Goal: Contribute content: Contribute content

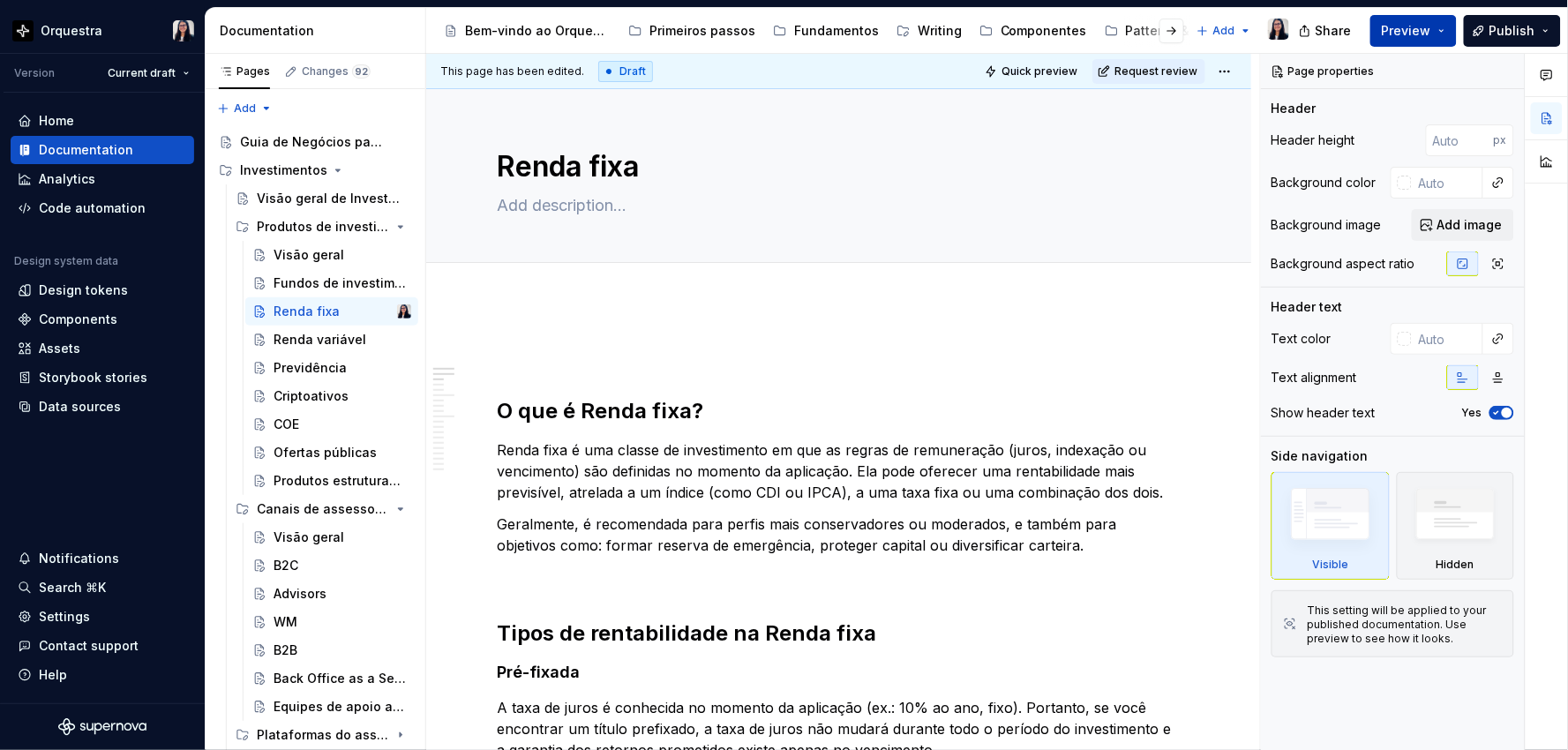
click at [1431, 29] on span "Preview" at bounding box center [1406, 31] width 49 height 18
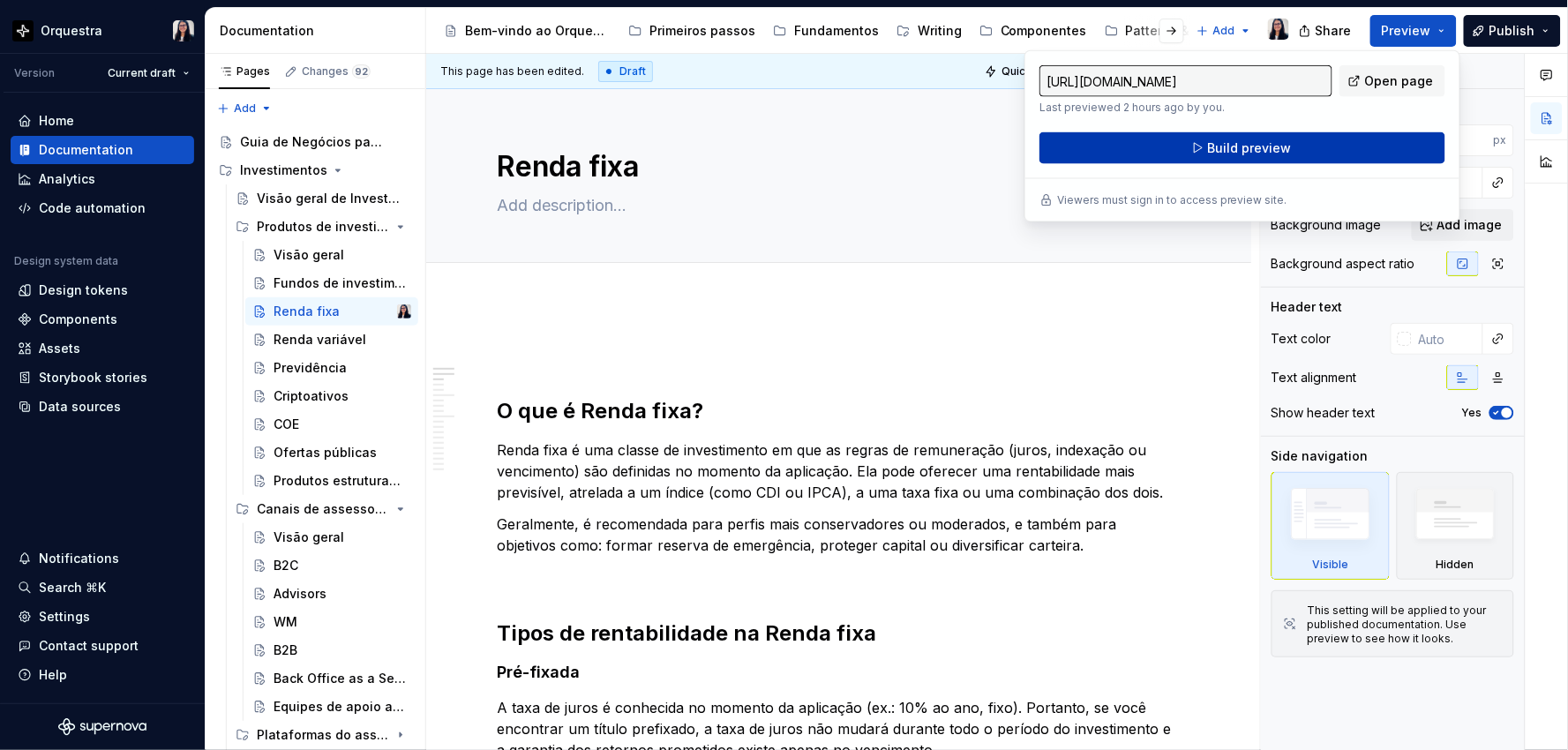
click at [1300, 146] on button "Build preview" at bounding box center [1242, 147] width 405 height 31
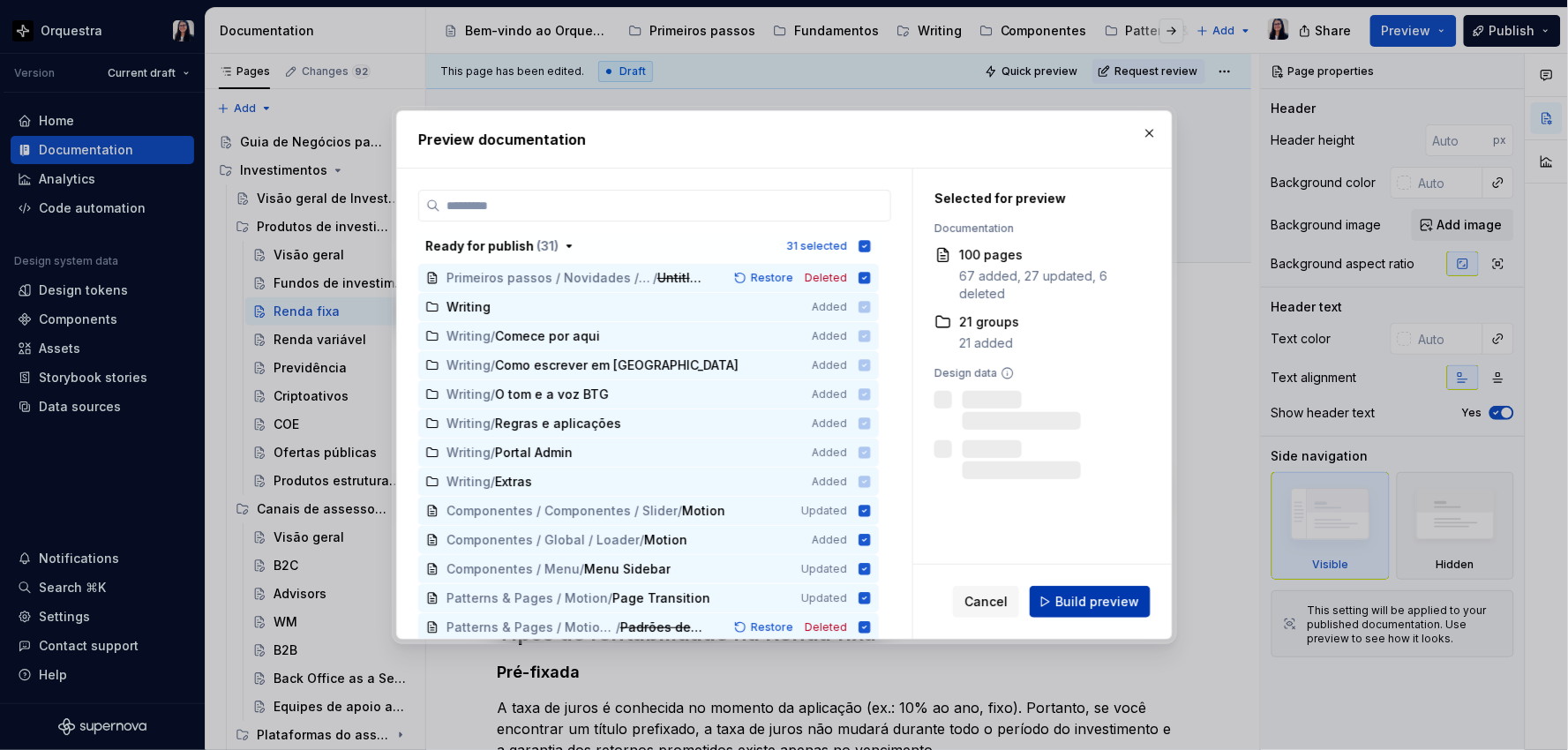
click at [1104, 616] on button "Build preview" at bounding box center [1090, 602] width 120 height 31
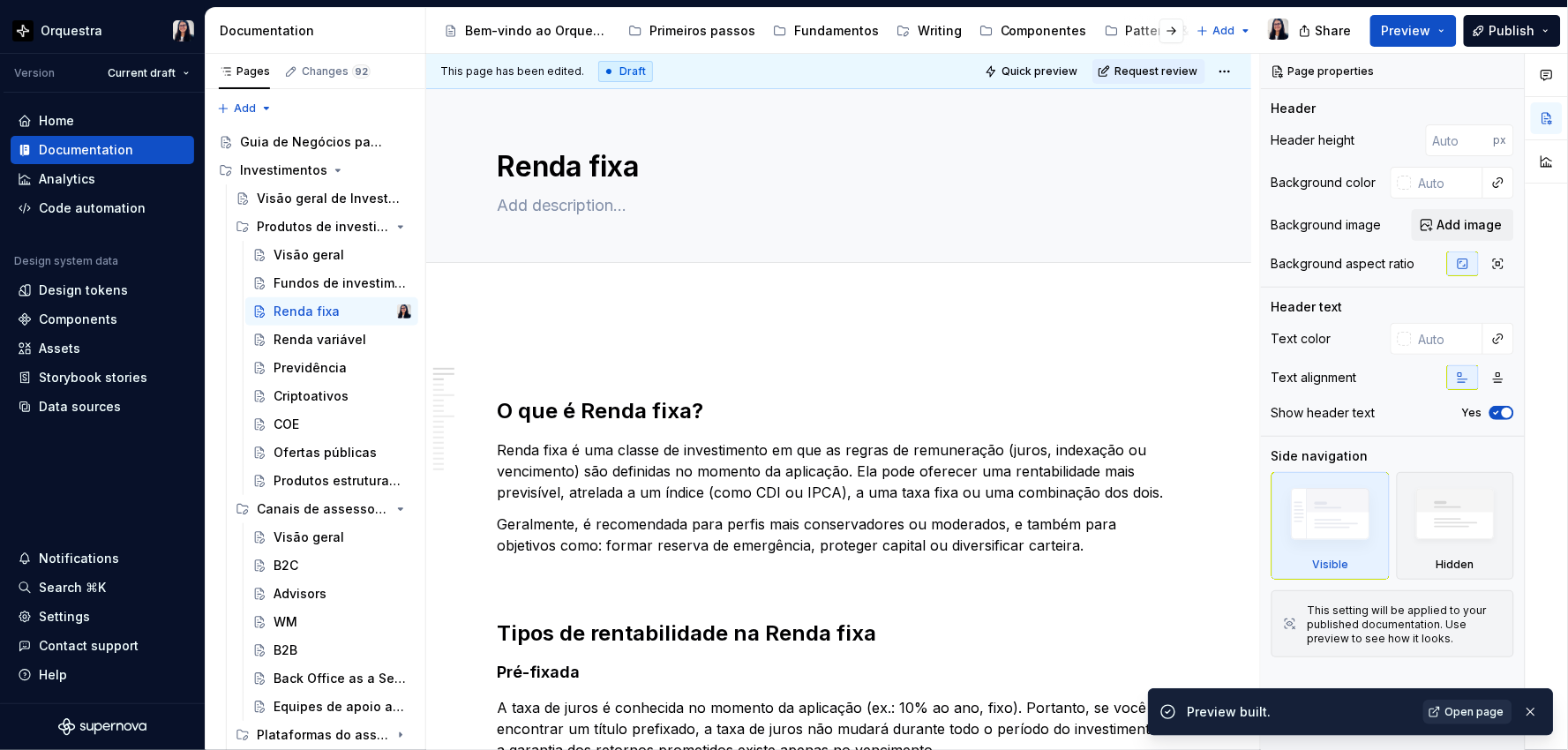
click at [1457, 710] on span "Open page" at bounding box center [1474, 712] width 59 height 14
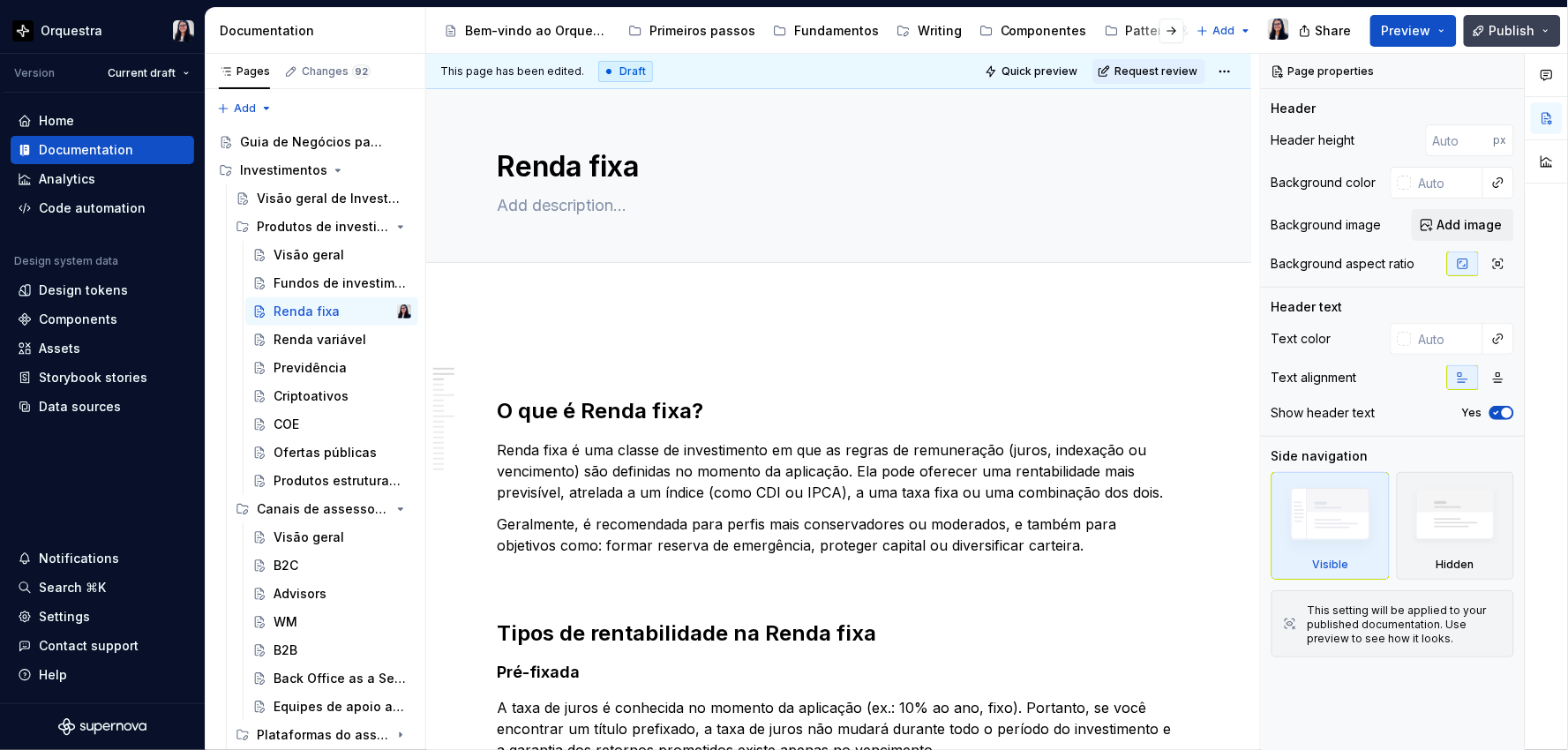
click at [1523, 23] on span "Publish" at bounding box center [1511, 31] width 46 height 18
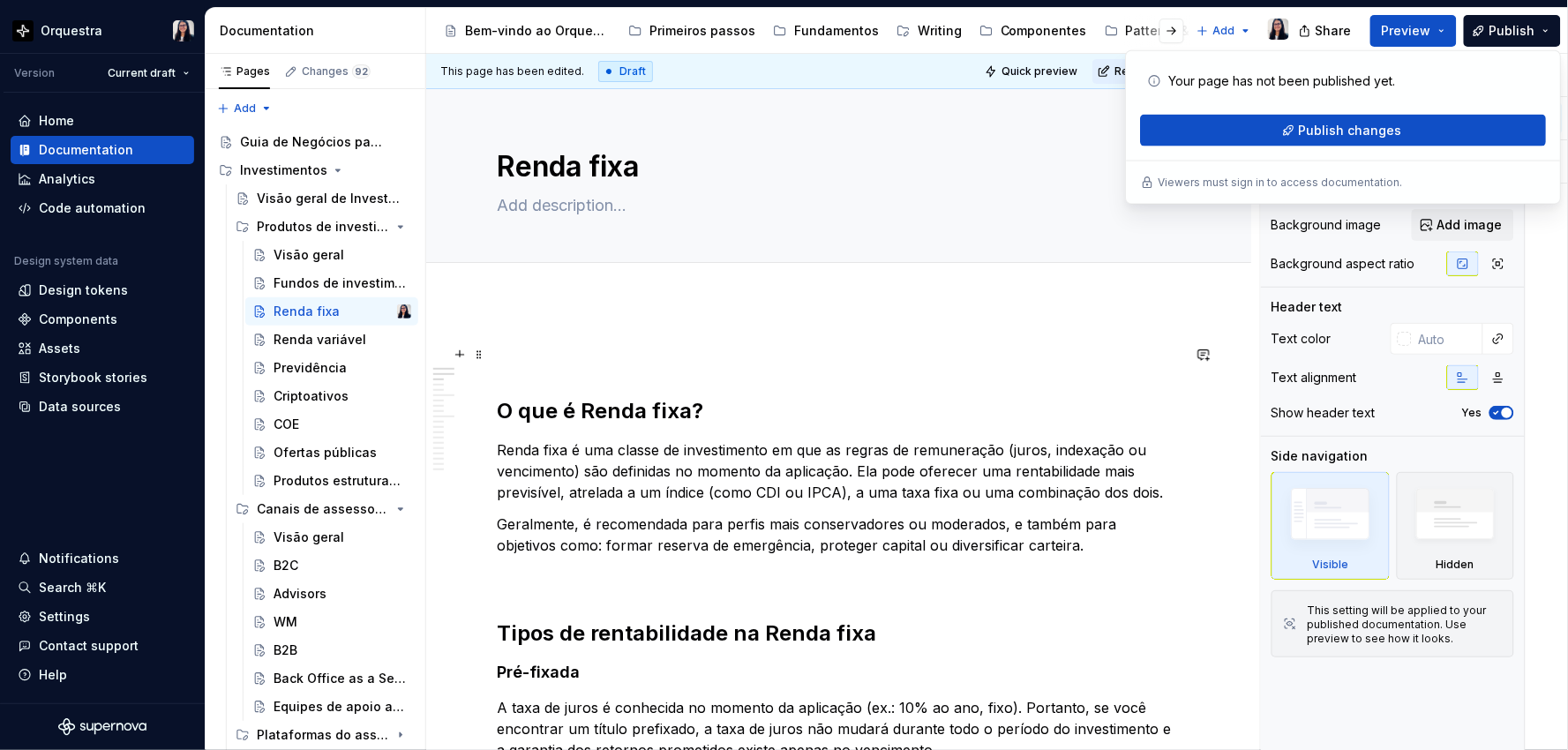
click at [836, 348] on p at bounding box center [838, 355] width 683 height 22
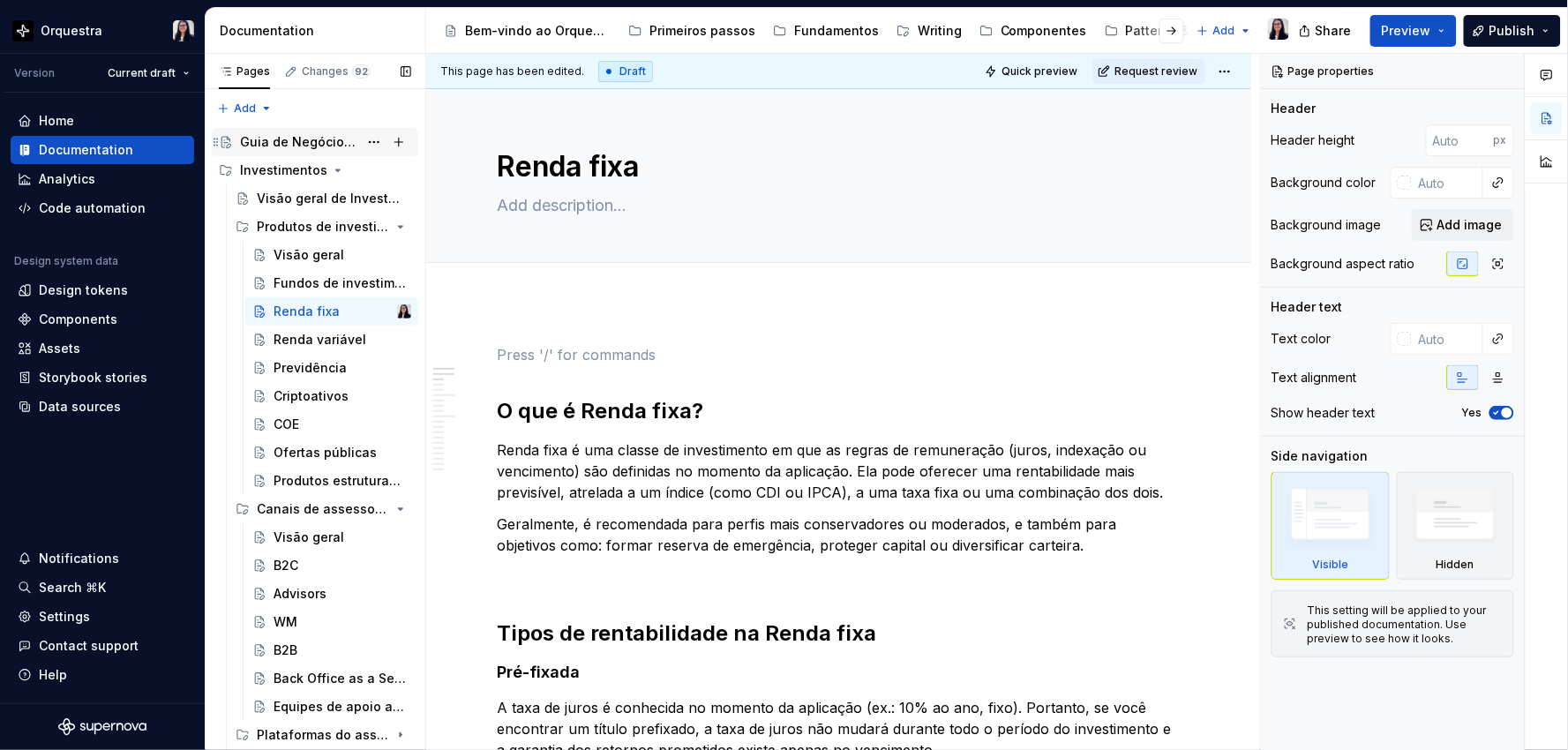
click at [278, 138] on div "Guia de Negócios para UX" at bounding box center [298, 142] width 118 height 18
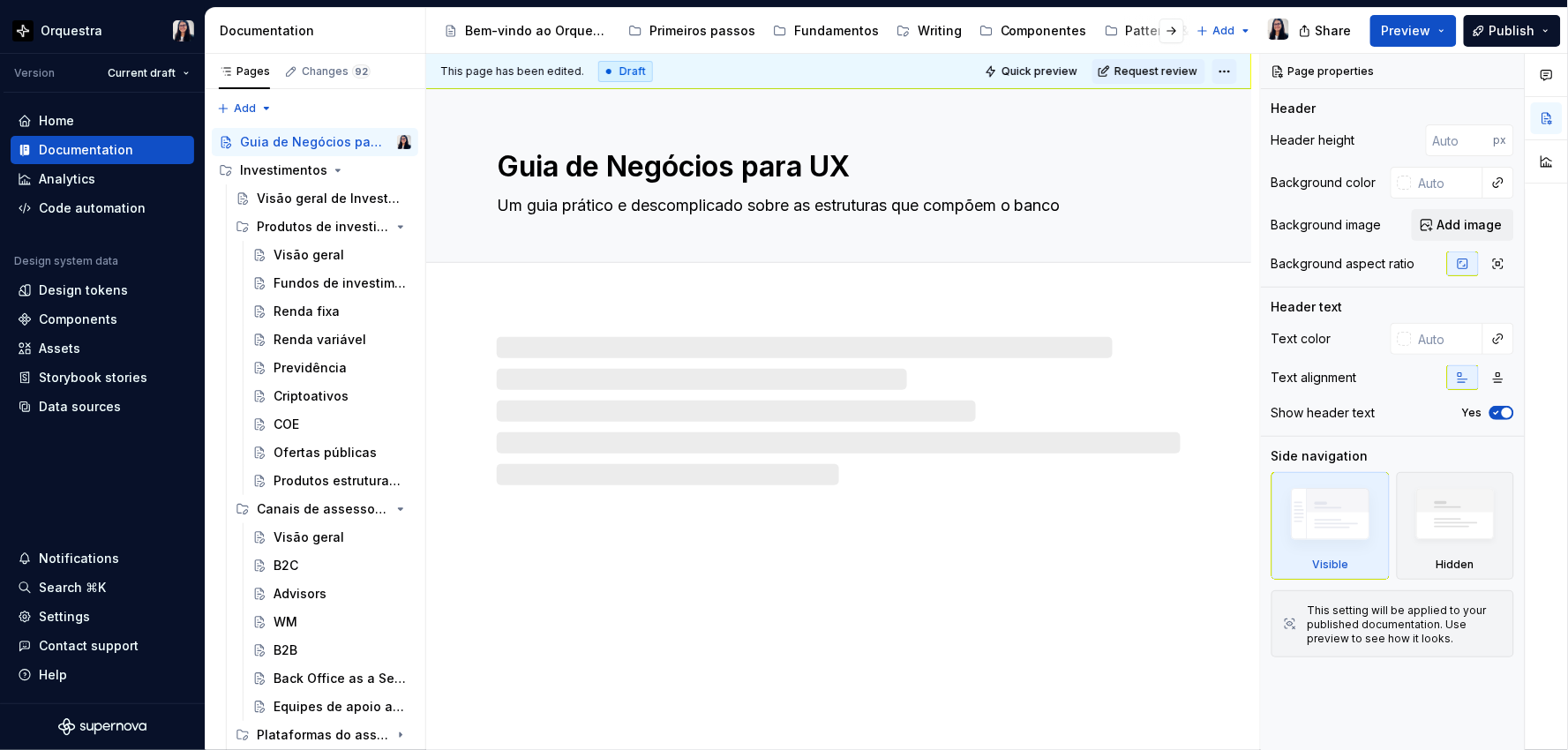
click at [1222, 70] on html "Orquestra Version Current draft Home Documentation Analytics Code automation De…" at bounding box center [784, 375] width 1568 height 750
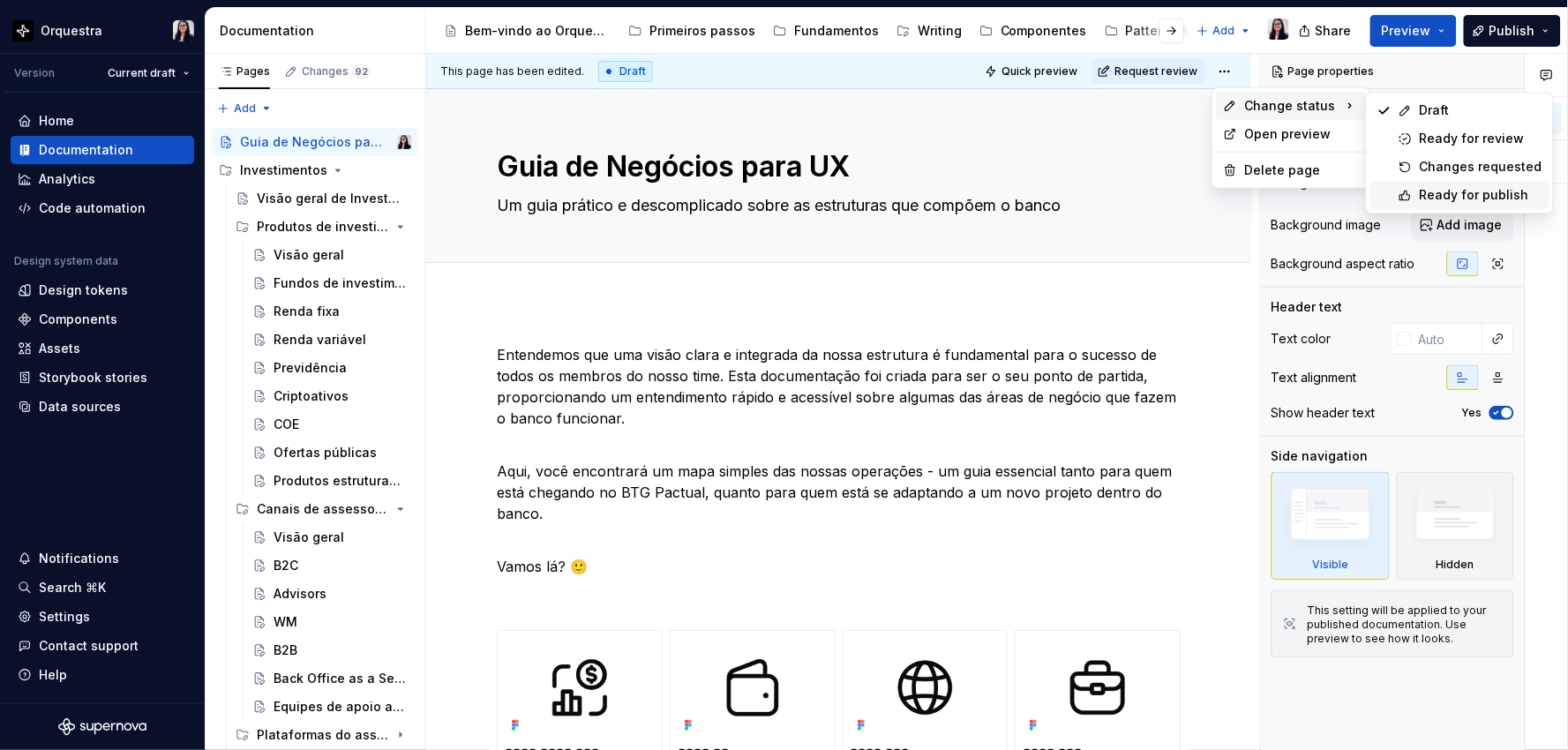
click at [1432, 195] on div "Ready for publish" at bounding box center [1481, 195] width 122 height 18
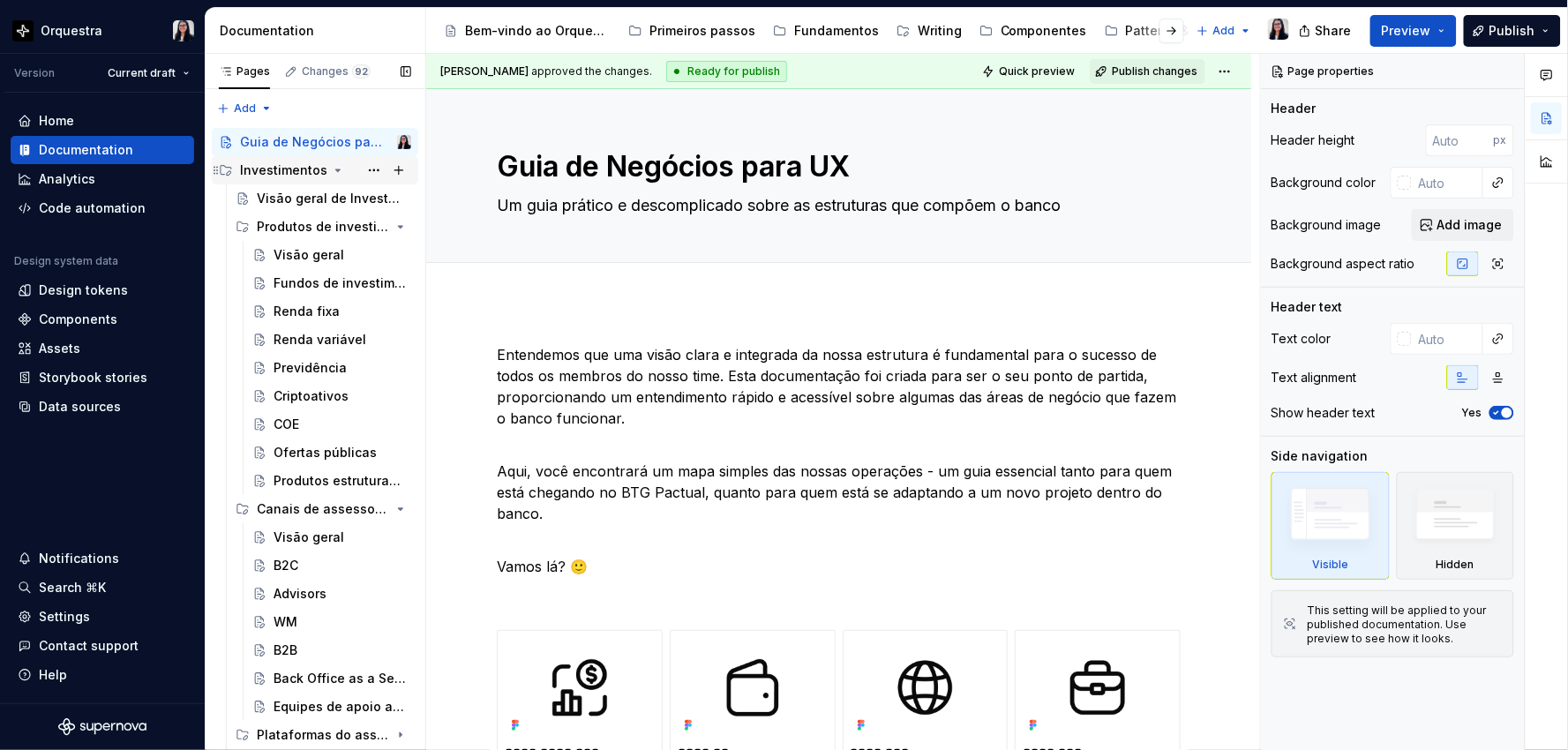
click at [291, 167] on div "Investimentos" at bounding box center [283, 171] width 87 height 18
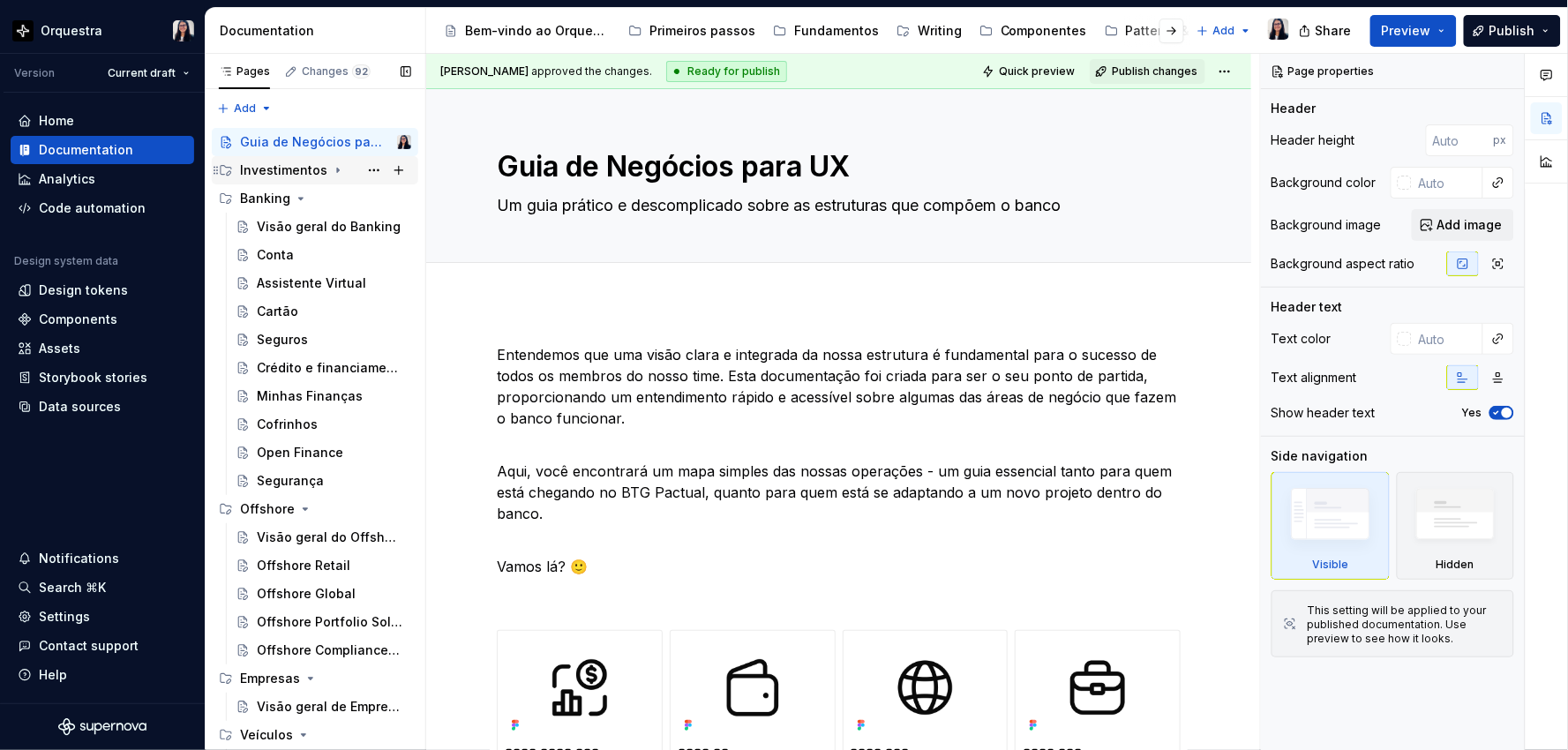
click at [342, 173] on div "Investimentos" at bounding box center [325, 170] width 171 height 24
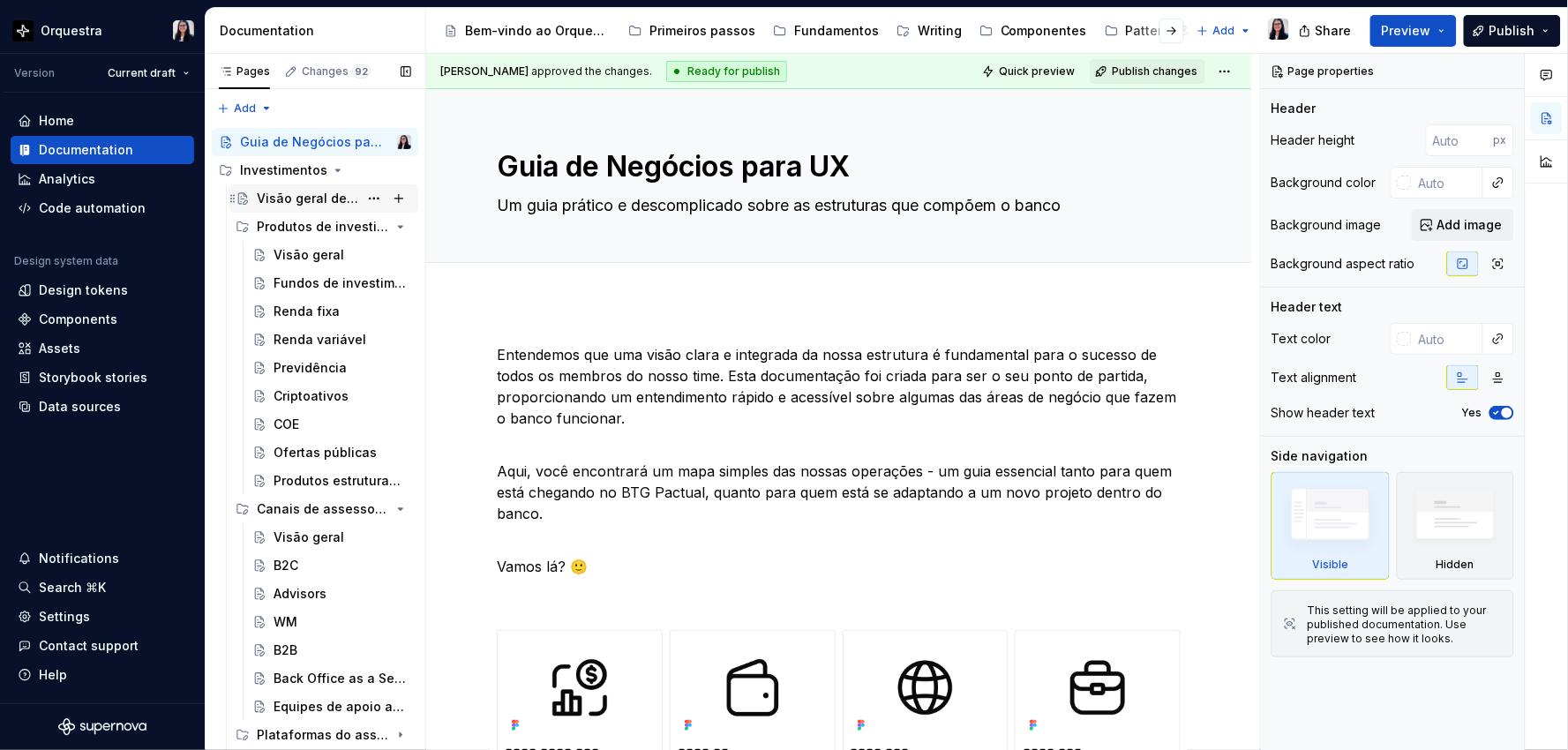
click at [333, 206] on div "Visão geral de Investimentos" at bounding box center [307, 199] width 102 height 18
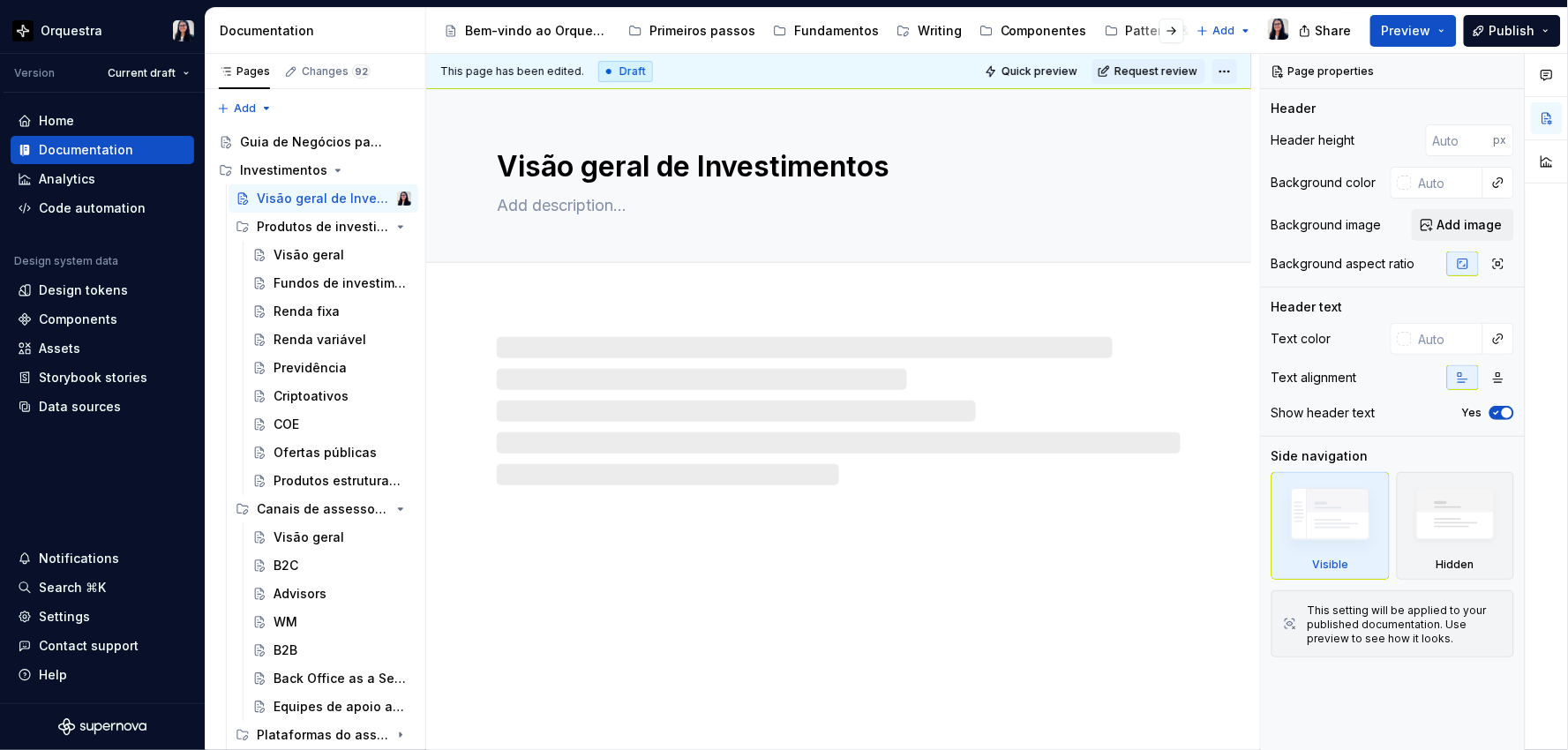
click at [1224, 75] on html "Orquestra Version Current draft Home Documentation Analytics Code automation De…" at bounding box center [784, 375] width 1568 height 750
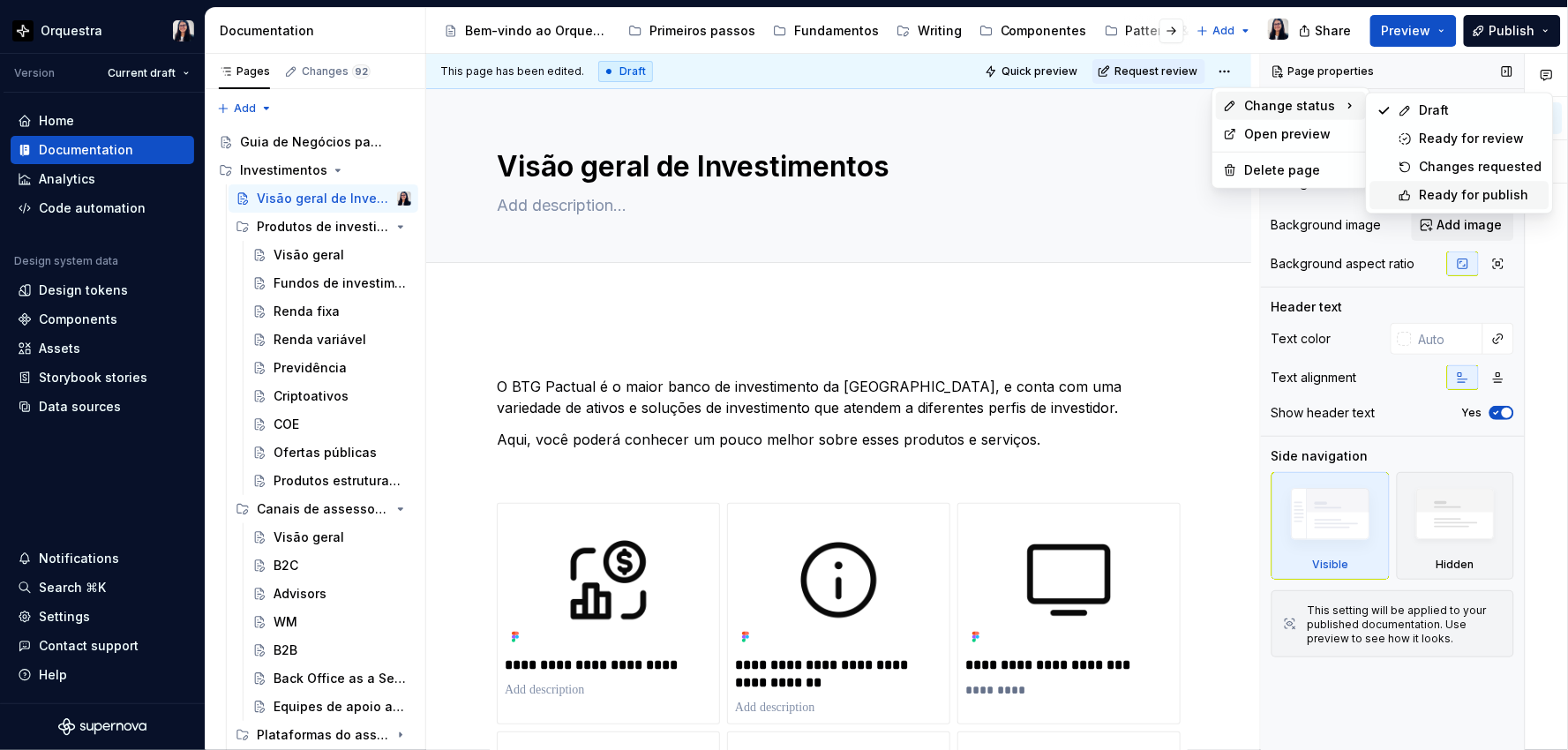
click at [1456, 199] on div "Ready for publish" at bounding box center [1481, 195] width 122 height 18
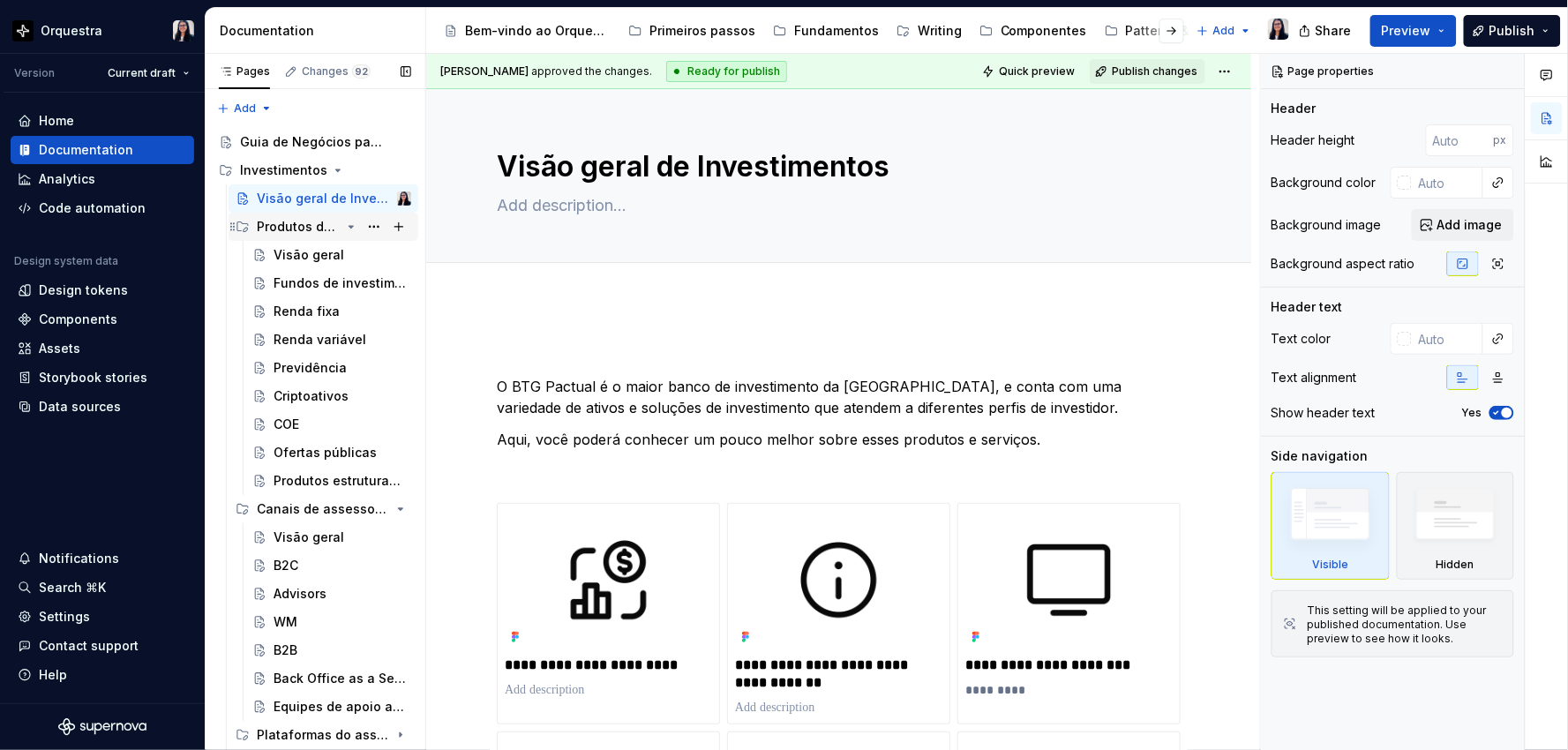
click at [292, 222] on div "Produtos de investimento" at bounding box center [298, 227] width 84 height 18
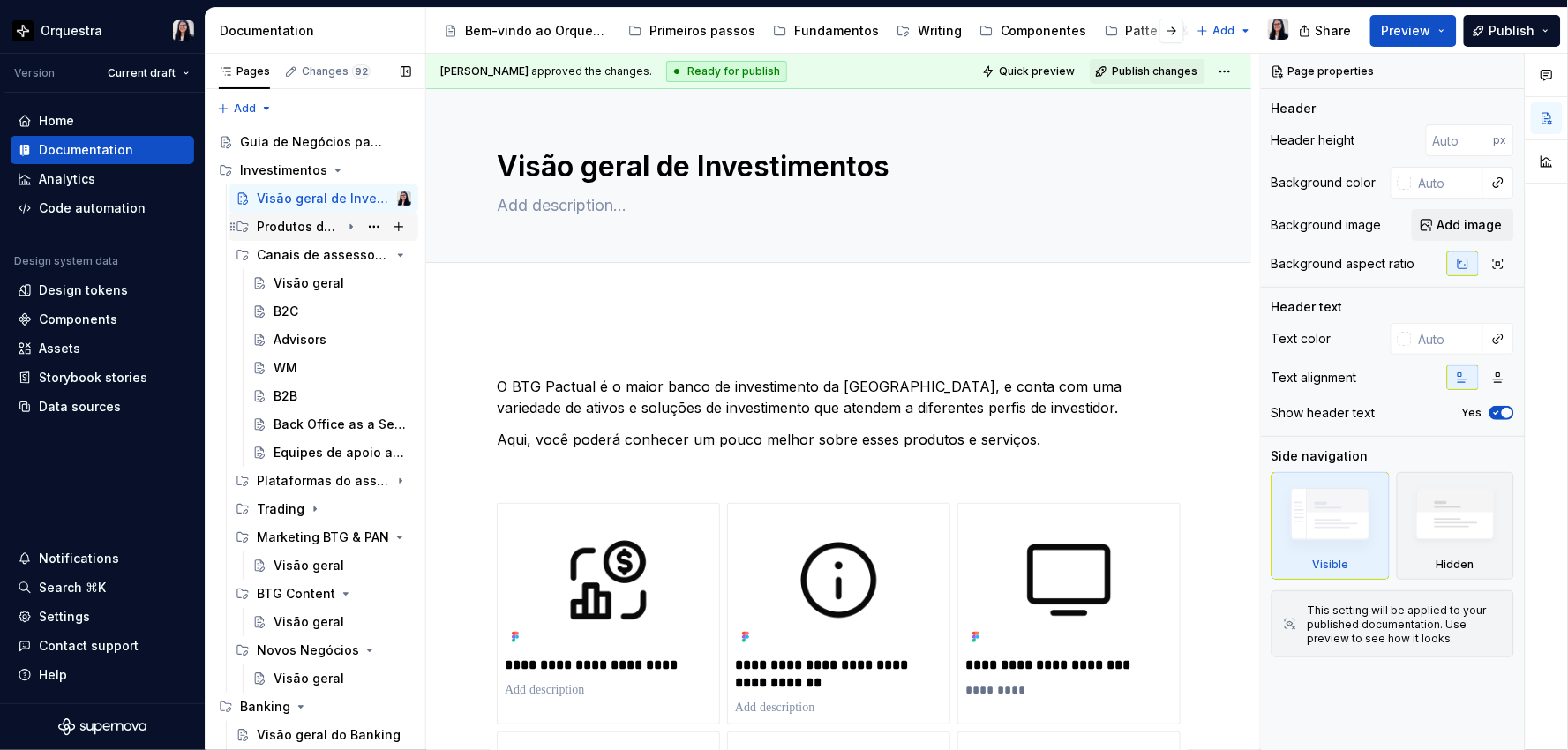
click at [285, 230] on div "Produtos de investimento" at bounding box center [298, 227] width 84 height 18
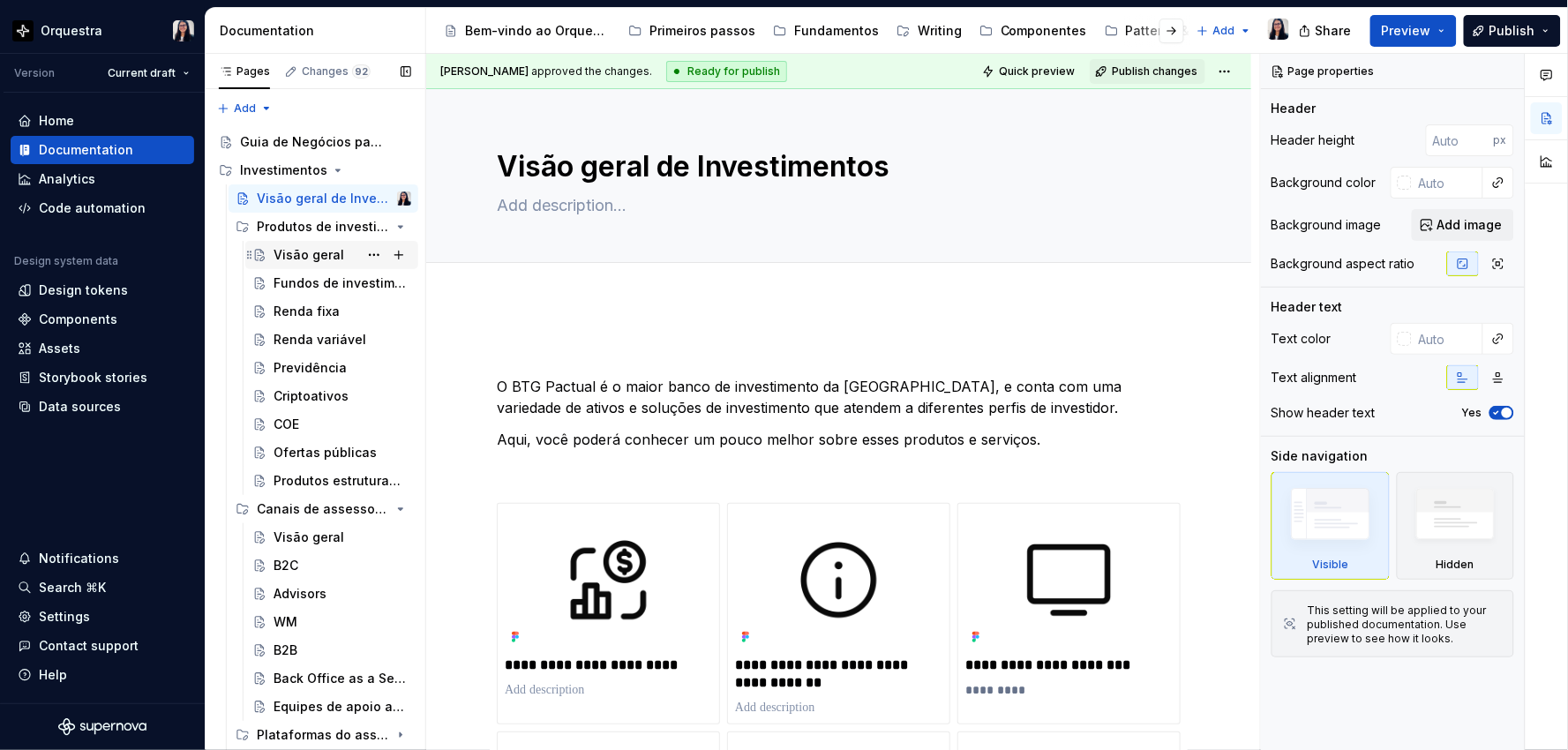
click at [298, 261] on div "Visão geral" at bounding box center [308, 255] width 70 height 18
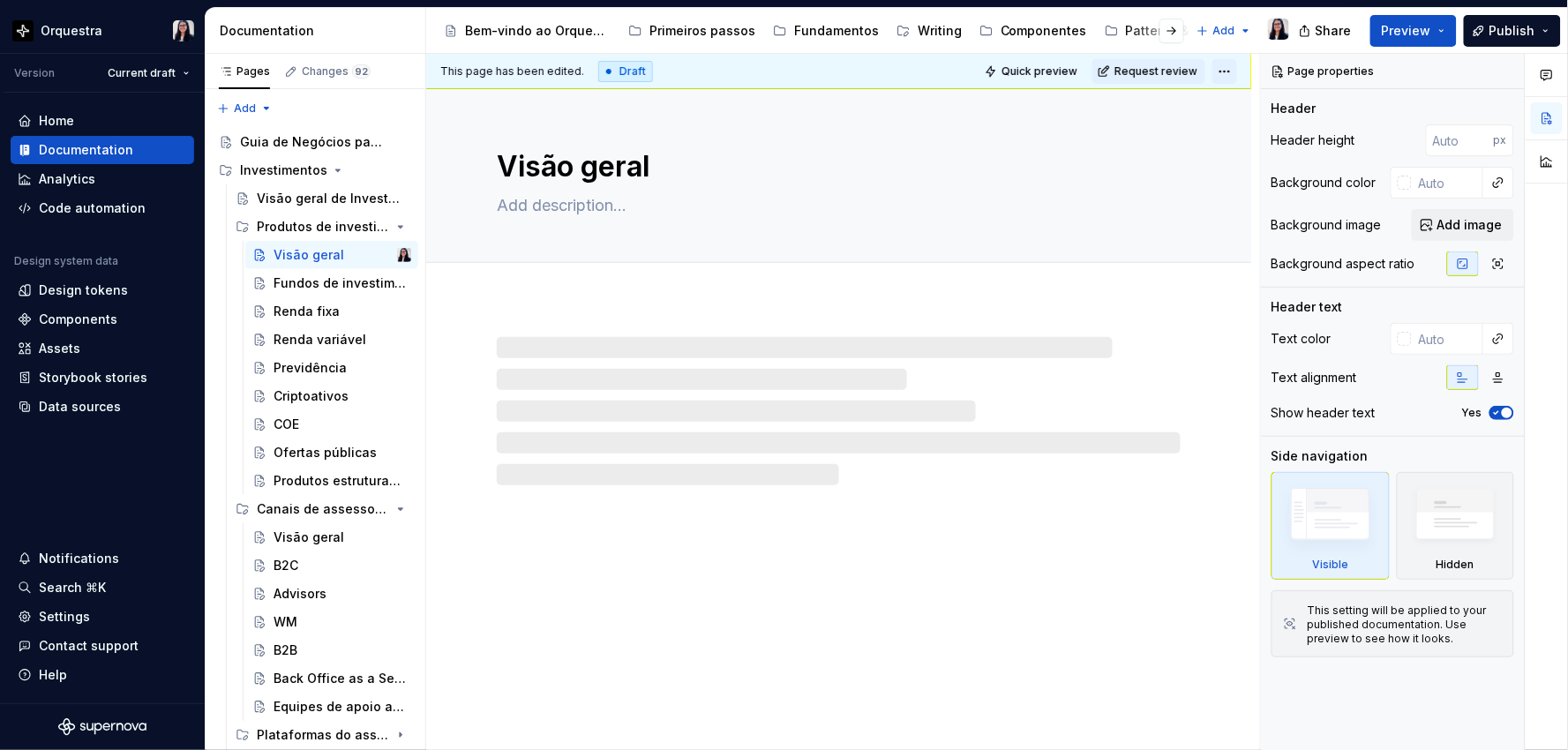
click at [1228, 72] on html "Orquestra Version Current draft Home Documentation Analytics Code automation De…" at bounding box center [784, 375] width 1568 height 750
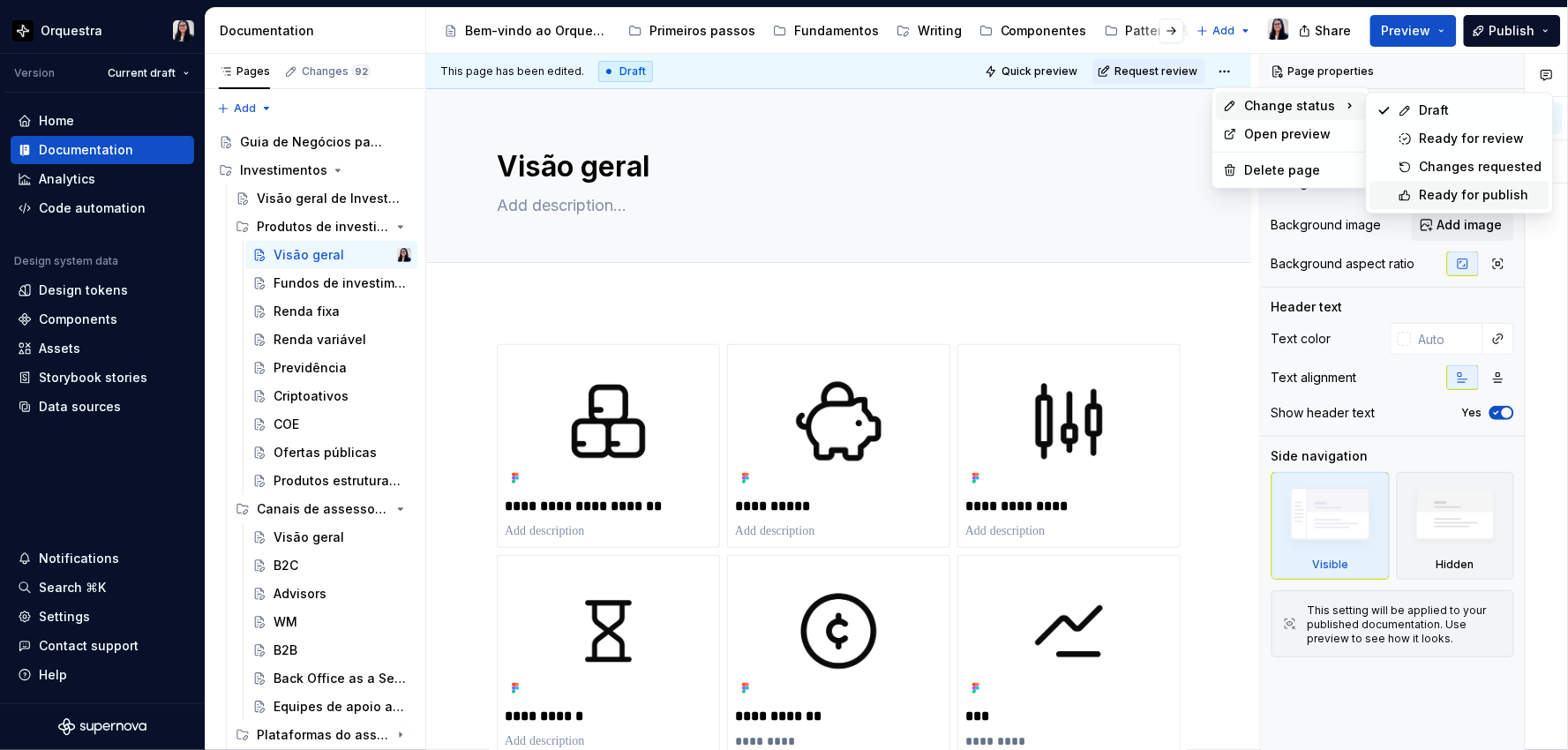
click at [1448, 186] on div "Ready for publish" at bounding box center [1481, 195] width 122 height 18
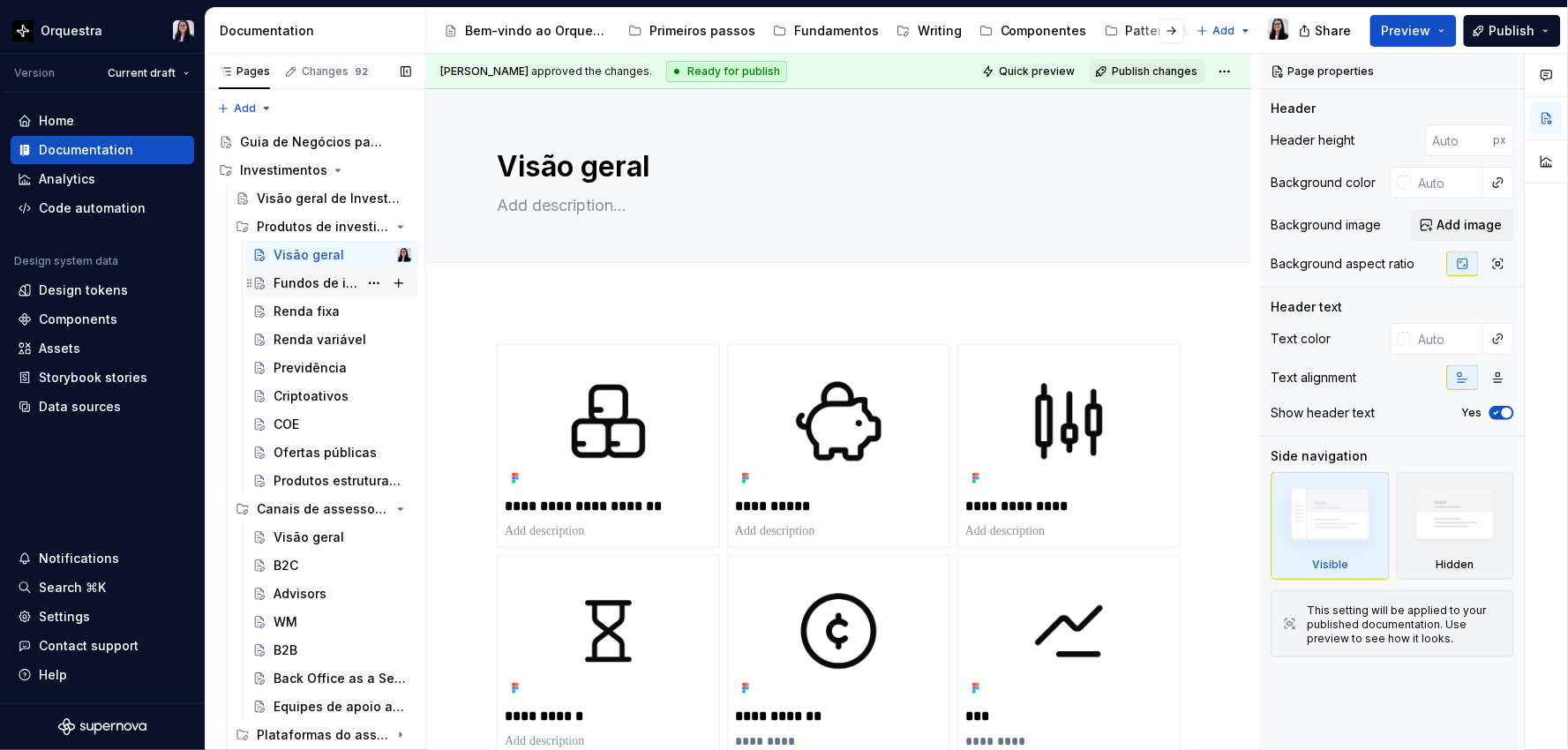
click at [301, 293] on div "Fundos de investimento" at bounding box center [342, 282] width 138 height 24
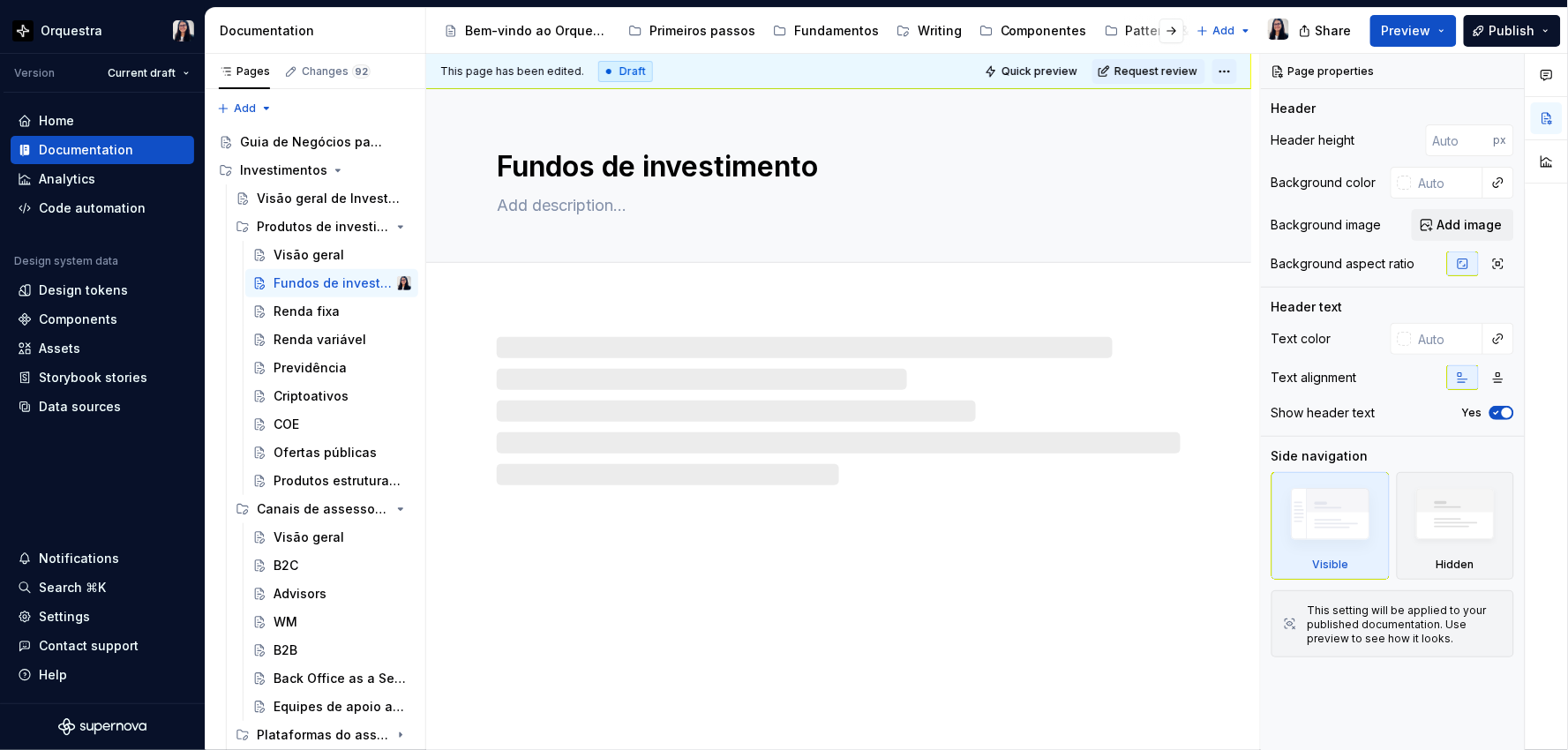
click at [1228, 71] on html "Orquestra Version Current draft Home Documentation Analytics Code automation De…" at bounding box center [784, 375] width 1568 height 750
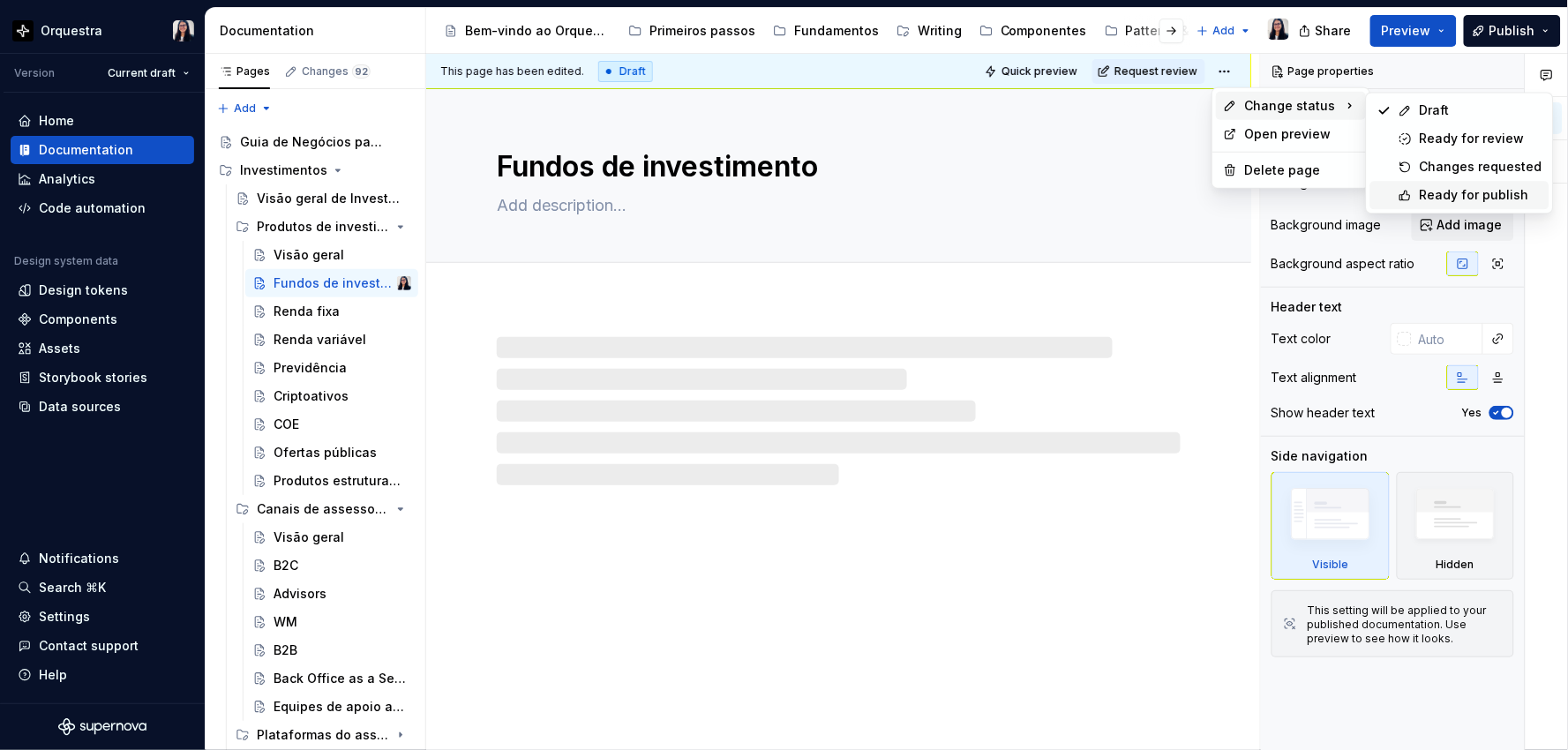
click at [1467, 194] on div "Ready for publish" at bounding box center [1481, 195] width 122 height 18
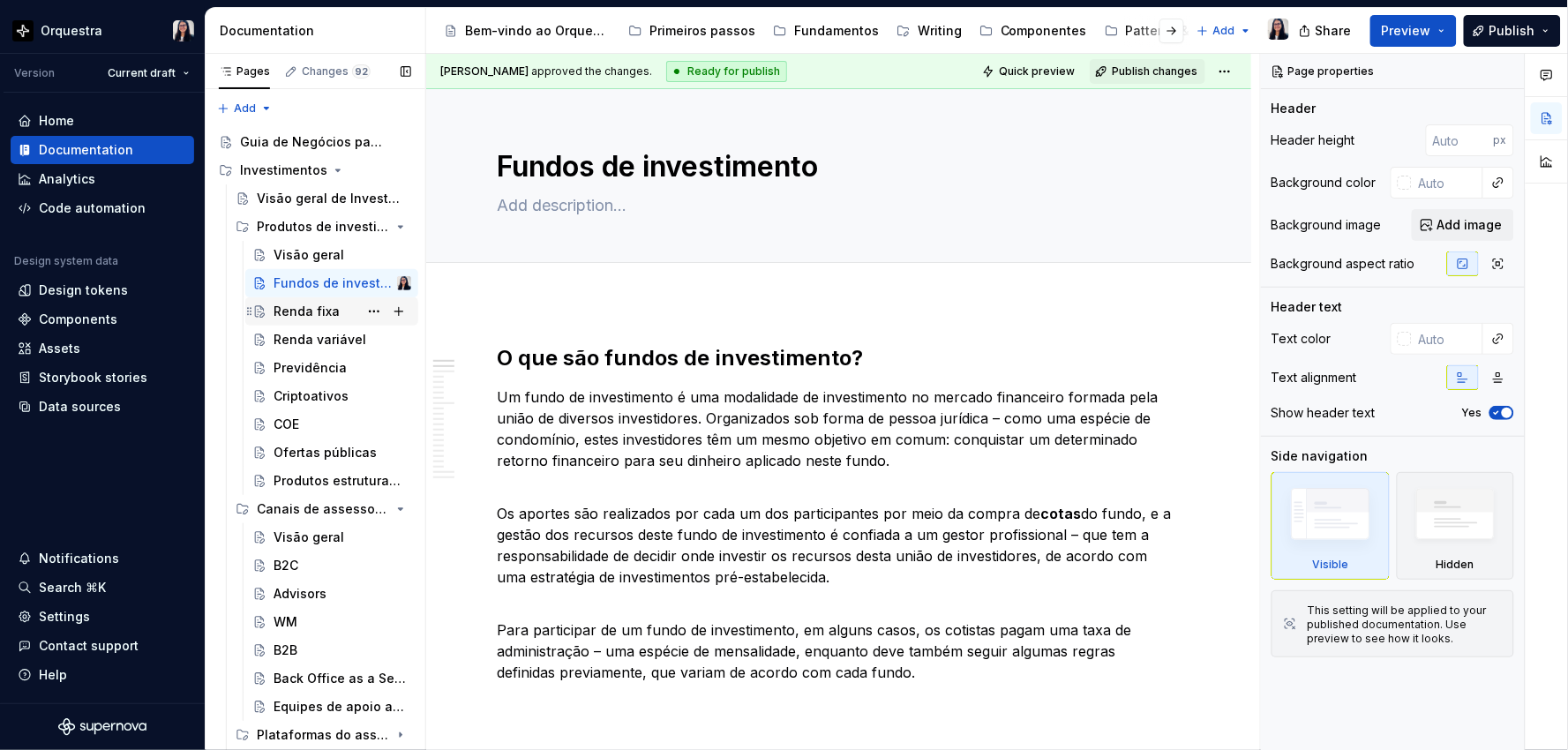
click at [282, 311] on div "Renda fixa" at bounding box center [307, 312] width 67 height 18
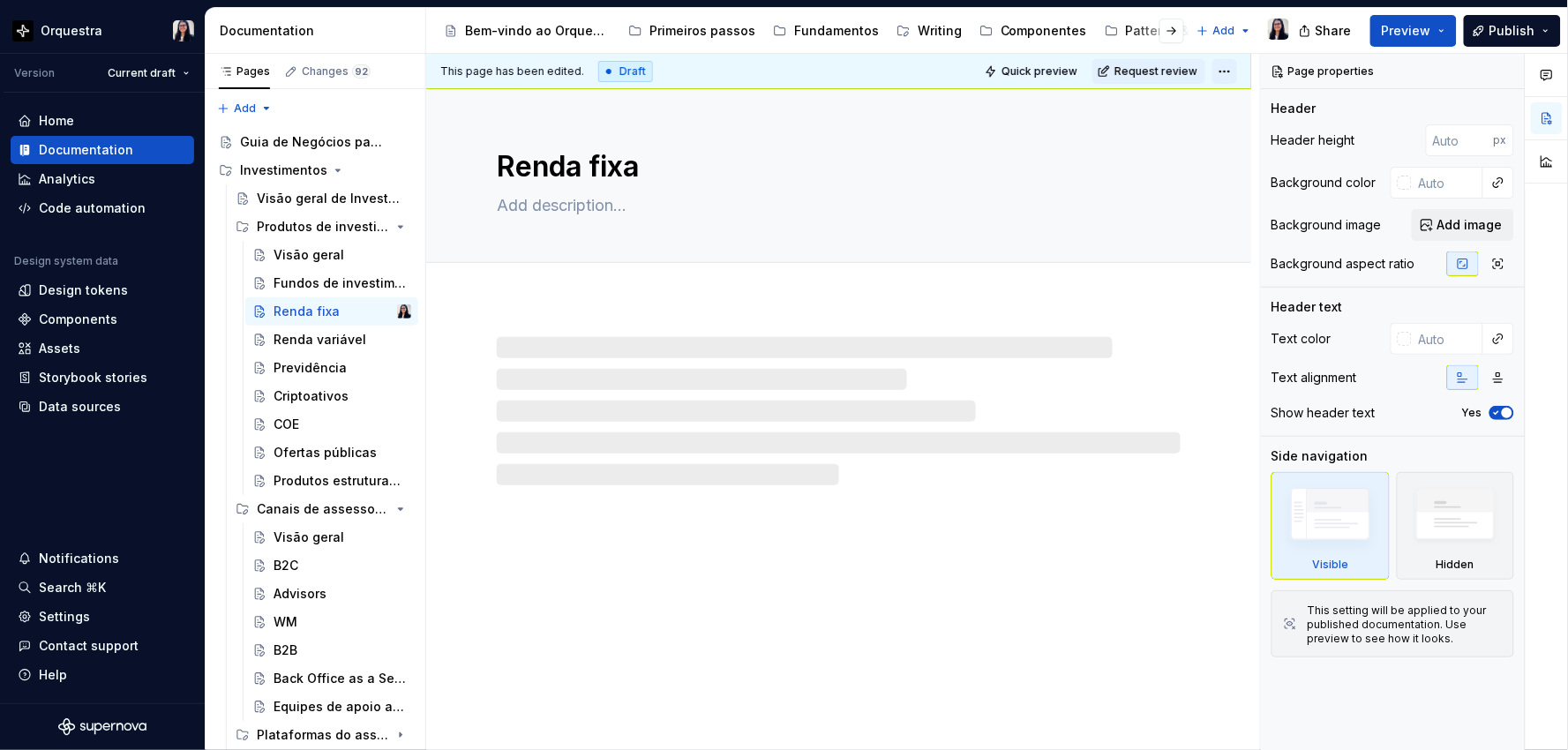
click at [1225, 68] on html "Orquestra Version Current draft Home Documentation Analytics Code automation De…" at bounding box center [784, 375] width 1568 height 750
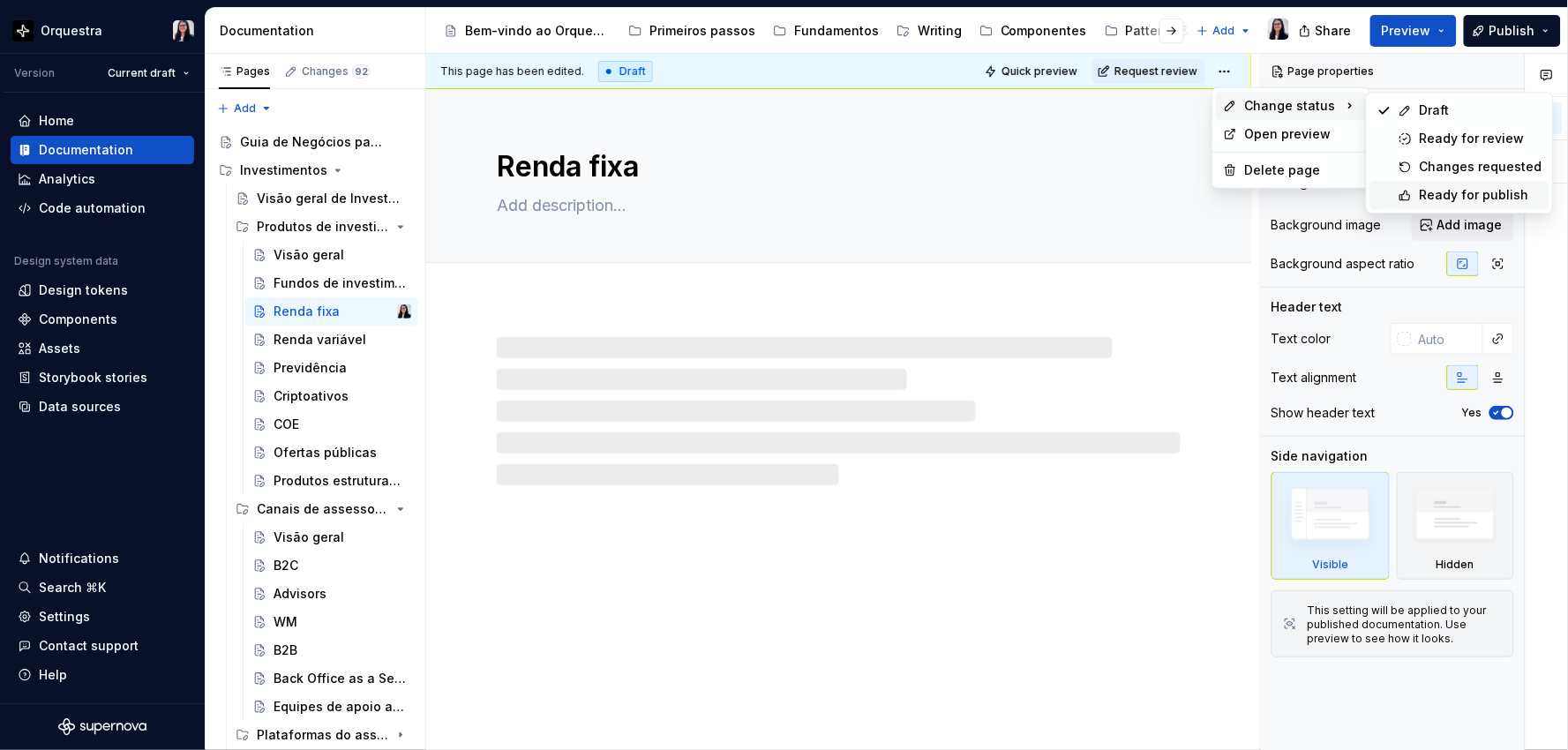
click at [1412, 196] on div "Ready for publish" at bounding box center [1459, 194] width 179 height 28
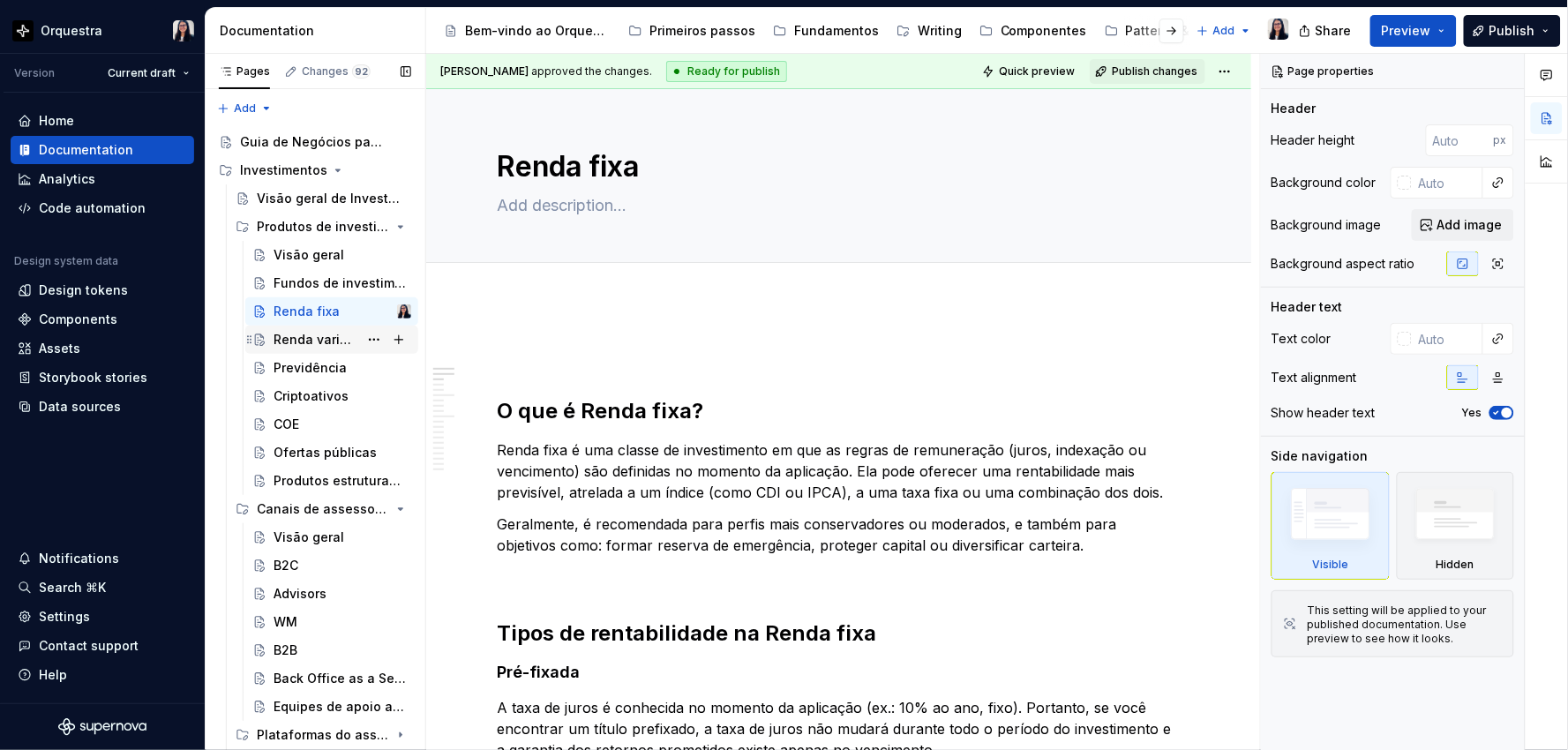
click at [294, 345] on div "Renda variável" at bounding box center [316, 340] width 85 height 18
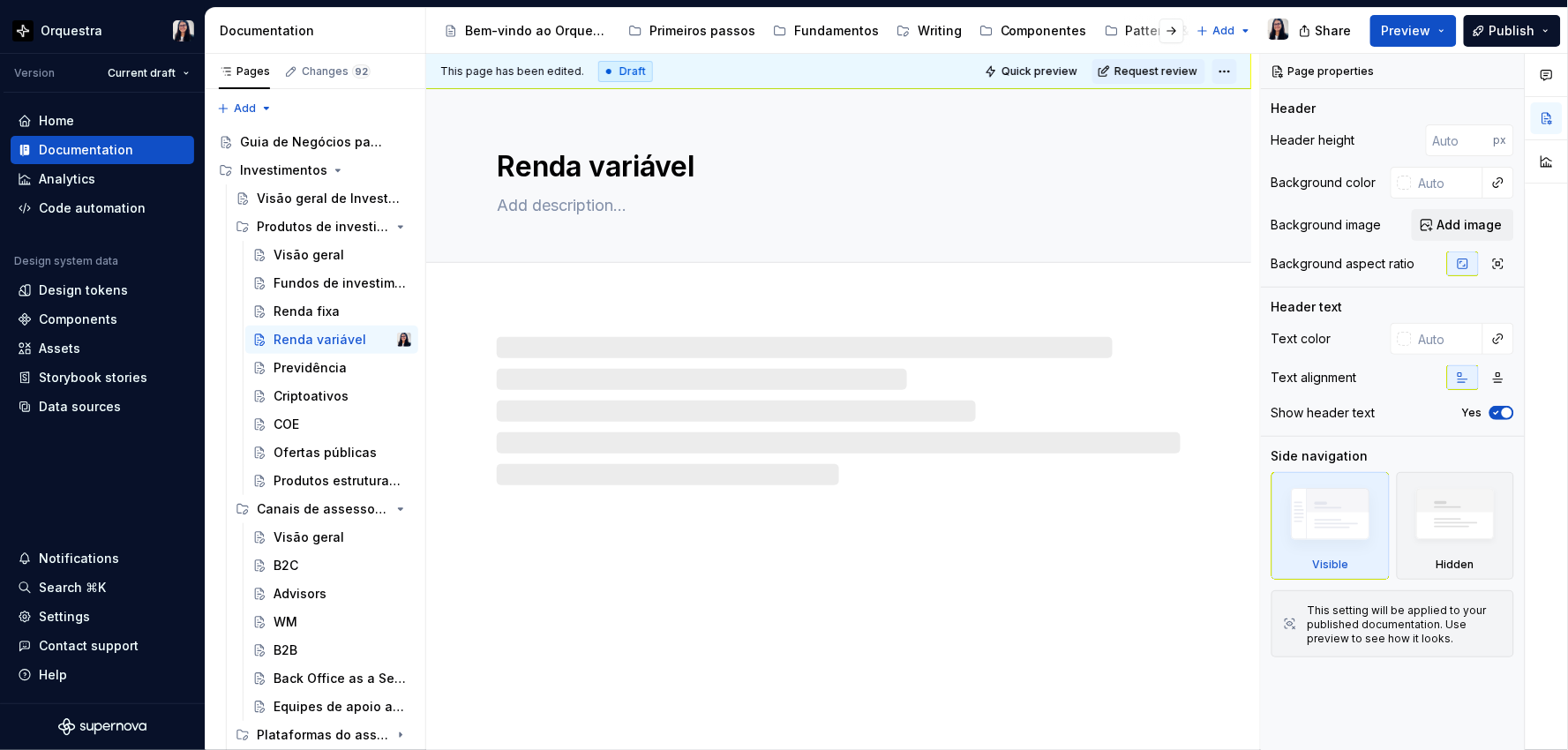
click at [1225, 70] on html "Orquestra Version Current draft Home Documentation Analytics Code automation De…" at bounding box center [784, 375] width 1568 height 750
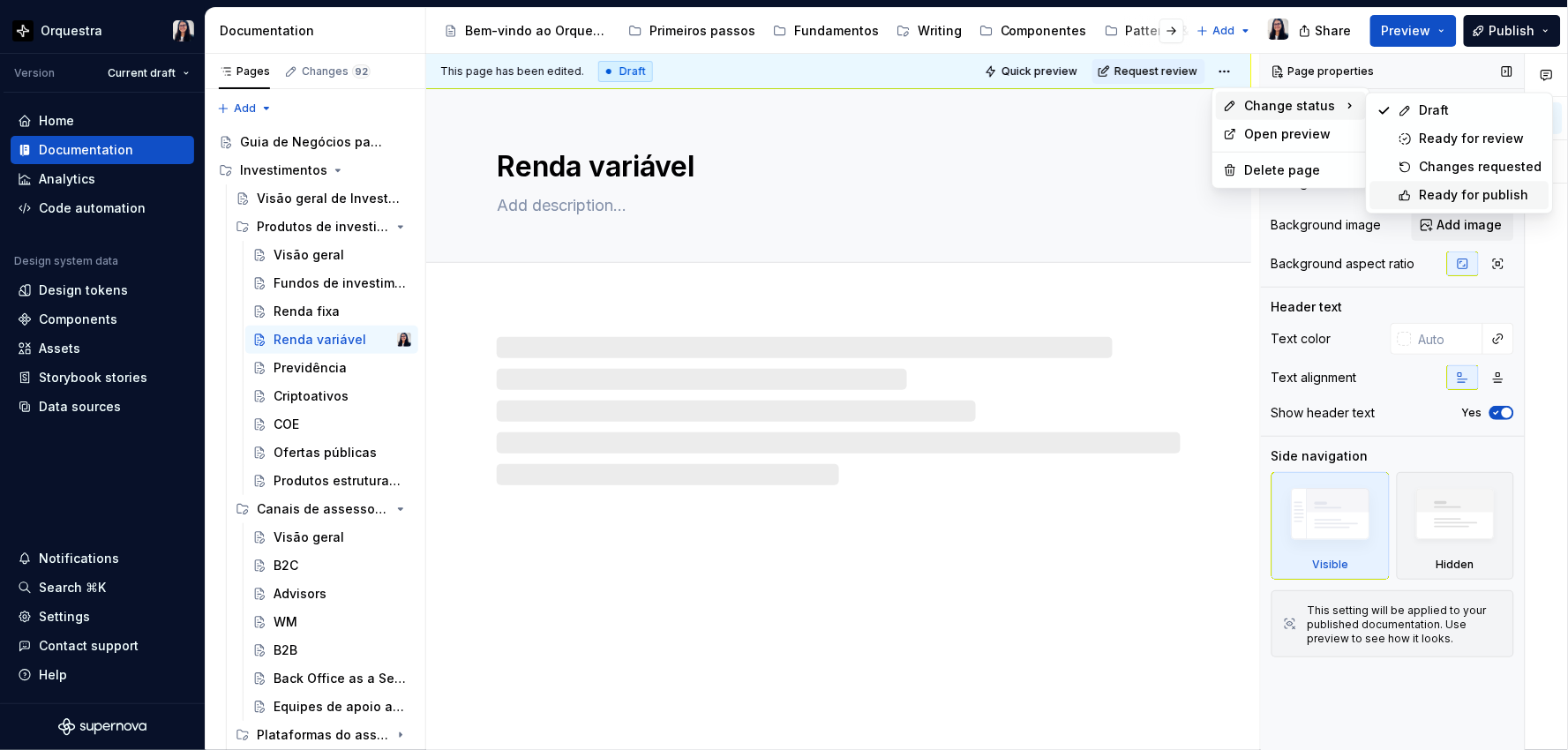
click at [1397, 197] on div "Ready for publish" at bounding box center [1459, 194] width 179 height 28
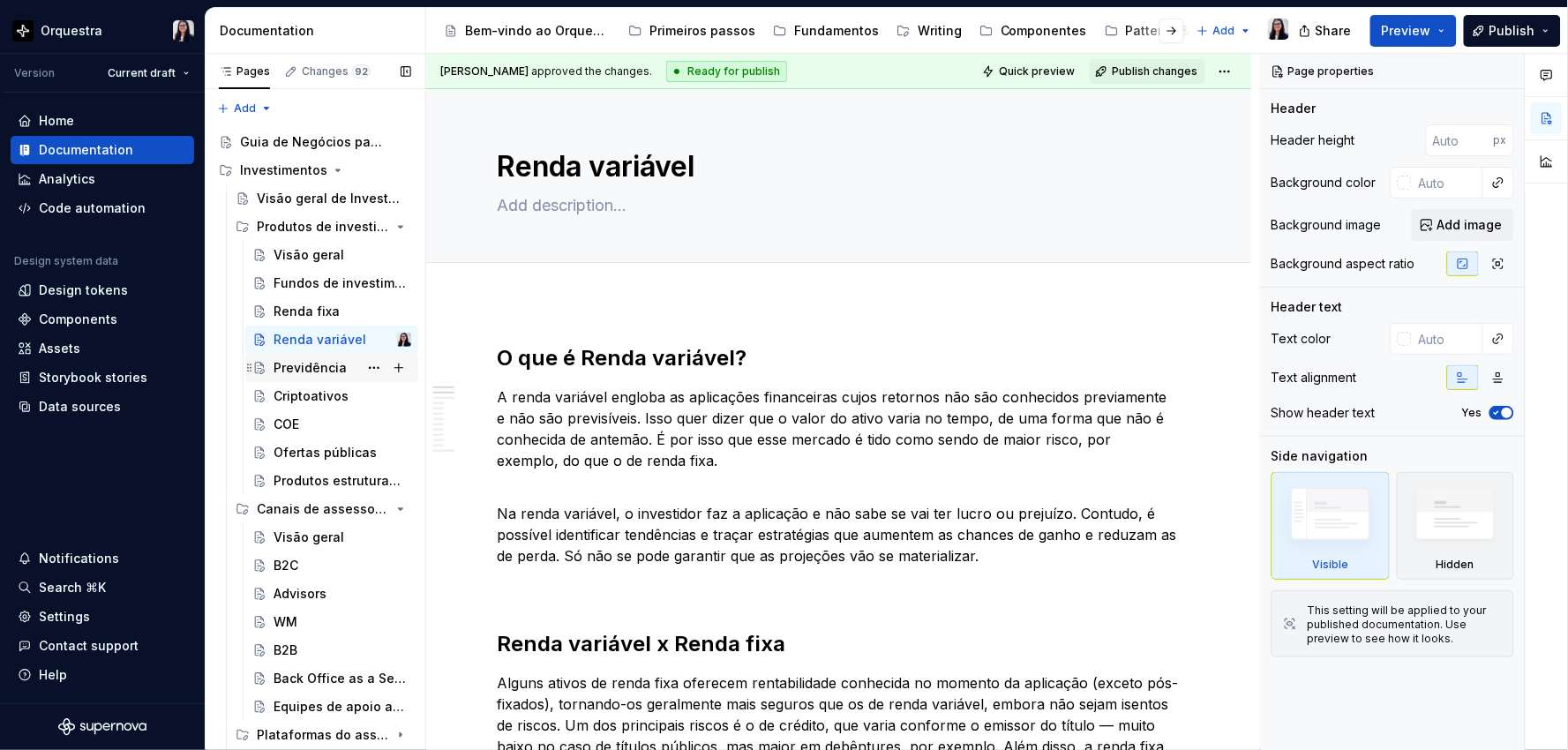
click at [280, 367] on div "Previdência" at bounding box center [309, 368] width 73 height 18
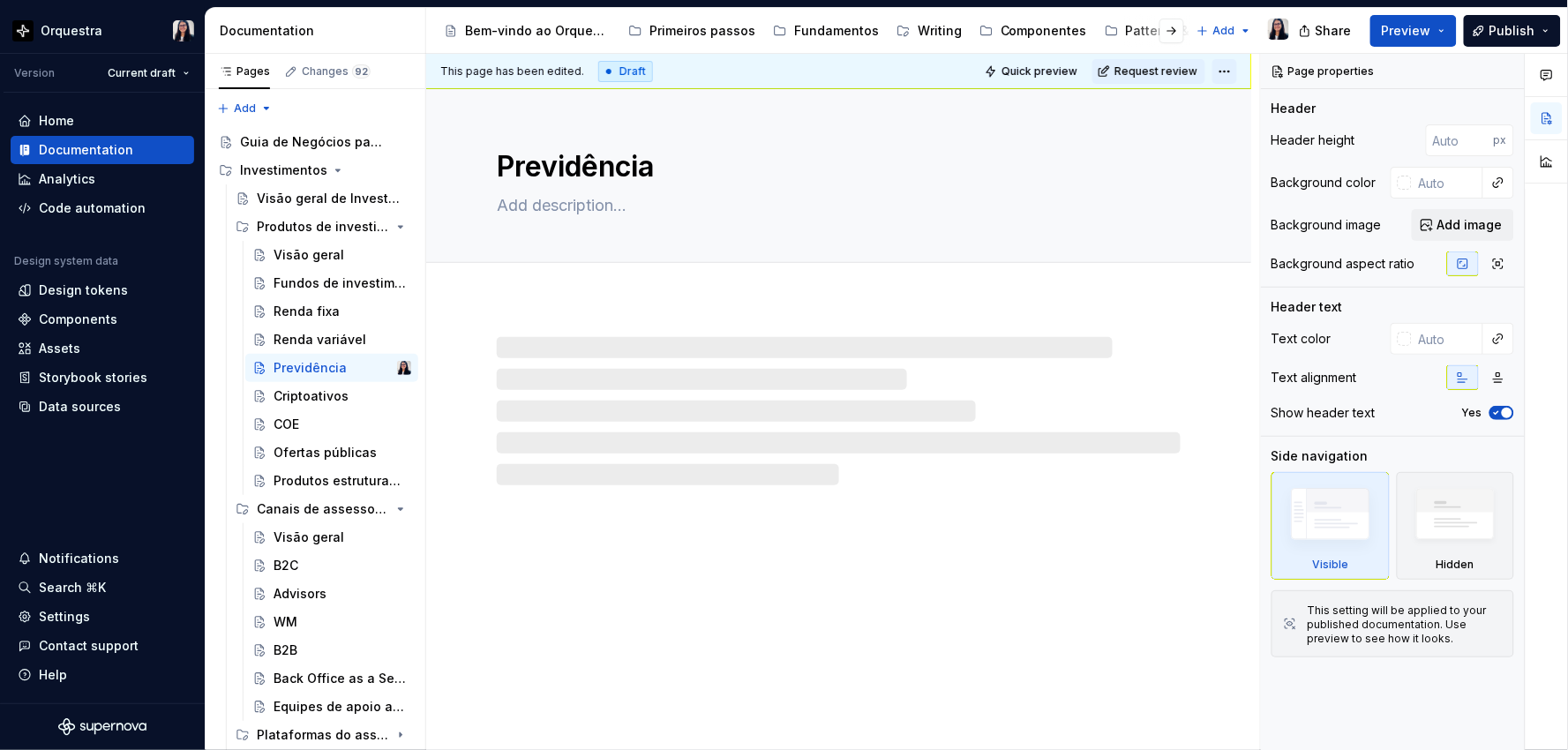
click at [1227, 69] on html "Orquestra Version Current draft Home Documentation Analytics Code automation De…" at bounding box center [784, 375] width 1568 height 750
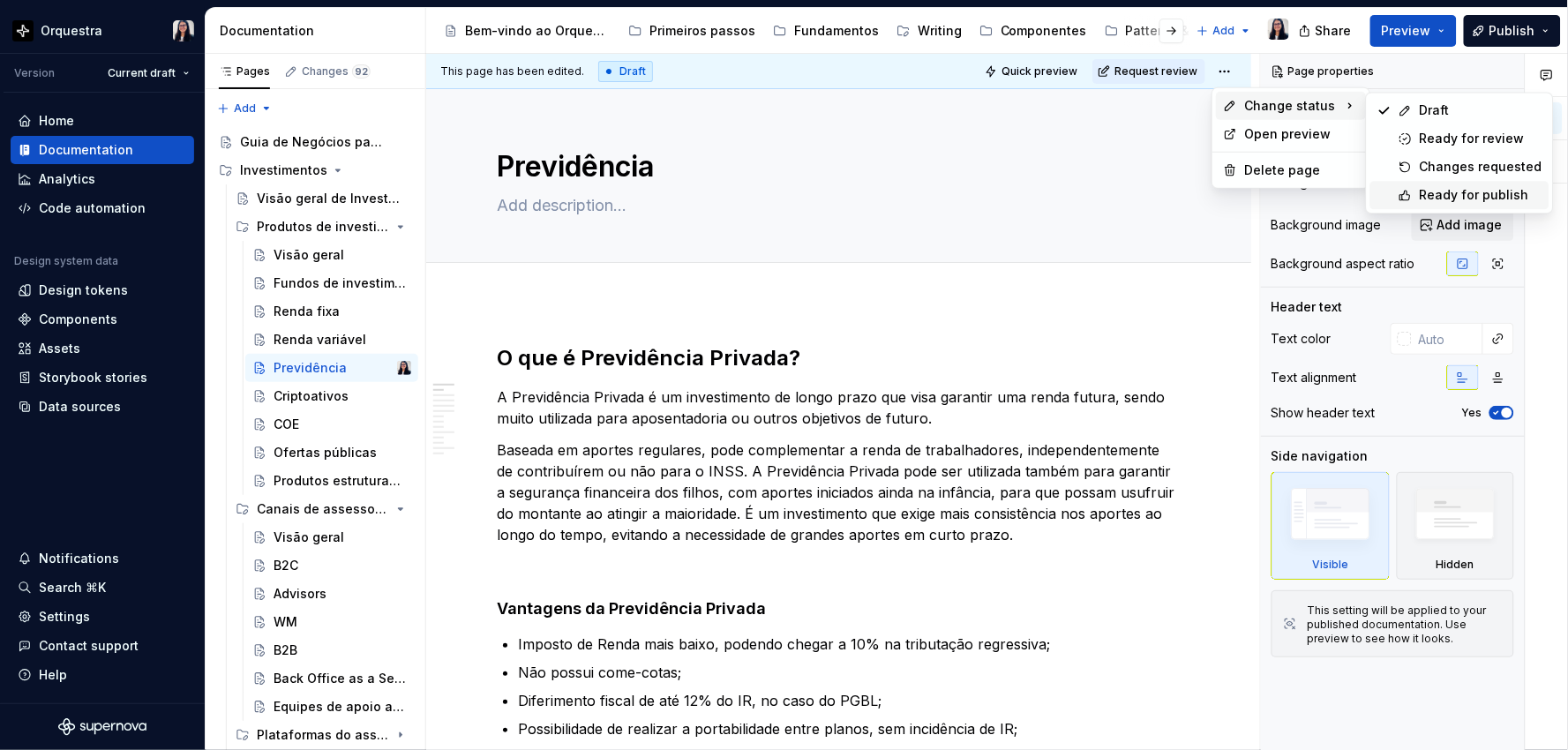
click at [1439, 192] on div "Ready for publish" at bounding box center [1481, 195] width 122 height 18
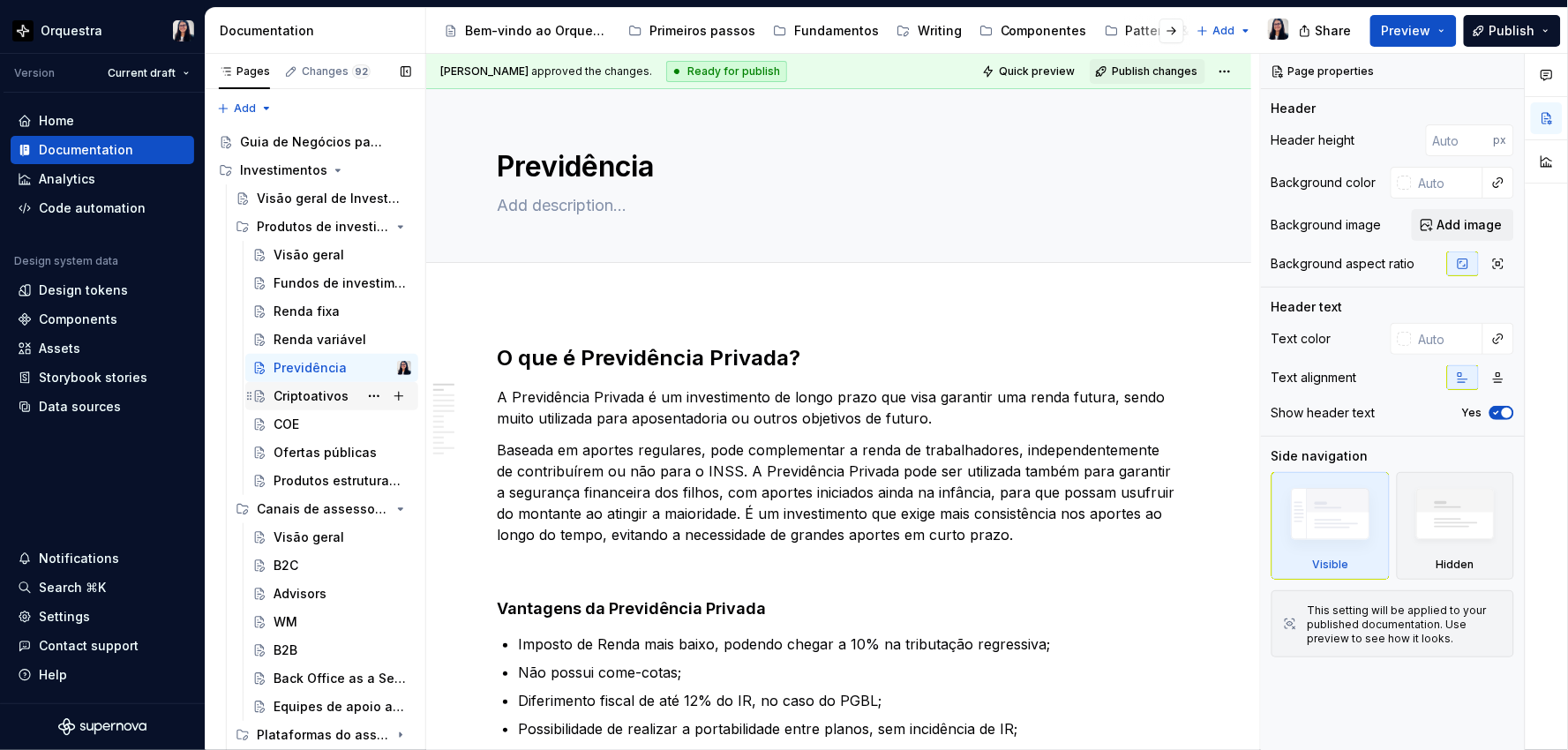
click at [304, 404] on div "Criptoativos" at bounding box center [310, 397] width 75 height 18
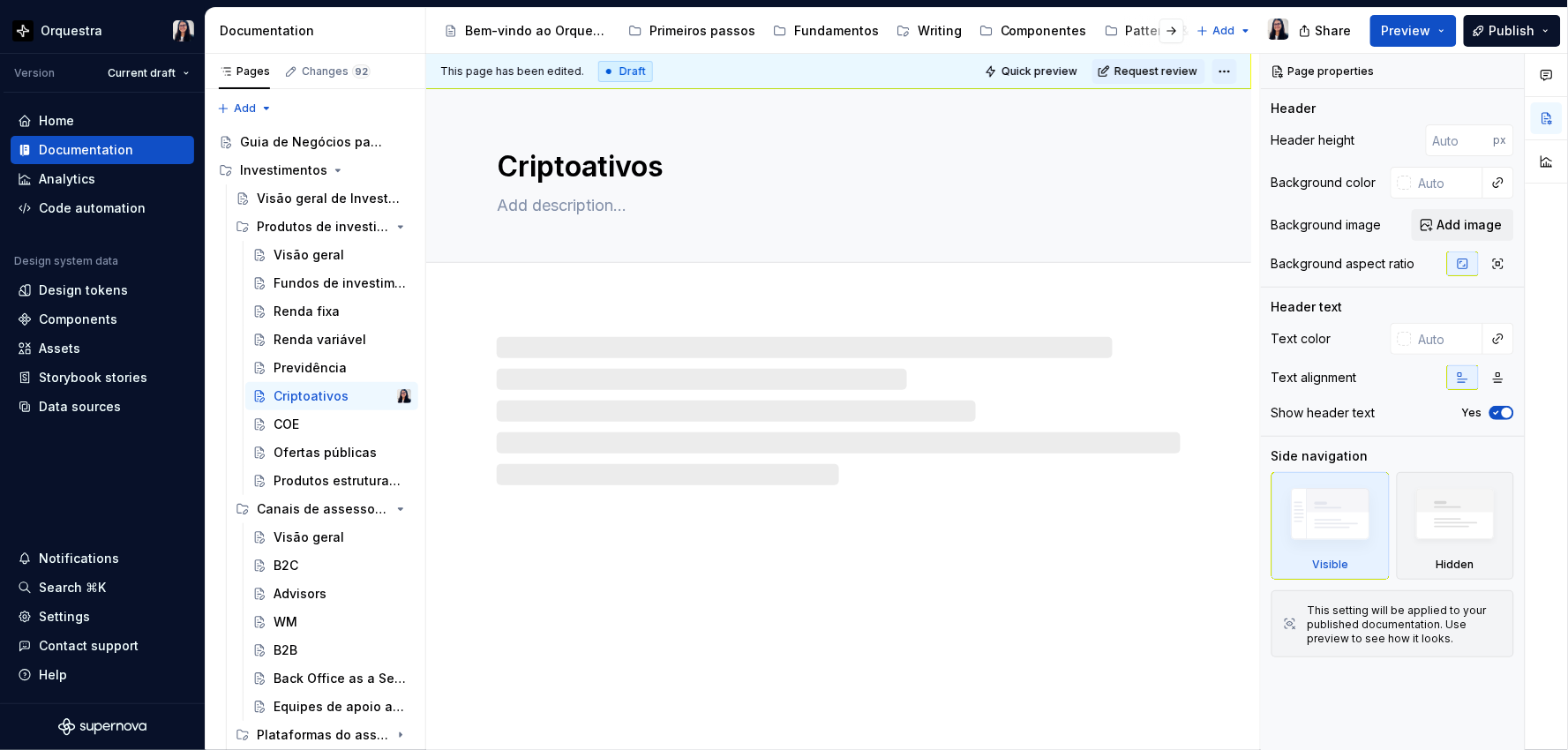
click at [1226, 72] on html "Orquestra Version Current draft Home Documentation Analytics Code automation De…" at bounding box center [784, 375] width 1568 height 750
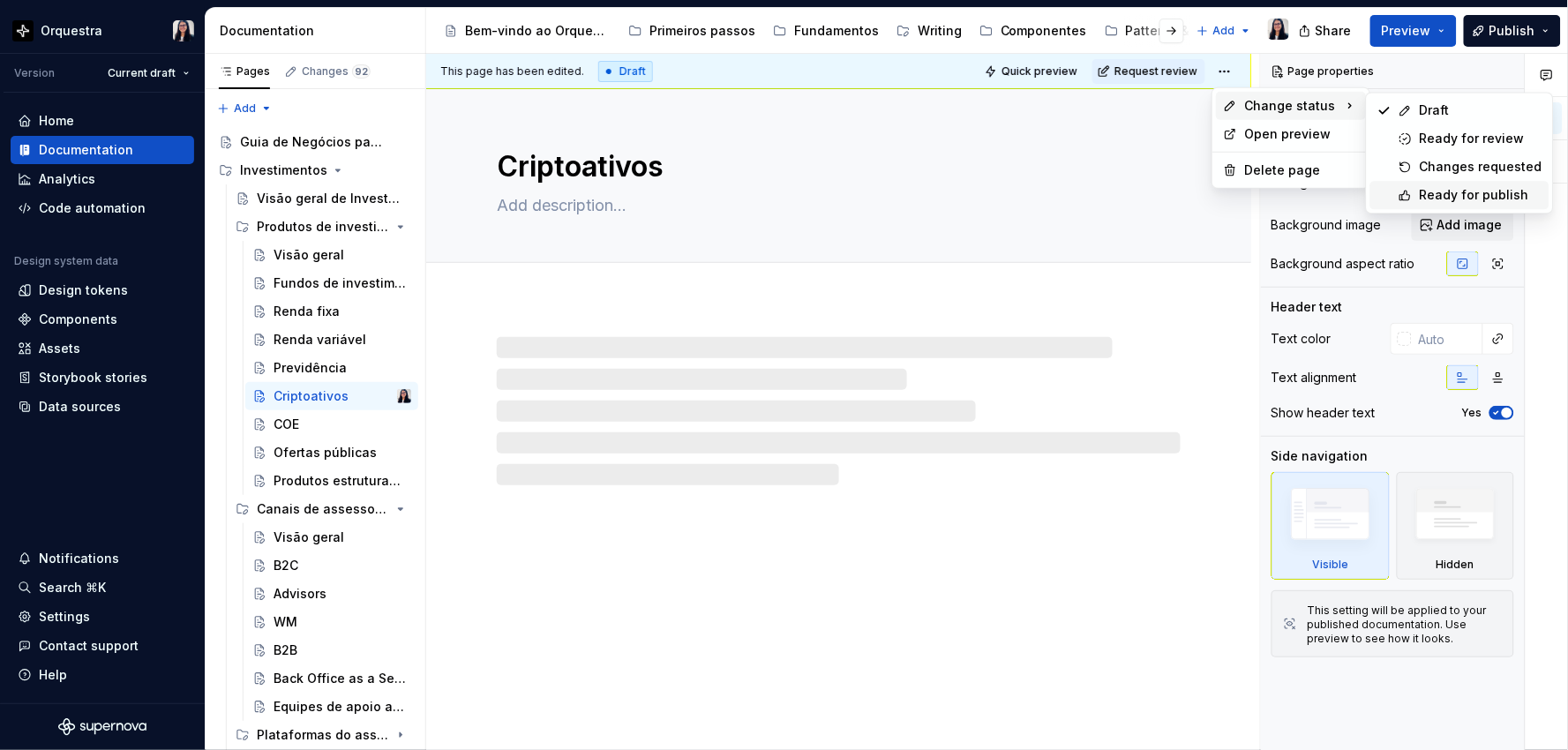
click at [1425, 185] on div "Ready for publish" at bounding box center [1459, 194] width 179 height 28
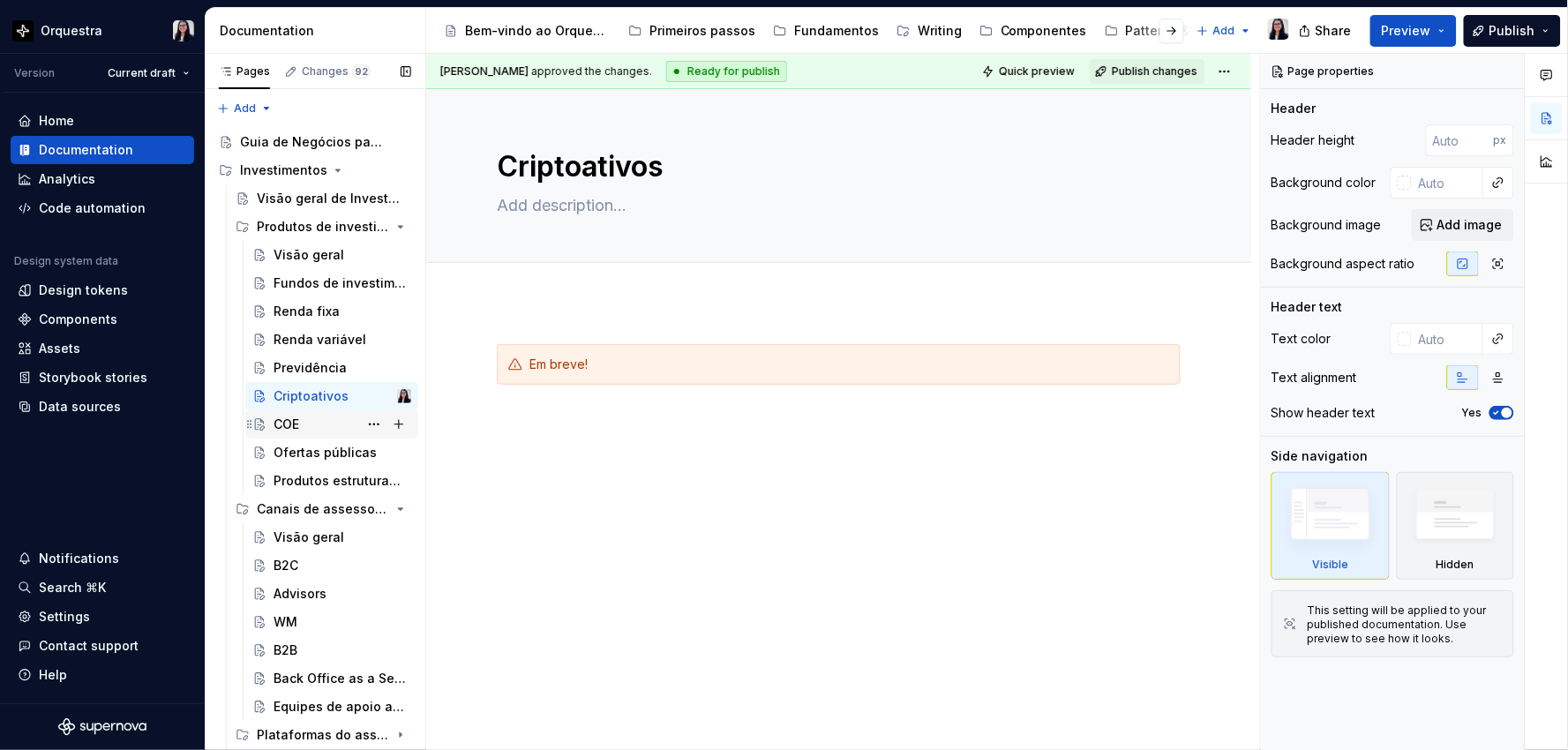
click at [292, 422] on div "COE" at bounding box center [286, 424] width 25 height 18
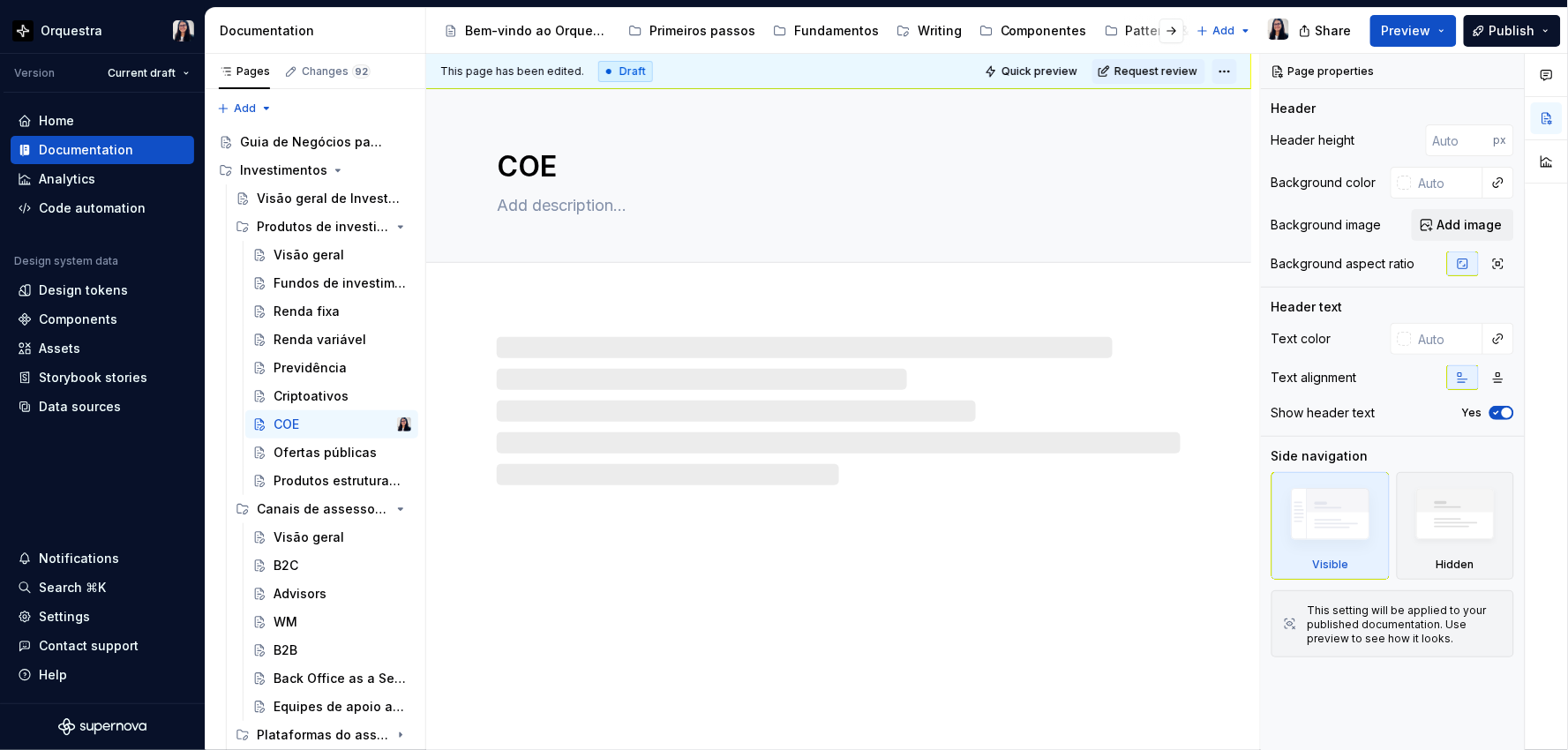
click at [1225, 69] on html "Orquestra Version Current draft Home Documentation Analytics Code automation De…" at bounding box center [784, 375] width 1568 height 750
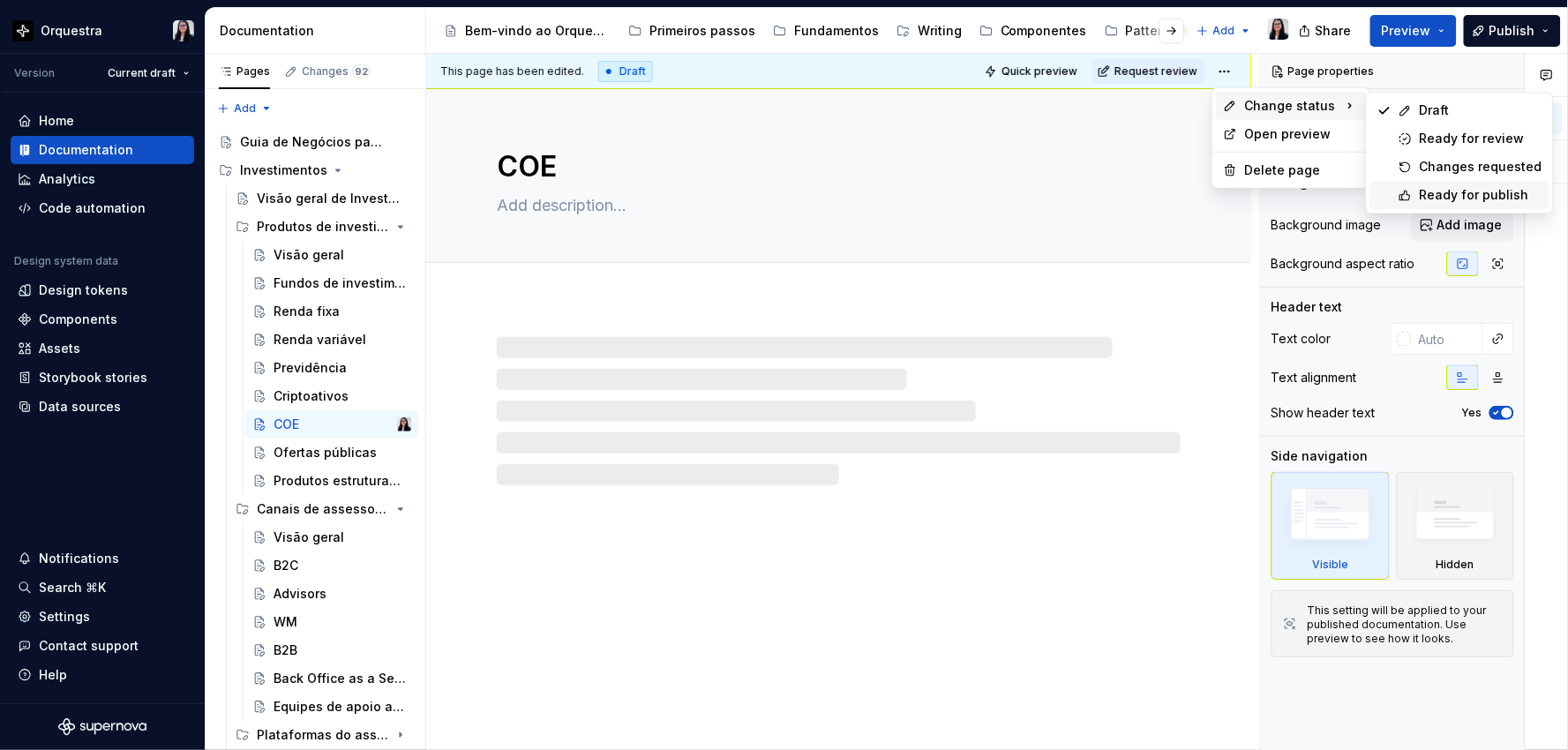
click at [1449, 194] on div "Ready for publish" at bounding box center [1481, 195] width 122 height 18
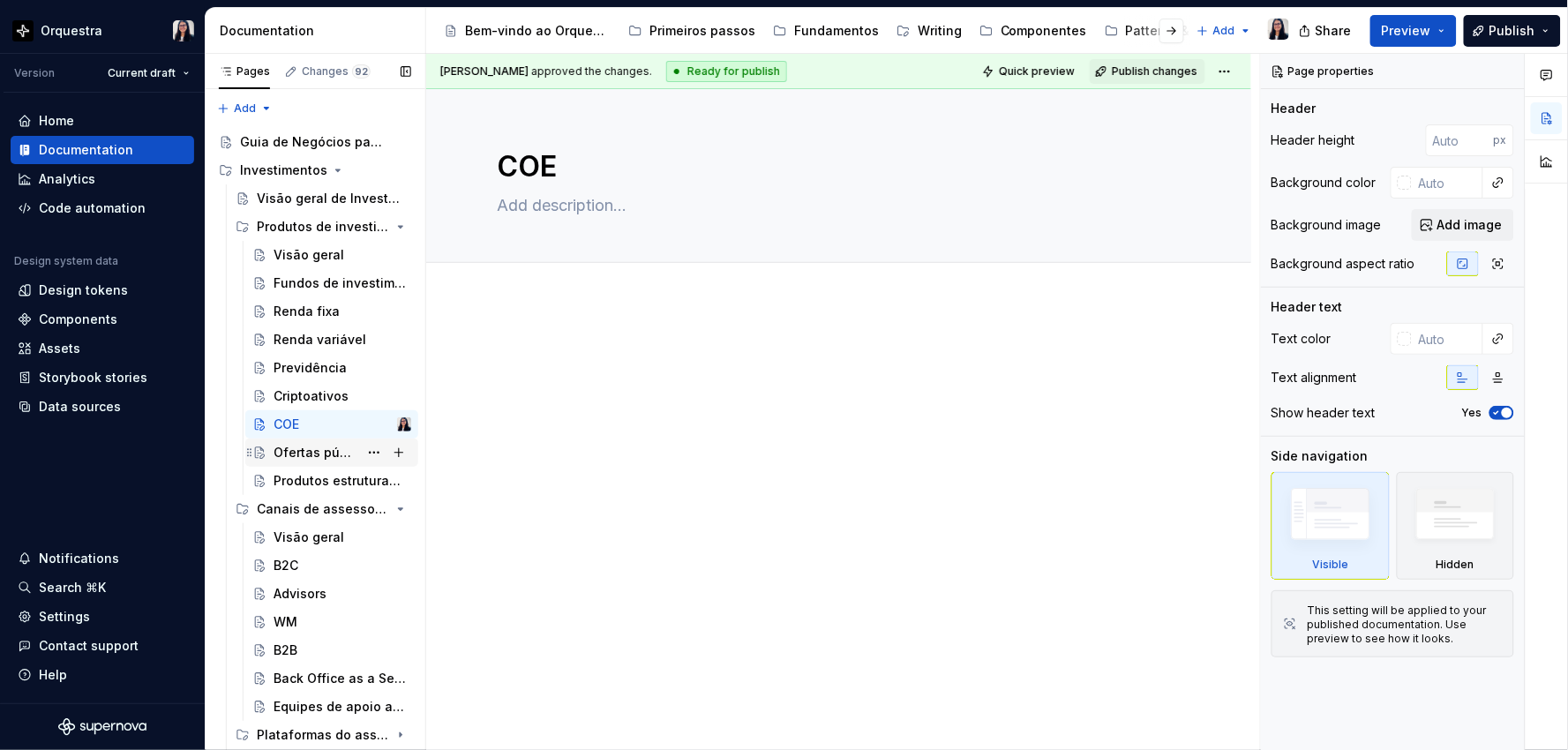
click at [303, 451] on div "Ofertas públicas" at bounding box center [316, 453] width 85 height 18
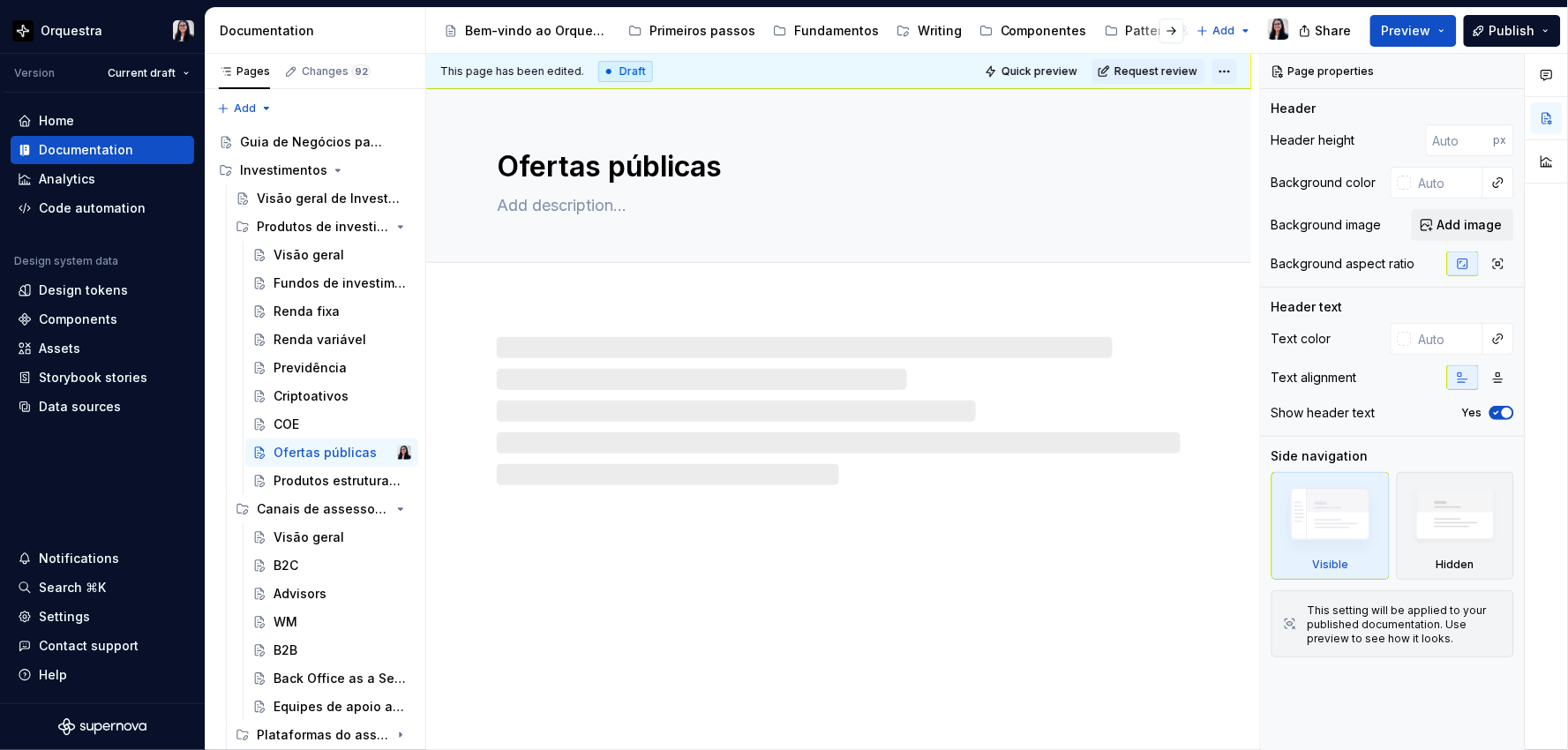
click at [1230, 67] on html "Orquestra Version Current draft Home Documentation Analytics Code automation De…" at bounding box center [784, 375] width 1568 height 750
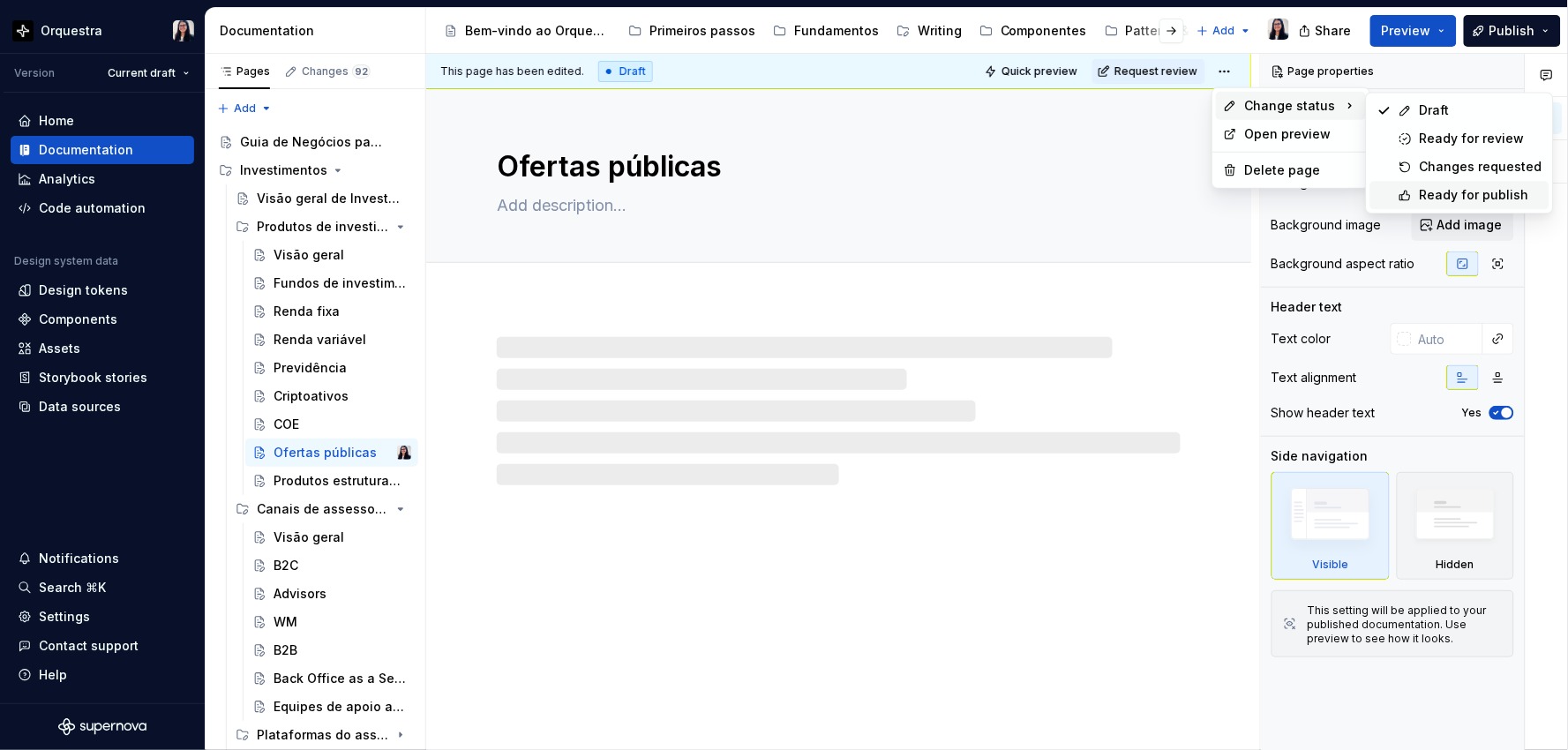
click at [1410, 187] on div "Ready for publish" at bounding box center [1459, 194] width 179 height 28
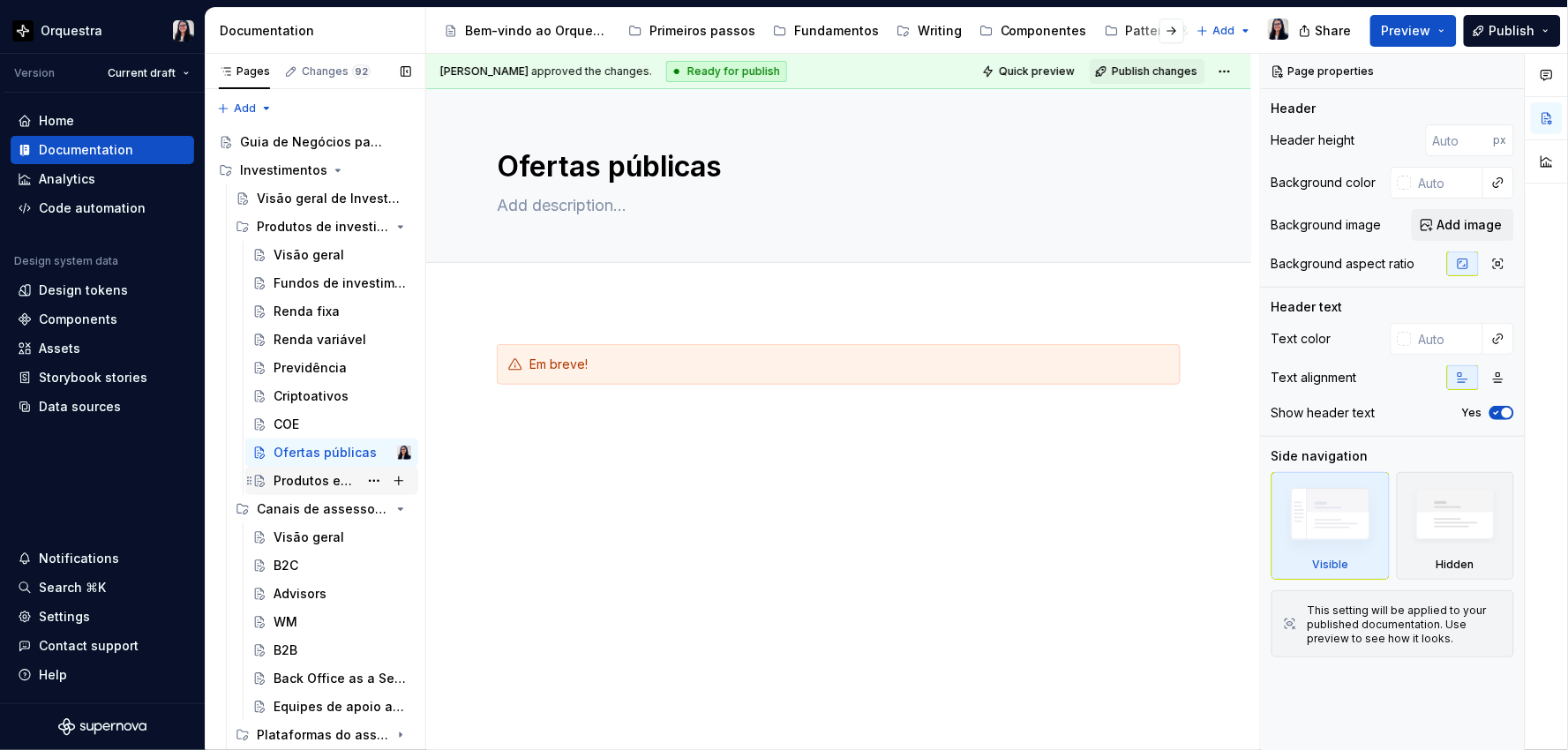
click at [311, 480] on div "Produtos estruturados" at bounding box center [316, 481] width 85 height 18
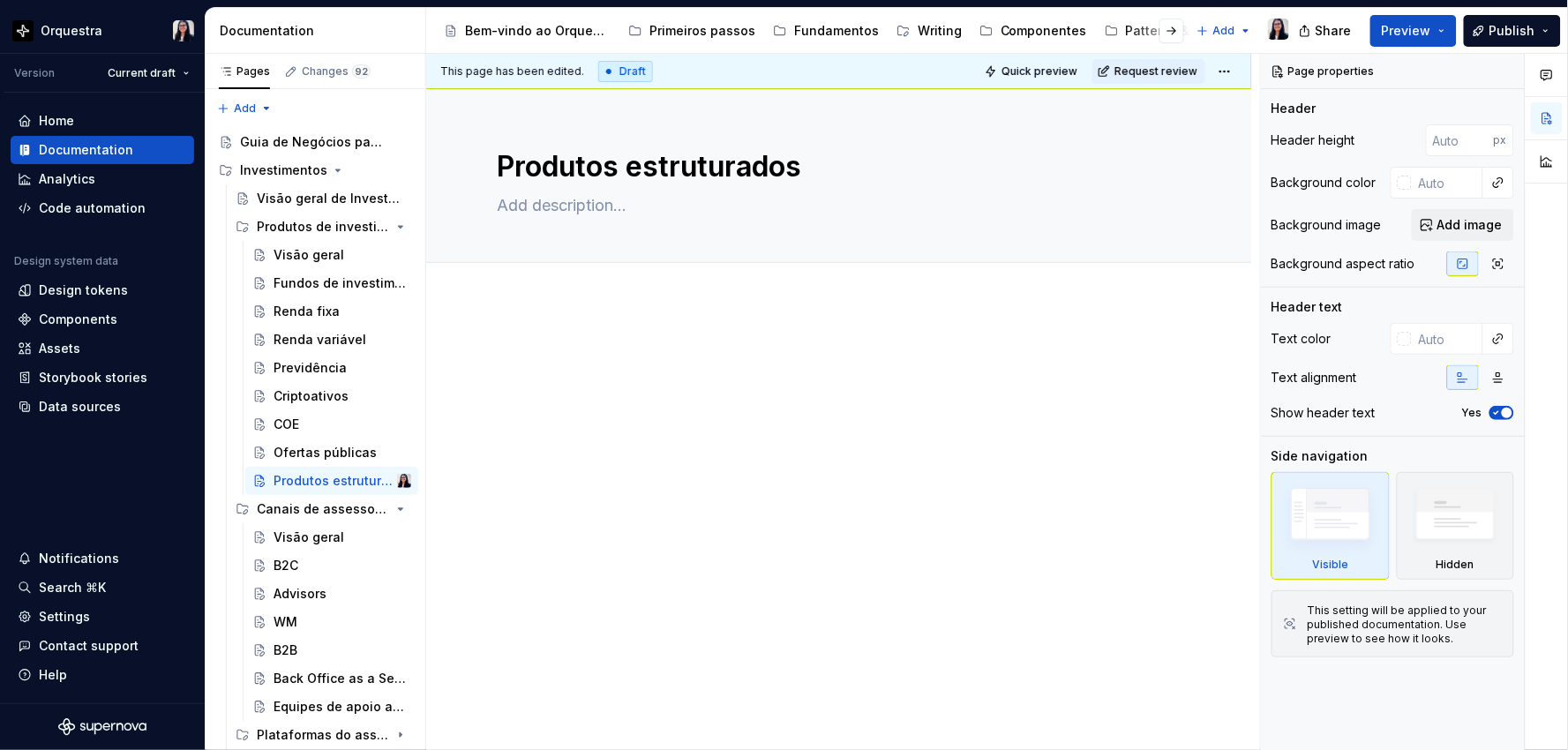
type textarea "*"
click at [541, 406] on div at bounding box center [838, 378] width 683 height 67
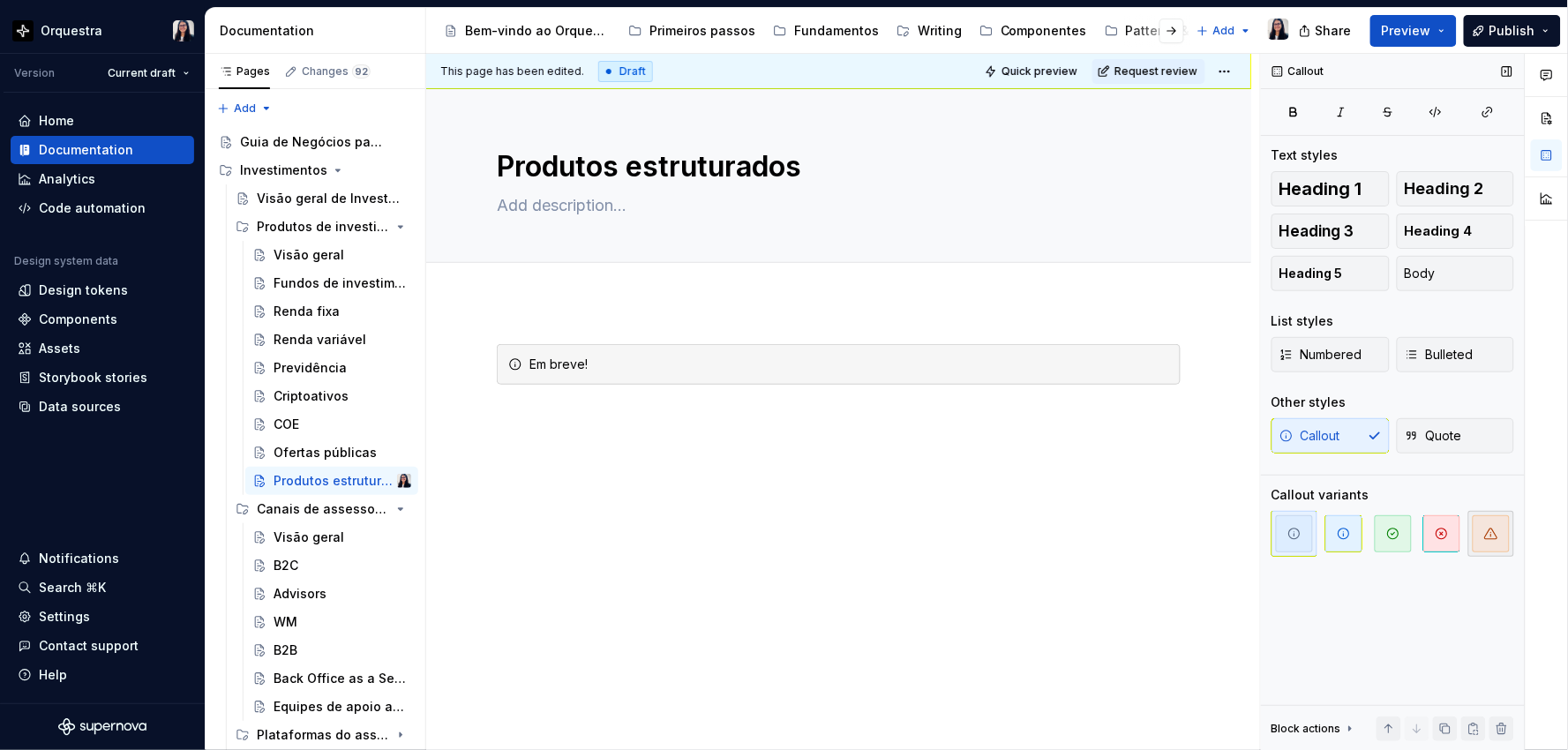
click at [1500, 533] on span "button" at bounding box center [1491, 533] width 37 height 37
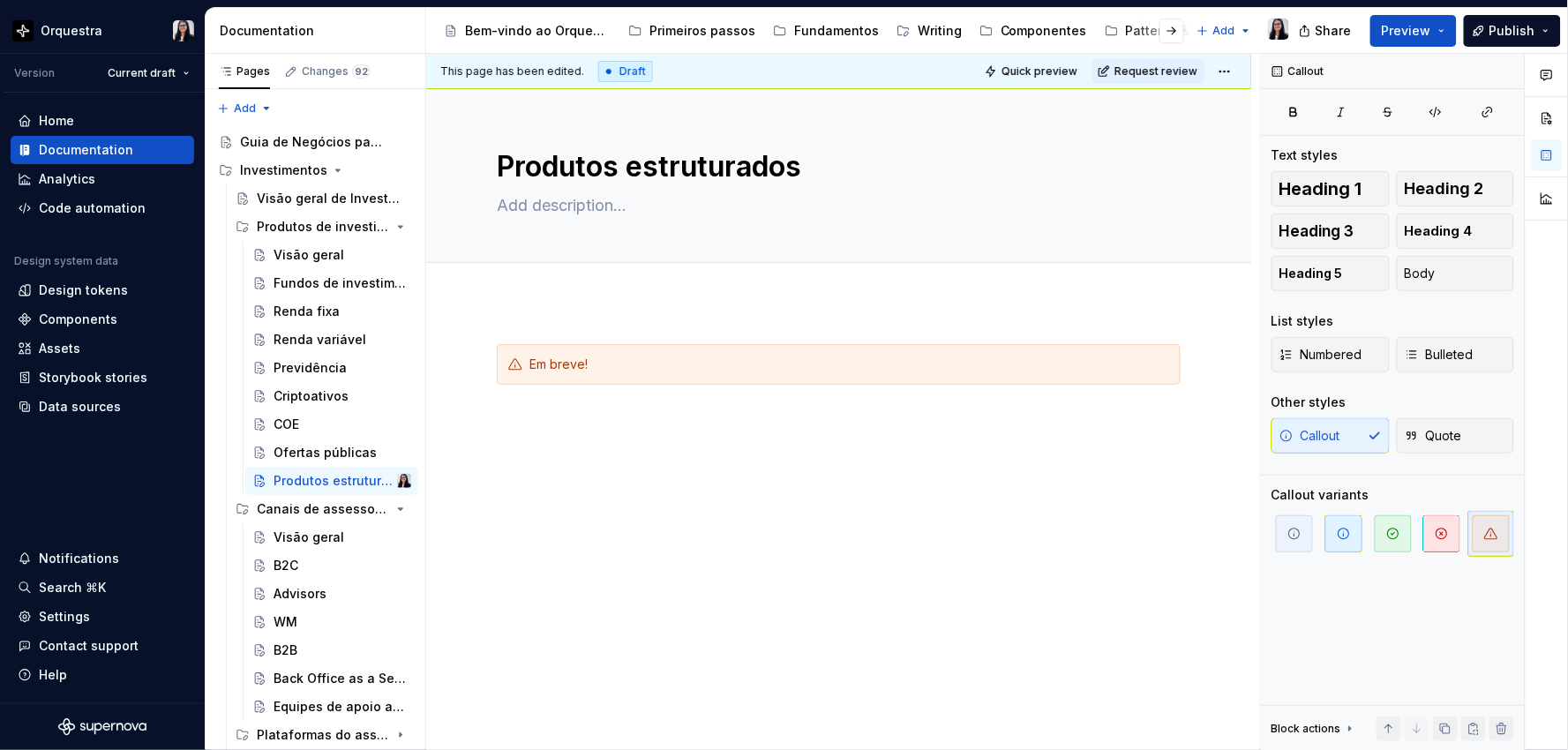
click at [882, 494] on div "Em breve!" at bounding box center [838, 479] width 824 height 355
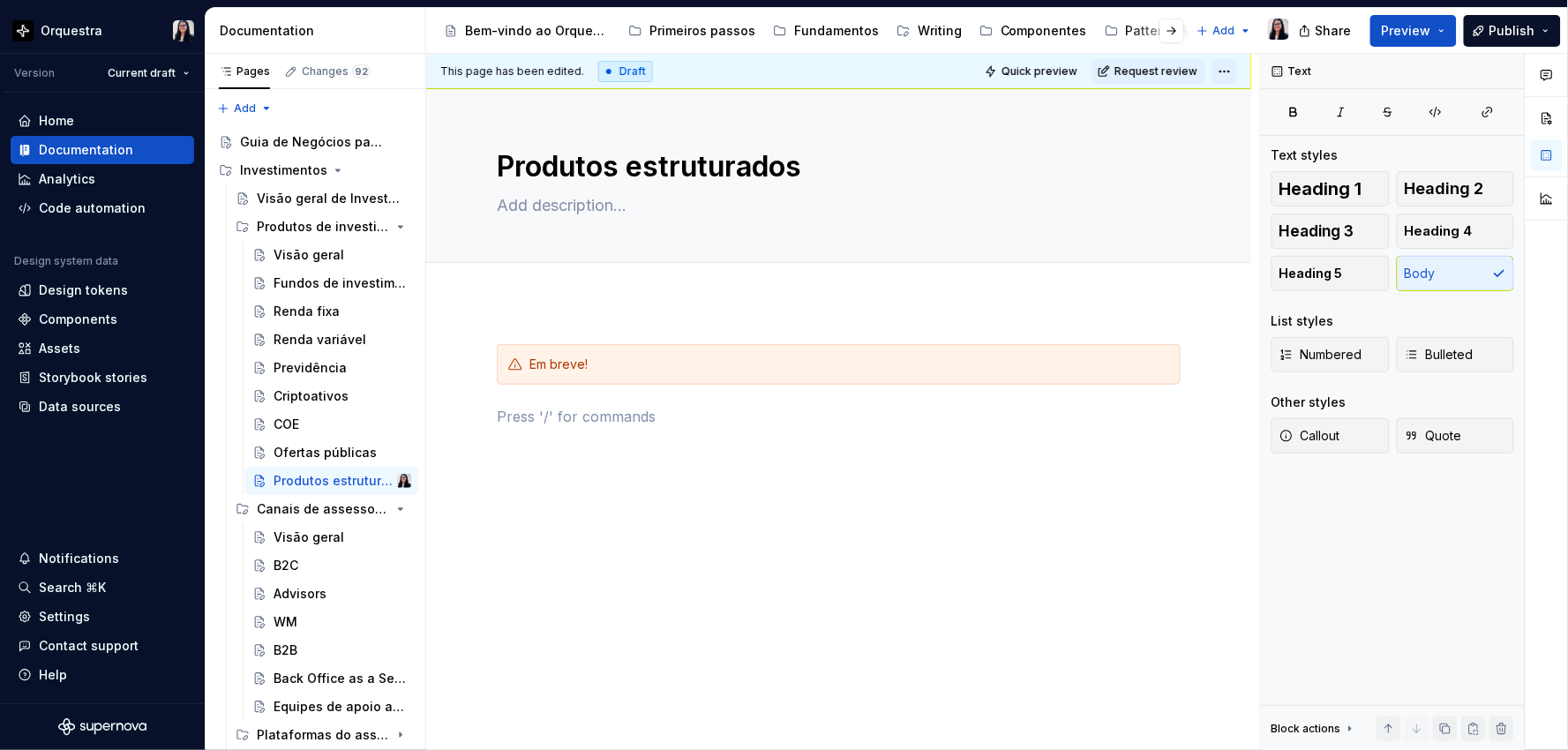
click at [1222, 65] on html "Orquestra Version Current draft Home Documentation Analytics Code automation De…" at bounding box center [784, 375] width 1568 height 750
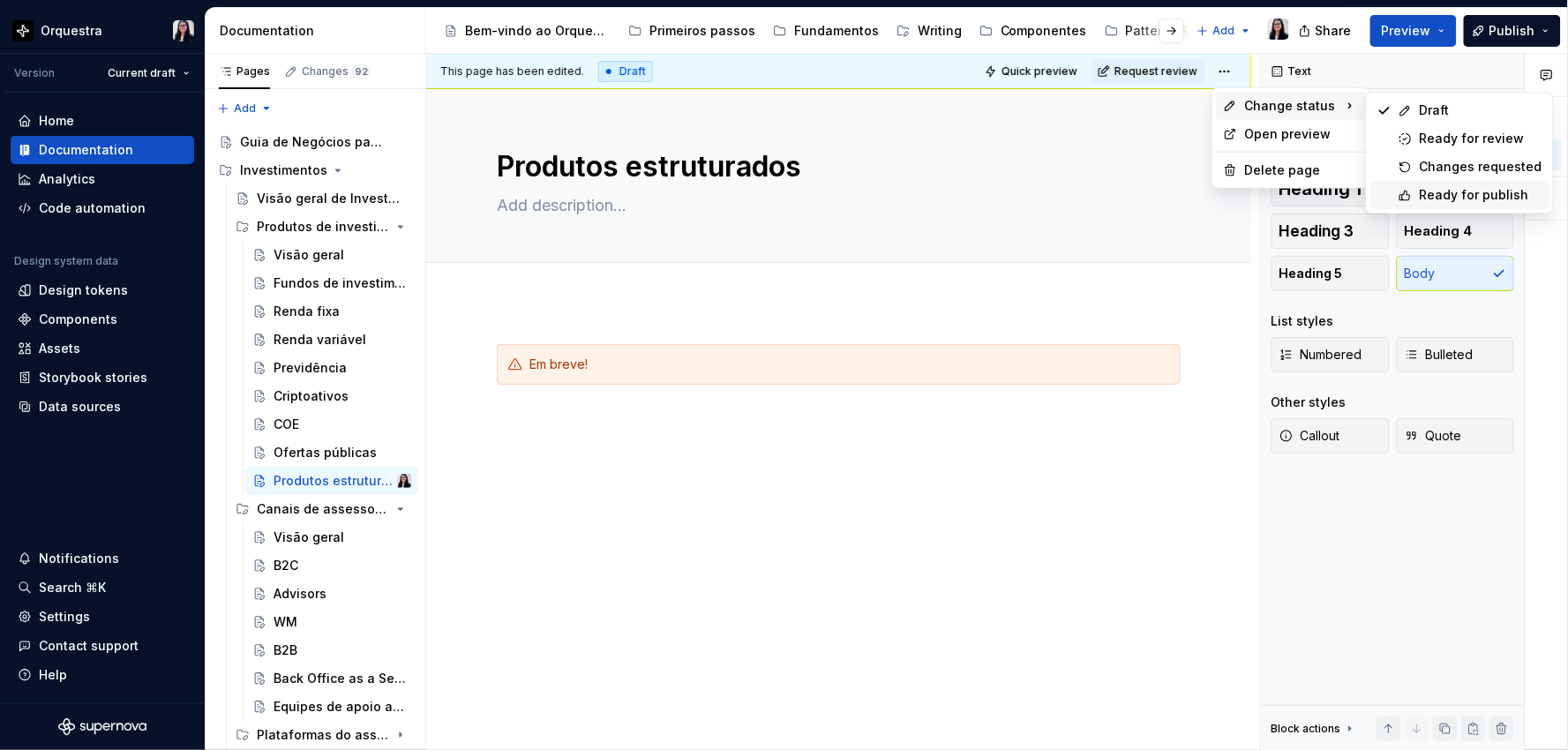
click at [1465, 195] on div "Ready for publish" at bounding box center [1481, 195] width 122 height 18
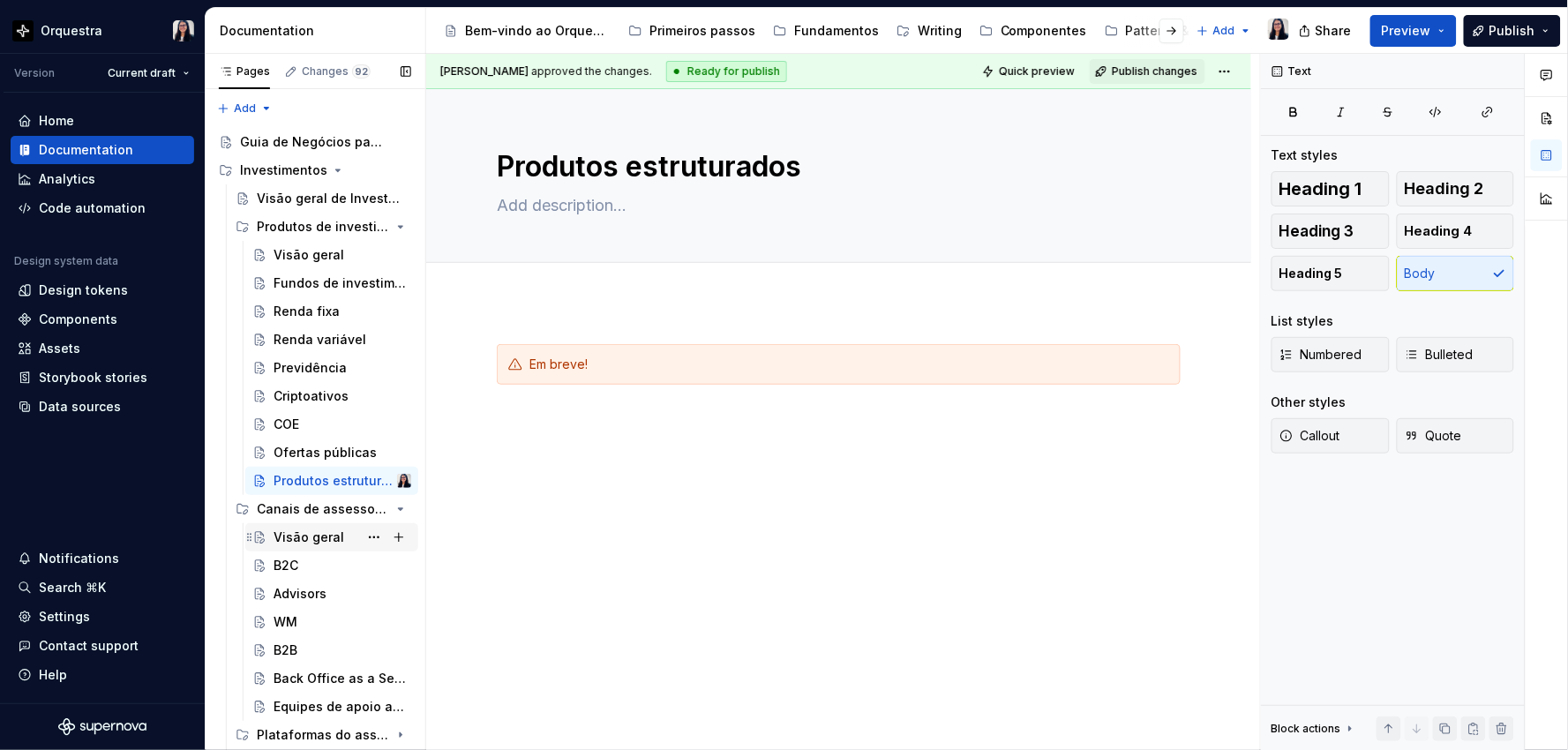
click at [304, 539] on div "Visão geral" at bounding box center [308, 538] width 70 height 18
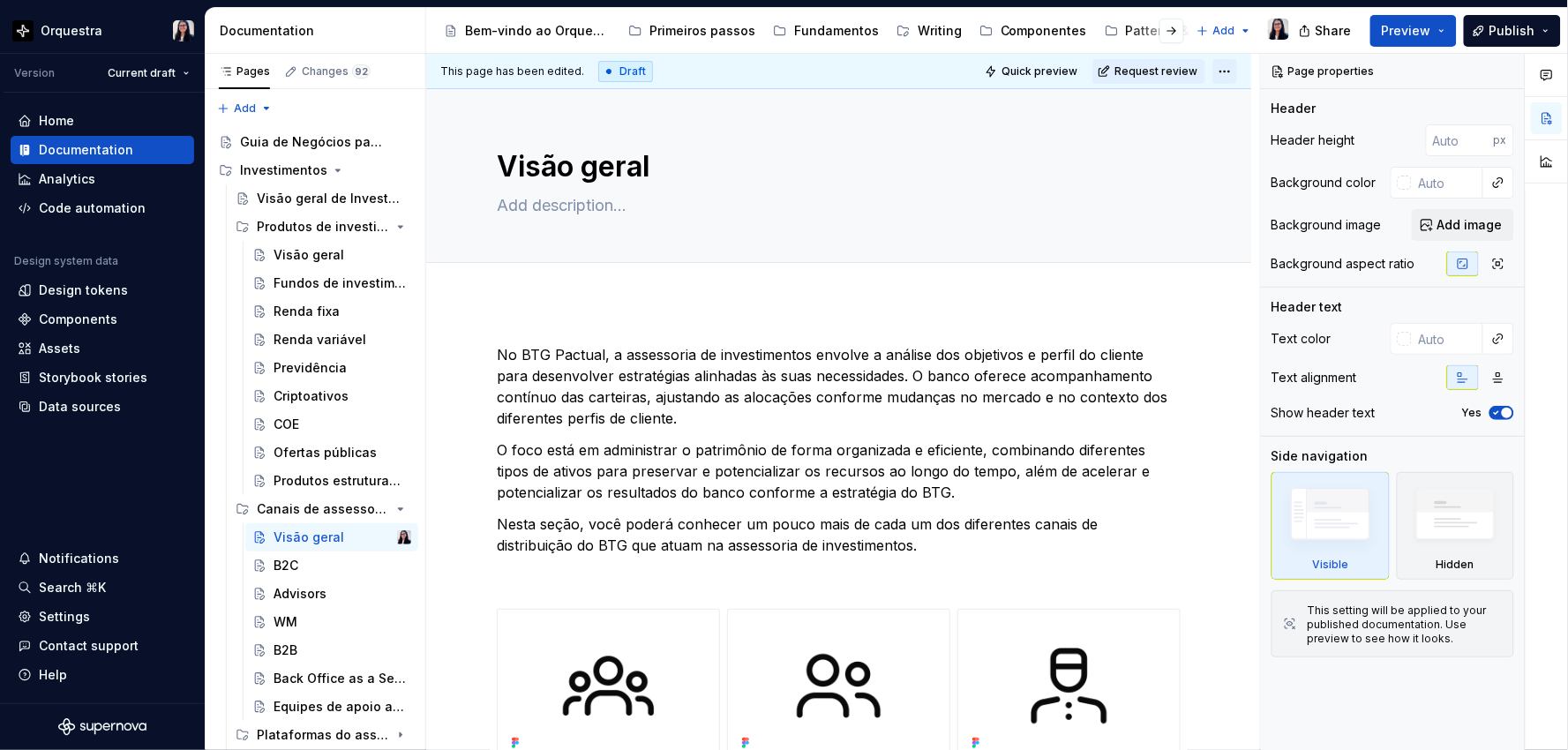
click at [1228, 69] on html "Orquestra Version Current draft Home Documentation Analytics Code automation De…" at bounding box center [784, 375] width 1568 height 750
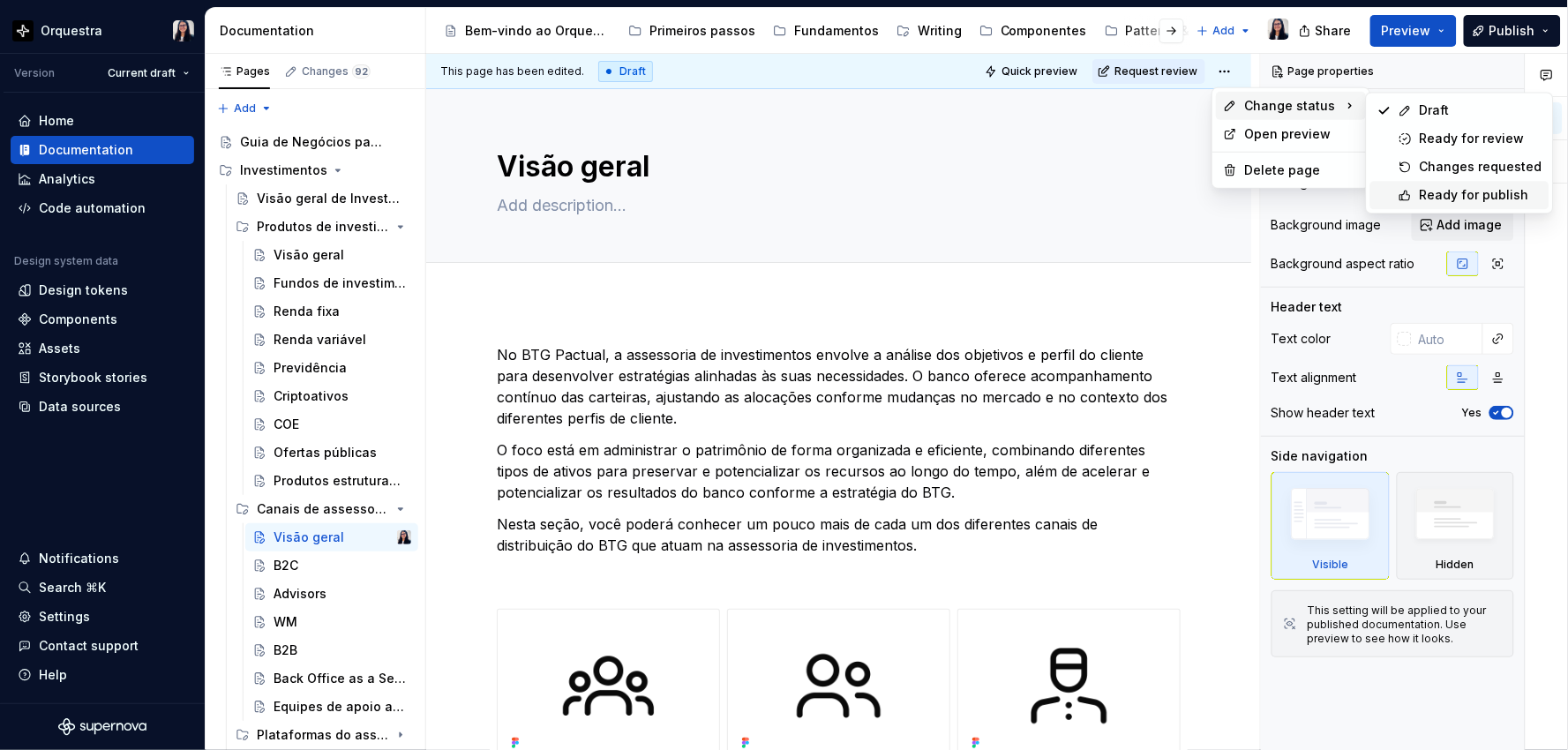
click at [1433, 183] on div "Ready for publish" at bounding box center [1459, 194] width 179 height 28
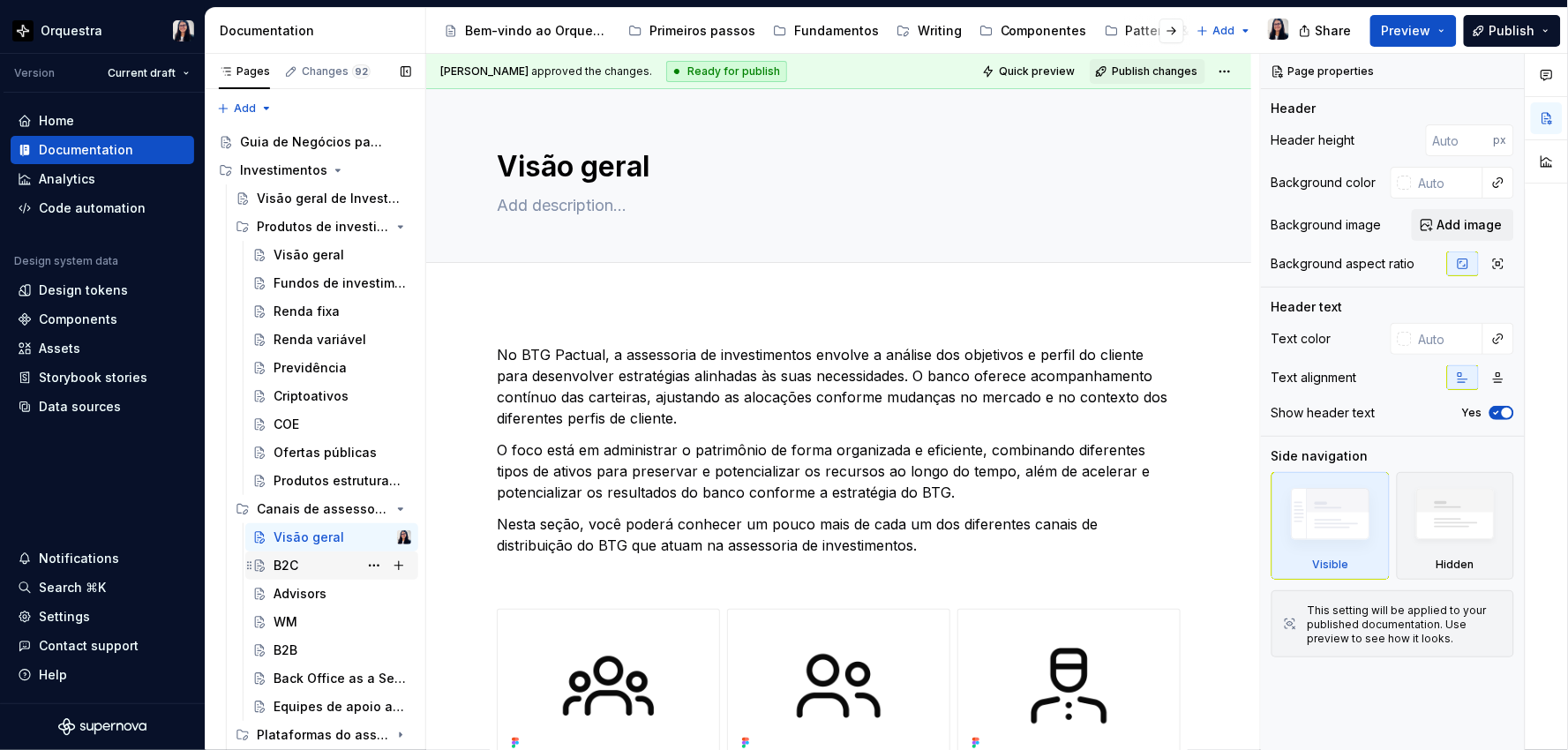
click at [291, 567] on div "B2C" at bounding box center [285, 566] width 24 height 18
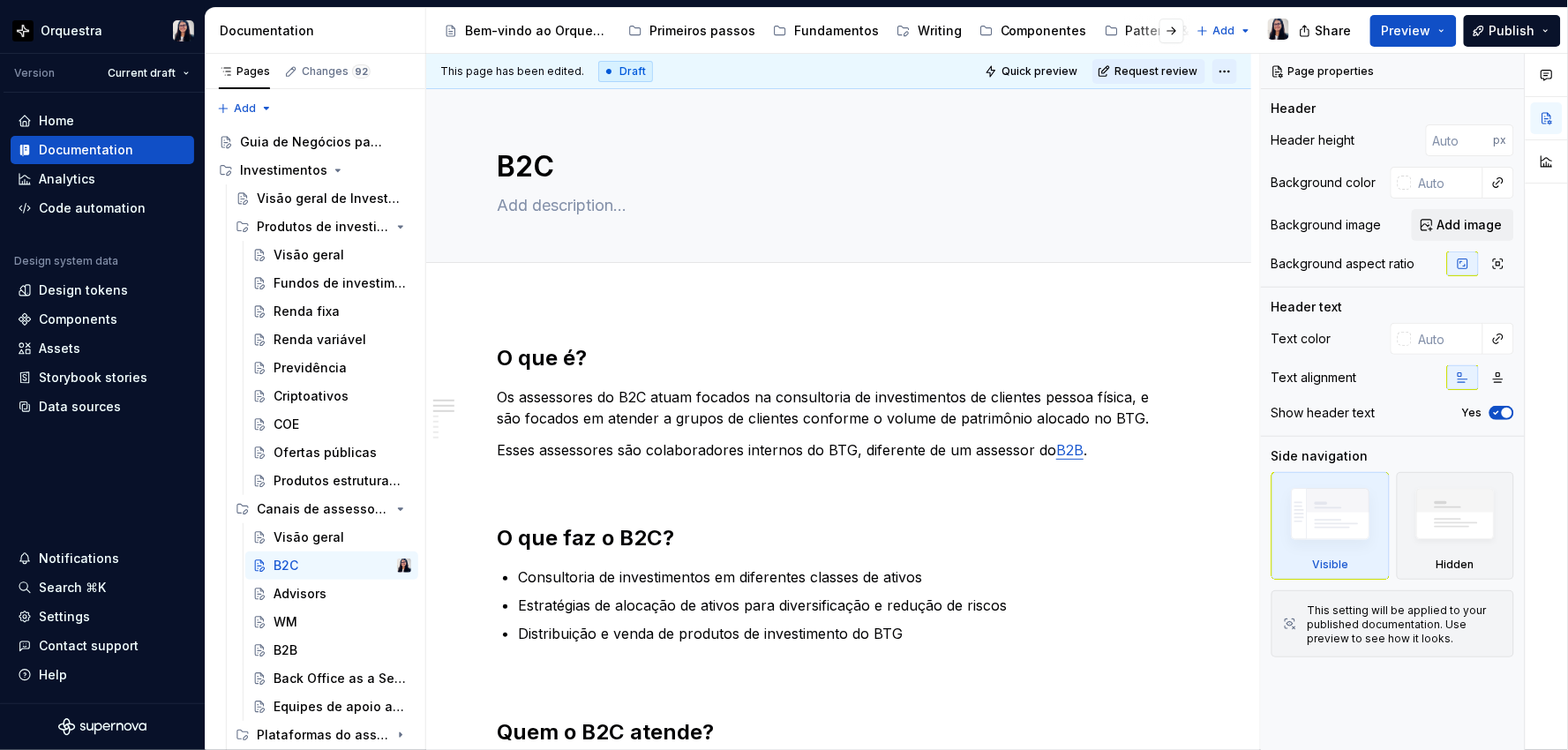
click at [1226, 68] on html "Orquestra Version Current draft Home Documentation Analytics Code automation De…" at bounding box center [784, 375] width 1568 height 750
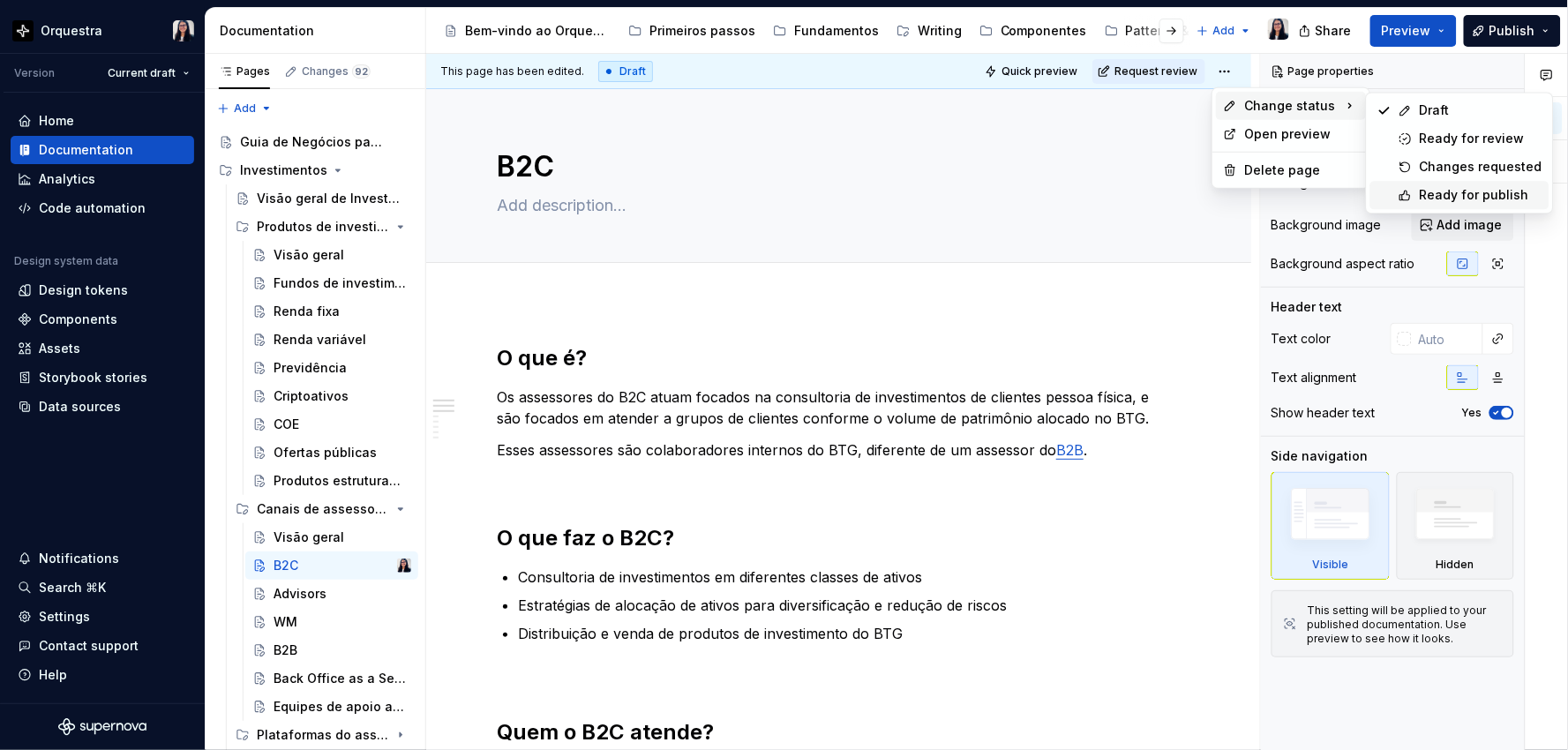
click at [1442, 183] on div "Ready for publish" at bounding box center [1459, 194] width 179 height 28
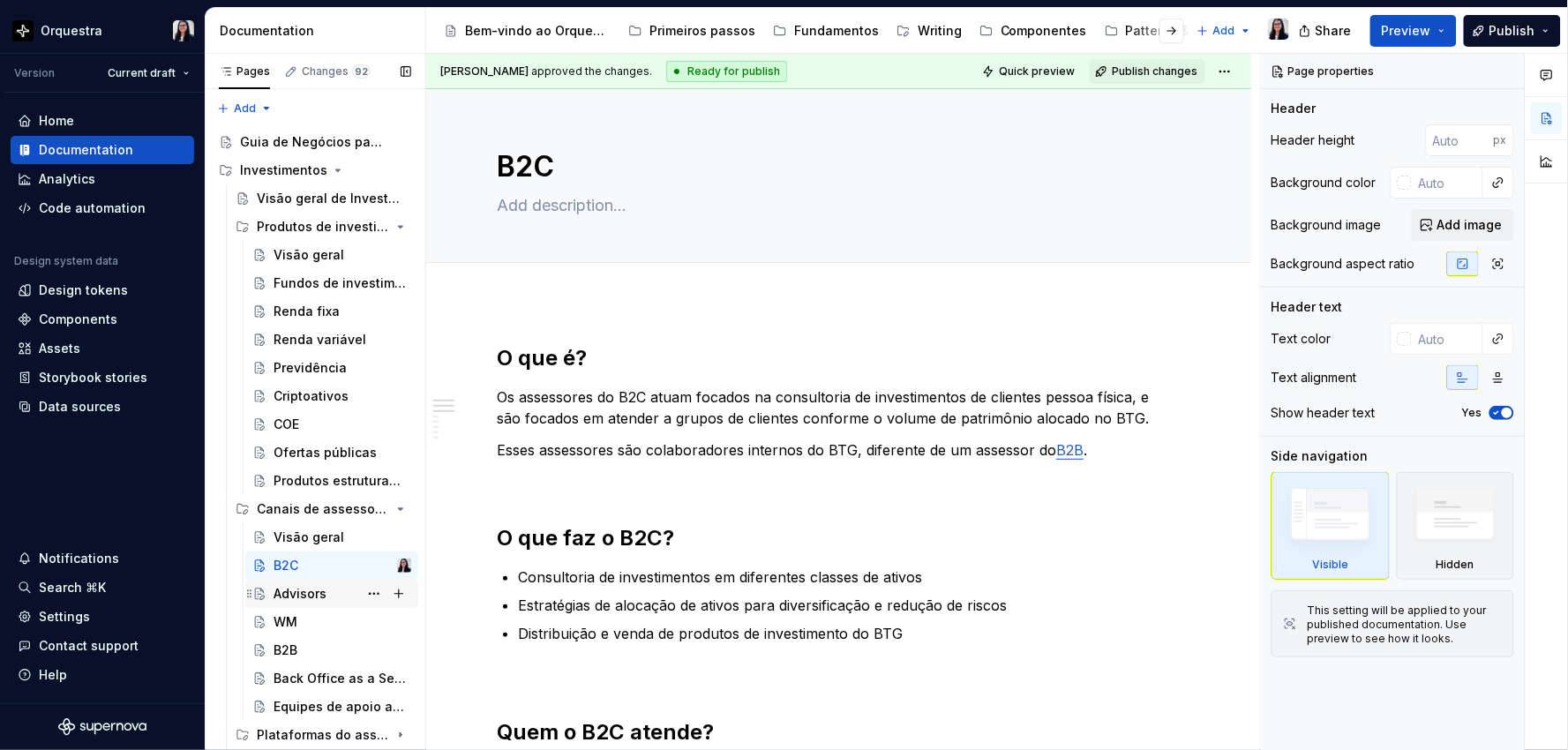
click at [273, 597] on div "Advisors" at bounding box center [299, 594] width 53 height 18
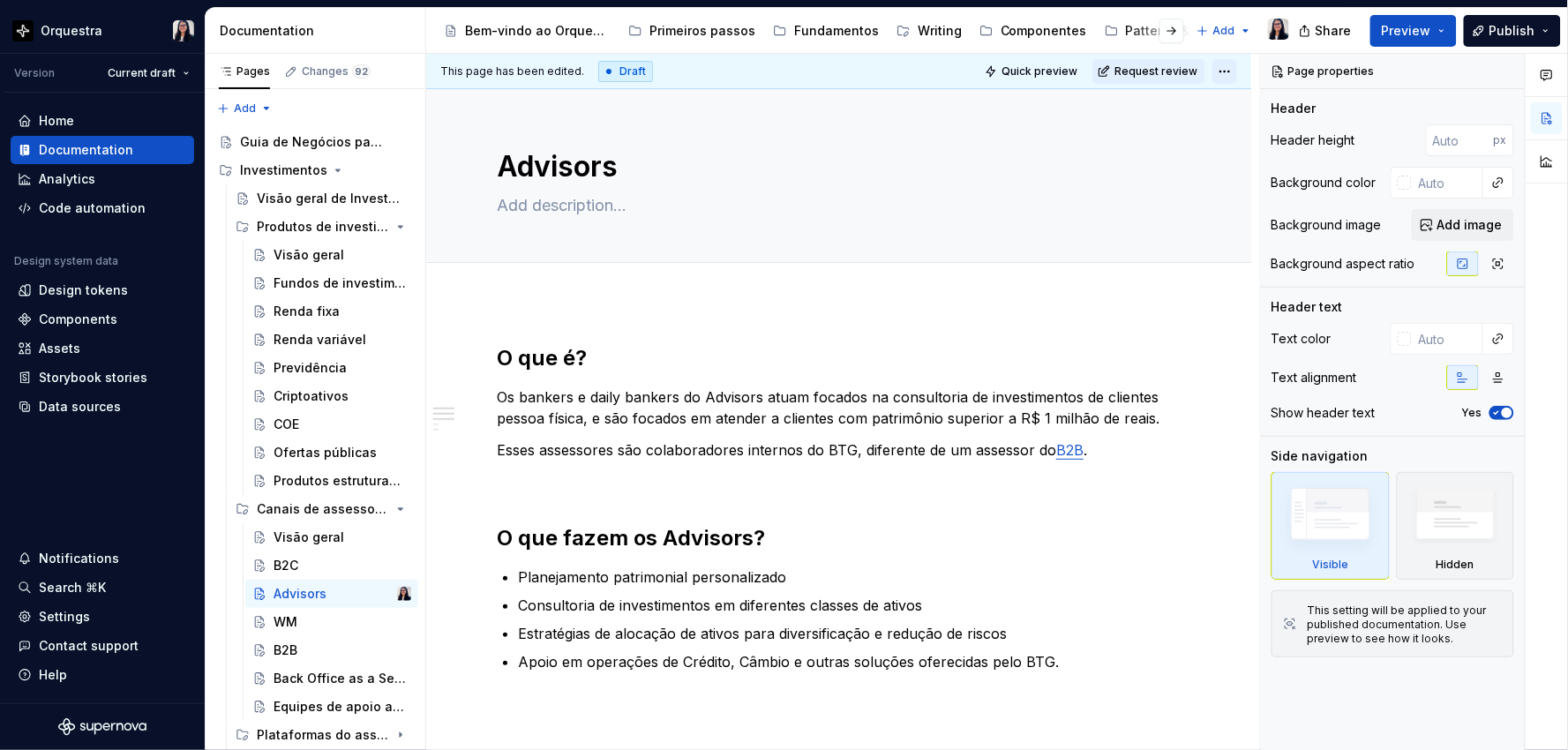
click at [1228, 71] on html "Orquestra Version Current draft Home Documentation Analytics Code automation De…" at bounding box center [784, 375] width 1568 height 750
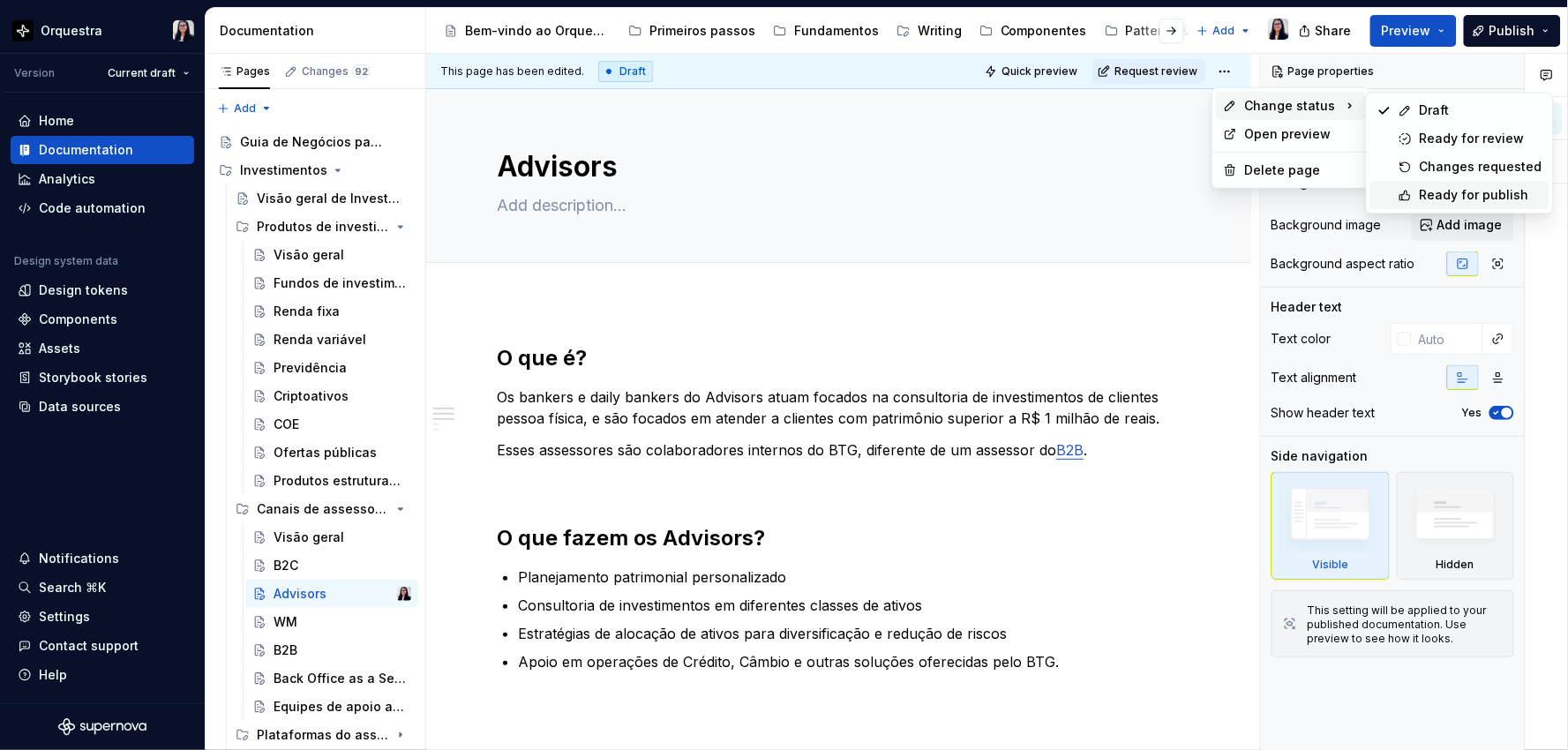
click at [1447, 192] on div "Ready for publish" at bounding box center [1481, 195] width 122 height 18
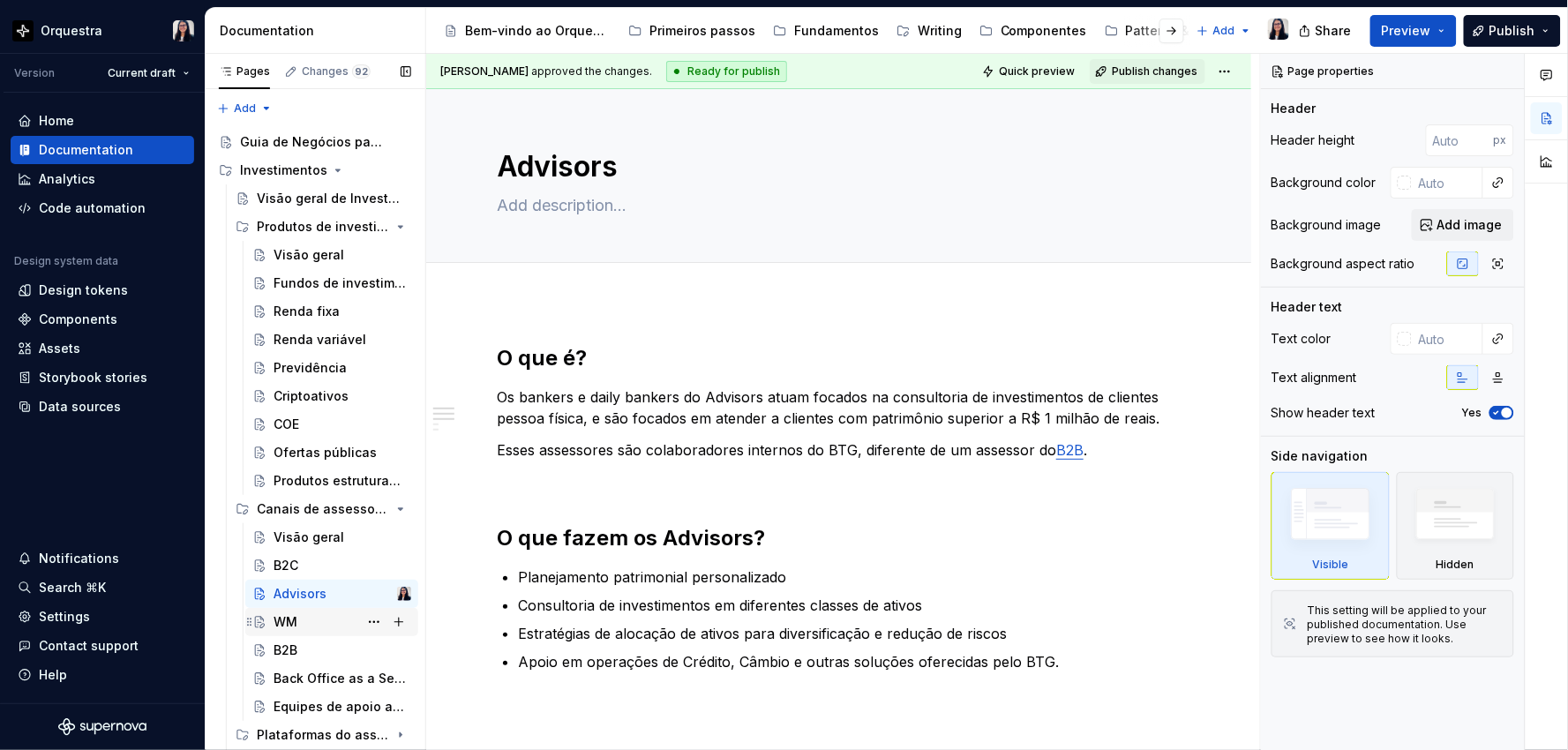
click at [311, 613] on div "WM" at bounding box center [342, 621] width 138 height 24
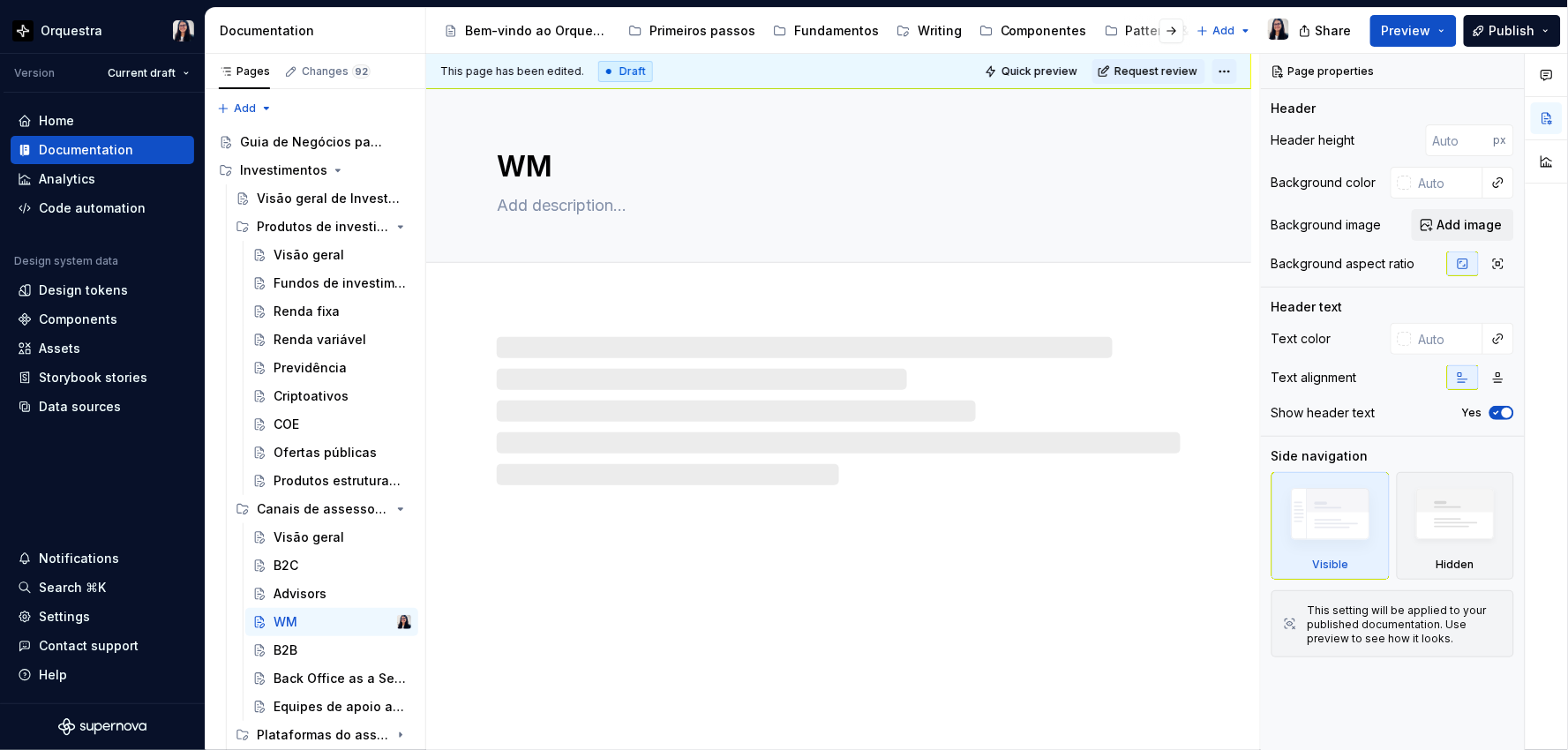
click at [1225, 67] on html "Orquestra Version Current draft Home Documentation Analytics Code automation De…" at bounding box center [784, 375] width 1568 height 750
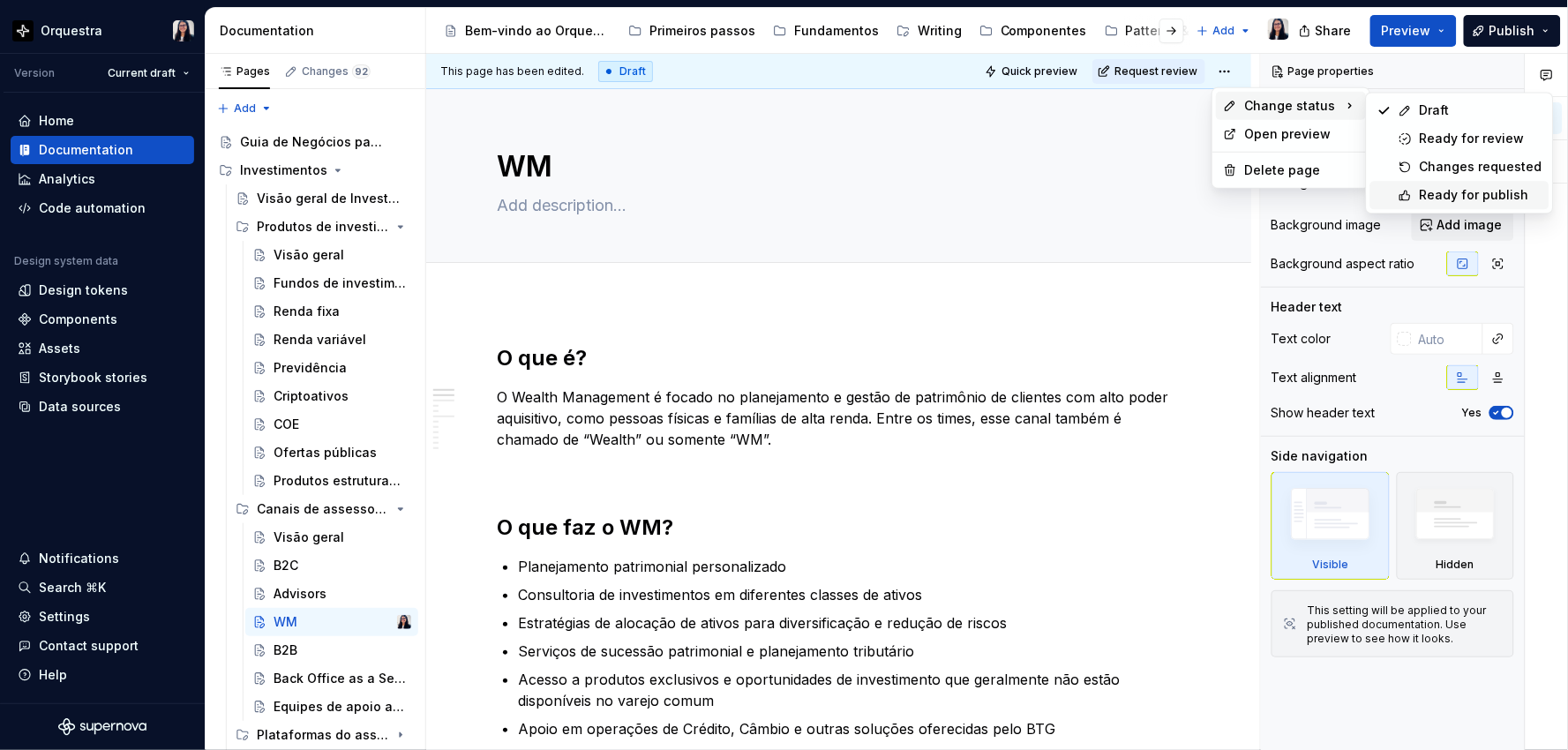
click at [1463, 196] on div "Ready for publish" at bounding box center [1481, 195] width 122 height 18
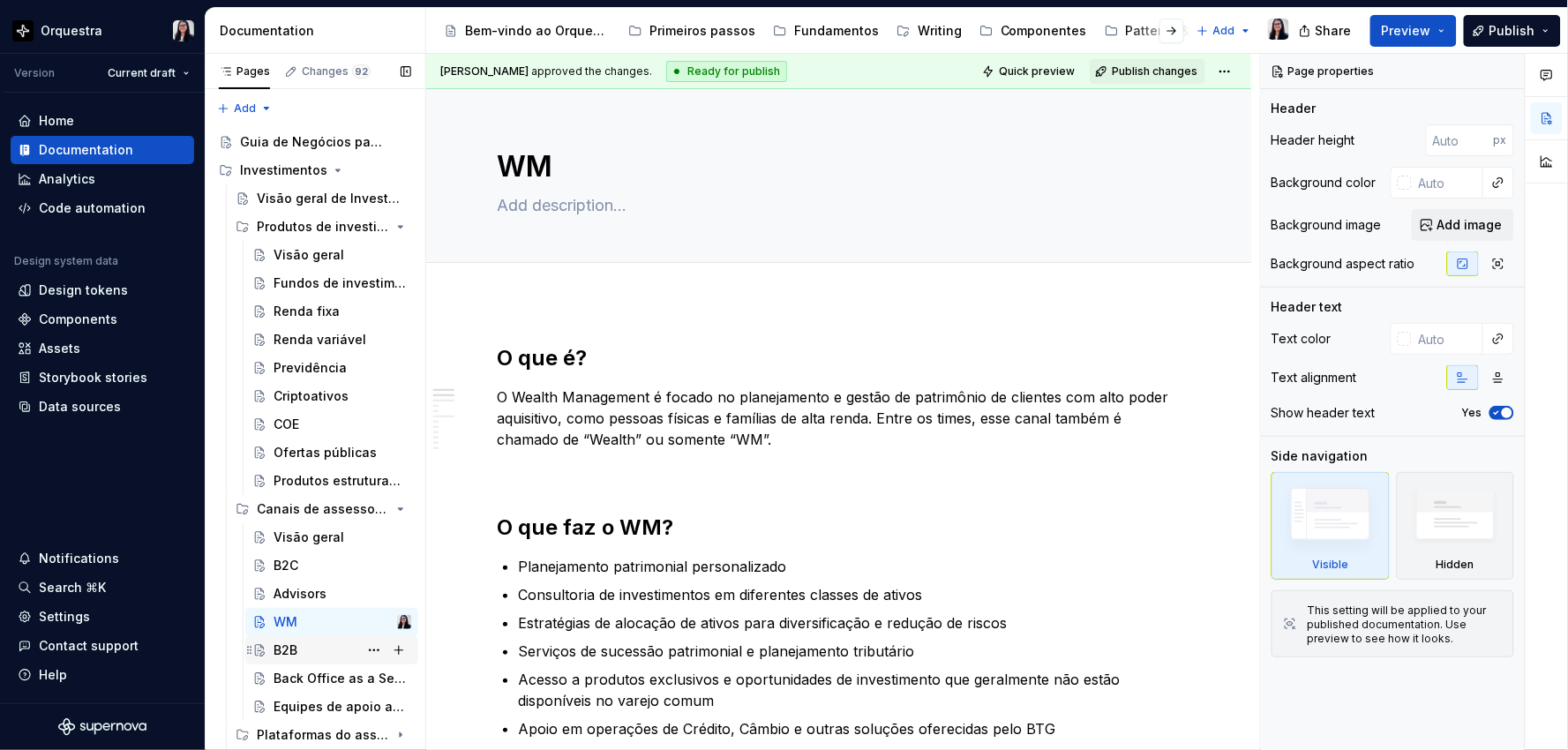
click at [296, 647] on div "B2B" at bounding box center [285, 650] width 23 height 18
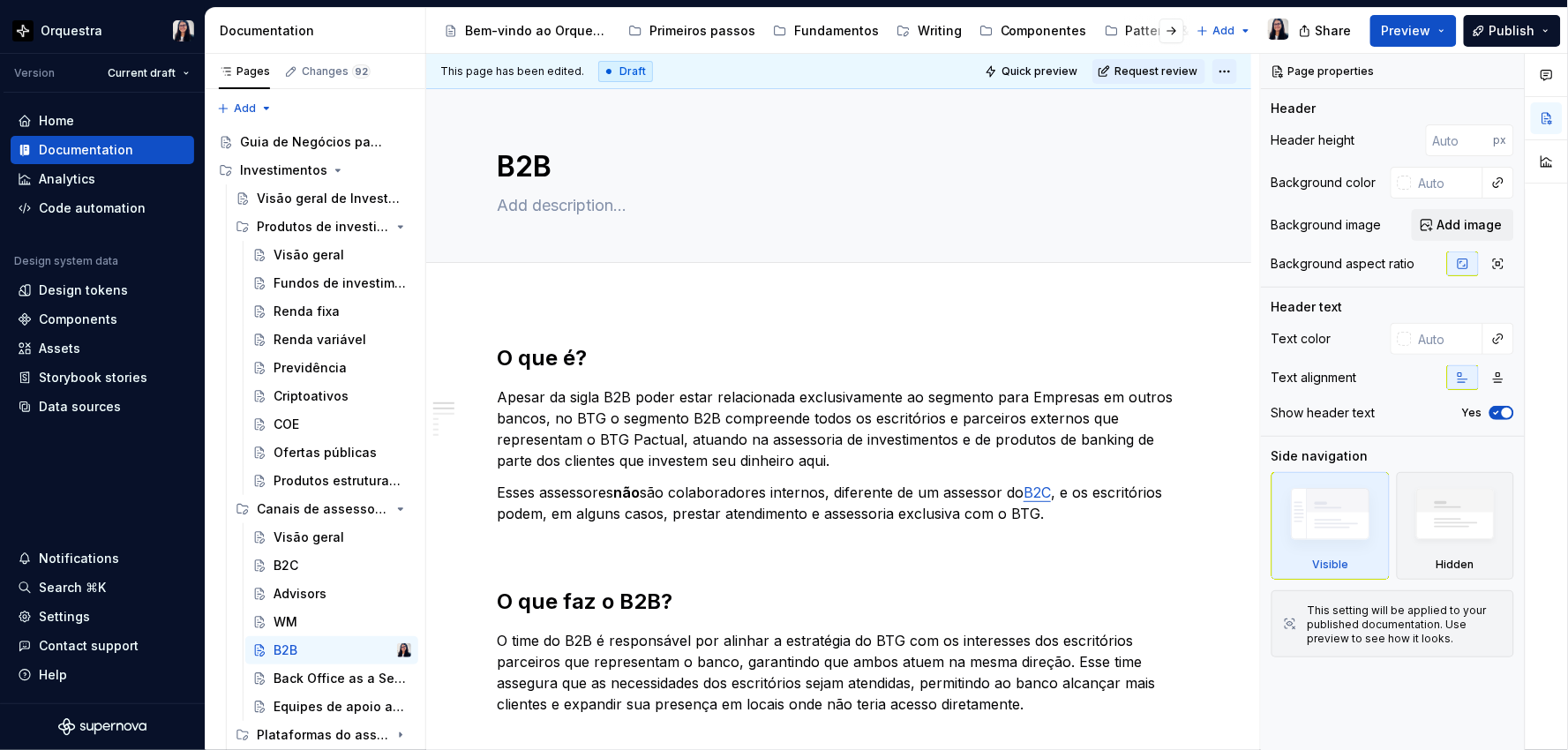
click at [1225, 70] on html "Orquestra Version Current draft Home Documentation Analytics Code automation De…" at bounding box center [784, 375] width 1568 height 750
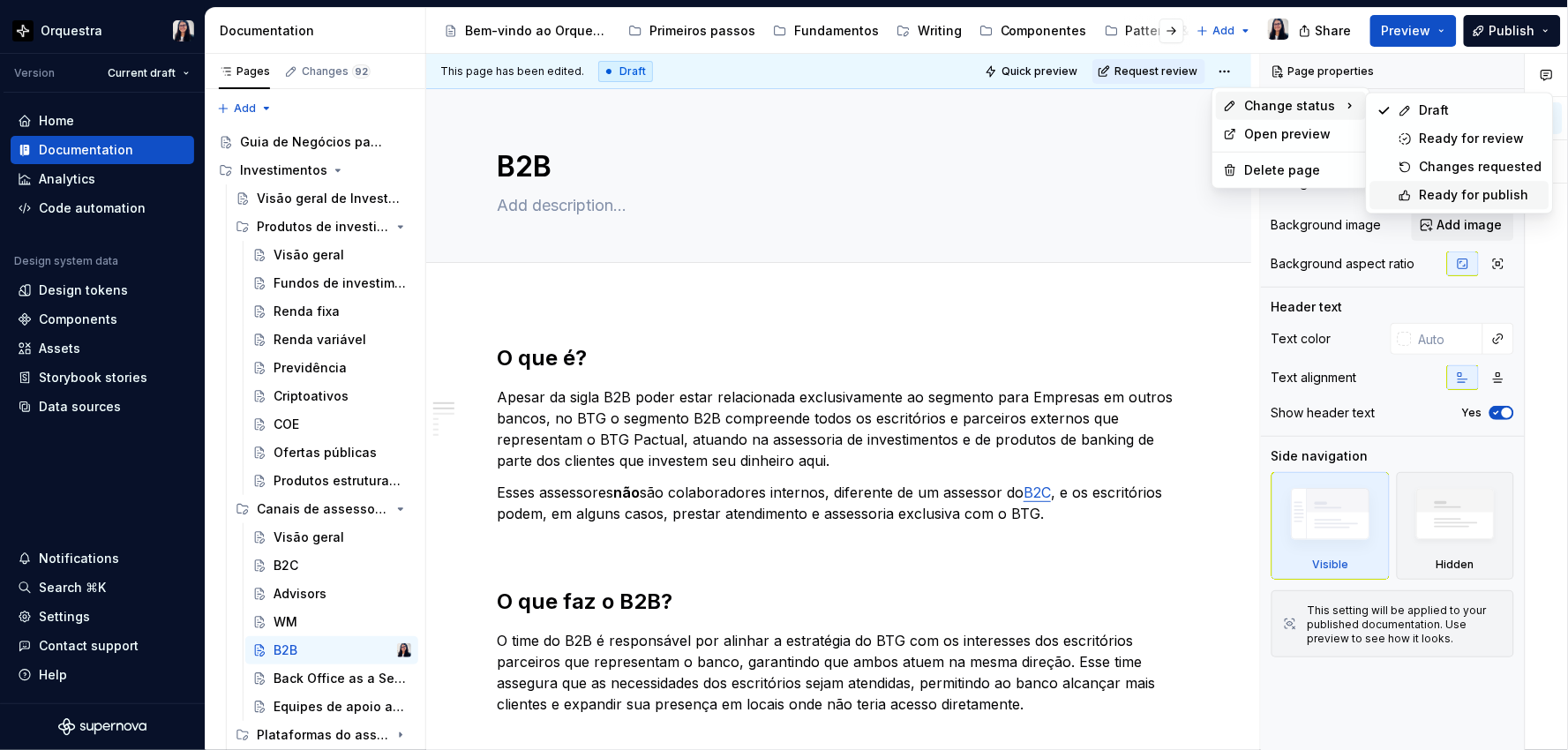
click at [1453, 187] on div "Ready for publish" at bounding box center [1481, 195] width 122 height 18
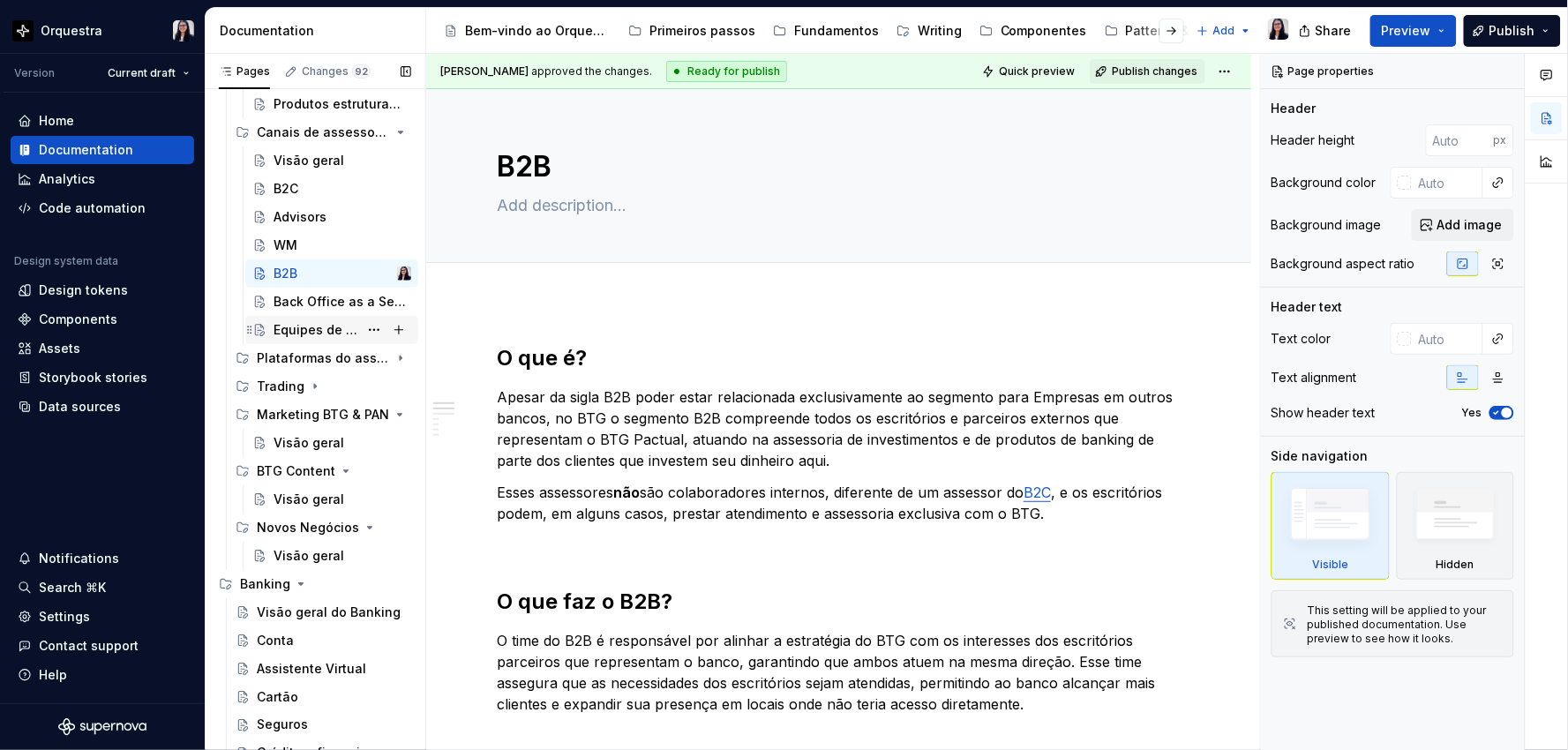
scroll to position [392, 0]
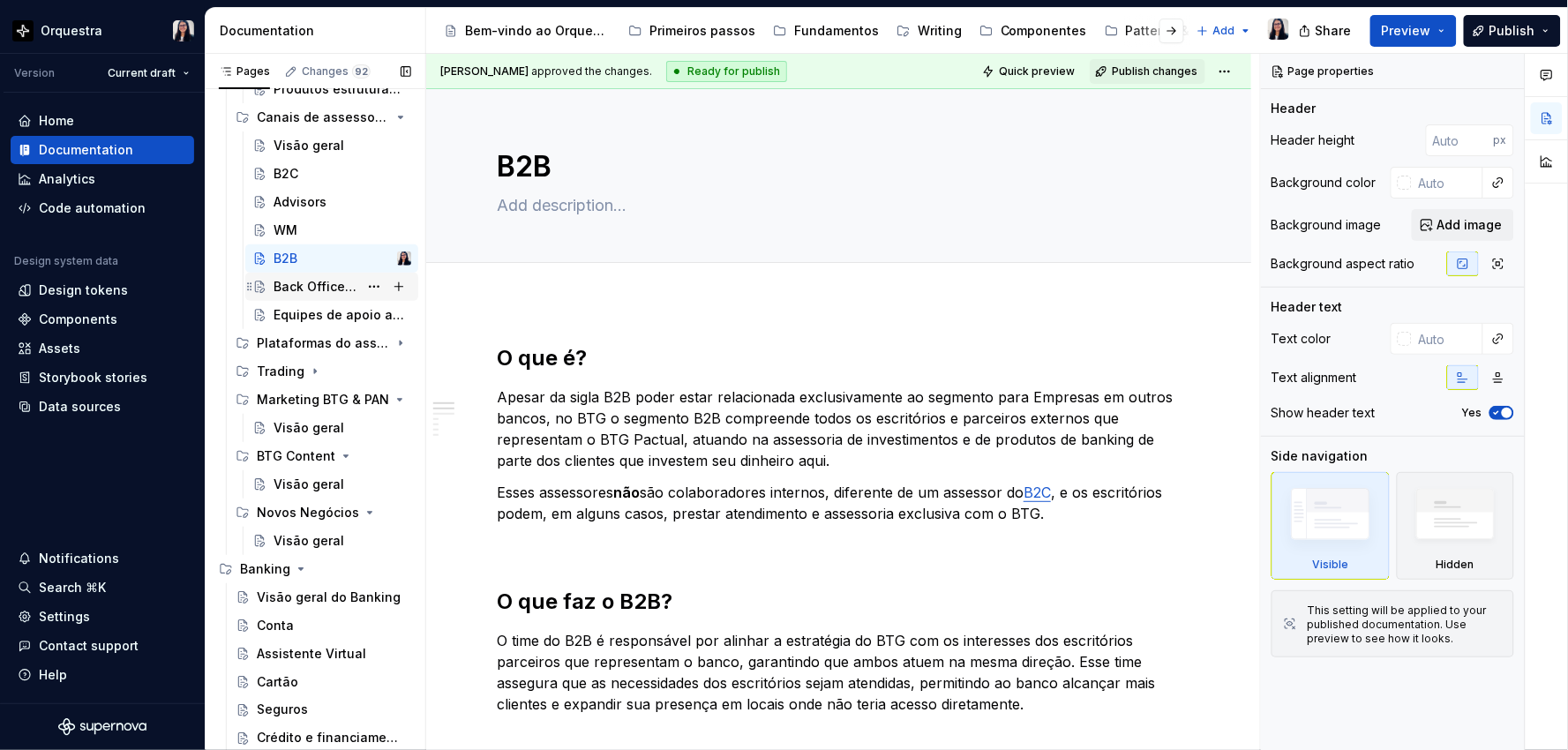
click at [312, 284] on div "Back Office as a Service (BOaaS)" at bounding box center [316, 287] width 85 height 18
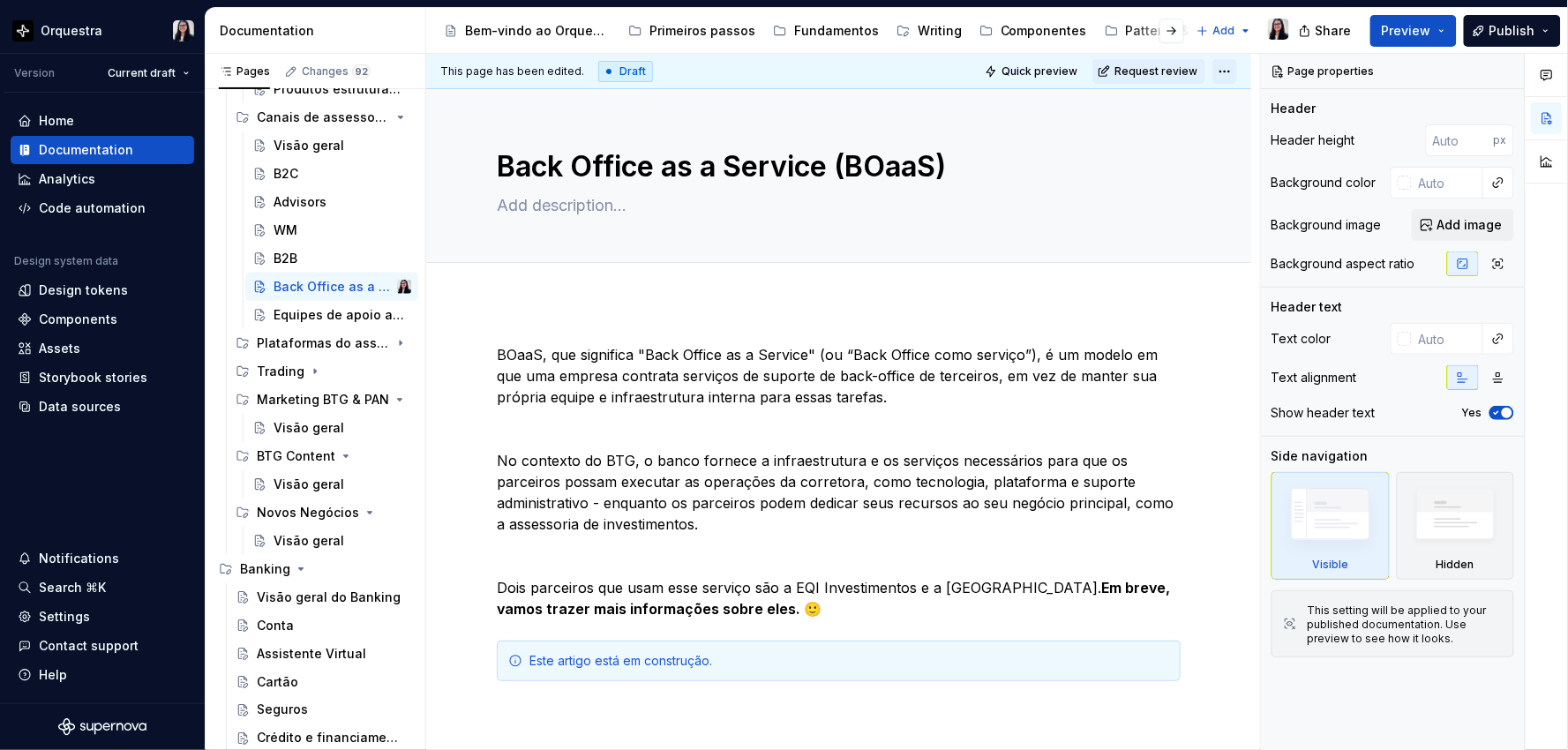
click at [1224, 71] on html "Orquestra Version Current draft Home Documentation Analytics Code automation De…" at bounding box center [784, 375] width 1568 height 750
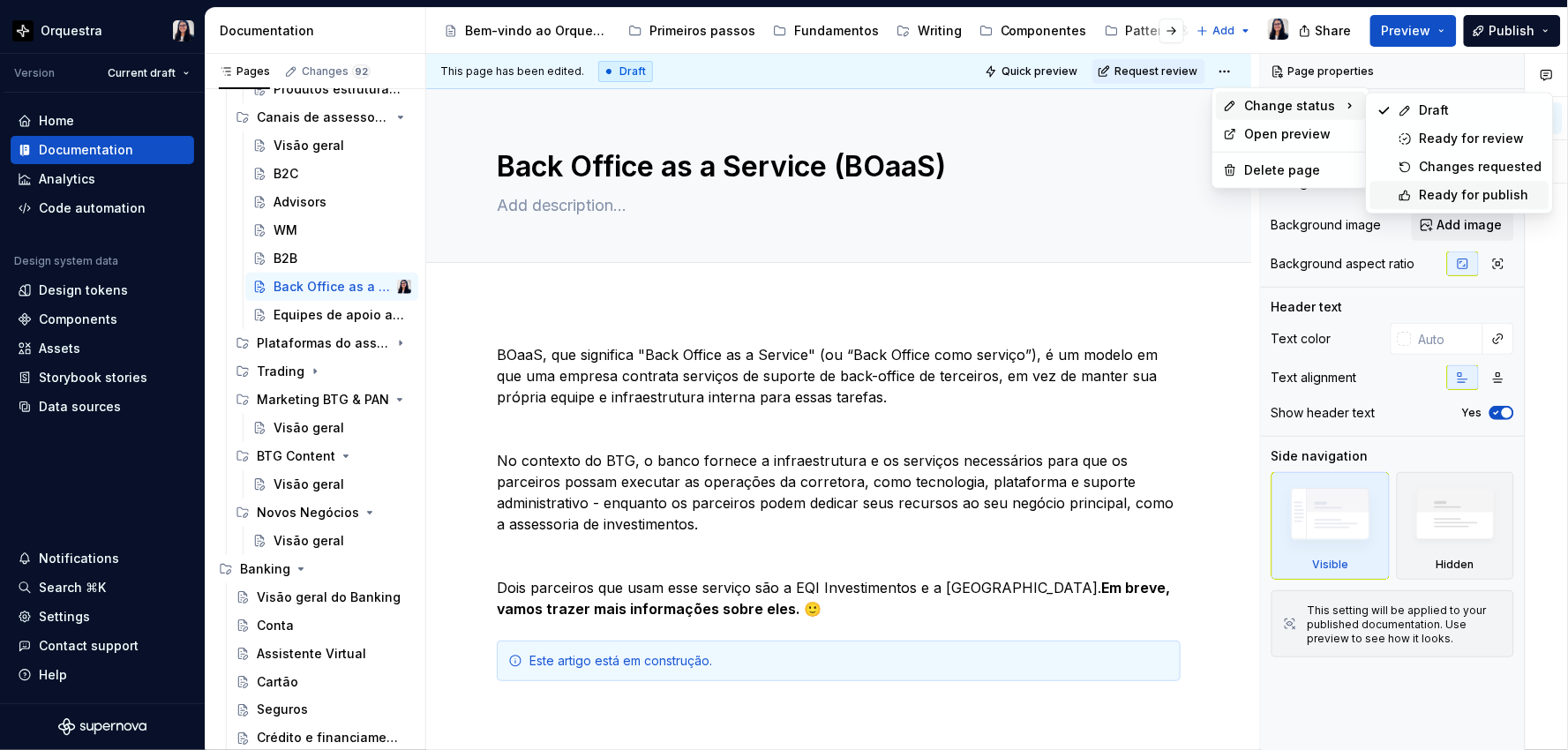
click at [1457, 192] on div "Ready for publish" at bounding box center [1481, 195] width 122 height 18
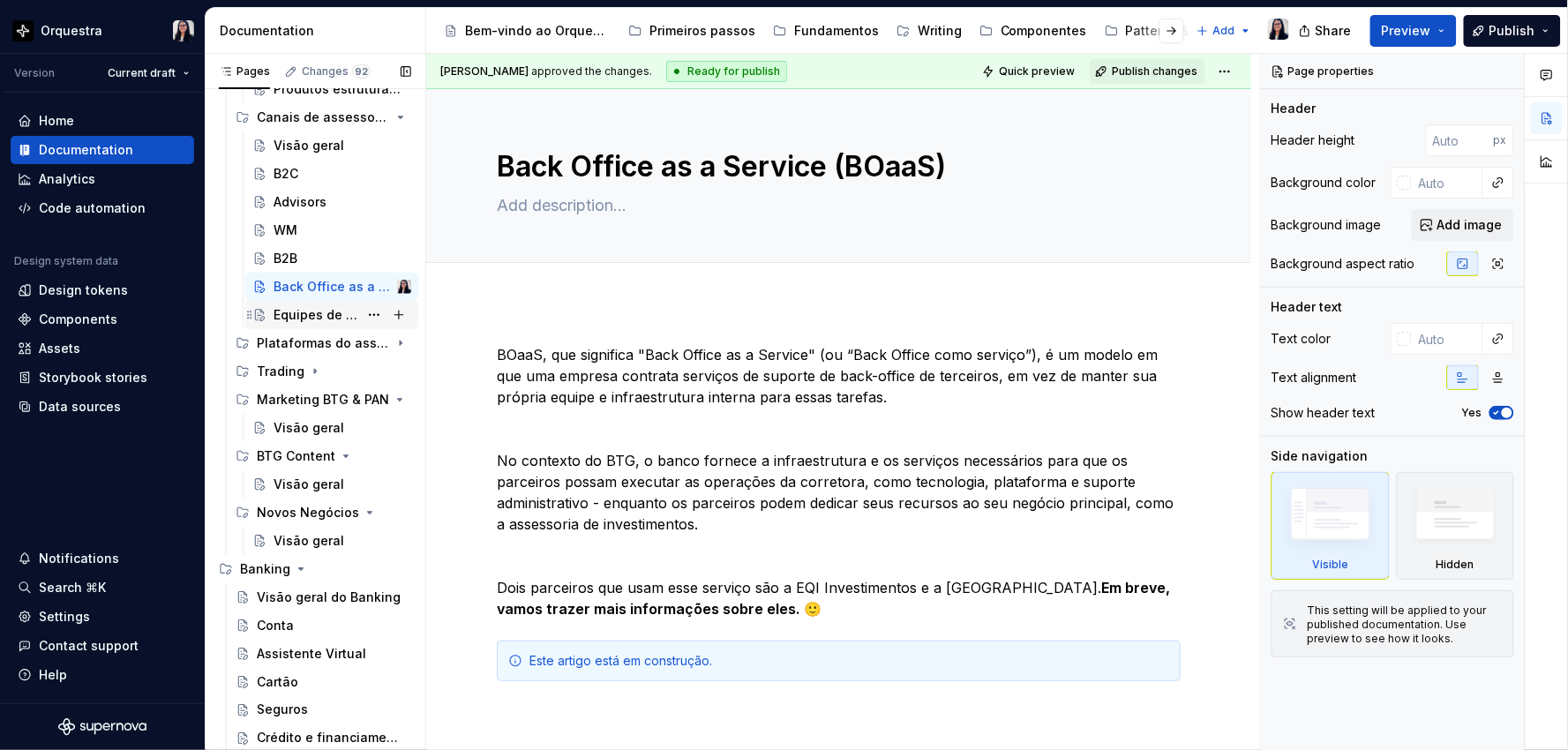
click at [319, 311] on div "Equipes de apoio aos canais" at bounding box center [316, 315] width 85 height 18
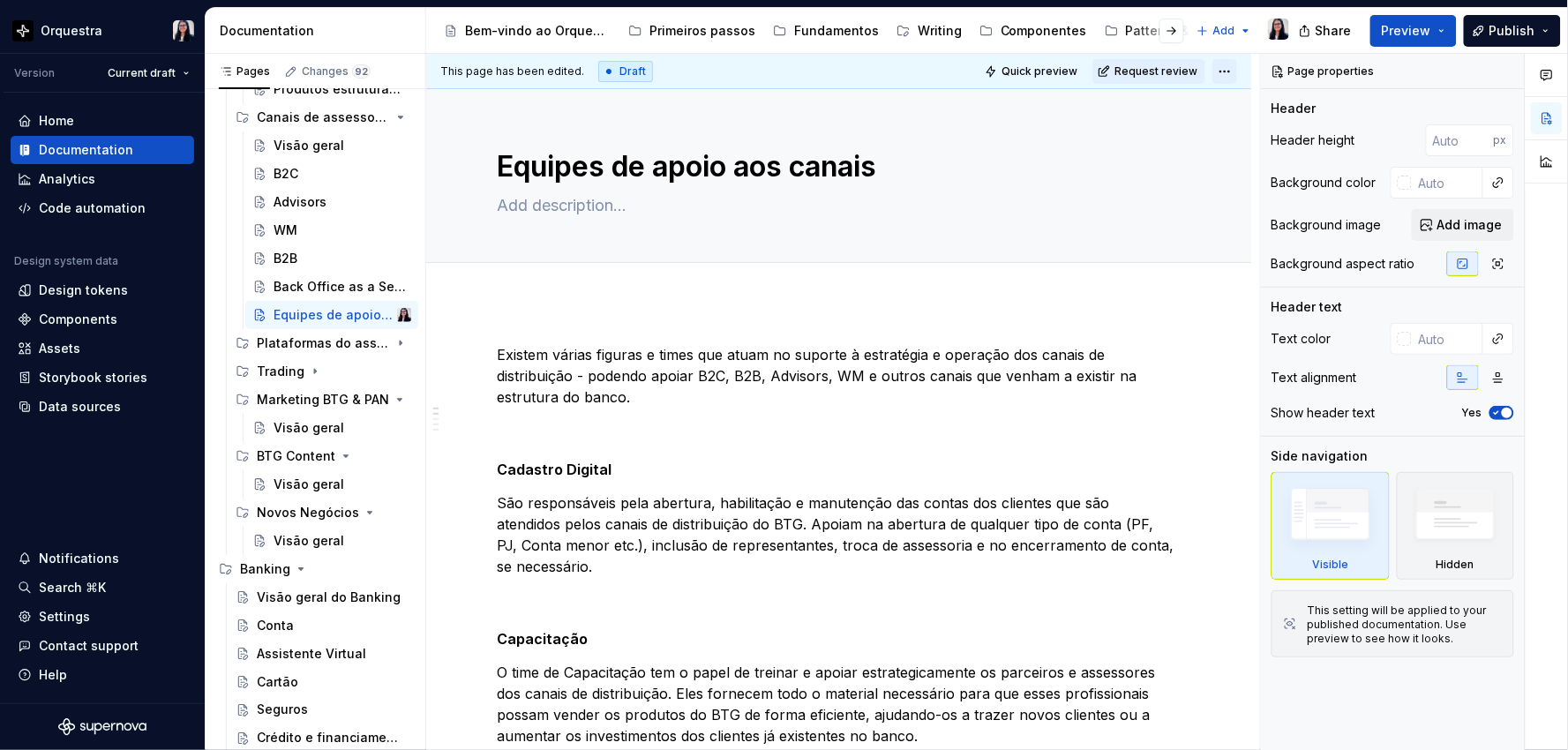
click at [1229, 70] on html "Orquestra Version Current draft Home Documentation Analytics Code automation De…" at bounding box center [784, 375] width 1568 height 750
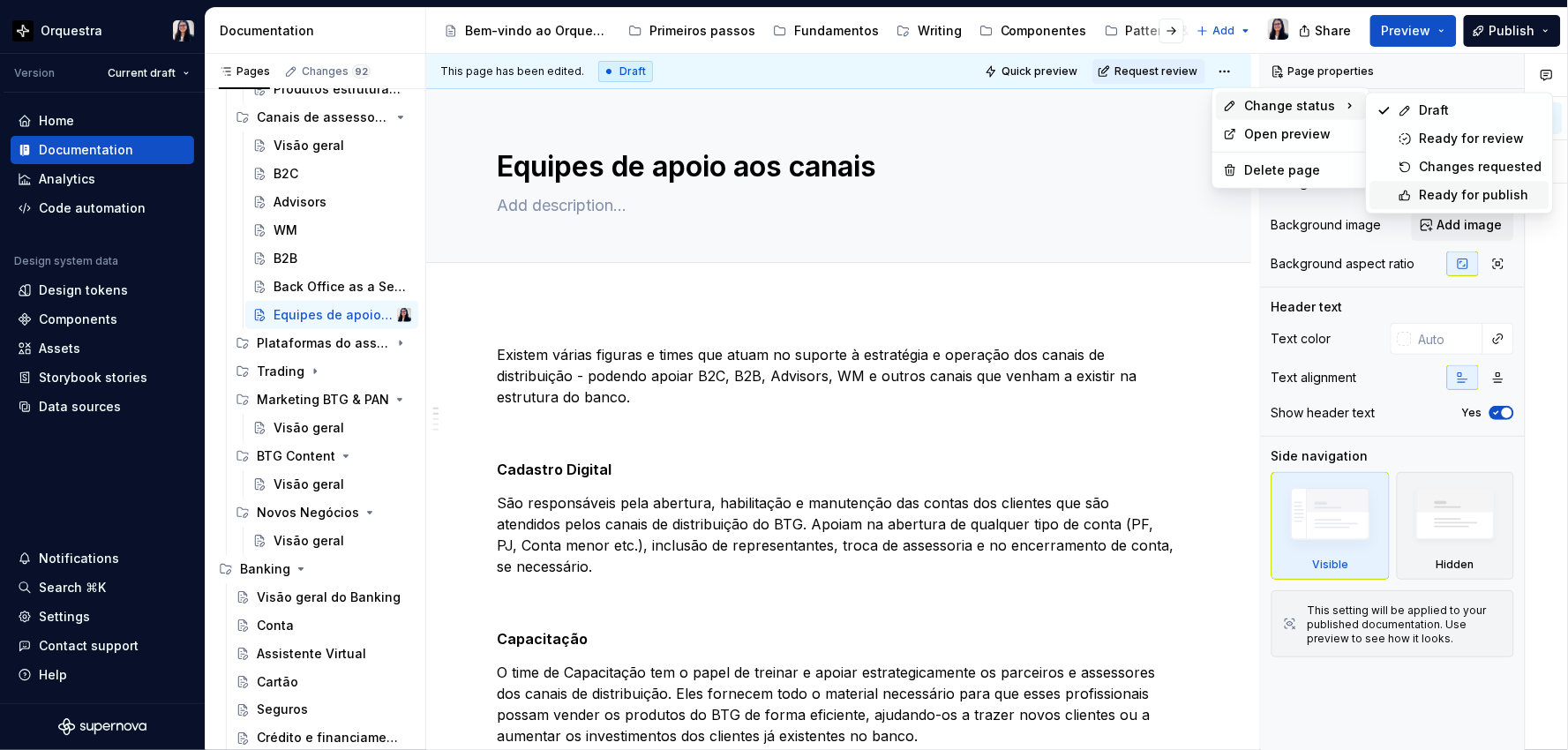
click at [1468, 201] on div "Ready for publish" at bounding box center [1481, 195] width 122 height 18
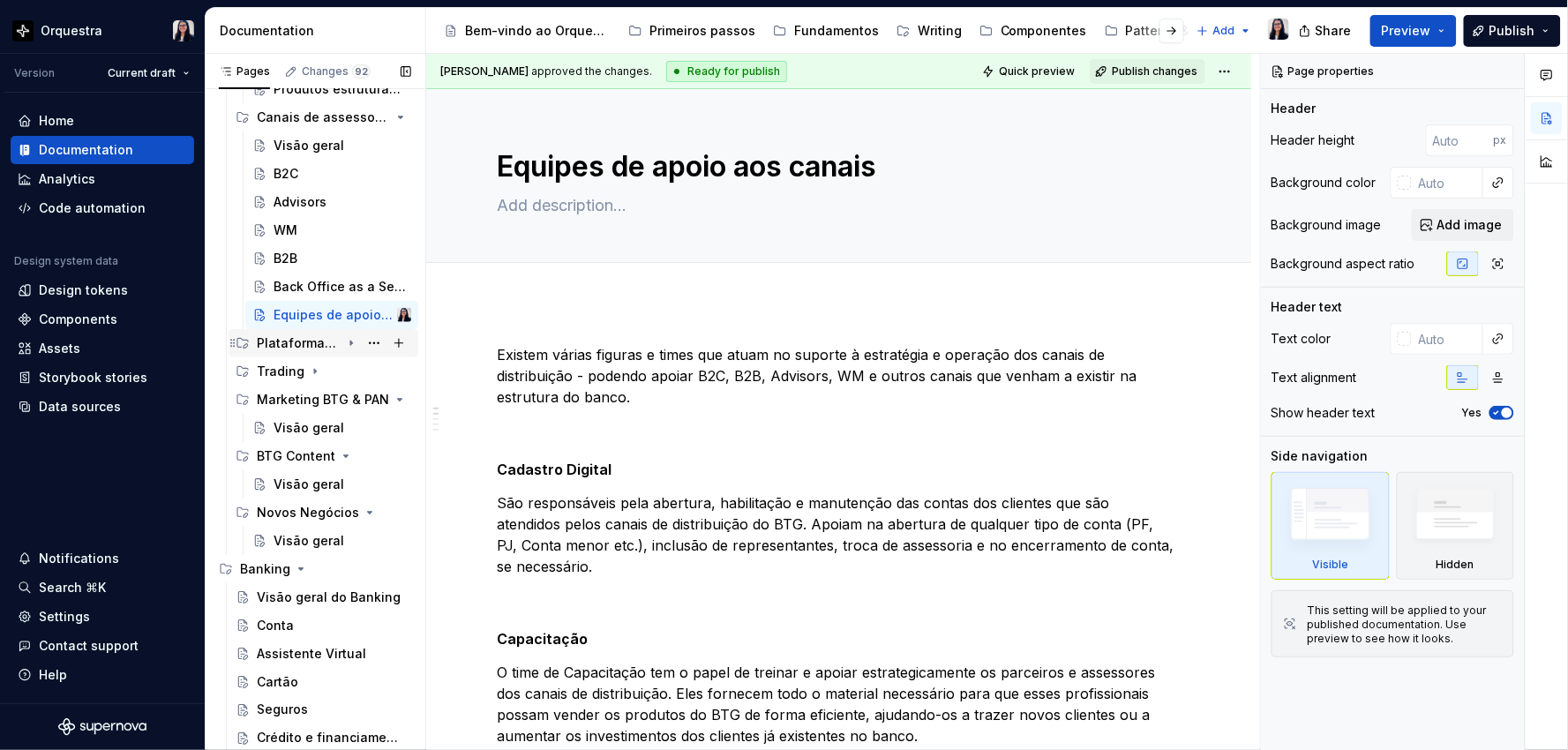
click at [288, 351] on div "Plataformas do assessor" at bounding box center [298, 344] width 84 height 18
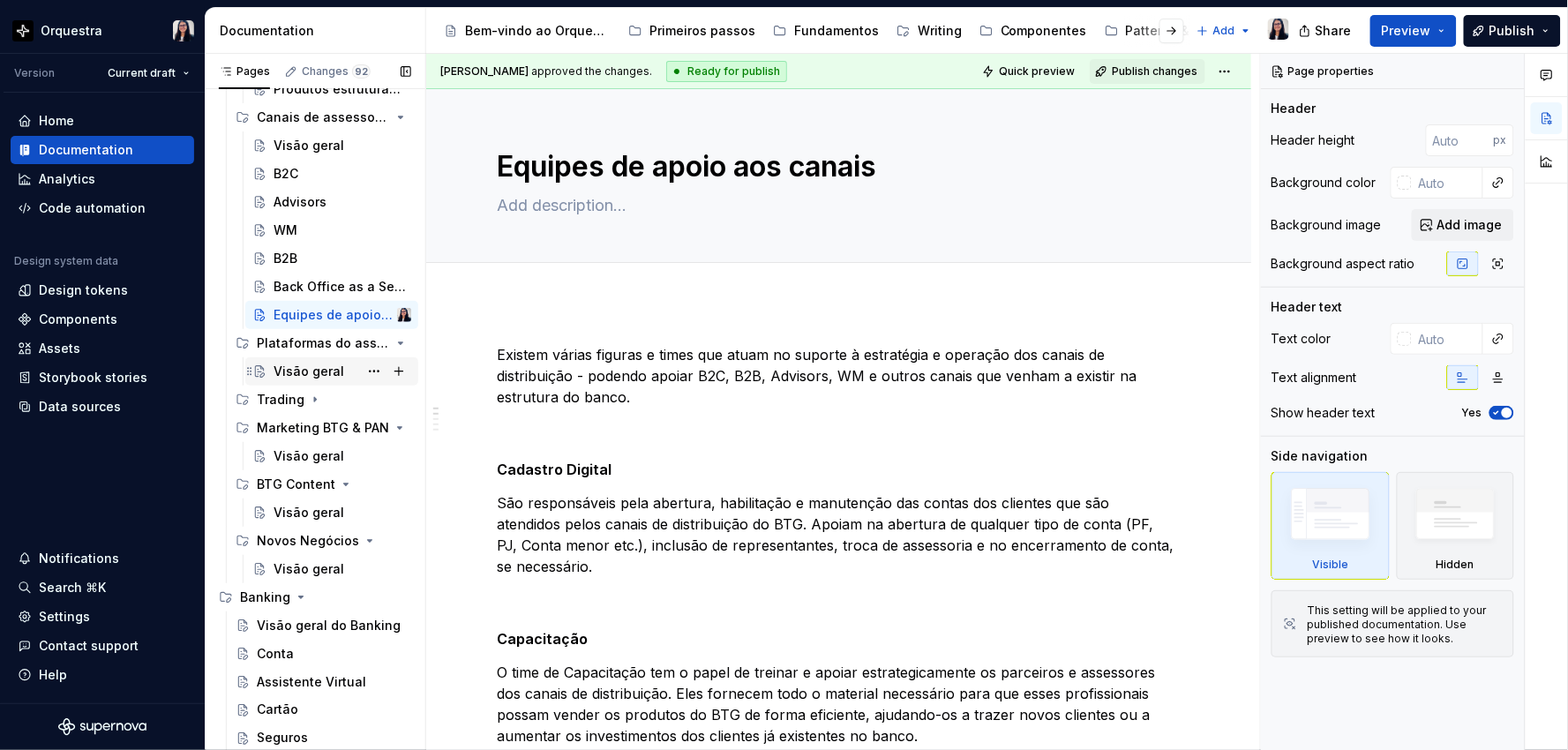
click at [296, 374] on div "Visão geral" at bounding box center [308, 371] width 70 height 18
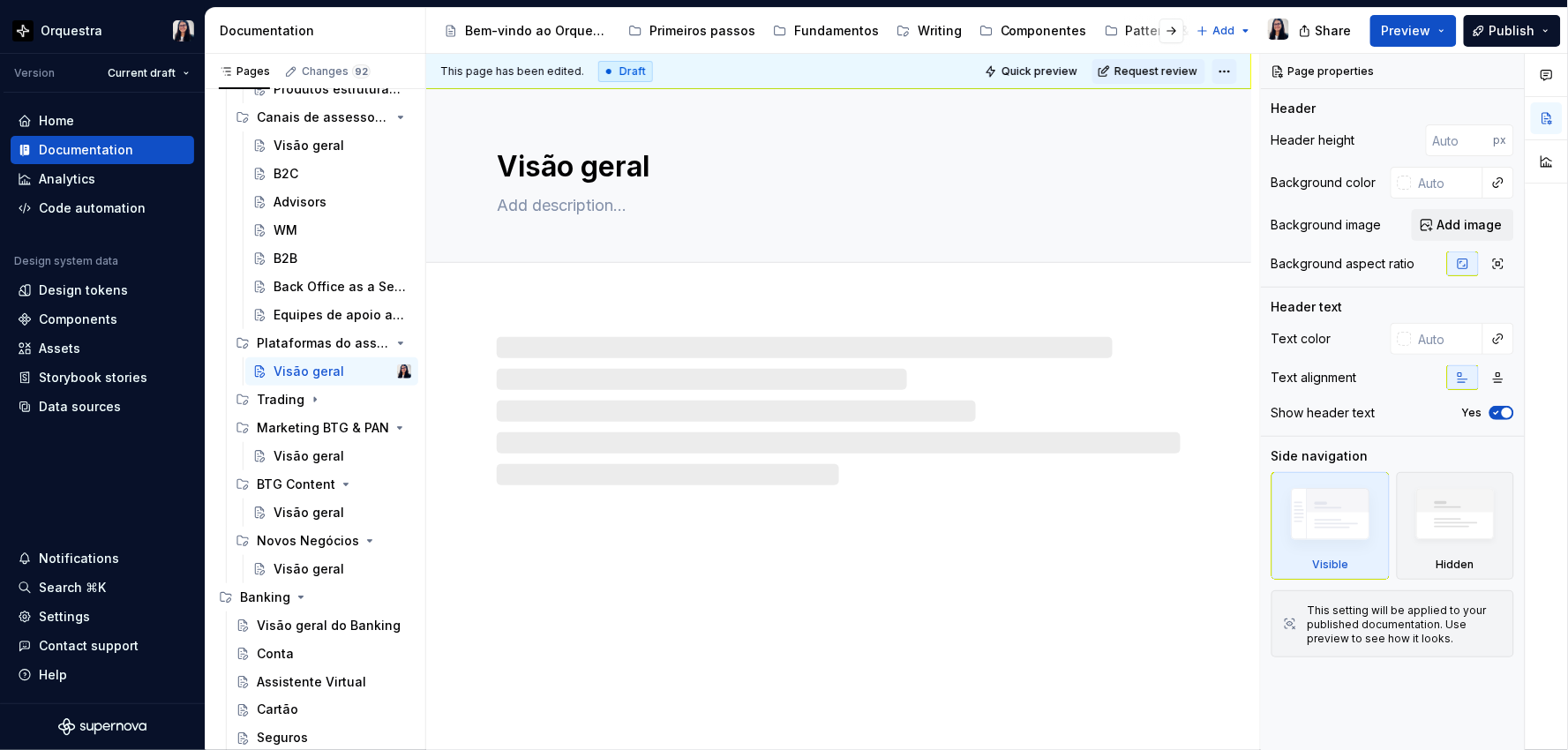
click at [1227, 67] on html "Orquestra Version Current draft Home Documentation Analytics Code automation De…" at bounding box center [784, 375] width 1568 height 750
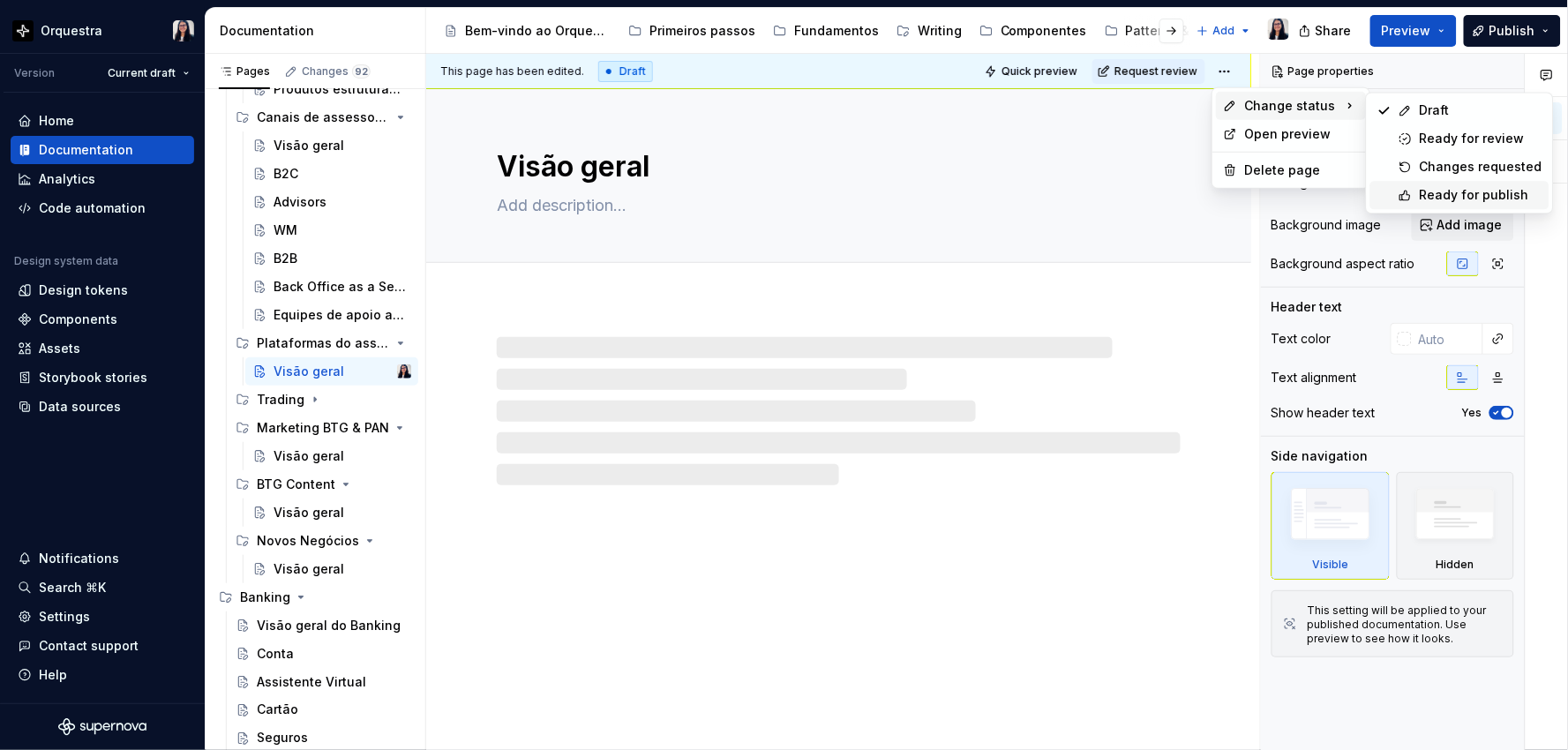
click at [1451, 197] on div "Ready for publish" at bounding box center [1481, 195] width 122 height 18
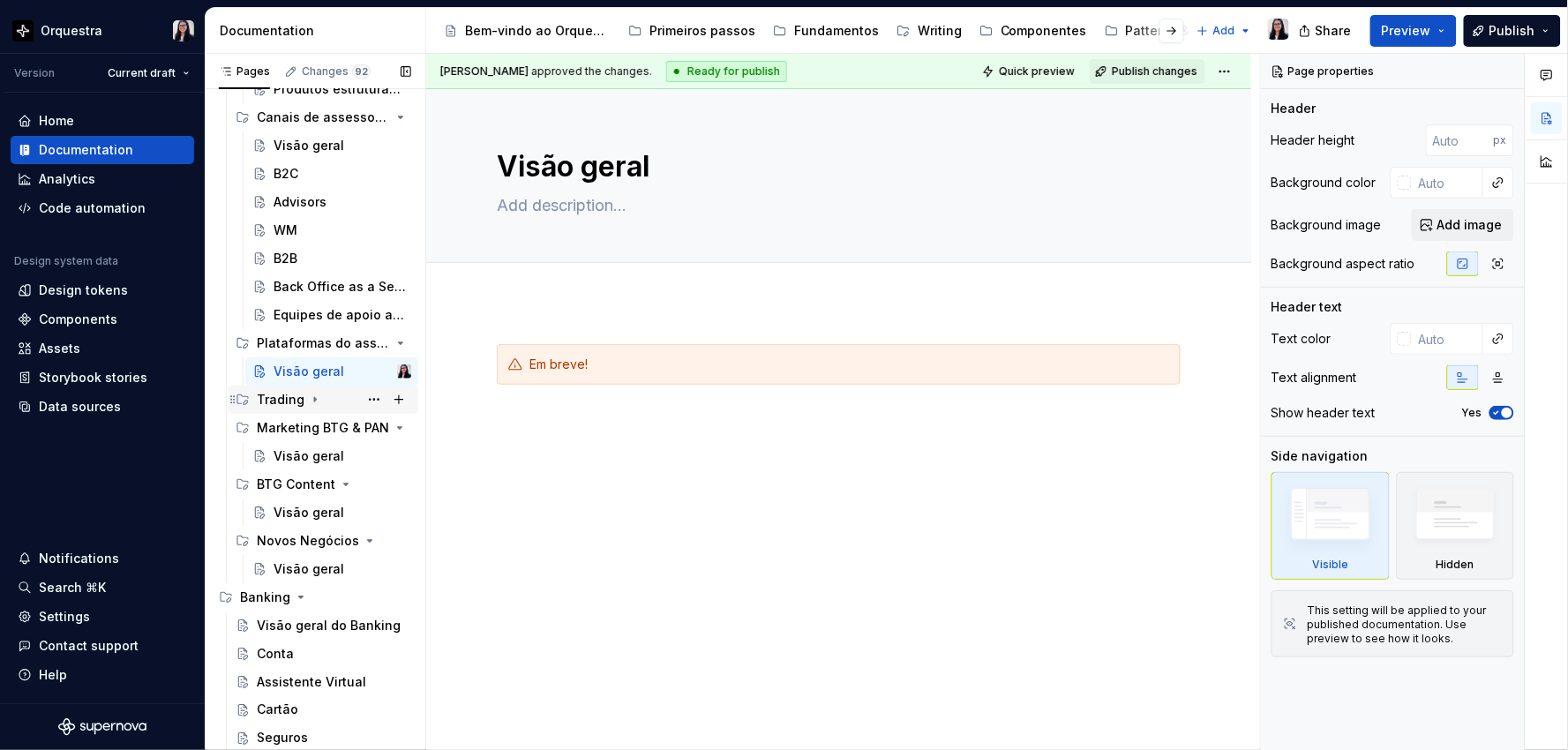
click at [300, 399] on div "Trading" at bounding box center [281, 400] width 48 height 18
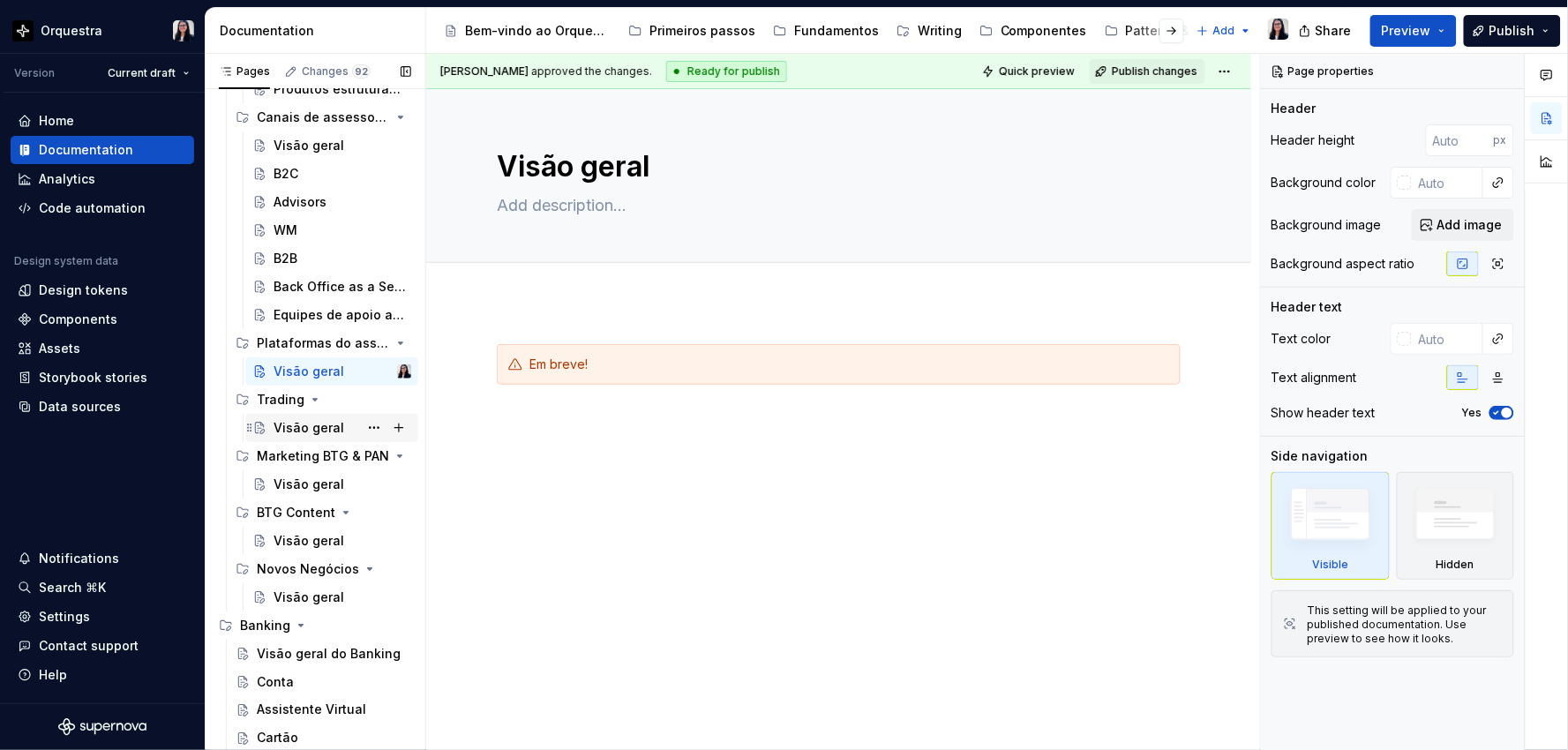
click at [301, 426] on div "Visão geral" at bounding box center [308, 428] width 70 height 18
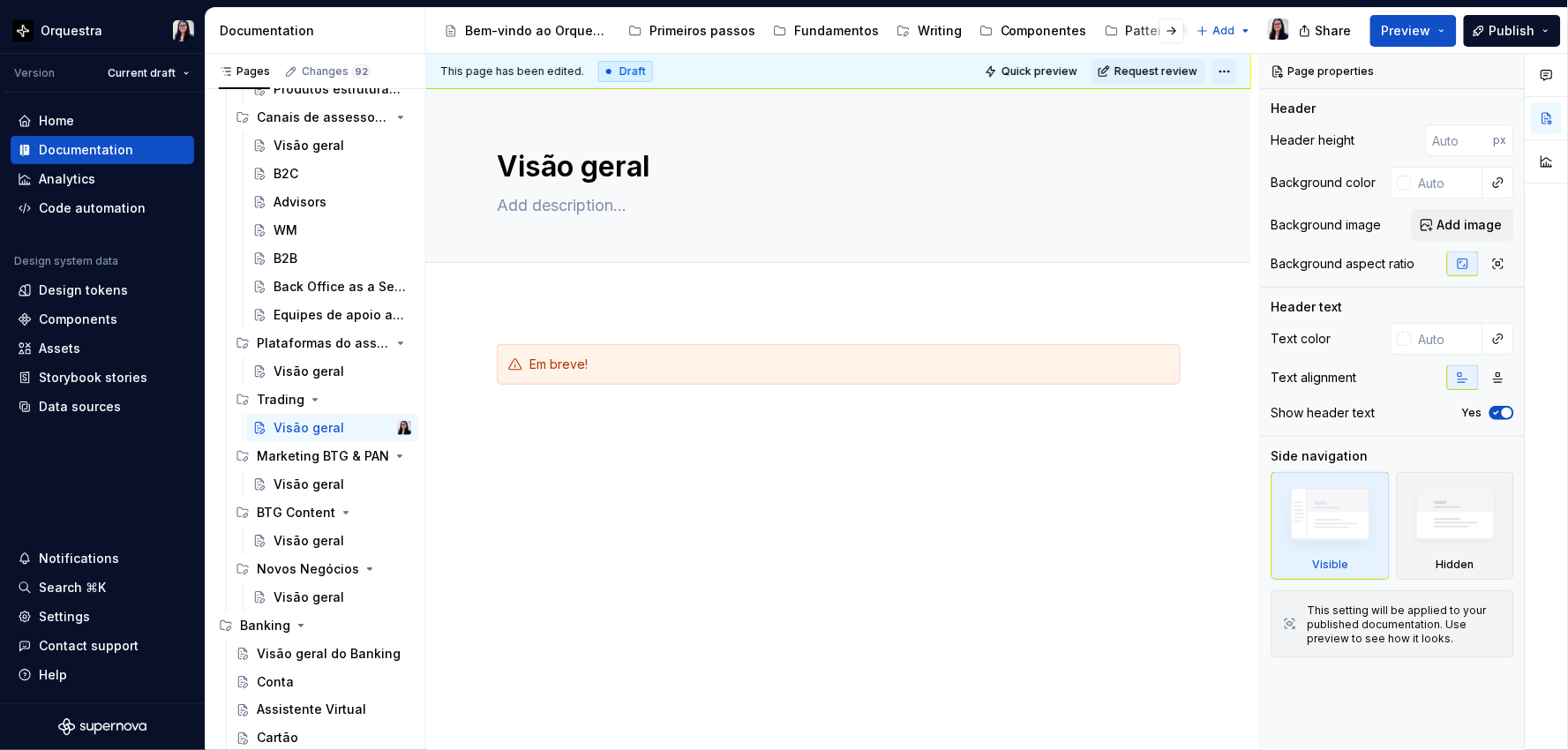
click at [1228, 69] on html "Orquestra Version Current draft Home Documentation Analytics Code automation De…" at bounding box center [784, 375] width 1568 height 750
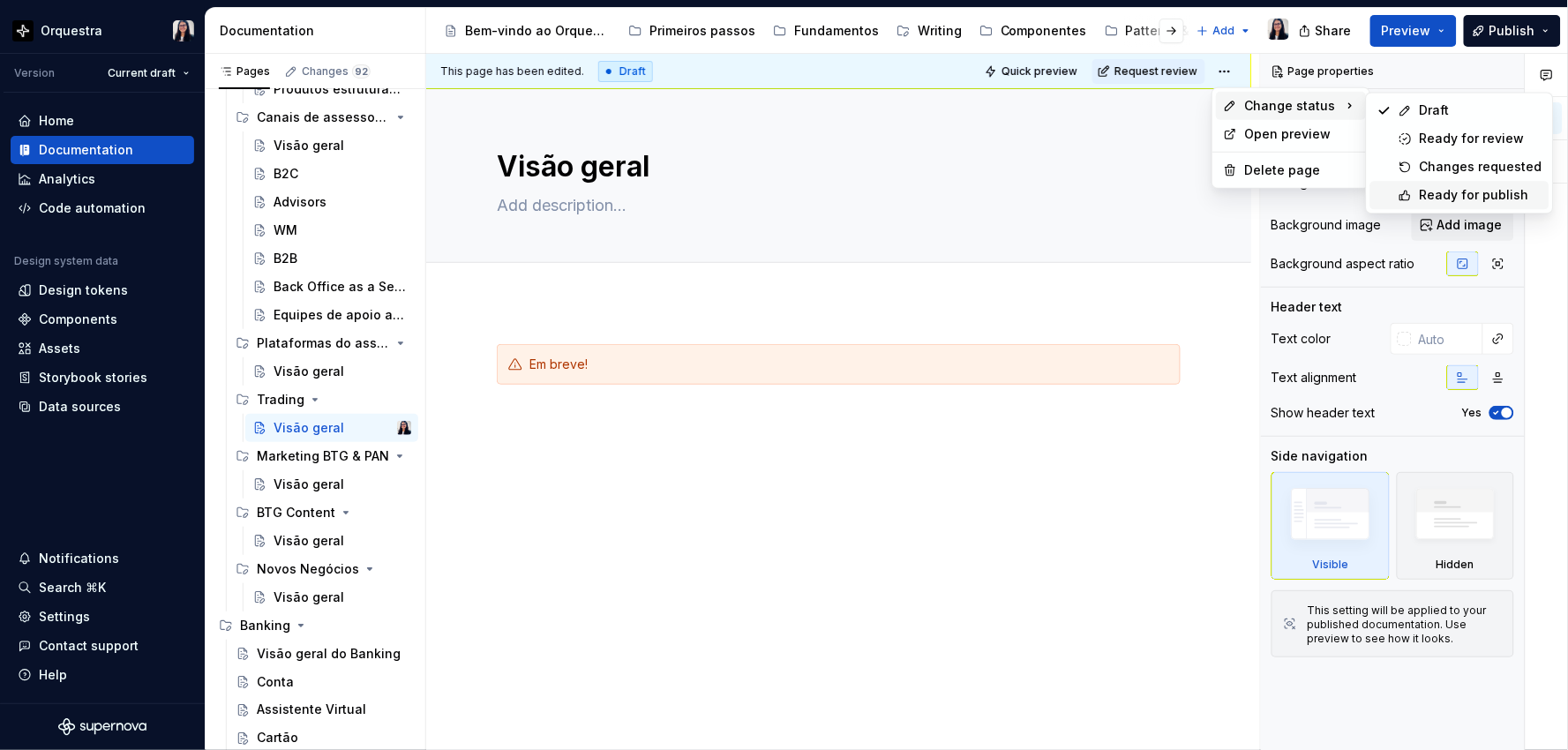
click at [1448, 186] on div "Ready for publish" at bounding box center [1481, 195] width 122 height 18
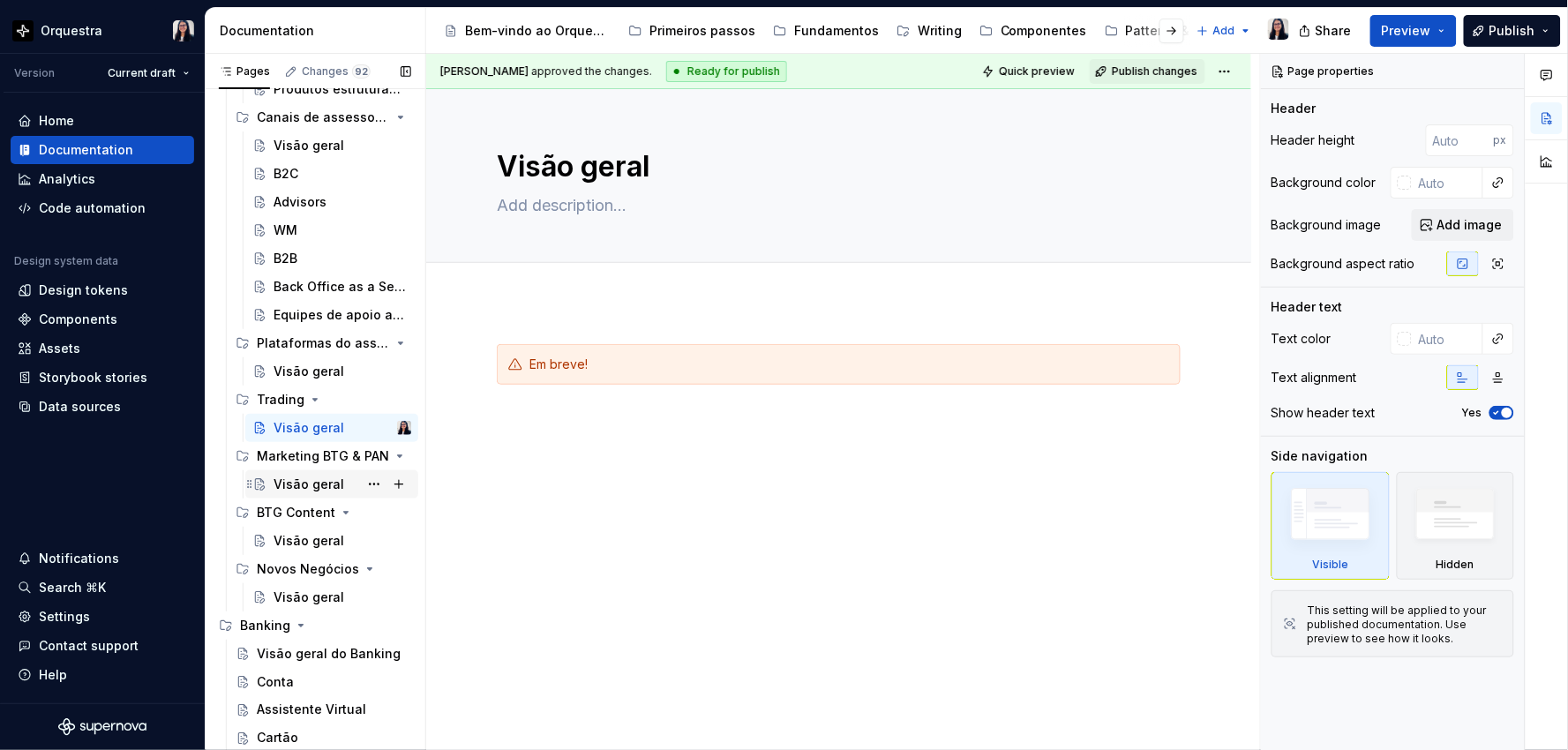
click at [292, 487] on div "Visão geral" at bounding box center [308, 485] width 70 height 18
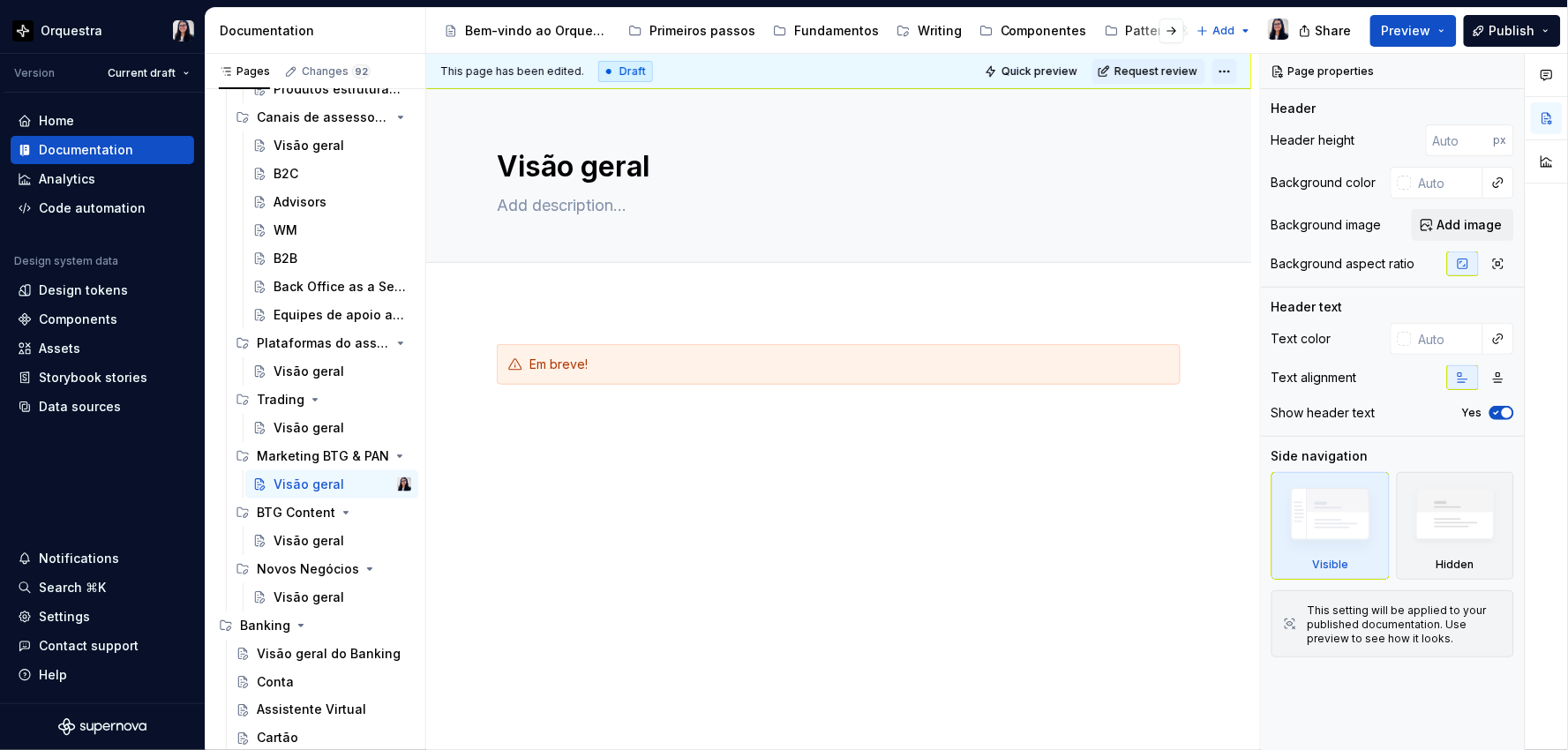
click at [1227, 68] on html "Orquestra Version Current draft Home Documentation Analytics Code automation De…" at bounding box center [784, 375] width 1568 height 750
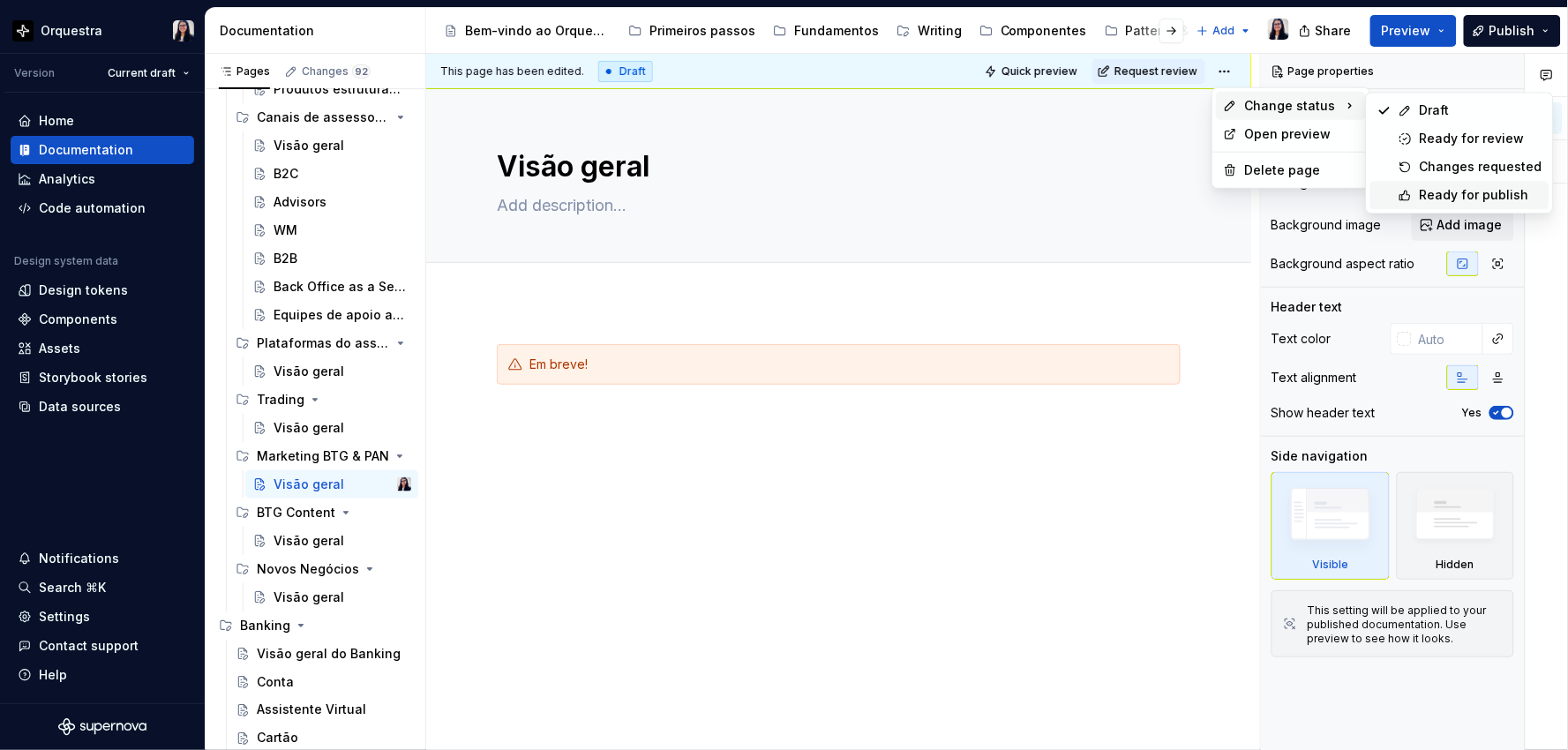
click at [1454, 191] on div "Ready for publish" at bounding box center [1481, 195] width 122 height 18
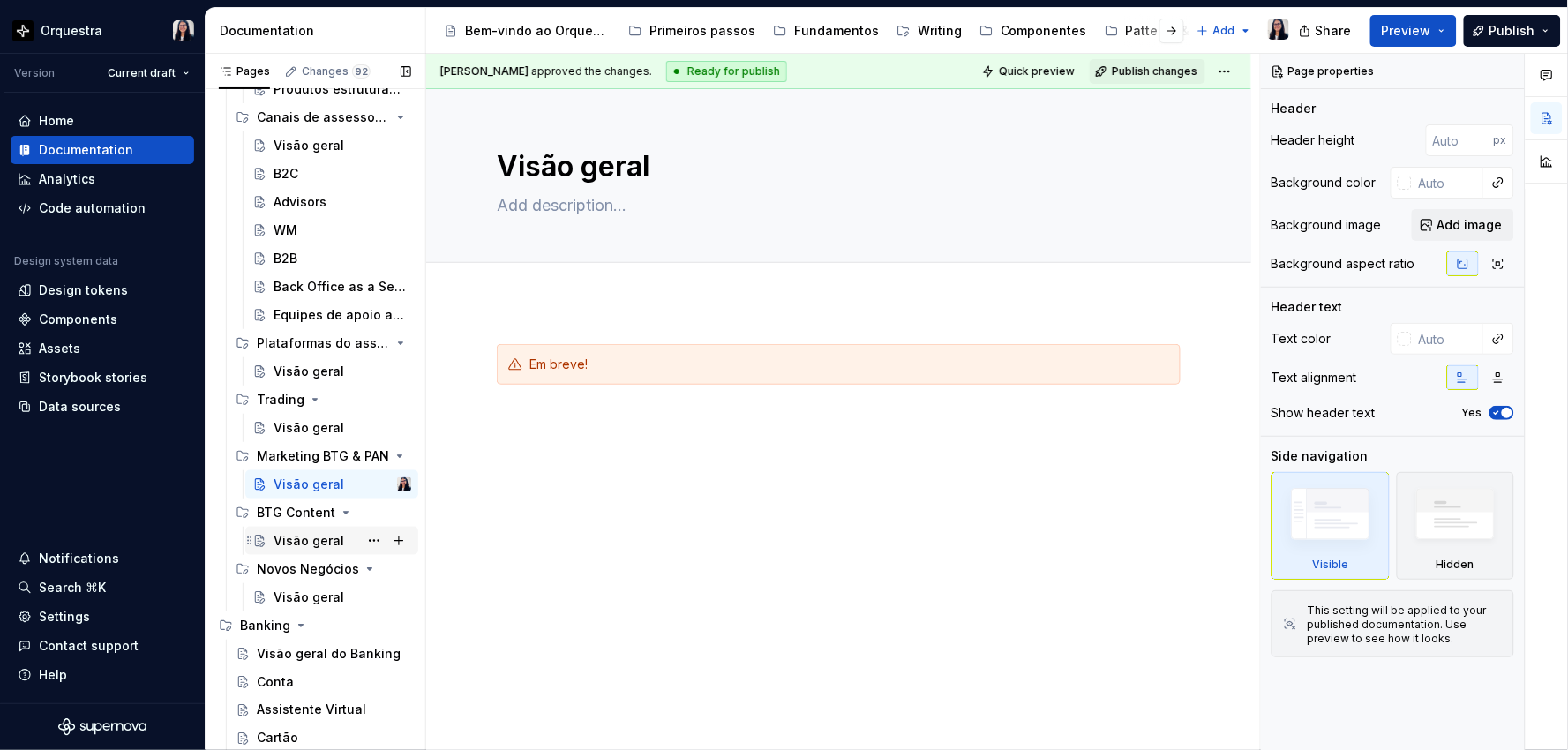
click at [280, 542] on div "Visão geral" at bounding box center [308, 541] width 70 height 18
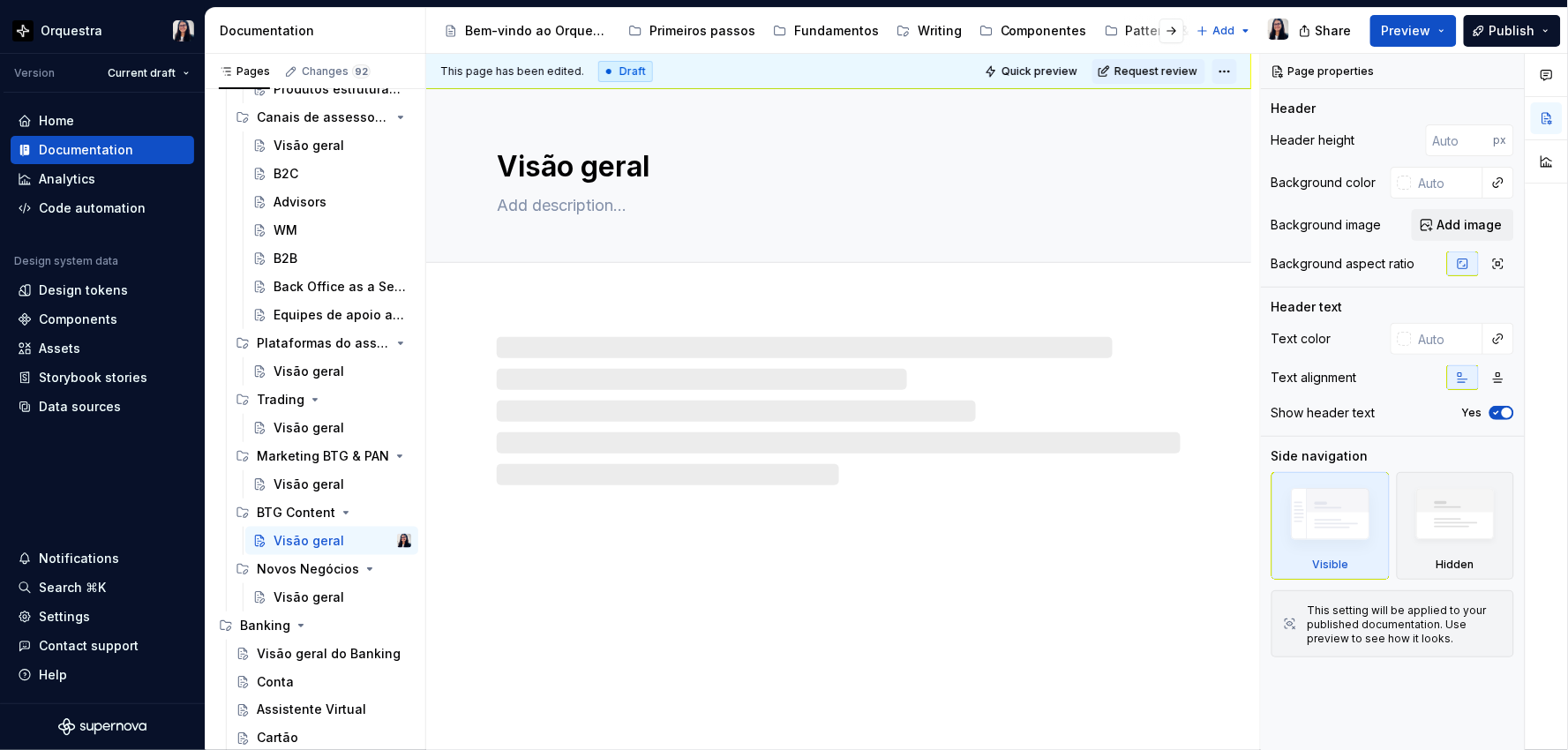
click at [1228, 69] on html "Orquestra Version Current draft Home Documentation Analytics Code automation De…" at bounding box center [784, 375] width 1568 height 750
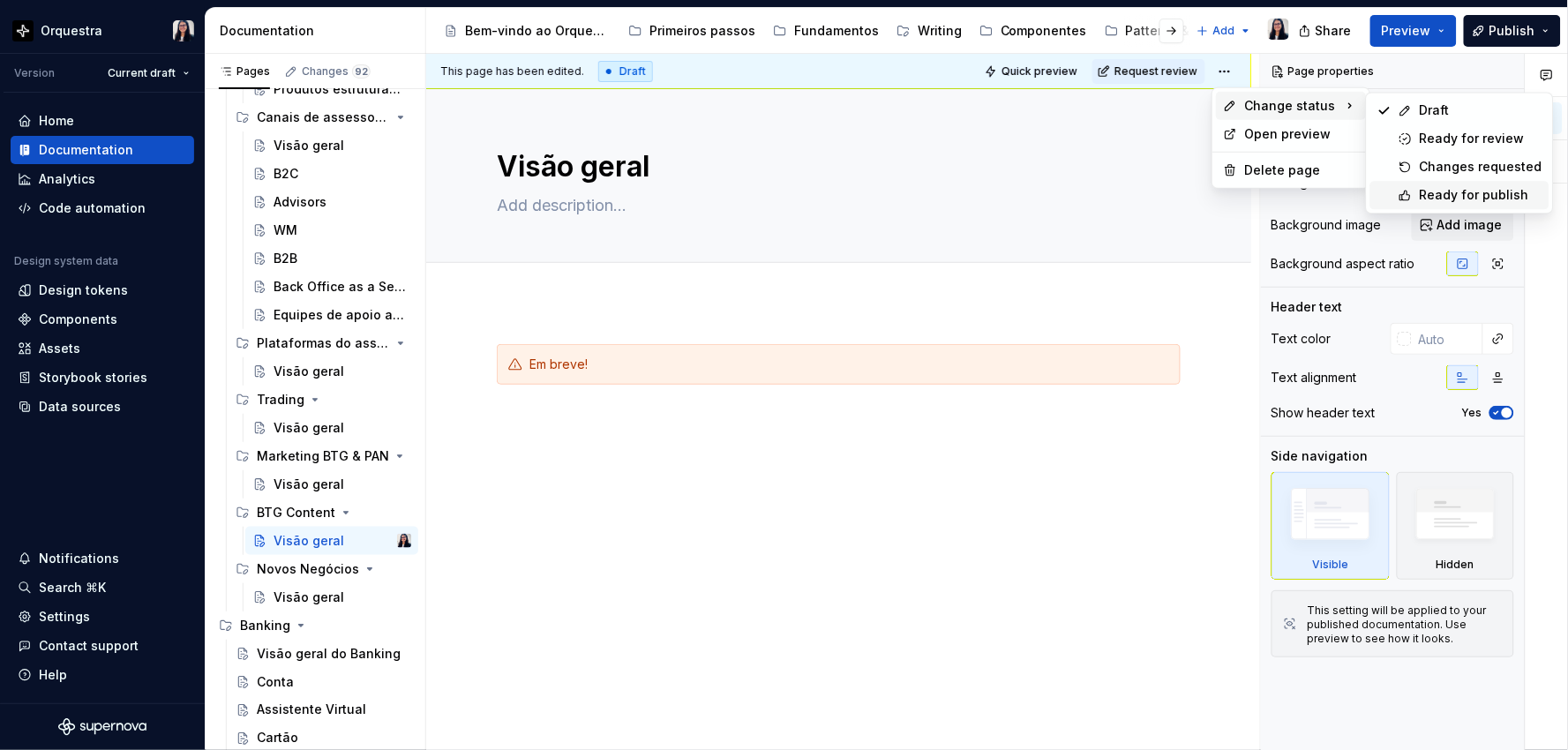
click at [1435, 203] on div "Ready for publish" at bounding box center [1481, 195] width 122 height 18
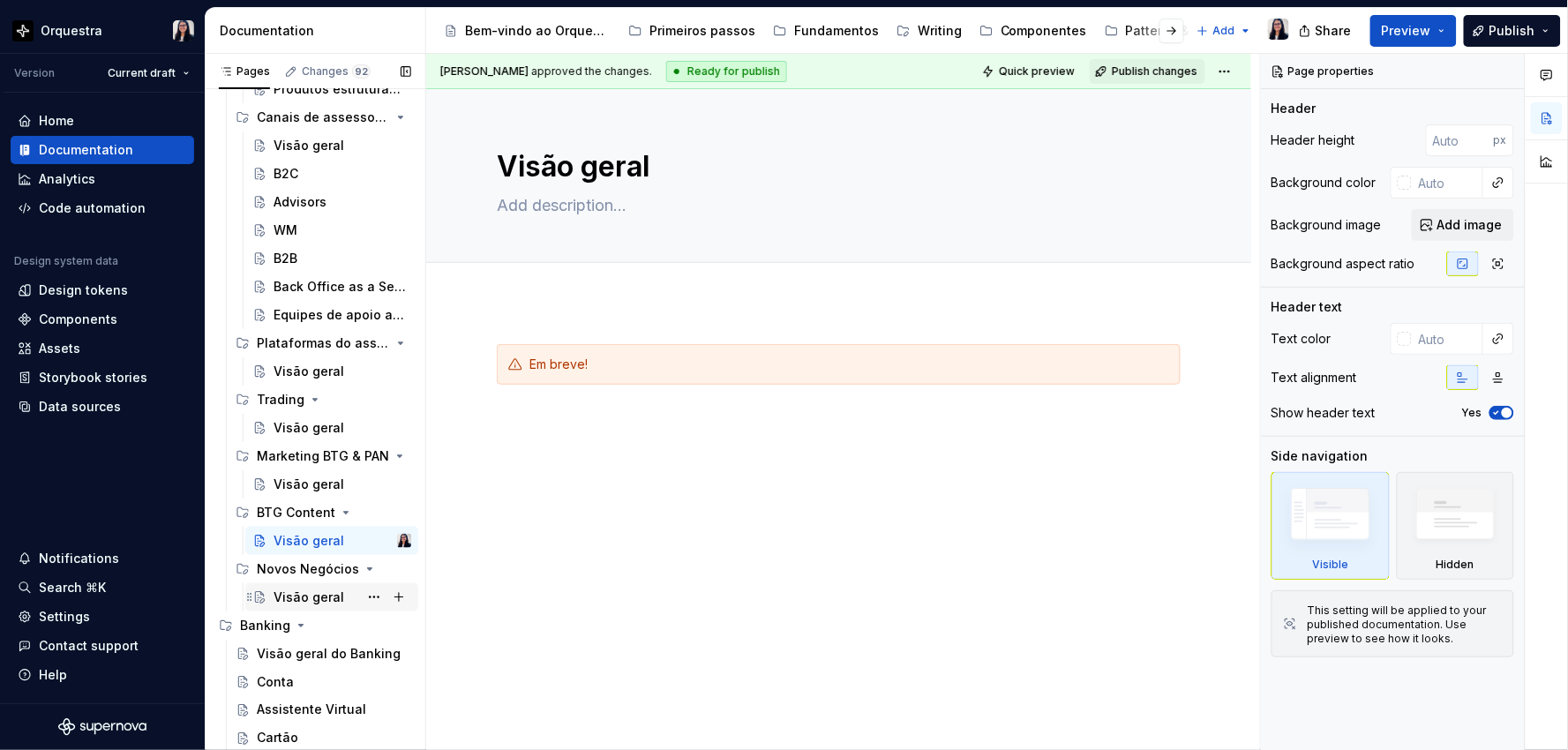
click at [298, 594] on div "Visão geral" at bounding box center [308, 597] width 70 height 18
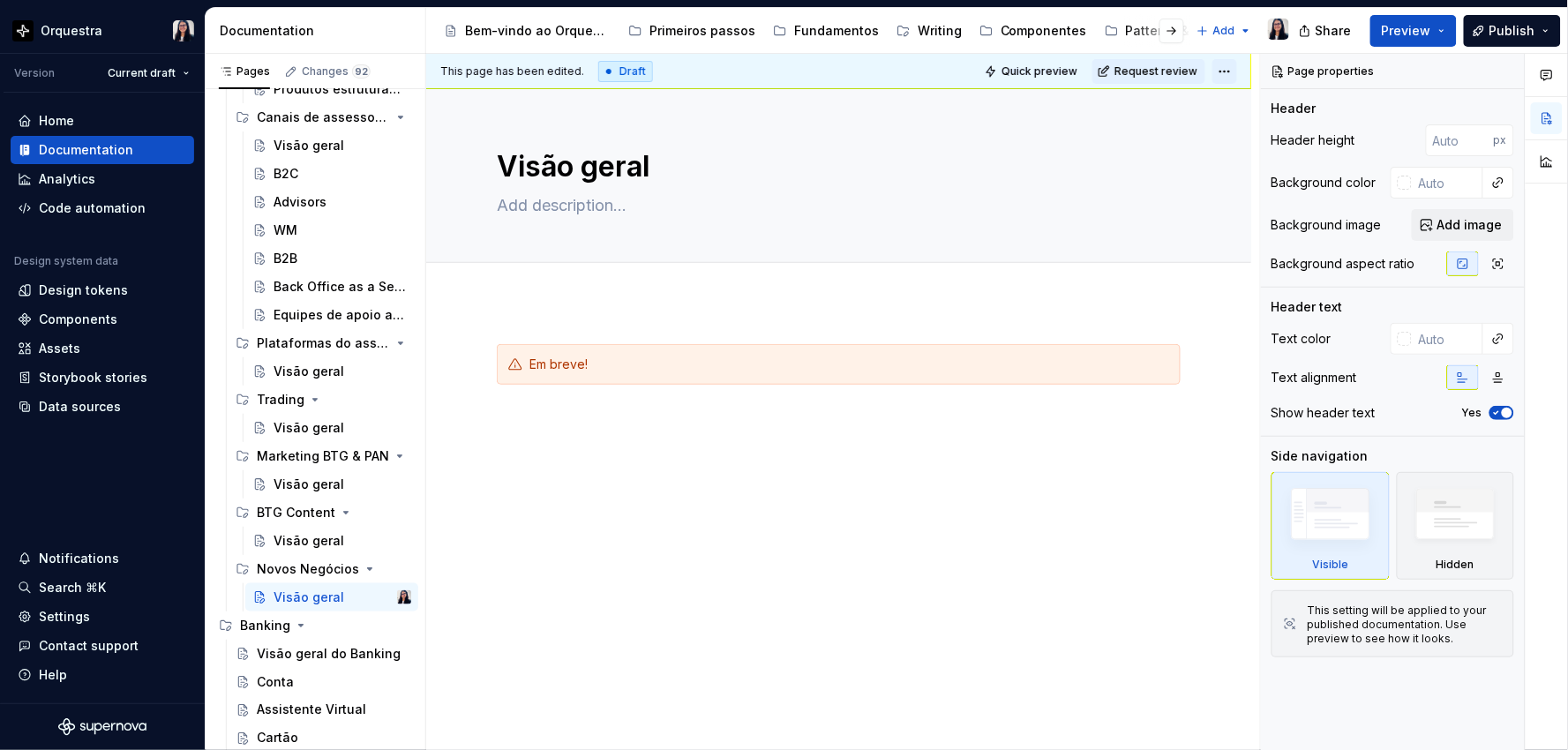
click at [1228, 69] on html "Orquestra Version Current draft Home Documentation Analytics Code automation De…" at bounding box center [784, 375] width 1568 height 750
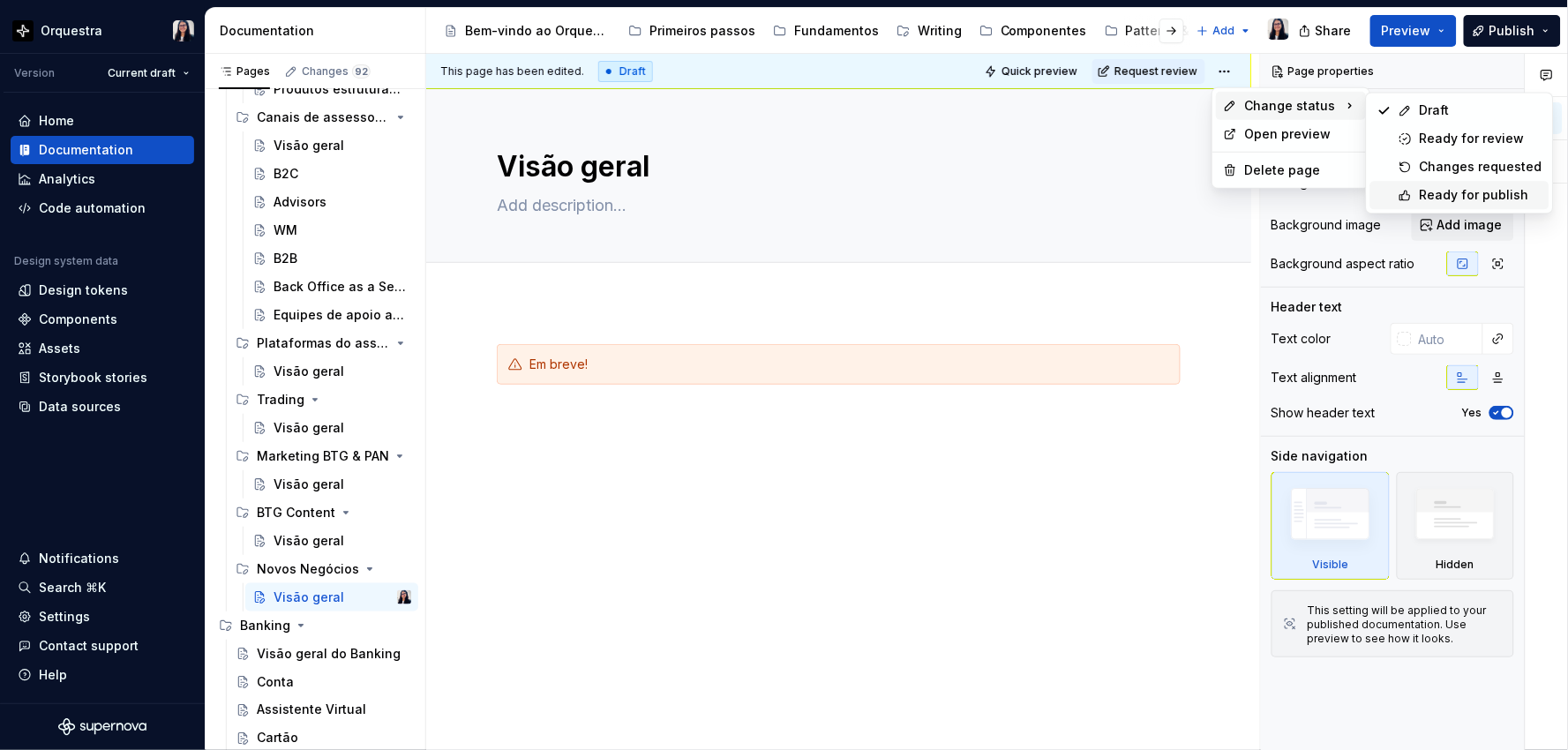
click at [1448, 185] on div "Ready for publish" at bounding box center [1459, 194] width 179 height 28
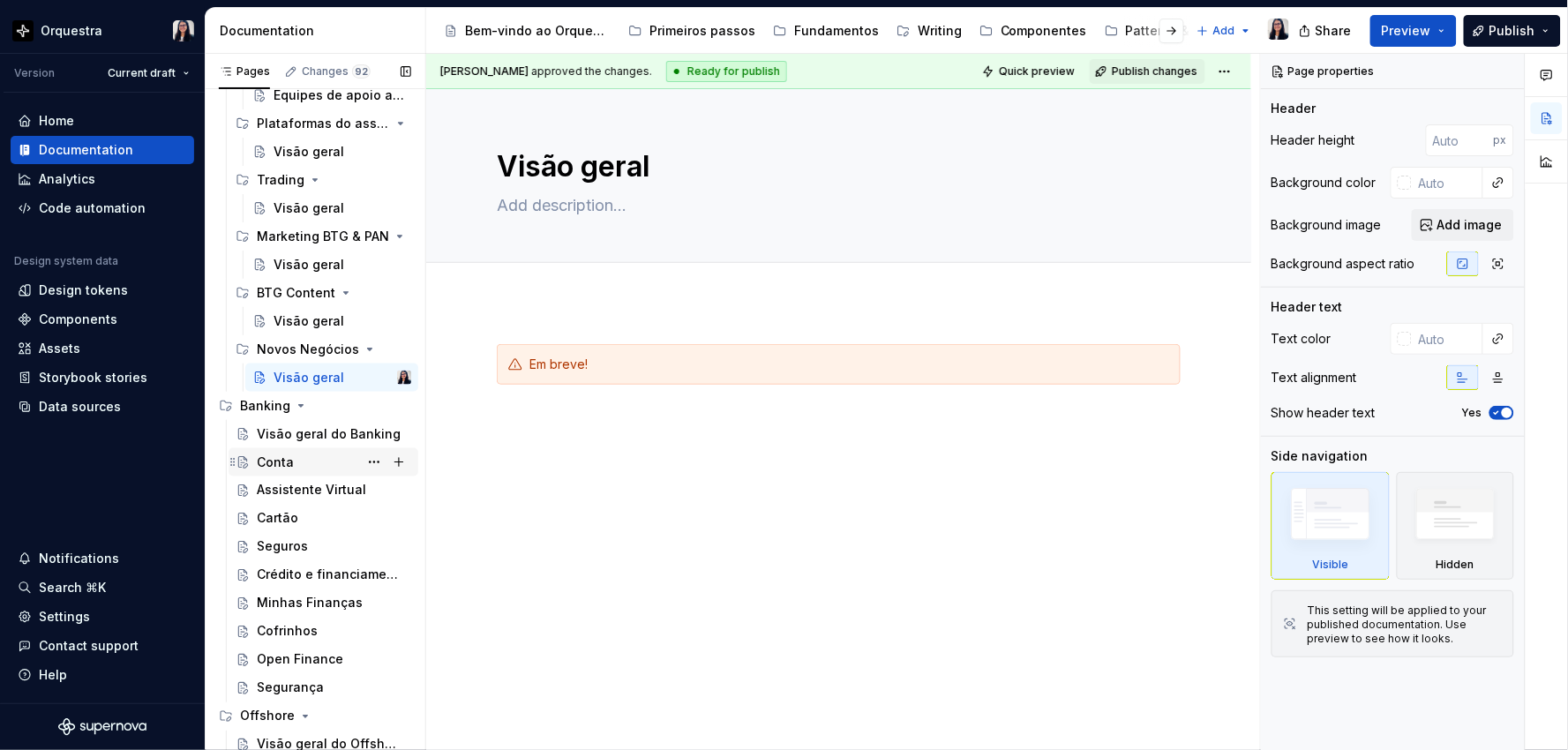
scroll to position [685, 0]
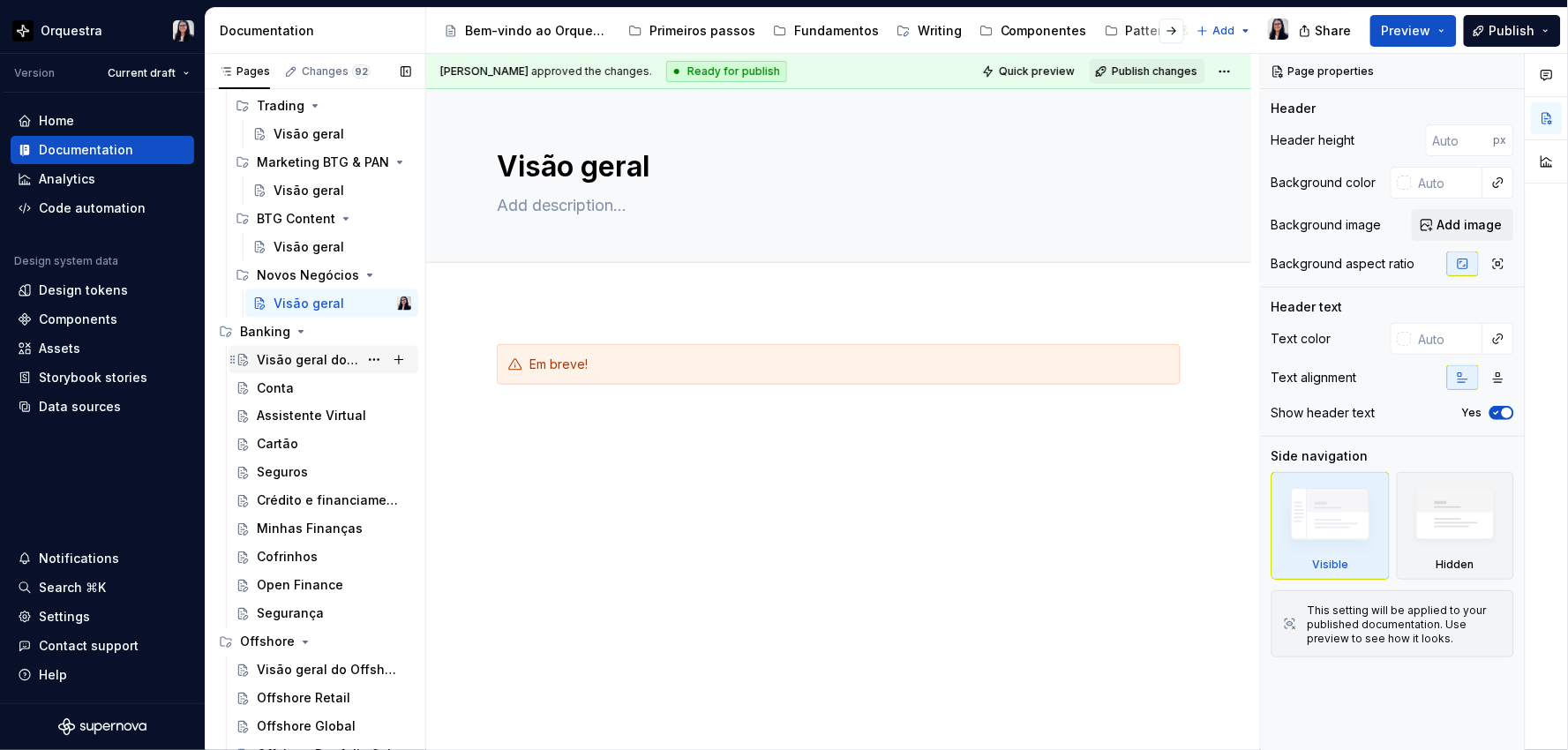
click at [290, 358] on div "Visão geral do Banking" at bounding box center [307, 361] width 102 height 18
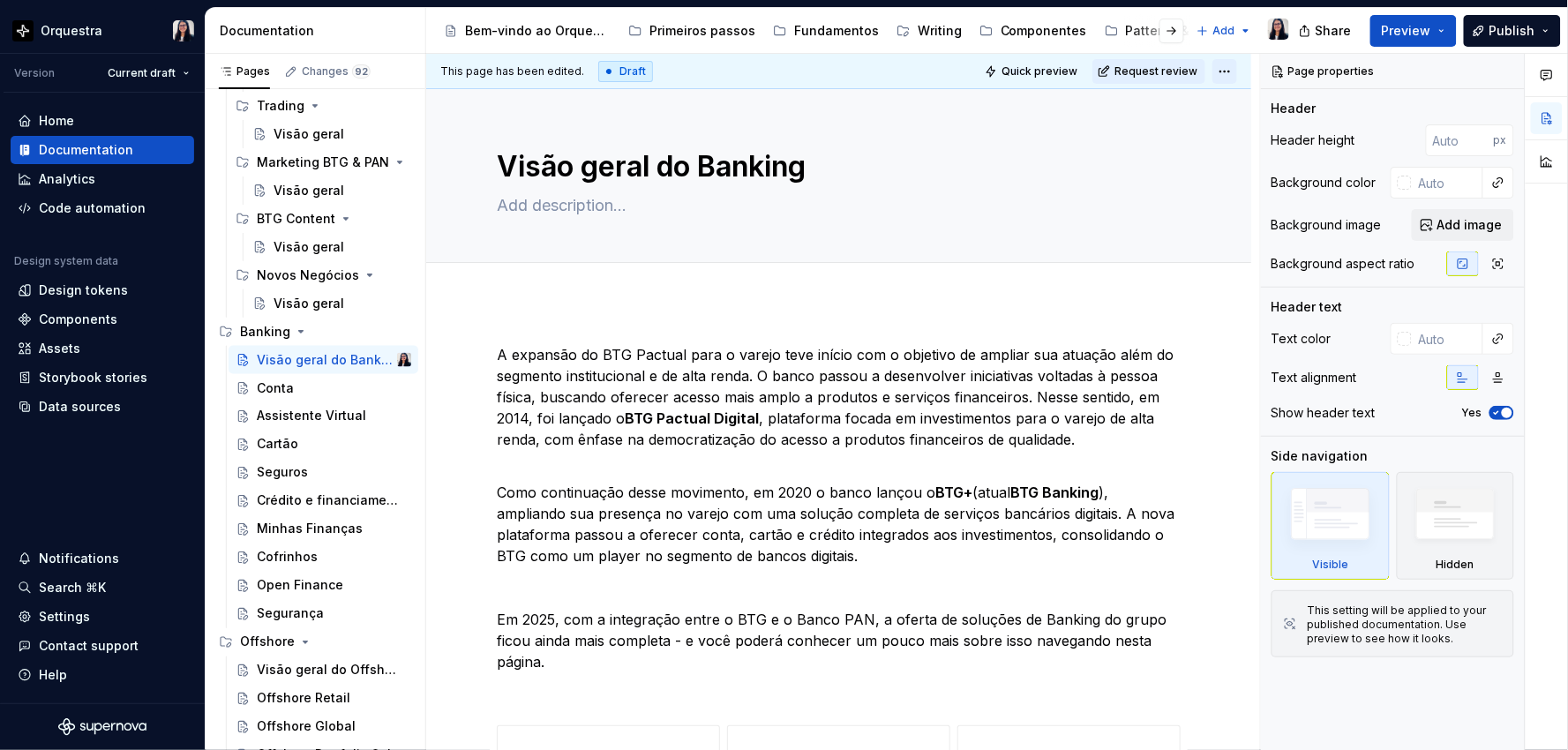
click at [1228, 72] on html "Orquestra Version Current draft Home Documentation Analytics Code automation De…" at bounding box center [784, 375] width 1568 height 750
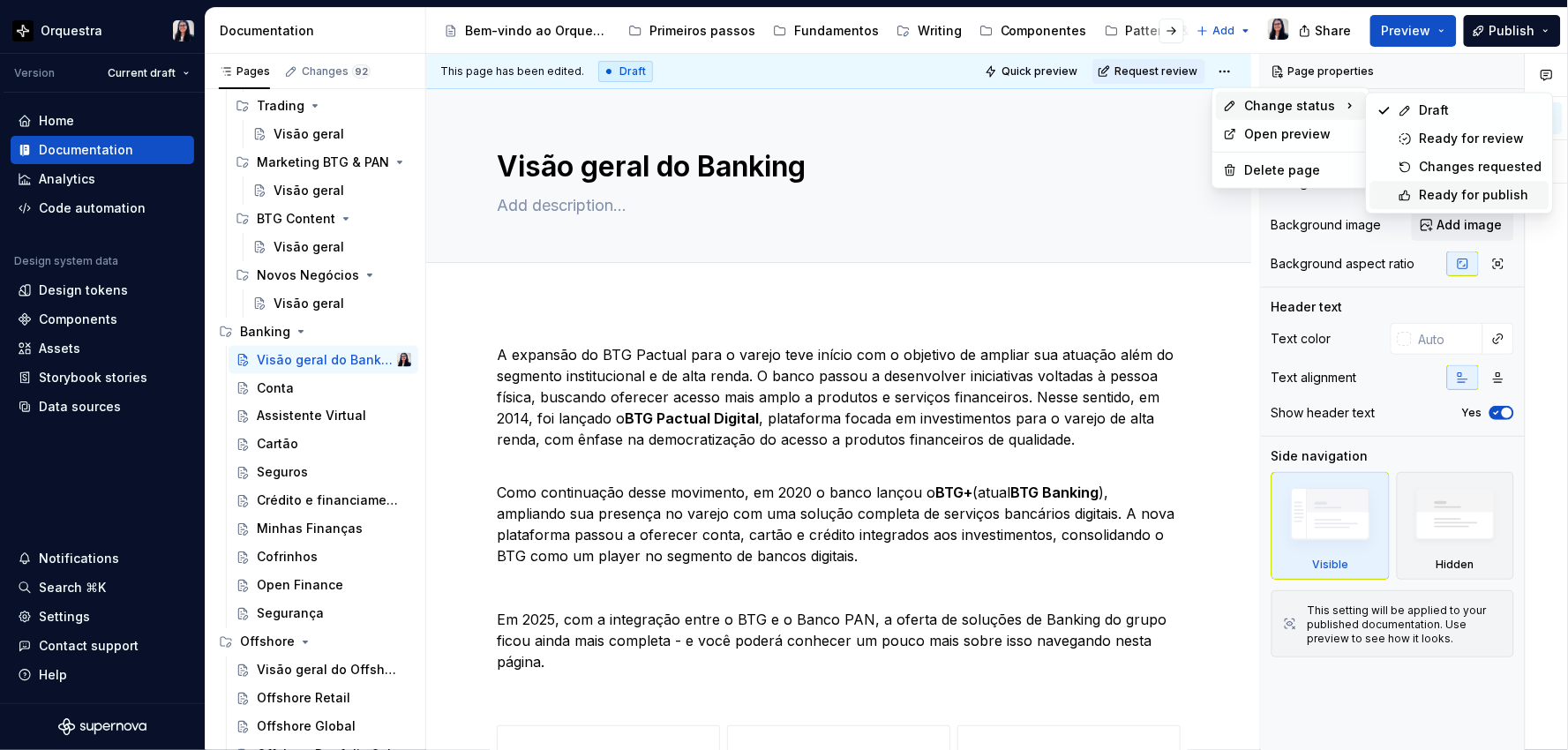
click at [1439, 192] on div "Ready for publish" at bounding box center [1481, 195] width 122 height 18
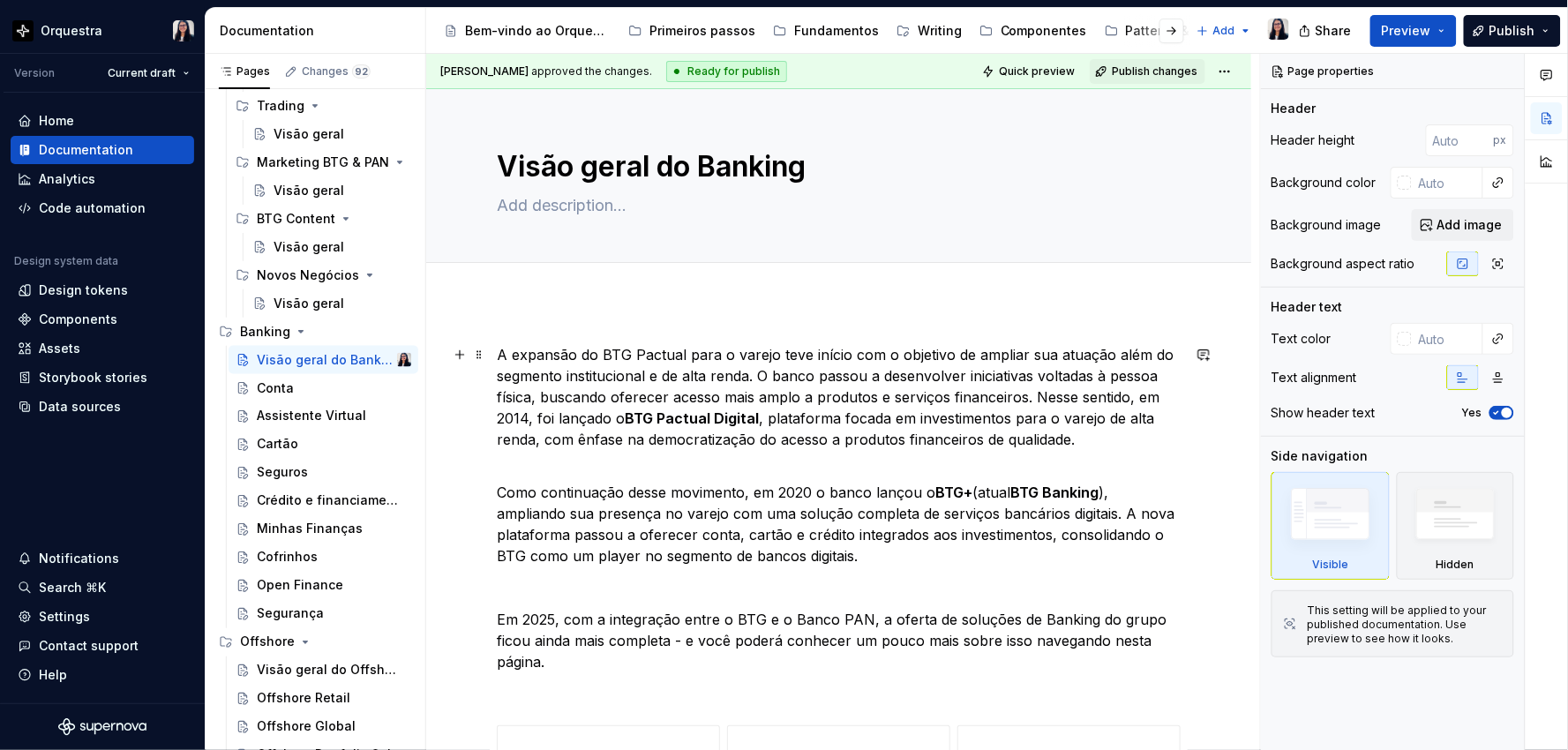
click at [1019, 447] on p "A expansão do BTG Pactual para o varejo teve início com o objetivo de ampliar s…" at bounding box center [838, 397] width 683 height 106
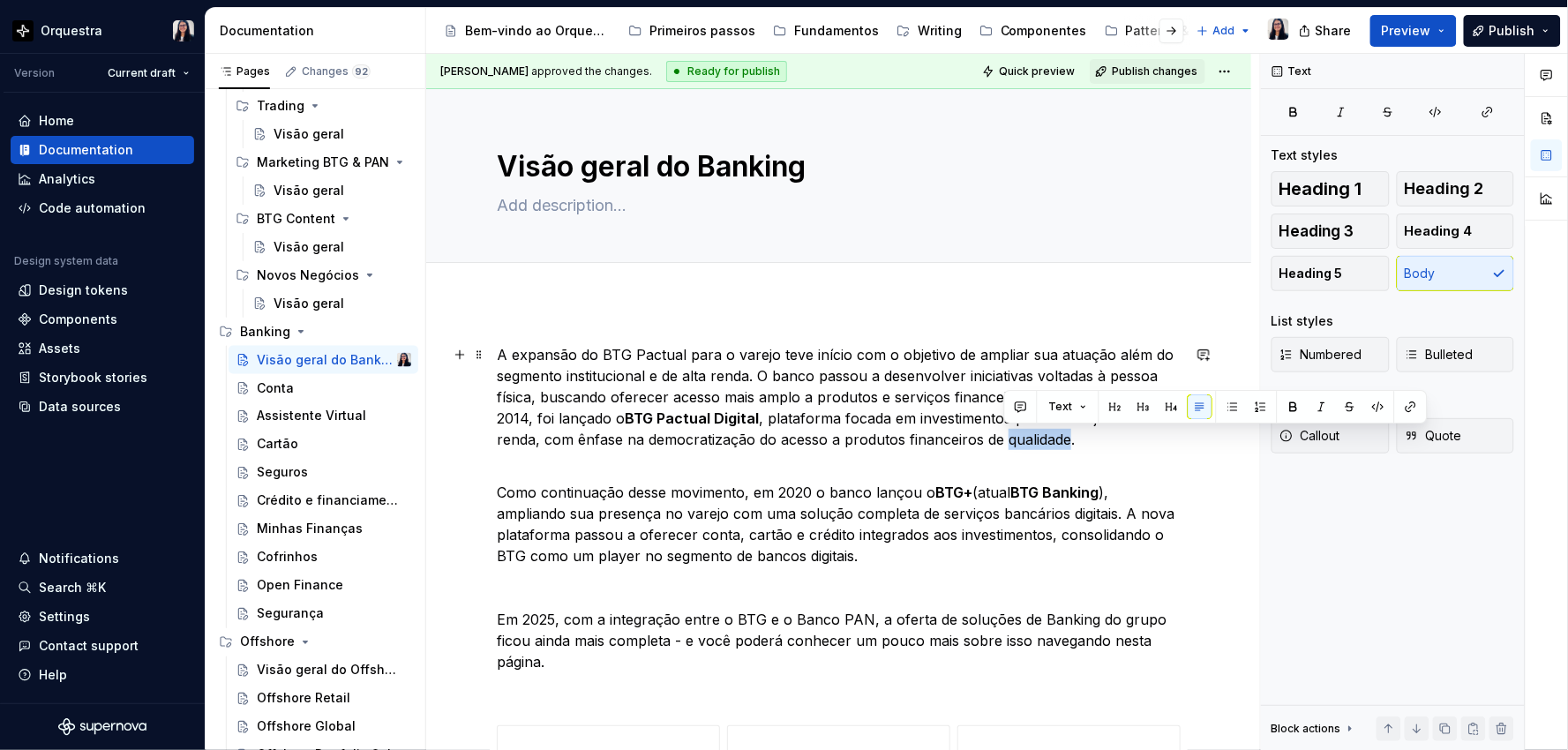
click at [1019, 447] on p "A expansão do BTG Pactual para o varejo teve início com o objetivo de ampliar s…" at bounding box center [838, 397] width 683 height 106
type textarea "*"
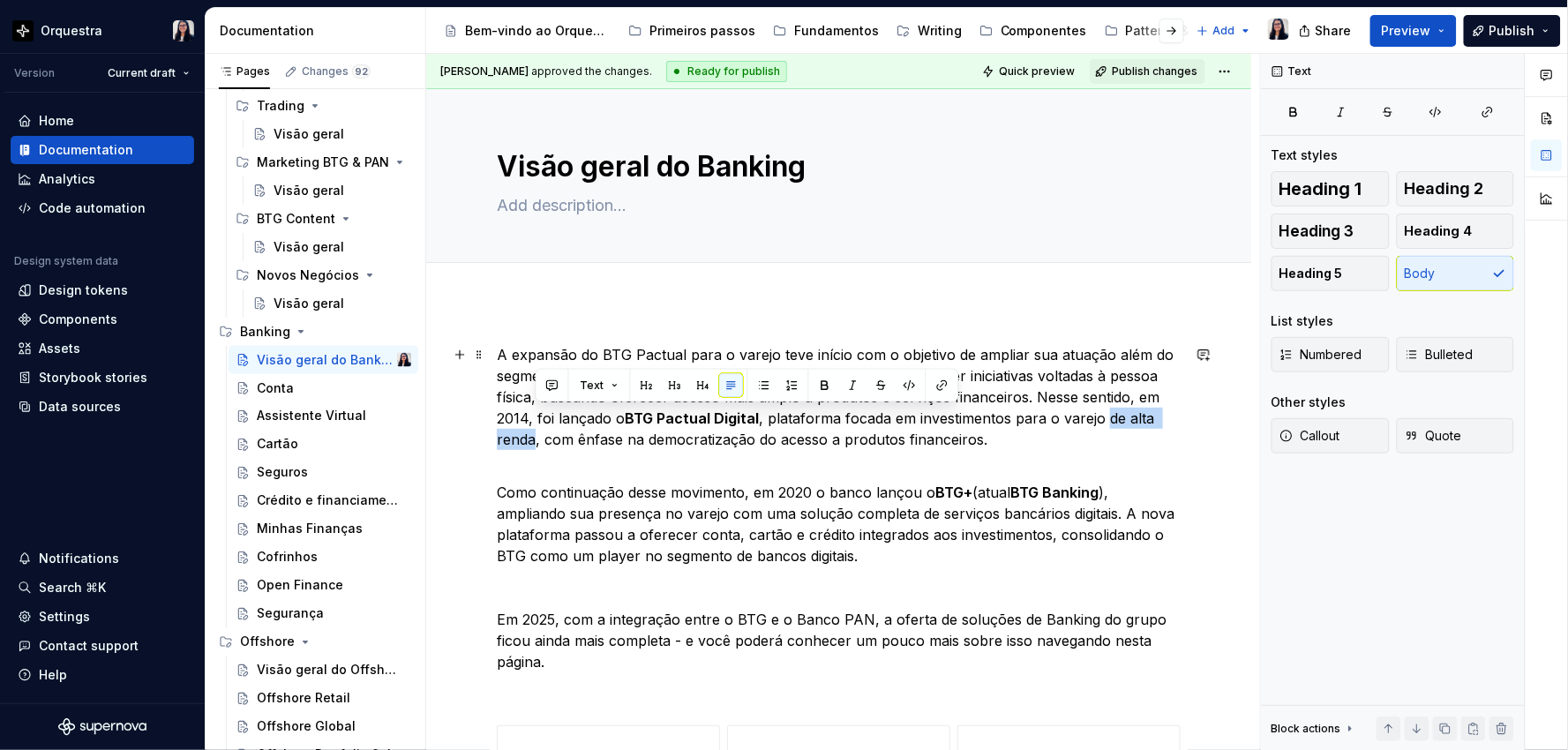
drag, startPoint x: 531, startPoint y: 442, endPoint x: 1104, endPoint y: 417, distance: 573.5
click at [1104, 417] on p "A expansão do BTG Pactual para o varejo teve início com o objetivo de ampliar s…" at bounding box center [838, 397] width 683 height 106
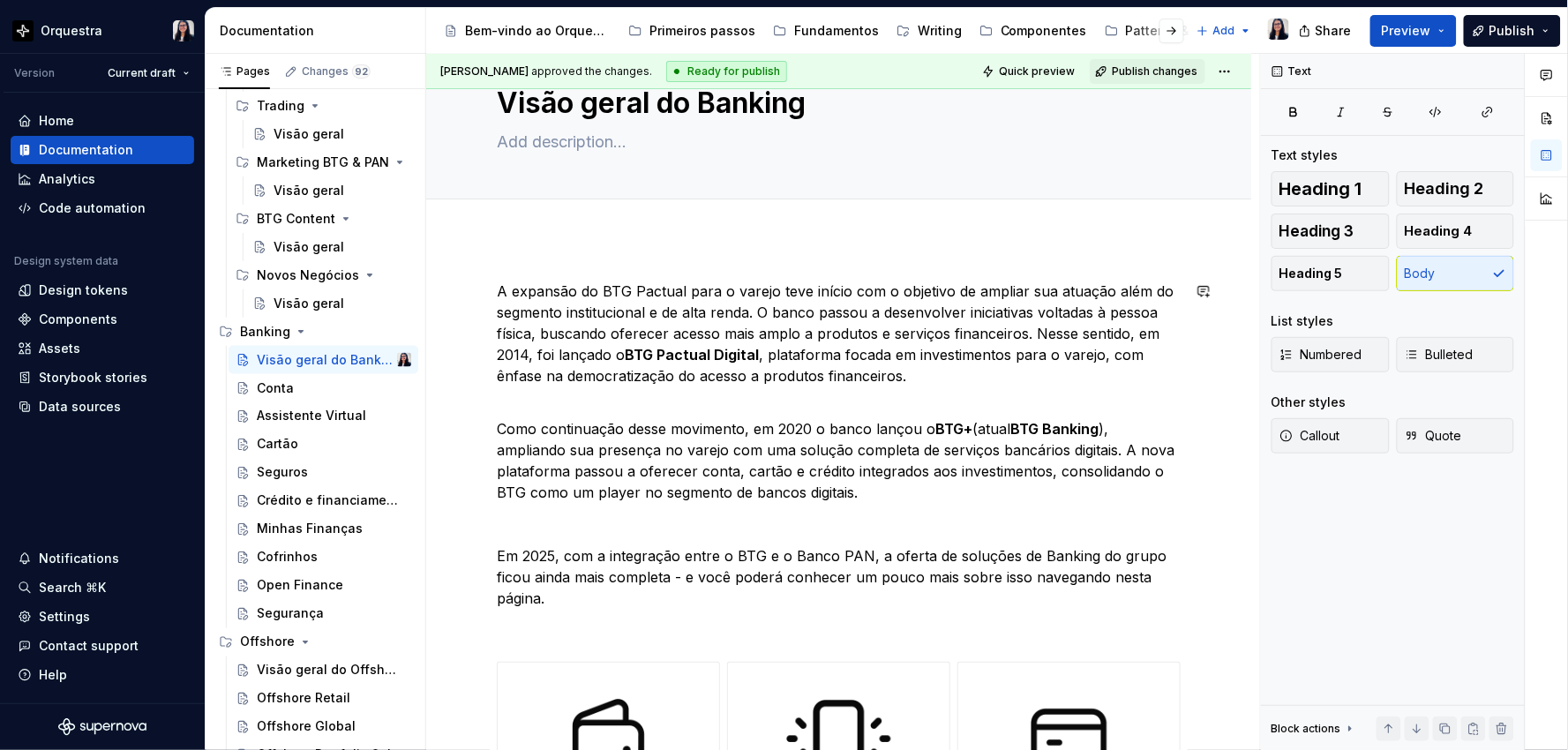
scroll to position [98, 0]
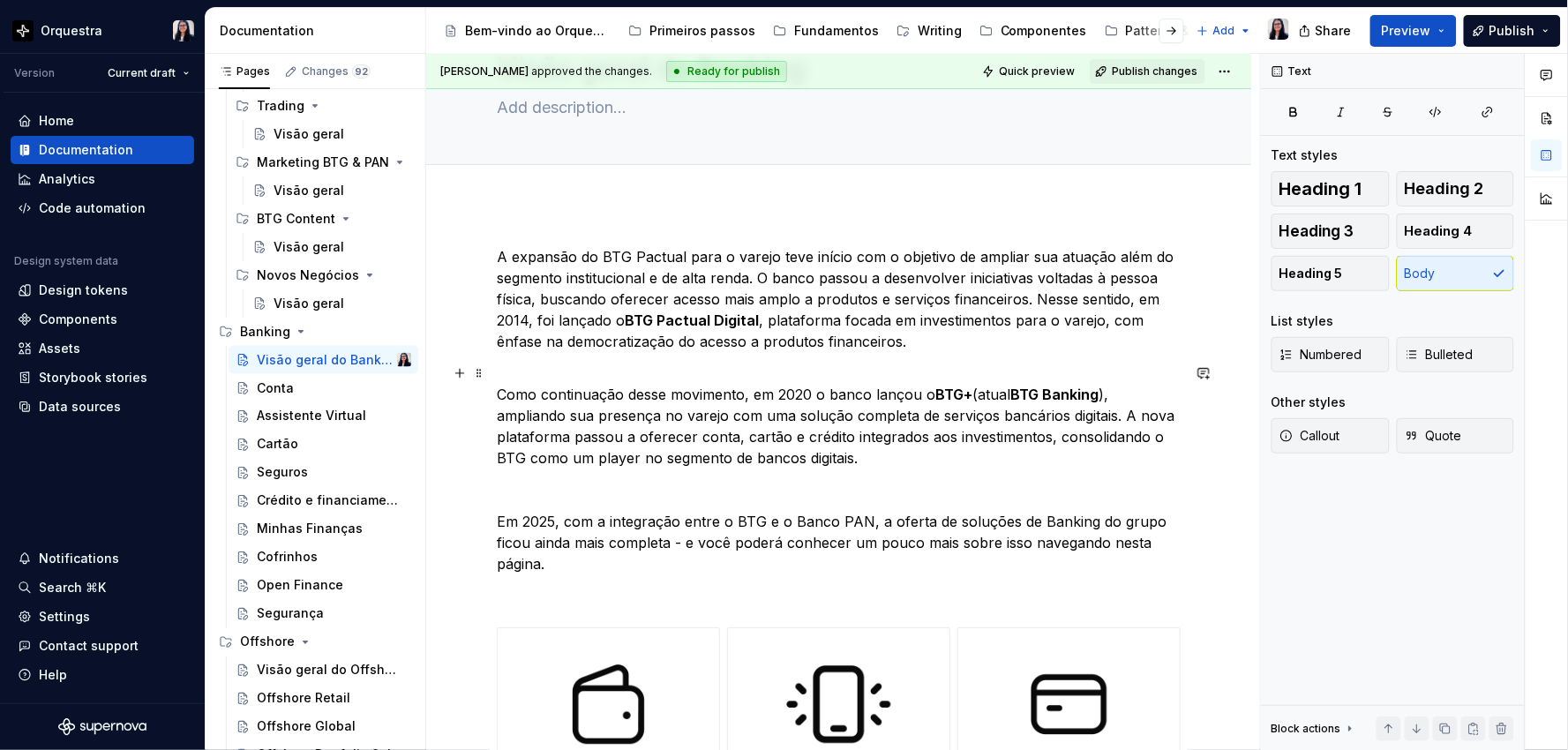
click at [638, 455] on p "Como continuação desse movimento, em 2020 o banco lançou o BTG+ (atual BTG Bank…" at bounding box center [838, 415] width 683 height 106
click at [751, 487] on p at bounding box center [838, 490] width 683 height 22
click at [736, 377] on p "Como continuação desse movimento, em 2020 o banco lançou o BTG+ (atual BTG Bank…" at bounding box center [838, 415] width 683 height 106
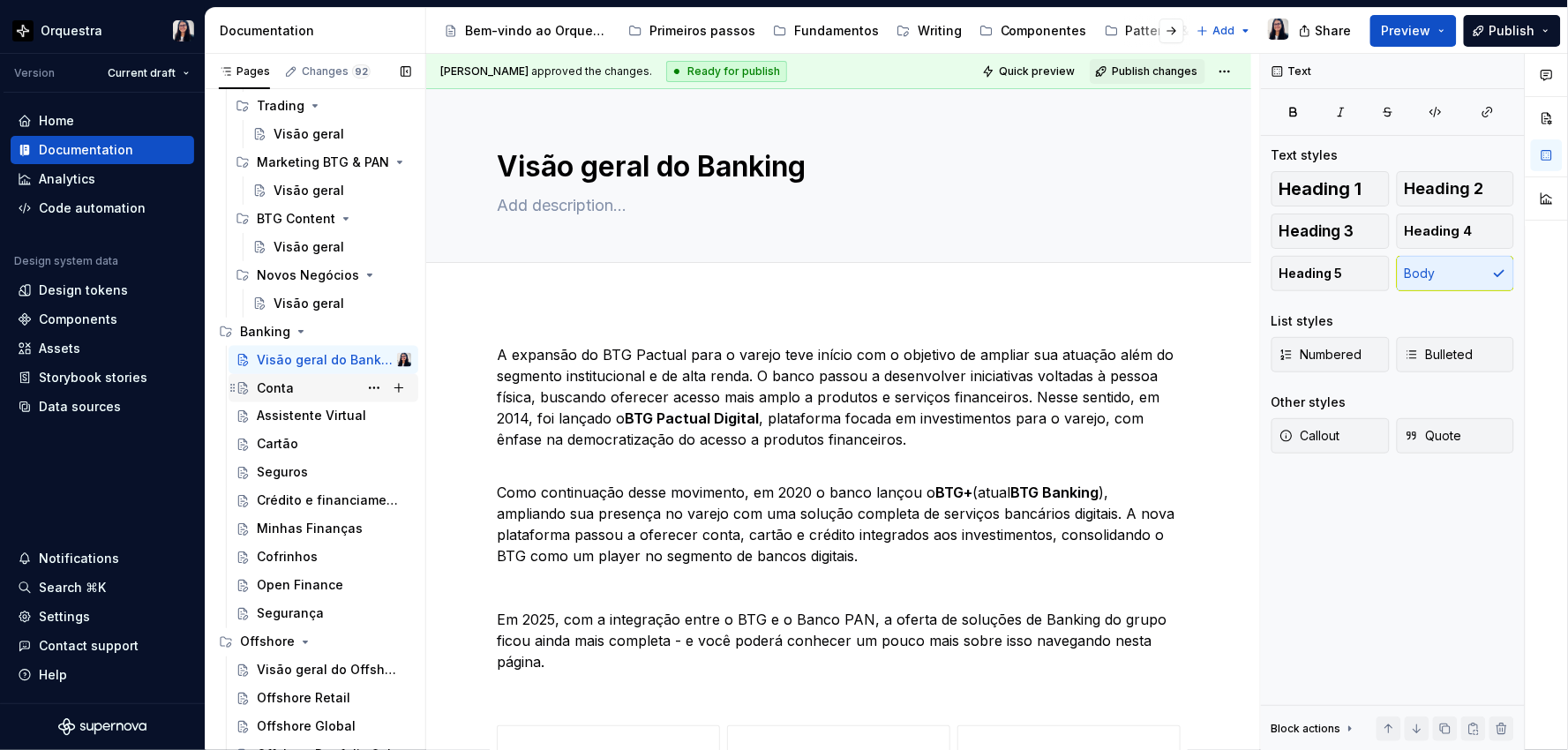
click at [292, 393] on div "Conta" at bounding box center [334, 388] width 155 height 24
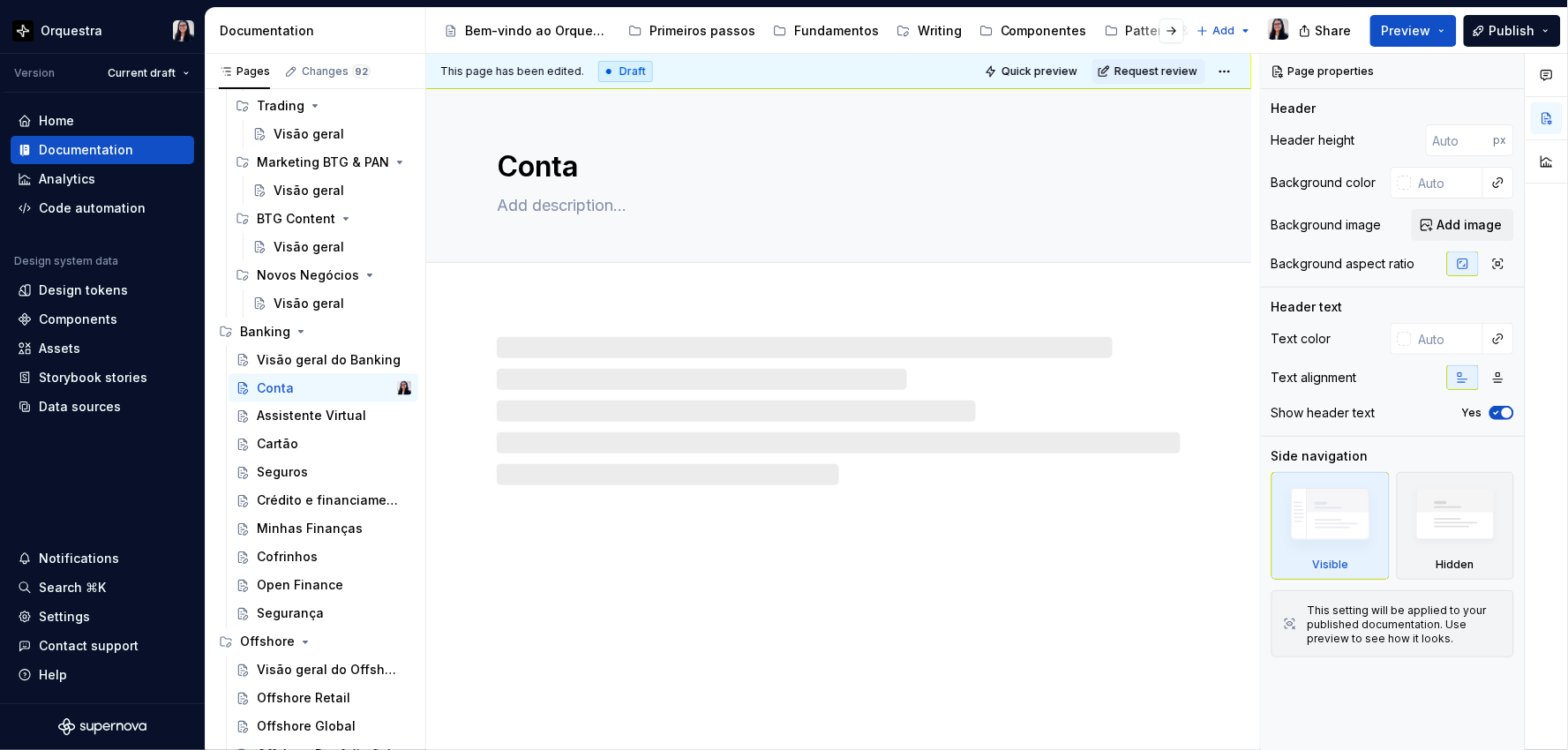
click at [1239, 68] on div "This page has been edited. Draft Quick preview Request review" at bounding box center [838, 71] width 824 height 35
click at [1228, 68] on html "Orquestra Version Current draft Home Documentation Analytics Code automation De…" at bounding box center [784, 375] width 1568 height 750
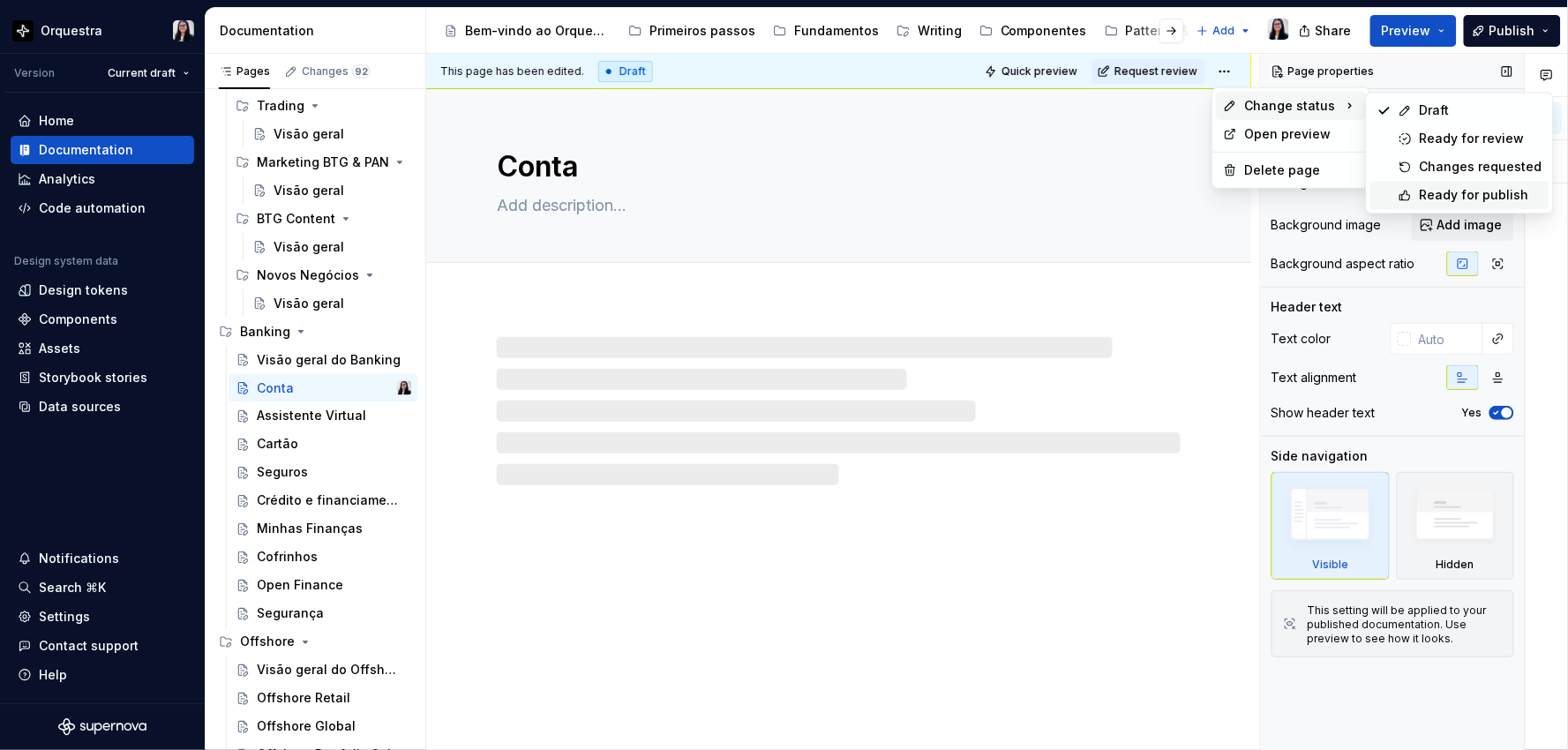
click at [1421, 194] on div "Ready for publish" at bounding box center [1481, 195] width 122 height 18
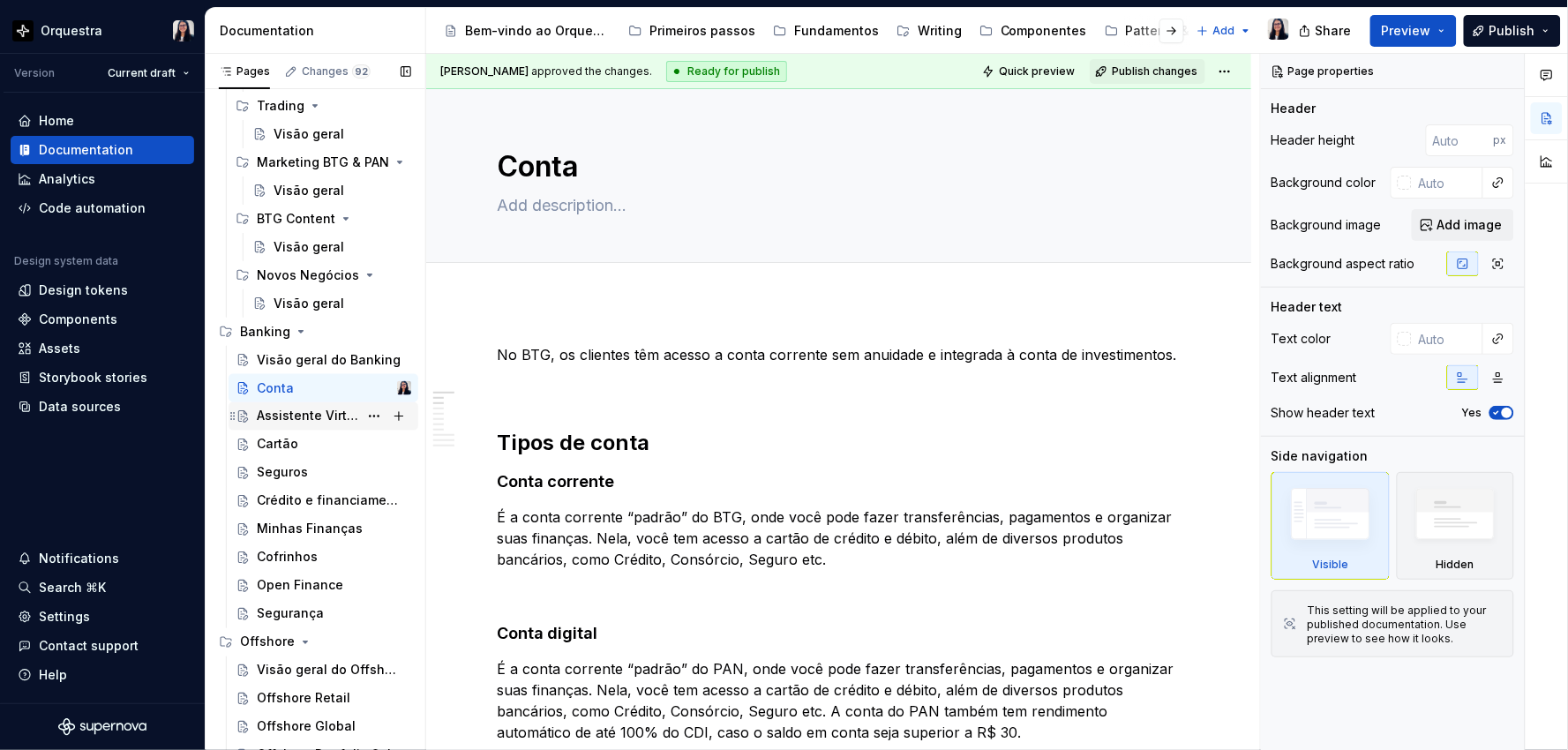
click at [258, 416] on div "Assistente Virtual" at bounding box center [307, 416] width 102 height 18
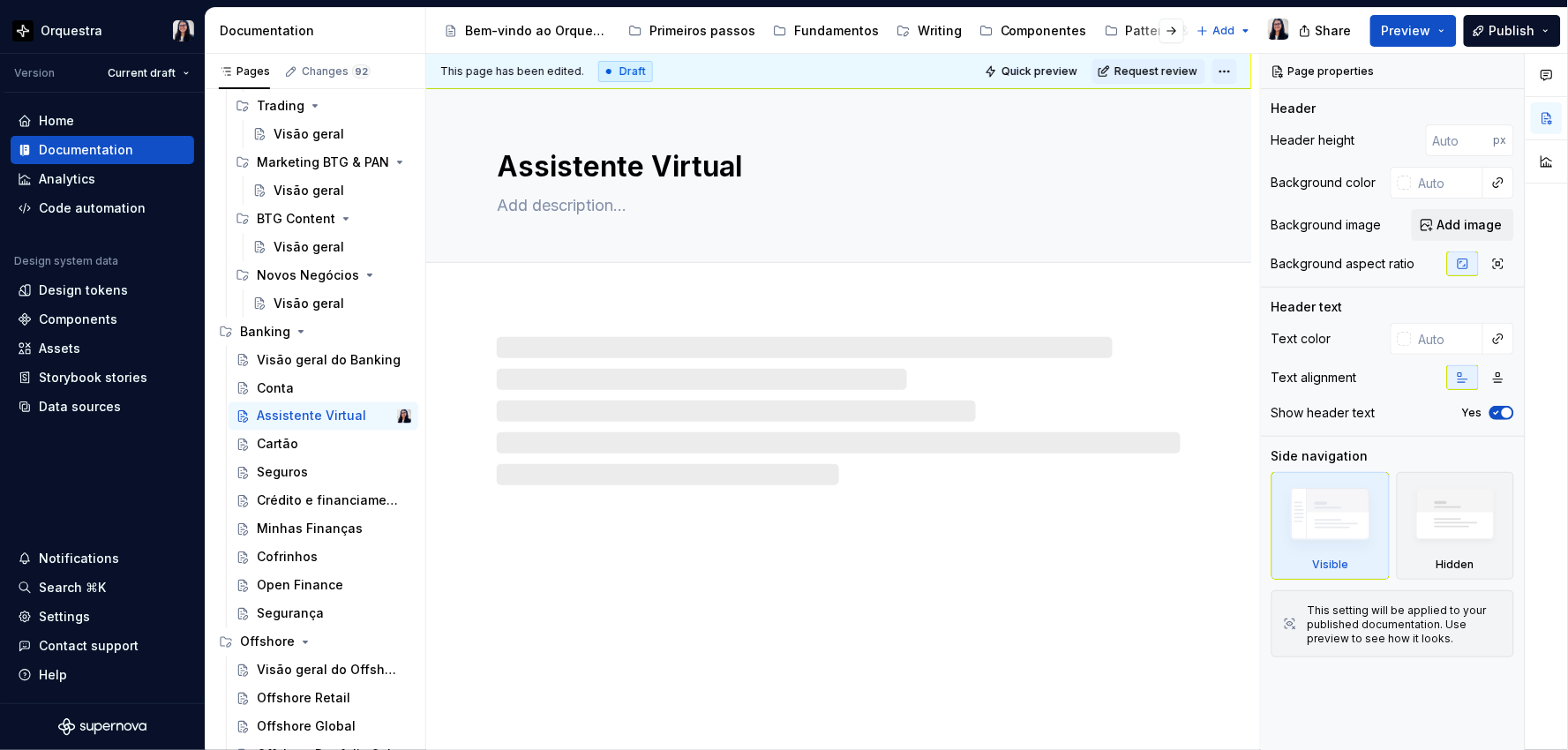
click at [1223, 71] on html "Orquestra Version Current draft Home Documentation Analytics Code automation De…" at bounding box center [784, 375] width 1568 height 750
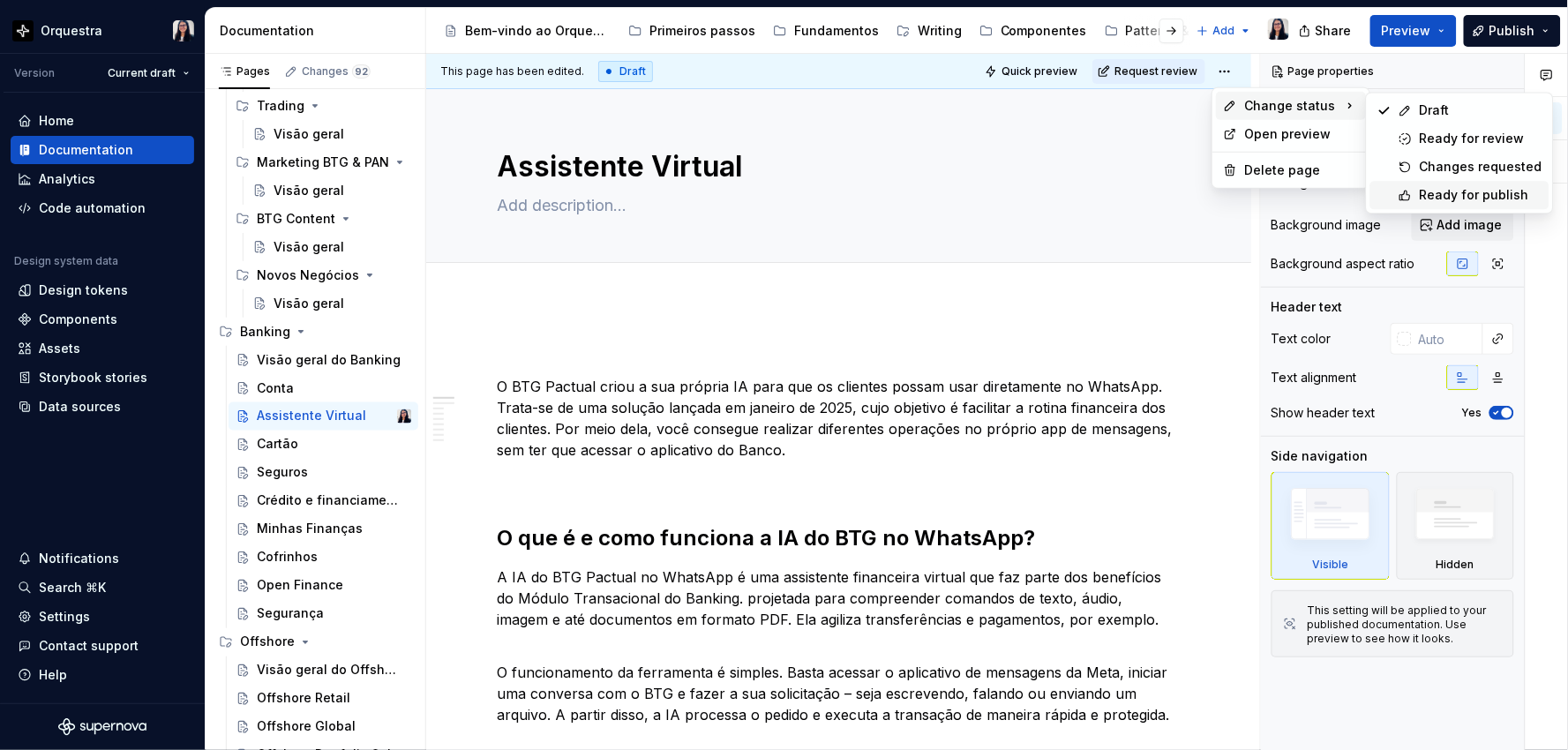
click at [1426, 190] on div "Ready for publish" at bounding box center [1481, 195] width 122 height 18
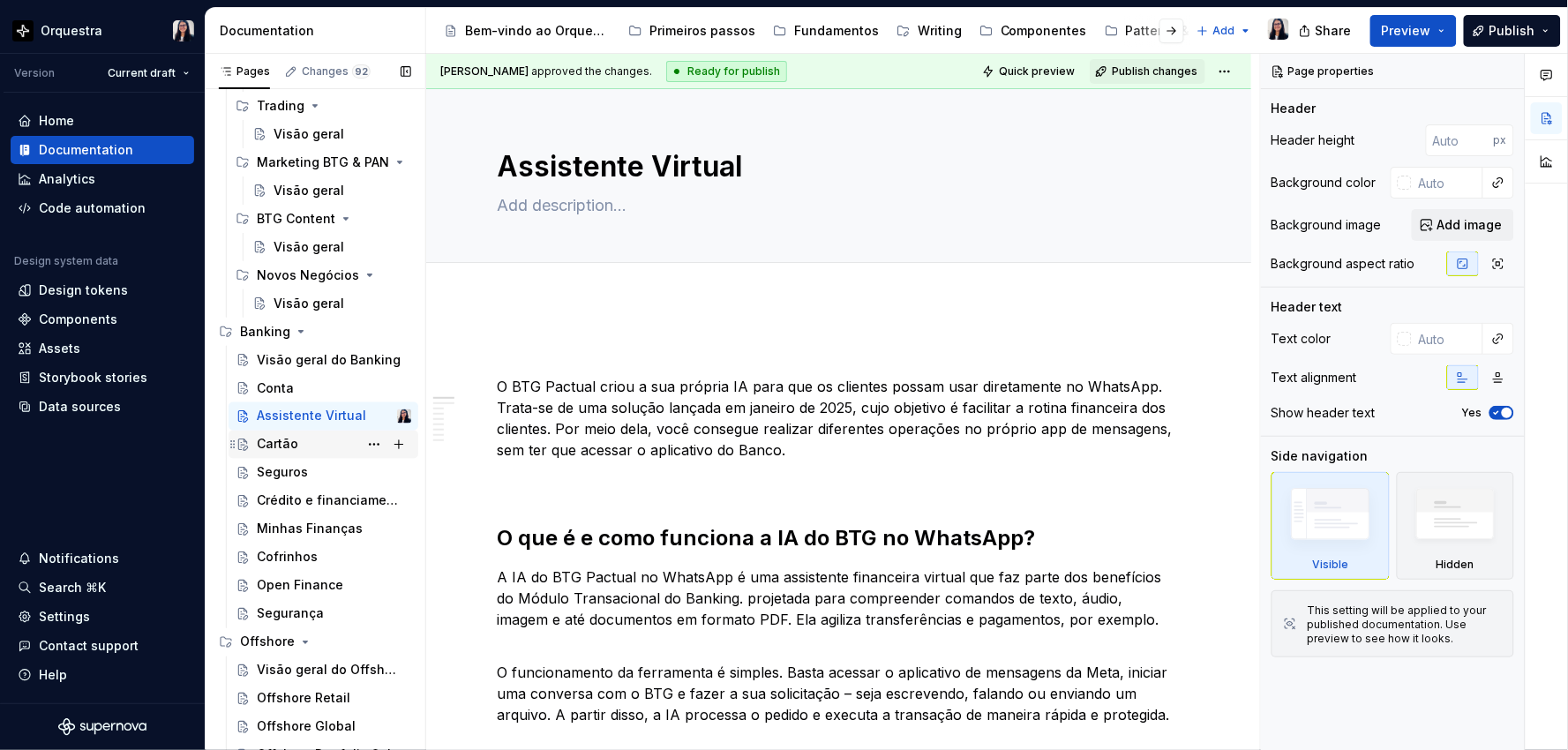
click at [289, 446] on div "Cartão" at bounding box center [278, 445] width 41 height 18
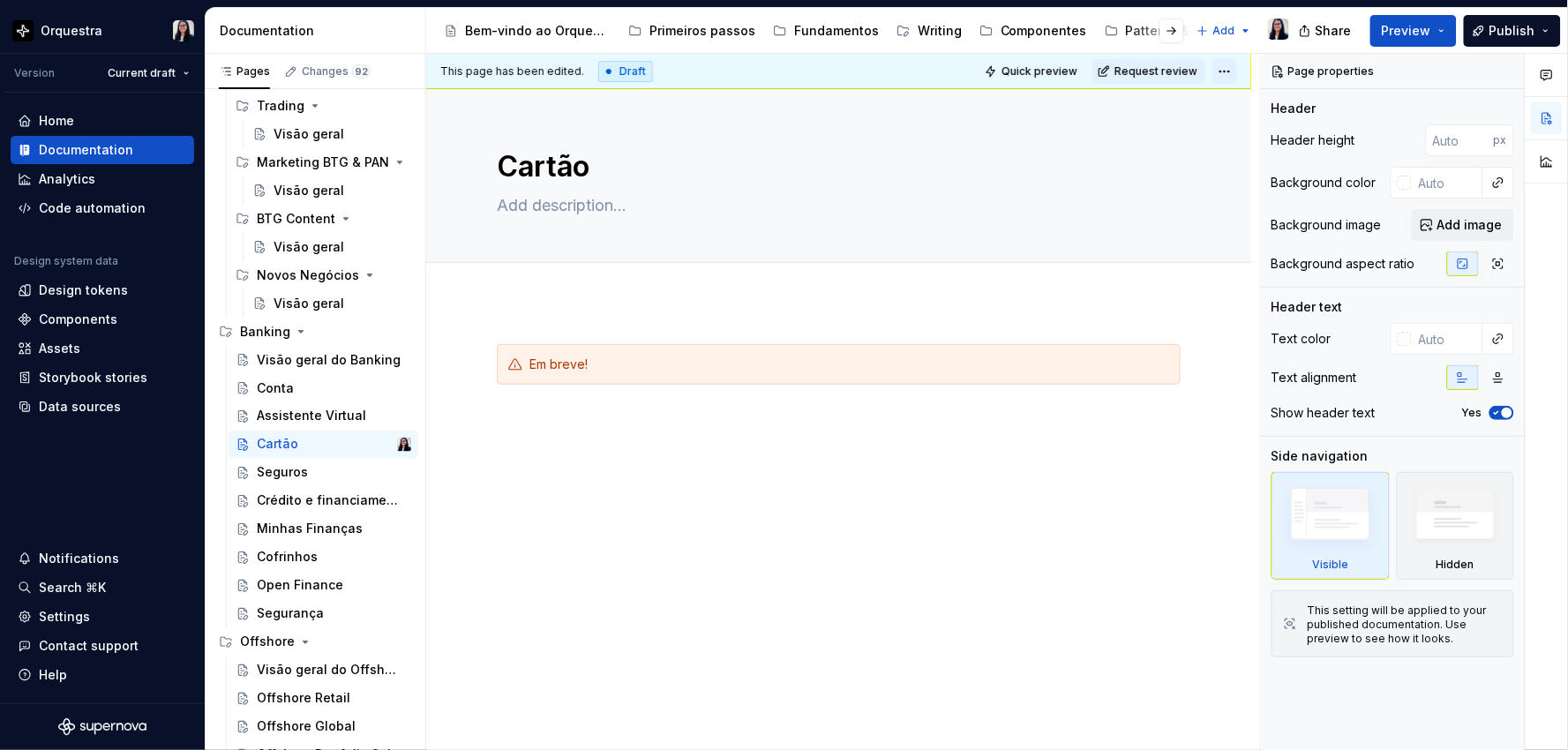
click at [1227, 74] on html "Orquestra Version Current draft Home Documentation Analytics Code automation De…" at bounding box center [784, 375] width 1568 height 750
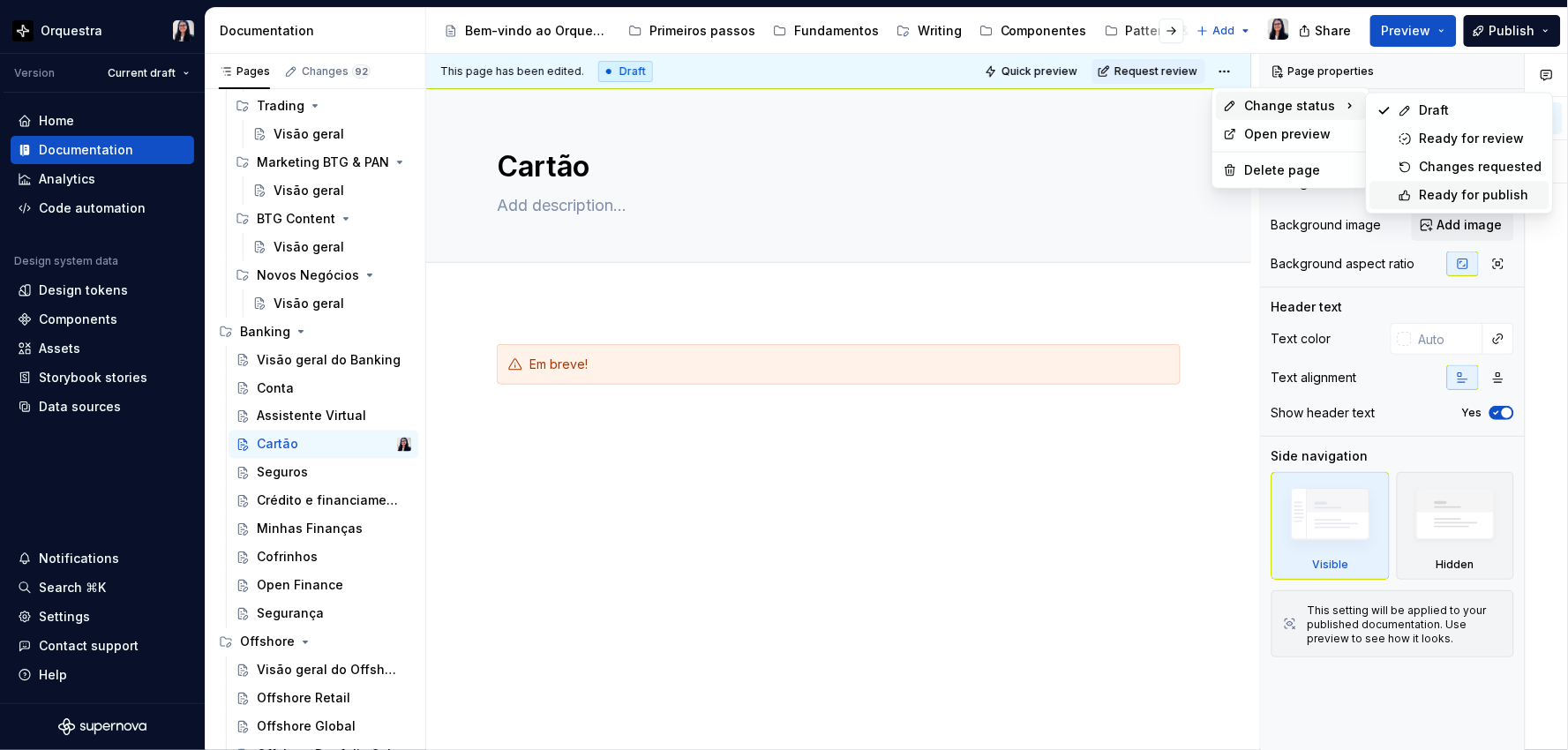
click at [1432, 187] on div "Ready for publish" at bounding box center [1481, 195] width 122 height 18
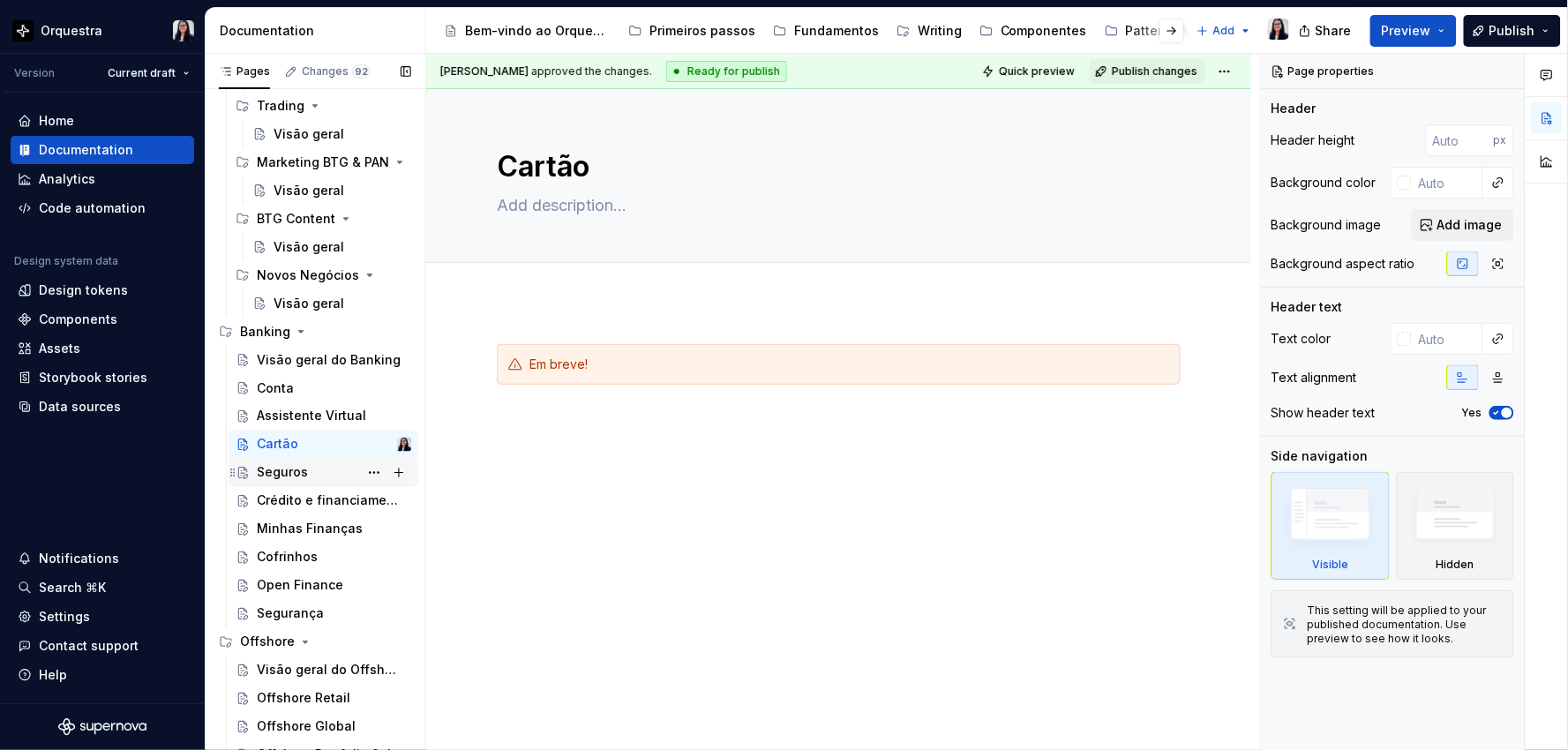
click at [262, 478] on div "Seguros" at bounding box center [282, 473] width 51 height 18
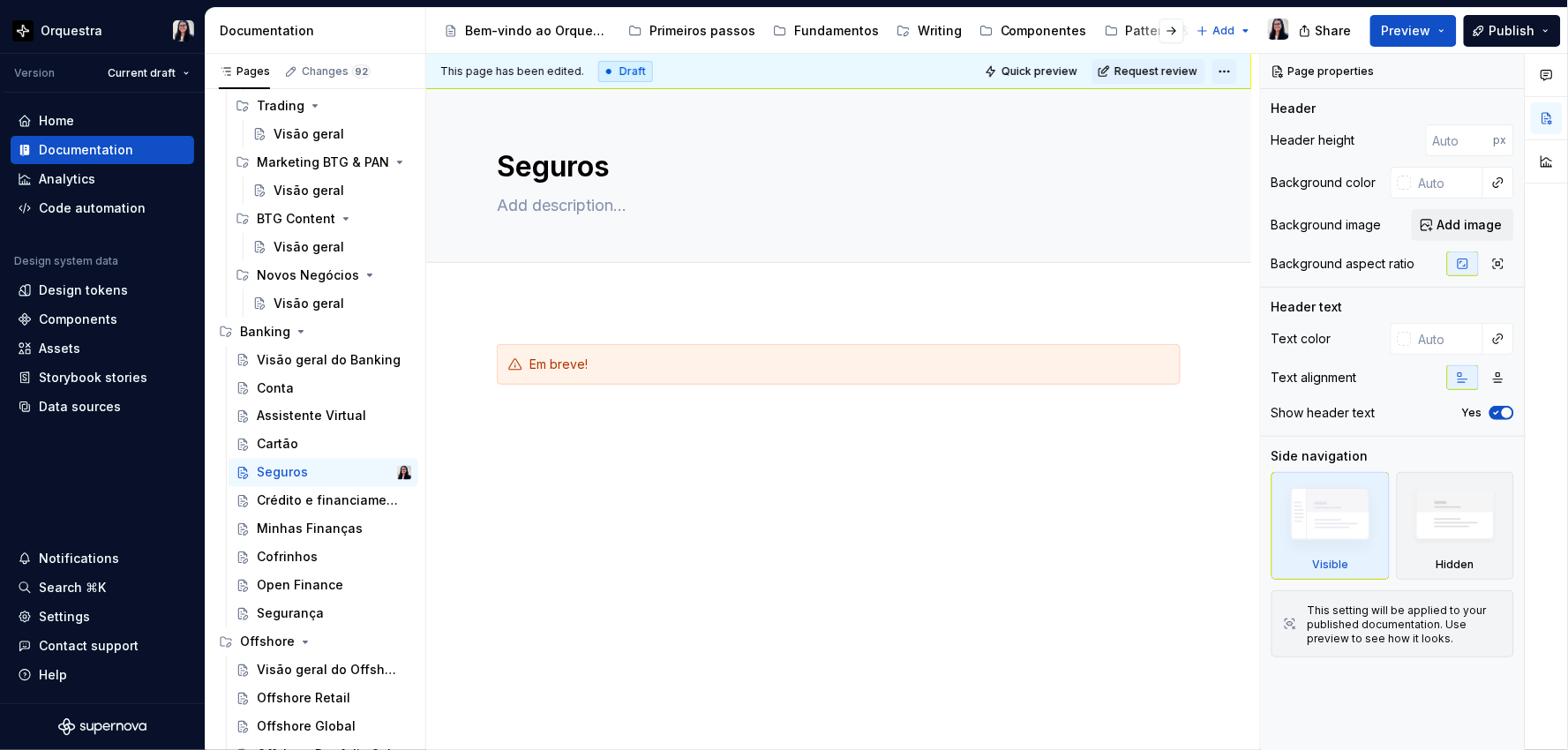
click at [1223, 70] on html "Orquestra Version Current draft Home Documentation Analytics Code automation De…" at bounding box center [784, 375] width 1568 height 750
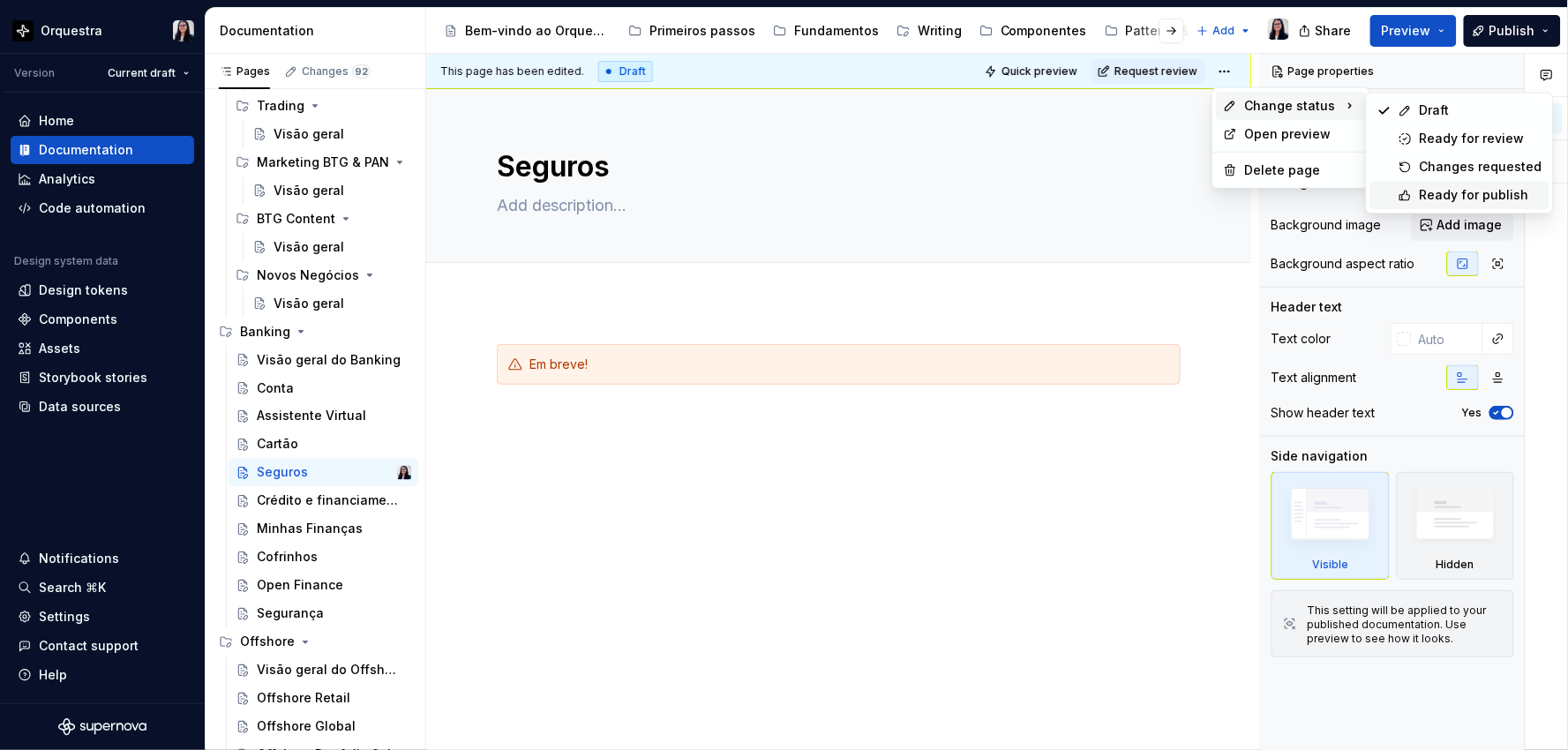
click at [1449, 192] on div "Ready for publish" at bounding box center [1481, 195] width 122 height 18
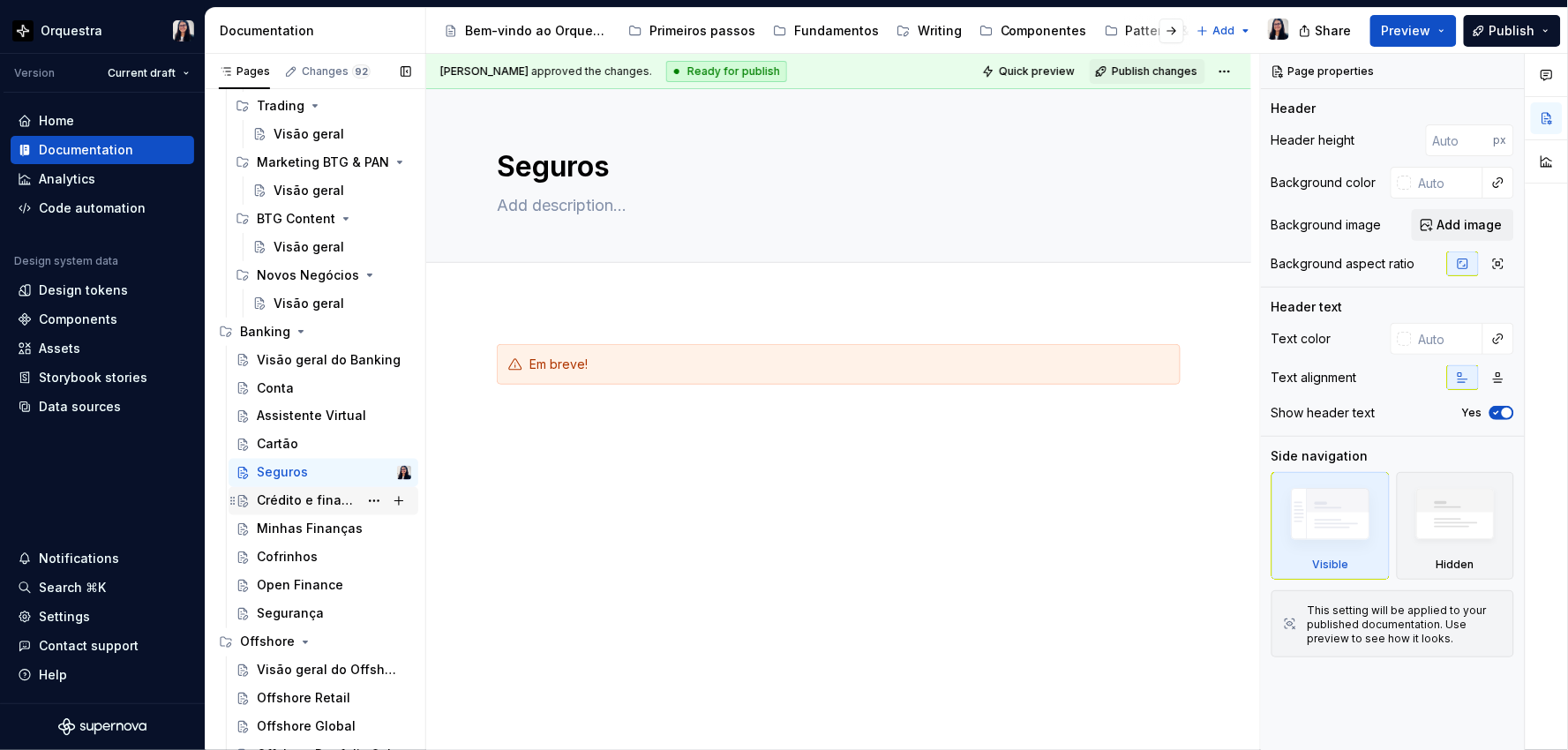
click at [318, 503] on div "Crédito e financiamento" at bounding box center [307, 502] width 102 height 18
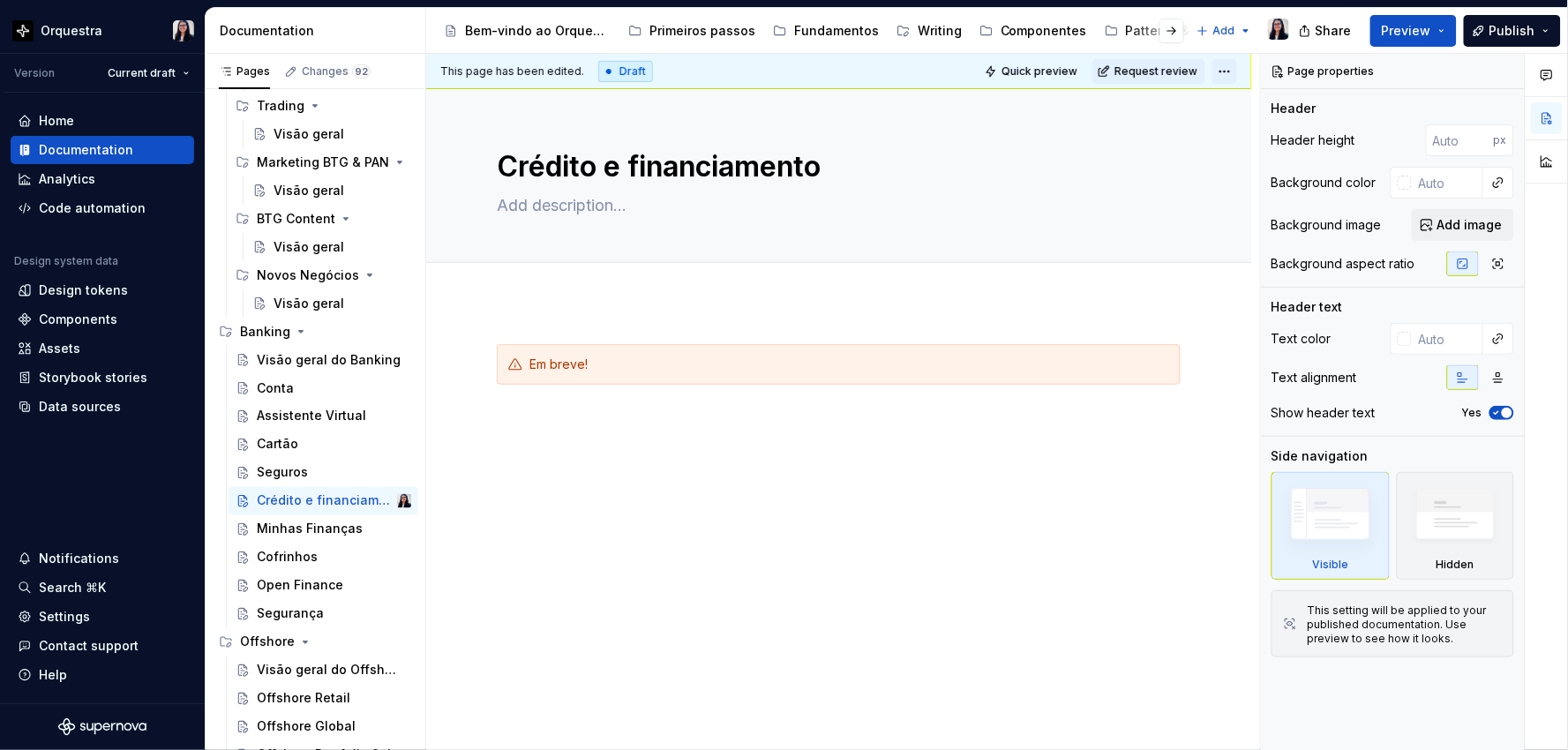
click at [1221, 70] on html "Orquestra Version Current draft Home Documentation Analytics Code automation De…" at bounding box center [784, 375] width 1568 height 750
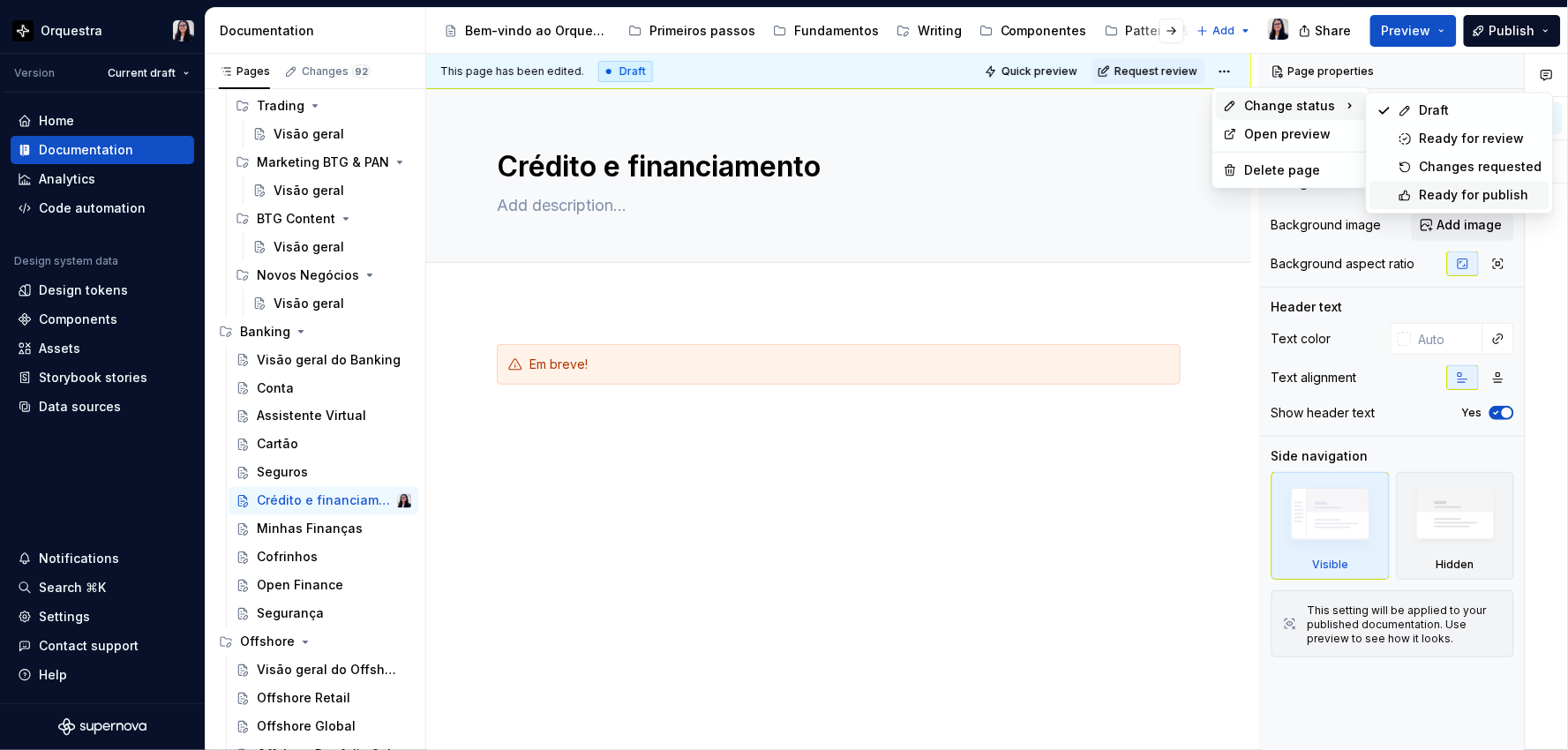
click at [1438, 197] on div "Ready for publish" at bounding box center [1481, 195] width 122 height 18
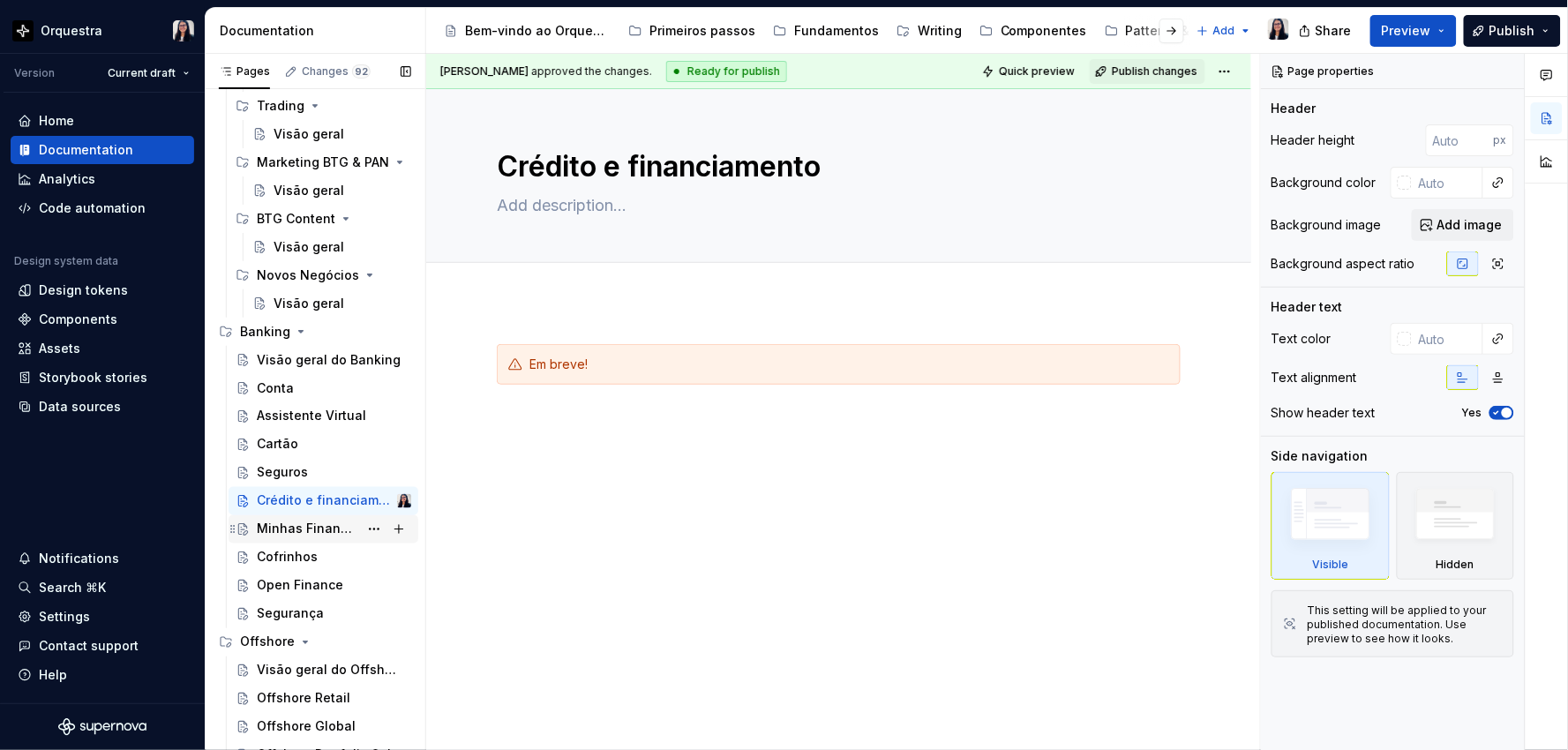
click at [275, 532] on div "Minhas Finanças" at bounding box center [307, 530] width 102 height 18
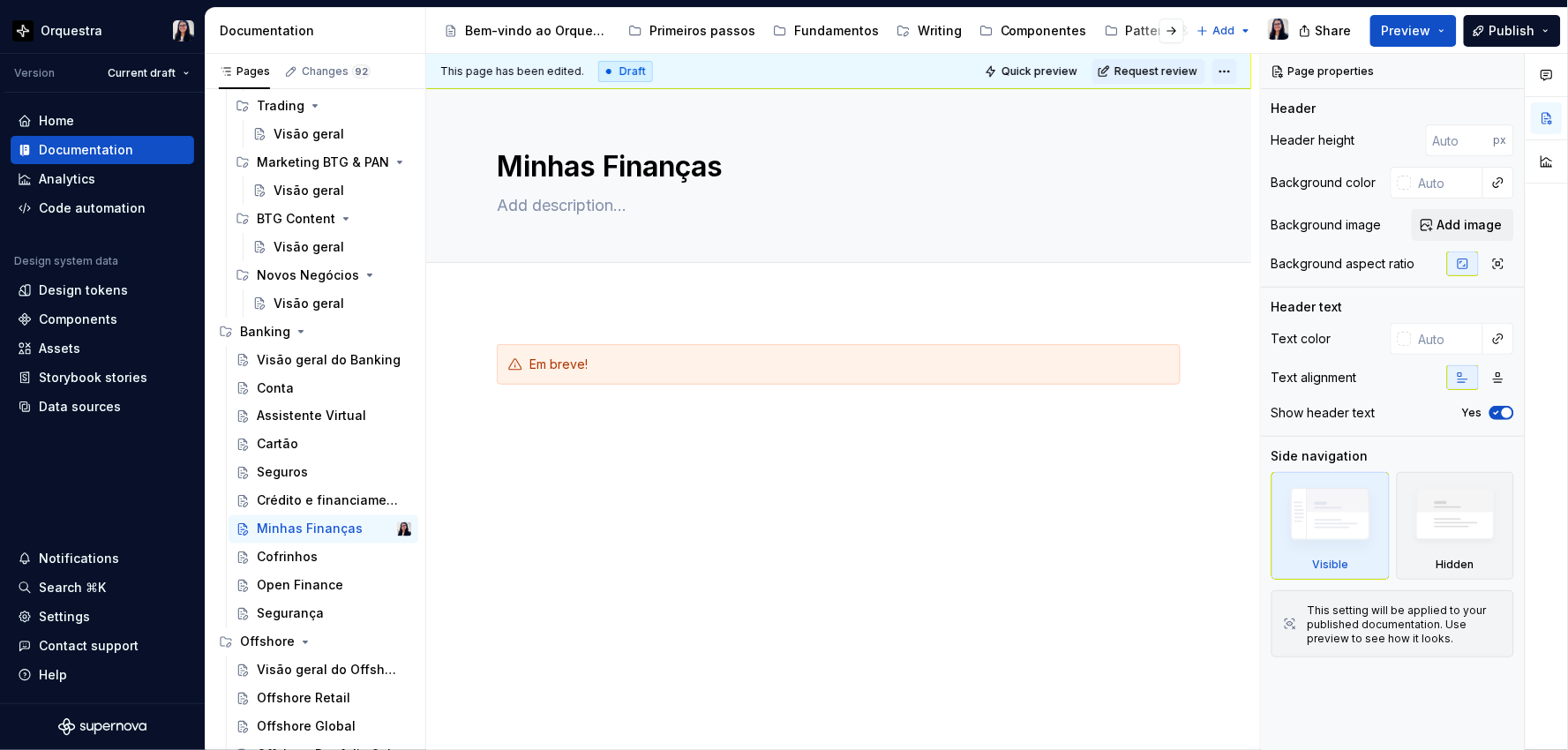
click at [1230, 70] on html "Orquestra Version Current draft Home Documentation Analytics Code automation De…" at bounding box center [784, 375] width 1568 height 750
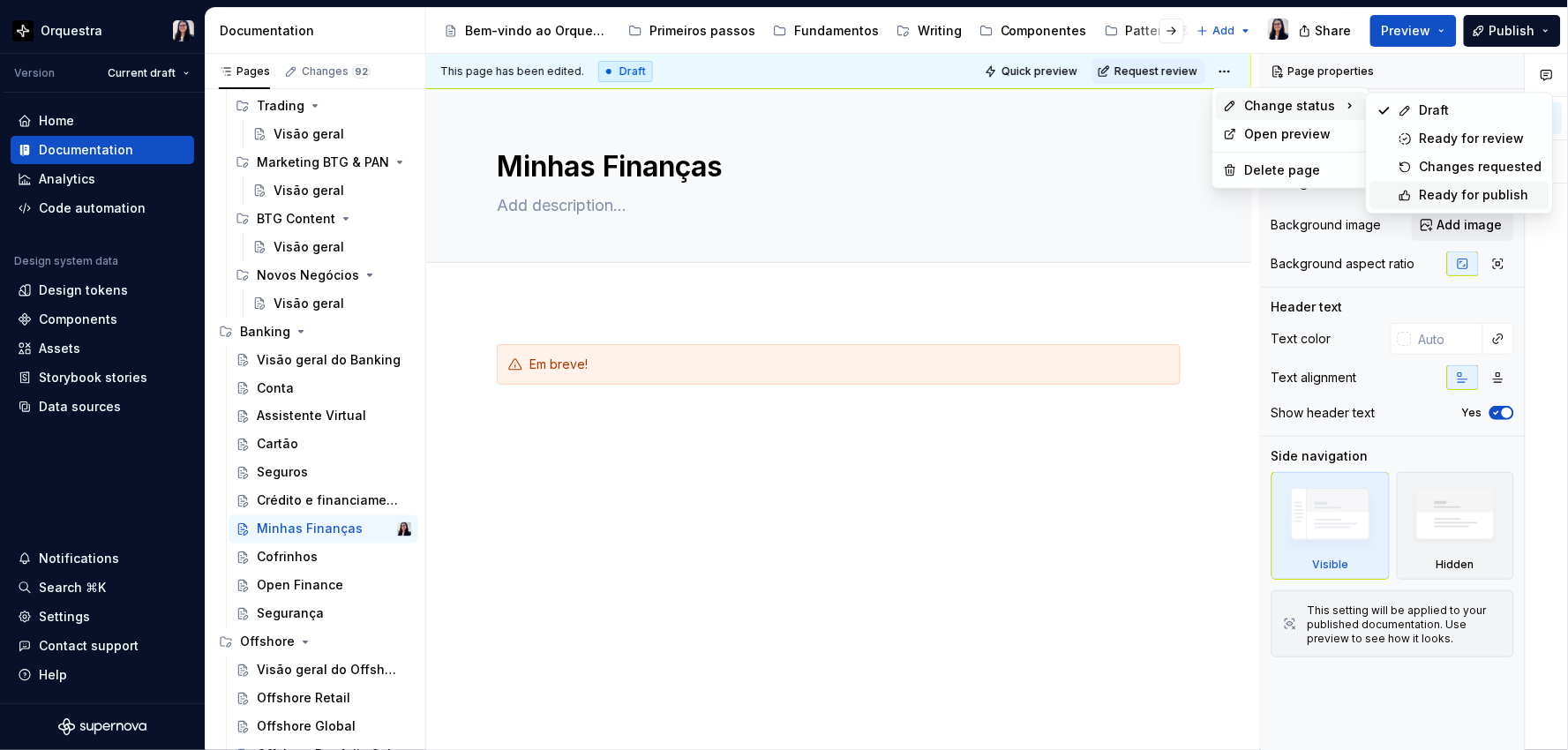
click at [1432, 183] on div "Ready for publish" at bounding box center [1459, 194] width 179 height 28
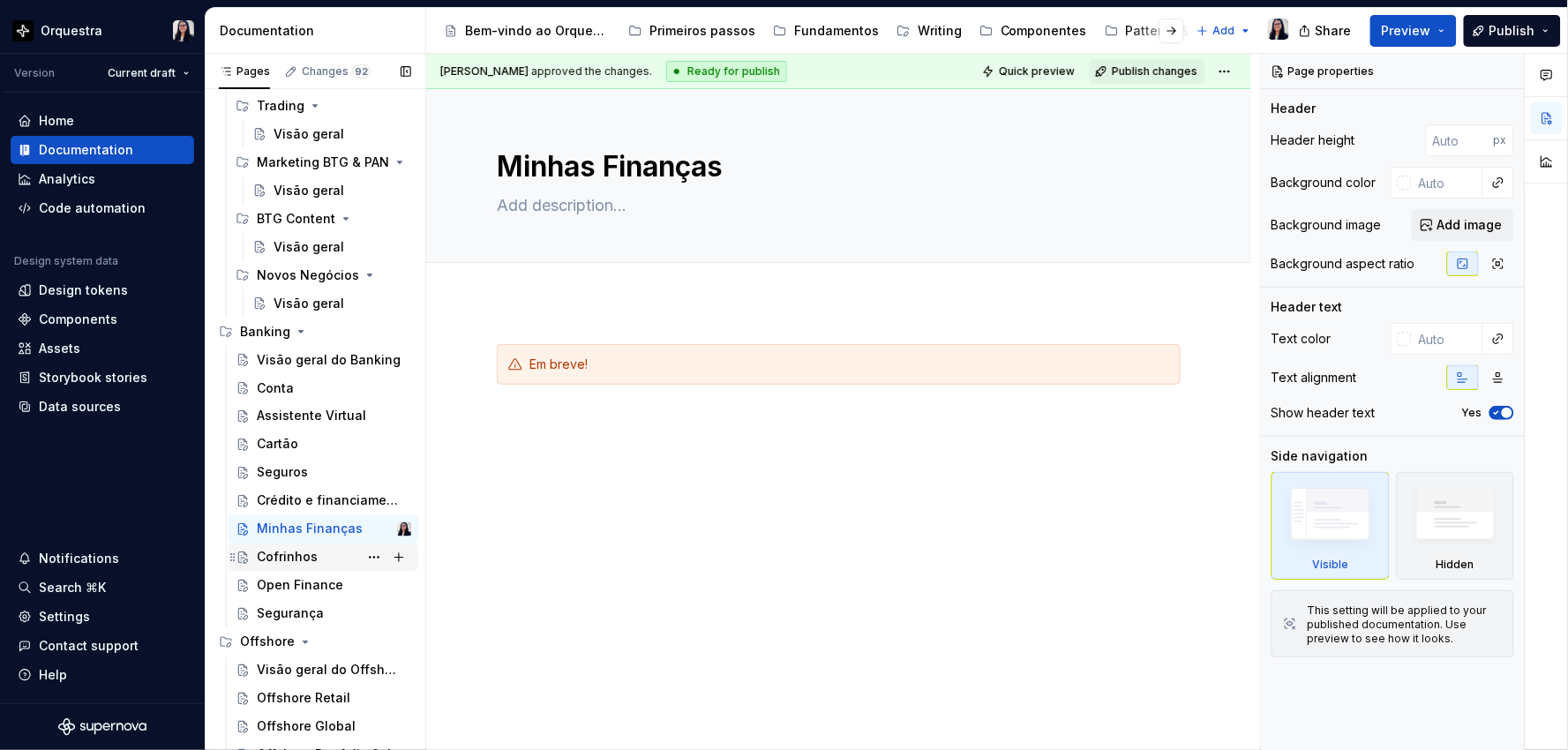
click at [282, 558] on div "Cofrinhos" at bounding box center [288, 558] width 61 height 18
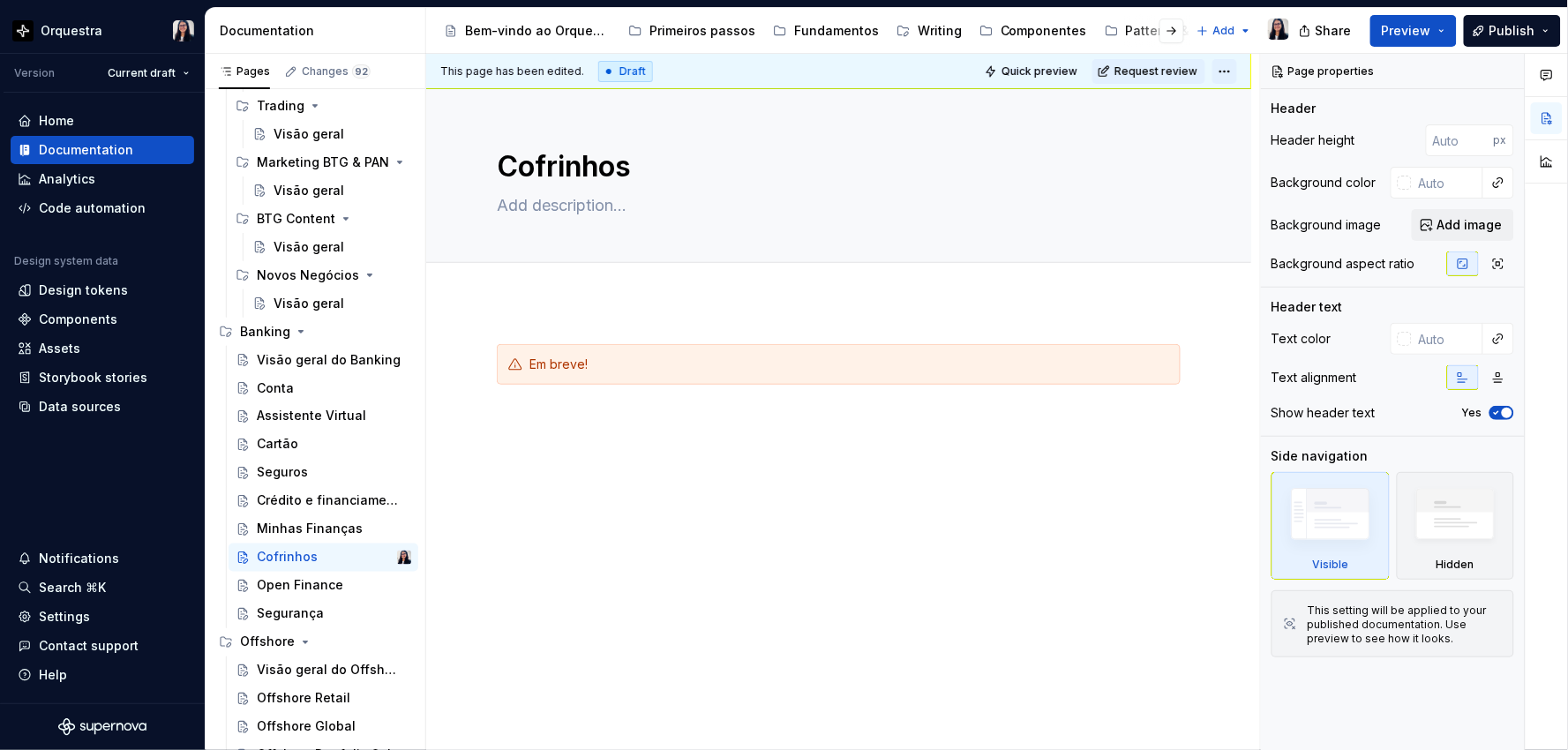
click at [1224, 68] on html "Orquestra Version Current draft Home Documentation Analytics Code automation De…" at bounding box center [784, 375] width 1568 height 750
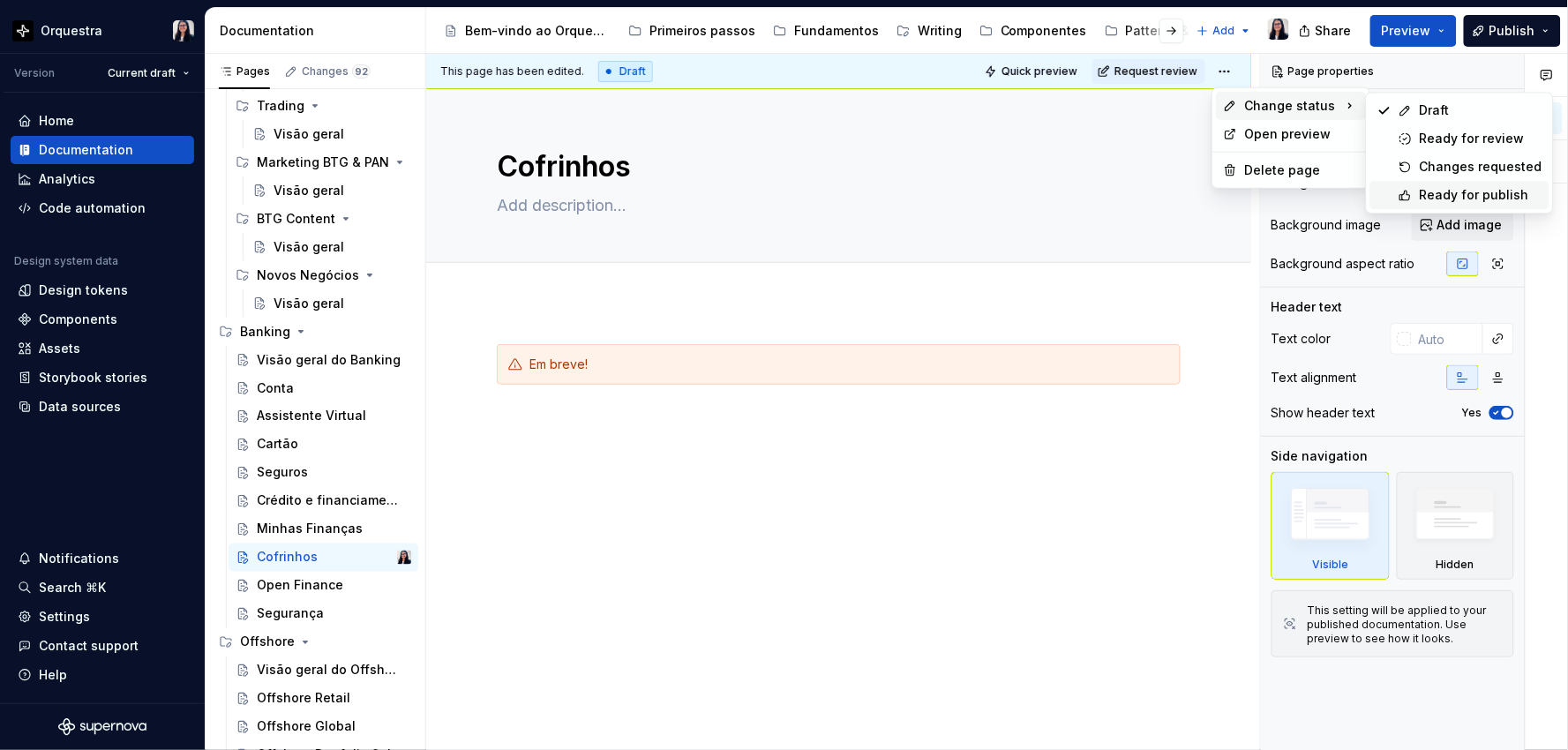
click at [1426, 200] on div "Ready for publish" at bounding box center [1481, 195] width 122 height 18
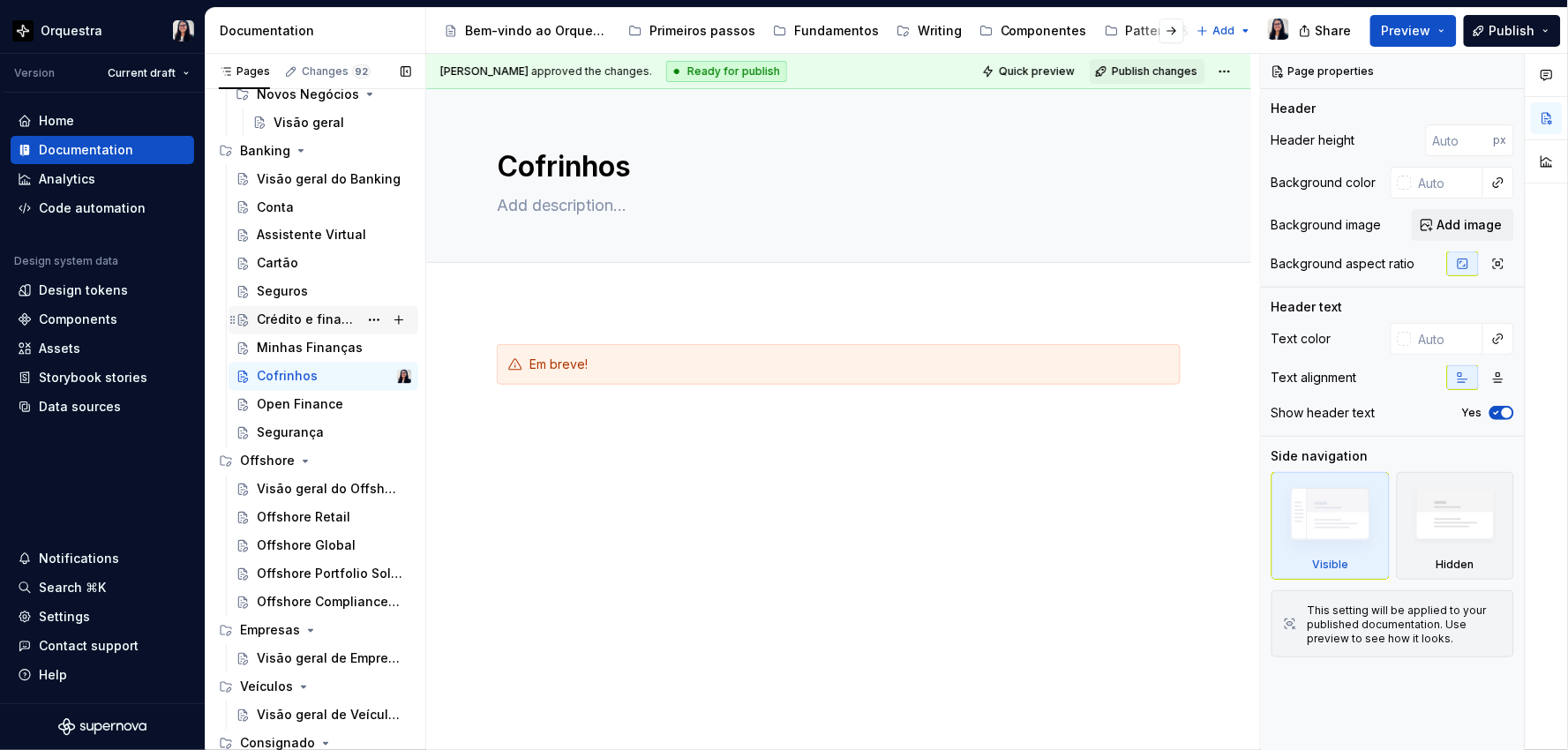
scroll to position [882, 0]
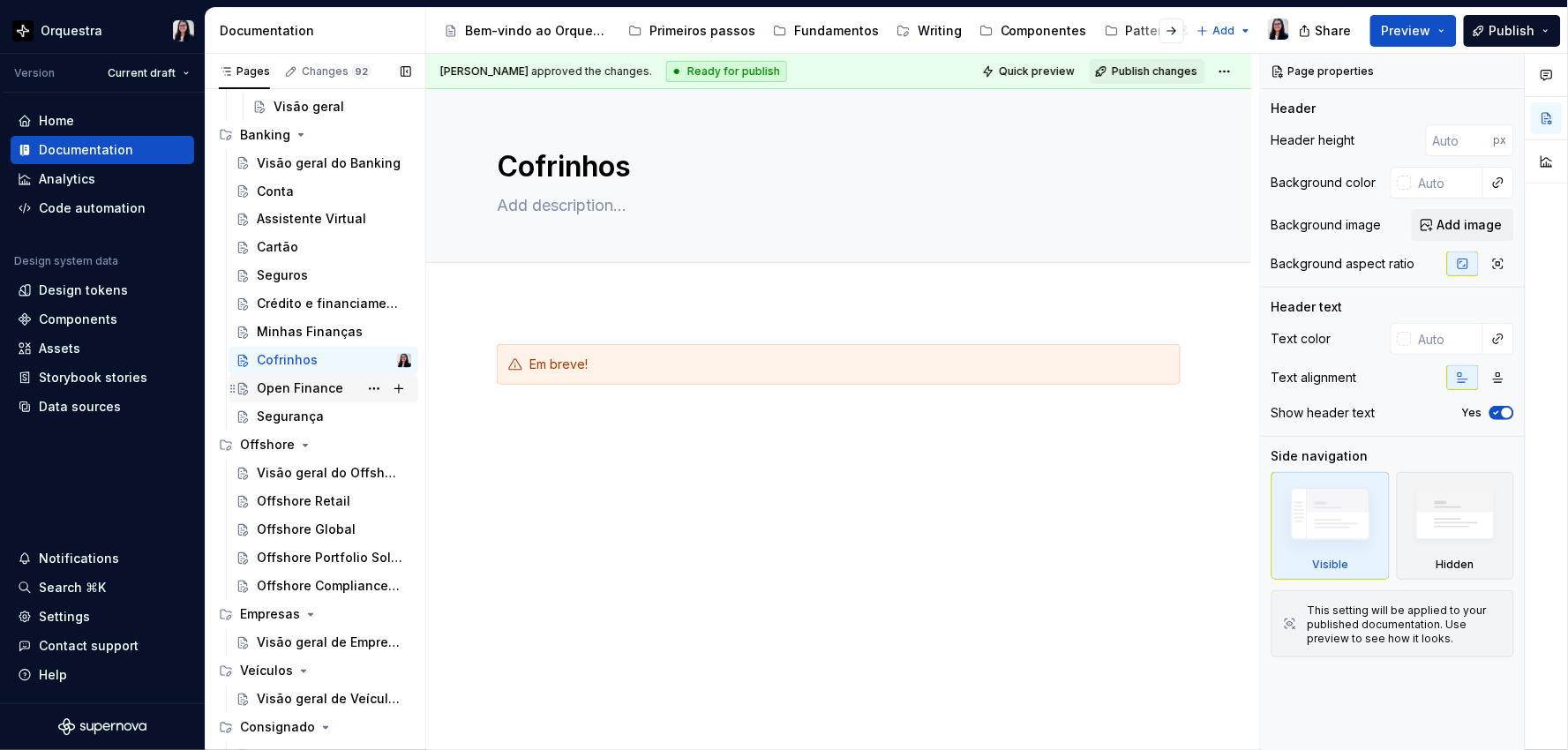
click at [280, 385] on div "Open Finance" at bounding box center [300, 389] width 86 height 18
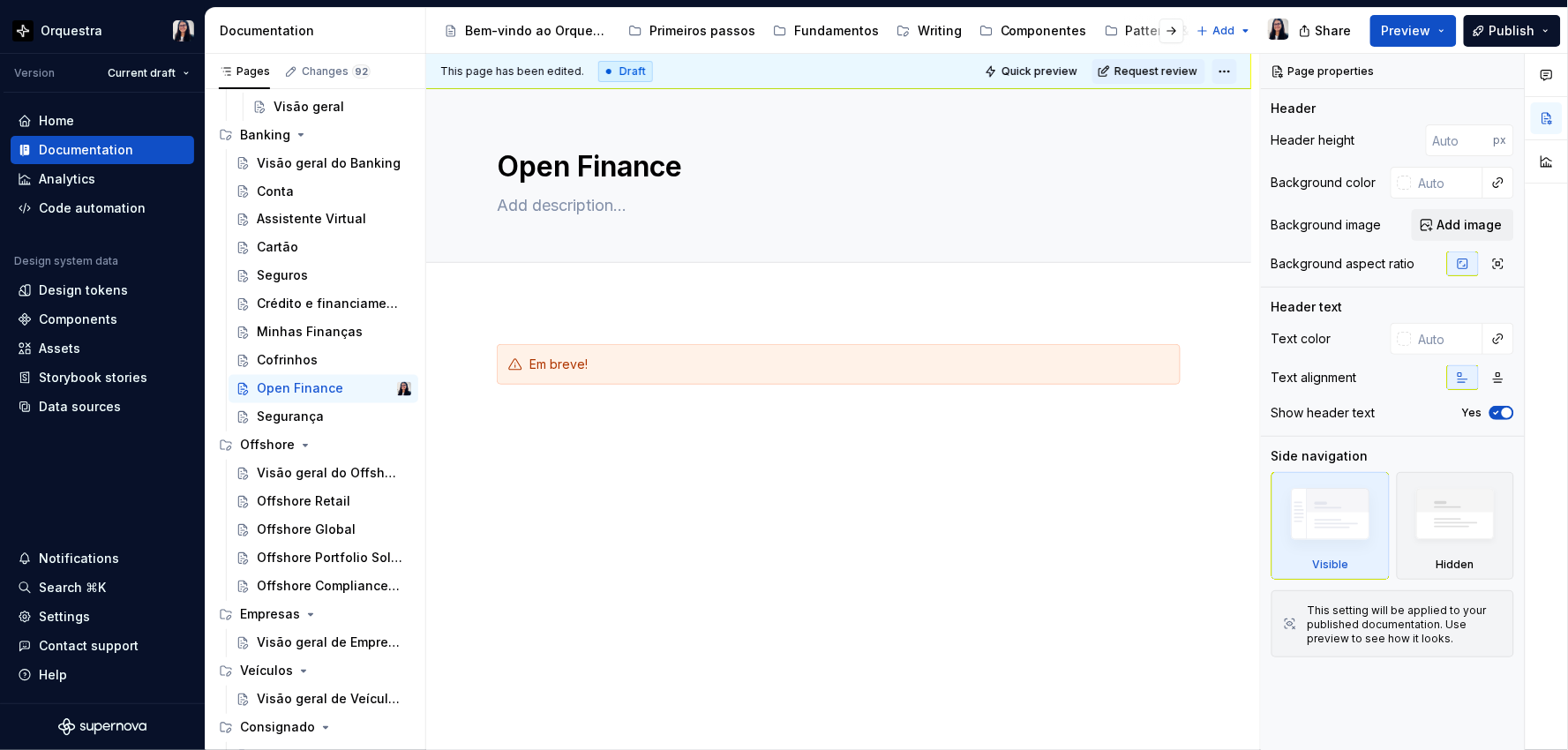
click at [1222, 70] on html "Orquestra Version Current draft Home Documentation Analytics Code automation De…" at bounding box center [784, 375] width 1568 height 750
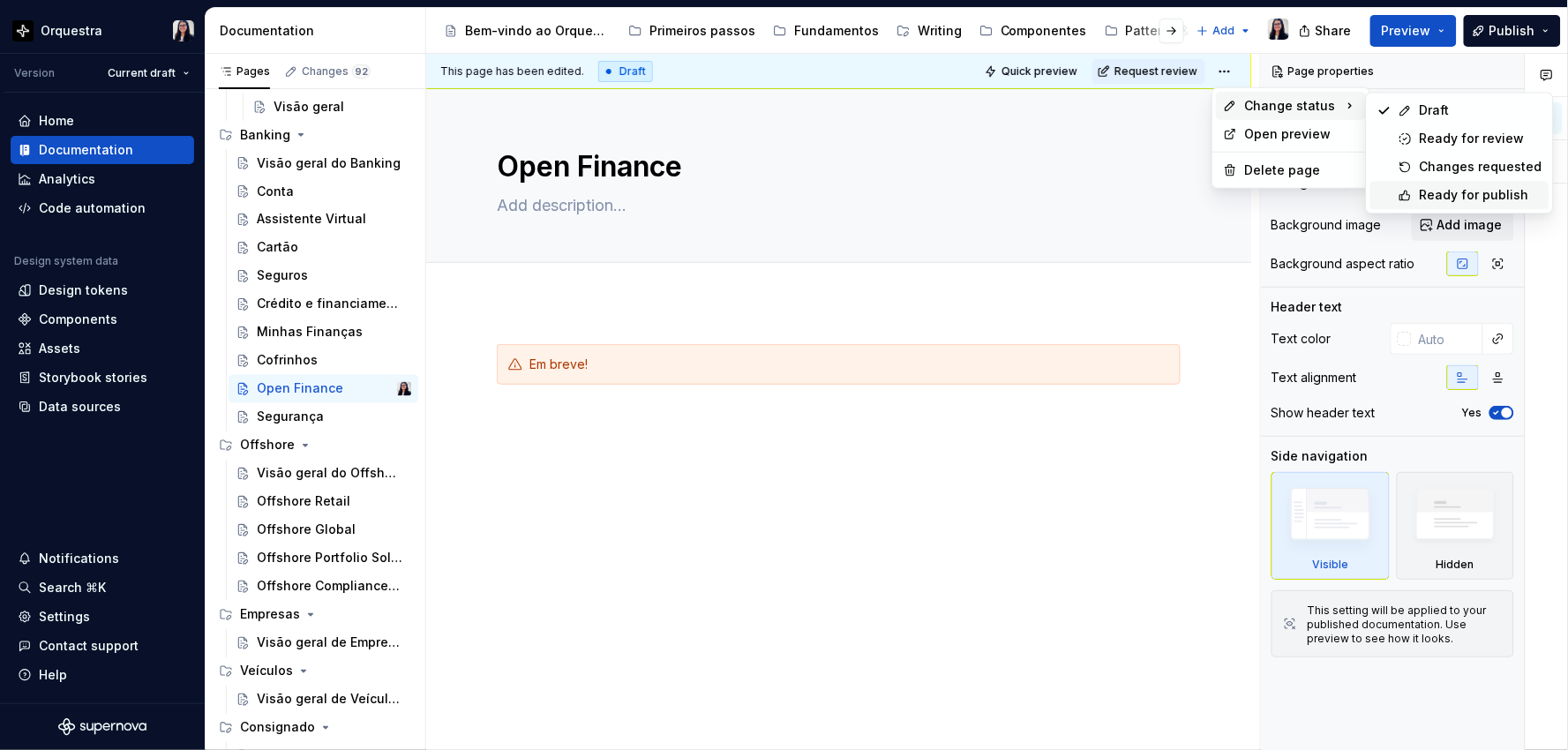
click at [1432, 192] on div "Ready for publish" at bounding box center [1481, 195] width 122 height 18
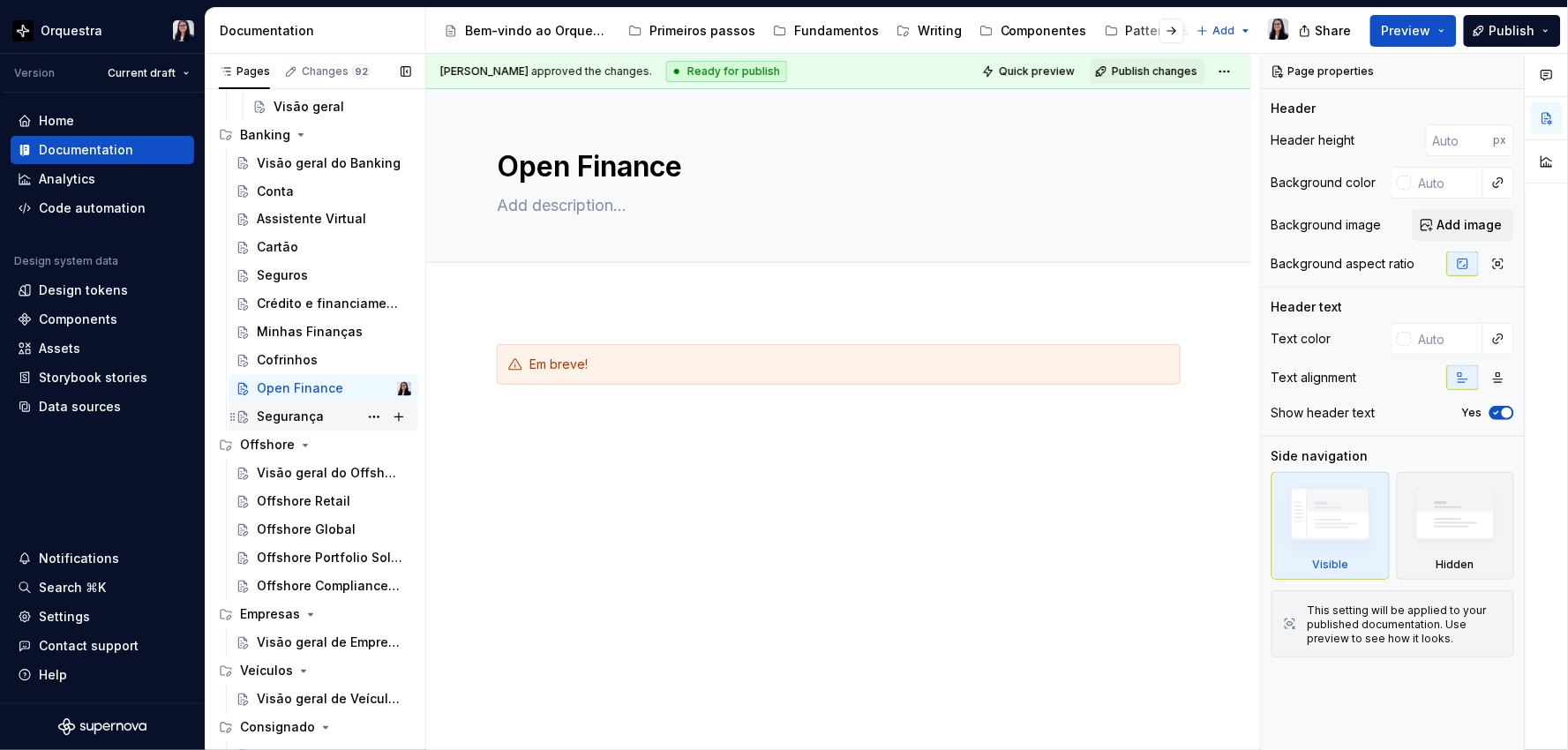
click at [285, 430] on div "Segurança" at bounding box center [323, 416] width 190 height 28
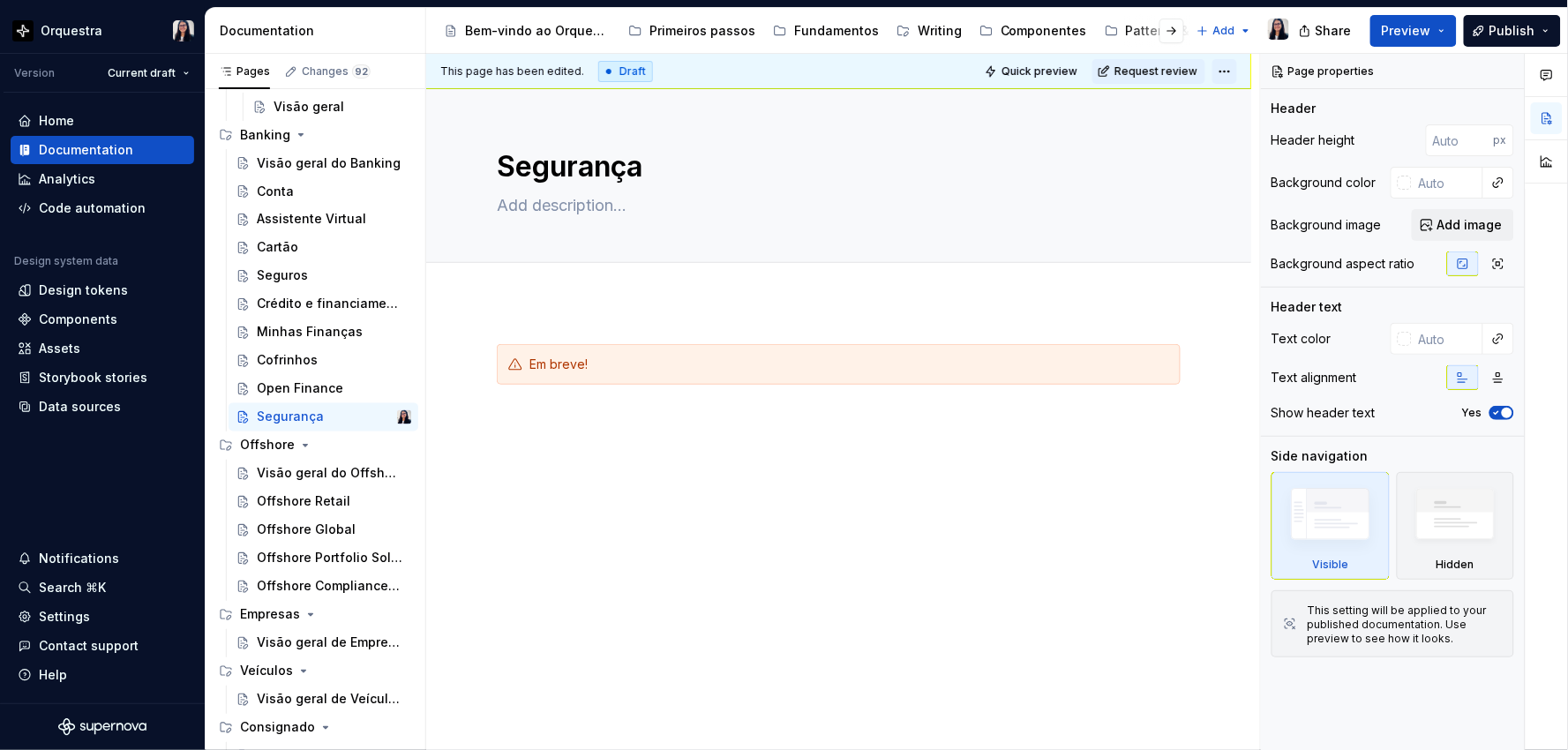
click at [1221, 70] on html "Orquestra Version Current draft Home Documentation Analytics Code automation De…" at bounding box center [784, 375] width 1568 height 750
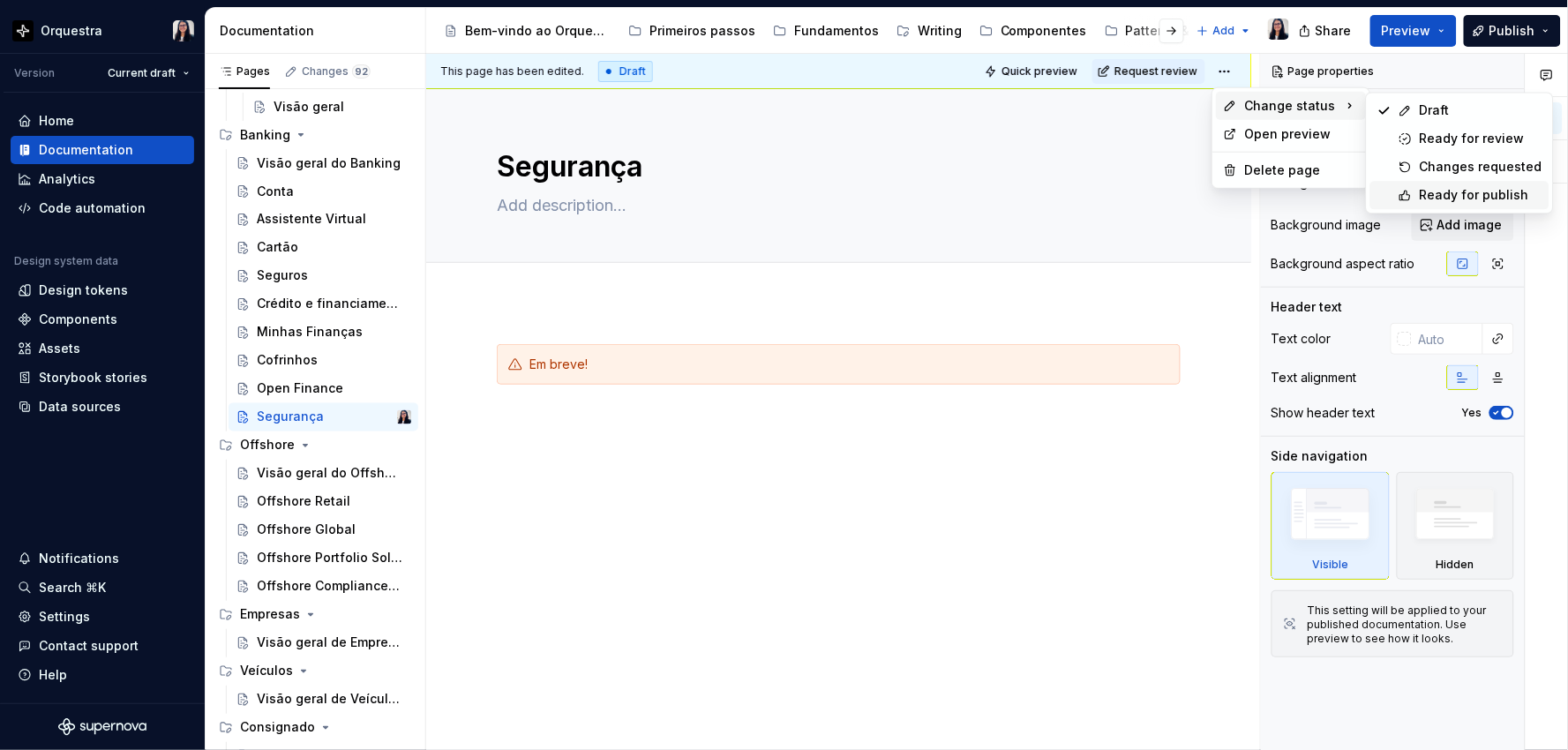
click at [1448, 199] on div "Ready for publish" at bounding box center [1481, 195] width 122 height 18
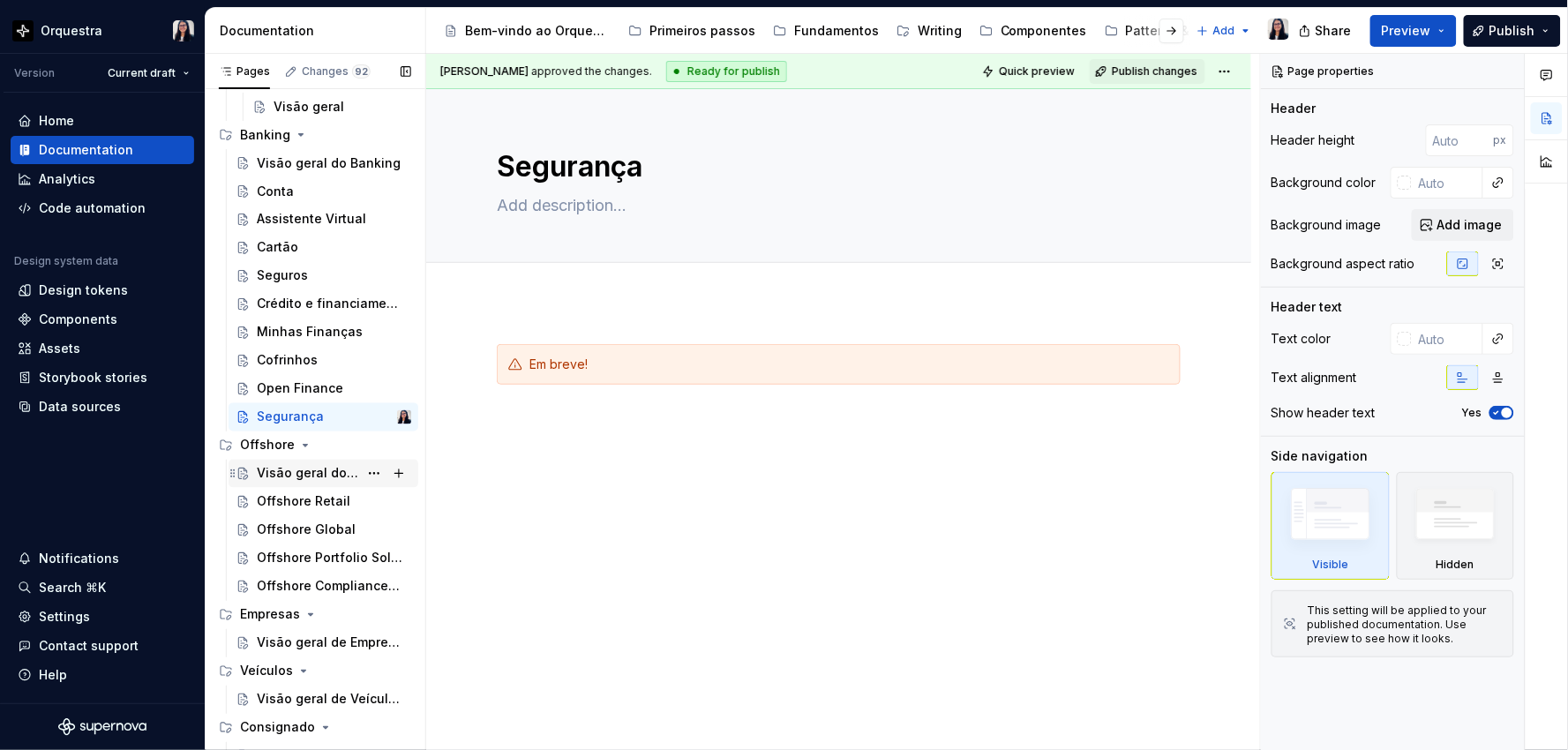
click at [291, 469] on div "Visão geral do Offshore" at bounding box center [307, 474] width 102 height 18
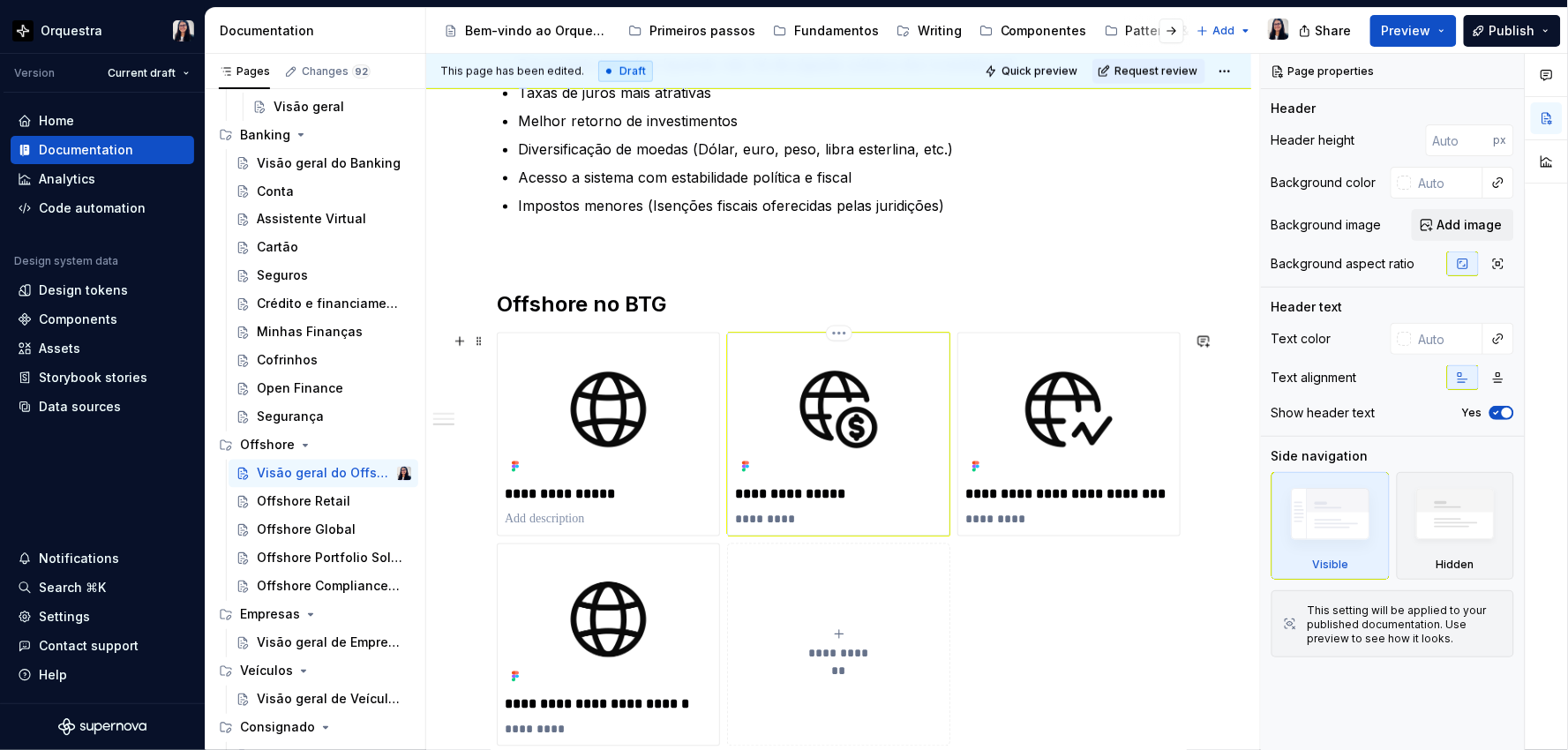
scroll to position [685, 0]
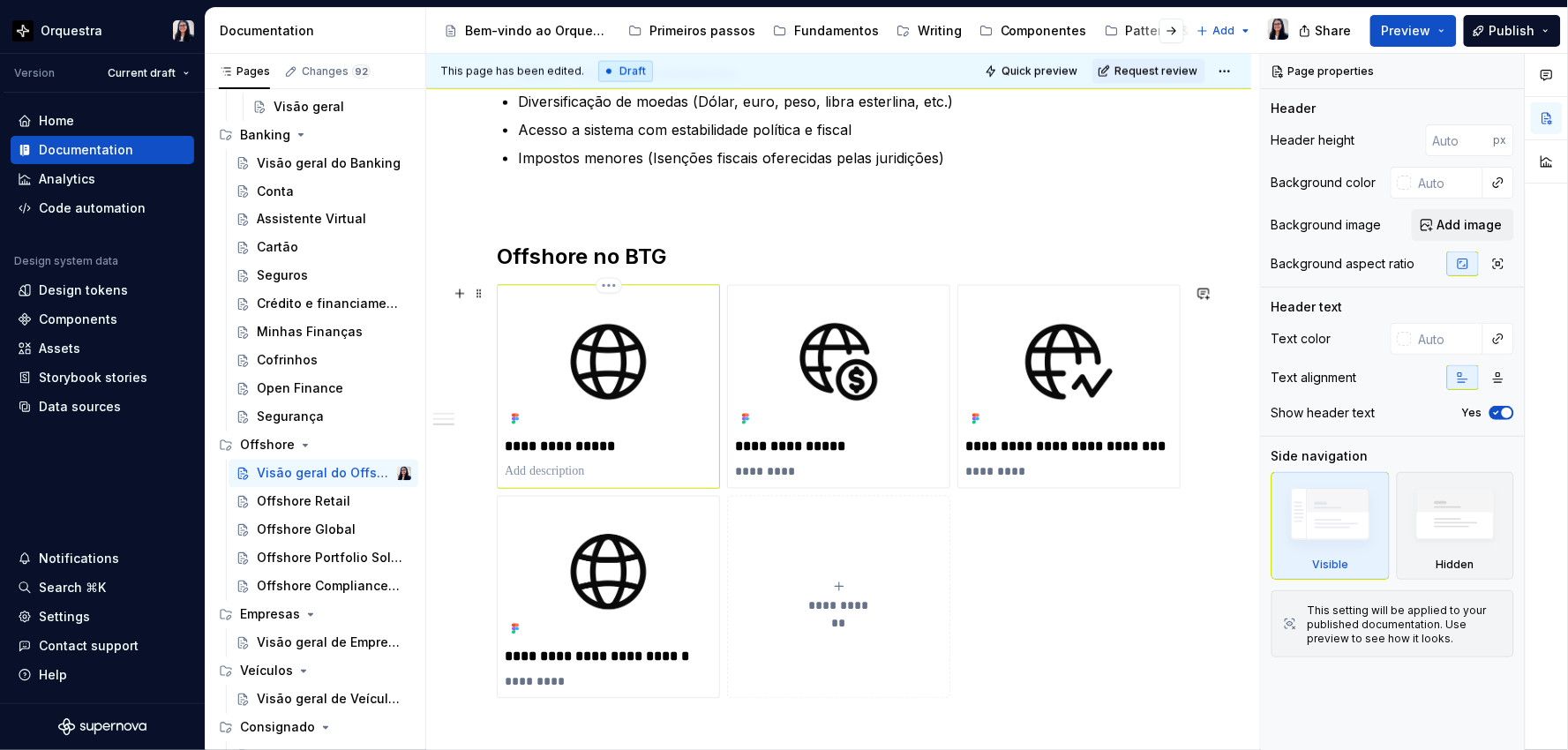
click at [634, 447] on p "**********" at bounding box center [608, 448] width 208 height 18
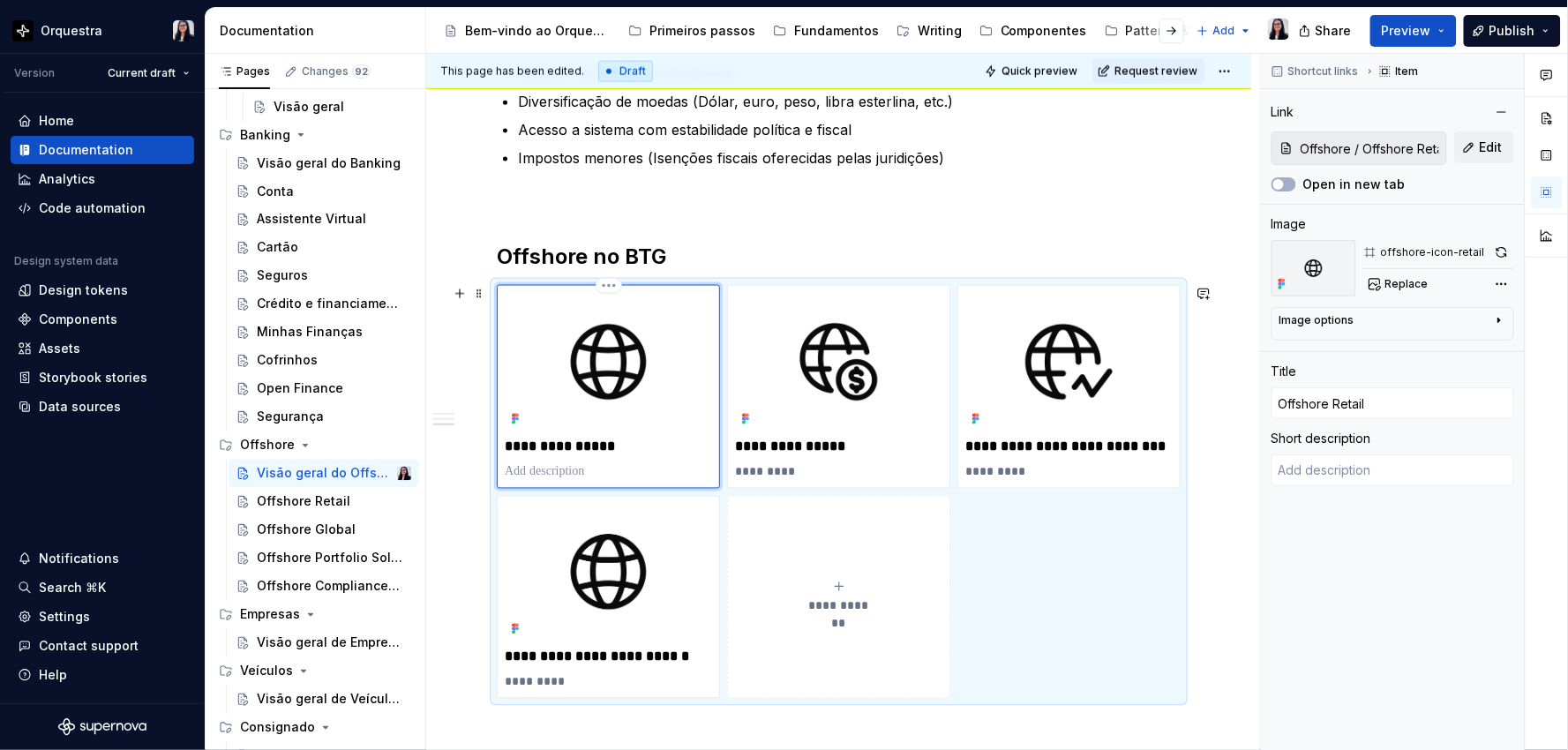
type textarea "*"
type input "Offshore Retail"
type textarea "*"
type input "Offshore Retail U"
type textarea "*"
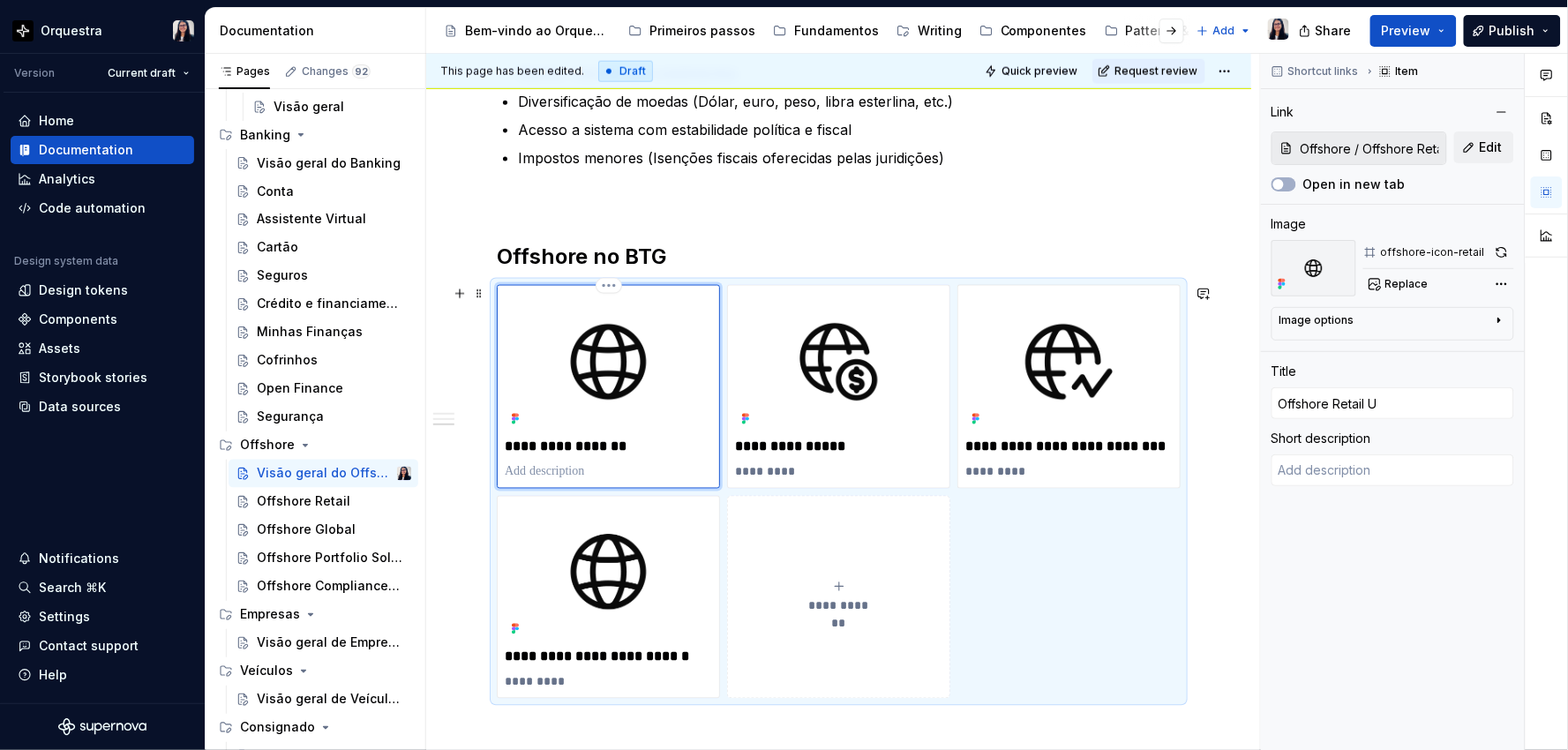
type input "Offshore Retail US"
click at [863, 439] on p "**********" at bounding box center [838, 448] width 208 height 18
type textarea "*"
type input "Offshore / Offshore Global"
type input "Offshore Global"
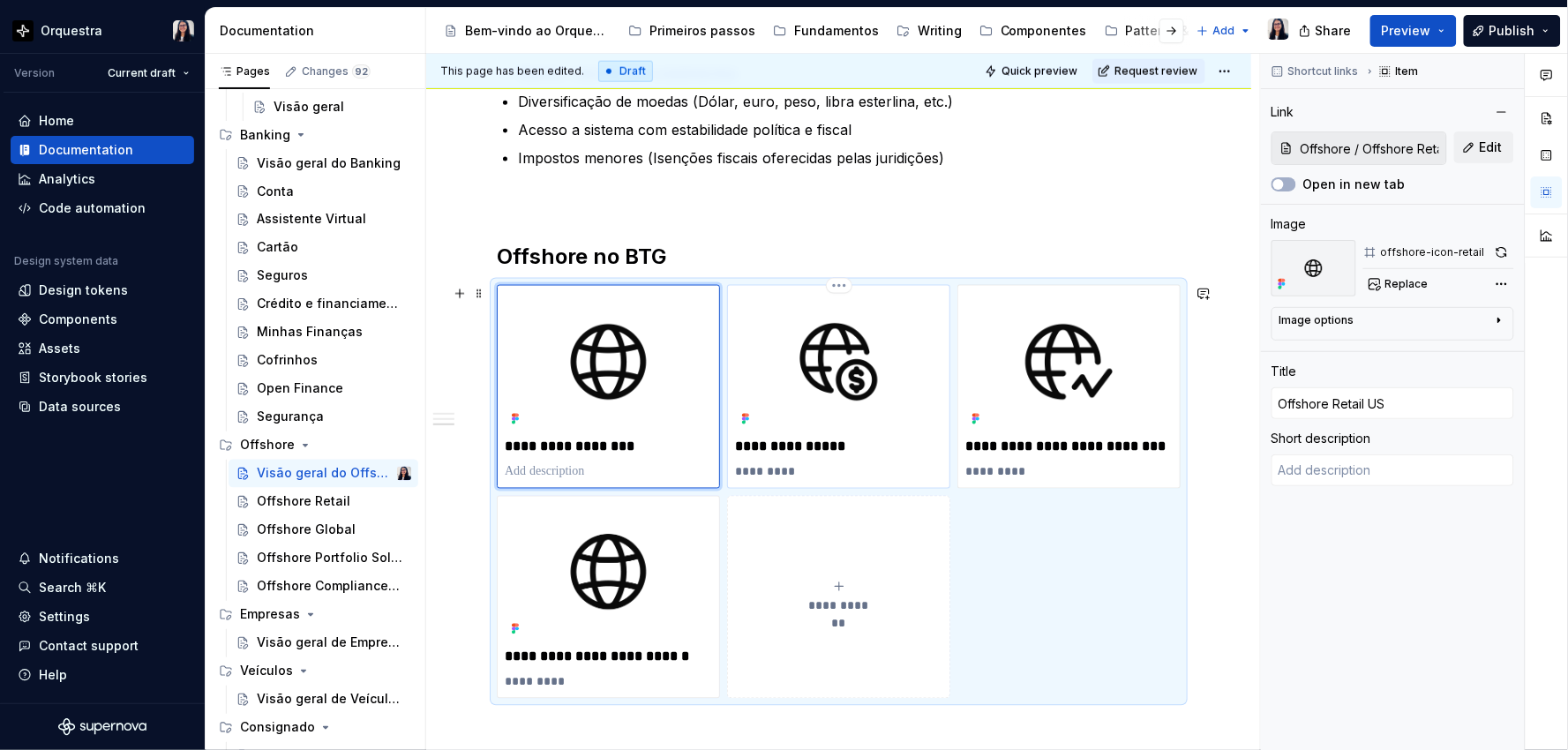
type textarea "Em breve!"
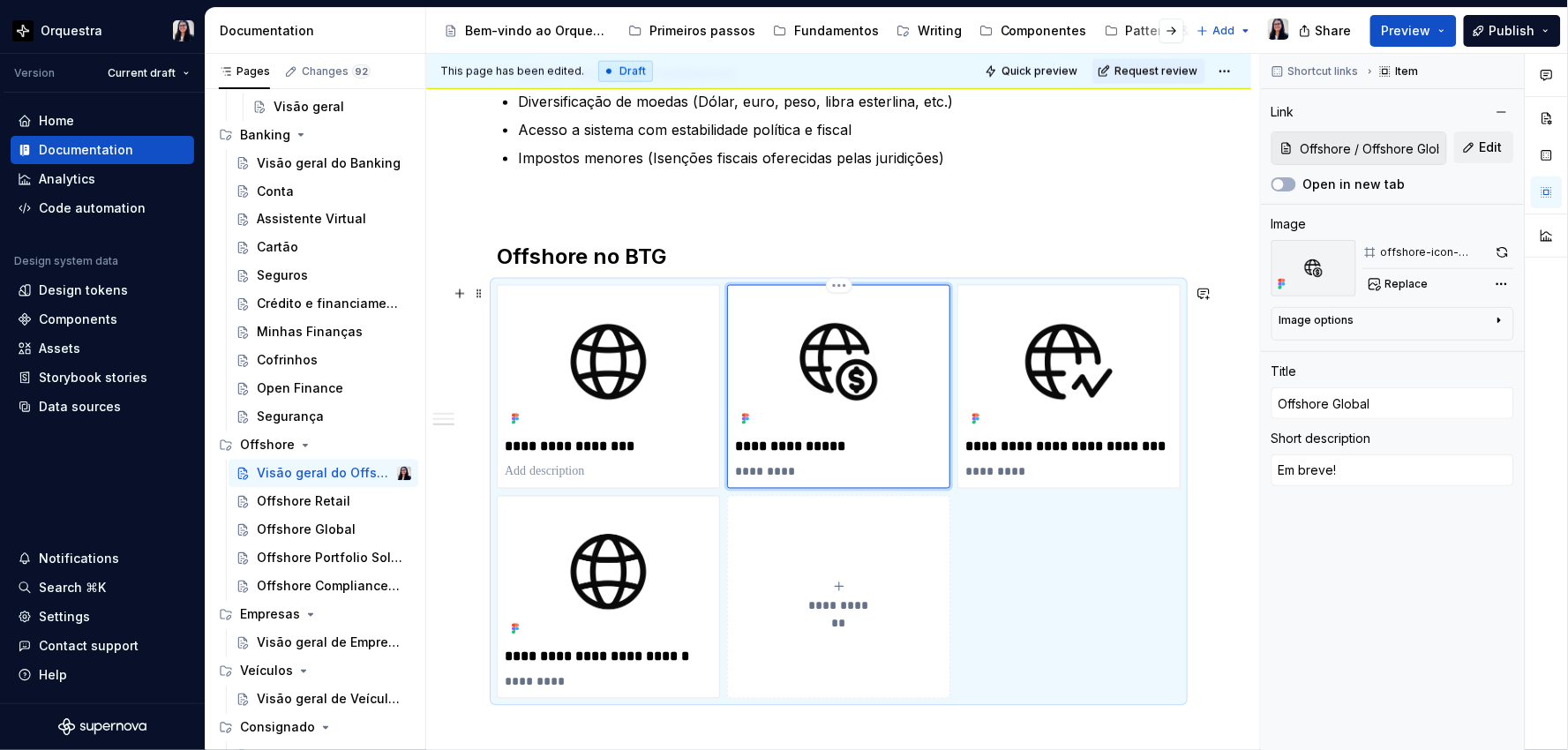
type textarea "*"
type input "Offshore Global"
type textarea "*"
type input "Offshore Global U"
type textarea "*"
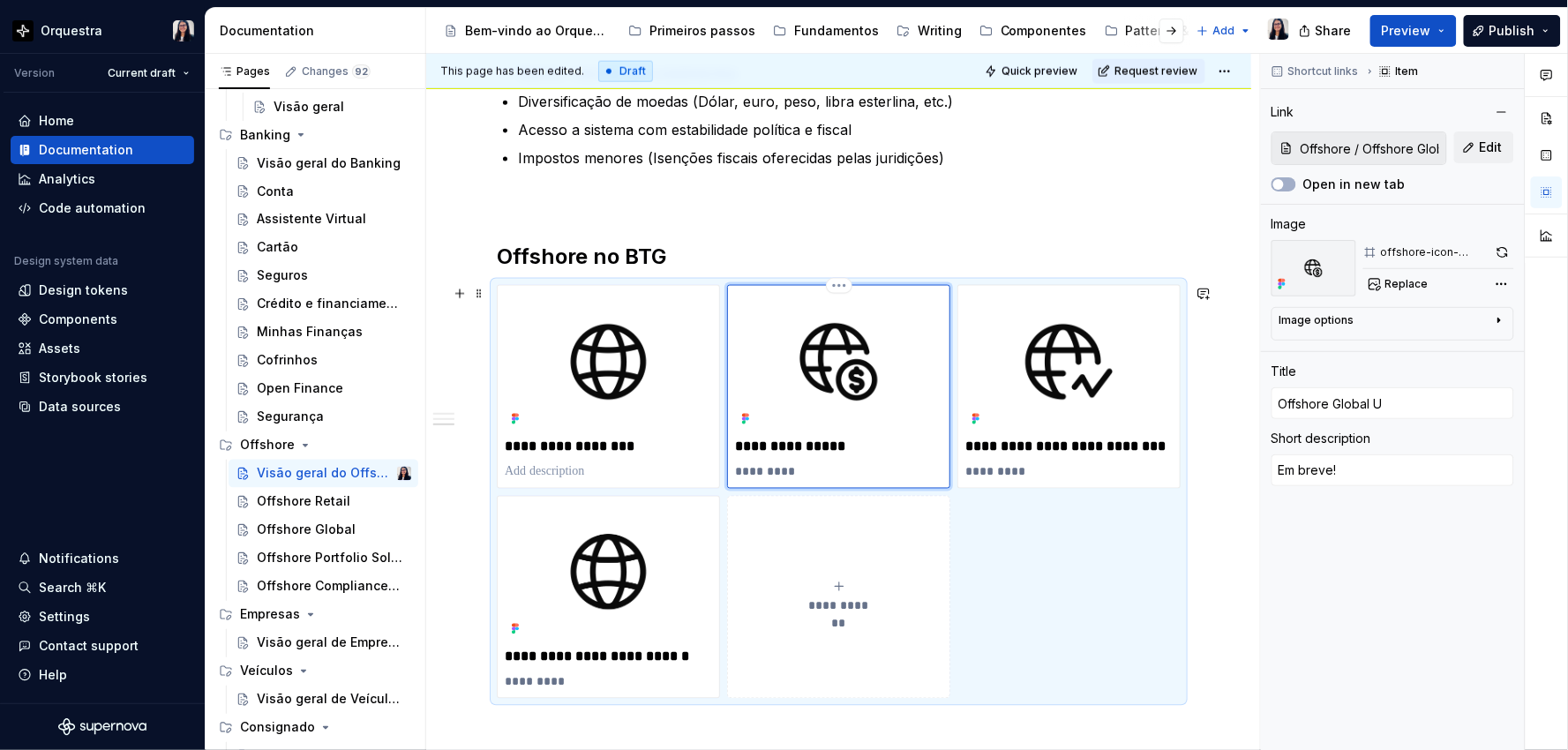
type input "Offshore Global US"
click at [440, 543] on div "**********" at bounding box center [838, 301] width 824 height 1371
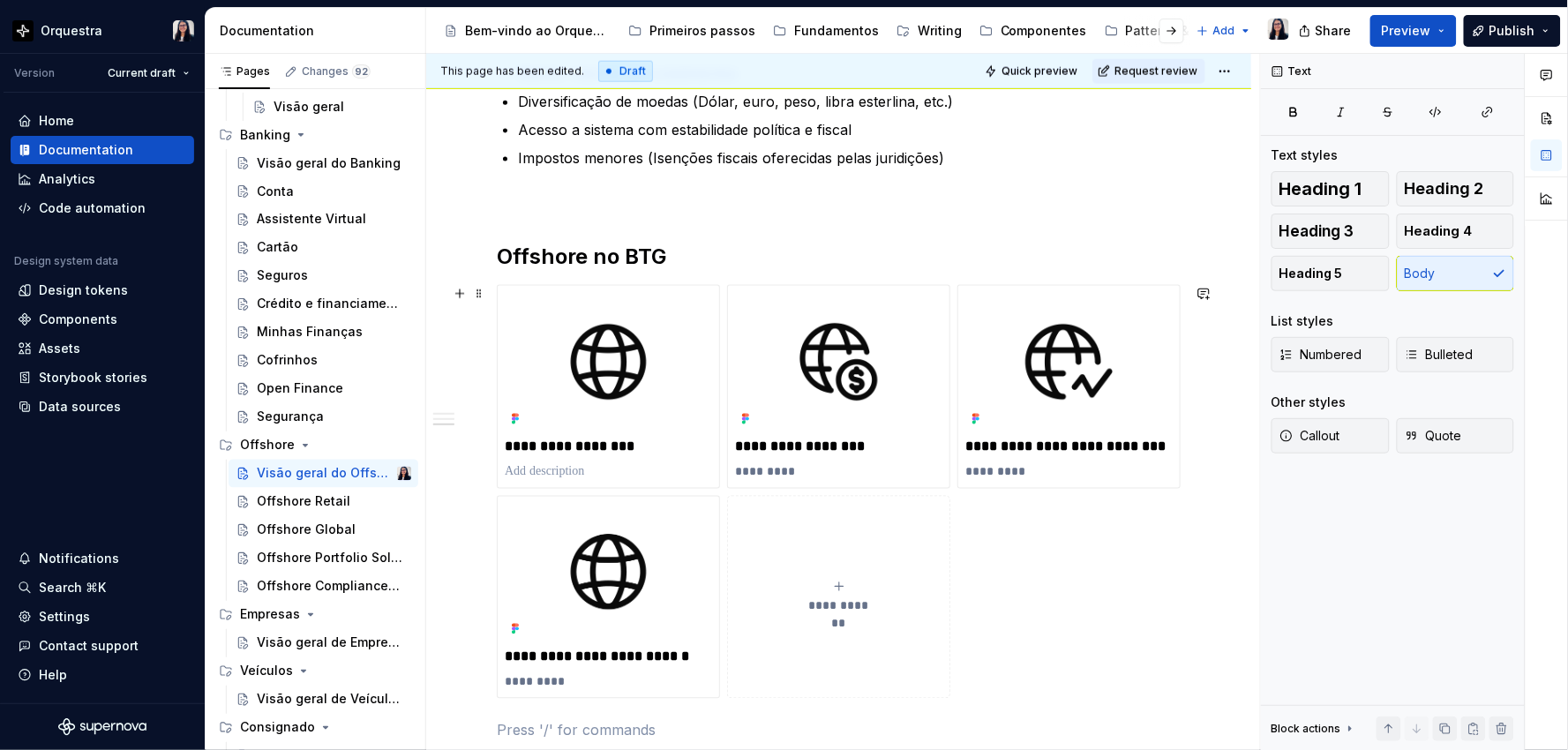
scroll to position [783, 0]
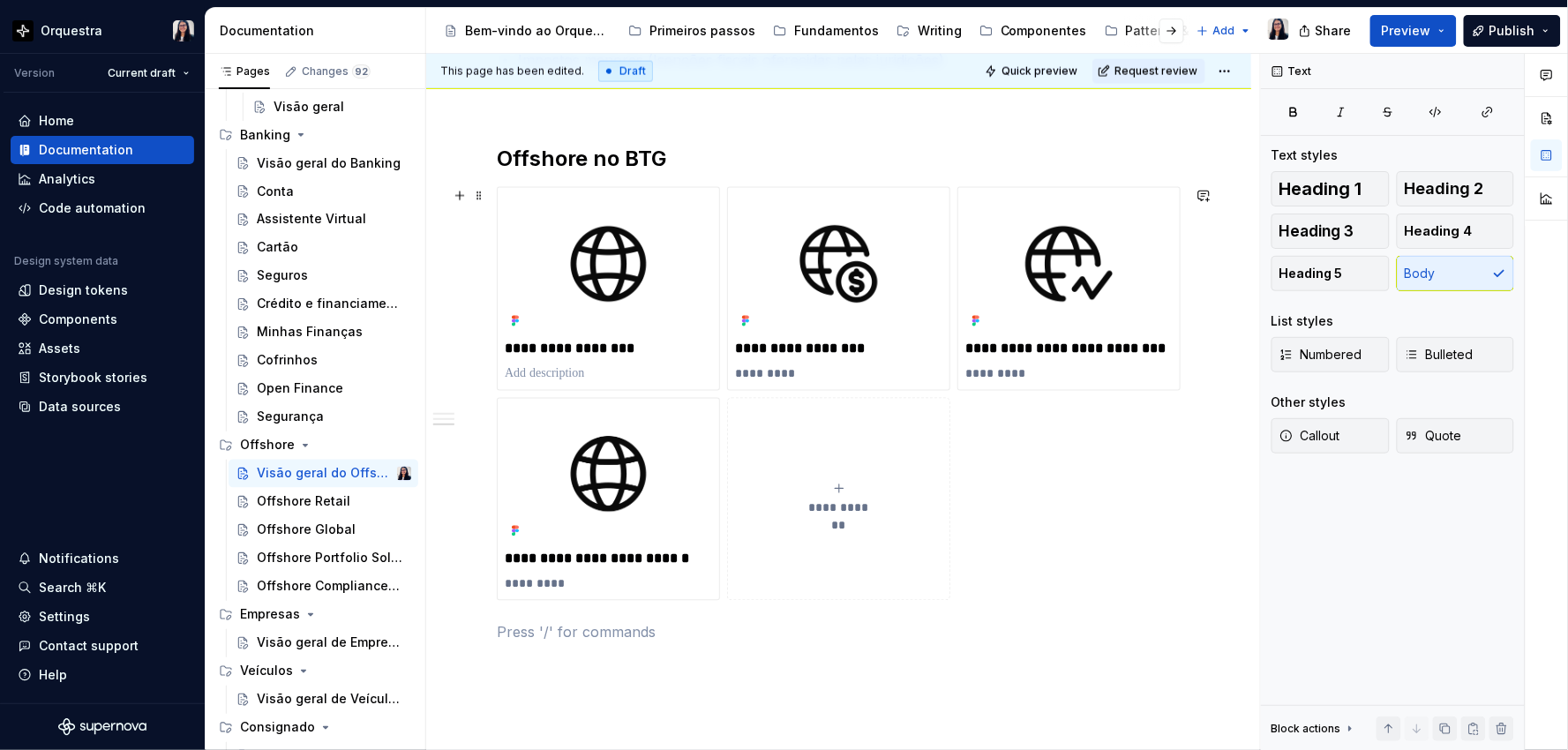
click at [856, 521] on button "**********" at bounding box center [839, 500] width 223 height 204
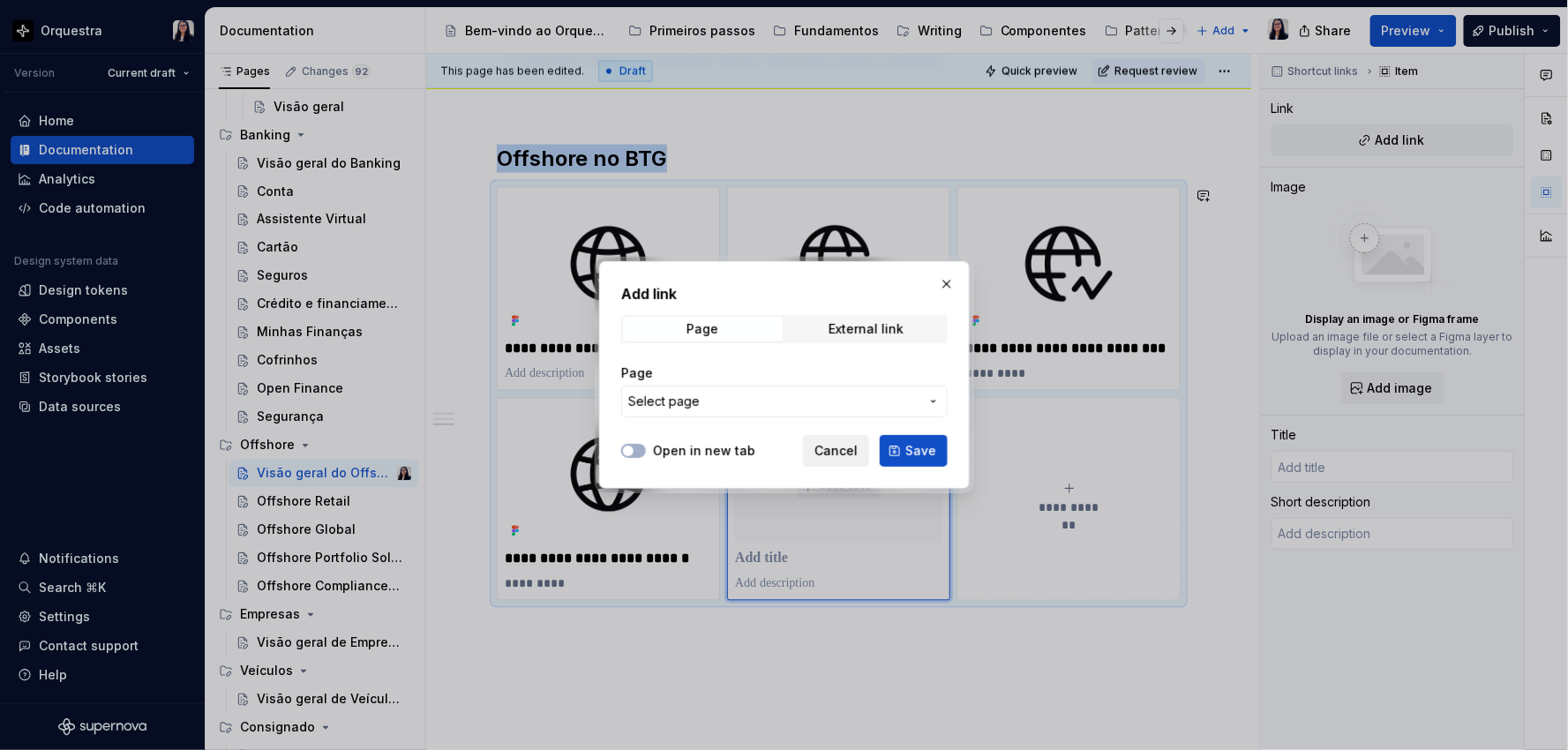
click at [826, 446] on span "Cancel" at bounding box center [836, 451] width 43 height 18
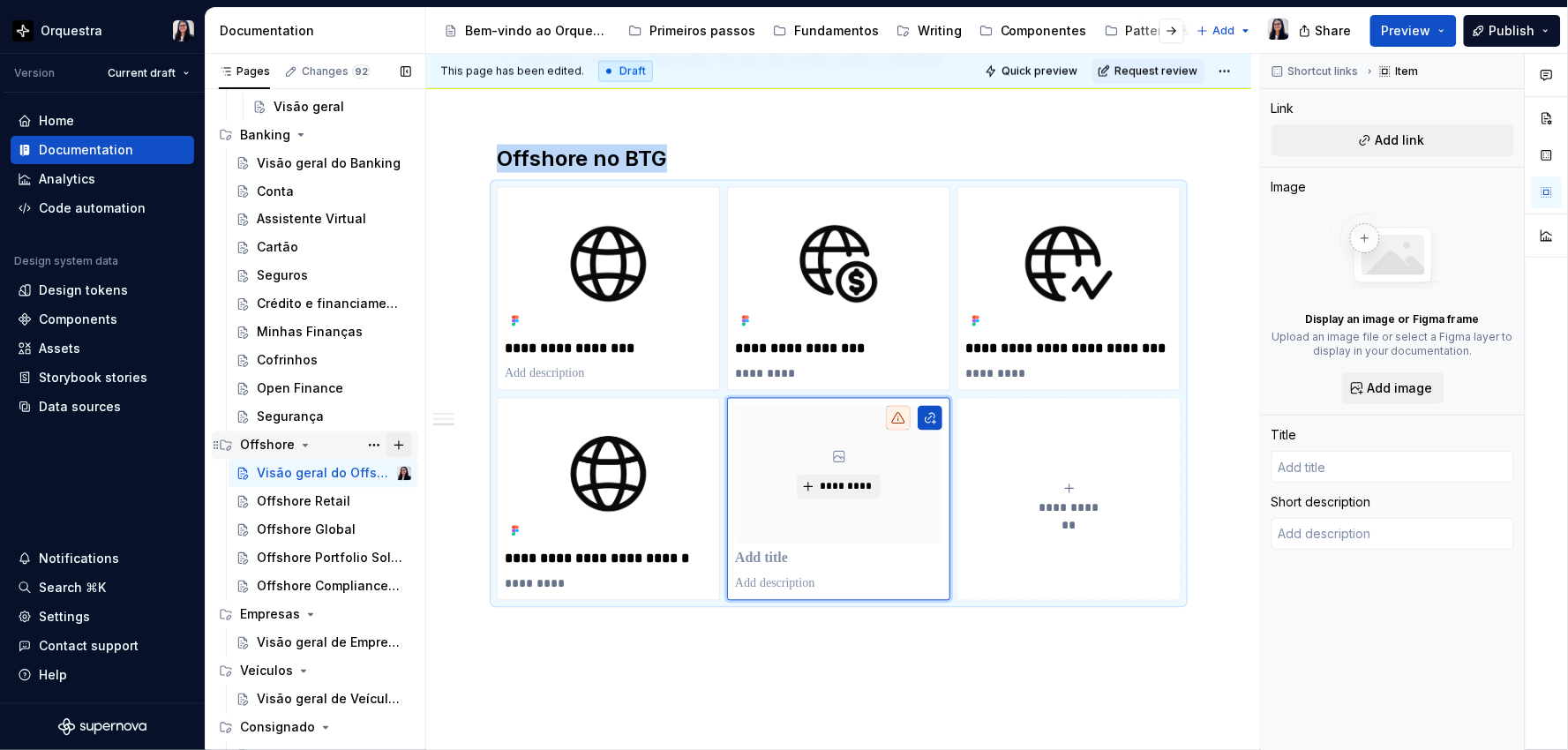
click at [390, 446] on button "Page tree" at bounding box center [398, 445] width 24 height 24
type textarea "*"
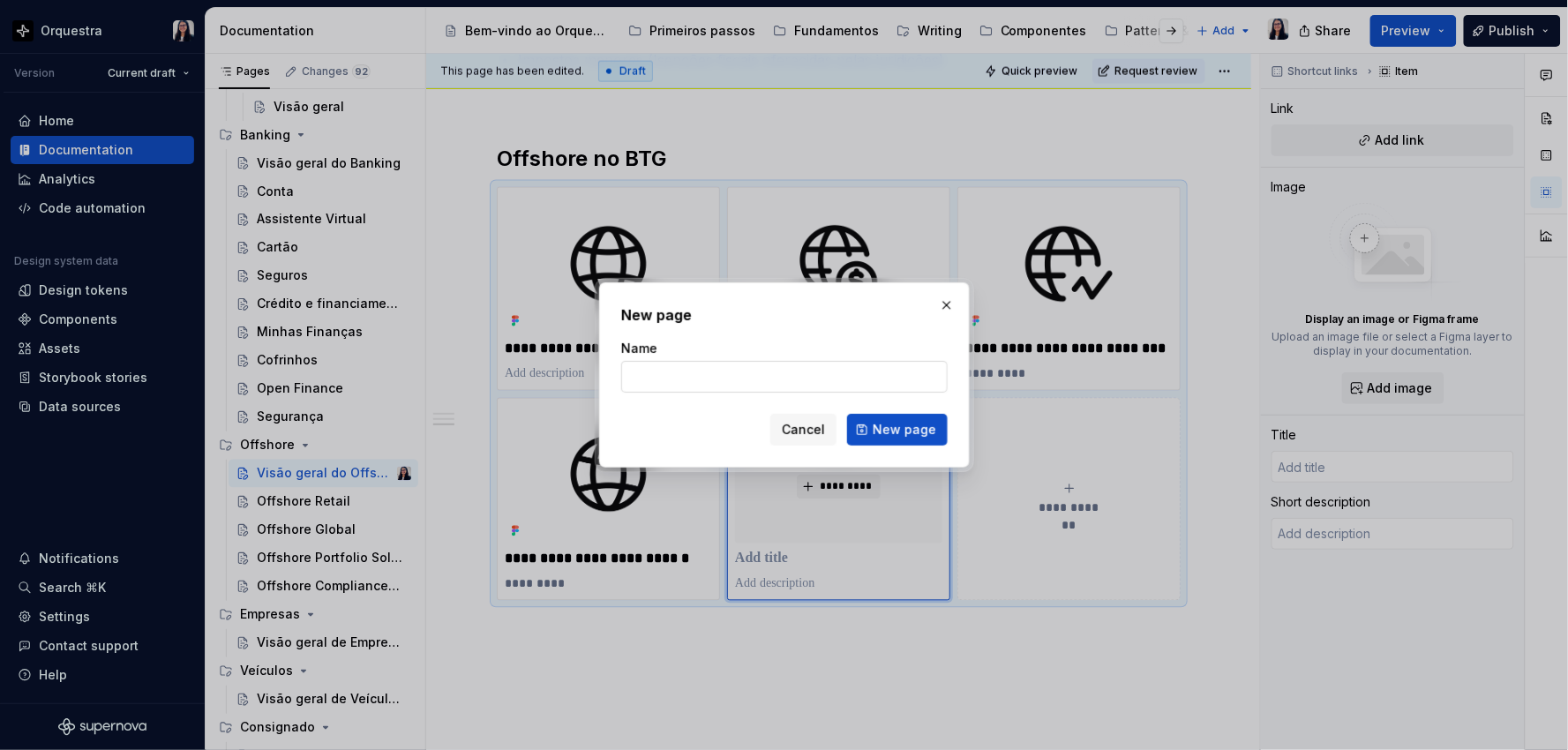
click at [732, 371] on input "Name" at bounding box center [784, 376] width 326 height 31
type input "Offshore LUX"
click at [913, 424] on span "New page" at bounding box center [904, 430] width 64 height 18
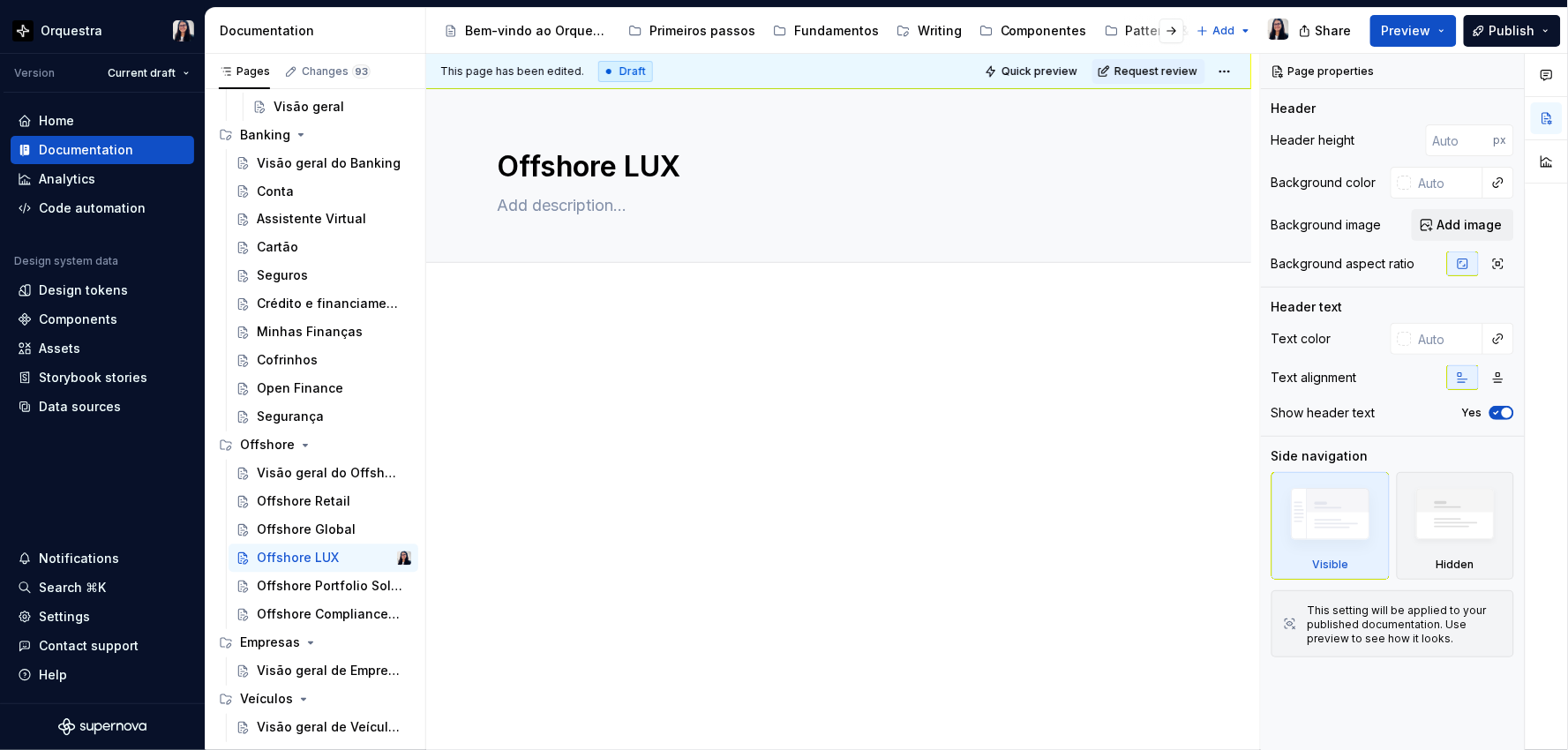
type textarea "*"
click at [579, 371] on div at bounding box center [838, 378] width 683 height 67
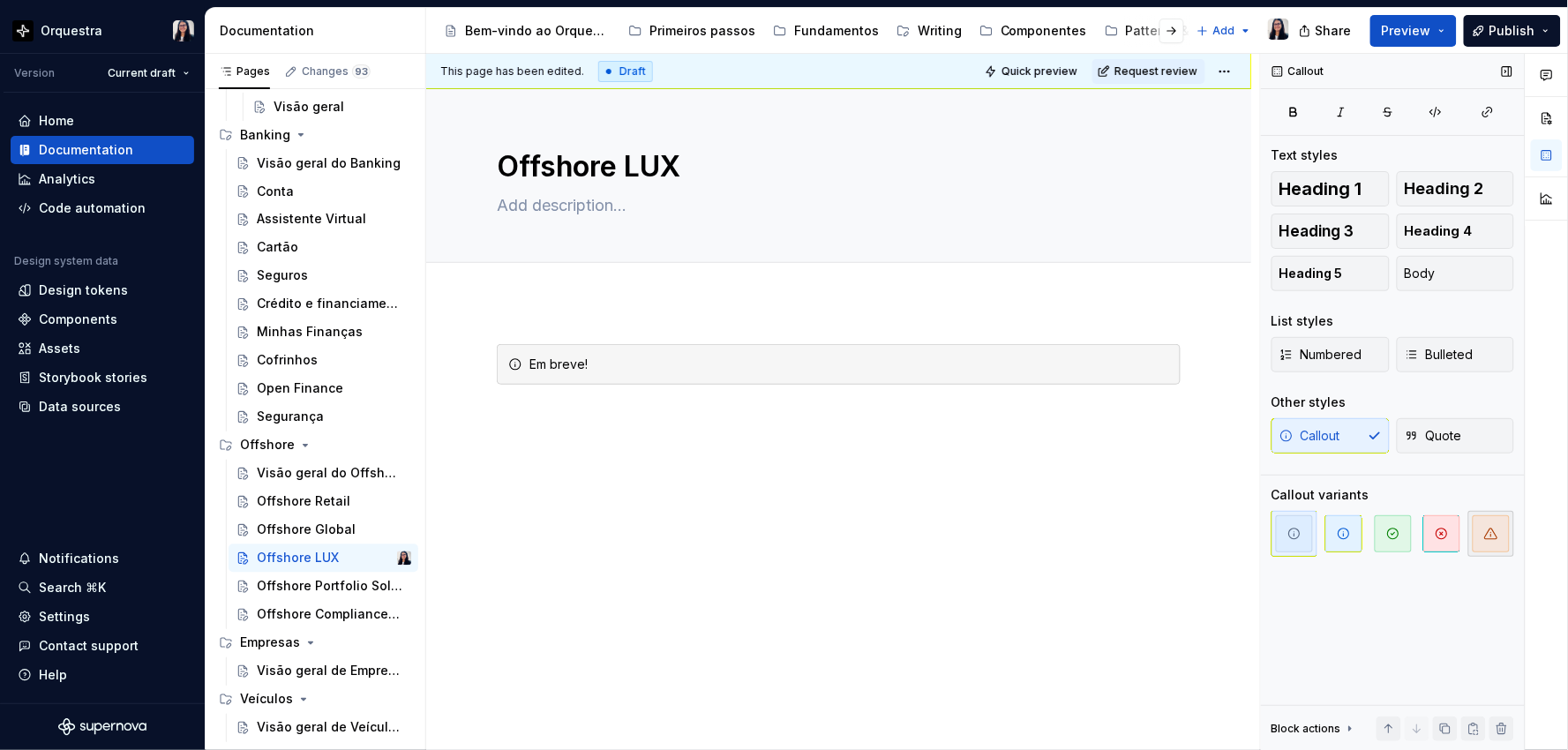
click at [1483, 541] on span "button" at bounding box center [1491, 533] width 37 height 37
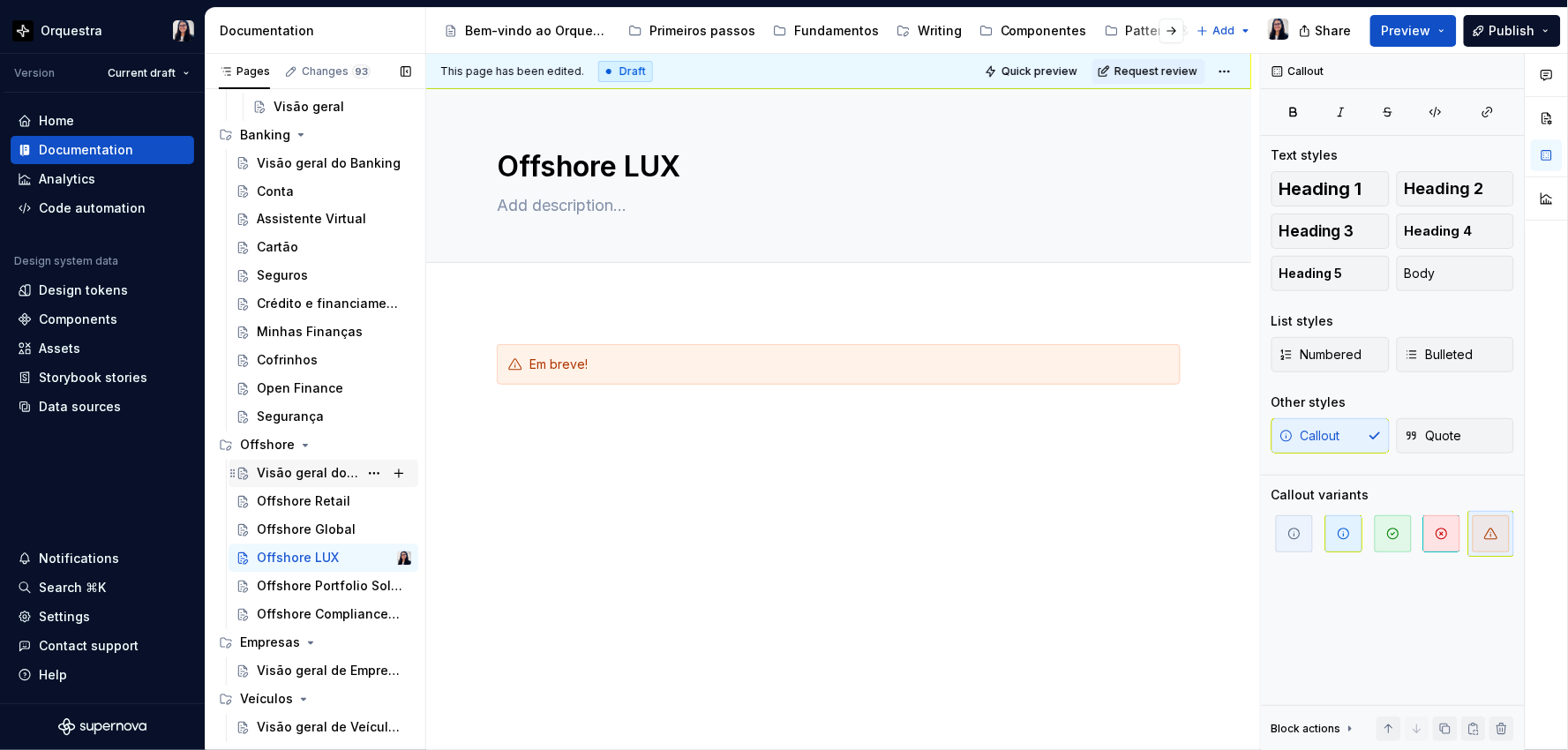
click at [306, 478] on div "Visão geral do Offshore" at bounding box center [307, 474] width 102 height 18
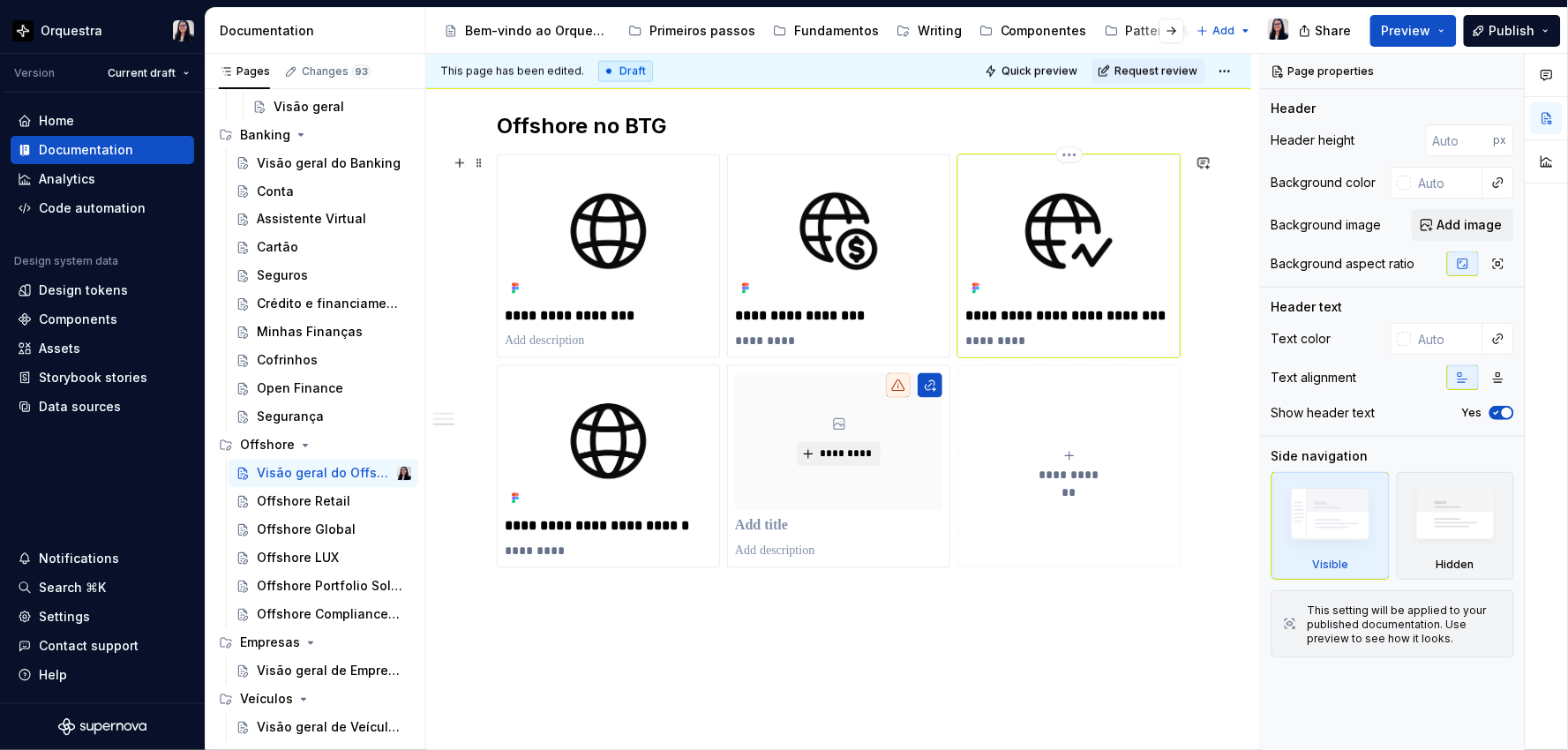
scroll to position [783, 0]
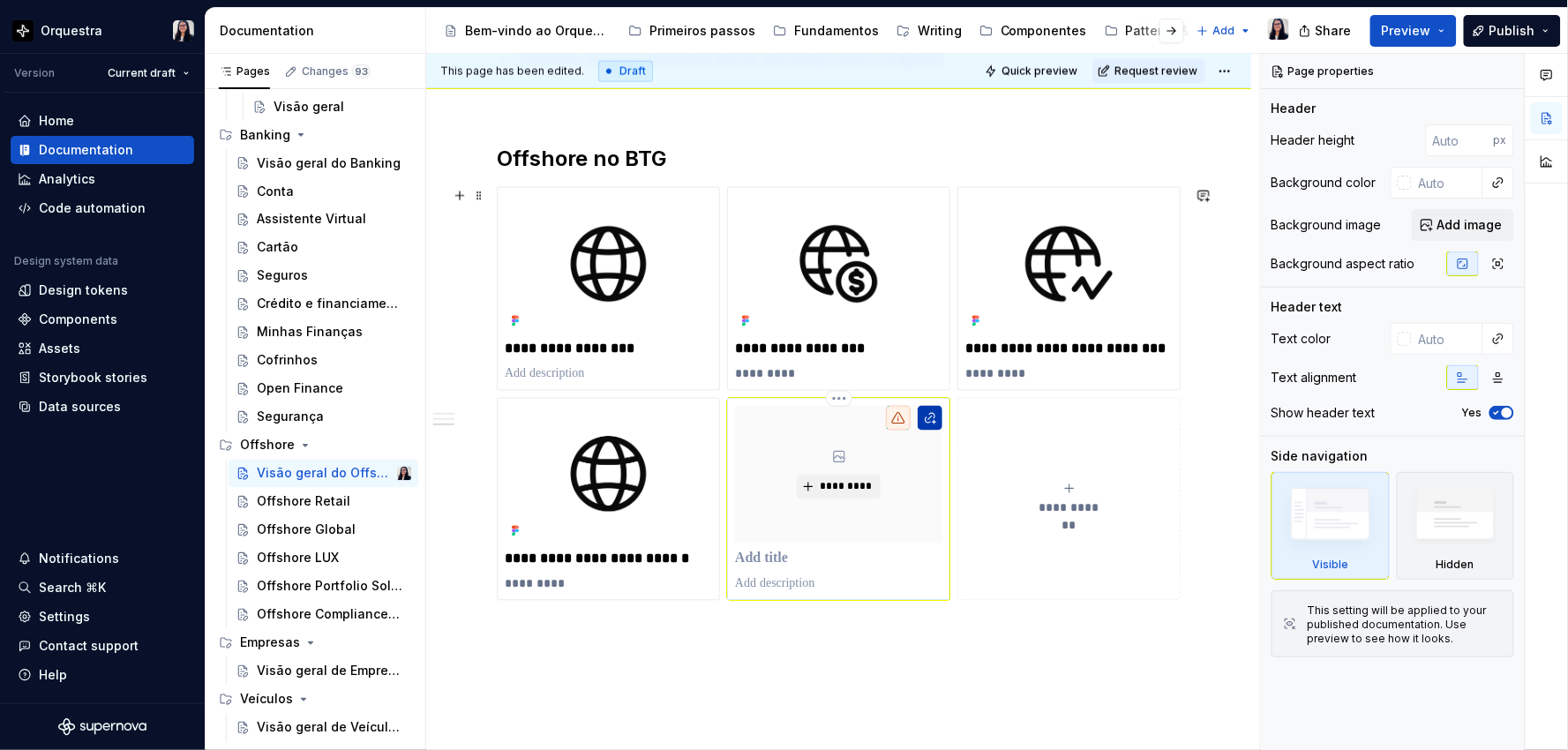
click at [922, 416] on button "button" at bounding box center [929, 417] width 24 height 24
type textarea "*"
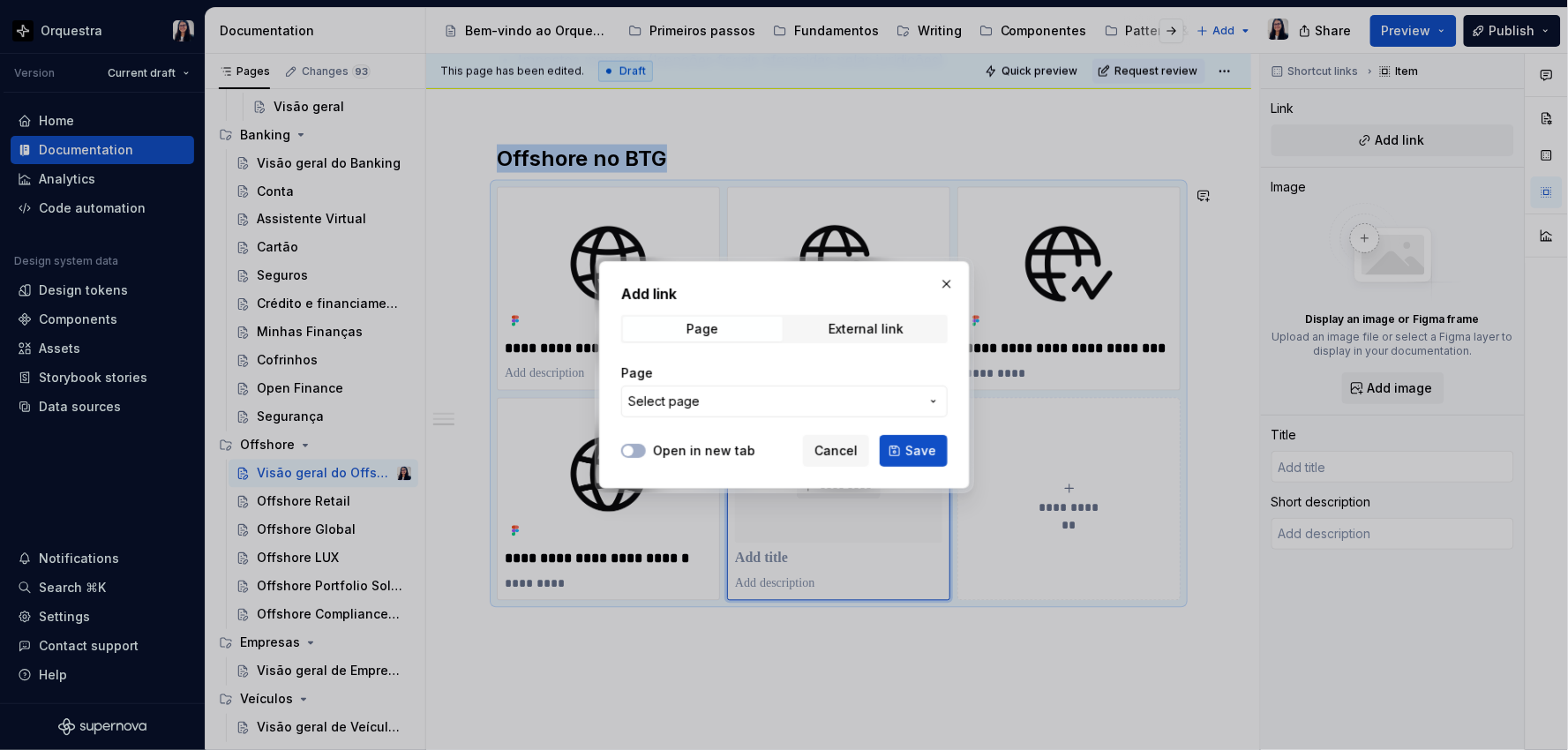
click at [791, 406] on span "Select page" at bounding box center [774, 402] width 291 height 18
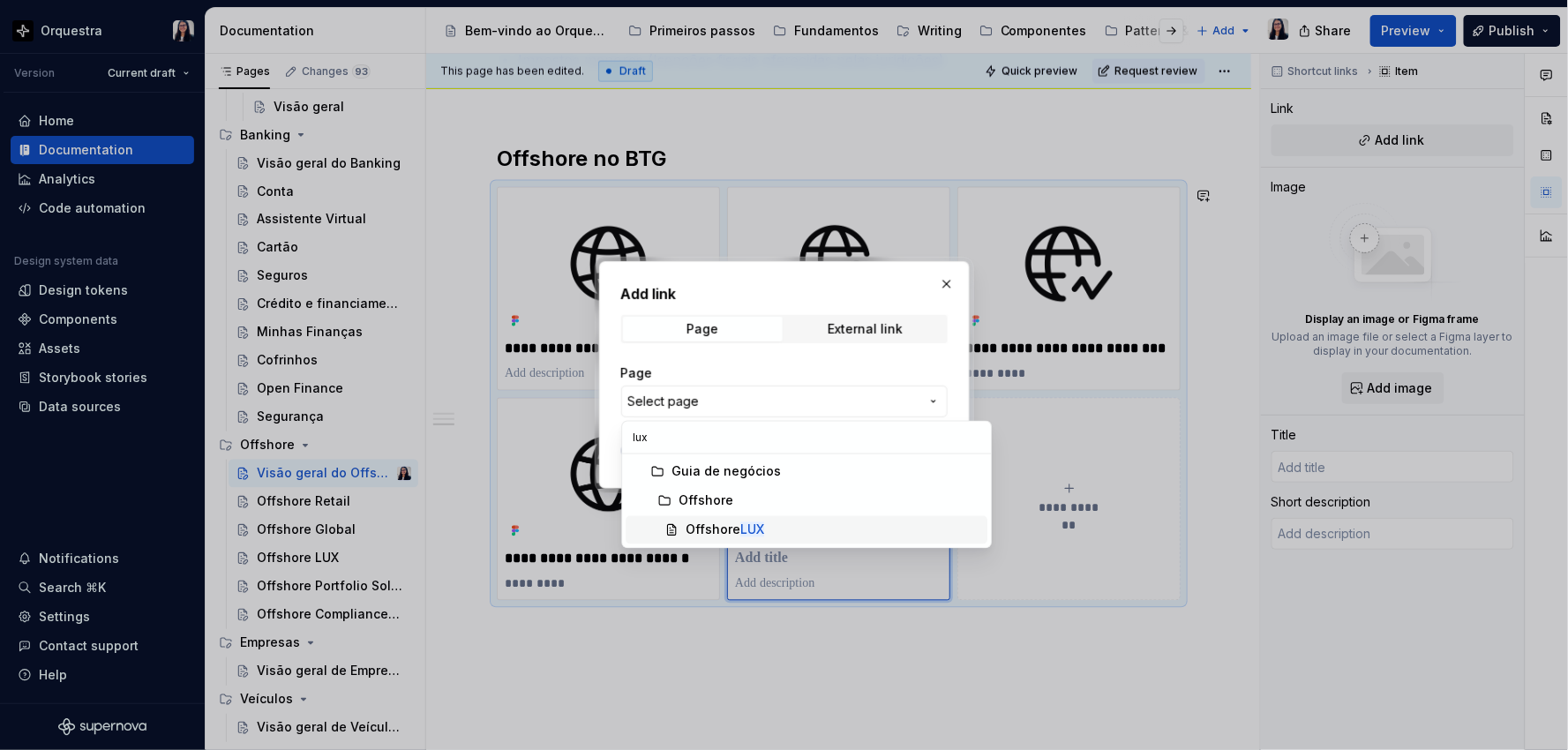
type input "lux"
click at [762, 528] on mark "LUX" at bounding box center [752, 530] width 23 height 15
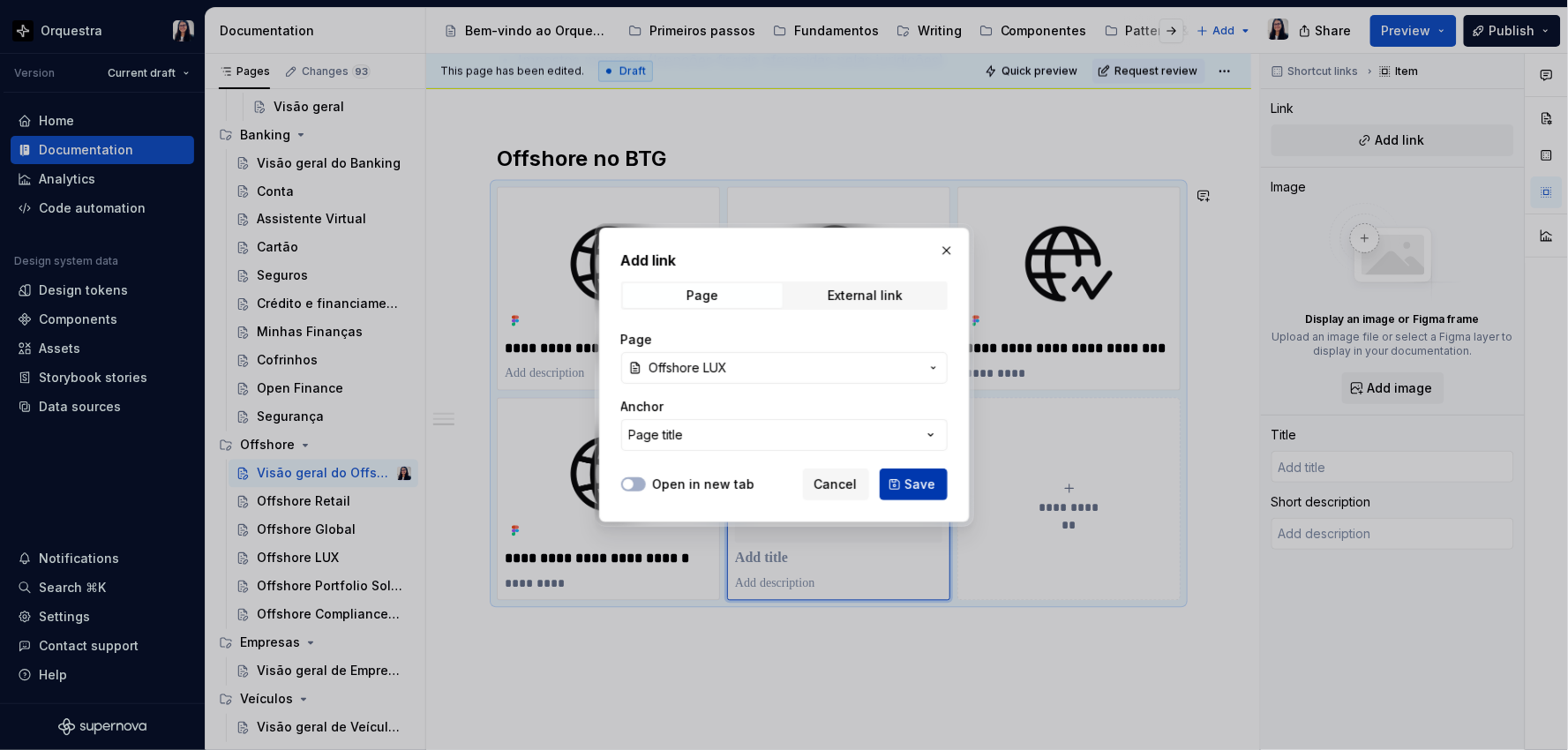
click at [916, 488] on span "Save" at bounding box center [921, 485] width 31 height 18
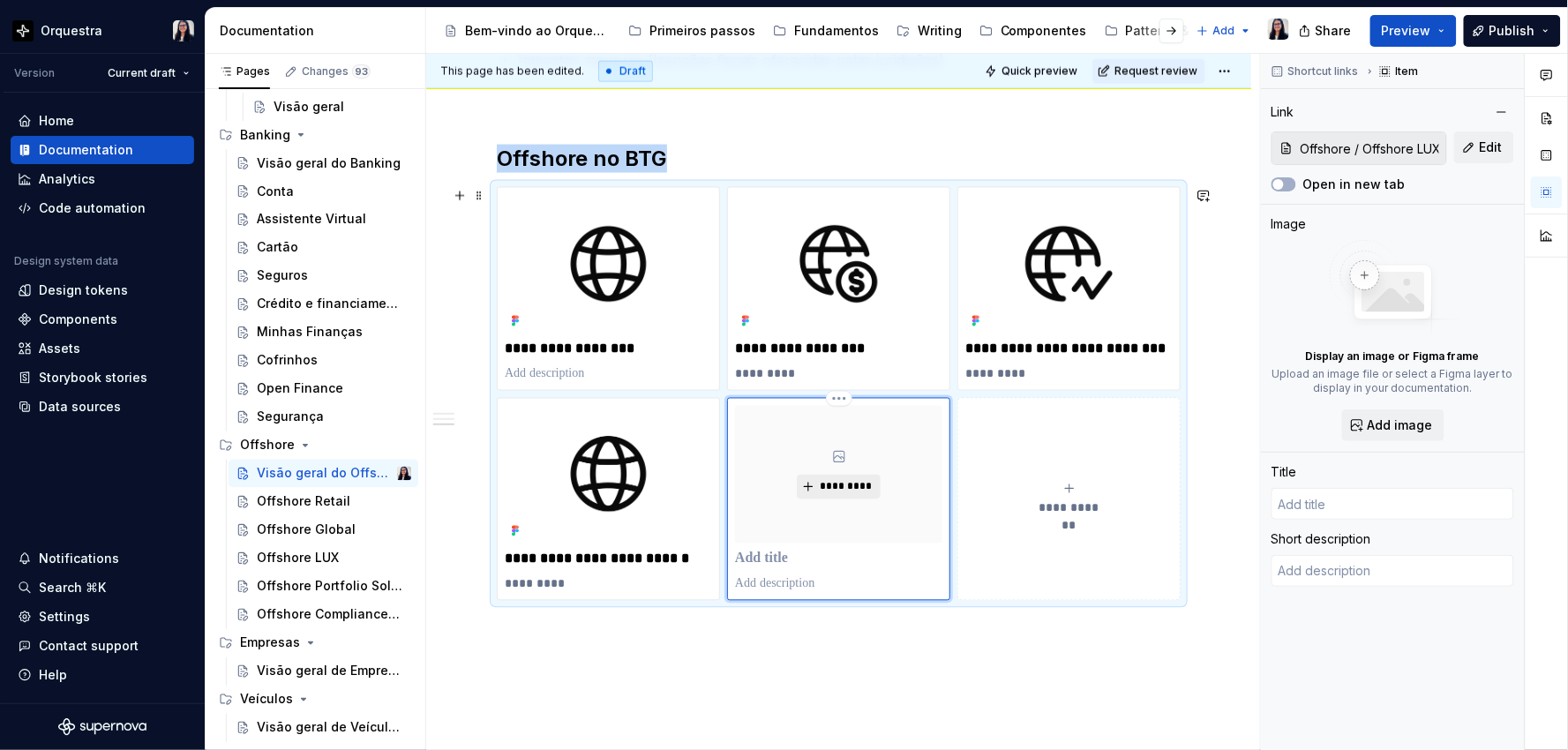
type textarea "*"
type input "Offshore LUX"
click at [850, 482] on span "*********" at bounding box center [846, 487] width 54 height 14
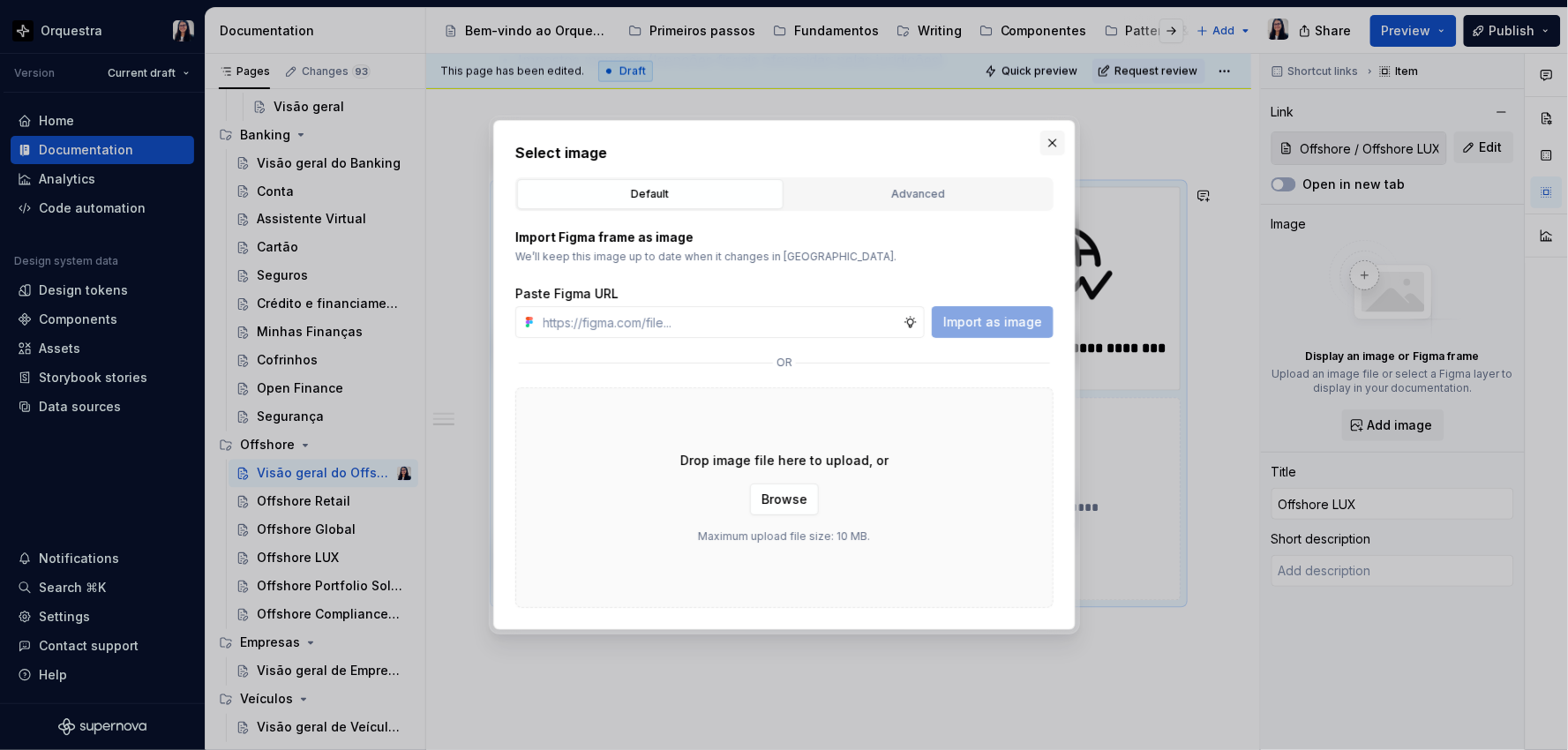
click at [1056, 138] on button "button" at bounding box center [1052, 142] width 24 height 24
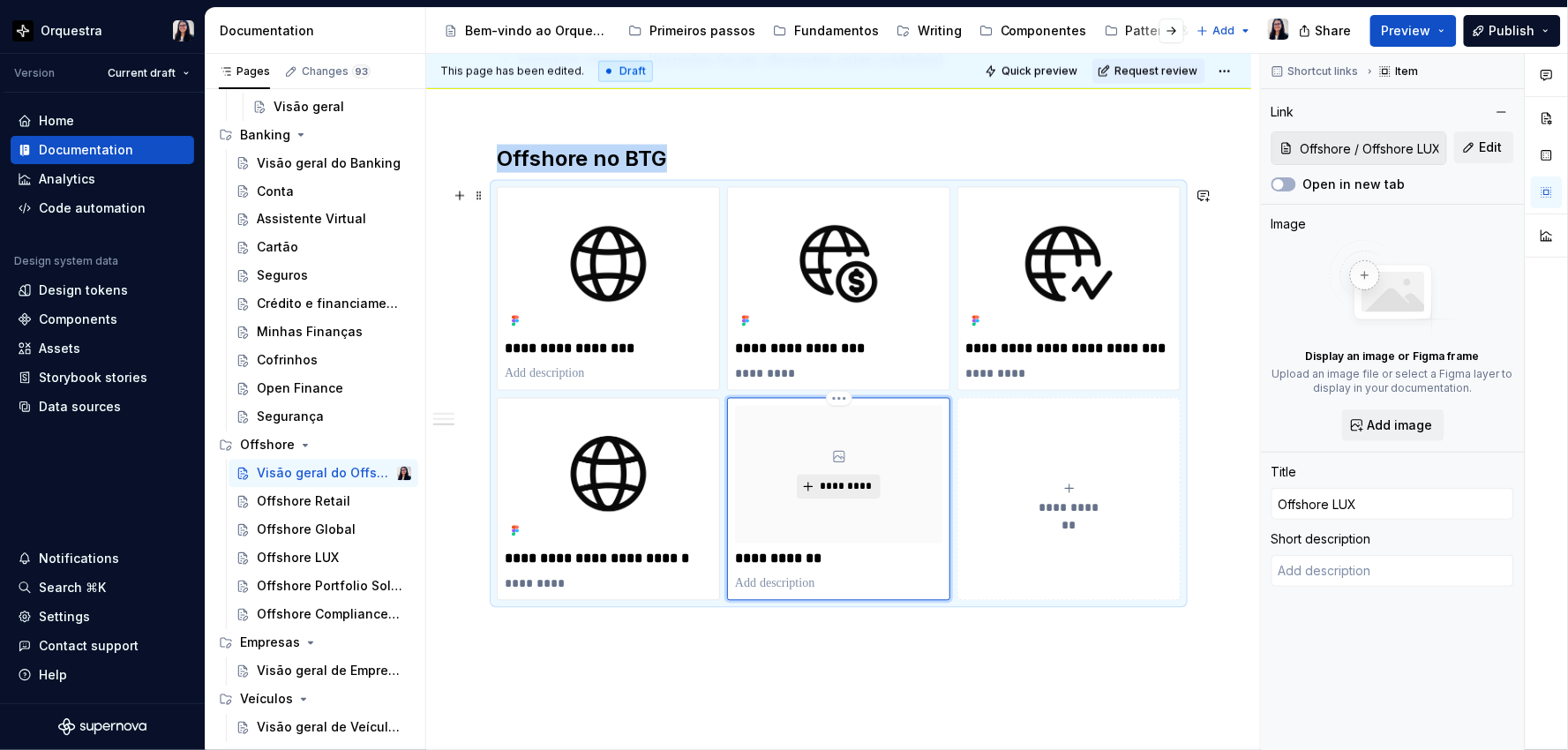
click at [840, 494] on button "*********" at bounding box center [838, 487] width 84 height 24
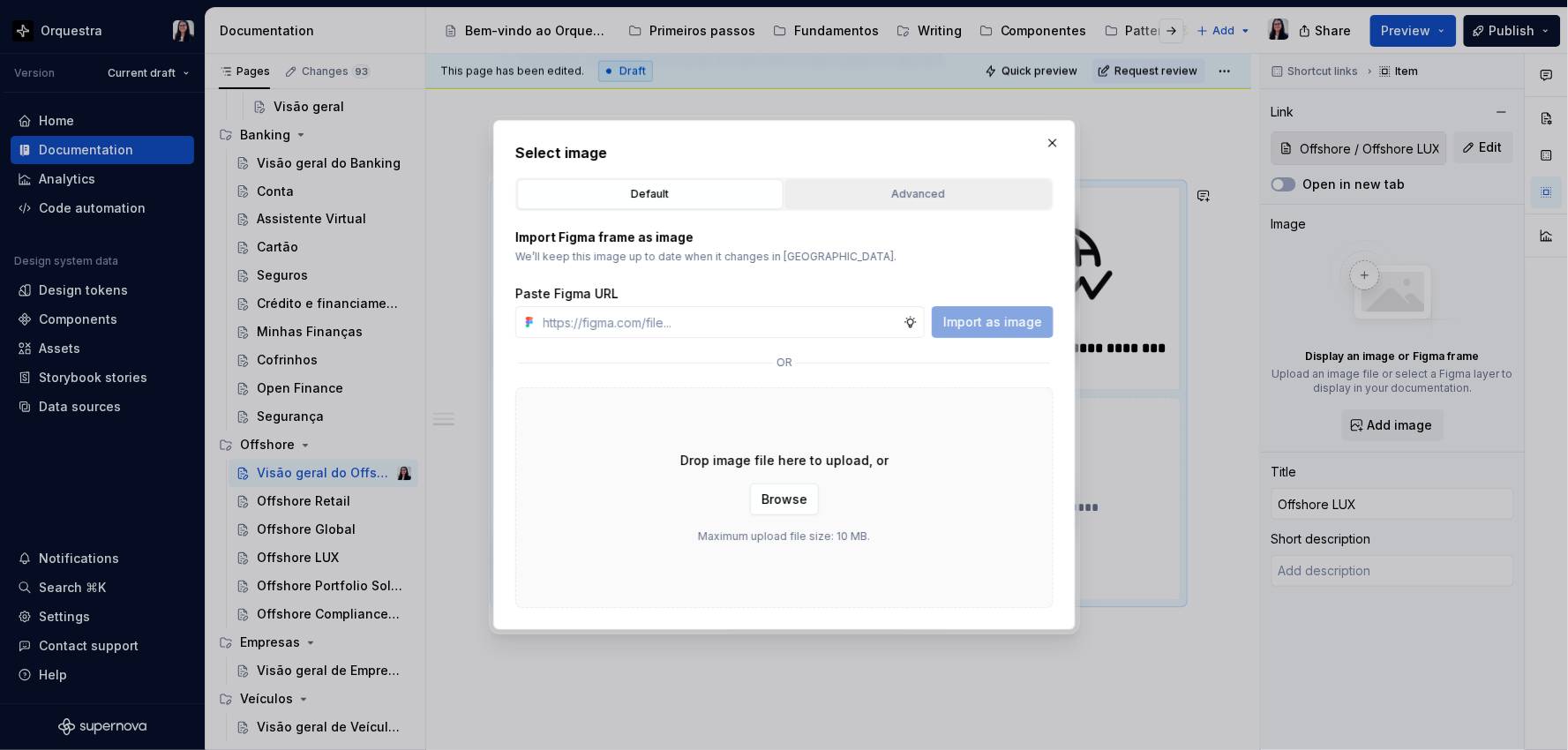
type textarea "*"
click at [914, 183] on button "Advanced" at bounding box center [918, 193] width 266 height 30
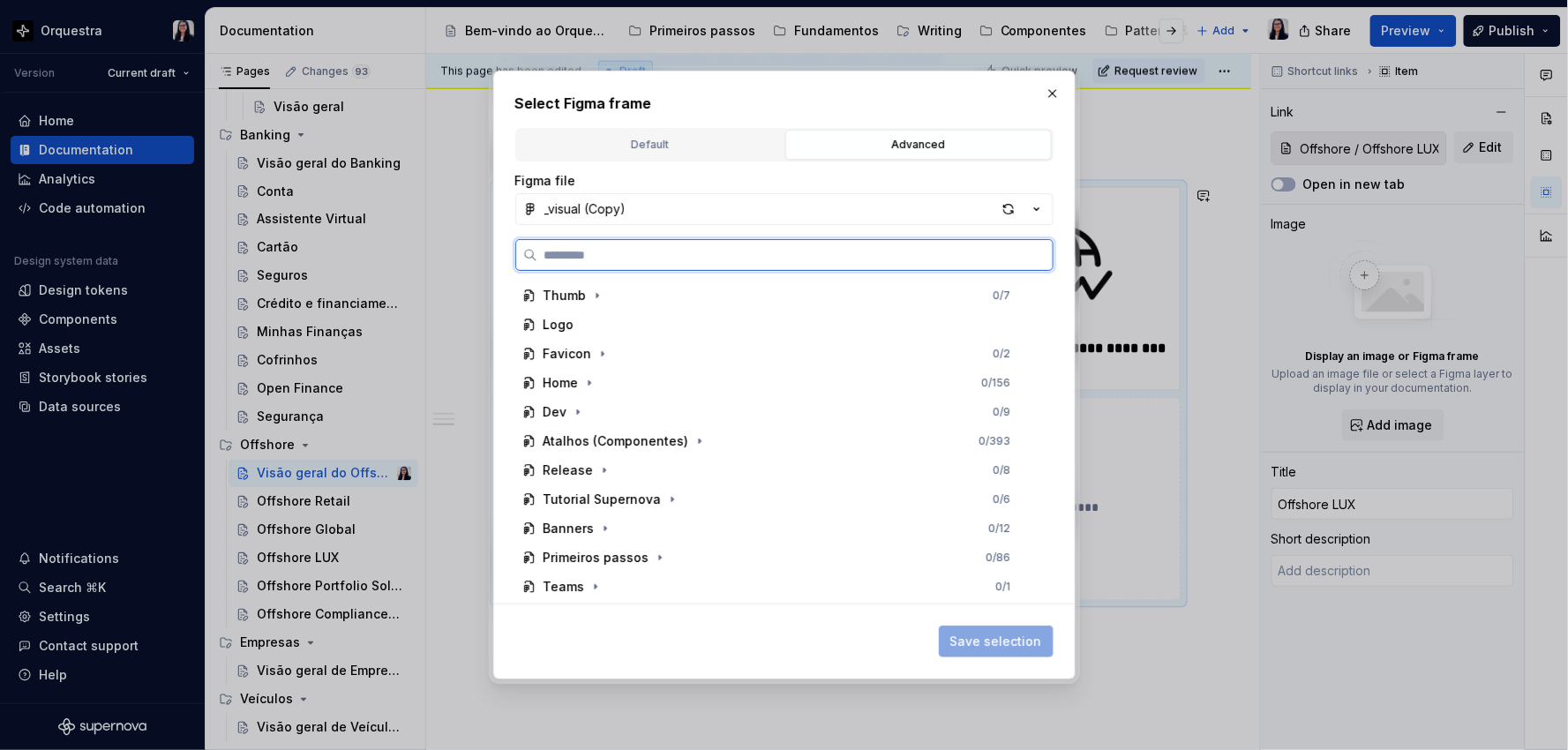
click at [867, 250] on input "search" at bounding box center [795, 255] width 515 height 18
type input "******"
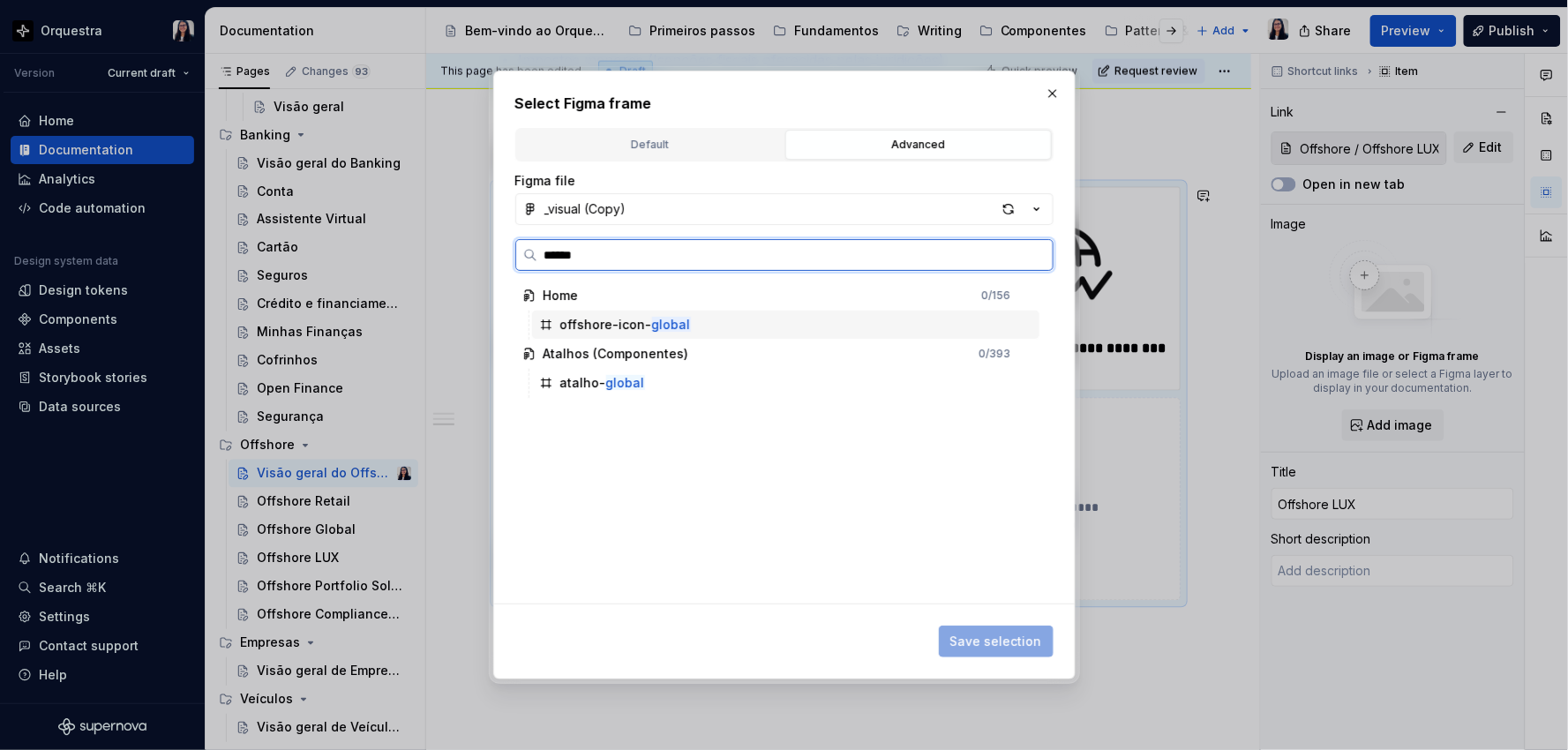
click at [645, 325] on div "offshore-icon- global" at bounding box center [625, 325] width 130 height 18
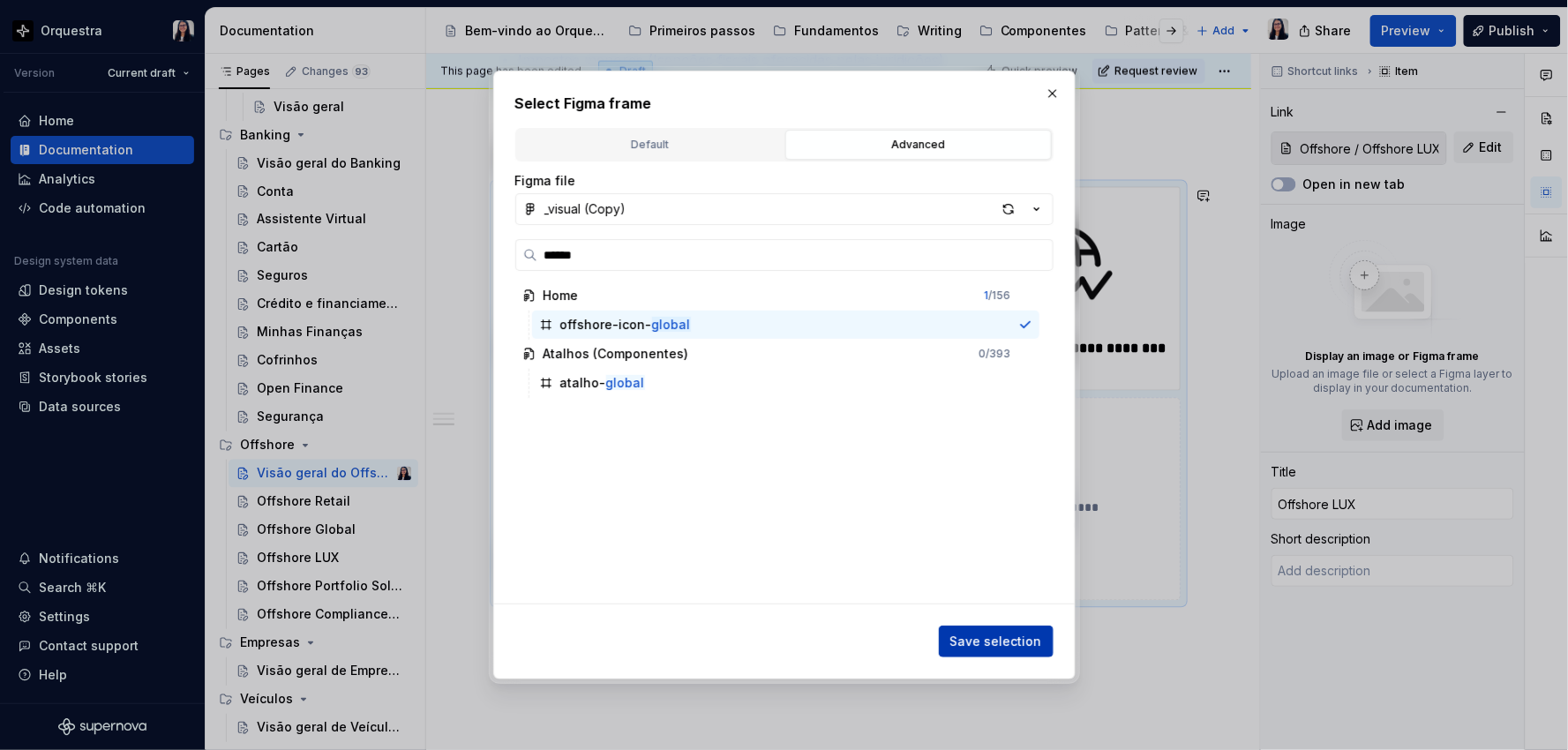
click at [1011, 647] on span "Save selection" at bounding box center [996, 642] width 92 height 18
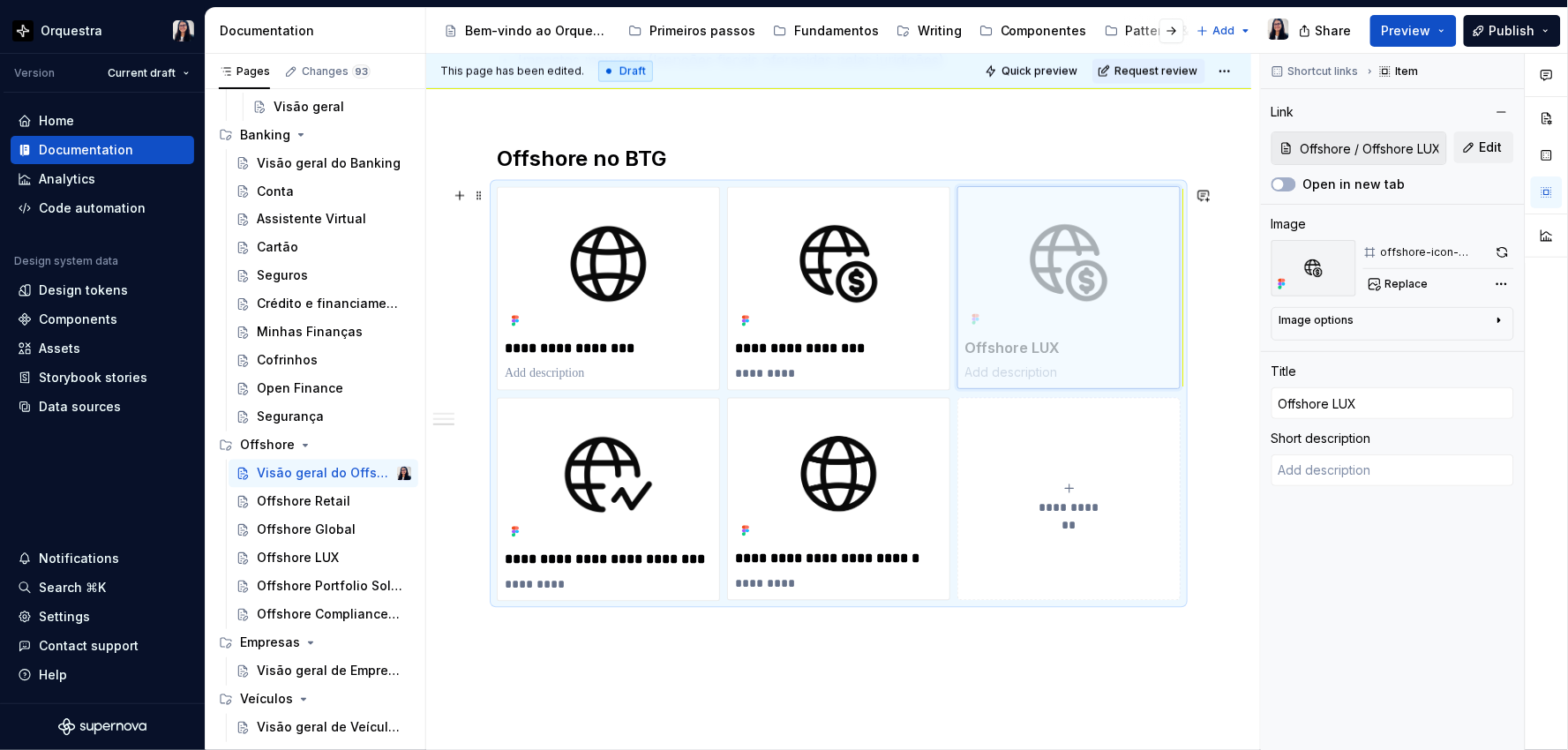
drag, startPoint x: 842, startPoint y: 420, endPoint x: 1061, endPoint y: 215, distance: 300.0
click at [1061, 215] on body "Orquestra Version Current draft Home Documentation Analytics Code automation De…" at bounding box center [784, 375] width 1568 height 750
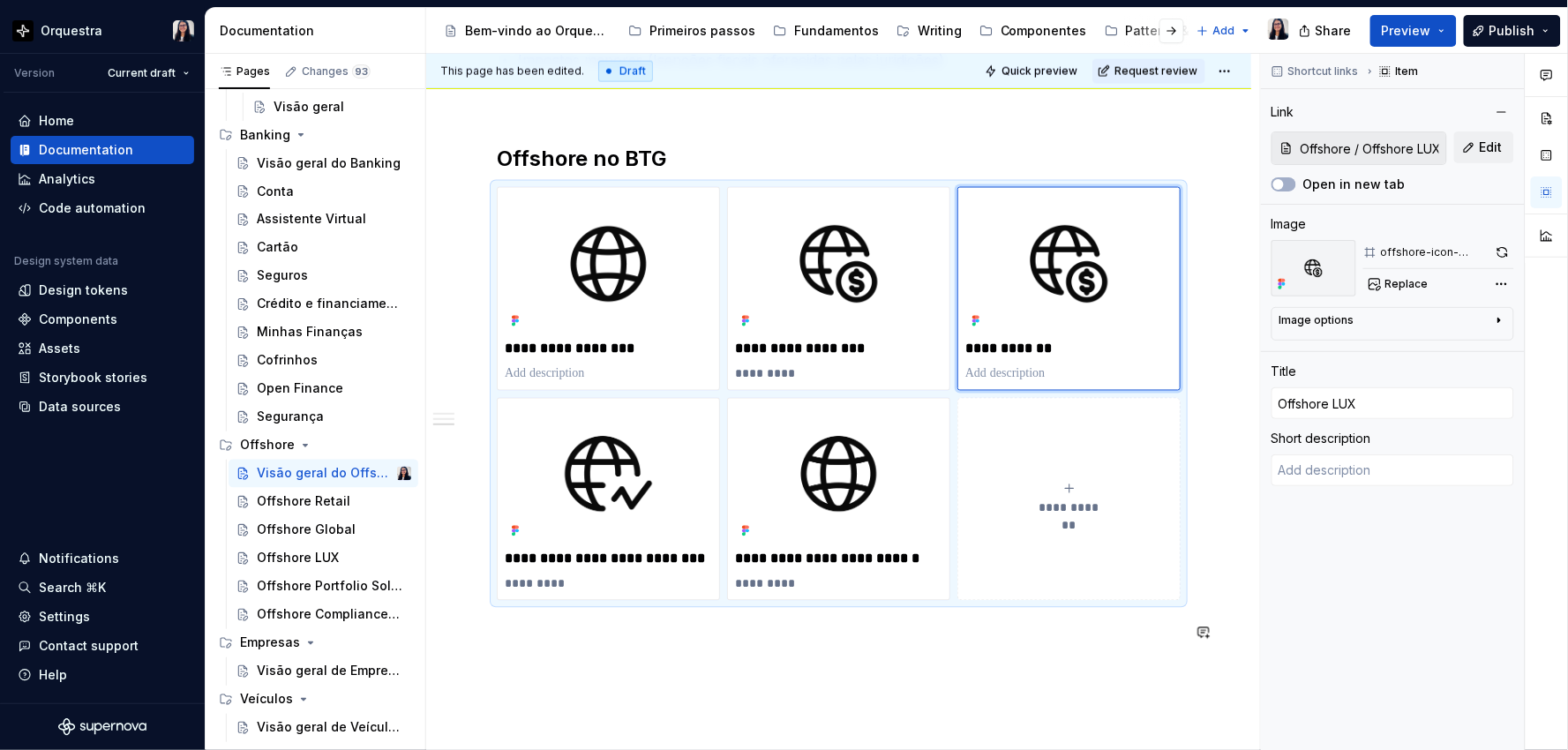
click at [931, 699] on div "**********" at bounding box center [838, 203] width 824 height 1371
click at [324, 497] on div "Offshore Retail" at bounding box center [304, 502] width 94 height 18
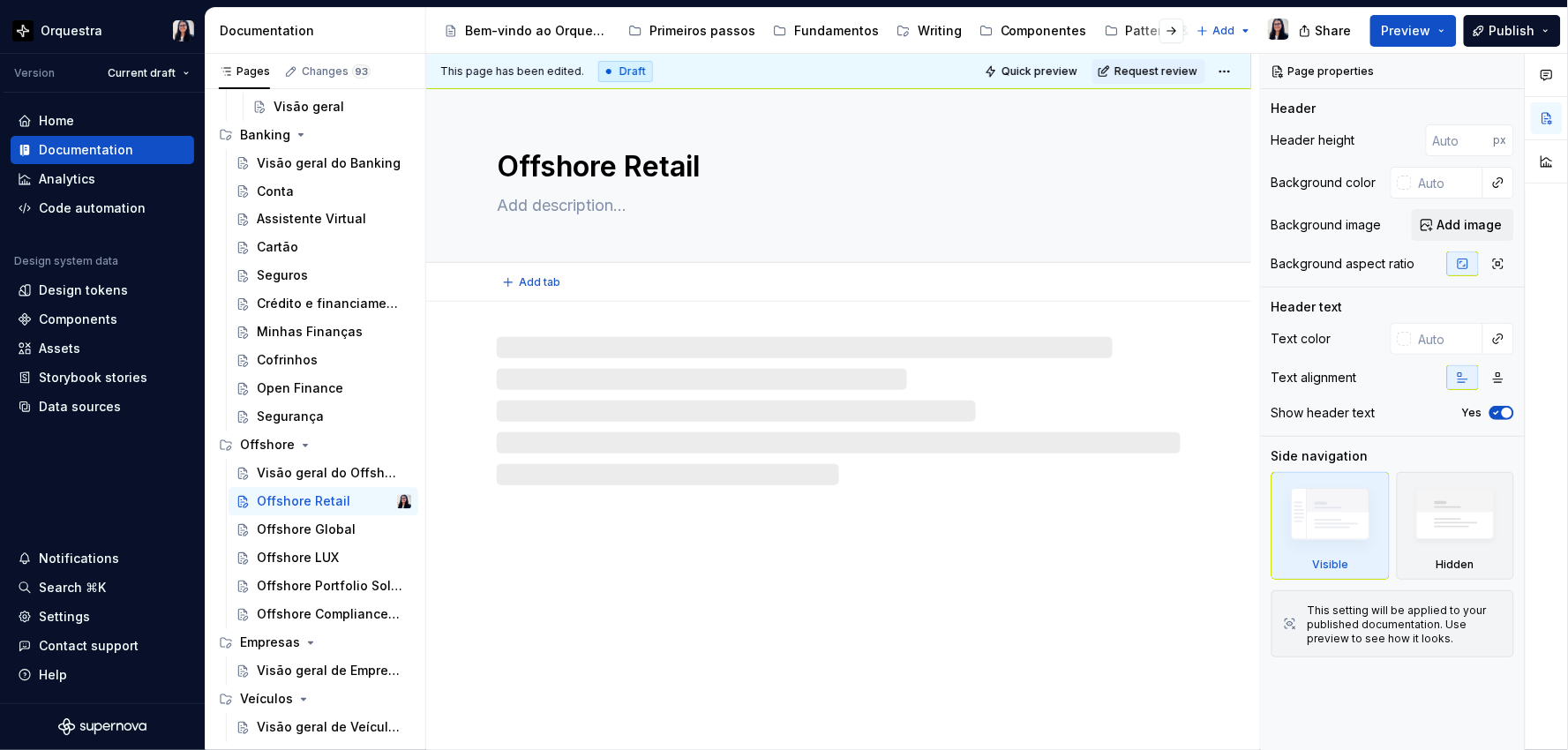
click at [713, 160] on textarea "Offshore Retail" at bounding box center [834, 166] width 683 height 42
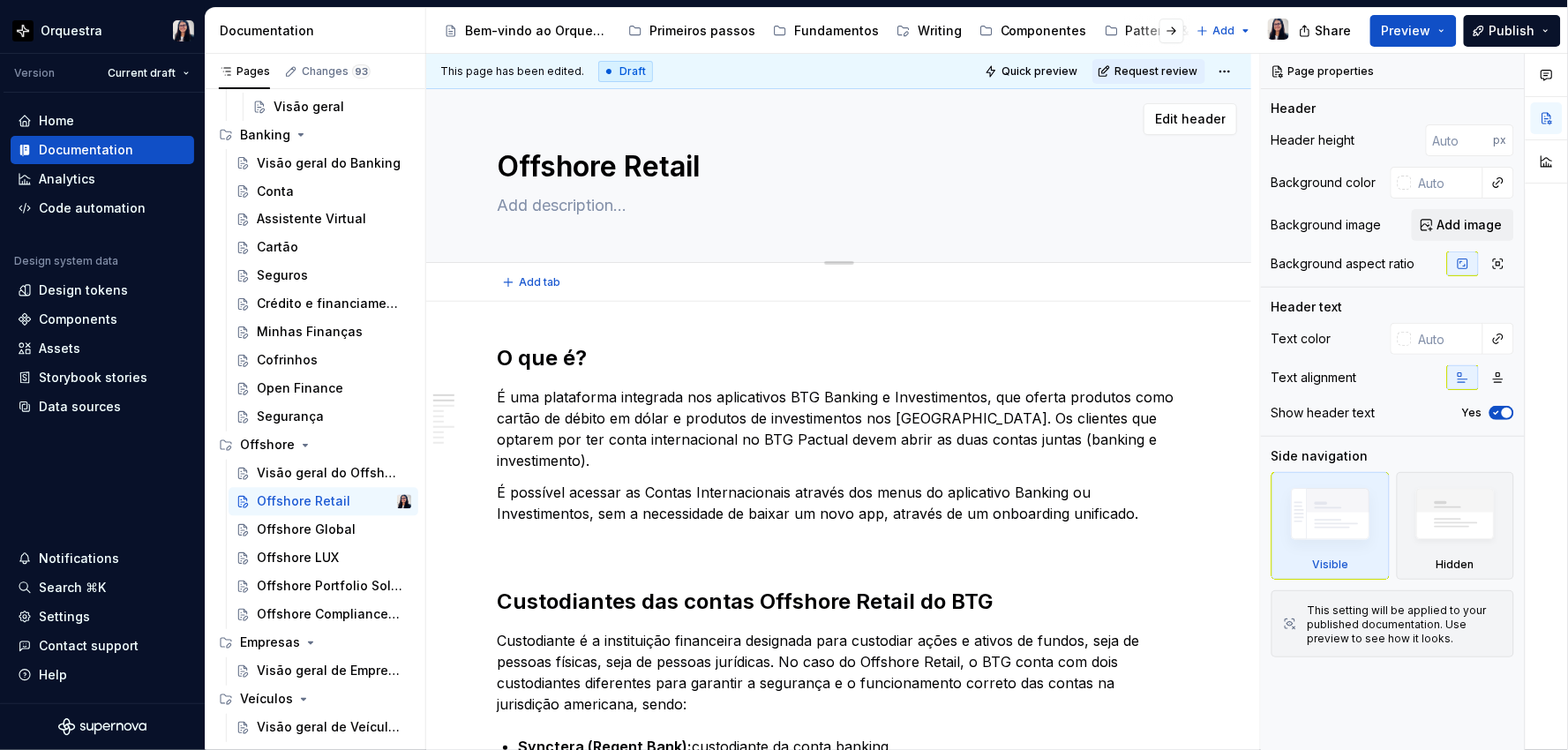
type textarea "*"
type textarea "Offshore Retail"
type textarea "*"
type textarea "Offshore Retail US"
type textarea "*"
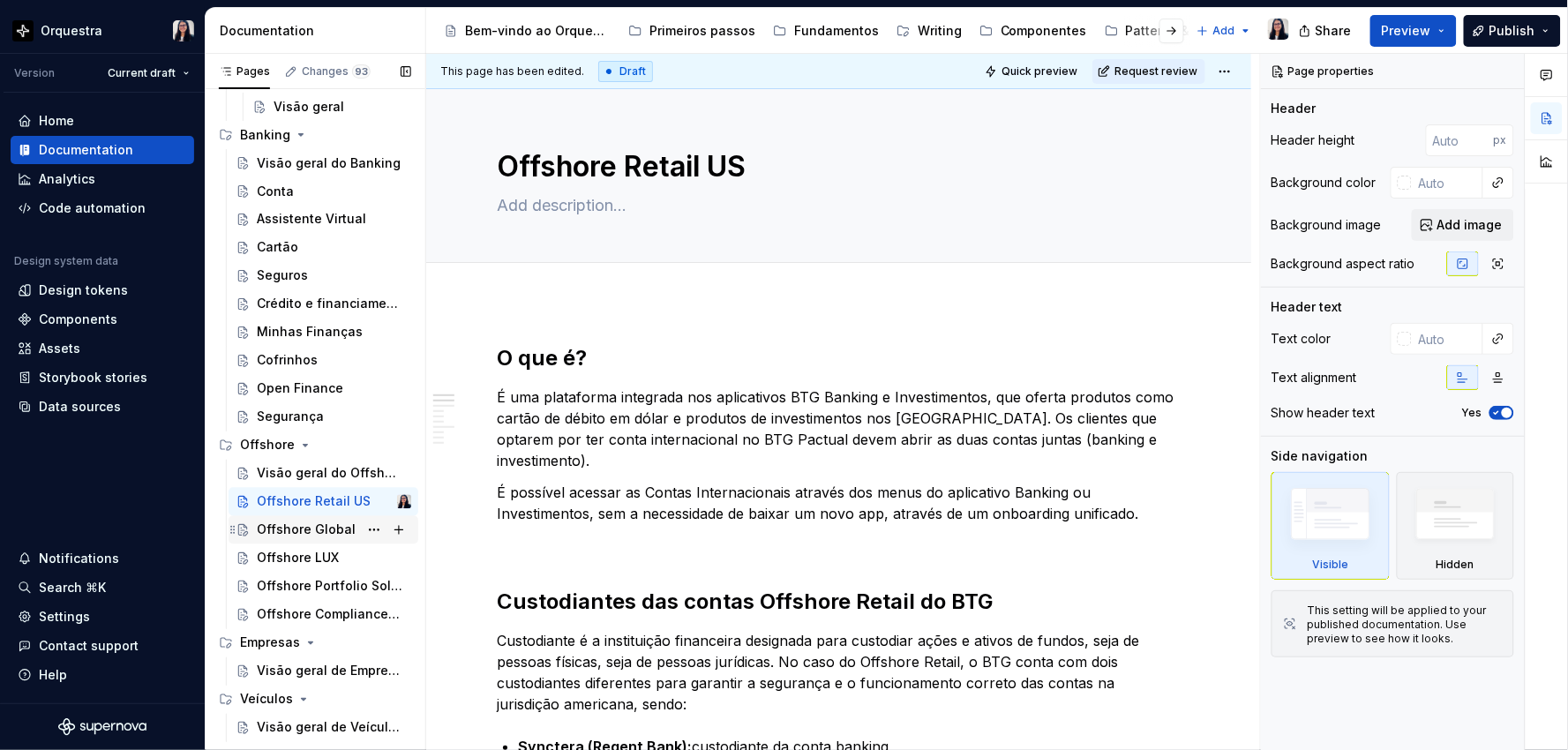
type textarea "Offshore Retail US"
click at [315, 528] on div "Offshore Global" at bounding box center [307, 531] width 99 height 18
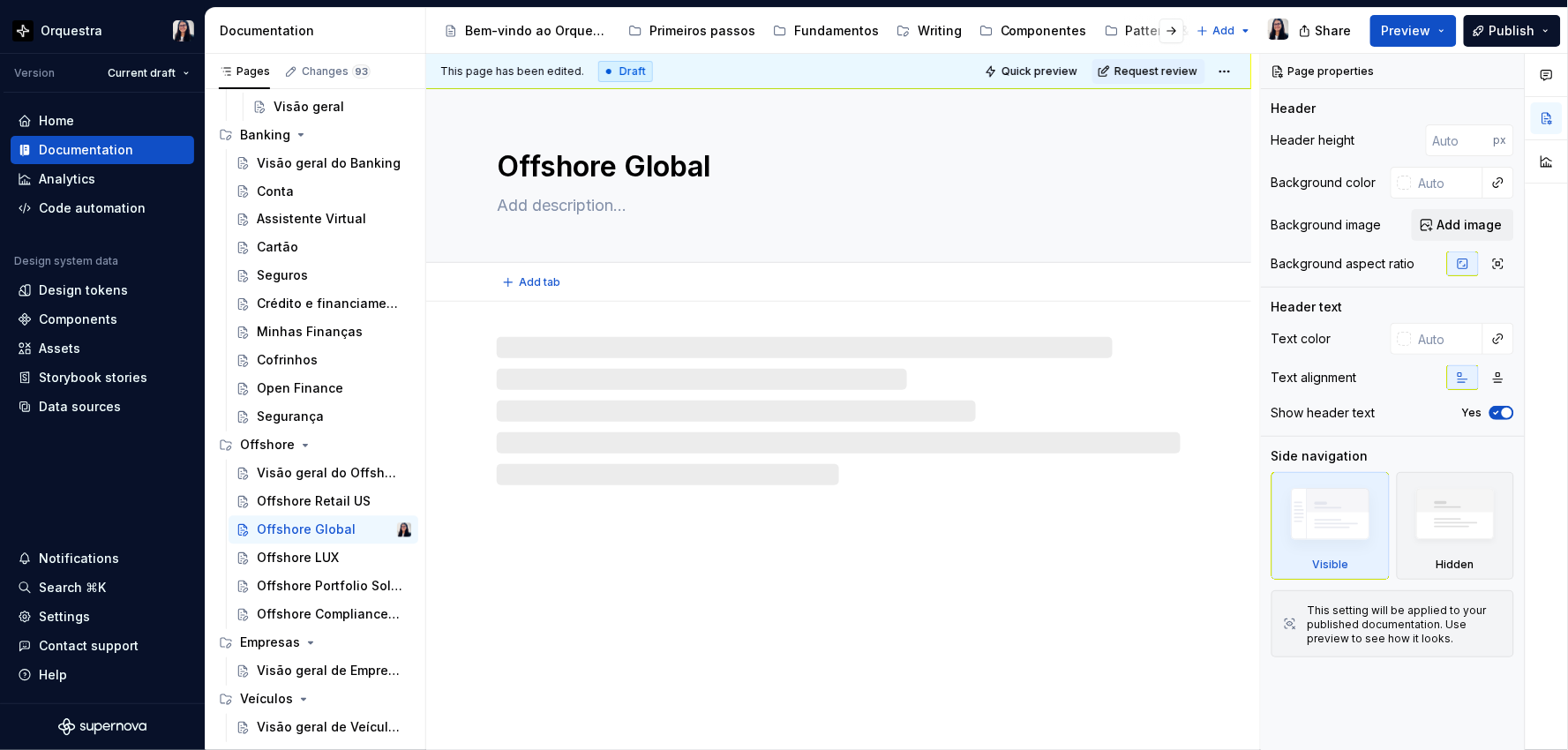
click at [715, 159] on textarea "Offshore Global" at bounding box center [834, 166] width 683 height 42
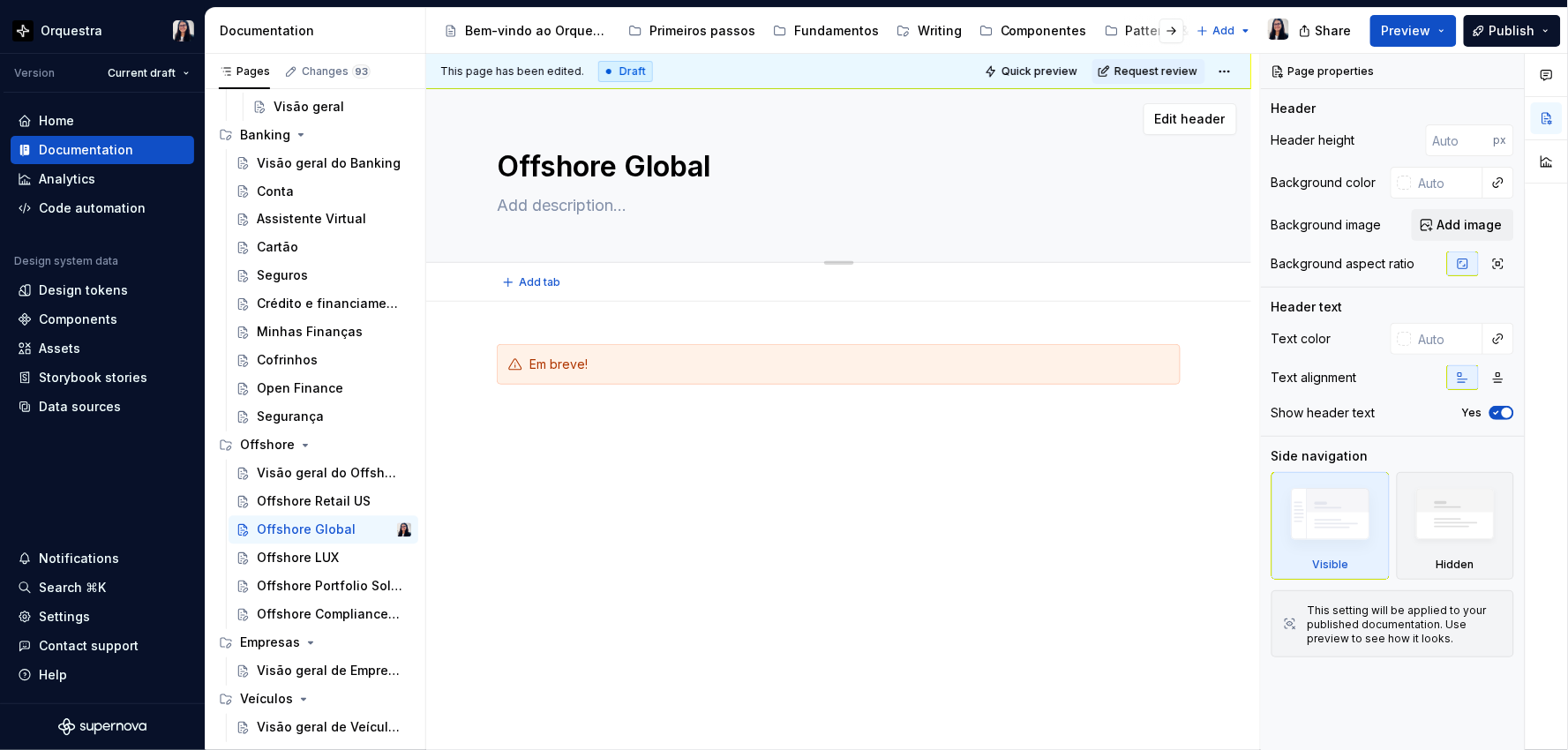
type textarea "*"
type textarea "Offshore Global"
type textarea "*"
type textarea "Offshore Global U"
type textarea "*"
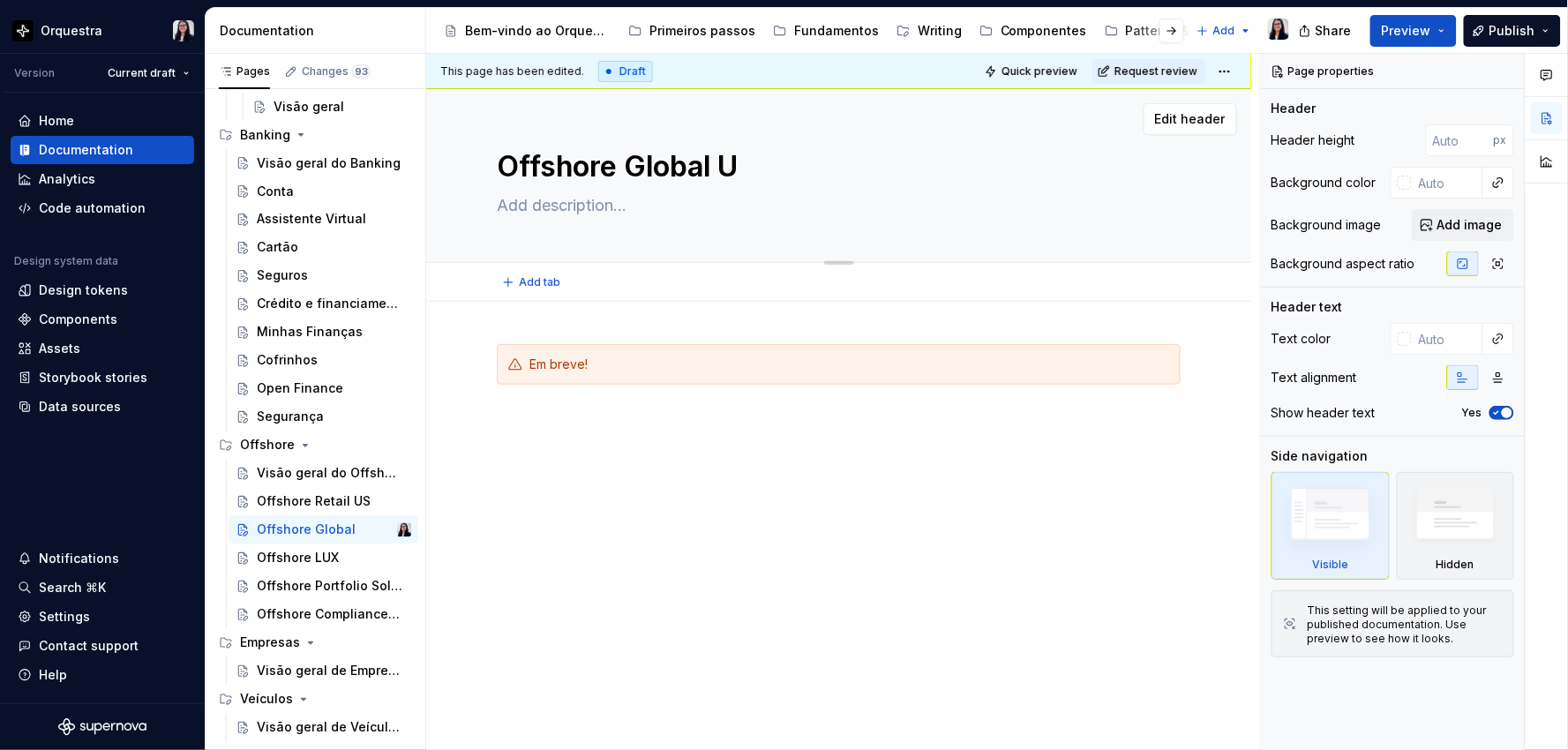
type textarea "Offshore Global US"
type textarea "*"
type textarea "Offshore Global US"
click at [254, 437] on div "Offshore" at bounding box center [267, 446] width 55 height 18
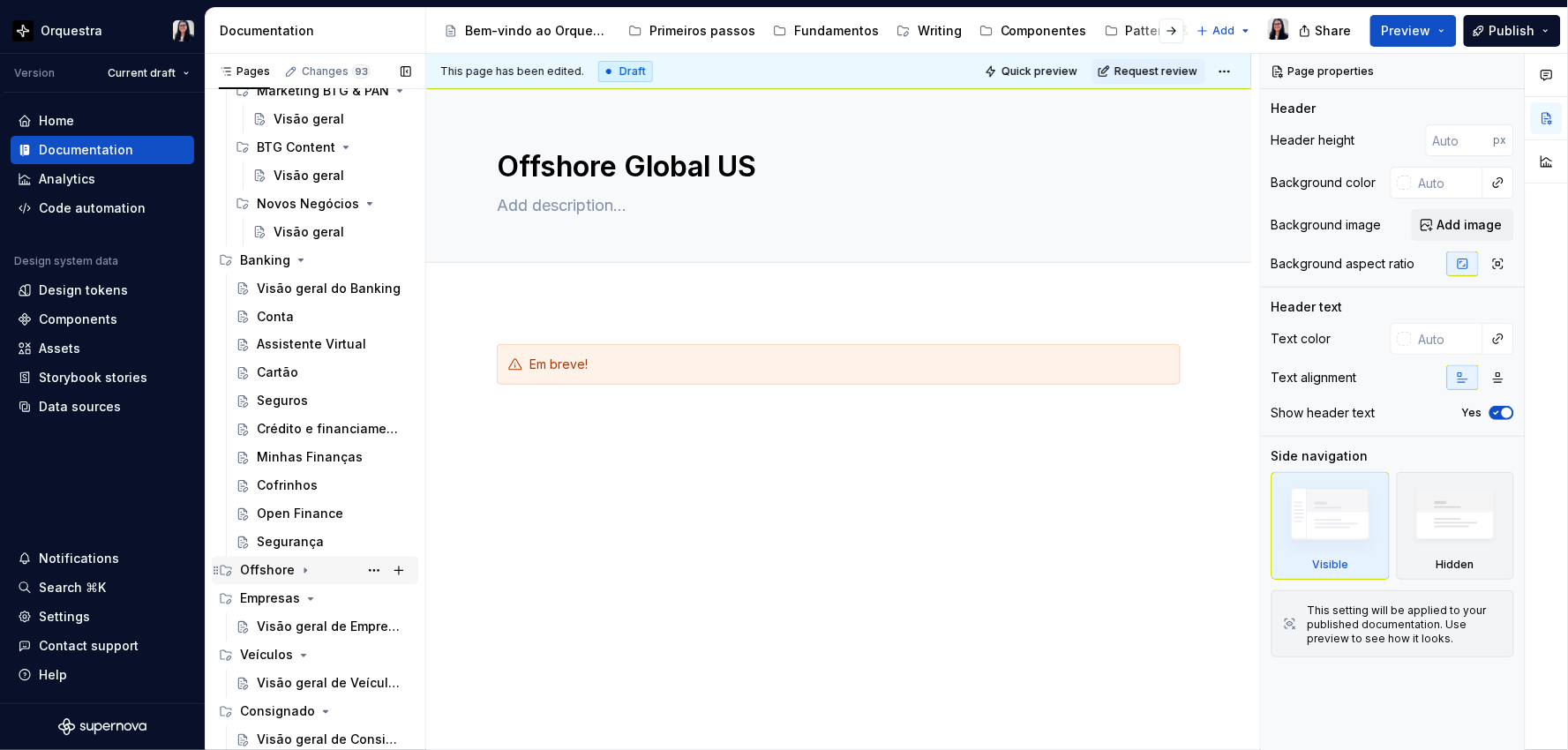
scroll to position [756, 0]
click at [291, 577] on div "Offshore" at bounding box center [267, 572] width 55 height 18
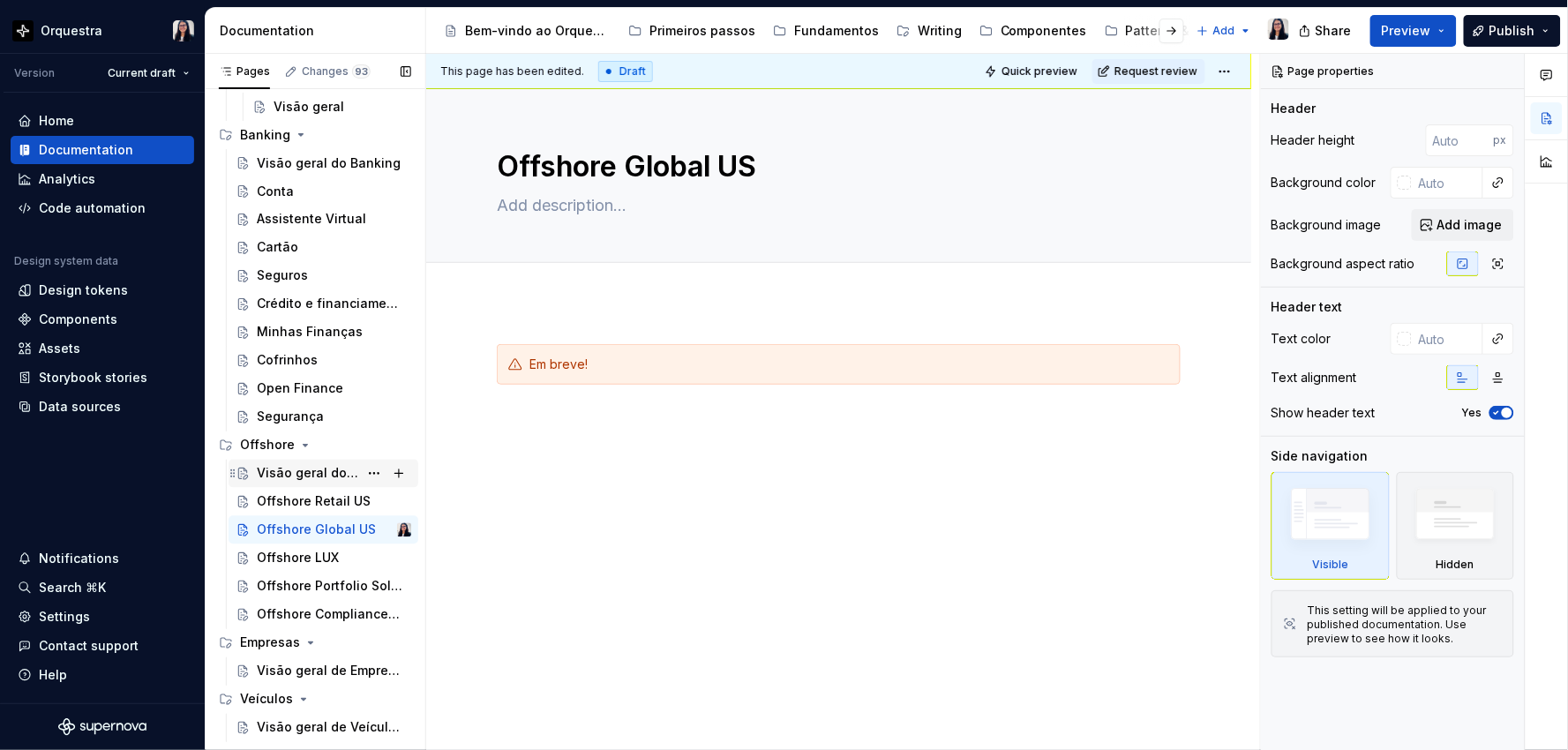
click at [290, 481] on div "Visão geral do Offshore" at bounding box center [307, 474] width 102 height 18
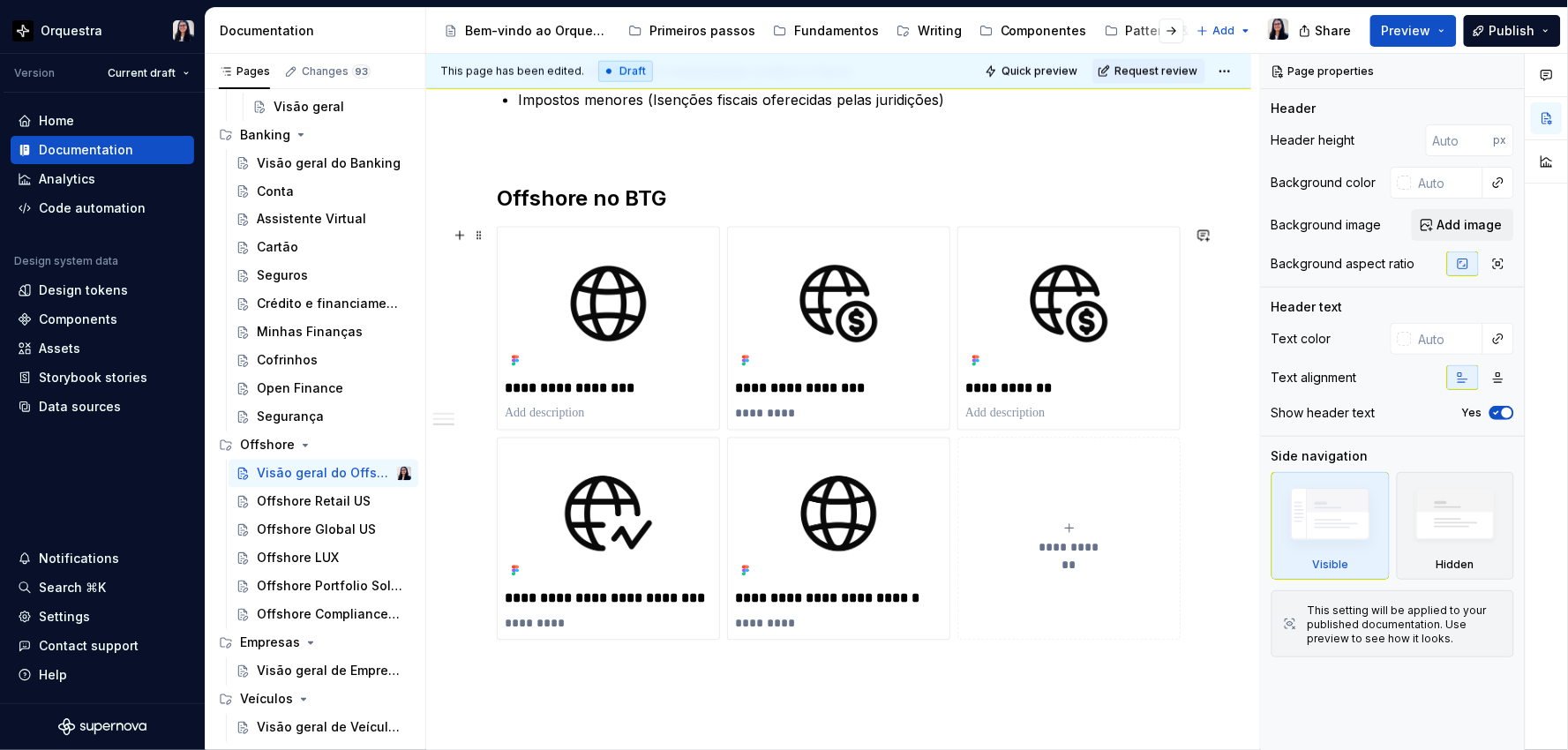
scroll to position [727, 0]
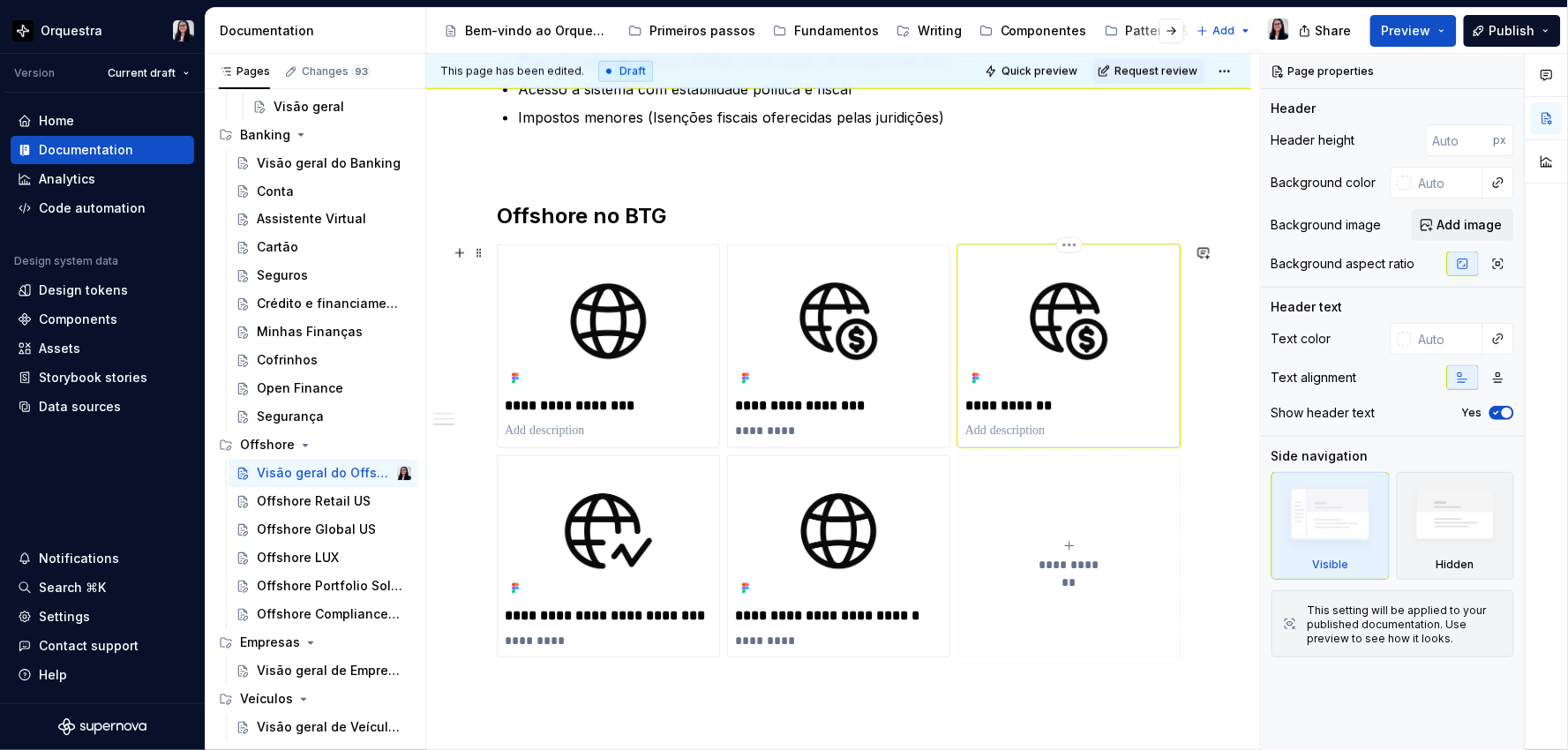
click at [1038, 433] on p at bounding box center [1068, 432] width 208 height 18
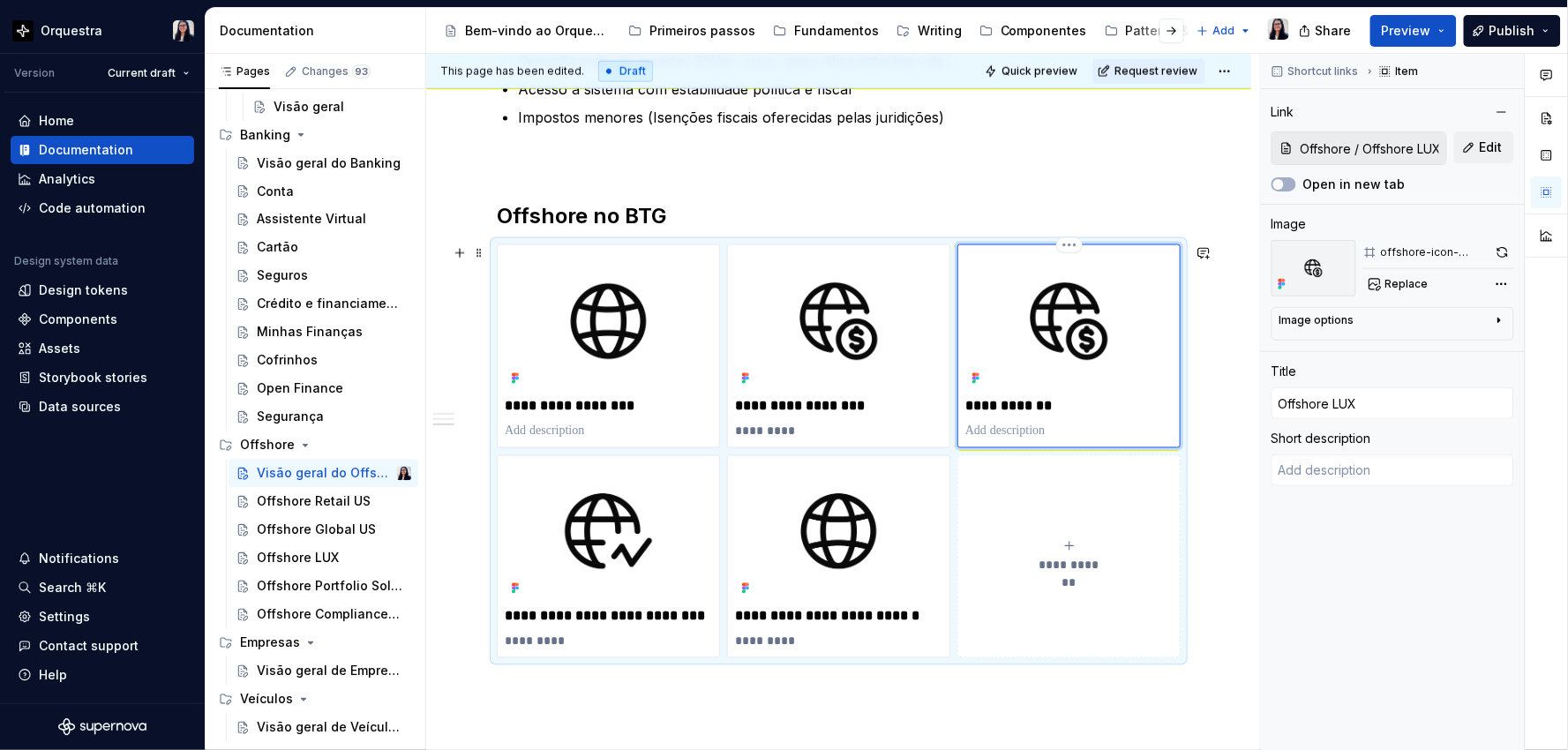
type textarea "*"
type textarea "E"
type textarea "*"
type textarea "Em"
type textarea "*"
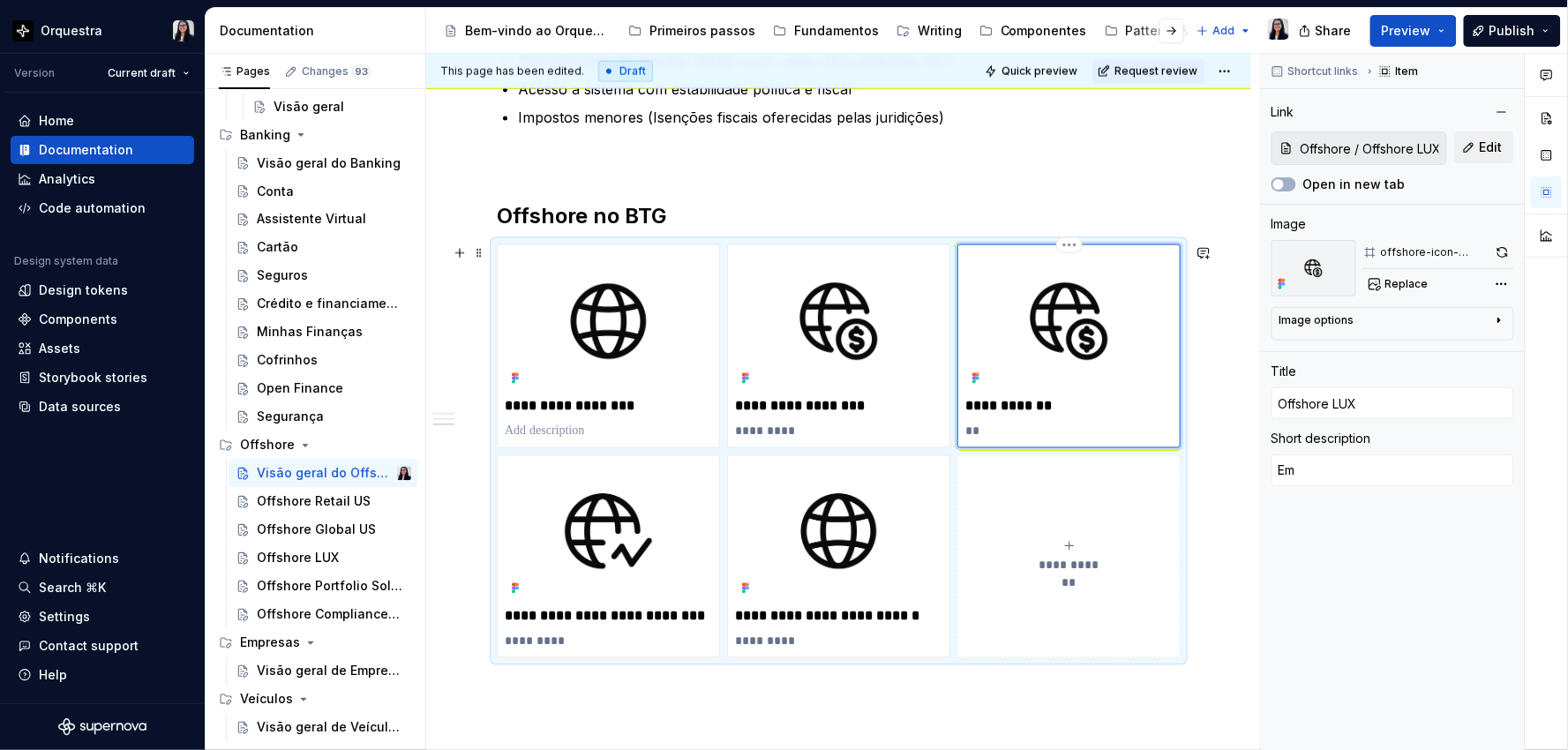
type textarea "Em"
type textarea "*"
type textarea "Em b"
type textarea "*"
type textarea "Em br"
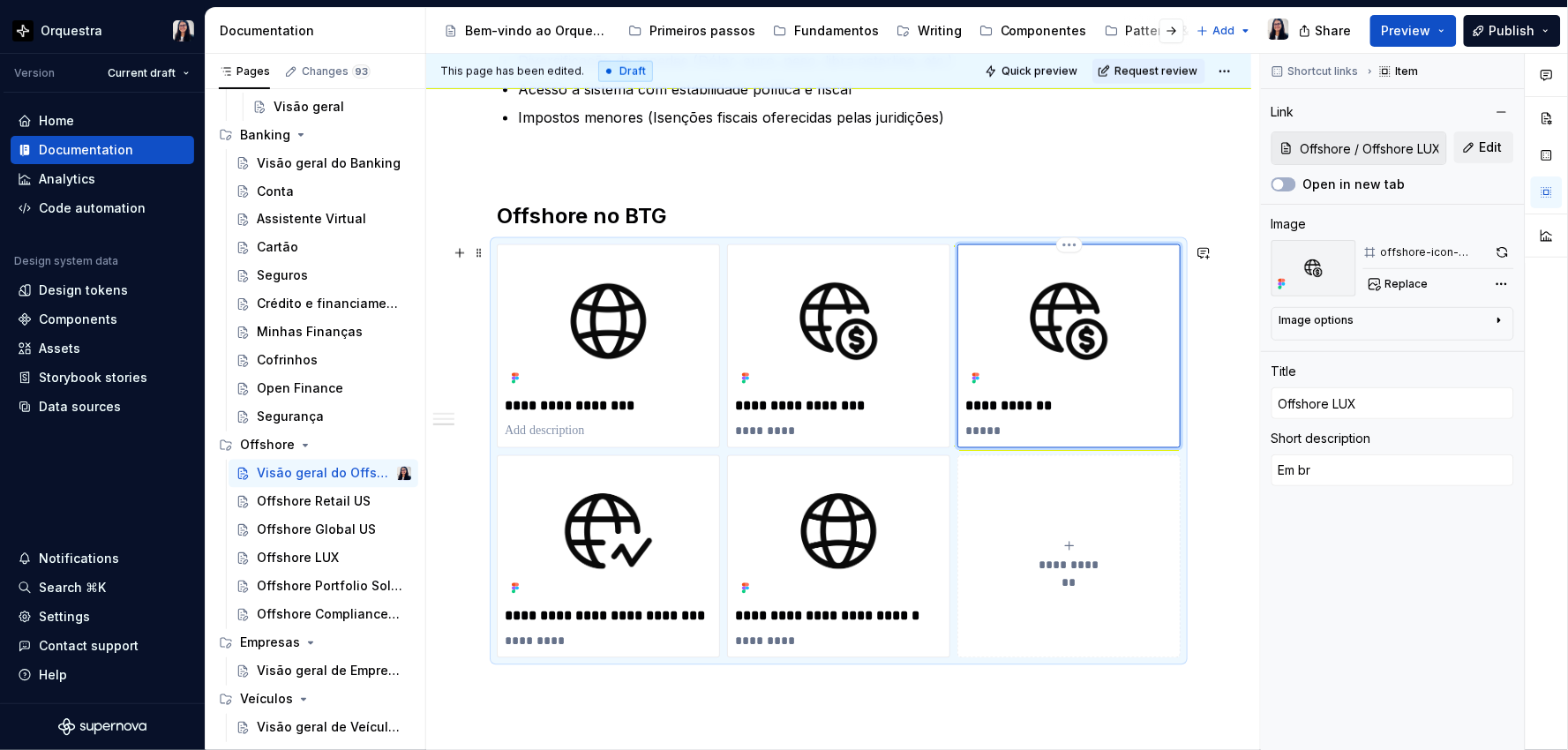
type textarea "*"
type textarea "Em bre"
type textarea "*"
type textarea "Em brev"
type textarea "*"
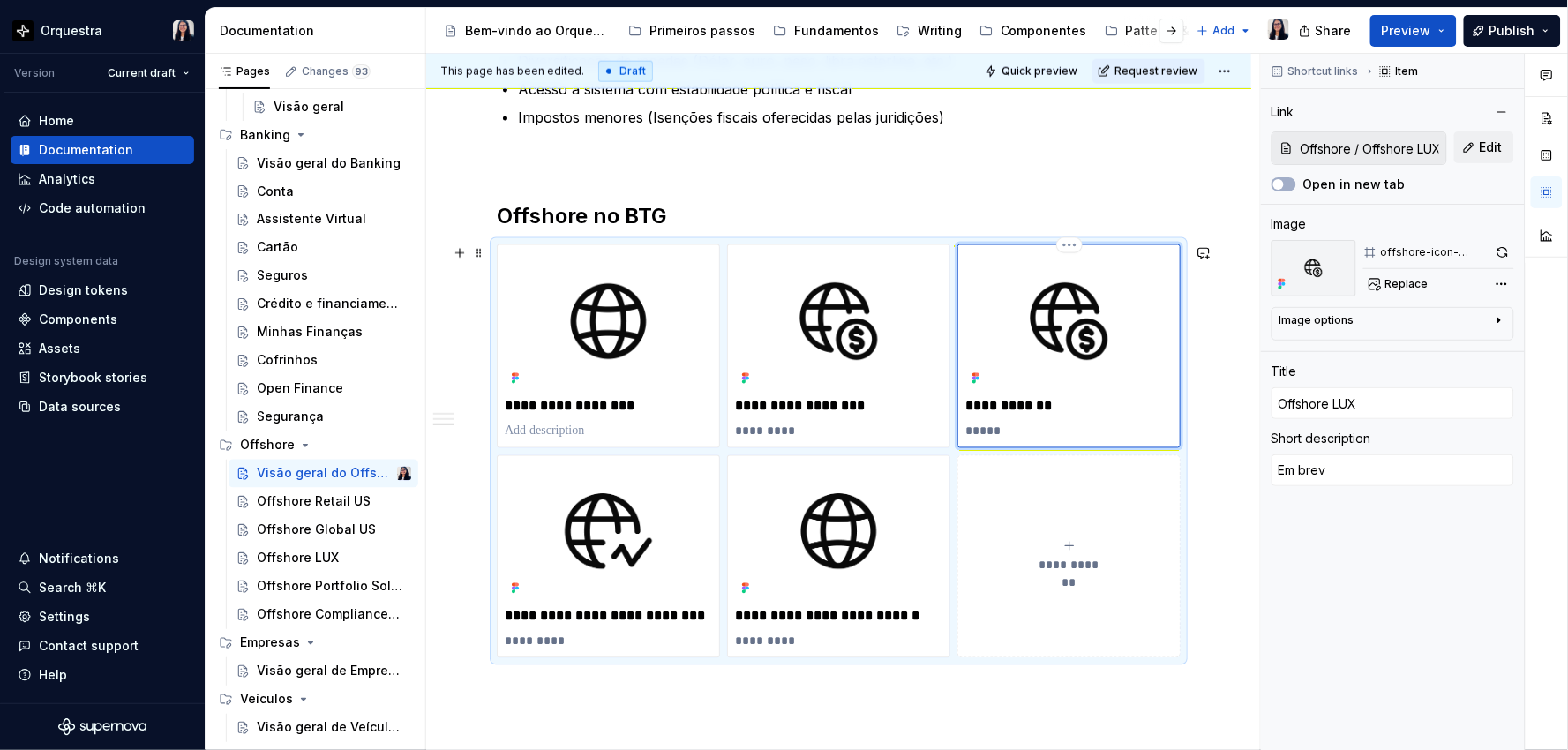
type textarea "Em breve"
type textarea "*"
type textarea "Em breve!"
click at [268, 557] on div "Offshore LUX" at bounding box center [298, 558] width 82 height 18
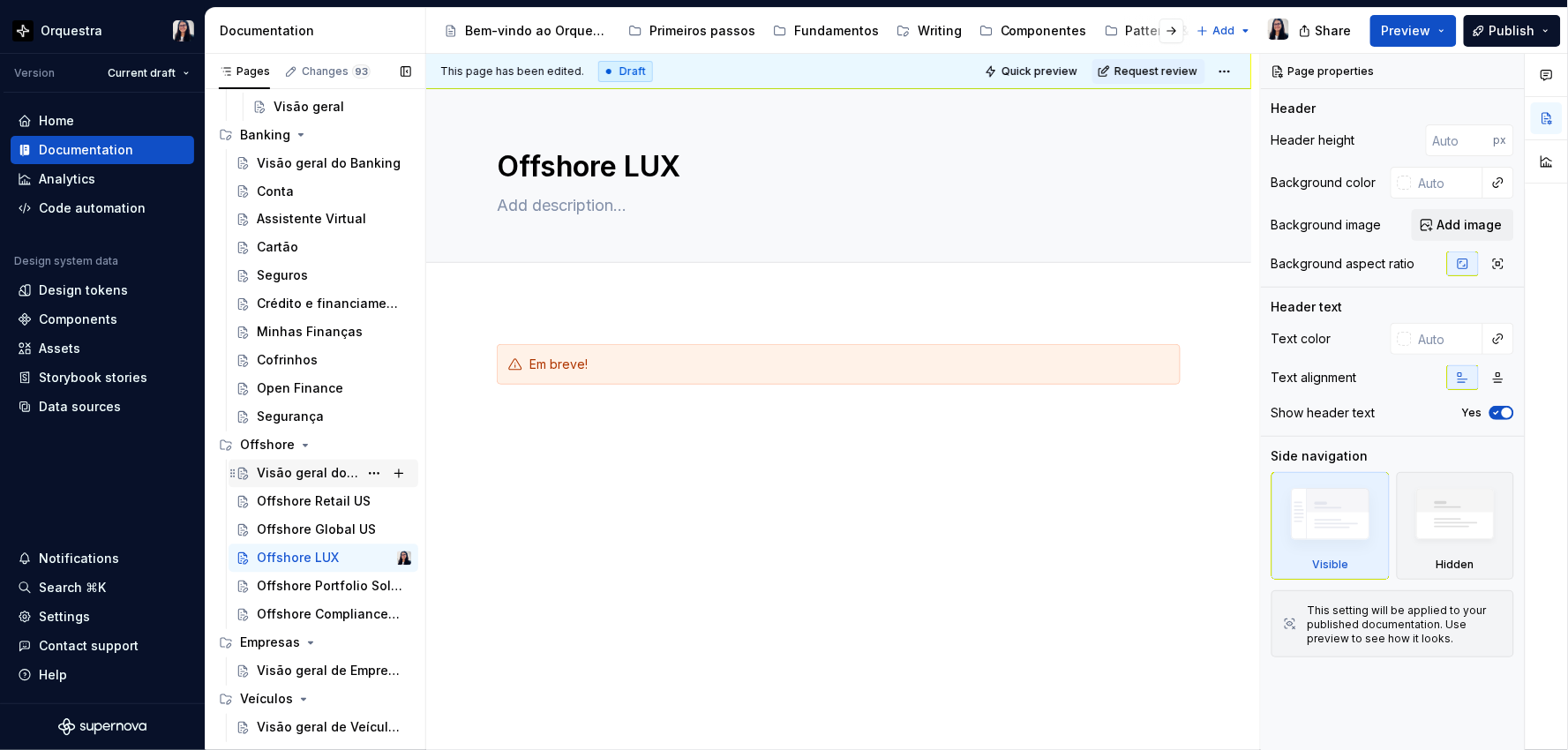
click at [278, 471] on div "Visão geral do Offshore" at bounding box center [307, 474] width 102 height 18
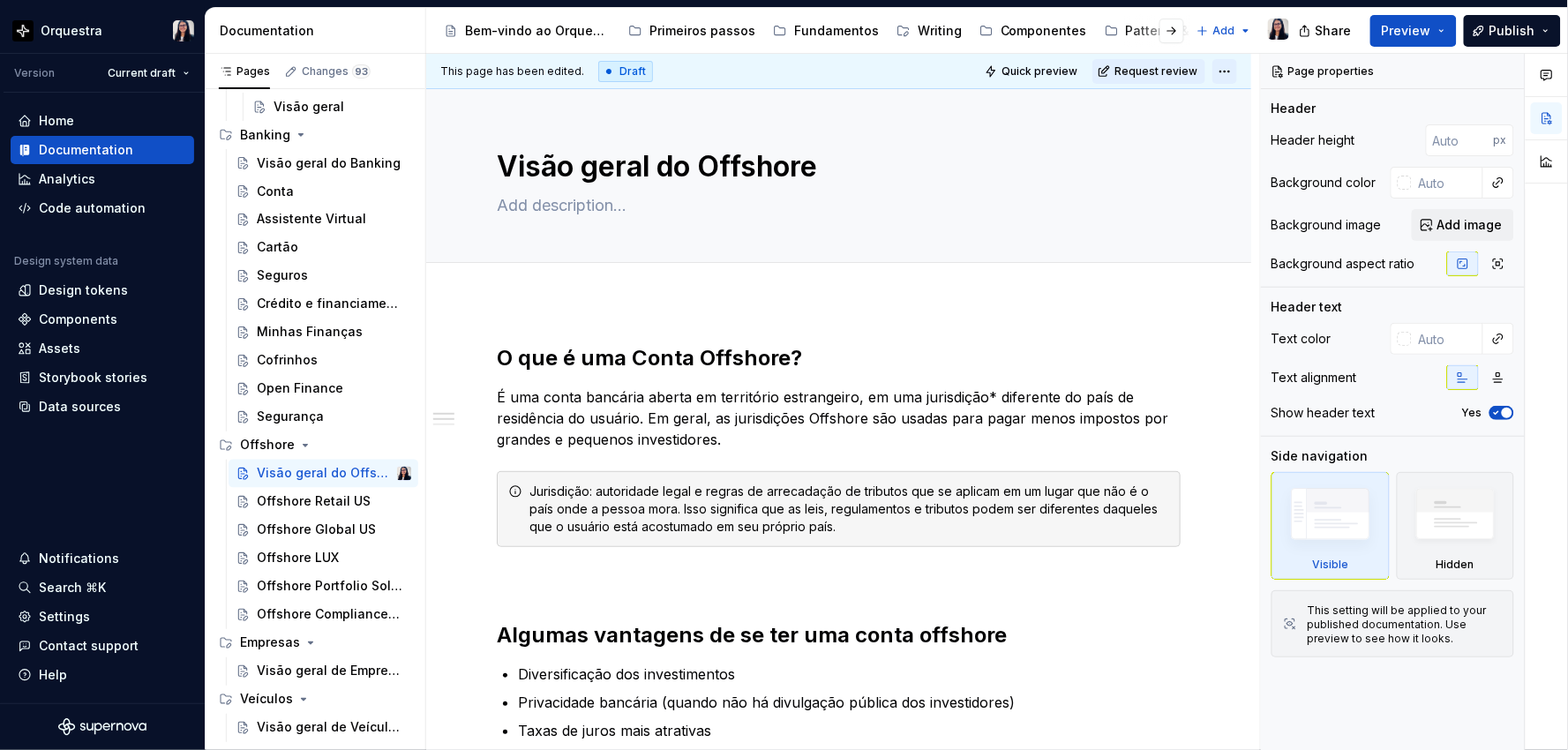
click at [1225, 73] on html "Orquestra Version Current draft Home Documentation Analytics Code automation De…" at bounding box center [784, 375] width 1568 height 750
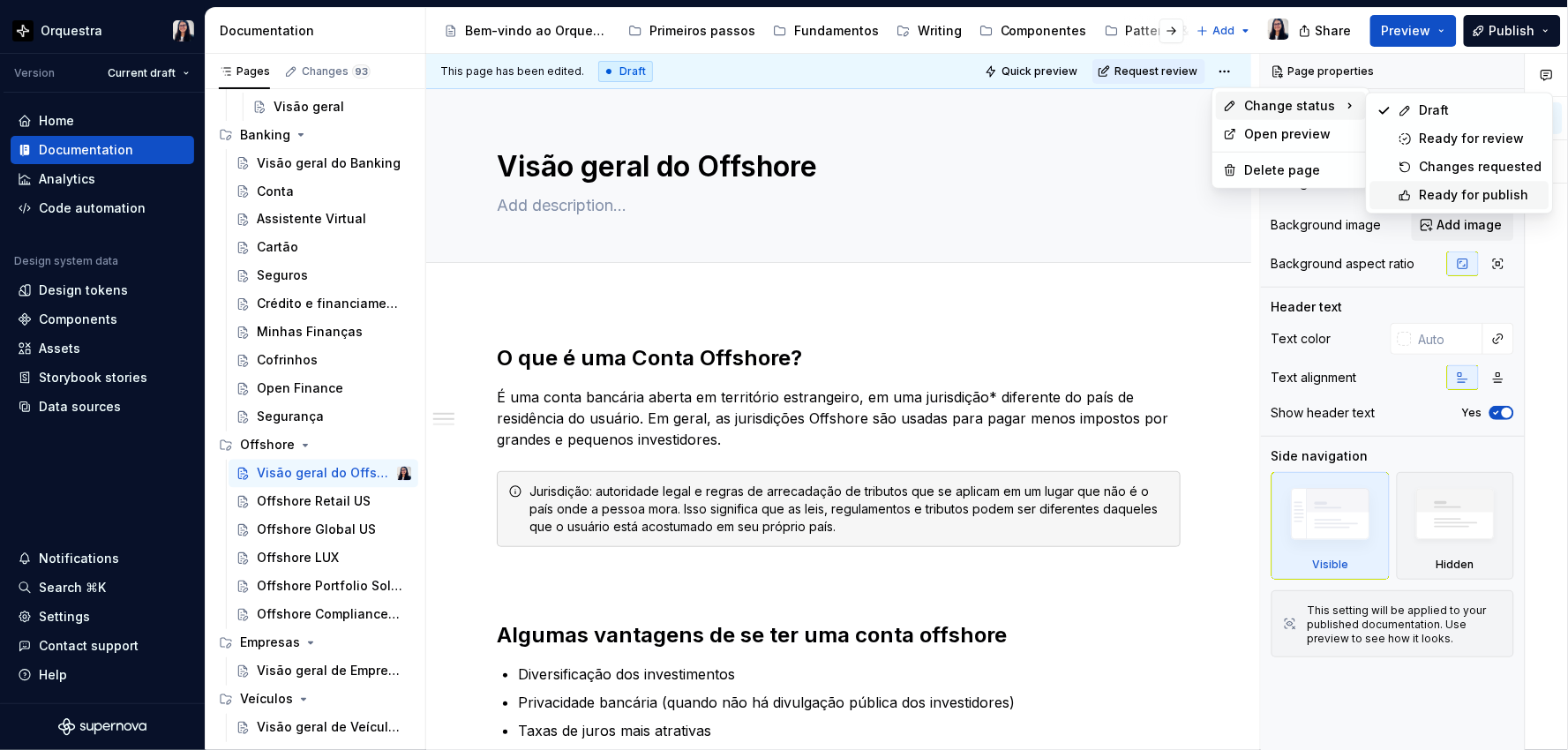
click at [1454, 194] on div "Ready for publish" at bounding box center [1481, 195] width 122 height 18
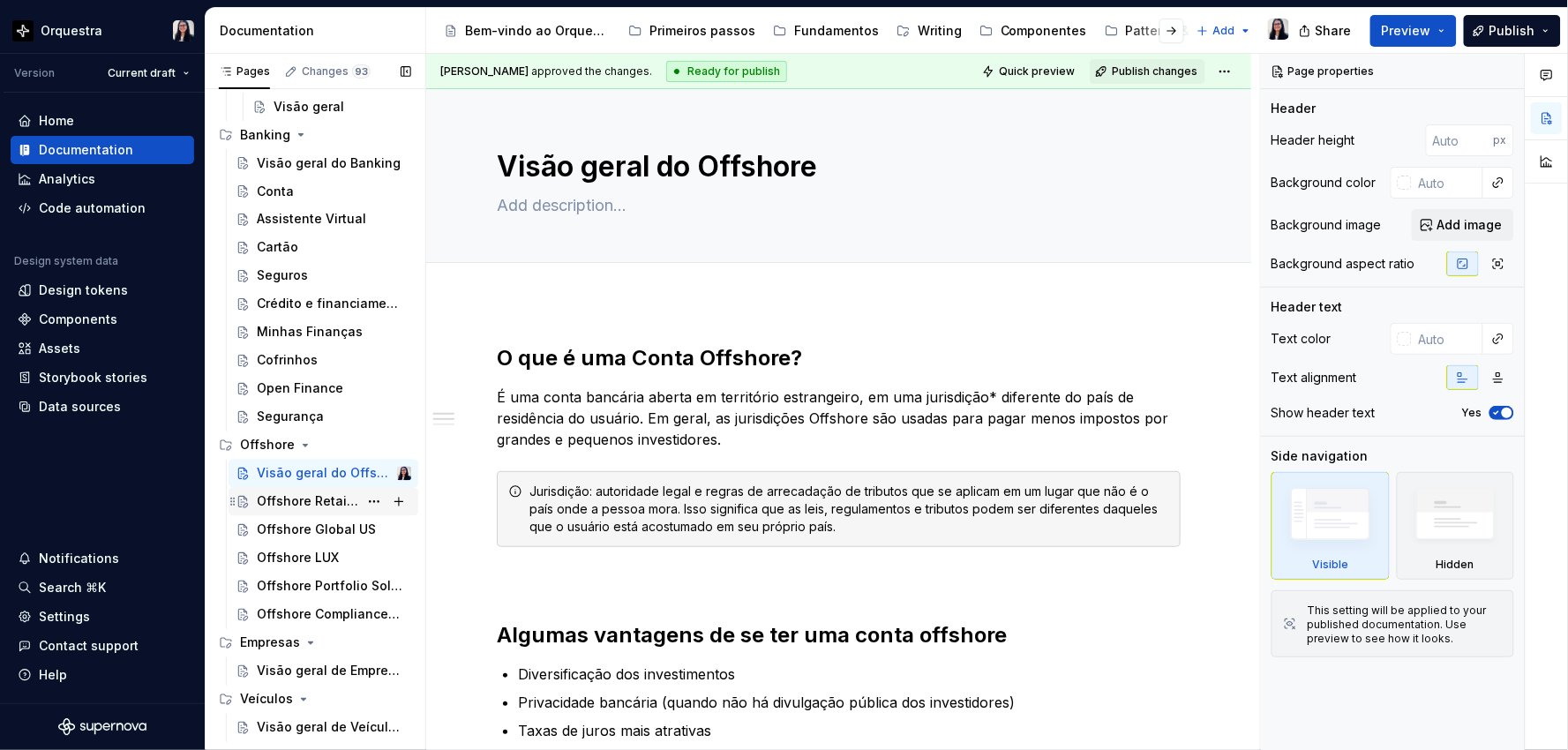
click at [298, 501] on div "Offshore Retail US" at bounding box center [307, 502] width 102 height 18
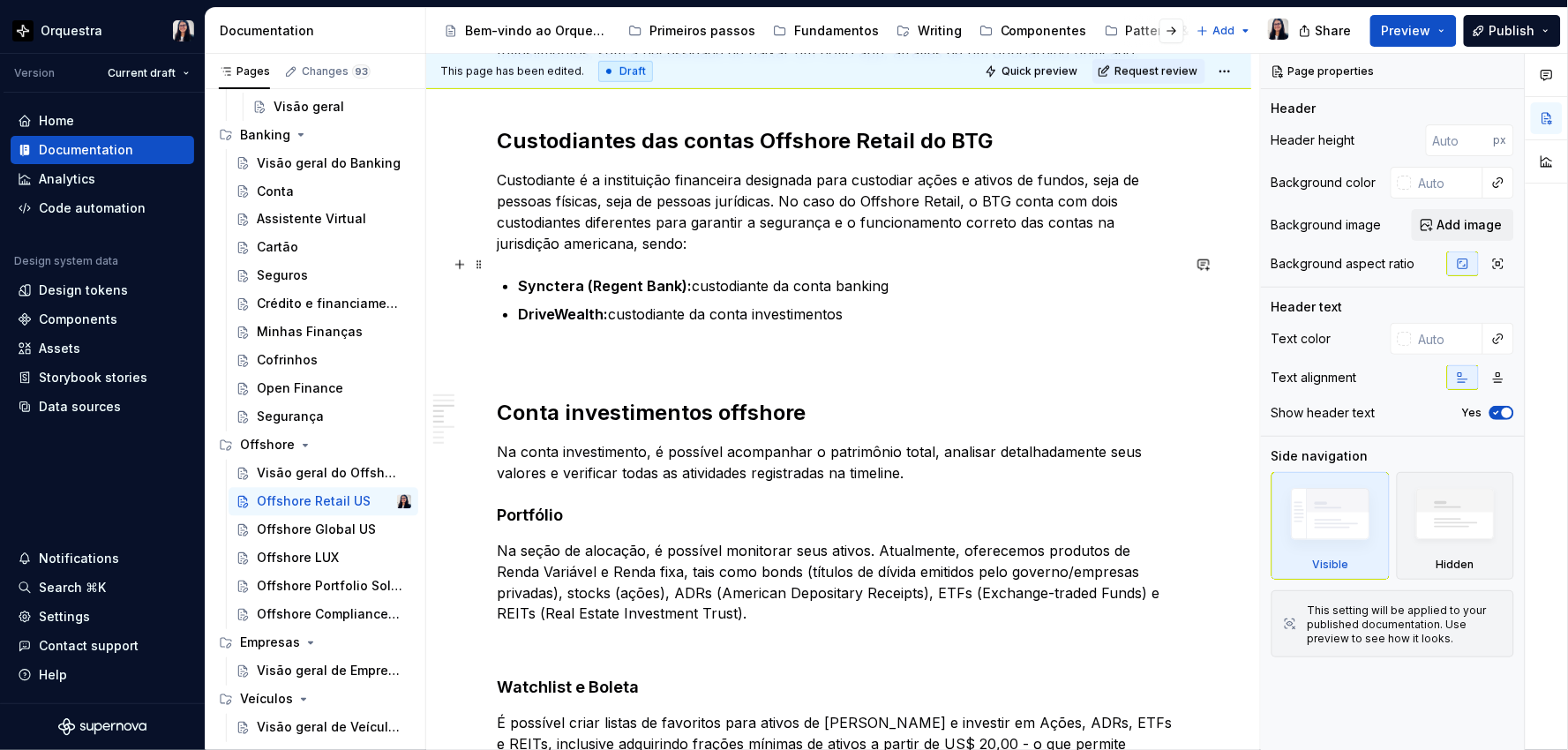
scroll to position [587, 0]
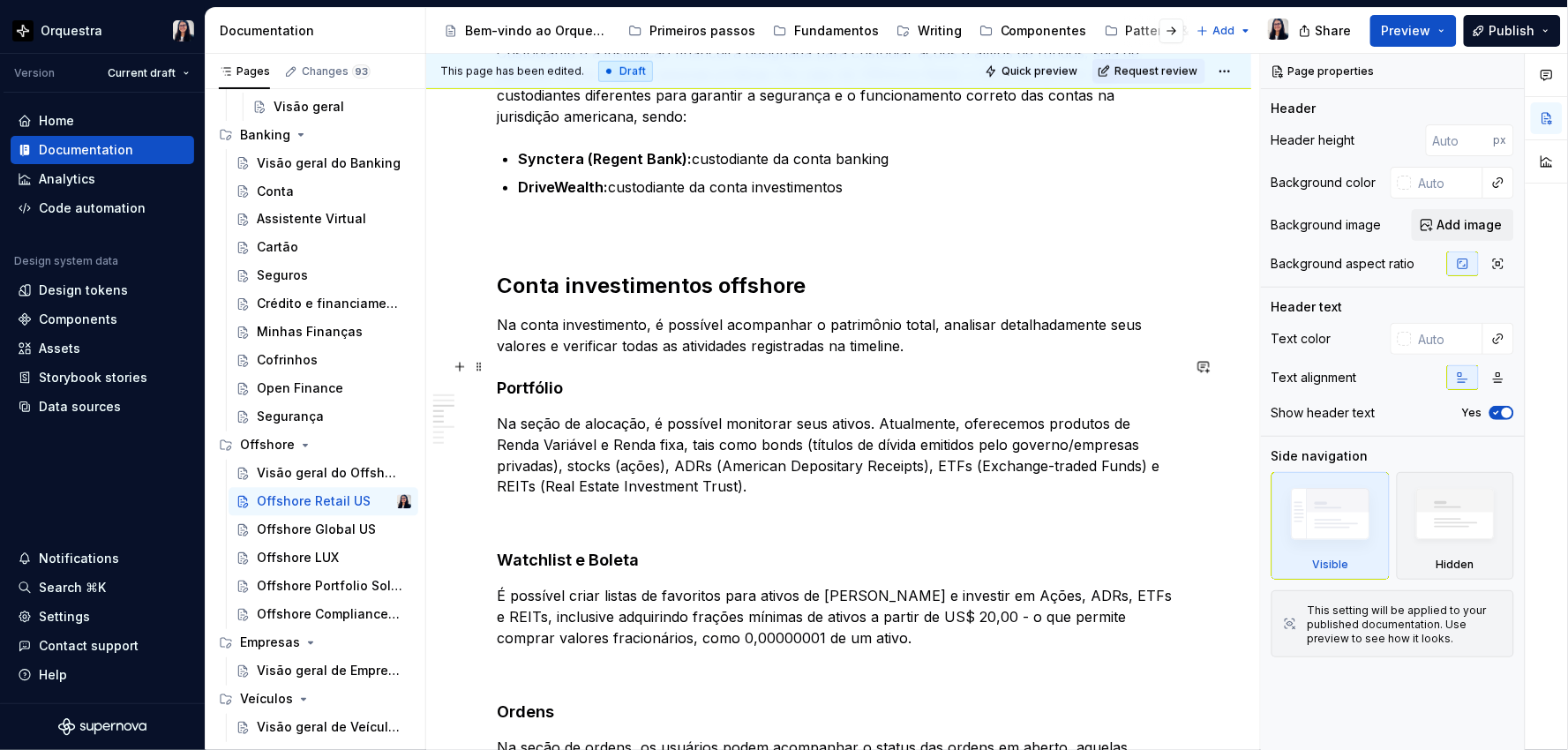
click at [499, 378] on h4 "Portfólio" at bounding box center [838, 388] width 683 height 22
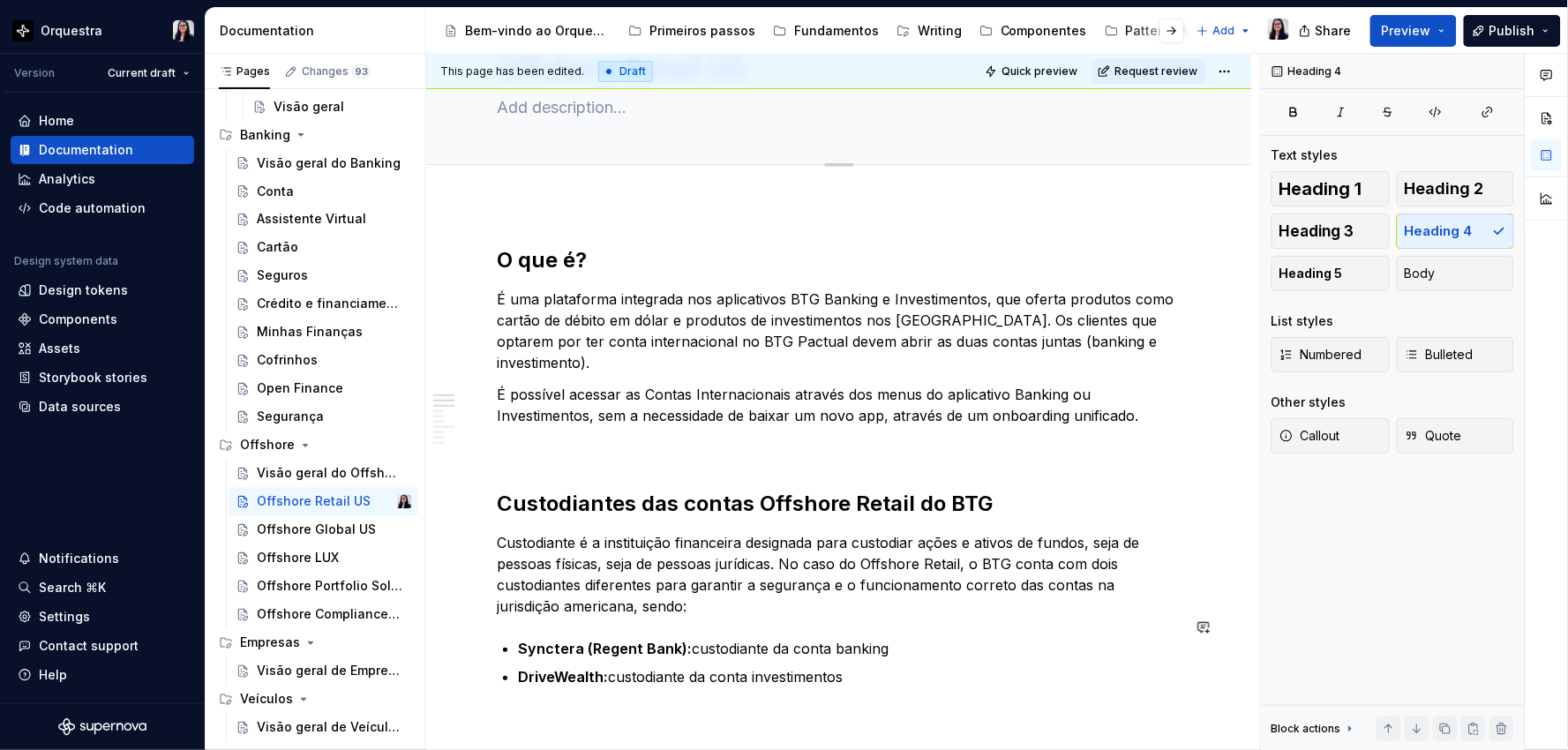
scroll to position [0, 0]
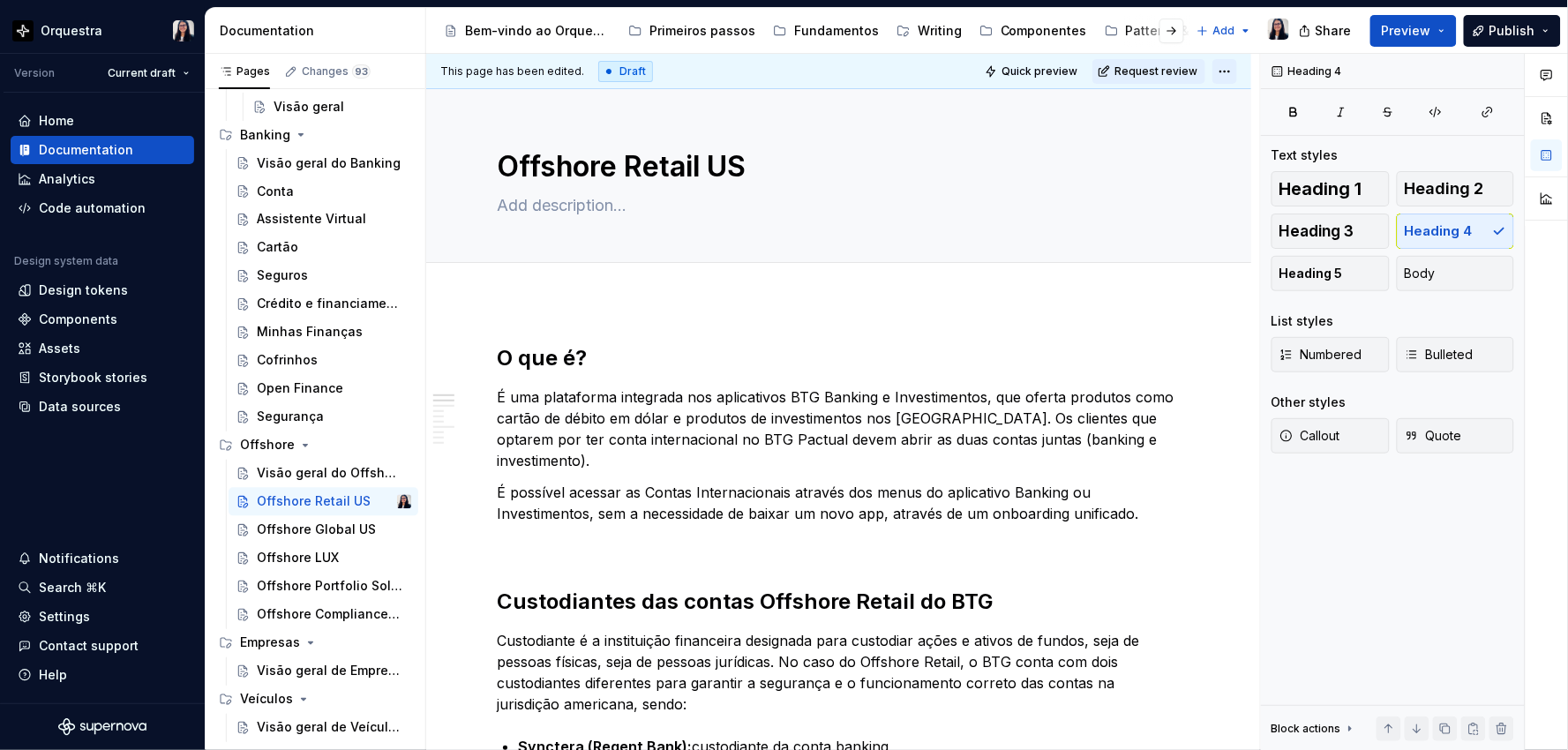
click at [1224, 71] on html "Orquestra Version Current draft Home Documentation Analytics Code automation De…" at bounding box center [784, 375] width 1568 height 750
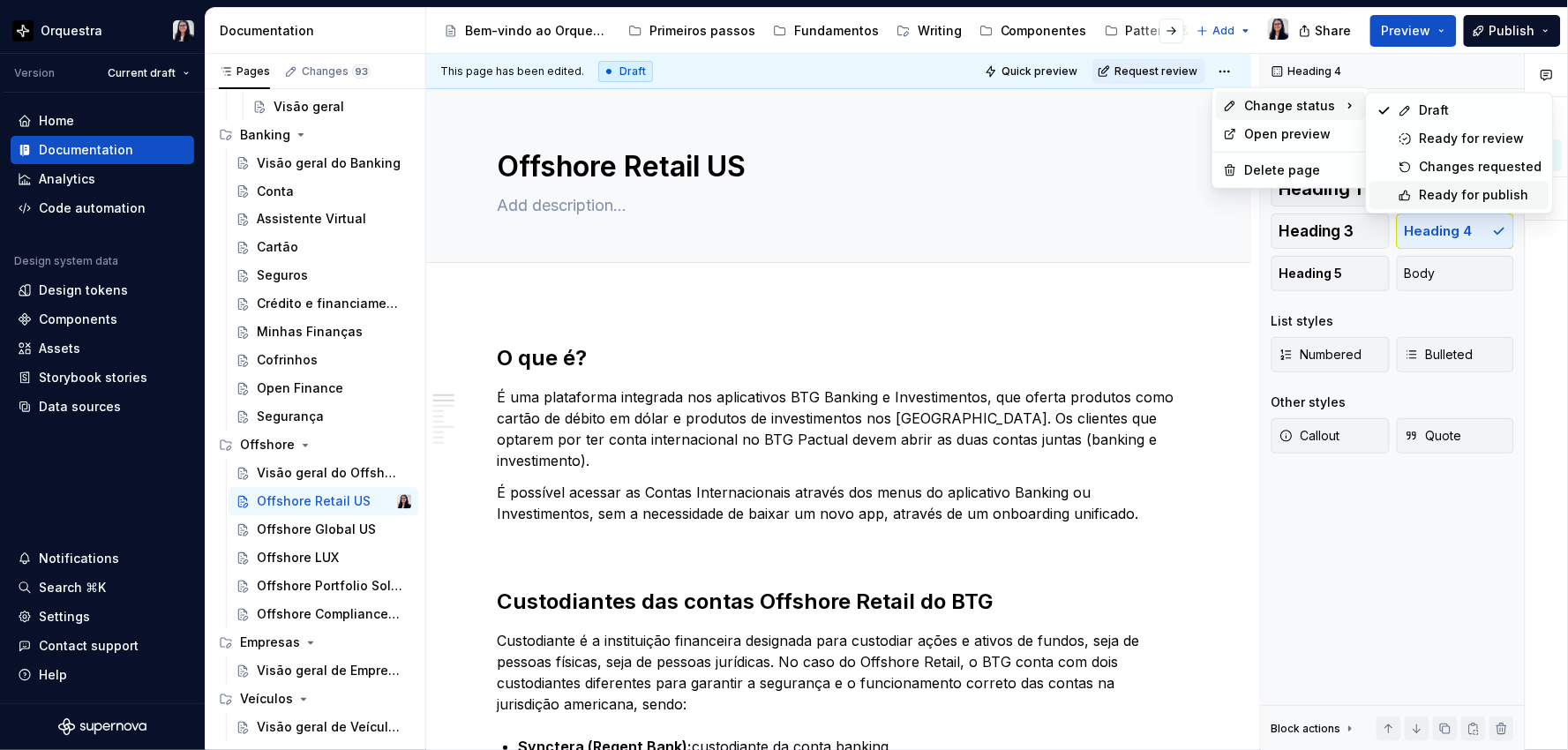
click at [1457, 194] on div "Ready for publish" at bounding box center [1481, 195] width 122 height 18
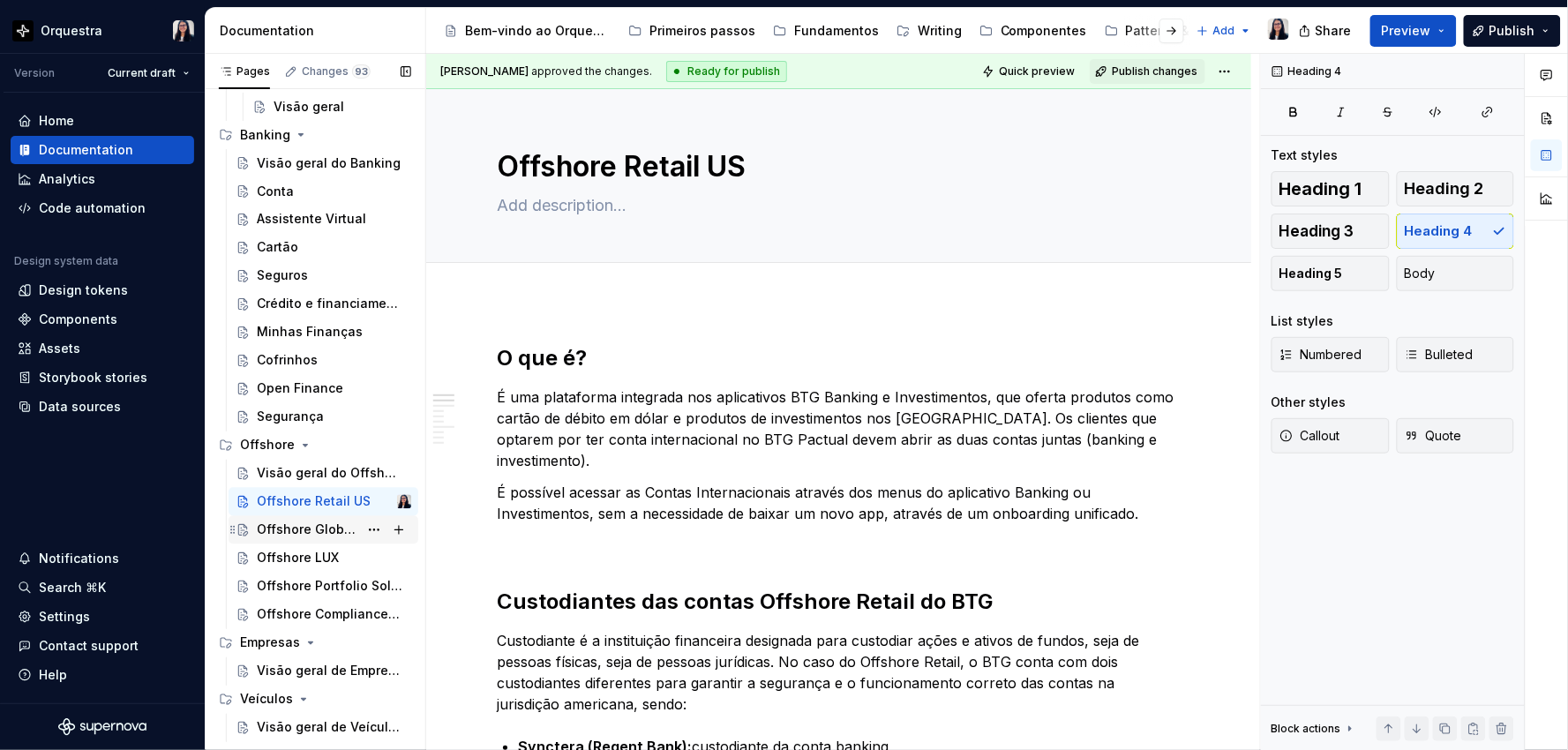
click at [274, 522] on div "Offshore Global US" at bounding box center [307, 531] width 102 height 18
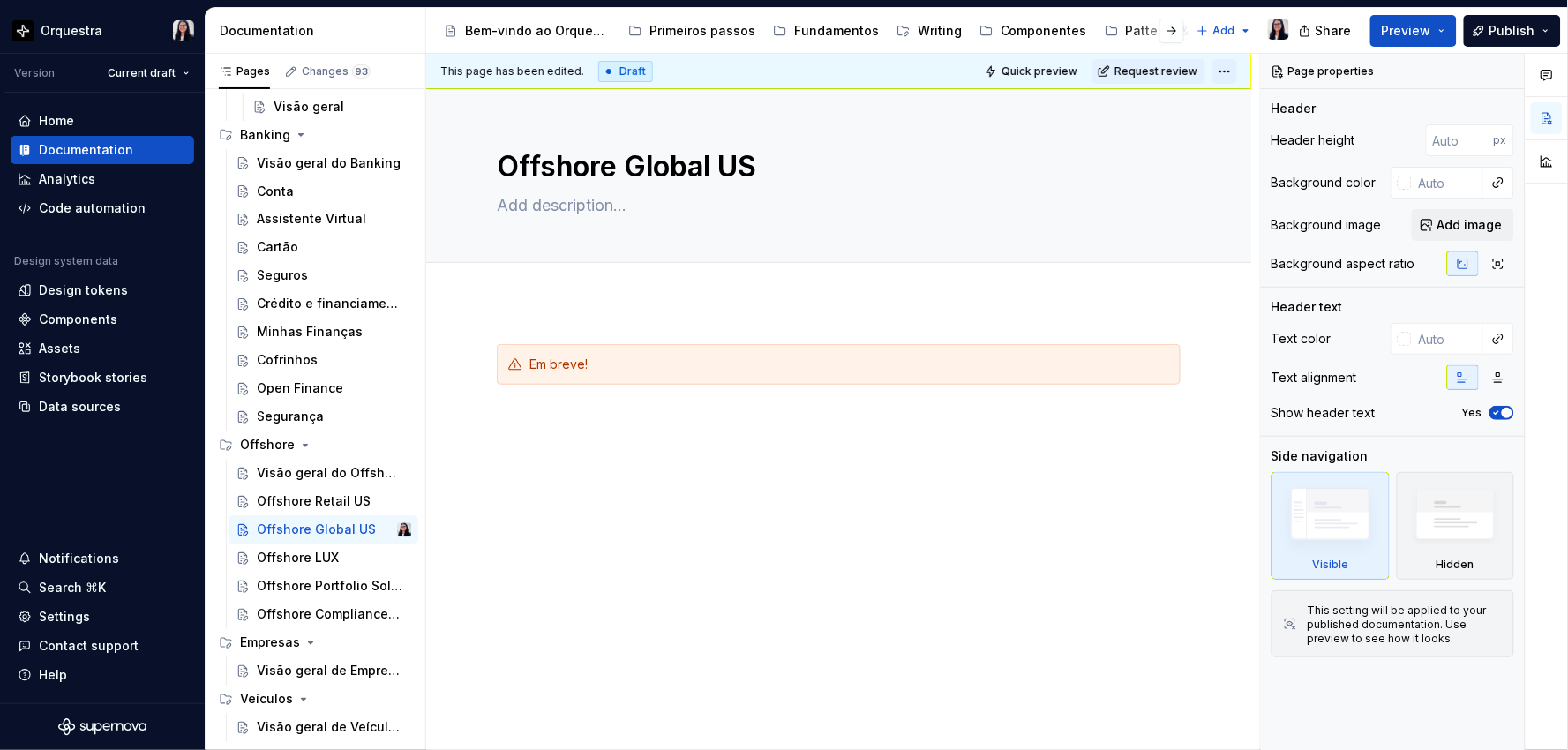
click at [1223, 71] on html "Orquestra Version Current draft Home Documentation Analytics Code automation De…" at bounding box center [784, 375] width 1568 height 750
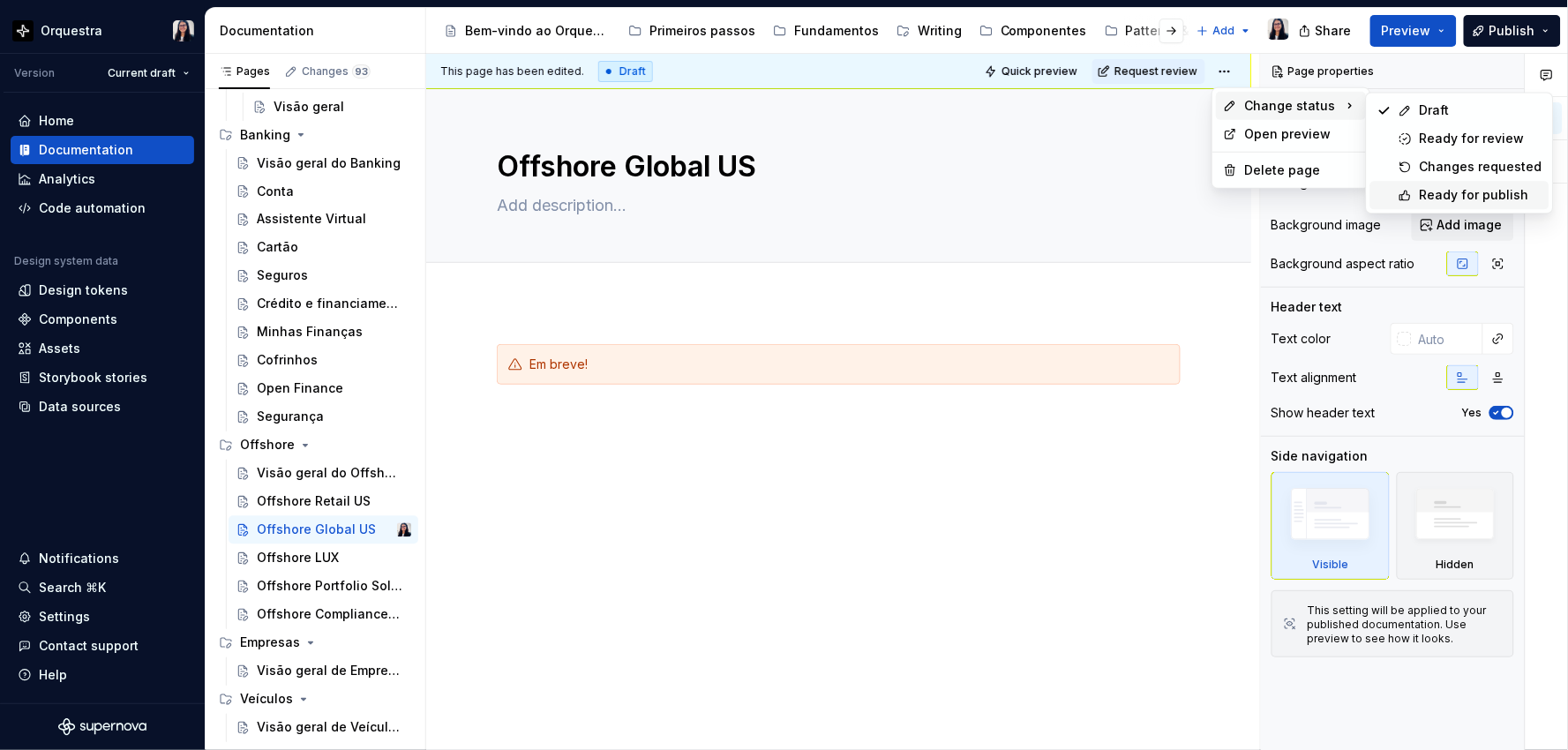
click at [1403, 194] on icon at bounding box center [1404, 195] width 10 height 10
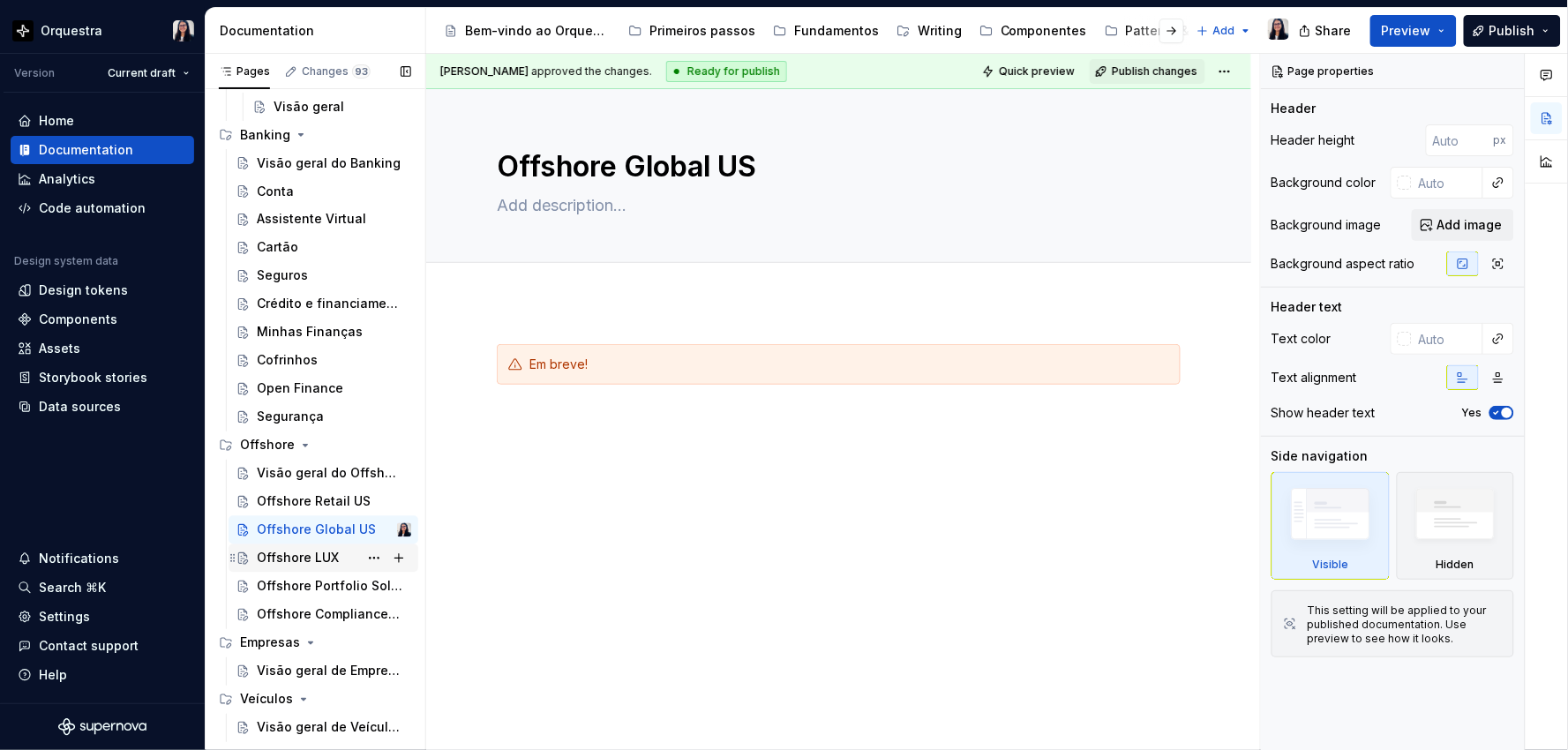
click at [294, 557] on div "Offshore LUX" at bounding box center [298, 558] width 82 height 18
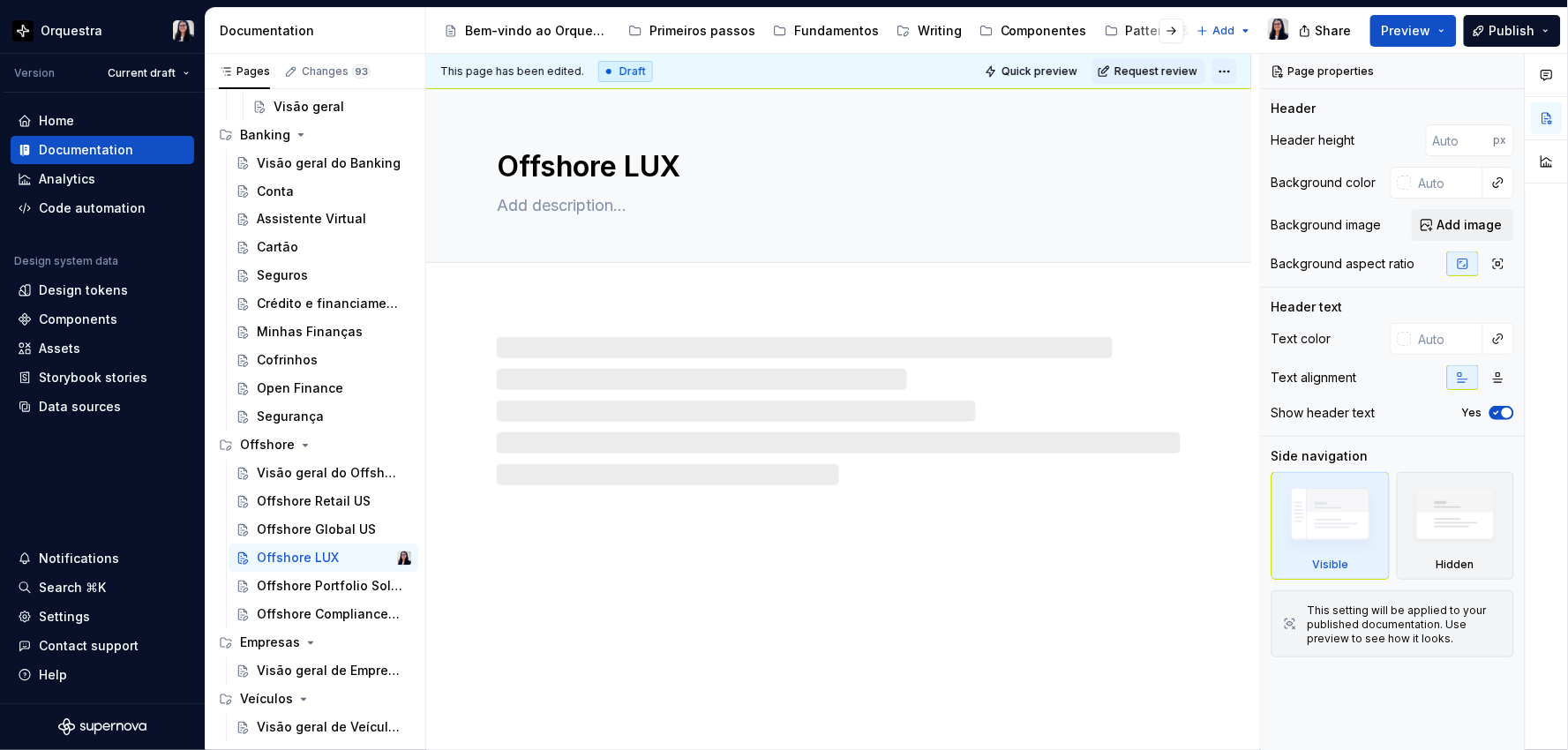
click at [1223, 69] on html "Orquestra Version Current draft Home Documentation Analytics Code automation De…" at bounding box center [784, 375] width 1568 height 750
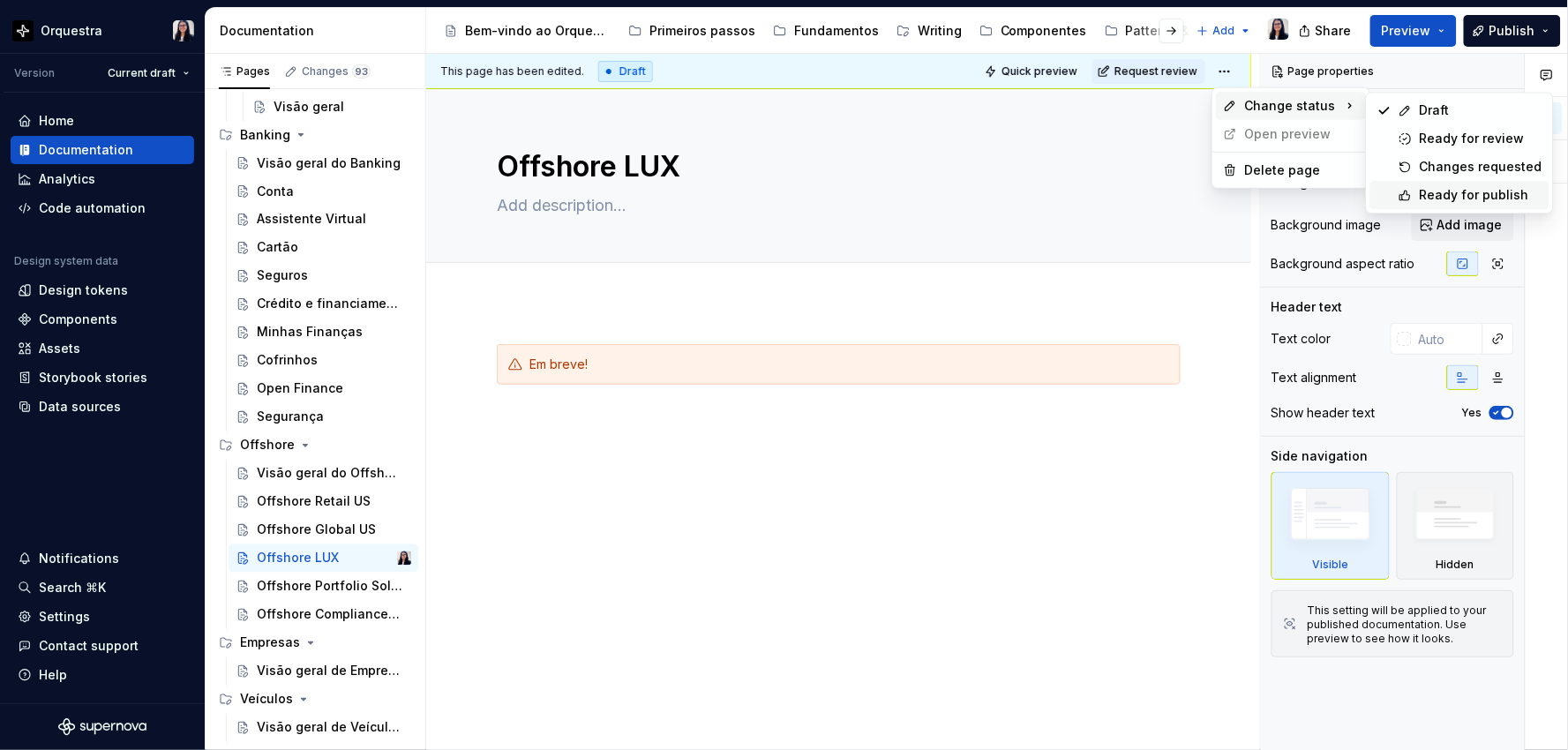
click at [1445, 203] on div "Ready for publish" at bounding box center [1481, 195] width 122 height 18
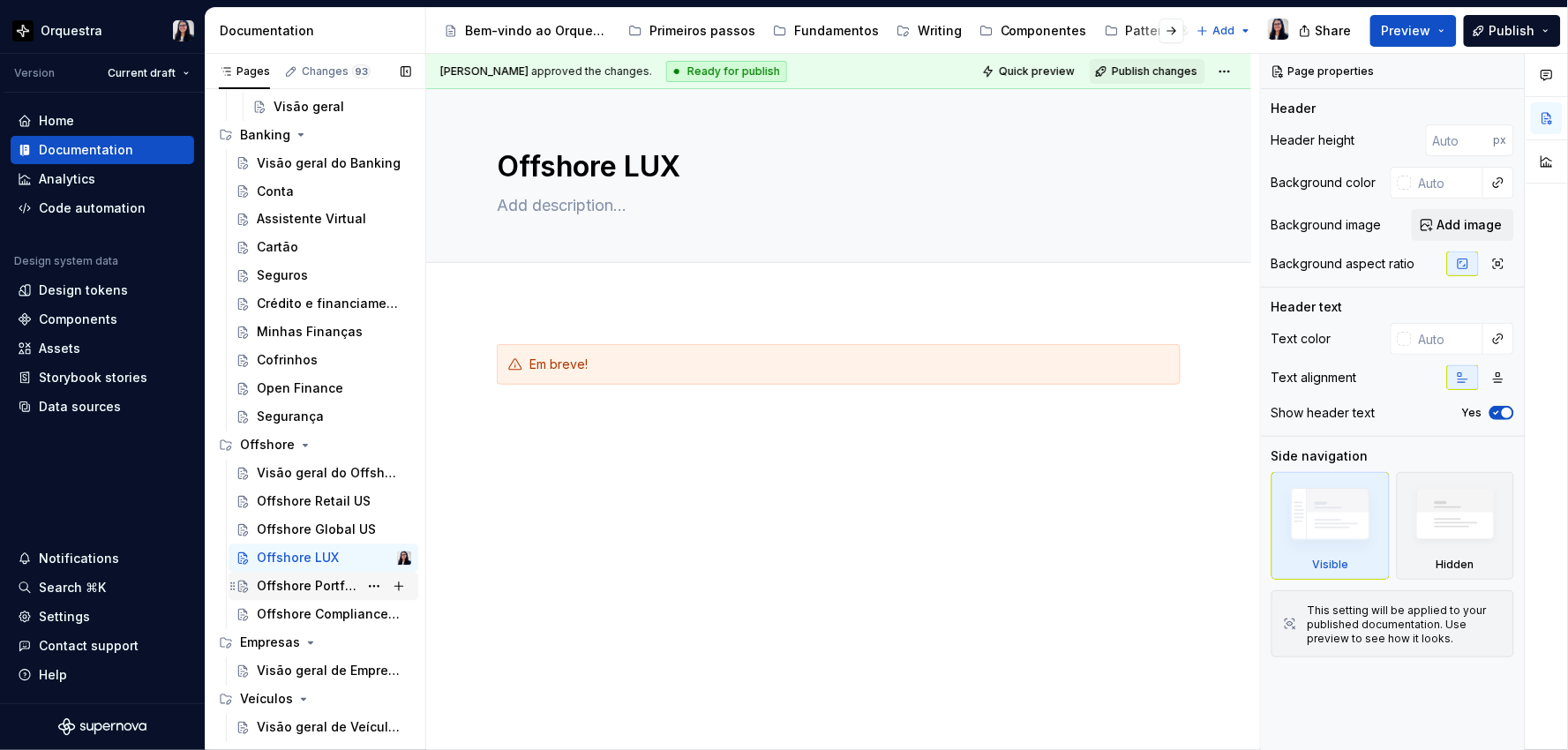
click at [292, 592] on div "Offshore Portfolio Solutions" at bounding box center [307, 587] width 102 height 18
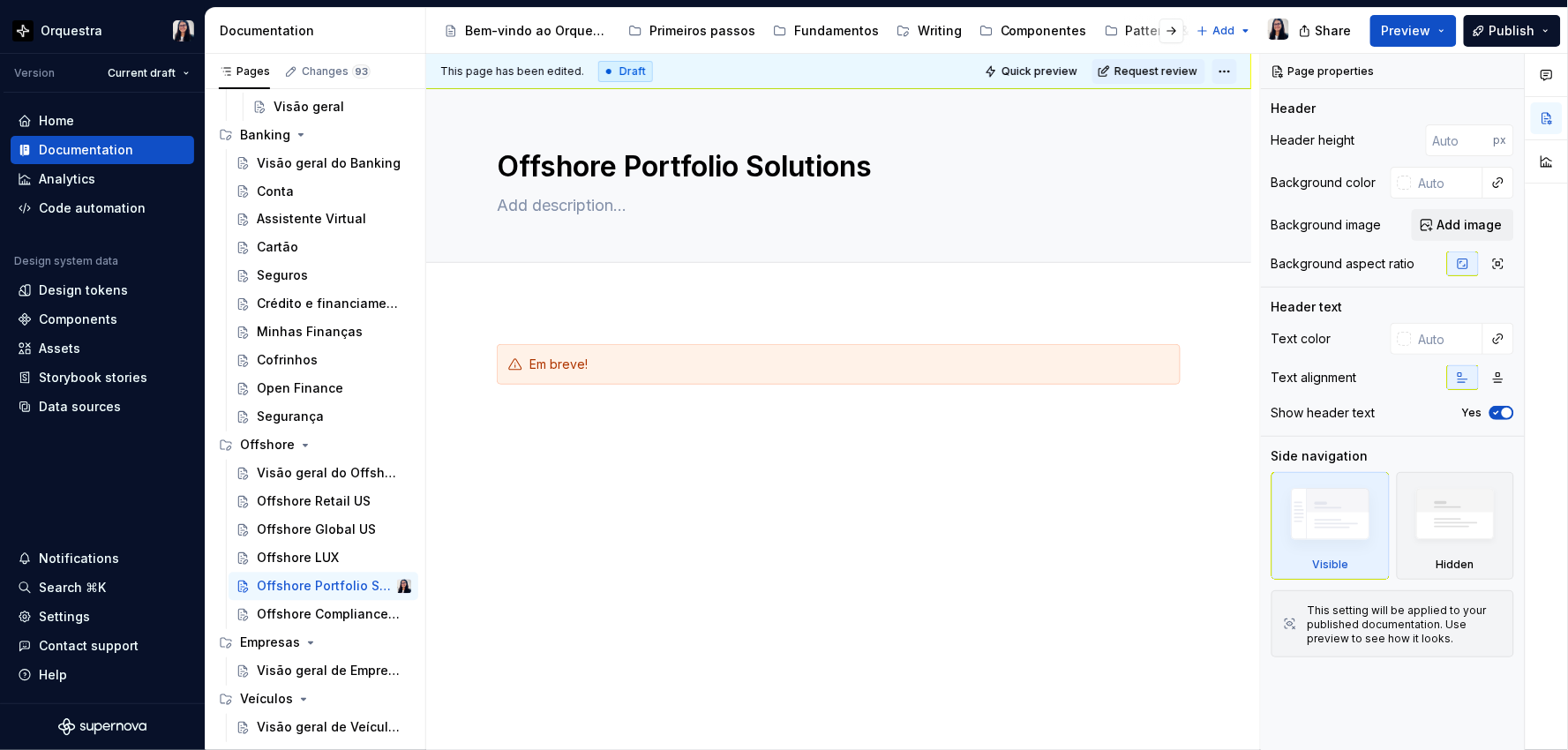
click at [1227, 71] on html "Orquestra Version Current draft Home Documentation Analytics Code automation De…" at bounding box center [784, 375] width 1568 height 750
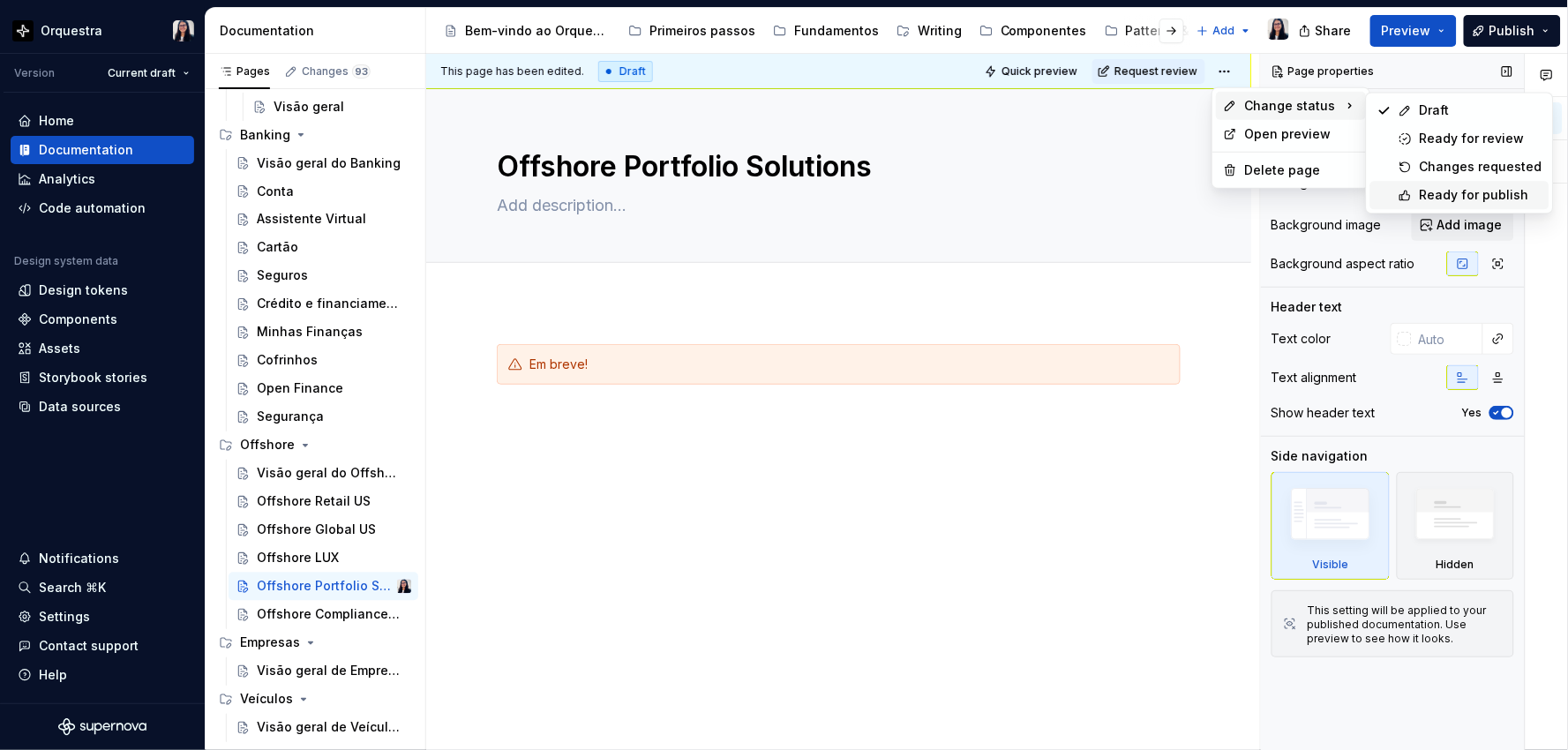
click at [1432, 197] on div "Ready for publish" at bounding box center [1481, 195] width 122 height 18
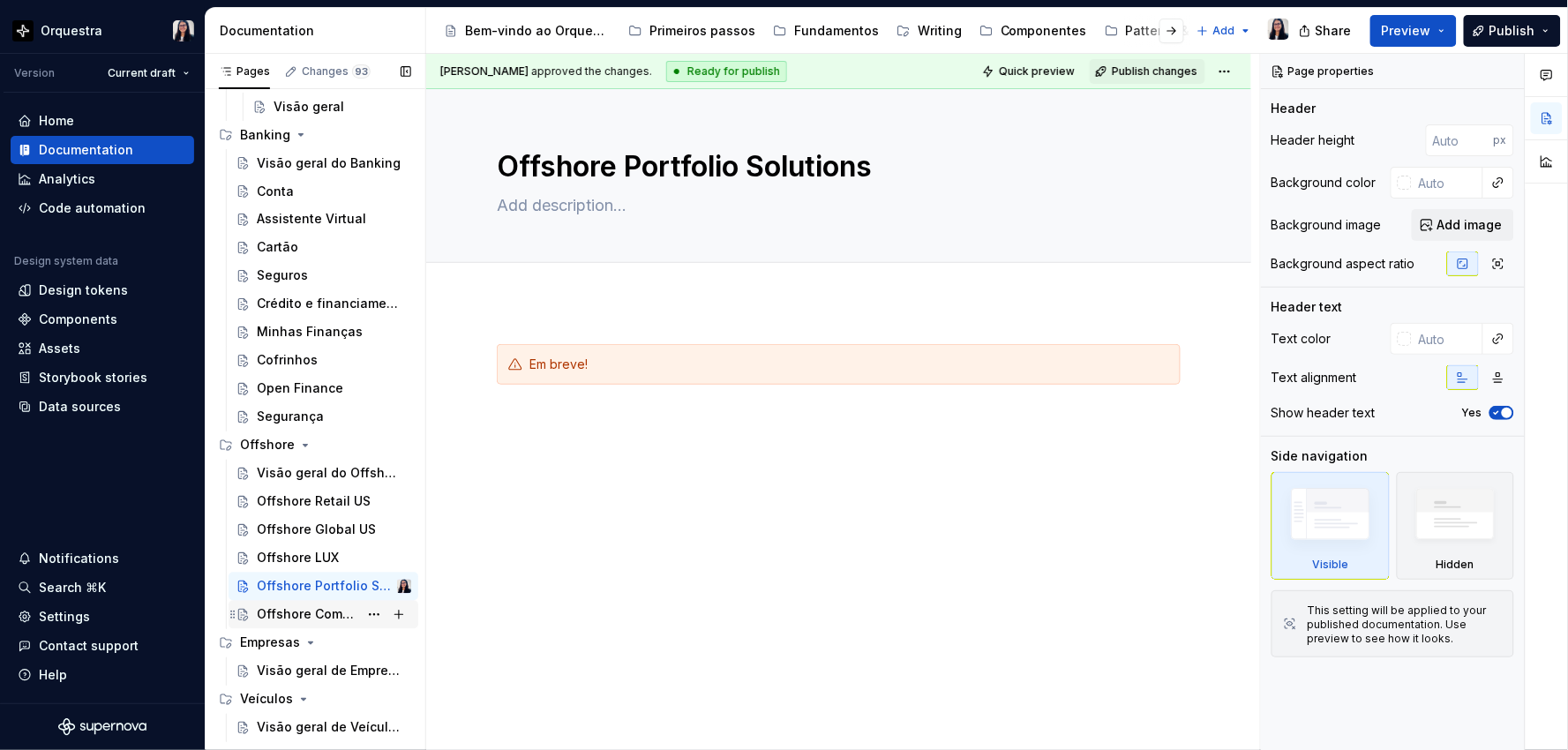
click at [278, 613] on div "Offshore Compliance Cayman" at bounding box center [307, 615] width 102 height 18
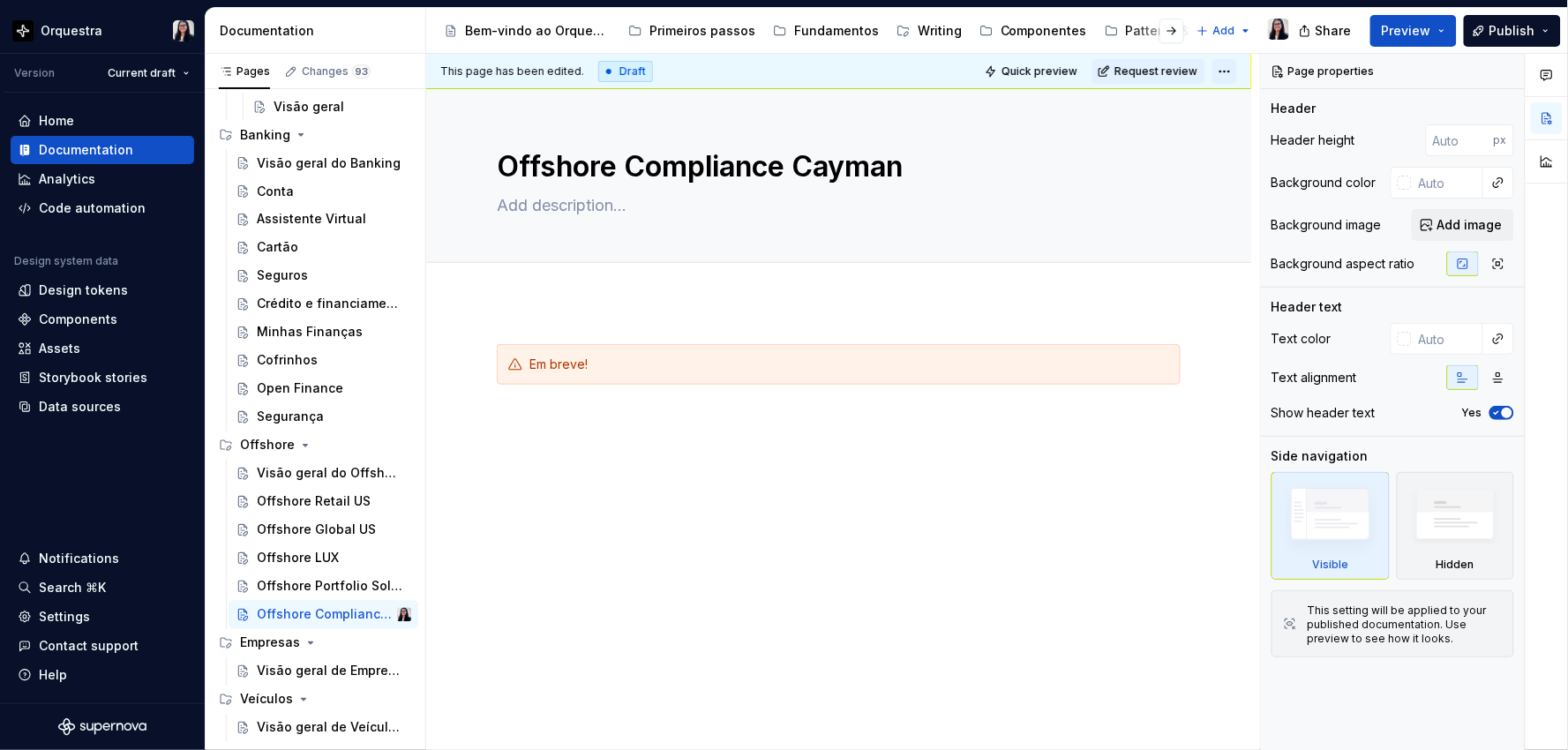
click at [1225, 72] on html "Orquestra Version Current draft Home Documentation Analytics Code automation De…" at bounding box center [784, 375] width 1568 height 750
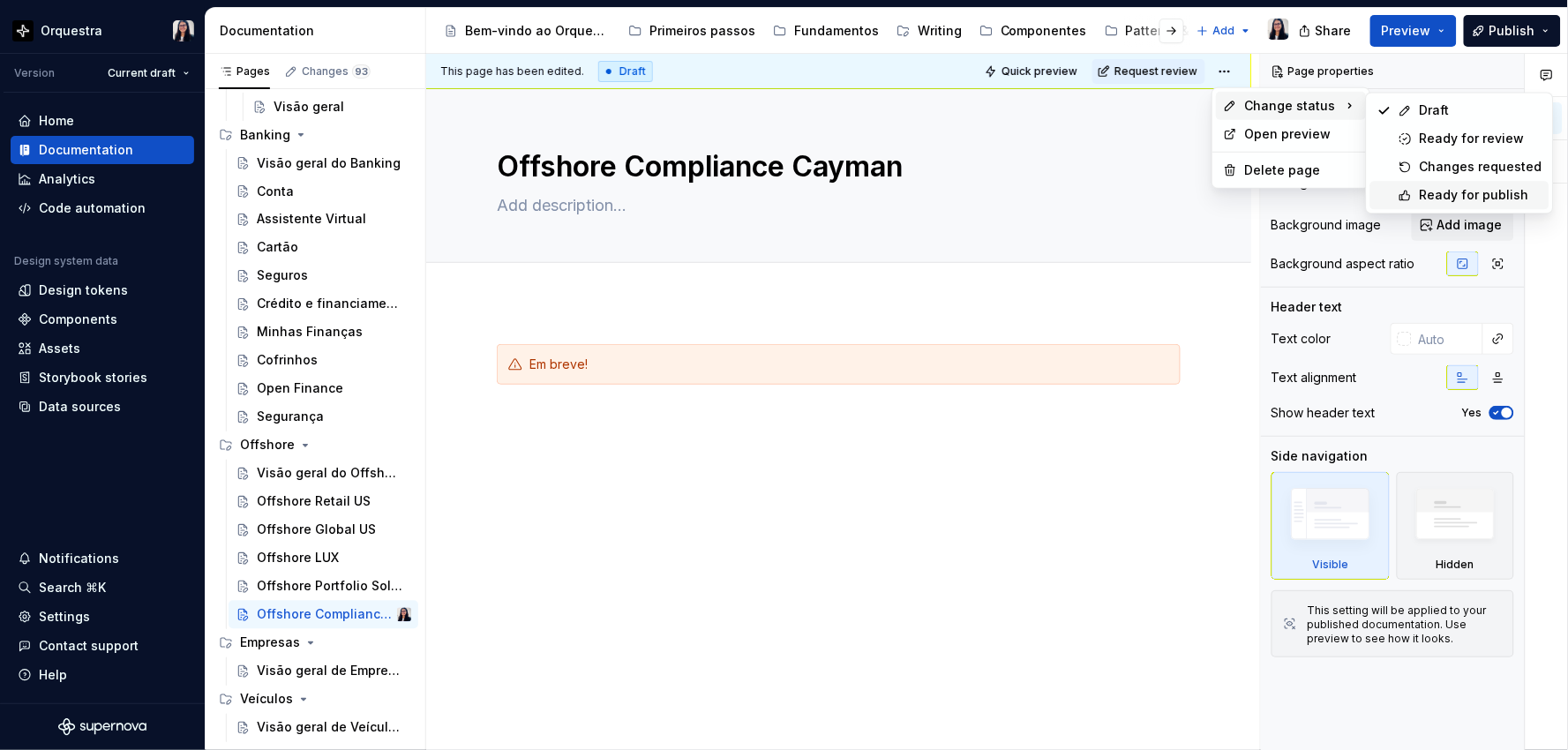
click at [1439, 197] on div "Ready for publish" at bounding box center [1481, 195] width 122 height 18
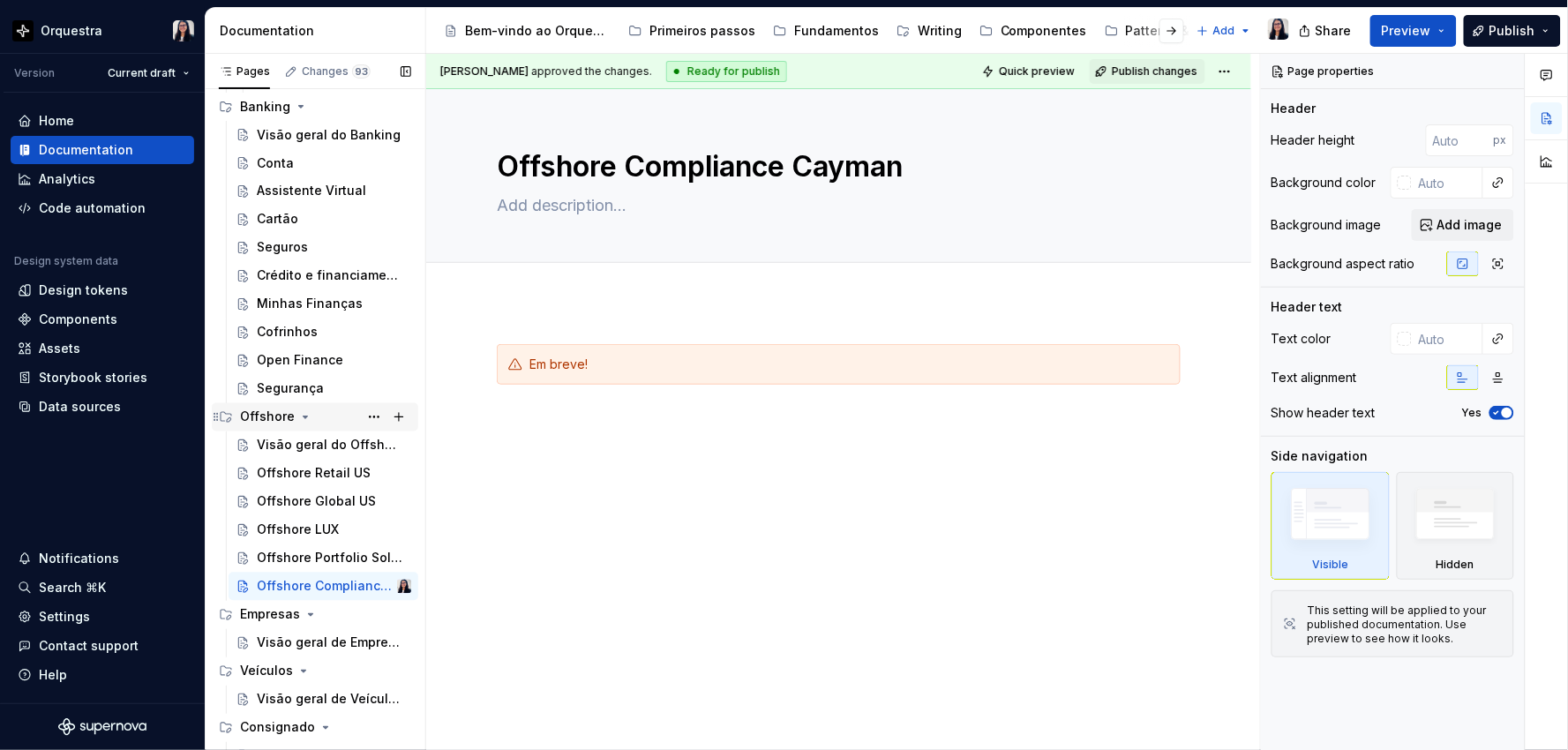
scroll to position [926, 0]
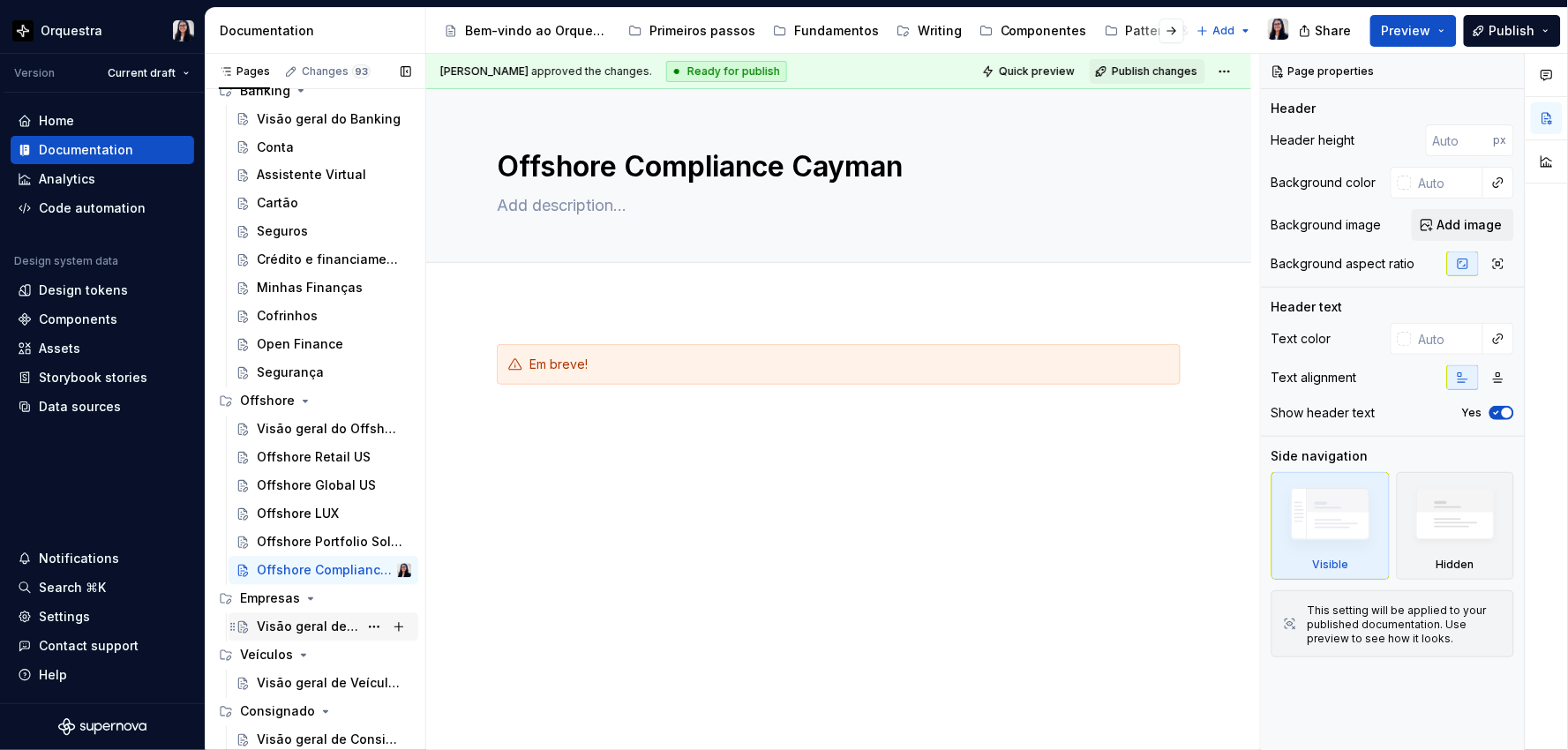
click at [273, 629] on div "Visão geral de Empresas" at bounding box center [307, 628] width 102 height 18
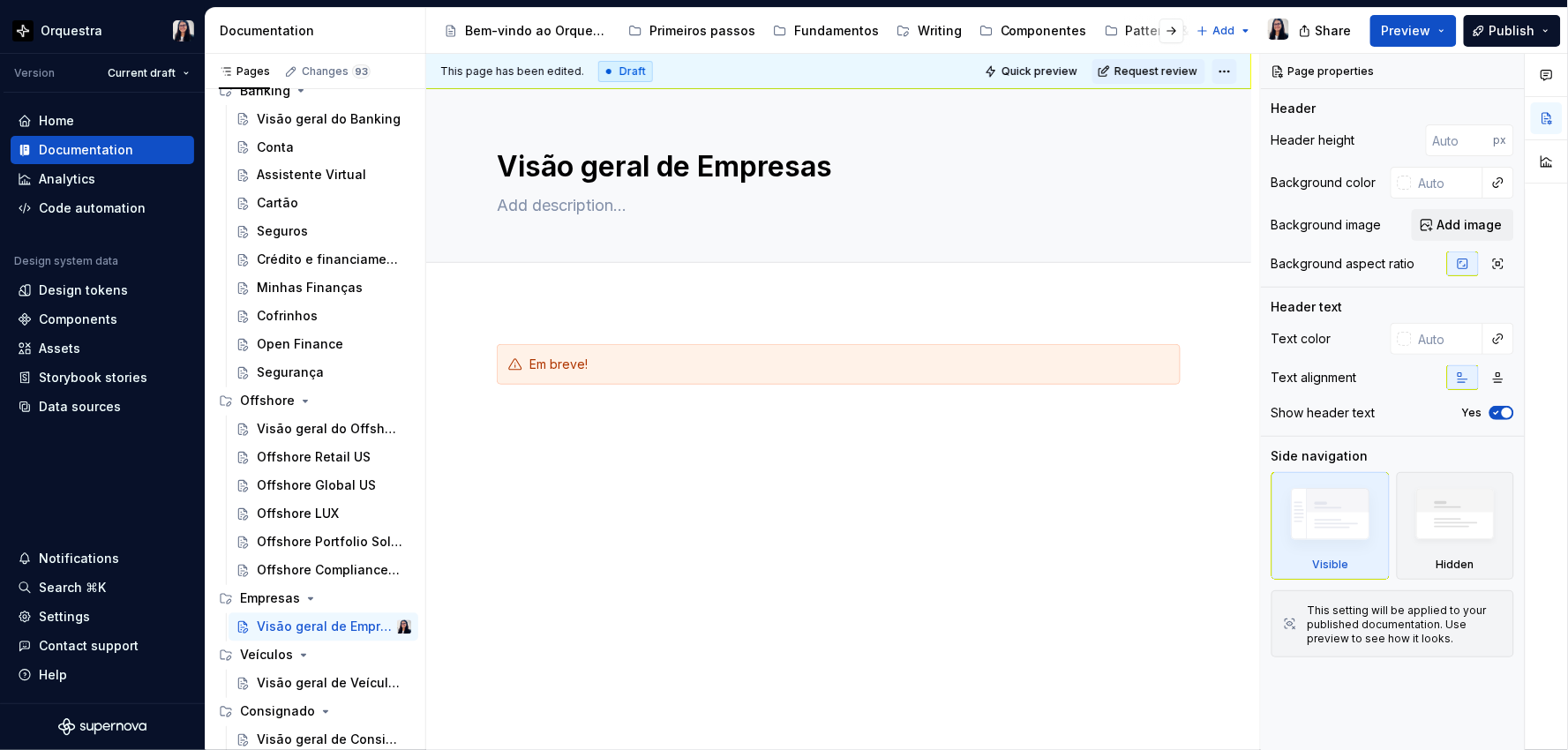
click at [1225, 68] on html "Orquestra Version Current draft Home Documentation Analytics Code automation De…" at bounding box center [784, 375] width 1568 height 750
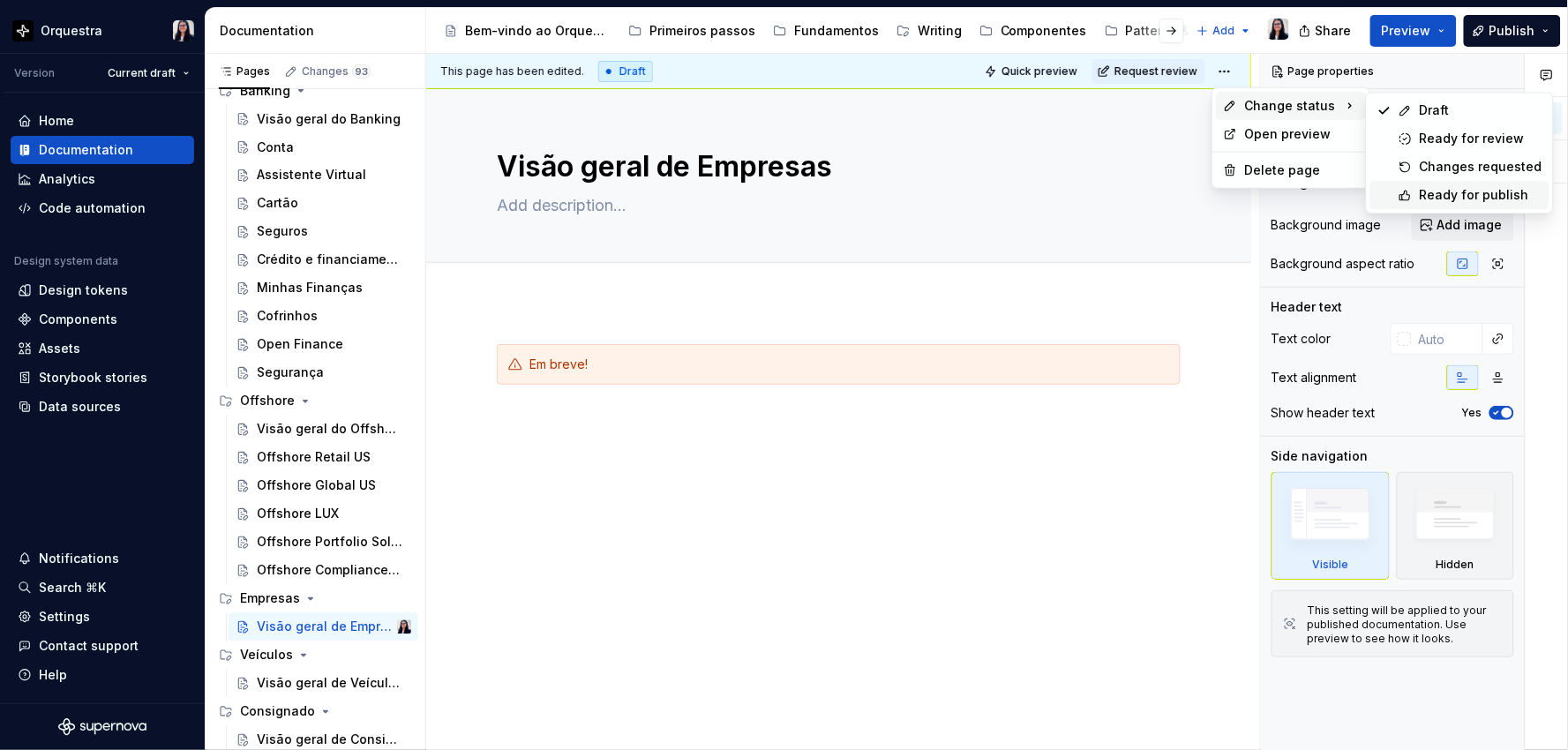
click at [1419, 185] on div "Ready for publish" at bounding box center [1459, 194] width 179 height 28
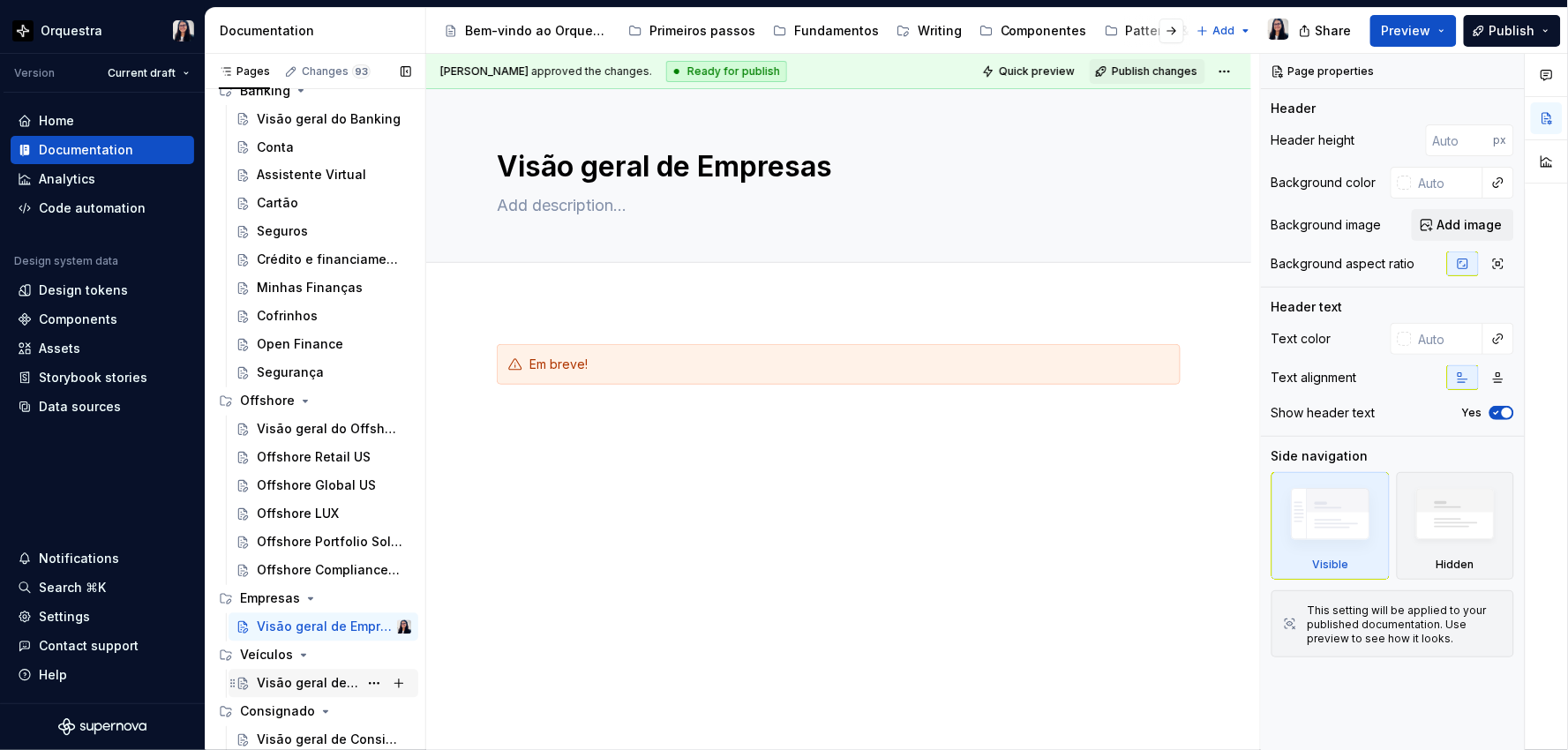
click at [289, 690] on div "Visão geral de Veículos" at bounding box center [307, 684] width 102 height 18
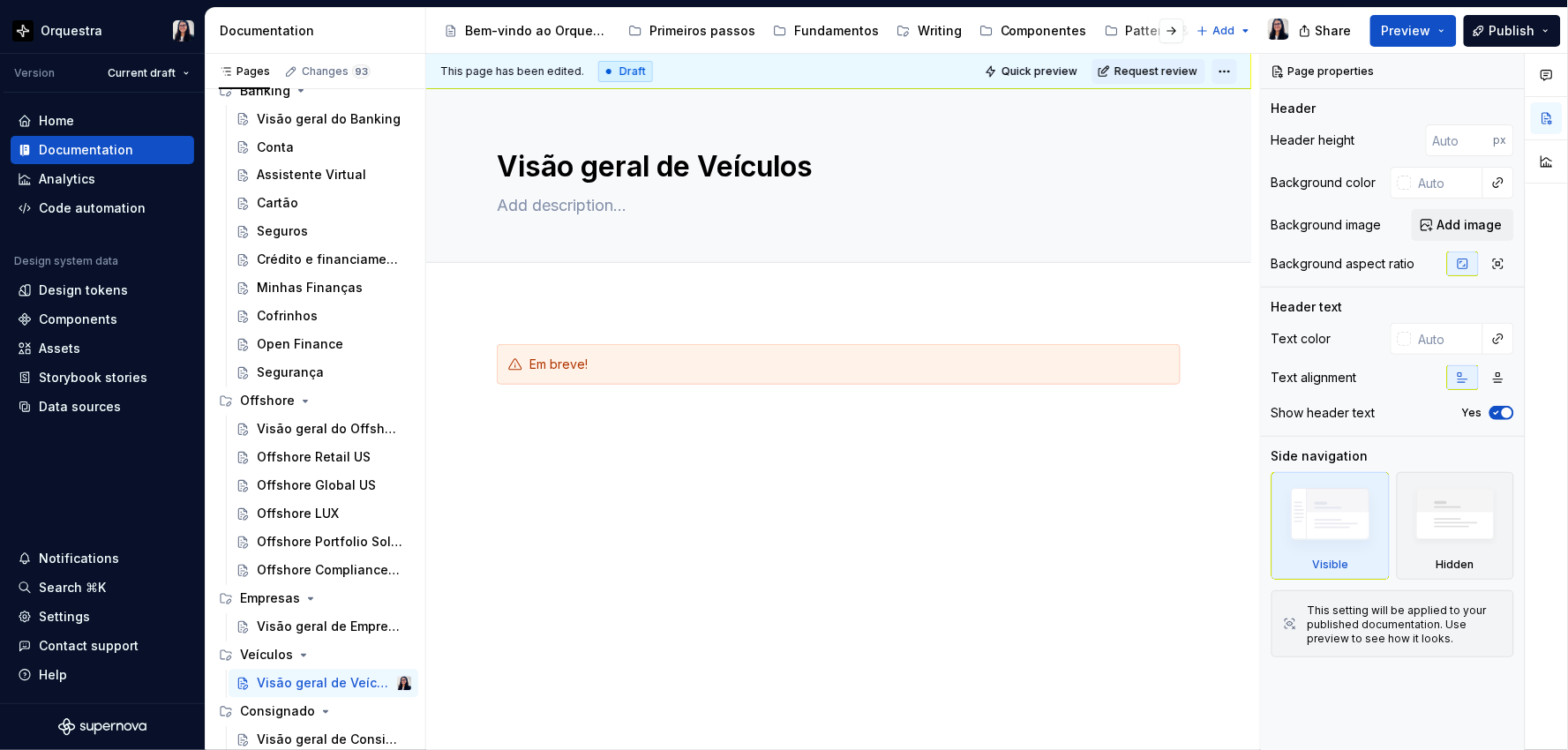
click at [1226, 69] on html "Orquestra Version Current draft Home Documentation Analytics Code automation De…" at bounding box center [784, 375] width 1568 height 750
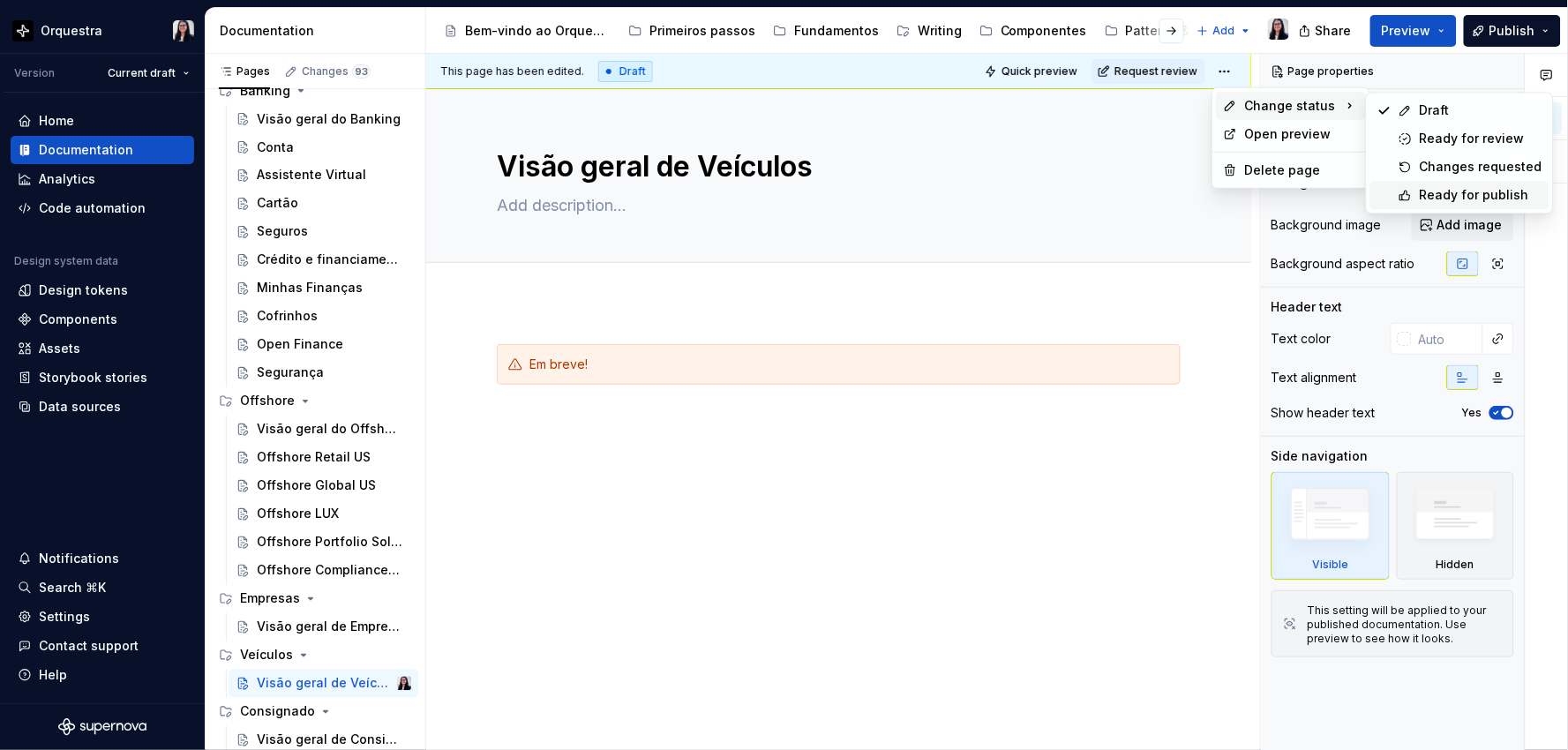
click at [1436, 186] on div "Ready for publish" at bounding box center [1481, 195] width 122 height 18
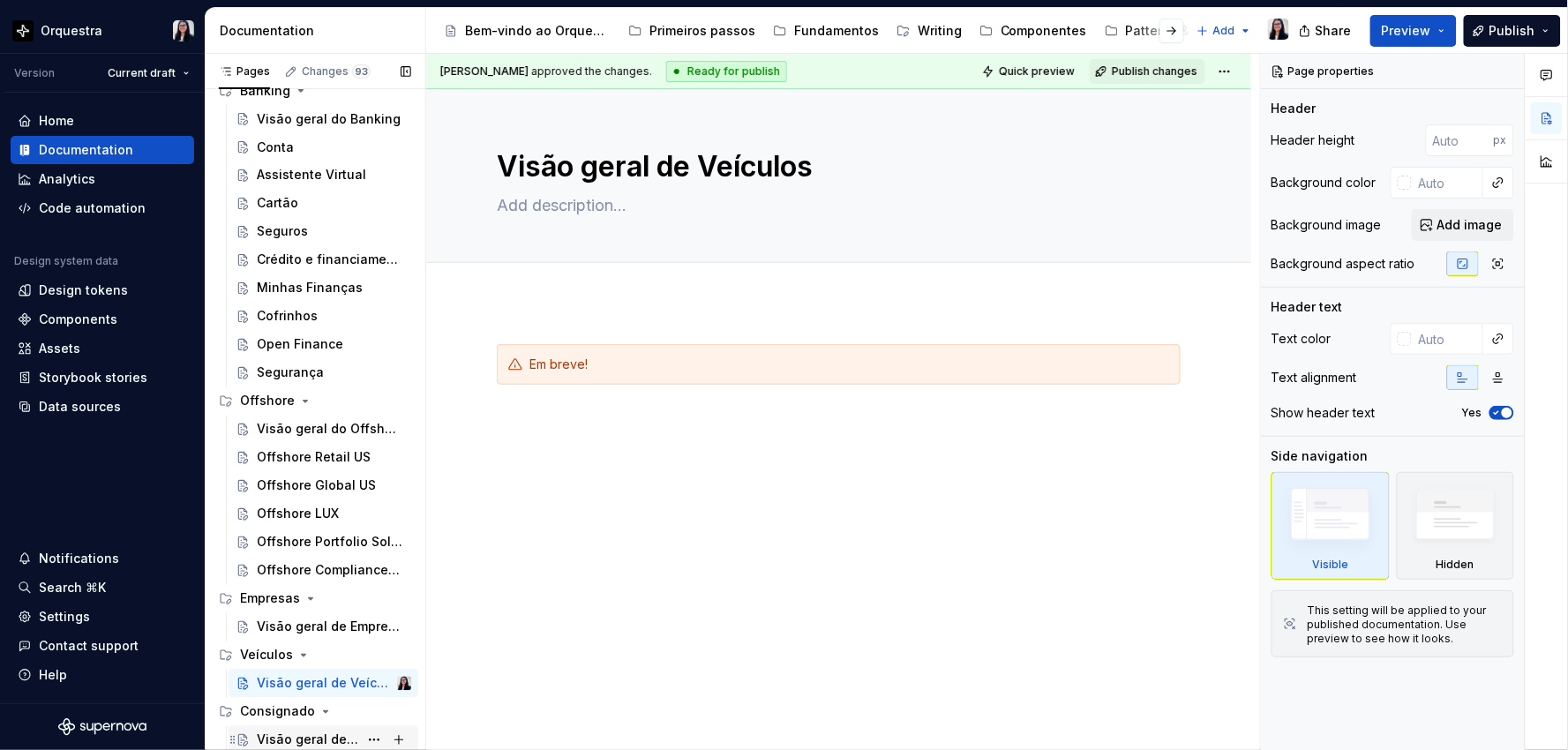
click at [293, 733] on div "Visão geral de Consignado" at bounding box center [307, 740] width 102 height 18
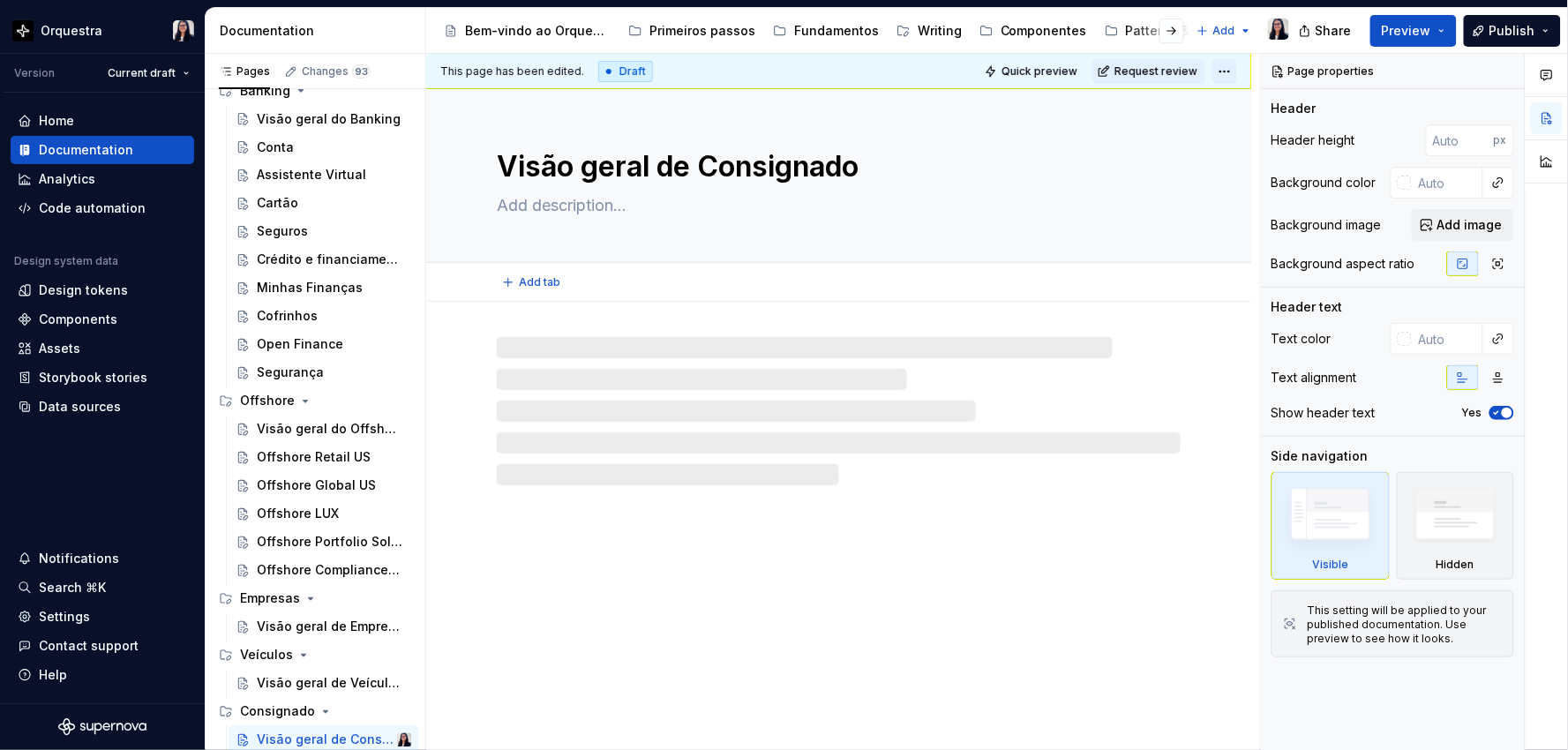
click at [1225, 76] on html "Orquestra Version Current draft Home Documentation Analytics Code automation De…" at bounding box center [784, 375] width 1568 height 750
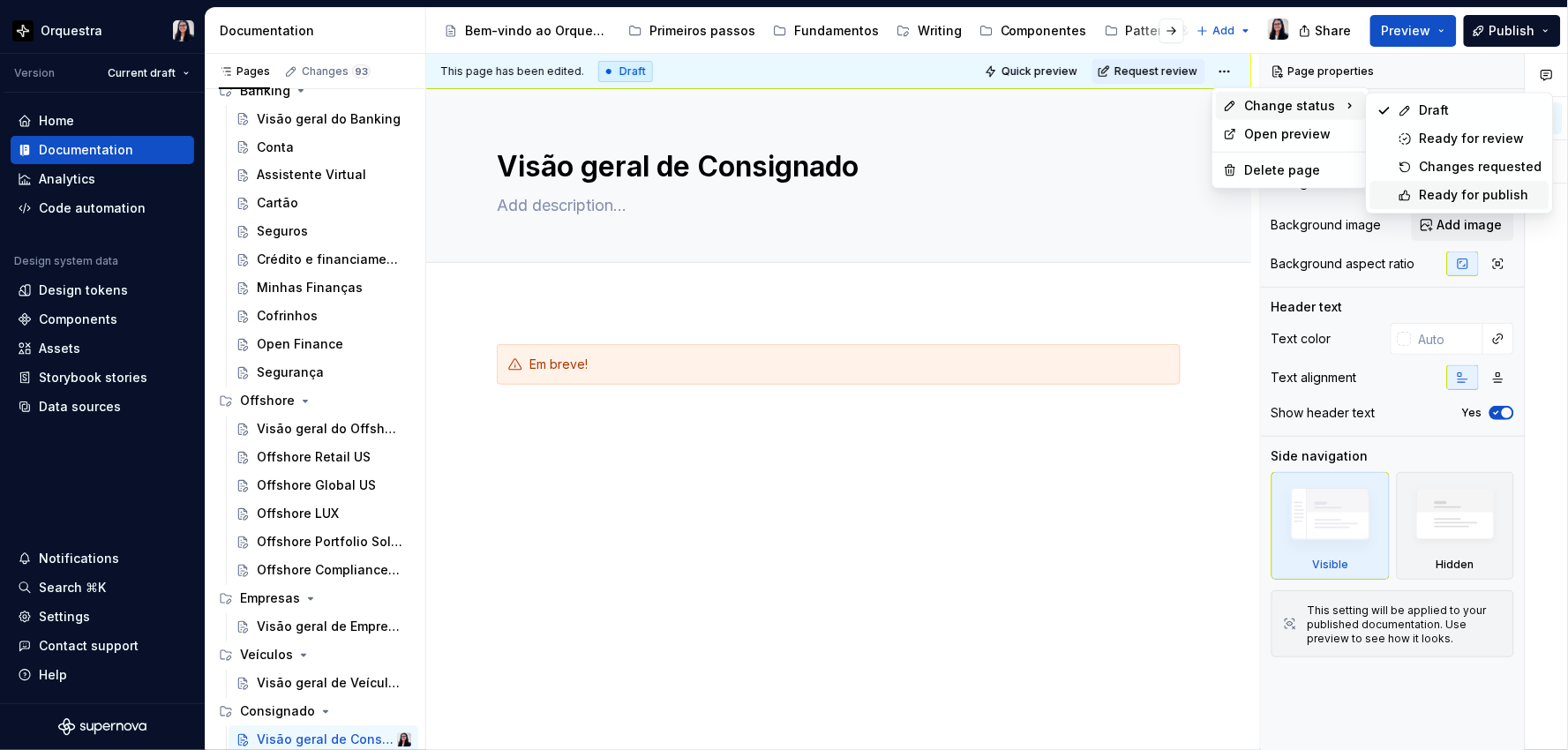
click at [1423, 198] on div "Ready for publish" at bounding box center [1481, 195] width 122 height 18
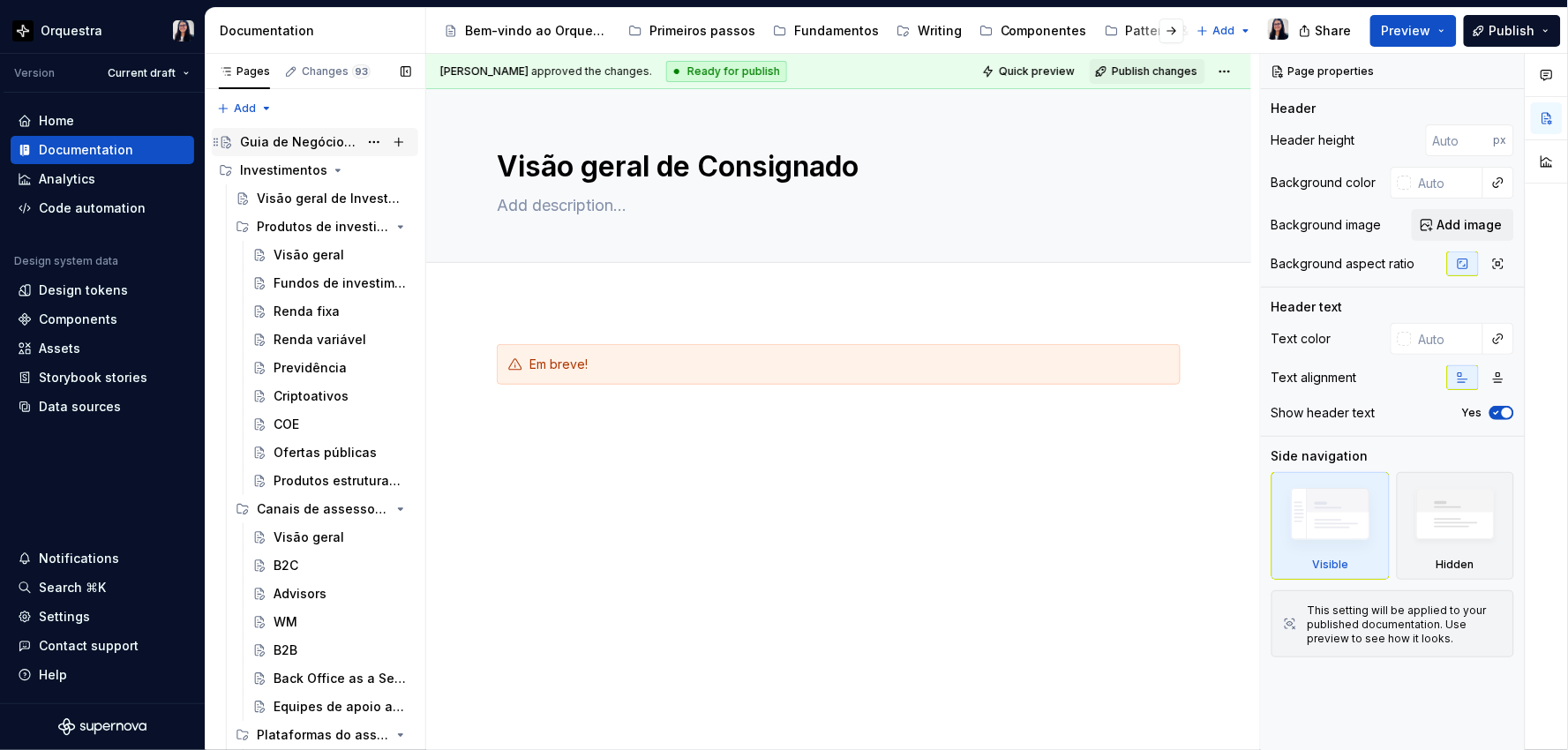
click at [283, 147] on div "Guia de Negócios para UX" at bounding box center [298, 142] width 118 height 18
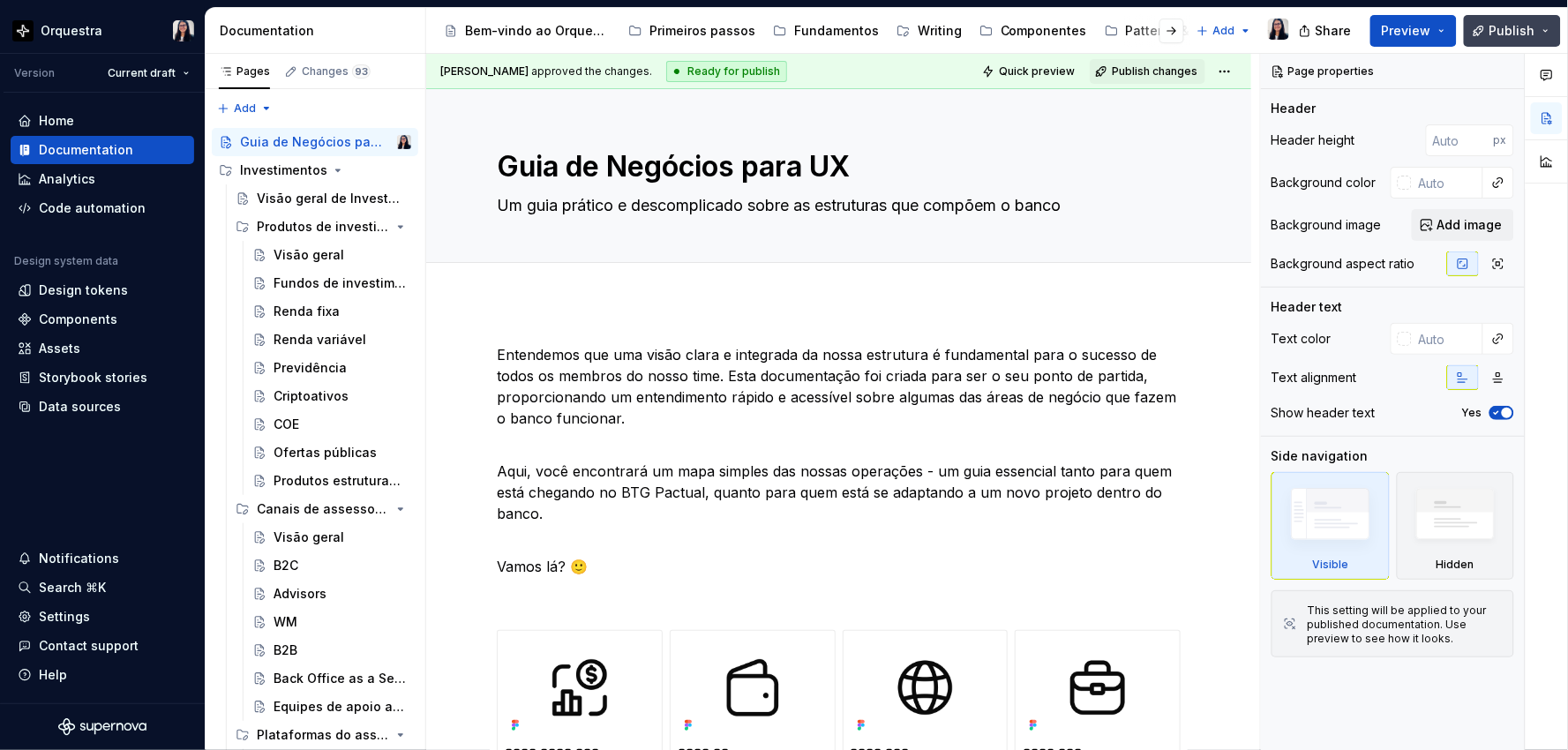
click at [1504, 30] on span "Publish" at bounding box center [1511, 31] width 46 height 18
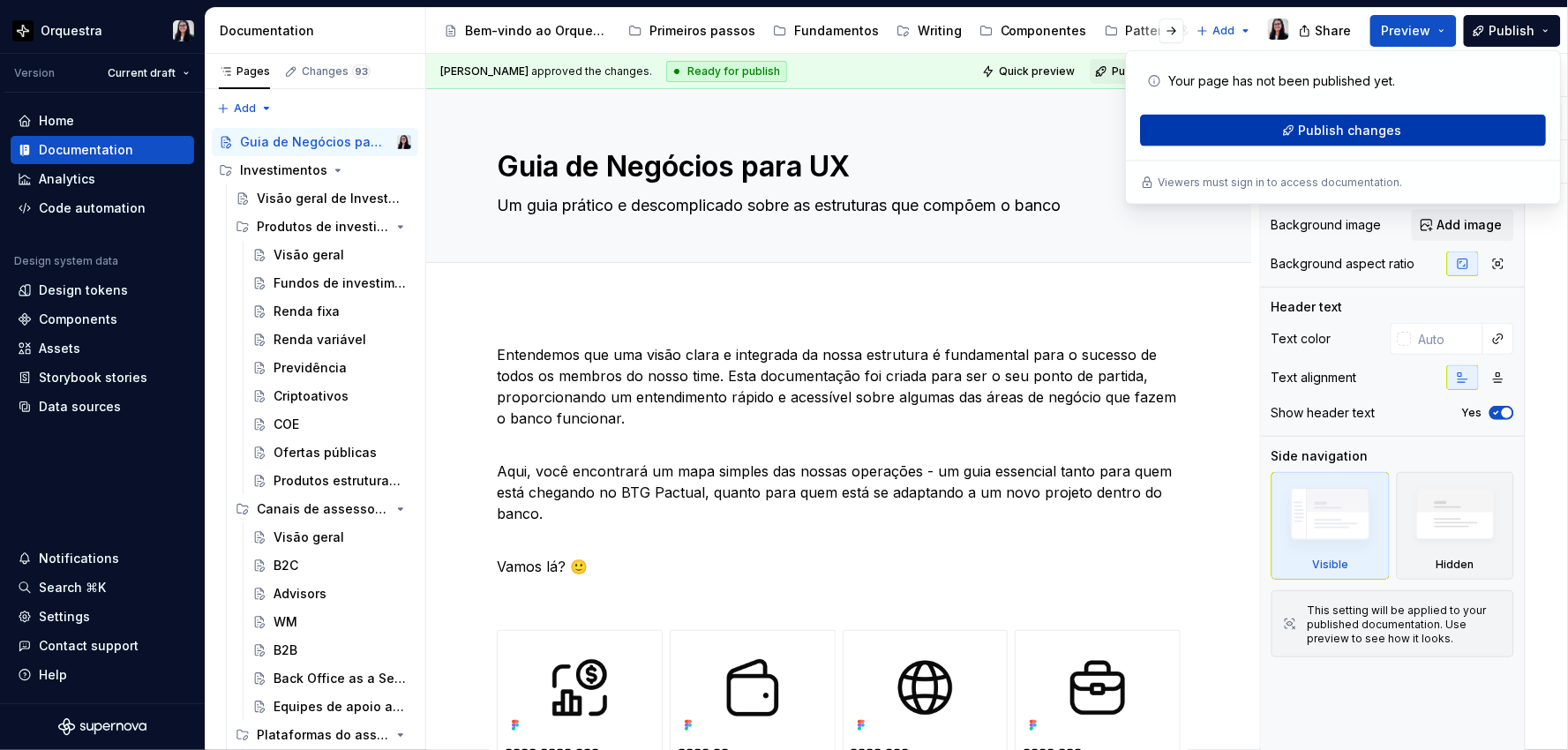
click at [1383, 129] on span "Publish changes" at bounding box center [1350, 130] width 103 height 18
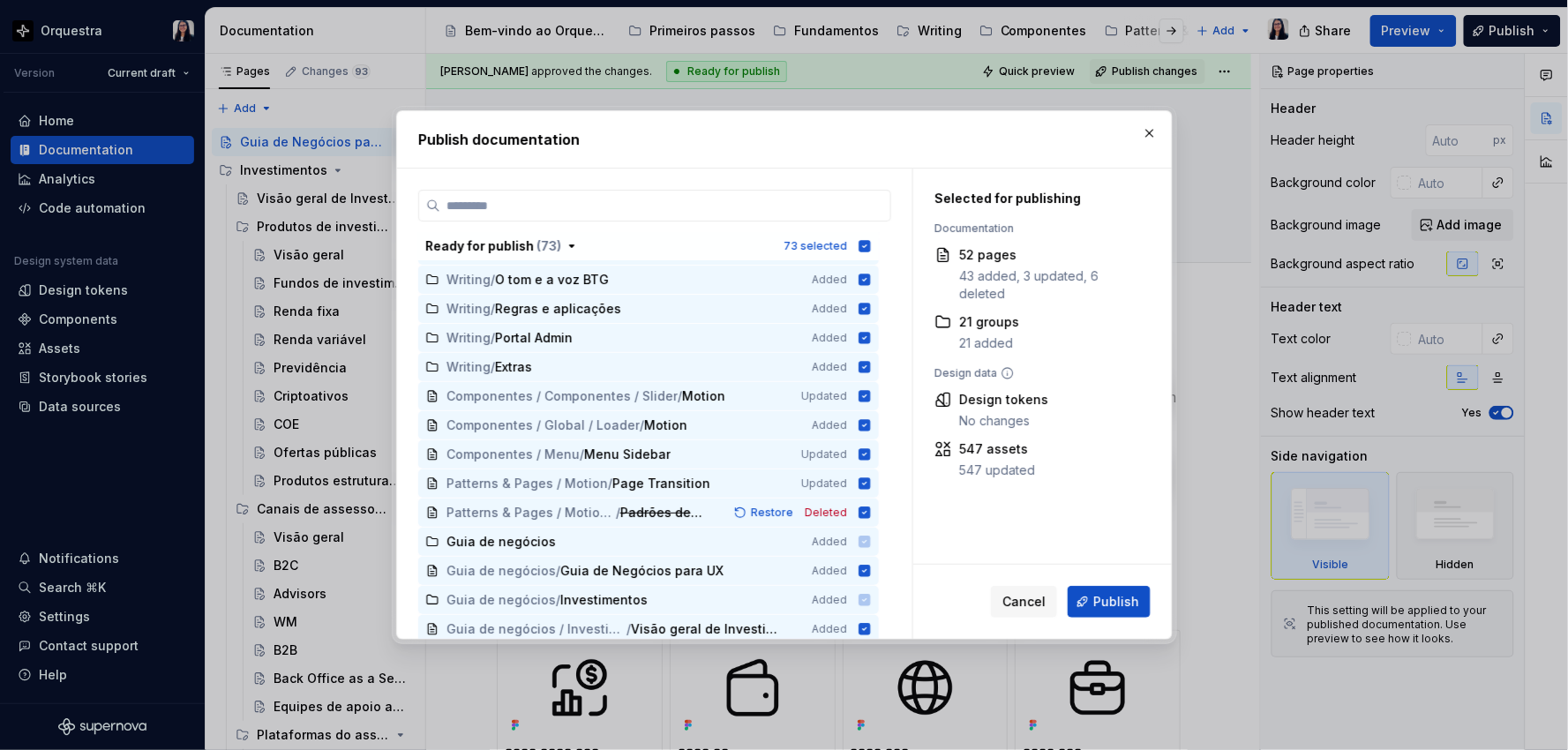
scroll to position [196, 0]
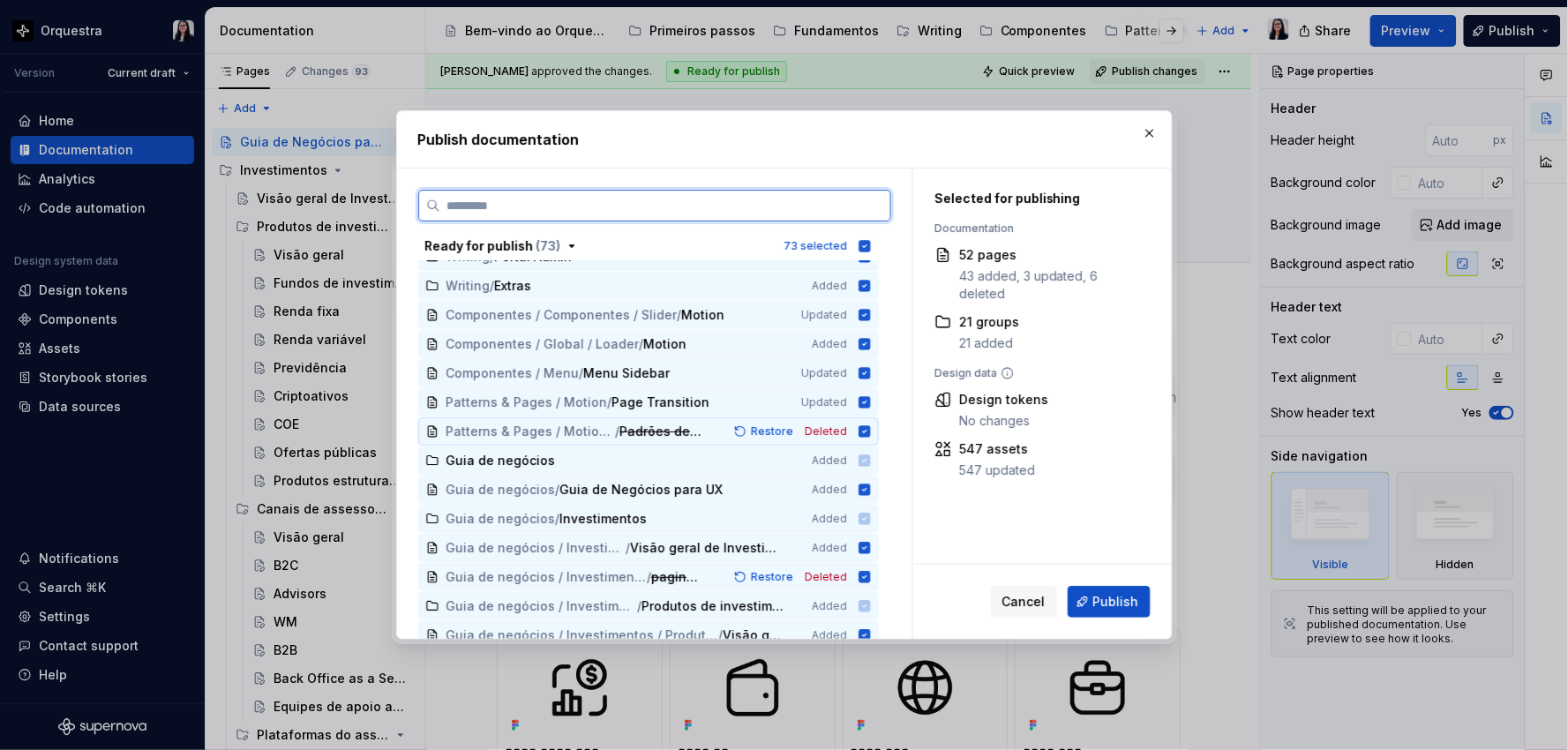
click at [865, 431] on icon at bounding box center [865, 432] width 14 height 14
click at [861, 410] on div "Patterns & Pages / Motion / Page Transition Updated" at bounding box center [648, 402] width 460 height 28
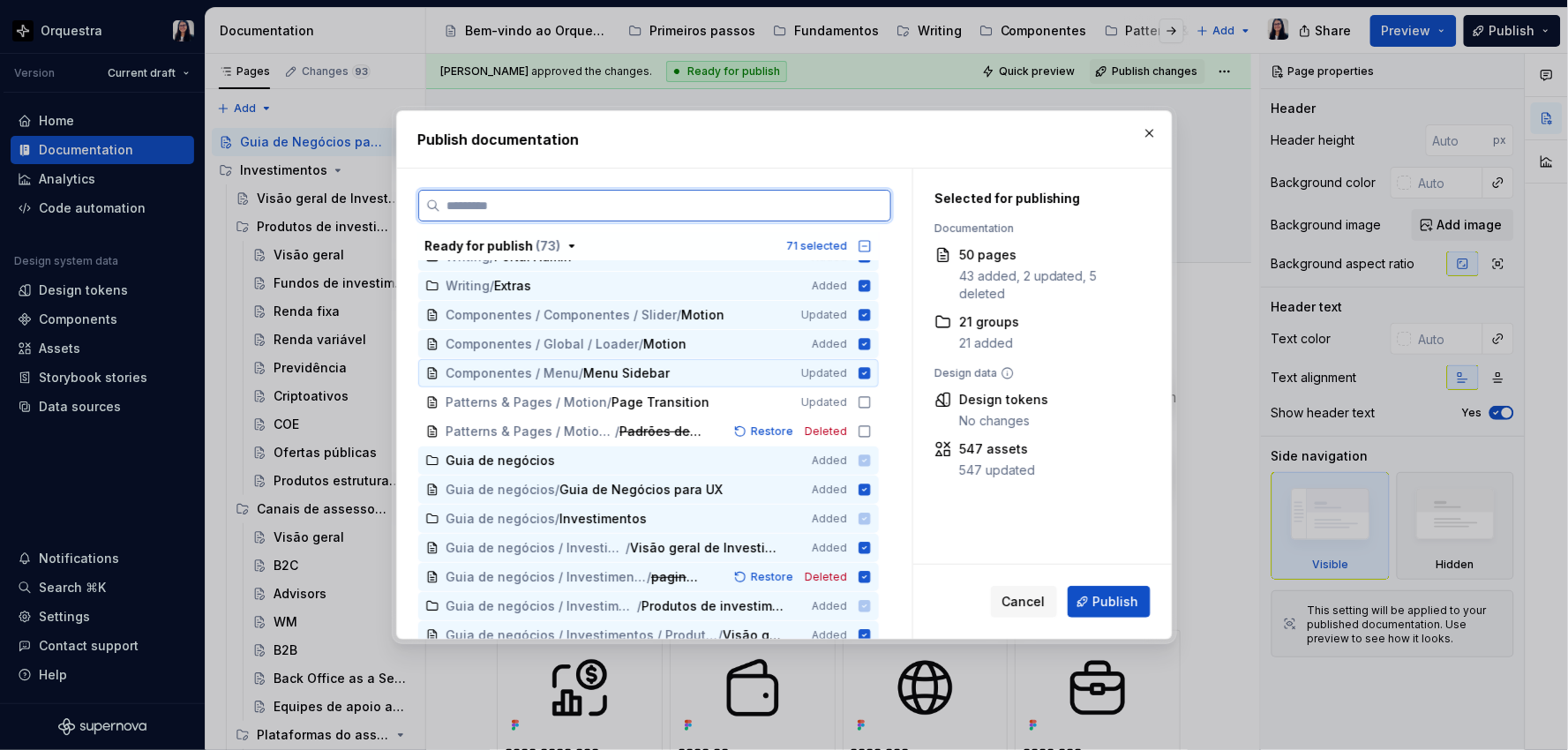
click at [863, 371] on icon at bounding box center [864, 372] width 12 height 12
click at [865, 339] on icon at bounding box center [864, 344] width 12 height 12
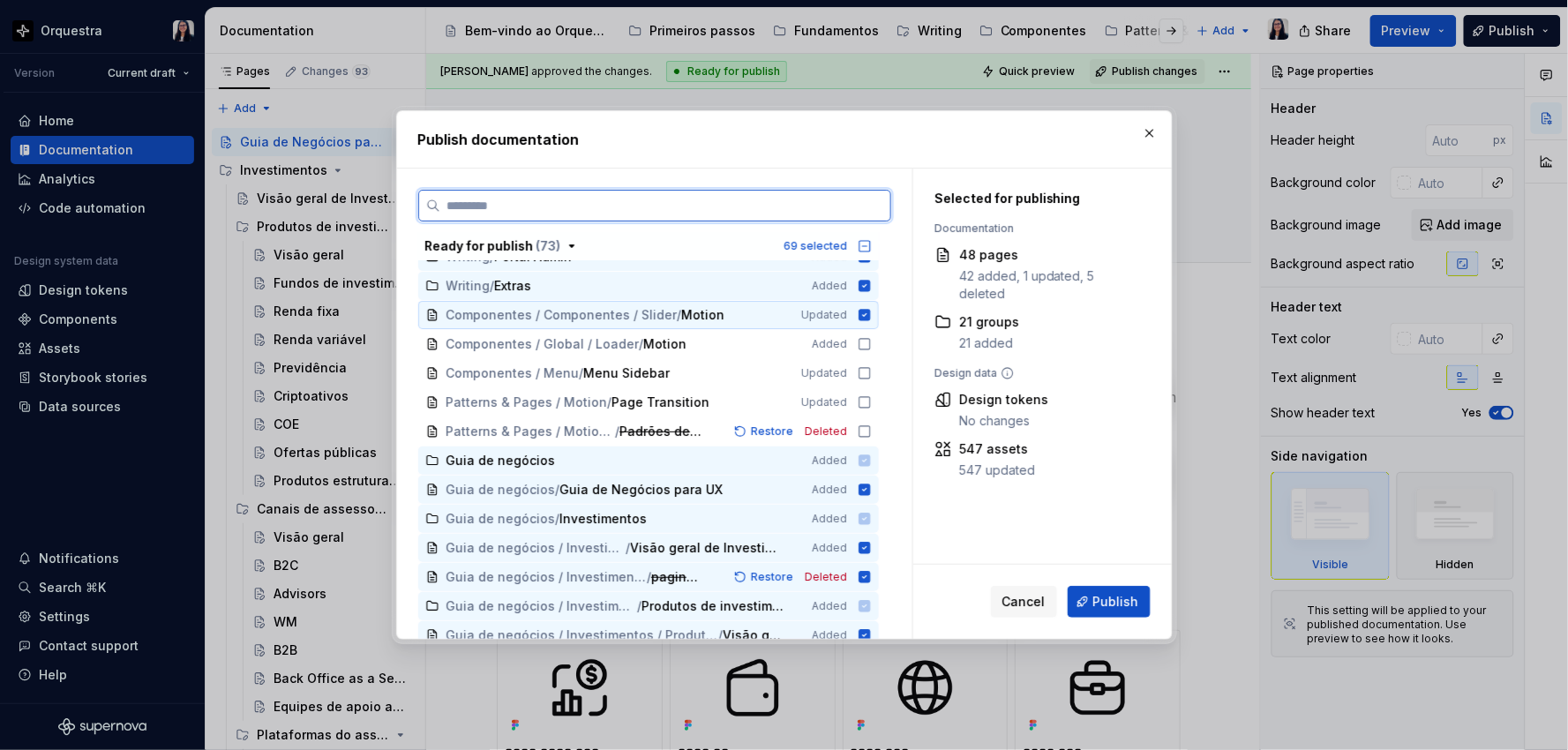
click at [865, 319] on icon at bounding box center [864, 314] width 12 height 12
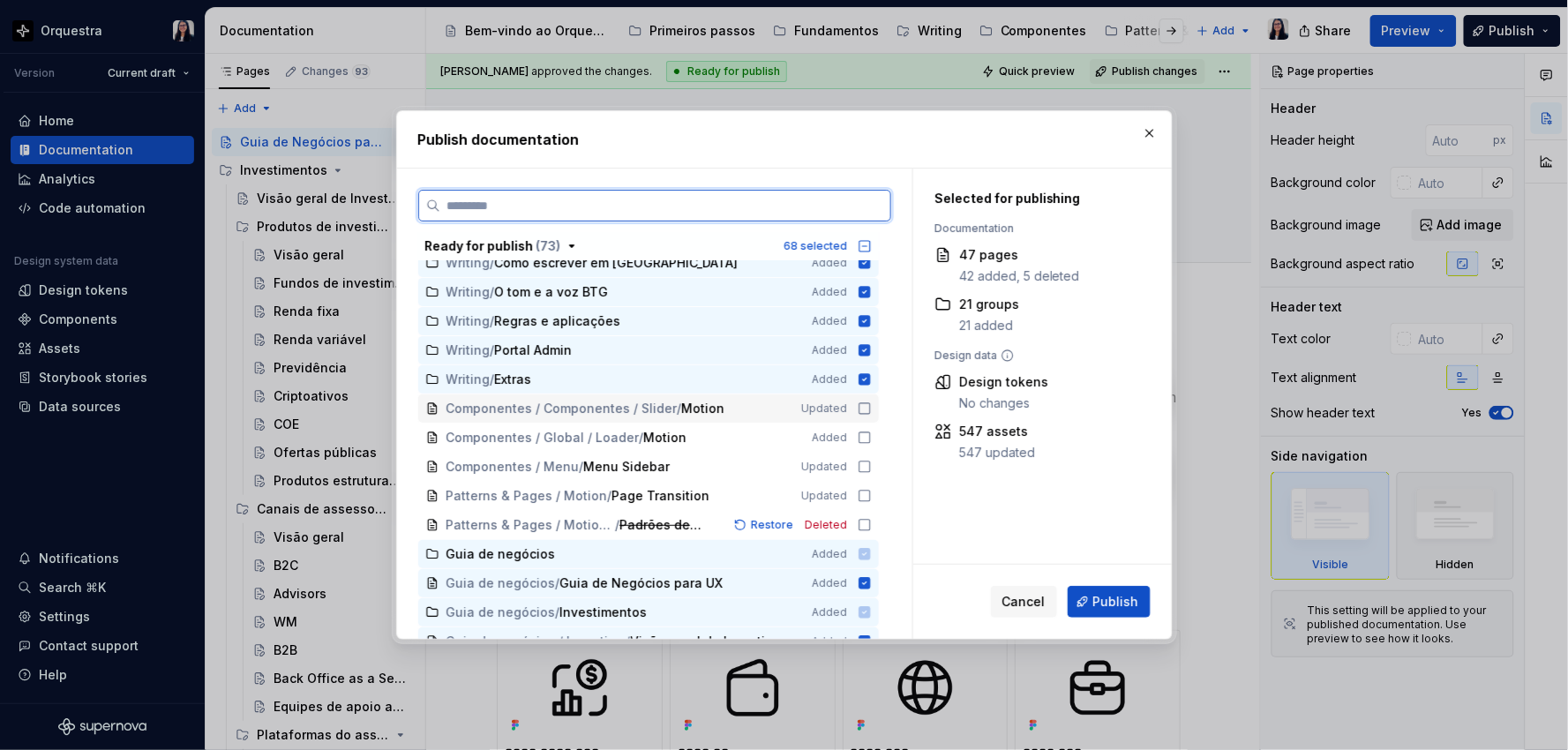
scroll to position [0, 0]
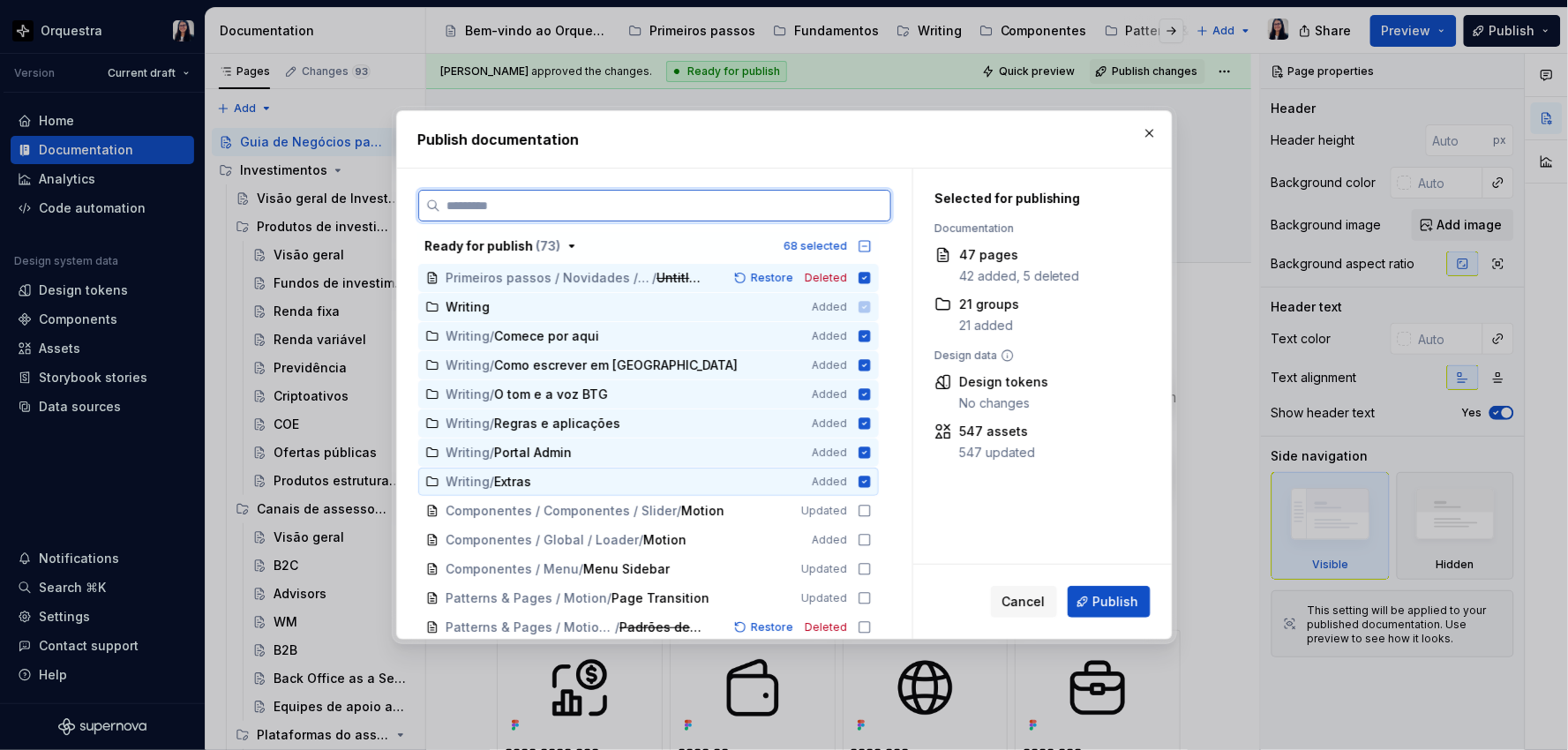
click at [868, 479] on icon at bounding box center [864, 481] width 12 height 12
click at [868, 451] on icon at bounding box center [864, 451] width 12 height 12
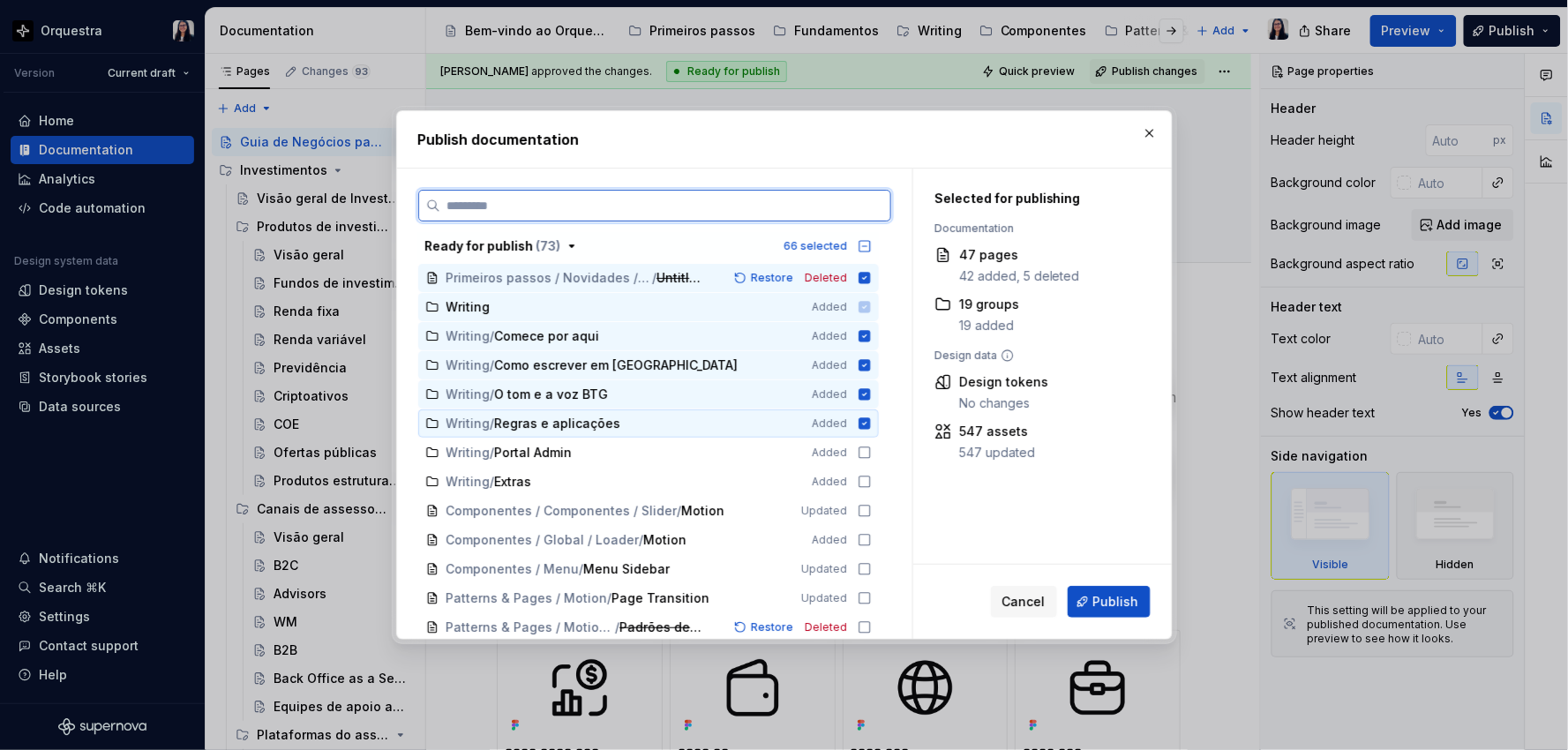
click at [867, 421] on icon at bounding box center [864, 423] width 12 height 12
click at [863, 388] on icon at bounding box center [865, 395] width 14 height 14
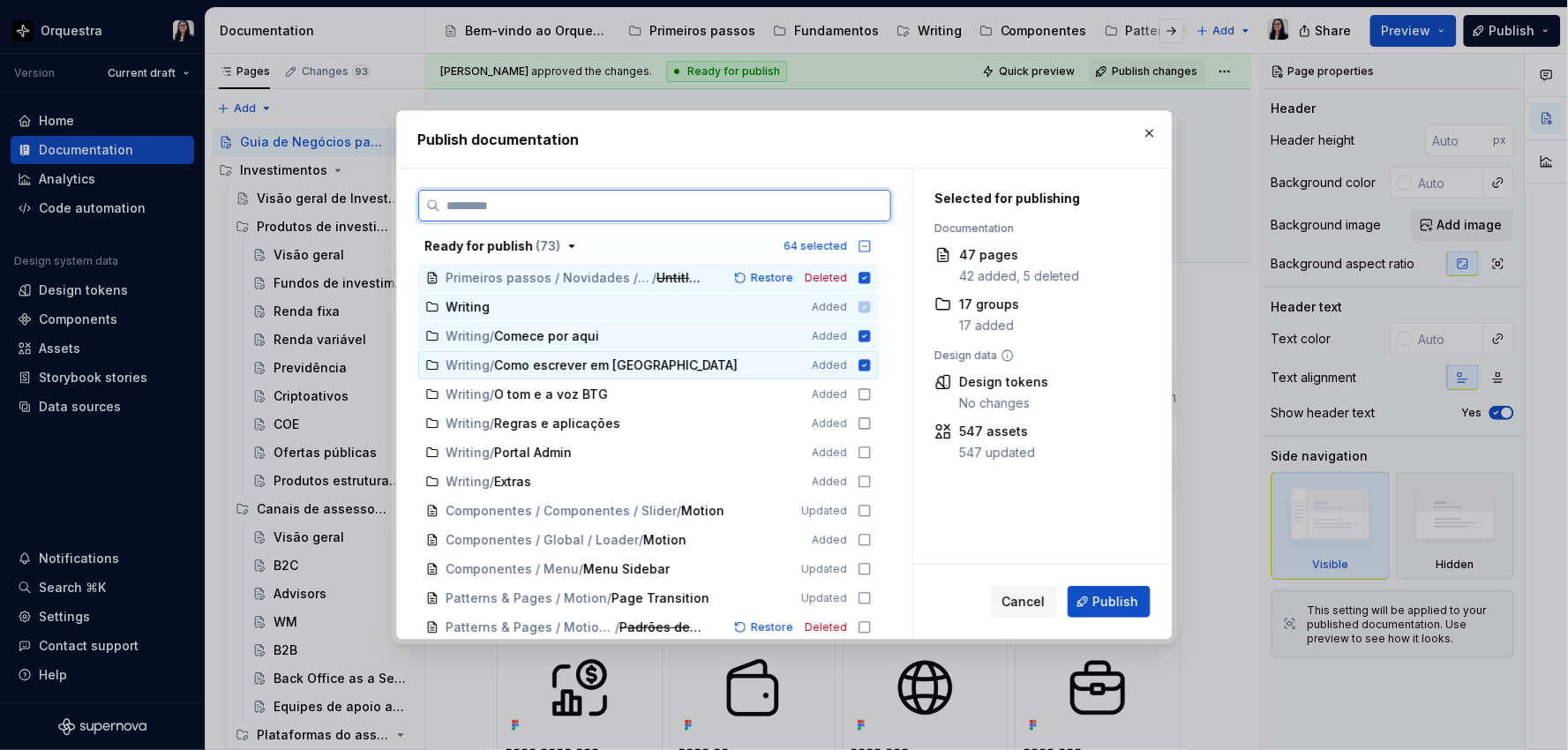
click at [866, 368] on icon at bounding box center [864, 364] width 12 height 12
click at [867, 339] on icon at bounding box center [864, 335] width 12 height 12
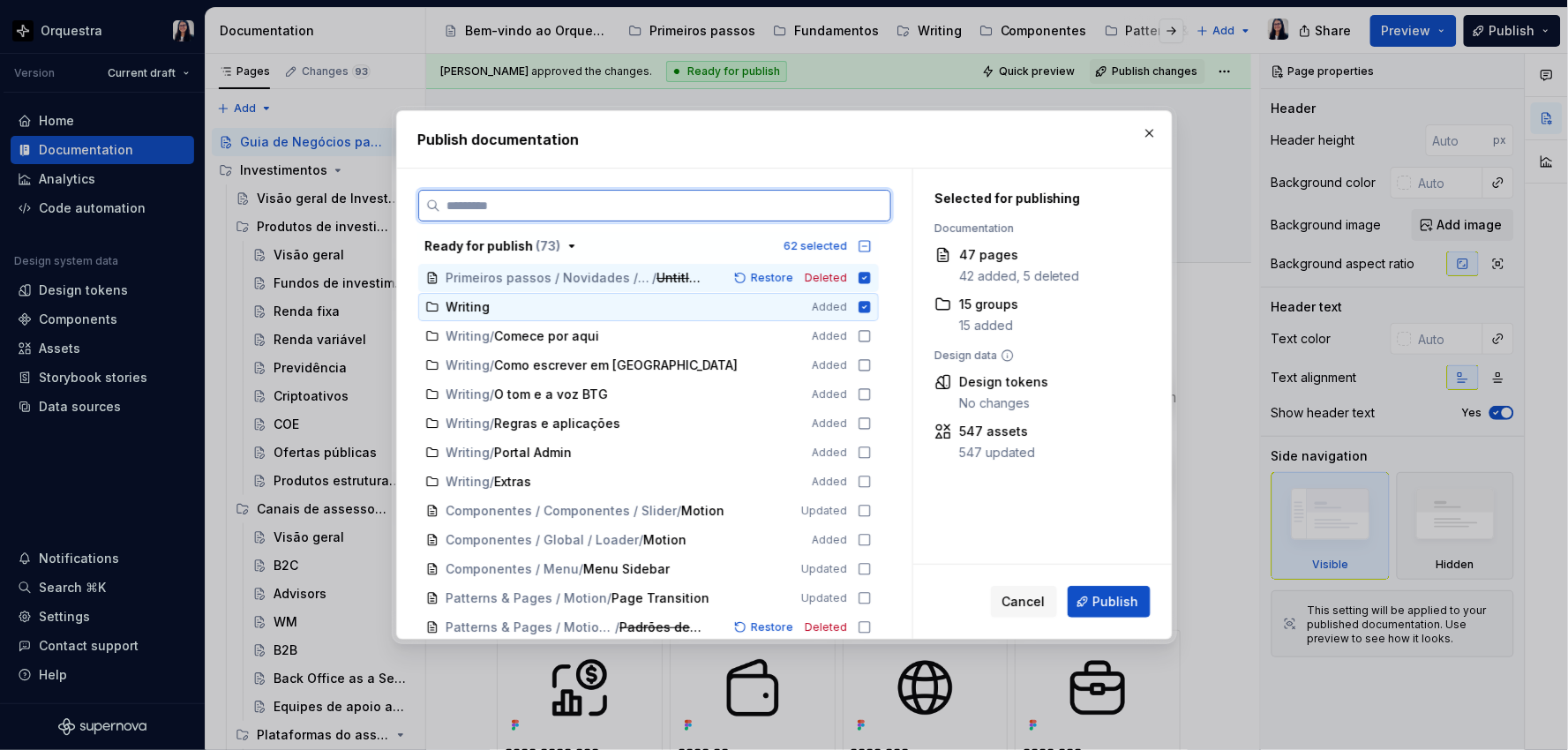
click at [863, 307] on icon at bounding box center [865, 308] width 14 height 14
click at [867, 283] on icon at bounding box center [864, 277] width 12 height 12
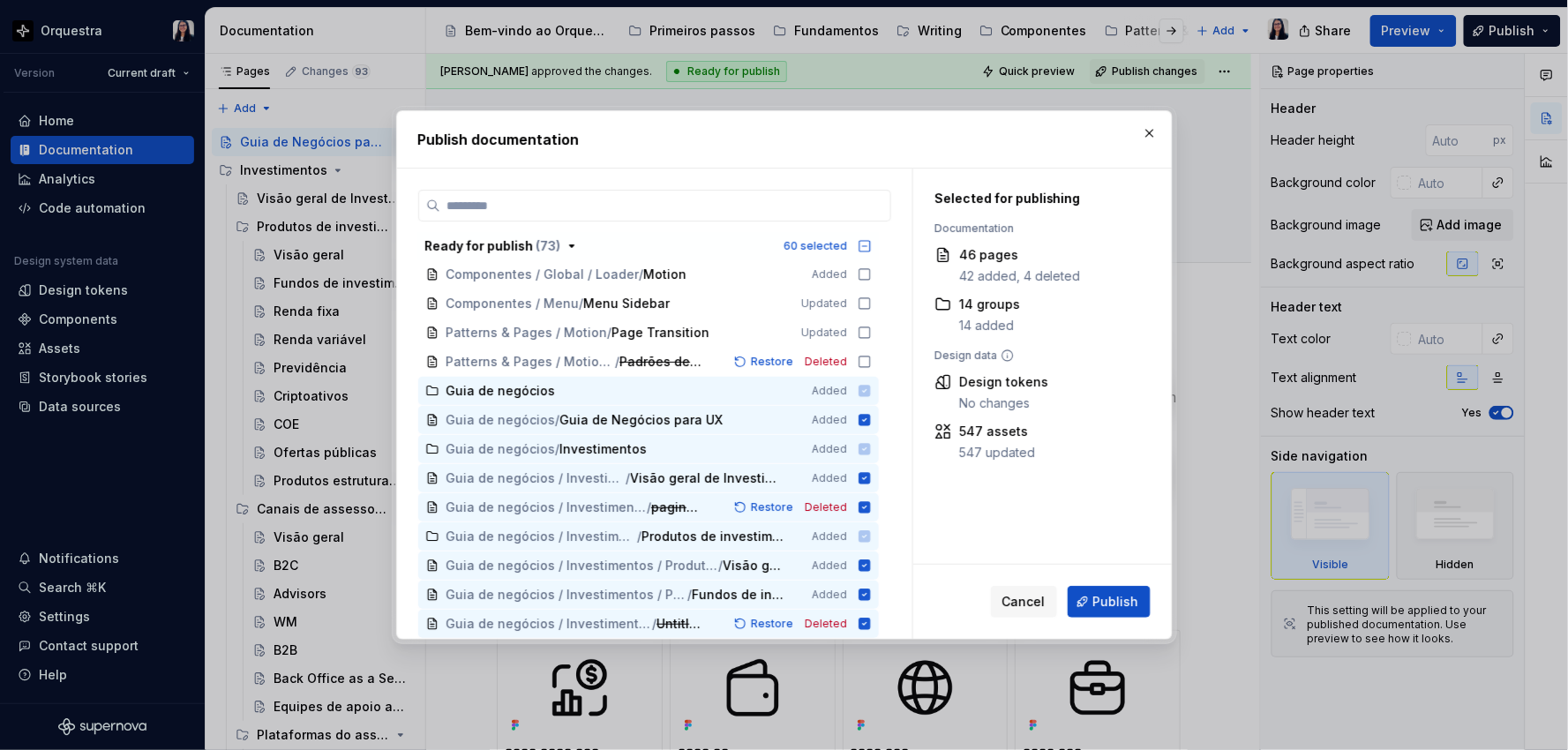
scroll to position [294, 0]
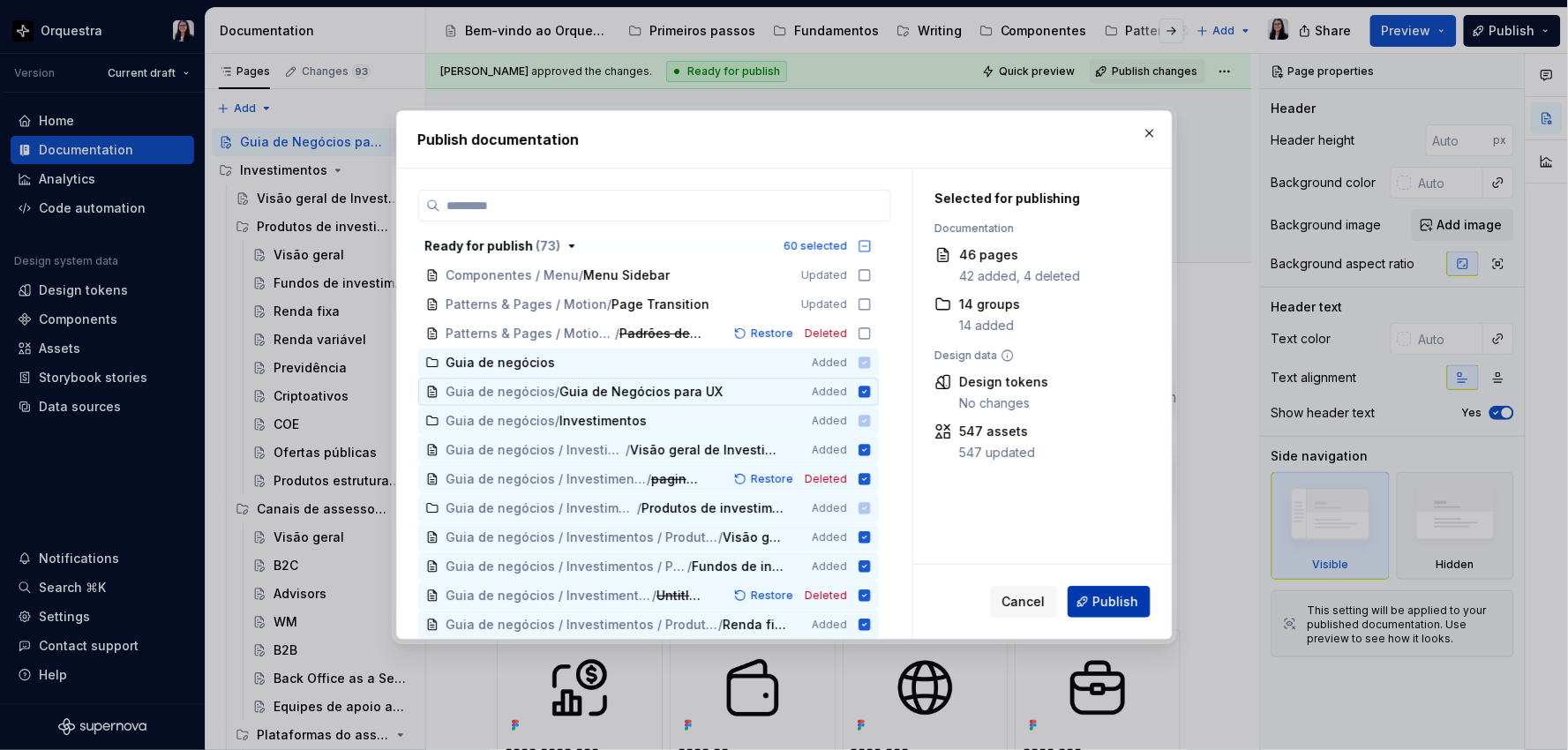
click at [1112, 601] on span "Publish" at bounding box center [1116, 602] width 46 height 18
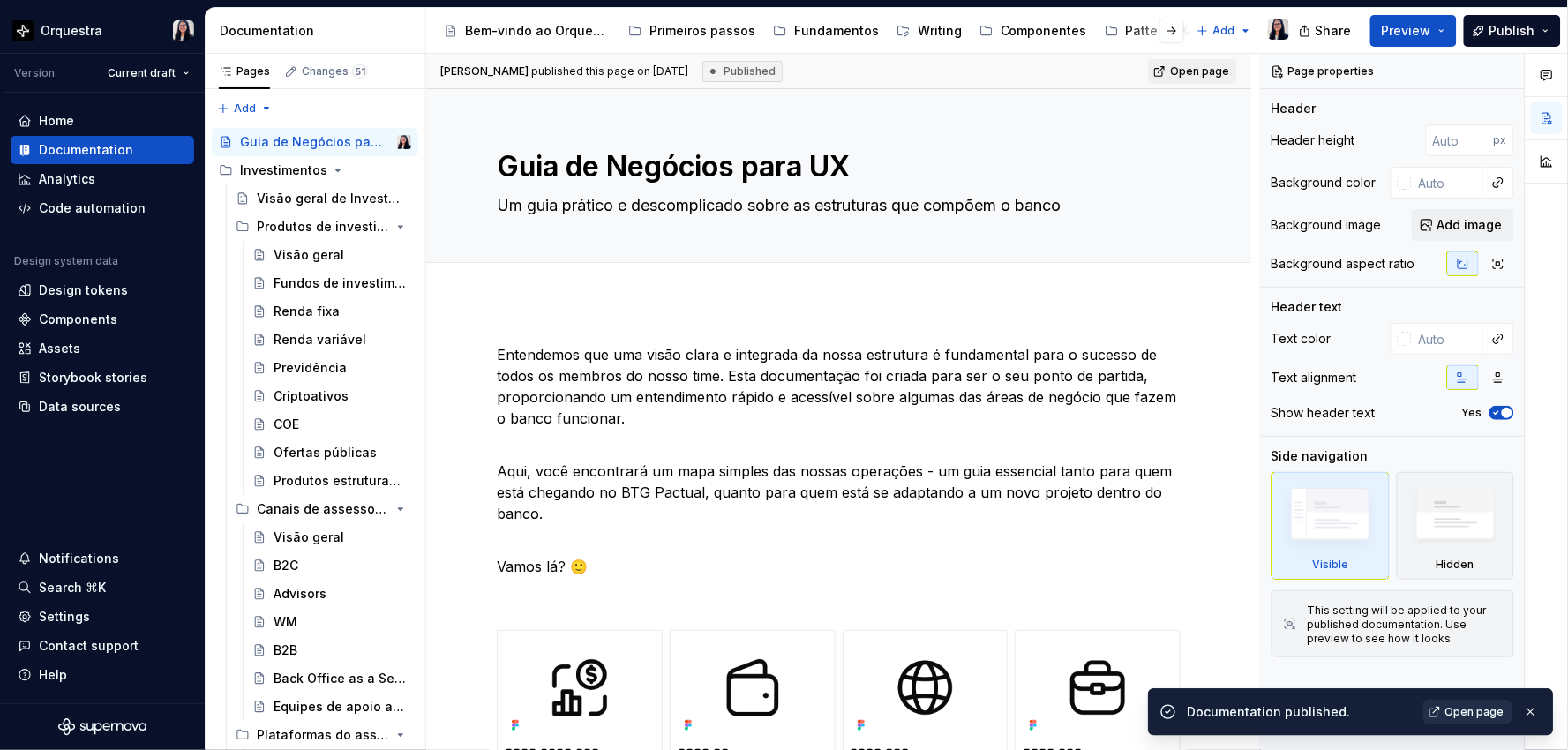
click at [1457, 712] on span "Open page" at bounding box center [1474, 712] width 59 height 14
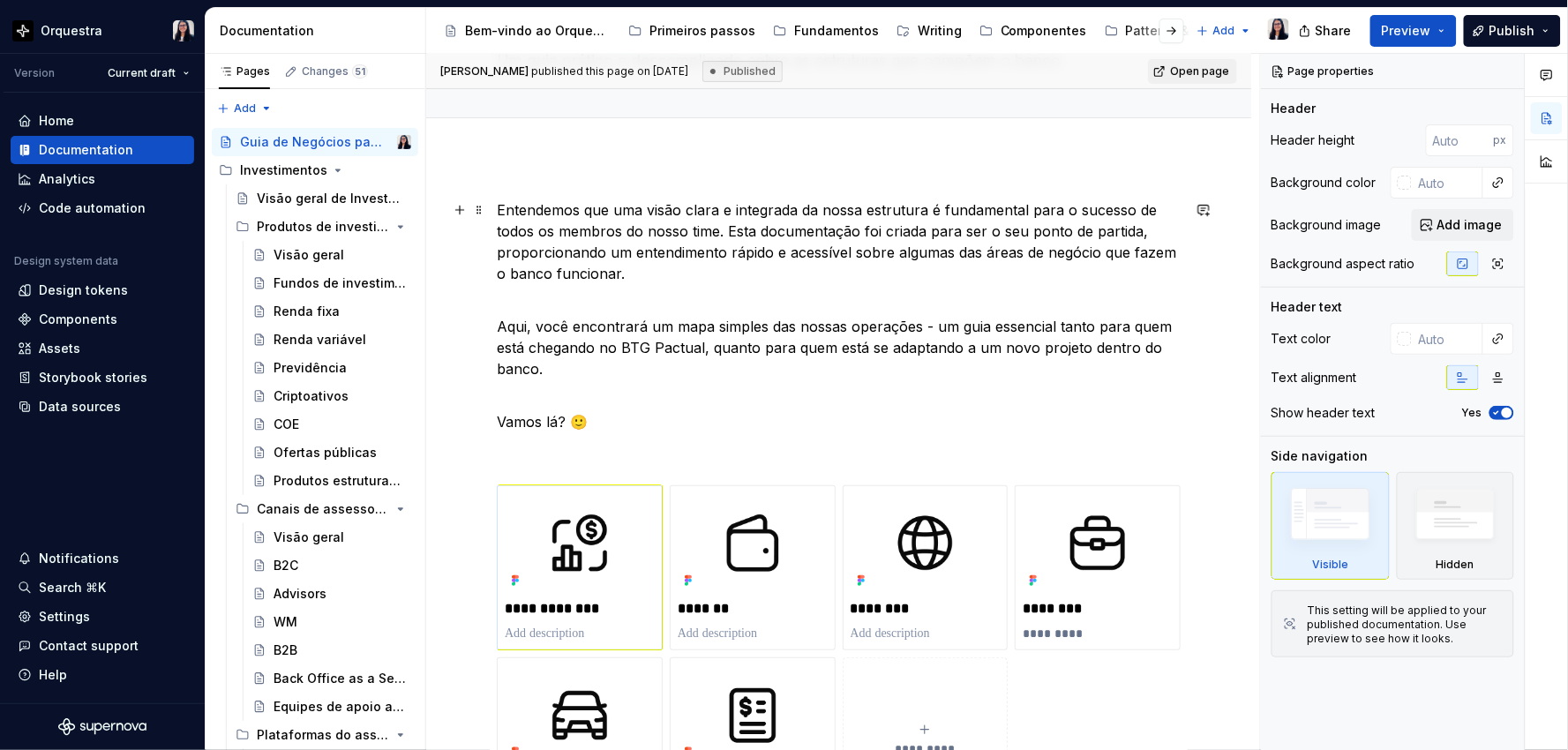
scroll to position [392, 0]
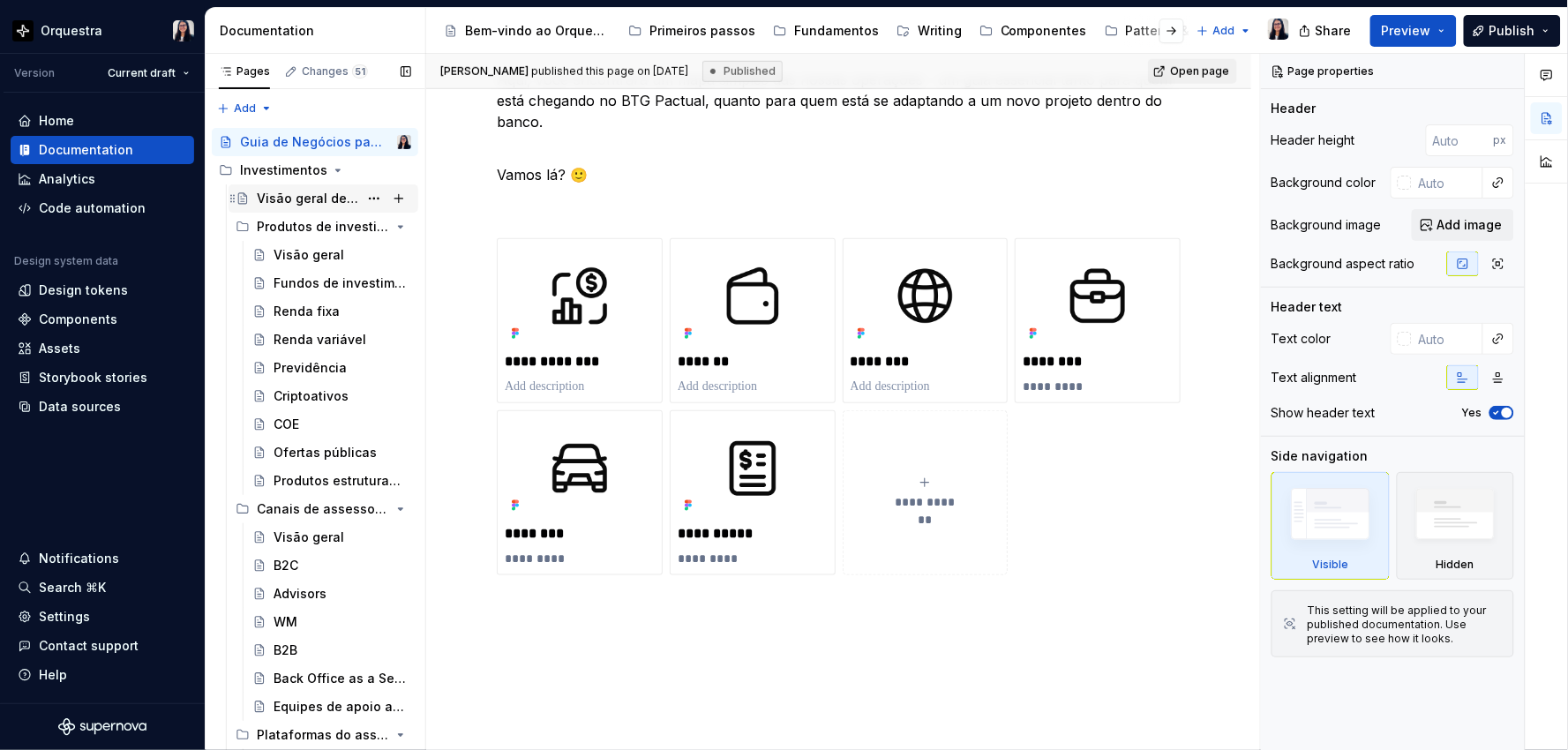
click at [292, 201] on div "Visão geral de Investimentos" at bounding box center [307, 199] width 102 height 18
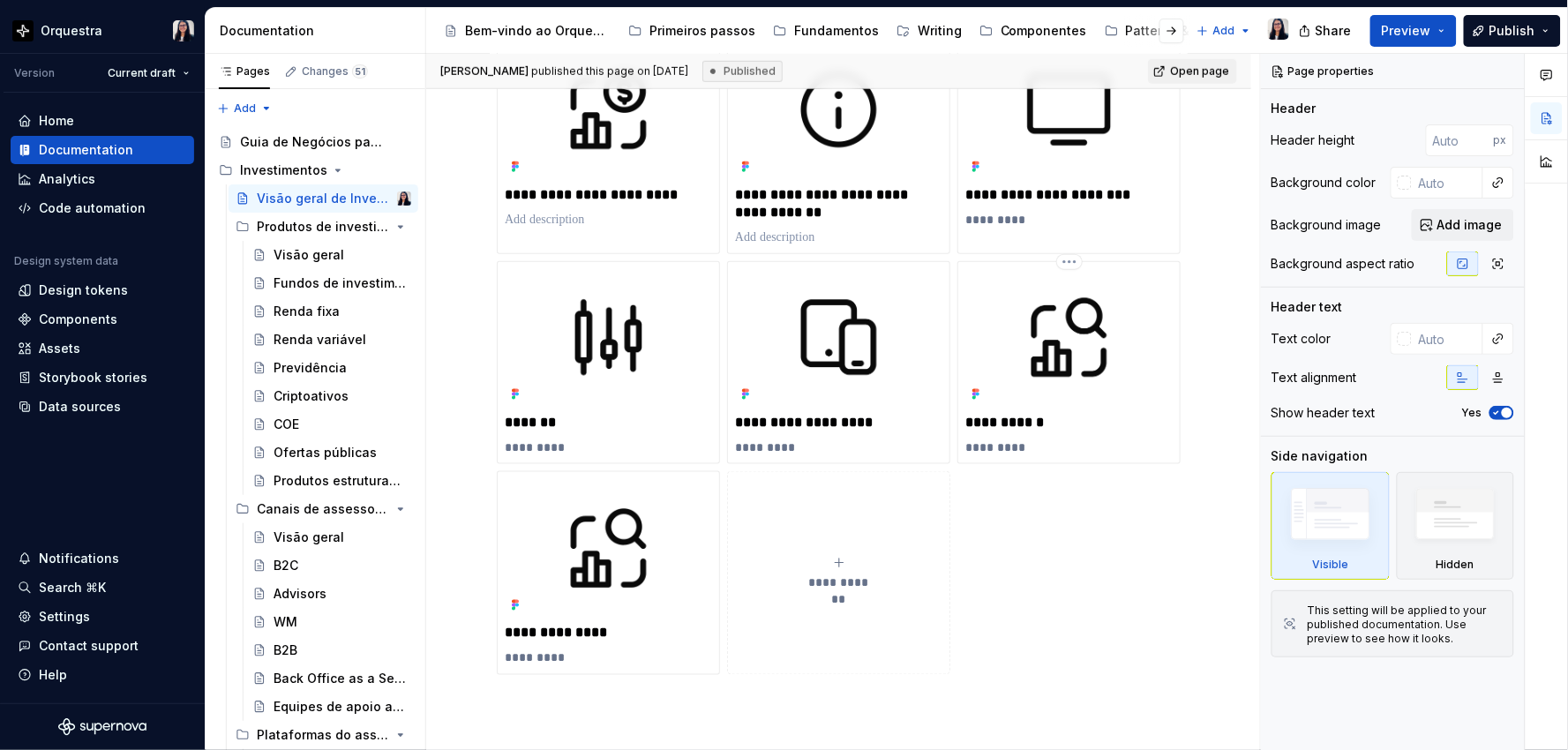
scroll to position [587, 0]
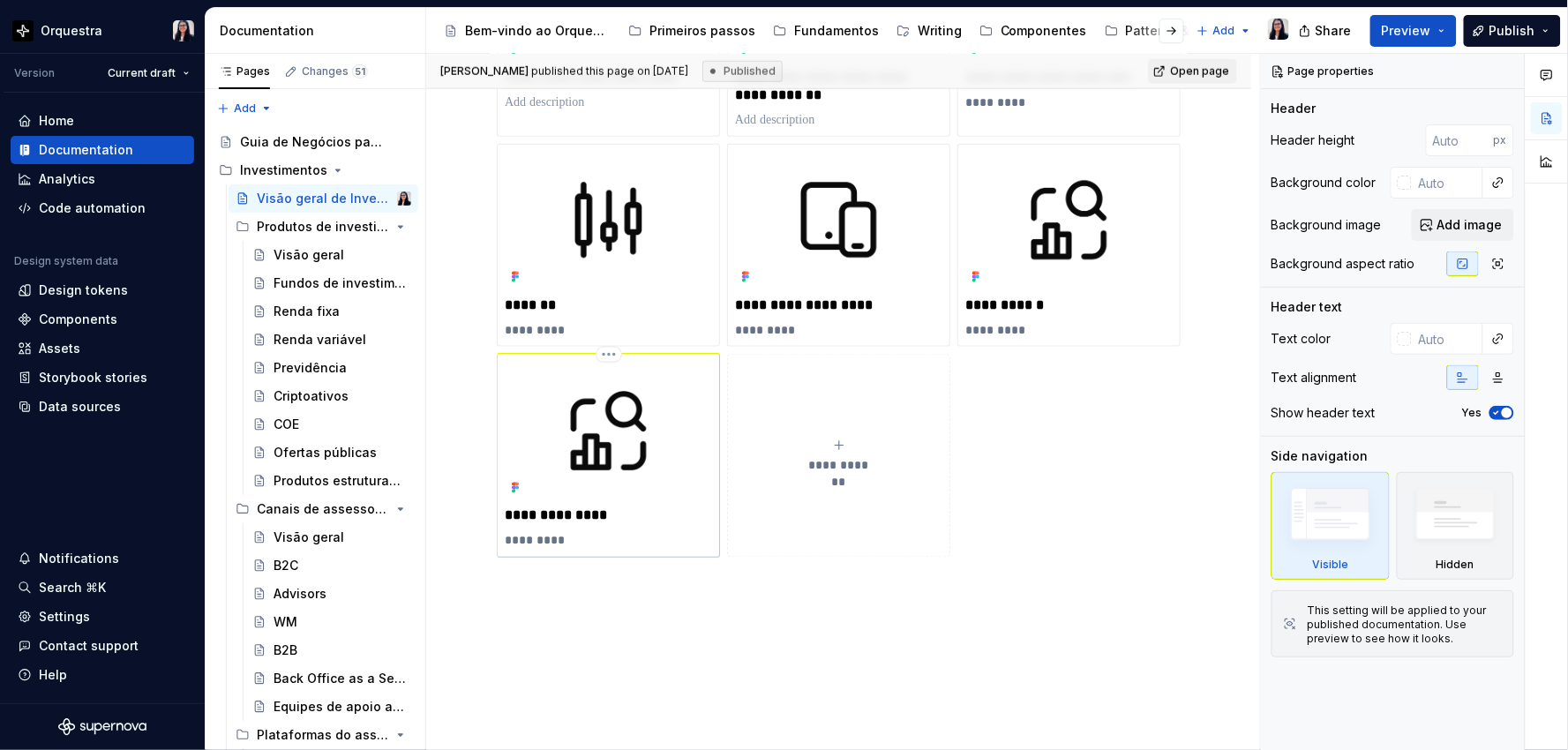
click at [634, 429] on img at bounding box center [608, 431] width 208 height 138
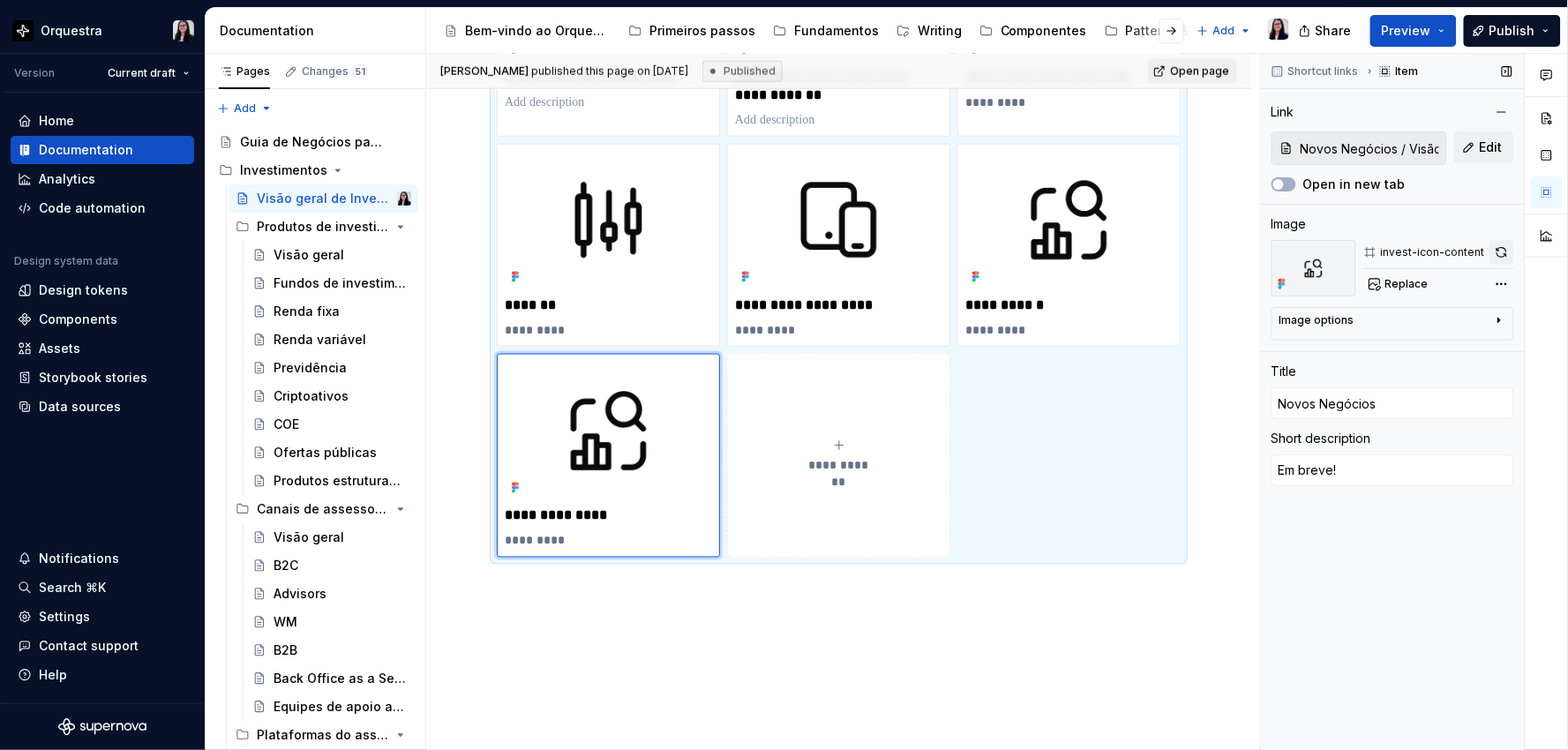
click at [1498, 250] on button "button" at bounding box center [1501, 252] width 24 height 24
click at [1397, 282] on div "Replace" at bounding box center [1439, 283] width 151 height 24
click at [1403, 280] on span "Replace" at bounding box center [1407, 284] width 43 height 14
type textarea "*"
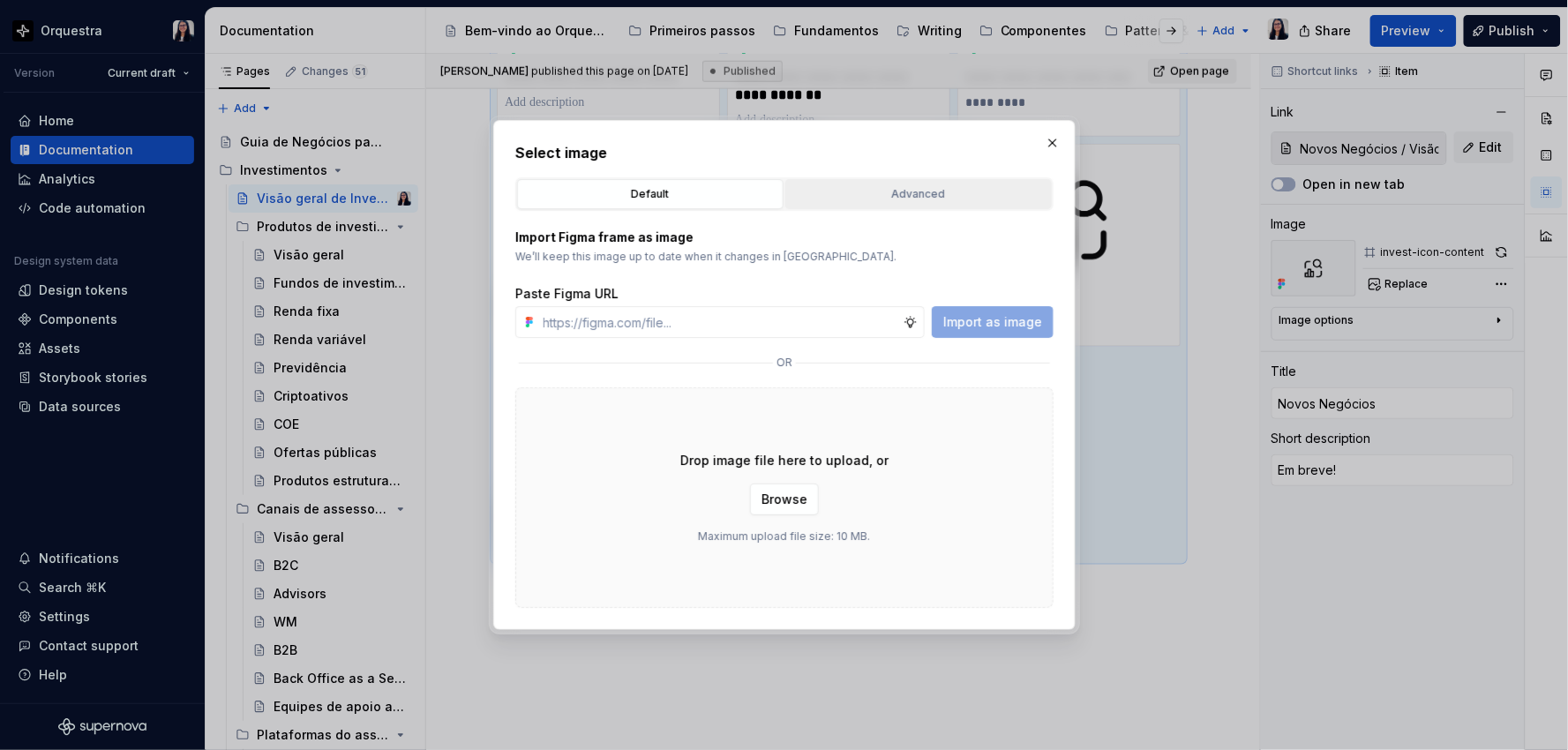
click at [937, 190] on div "Advanced" at bounding box center [918, 194] width 254 height 18
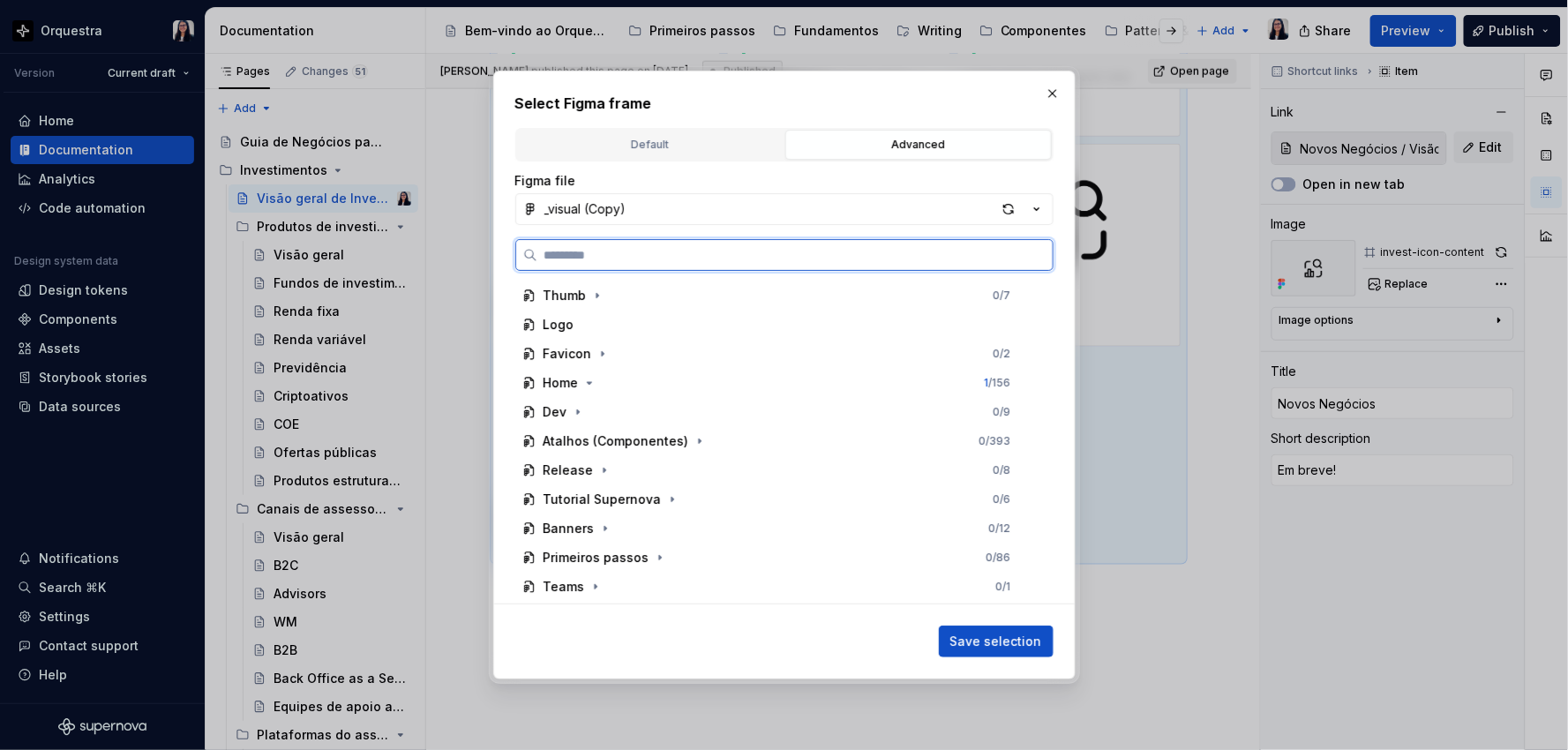
click at [745, 246] on input "search" at bounding box center [795, 255] width 515 height 18
type input "****"
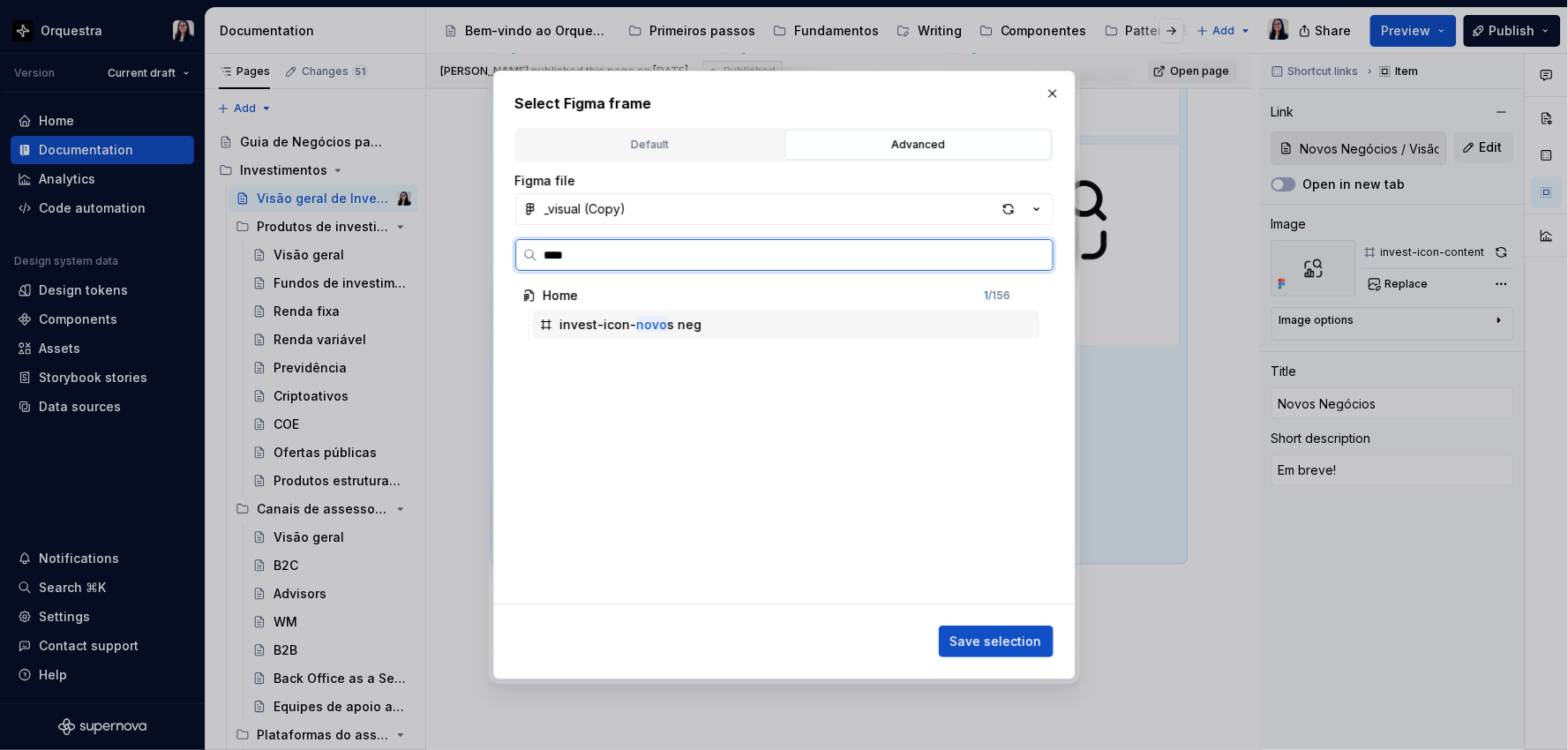
click at [694, 322] on div "invest-icon- novo s neg" at bounding box center [786, 324] width 507 height 28
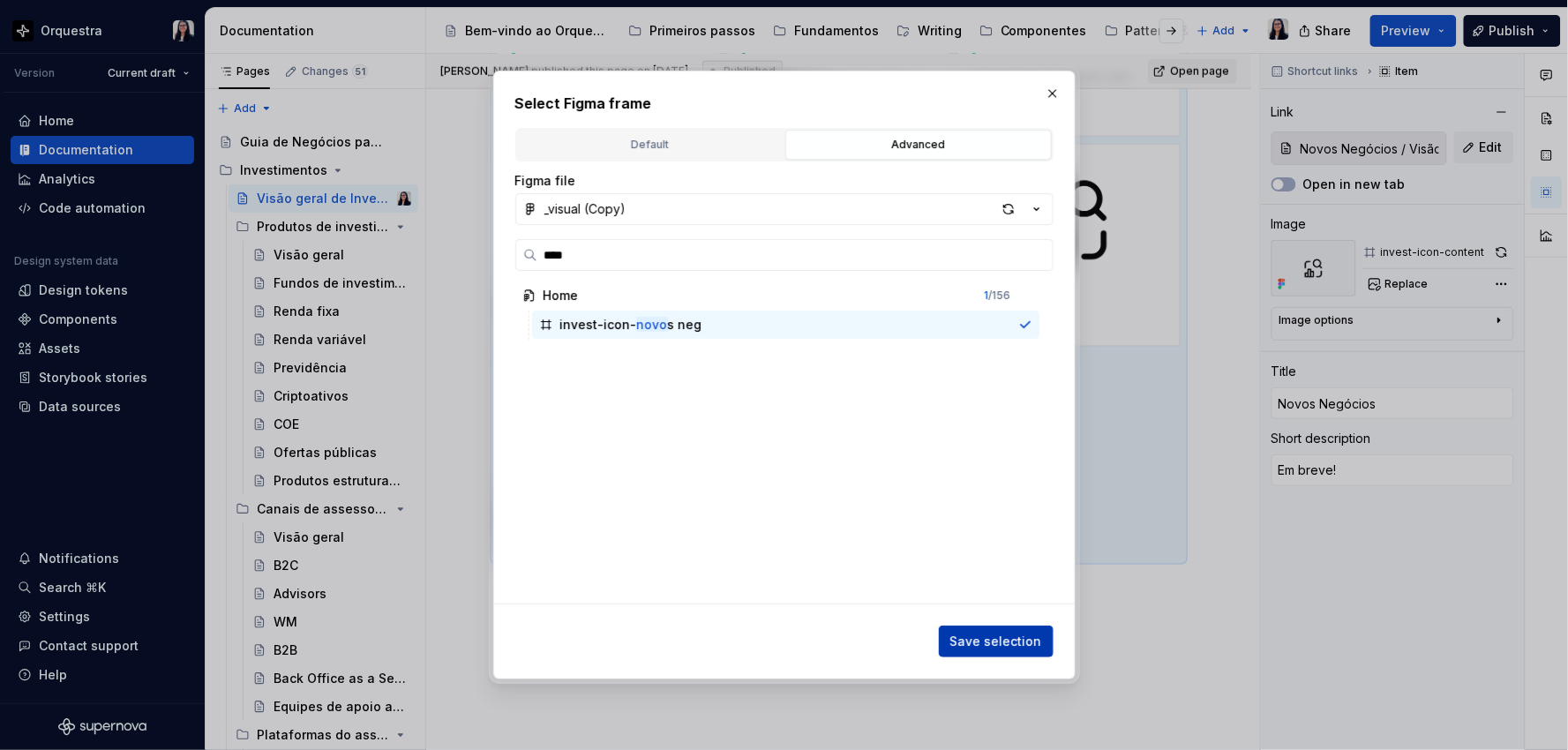
click at [1009, 645] on span "Save selection" at bounding box center [996, 642] width 92 height 18
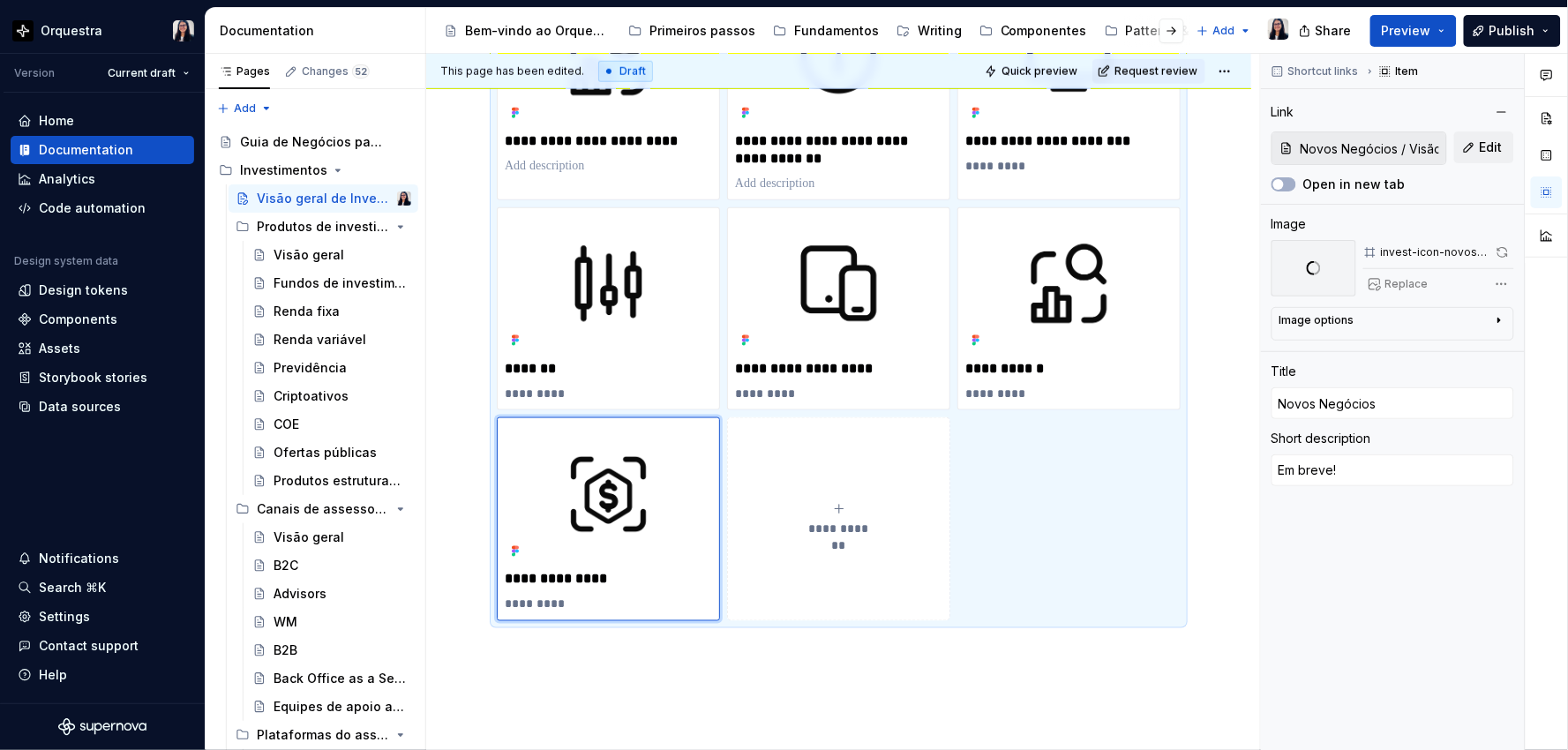
scroll to position [490, 0]
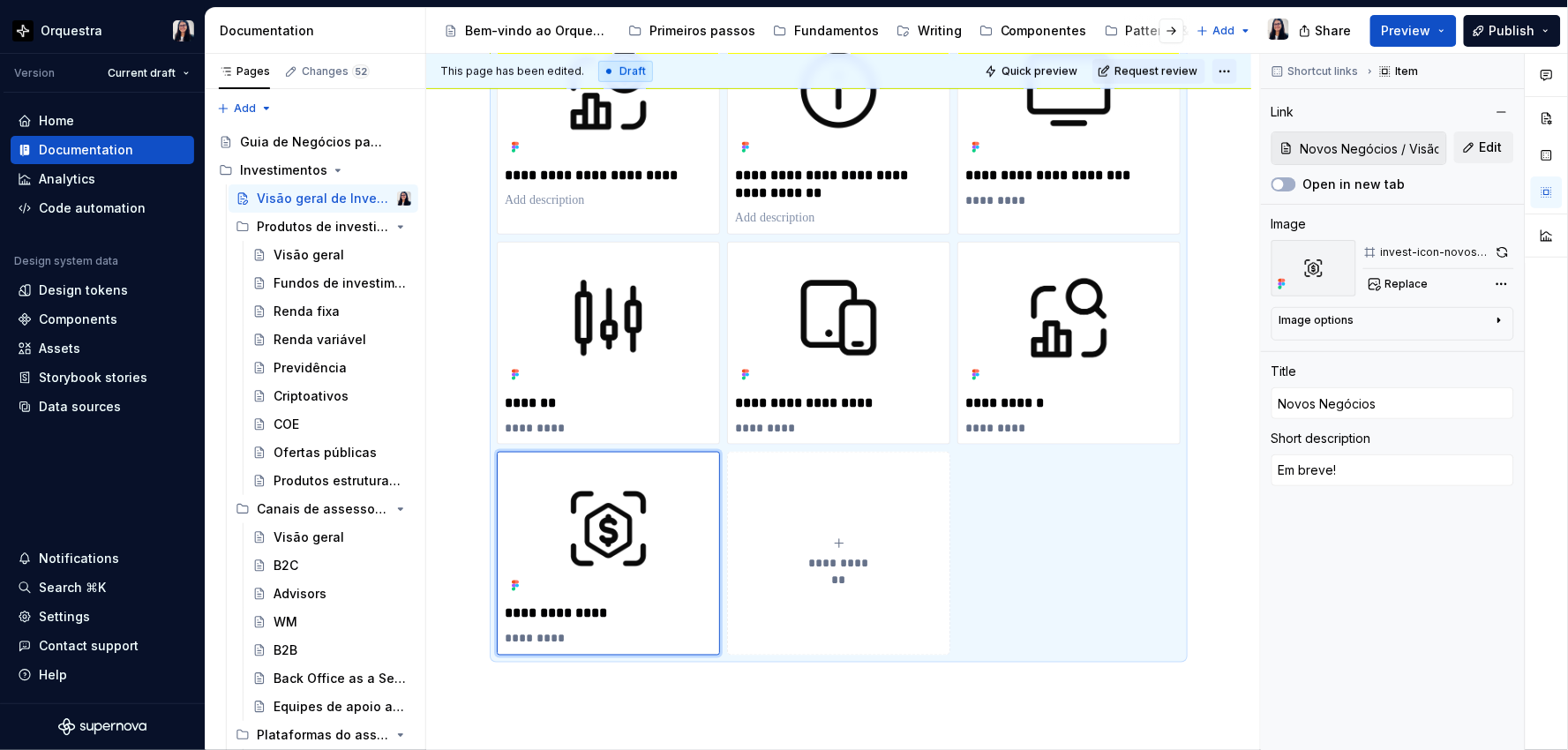
click at [1223, 70] on html "Orquestra Version Current draft Home Documentation Analytics Code automation De…" at bounding box center [784, 375] width 1568 height 750
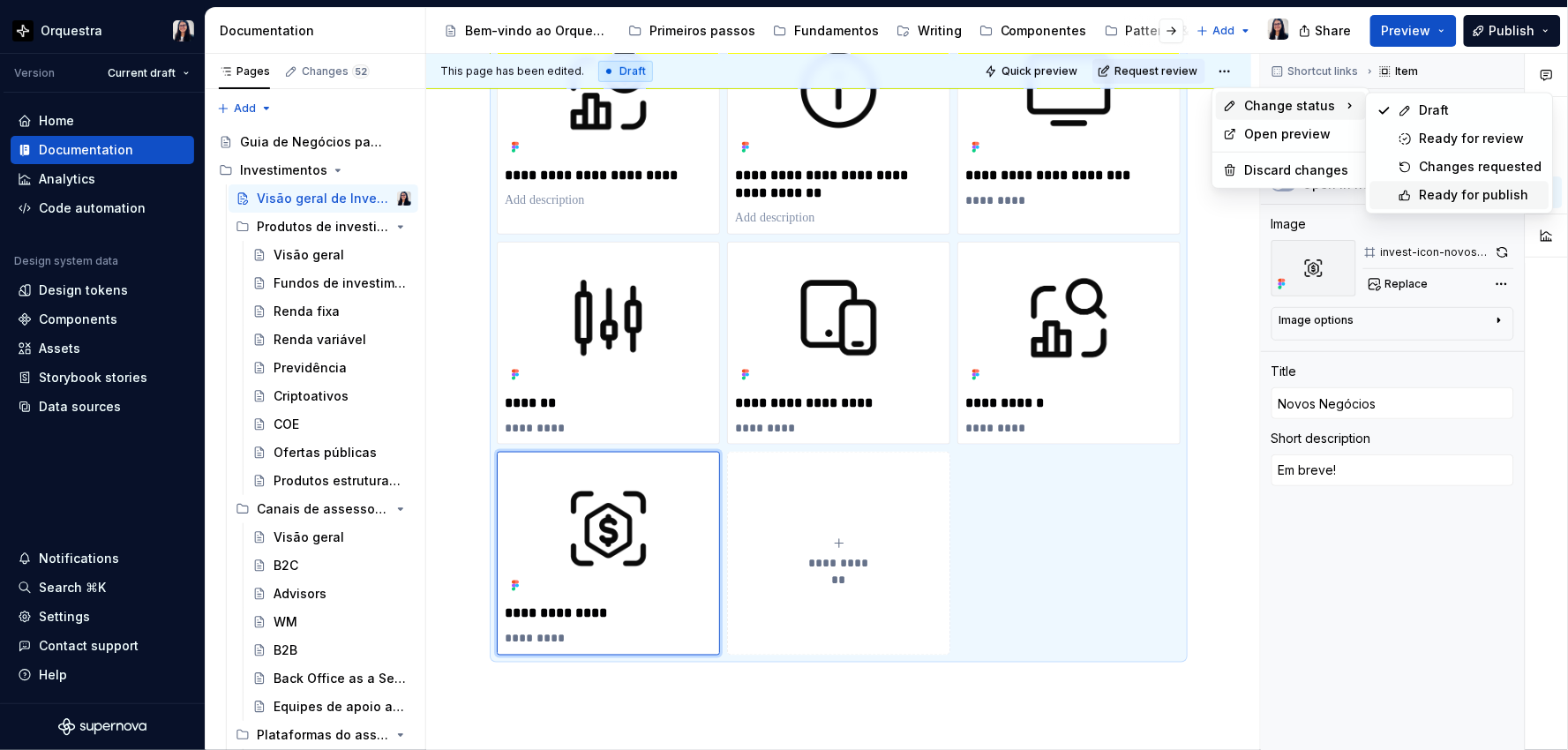
click at [1443, 196] on div "Ready for publish" at bounding box center [1481, 195] width 122 height 18
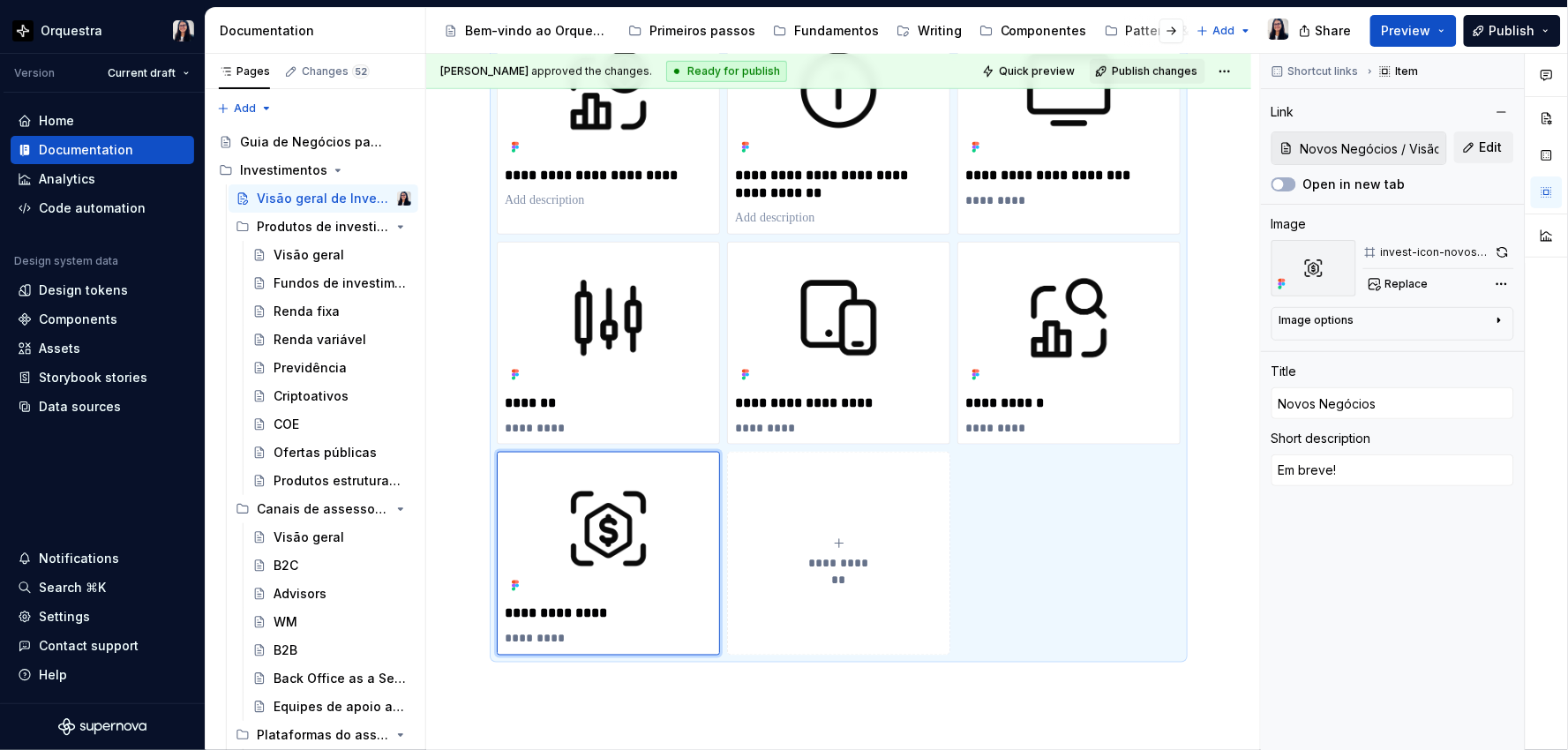
scroll to position [159, 0]
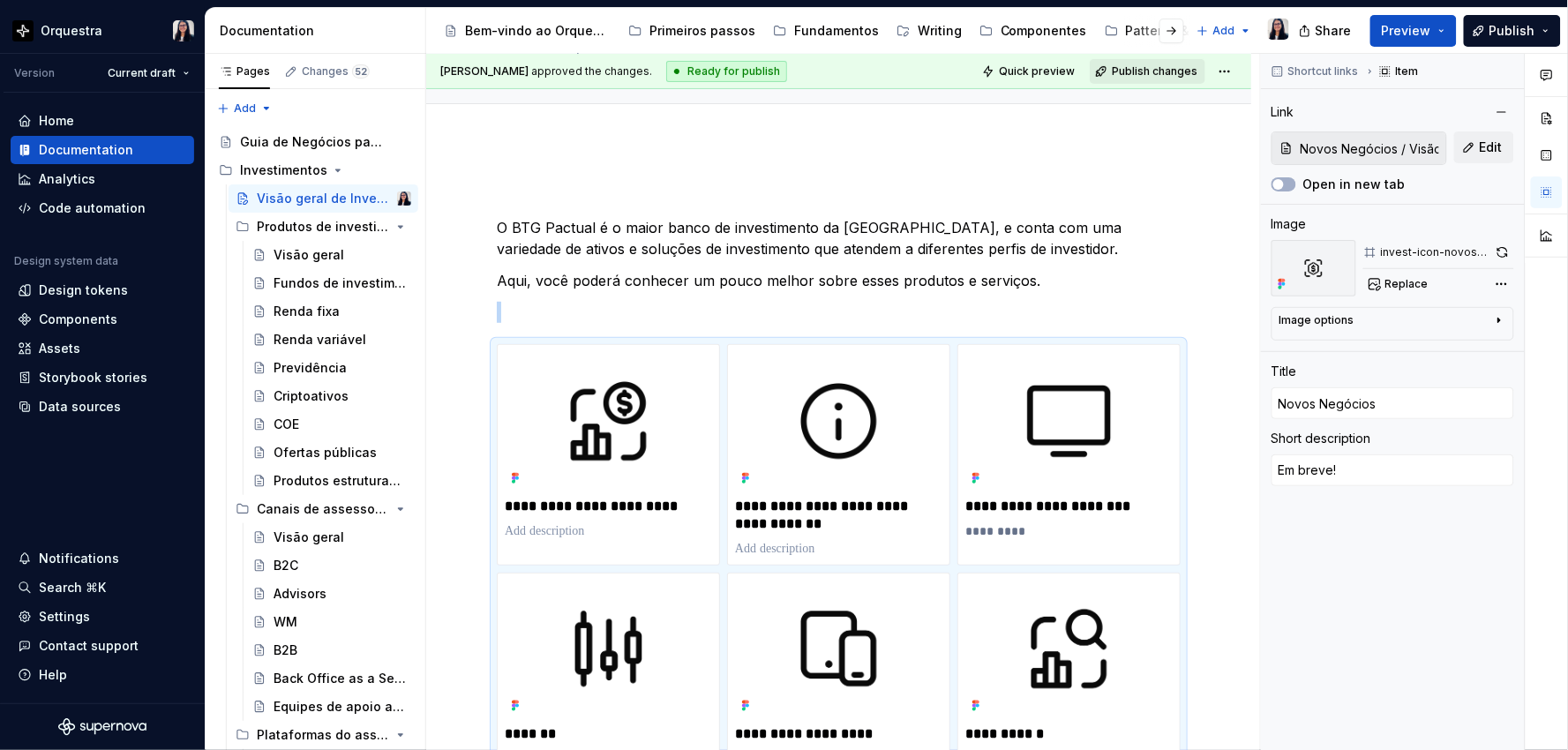
click at [1145, 74] on span "Publish changes" at bounding box center [1154, 72] width 85 height 14
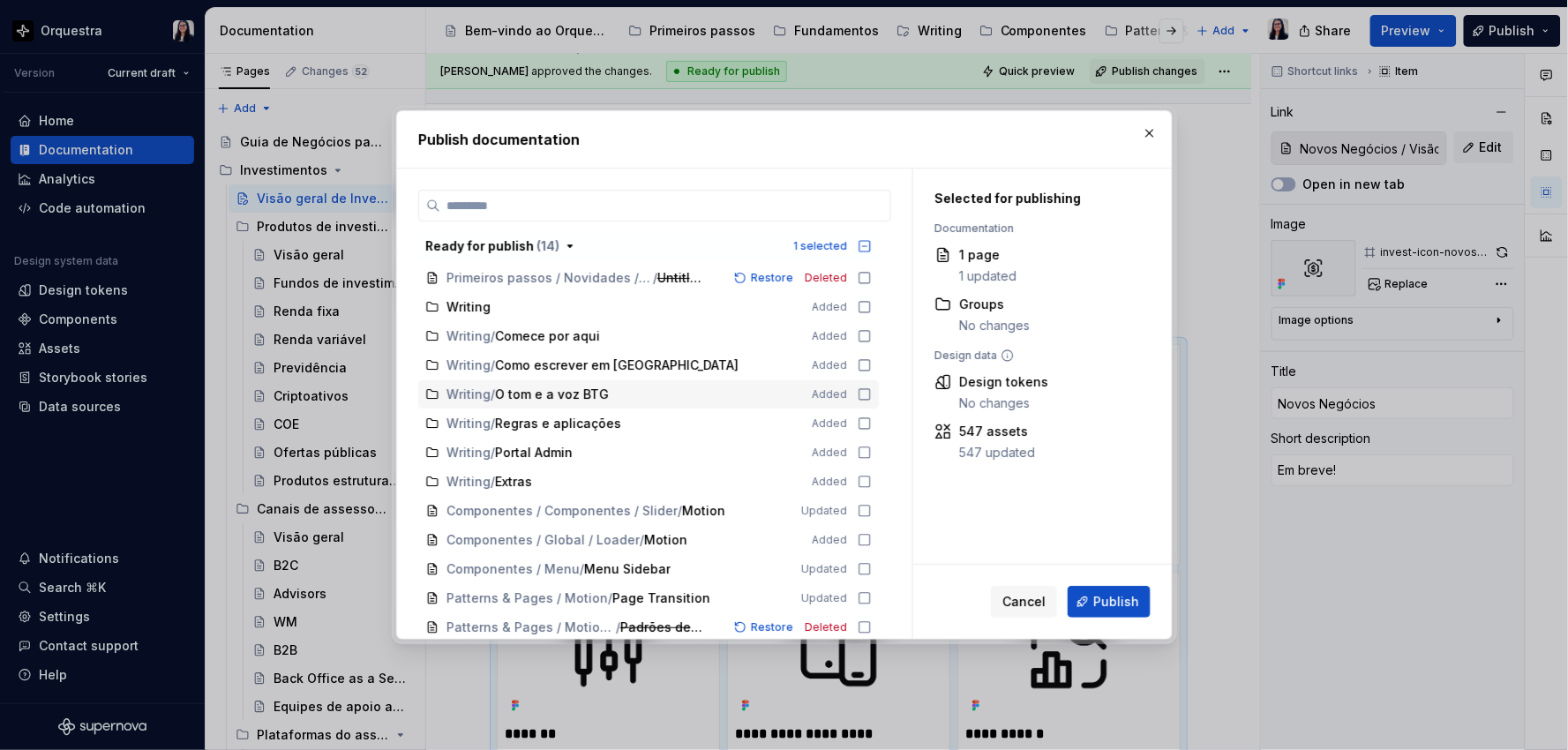
scroll to position [196, 0]
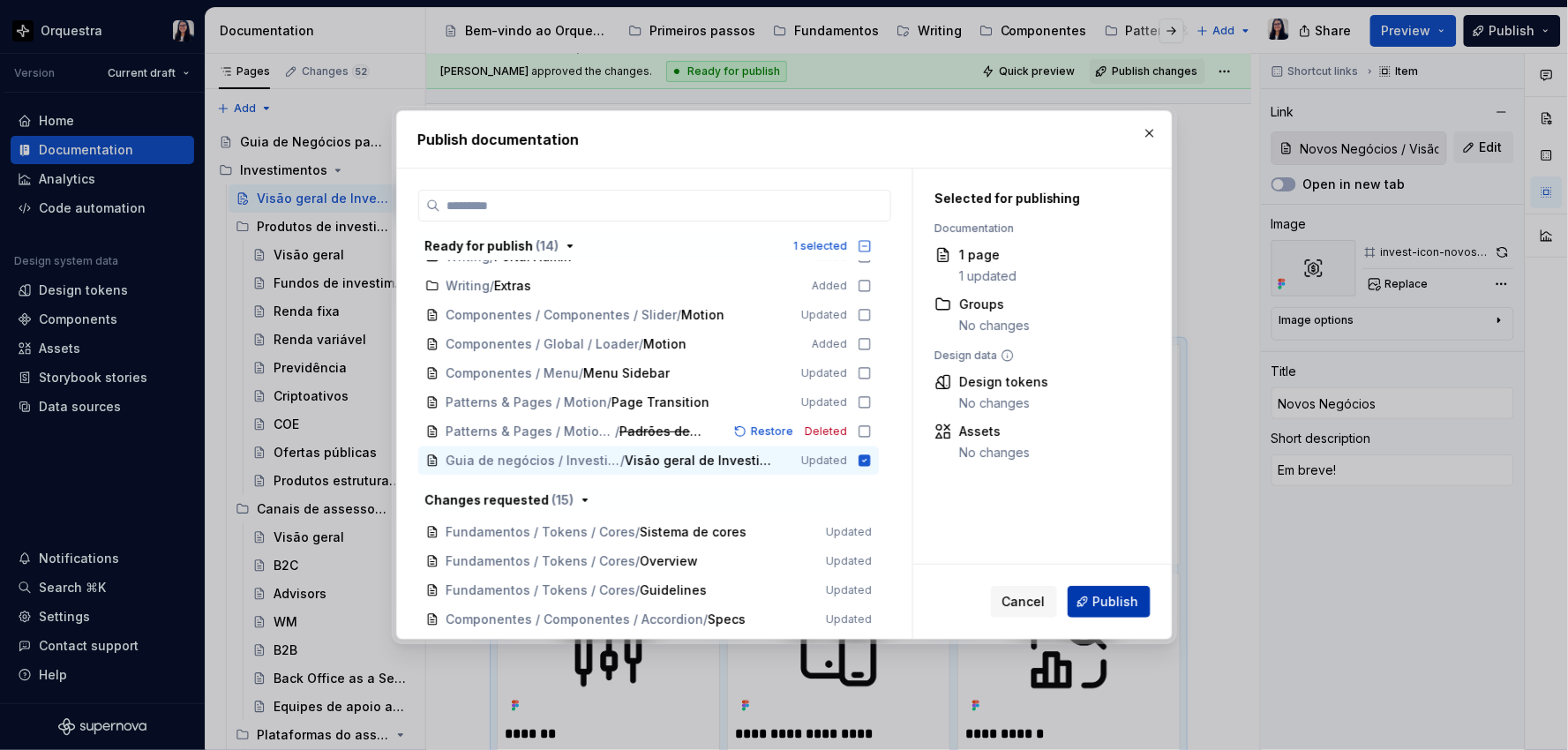
click at [1121, 593] on span "Publish" at bounding box center [1116, 602] width 46 height 18
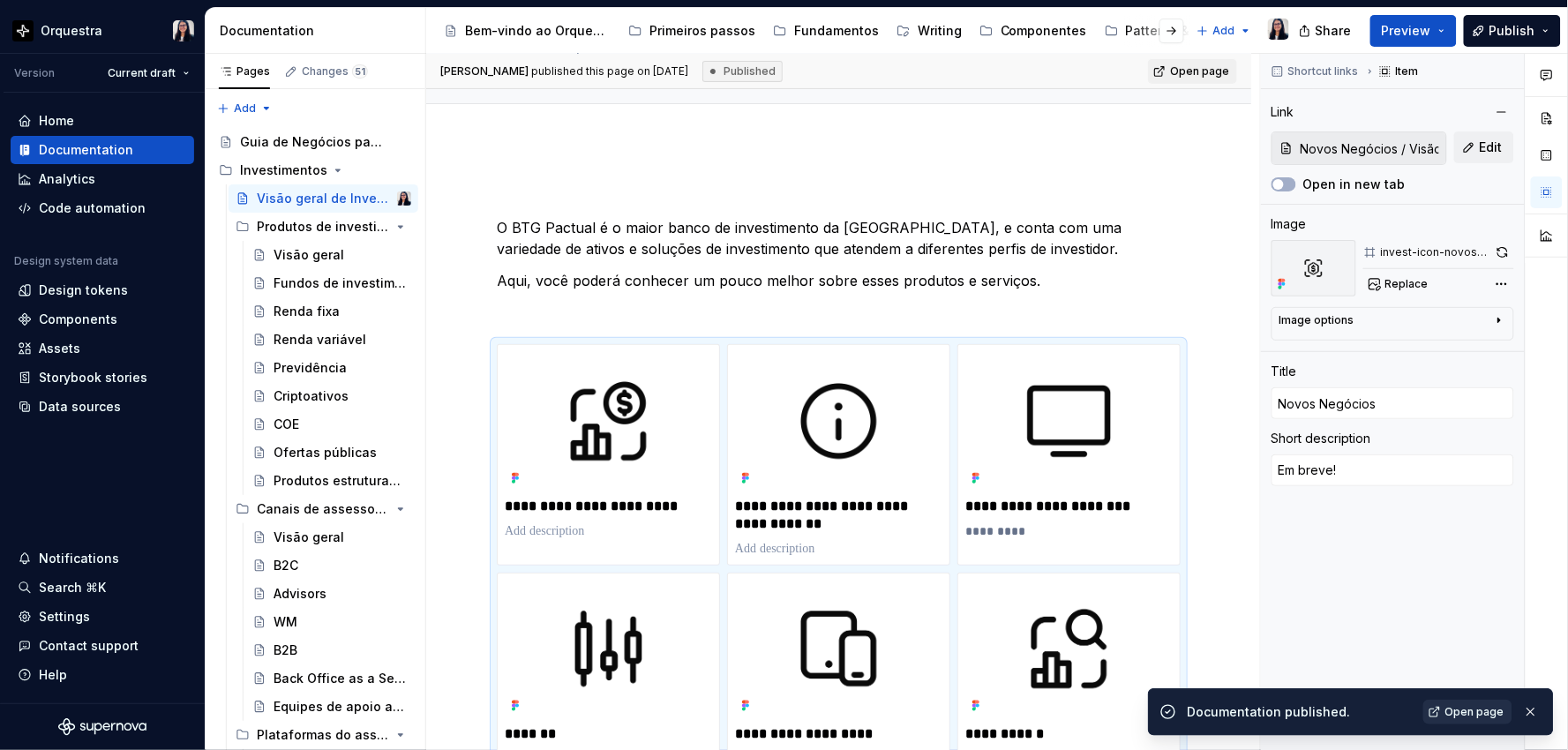
click at [1470, 712] on span "Open page" at bounding box center [1474, 712] width 59 height 14
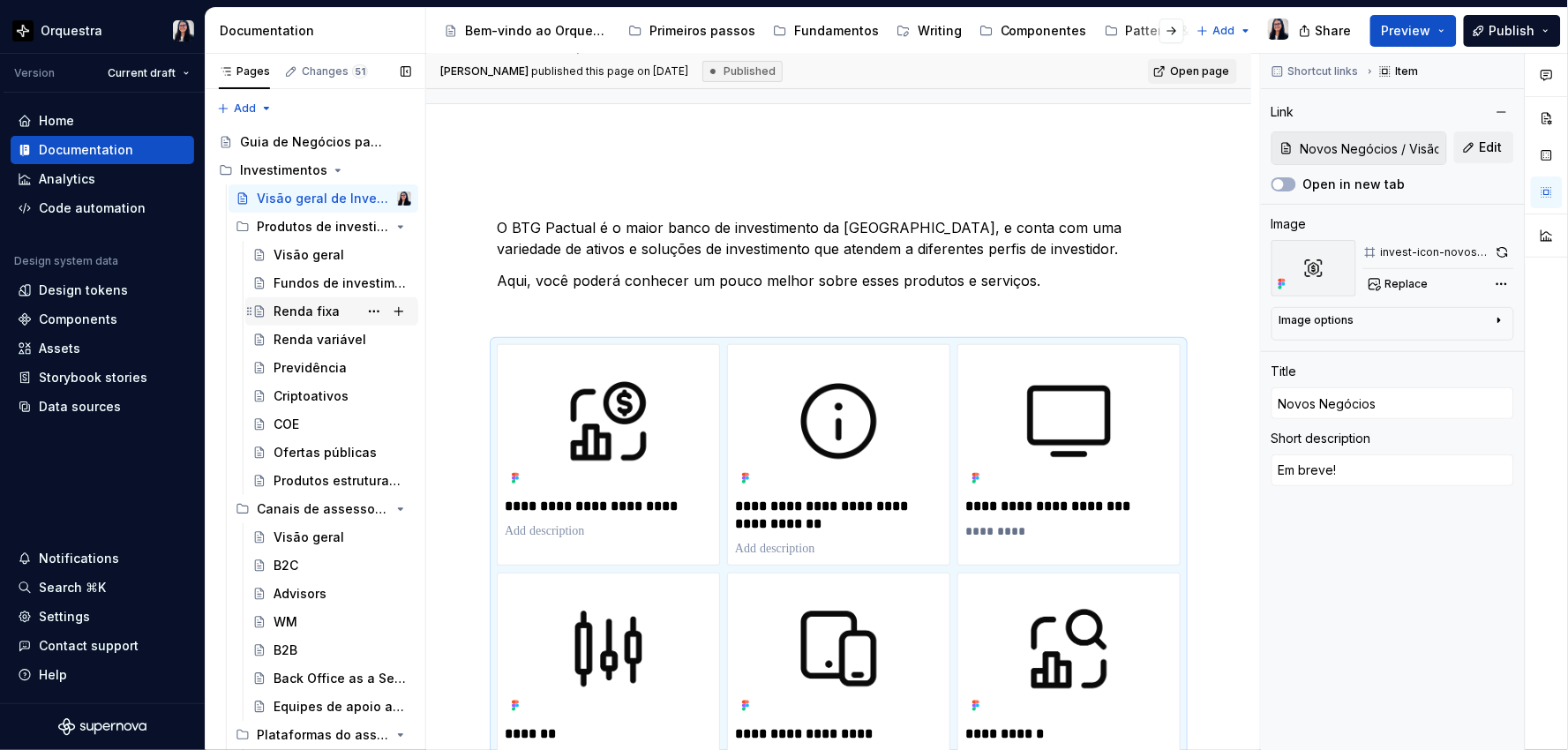
click at [295, 314] on div "Renda fixa" at bounding box center [307, 312] width 67 height 18
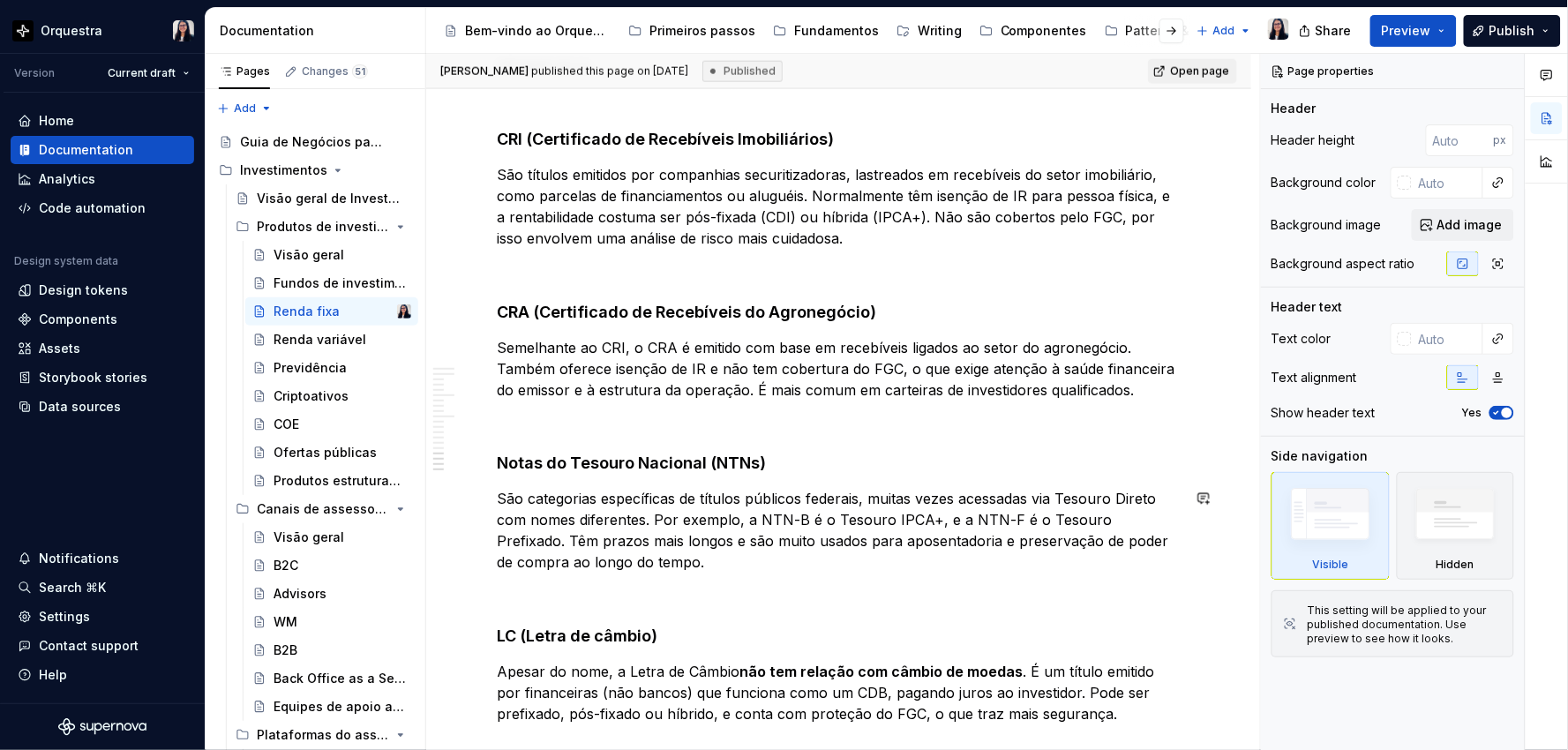
scroll to position [3049, 0]
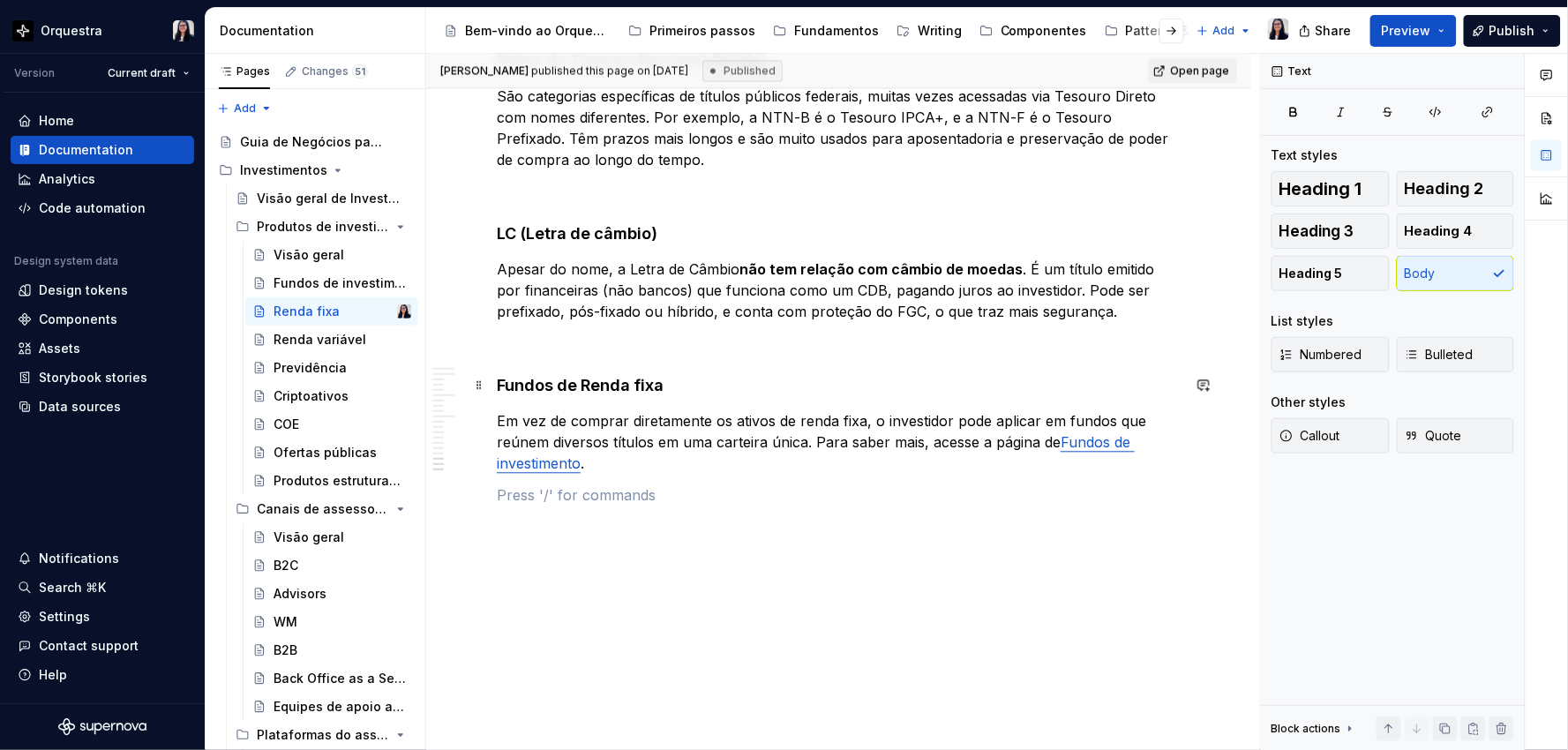
click at [583, 392] on h4 "Fundos de Renda fixa" at bounding box center [838, 387] width 683 height 22
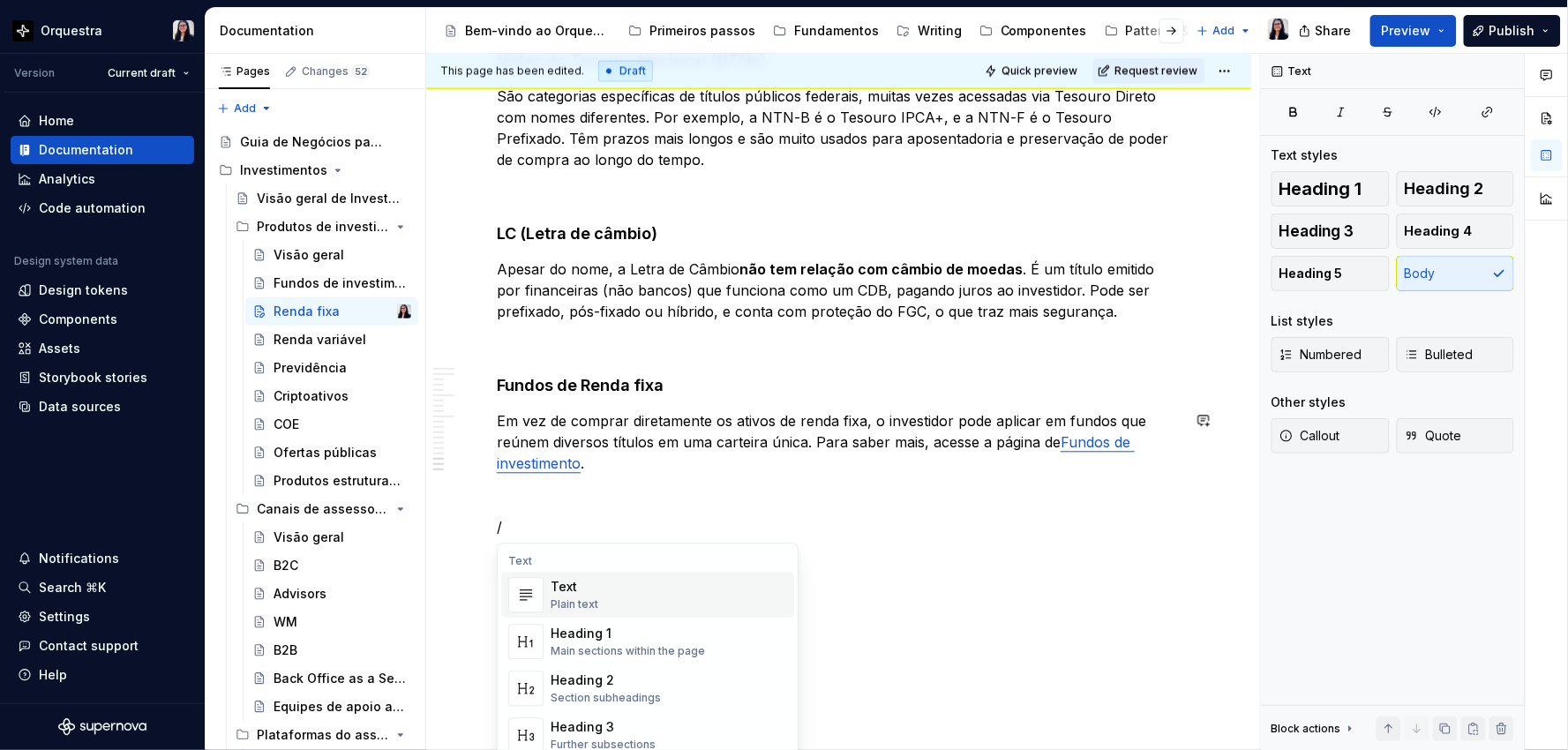
type textarea "*"
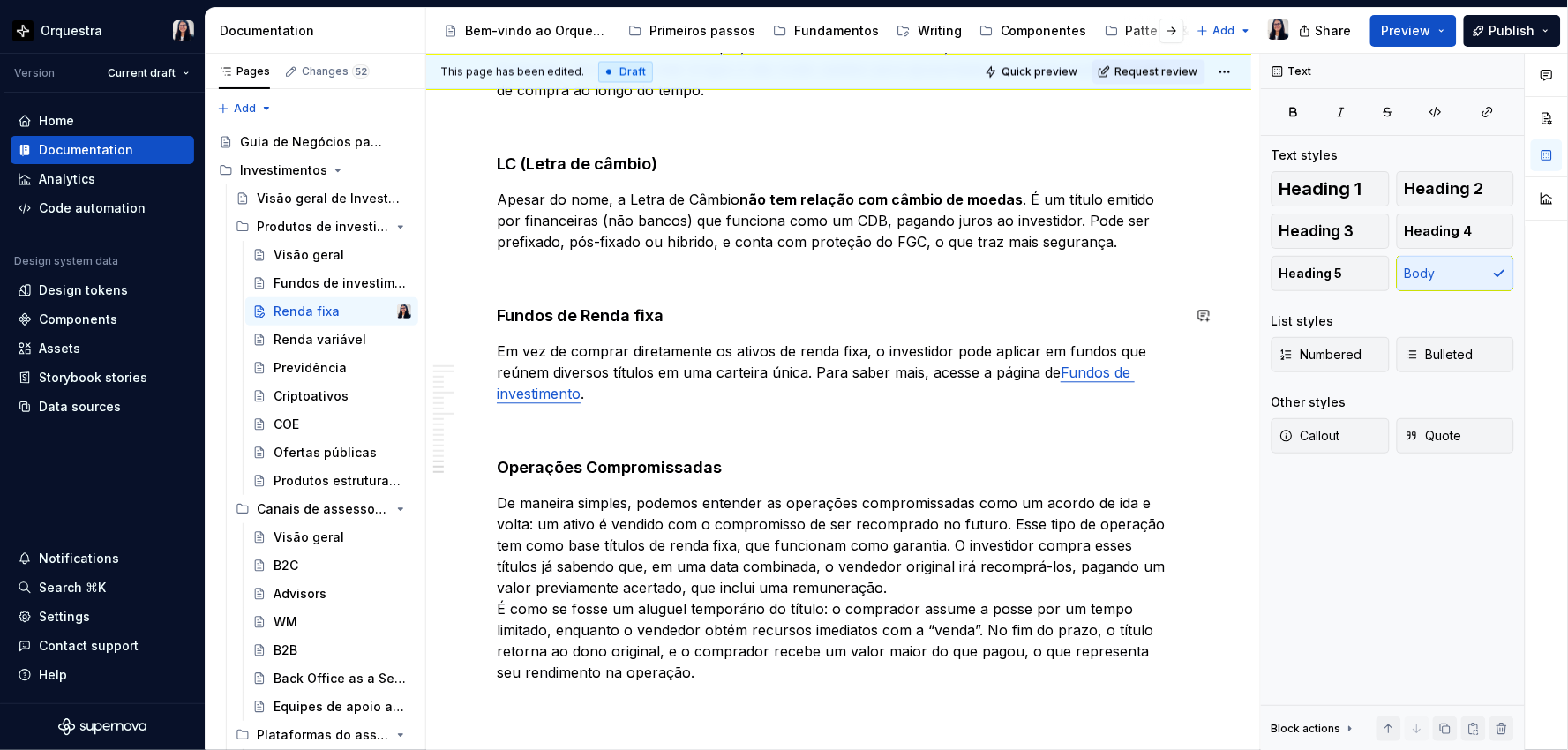
scroll to position [3246, 0]
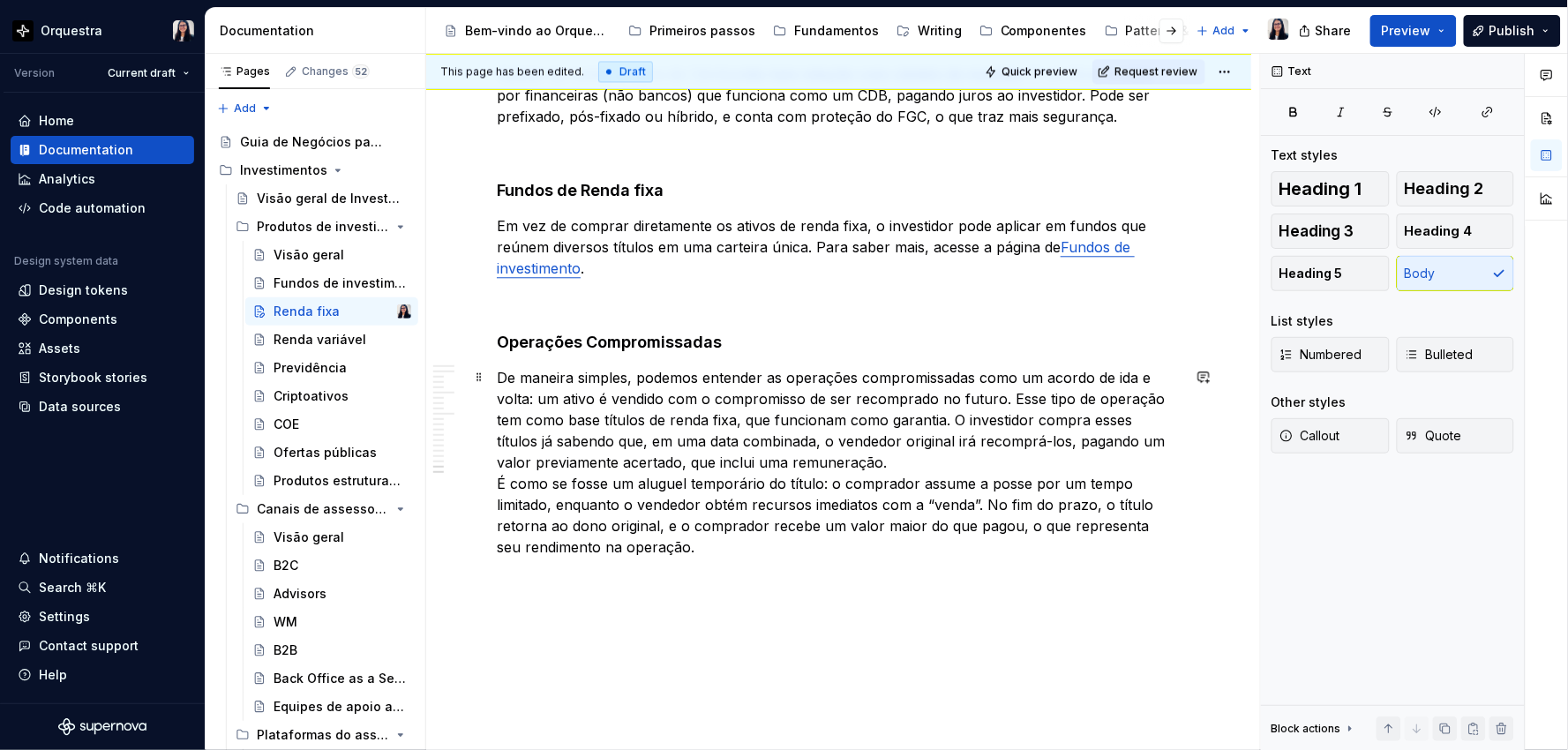
click at [773, 375] on p "De maneira simples, podemos entender as operações compromissadas como um acordo…" at bounding box center [838, 462] width 683 height 191
click at [499, 371] on p "De maneira simples, podemos entender as operações compromissadas como um acordo…" at bounding box center [838, 462] width 683 height 191
click at [713, 376] on p "As operações compromissadas como um acordo de [PERSON_NAME] e volta: um ativo é…" at bounding box center [838, 462] width 683 height 191
click at [790, 396] on p "As operações compromissadas são como um acordo de [PERSON_NAME] e volta: um ati…" at bounding box center [838, 462] width 683 height 191
click at [713, 532] on p "As operações compromissadas são como um acordo de [PERSON_NAME] e volta: um ati…" at bounding box center [838, 462] width 683 height 191
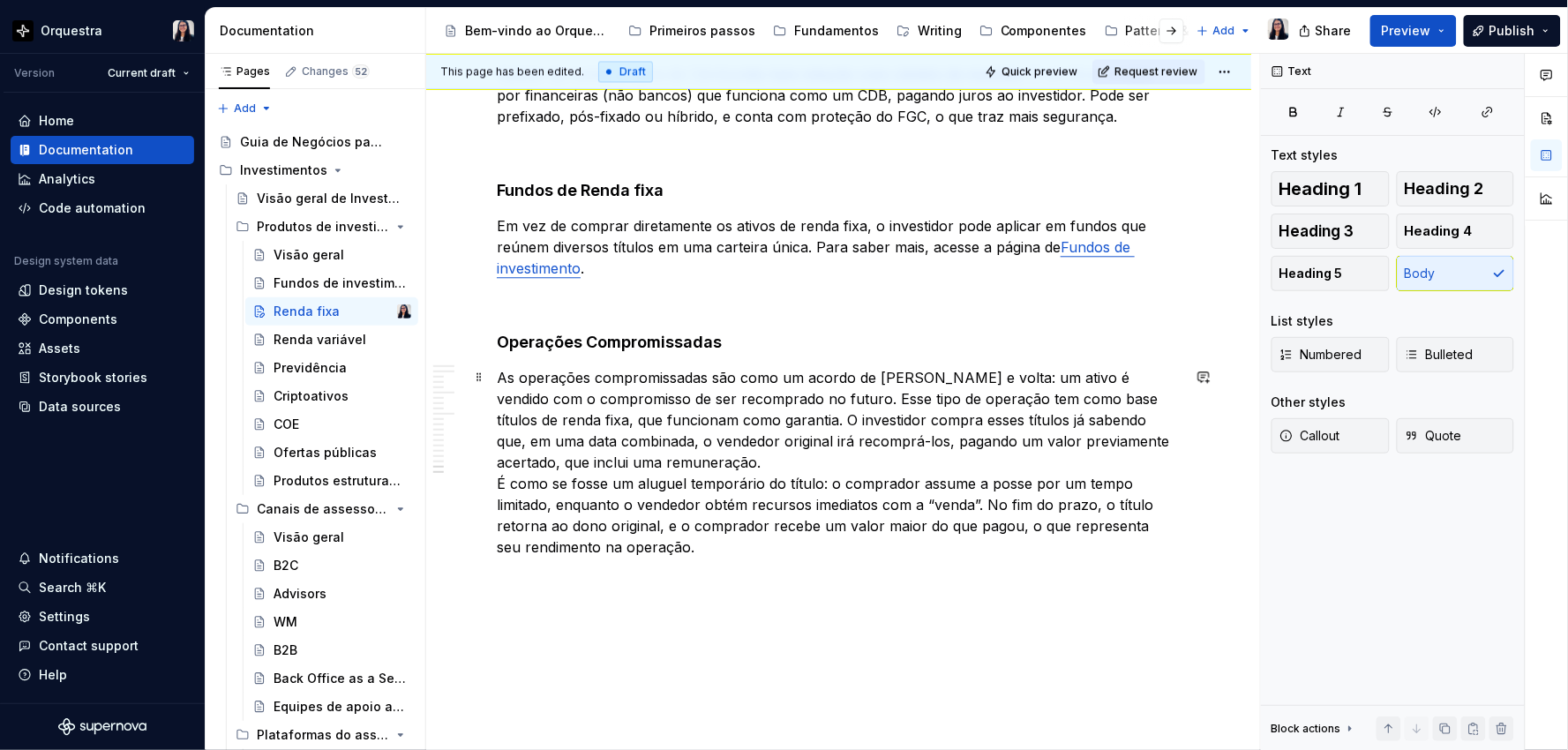
click at [721, 554] on p "As operações compromissadas são como um acordo de [PERSON_NAME] e volta: um ati…" at bounding box center [838, 462] width 683 height 191
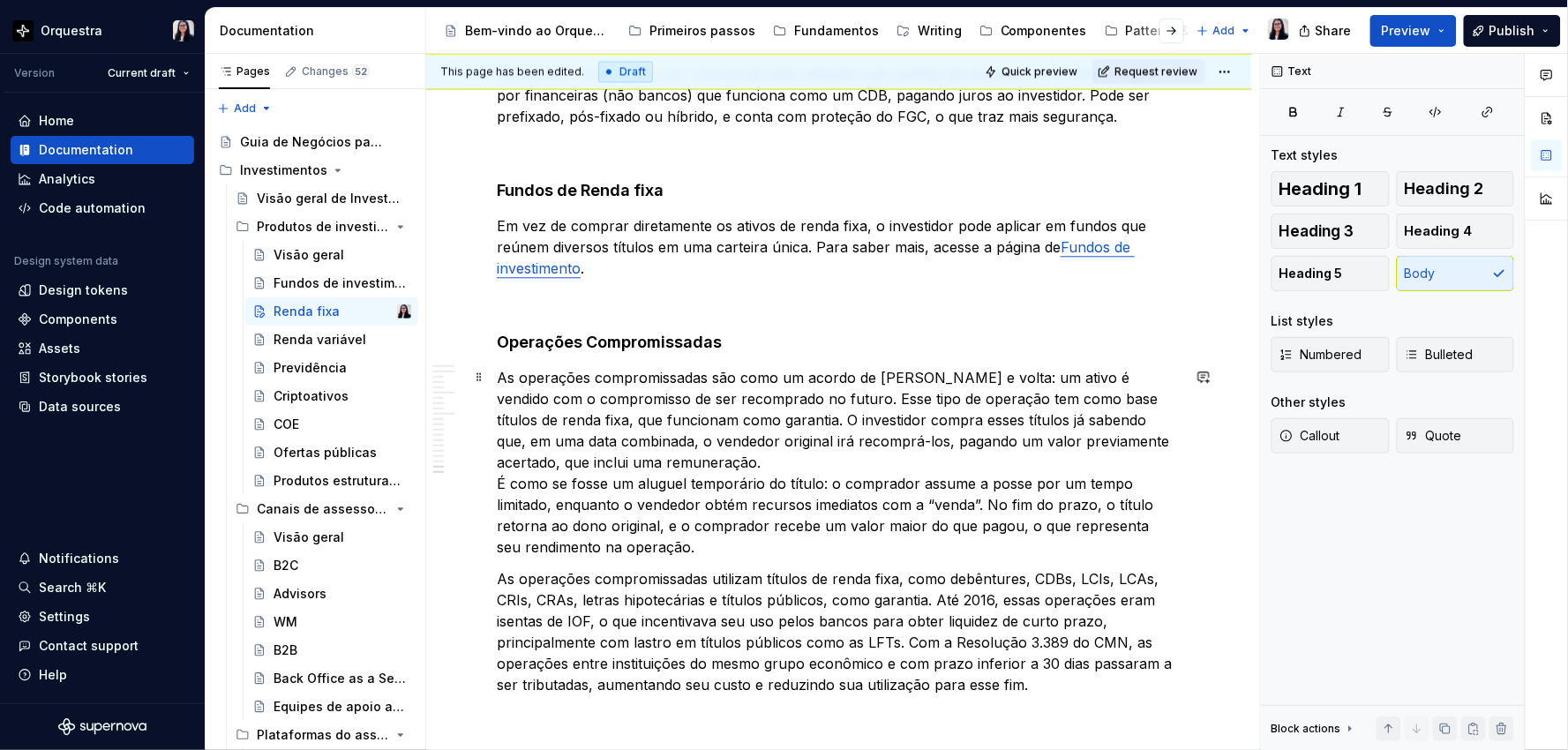
click at [496, 373] on p "As operações compromissadas são como um acordo de [PERSON_NAME] e volta: um ati…" at bounding box center [838, 462] width 683 height 191
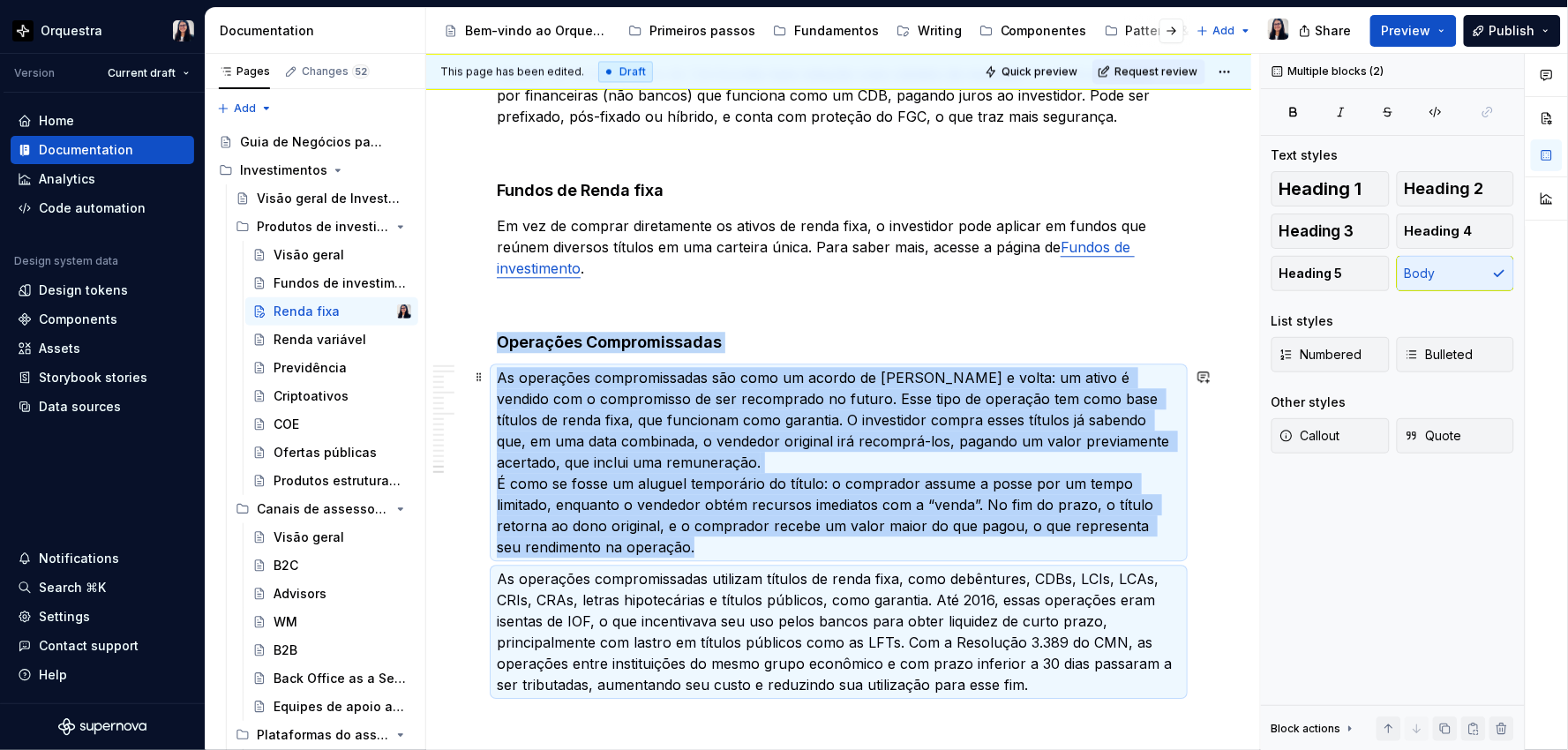
click at [560, 393] on p "As operações compromissadas são como um acordo de [PERSON_NAME] e volta: um ati…" at bounding box center [838, 462] width 683 height 191
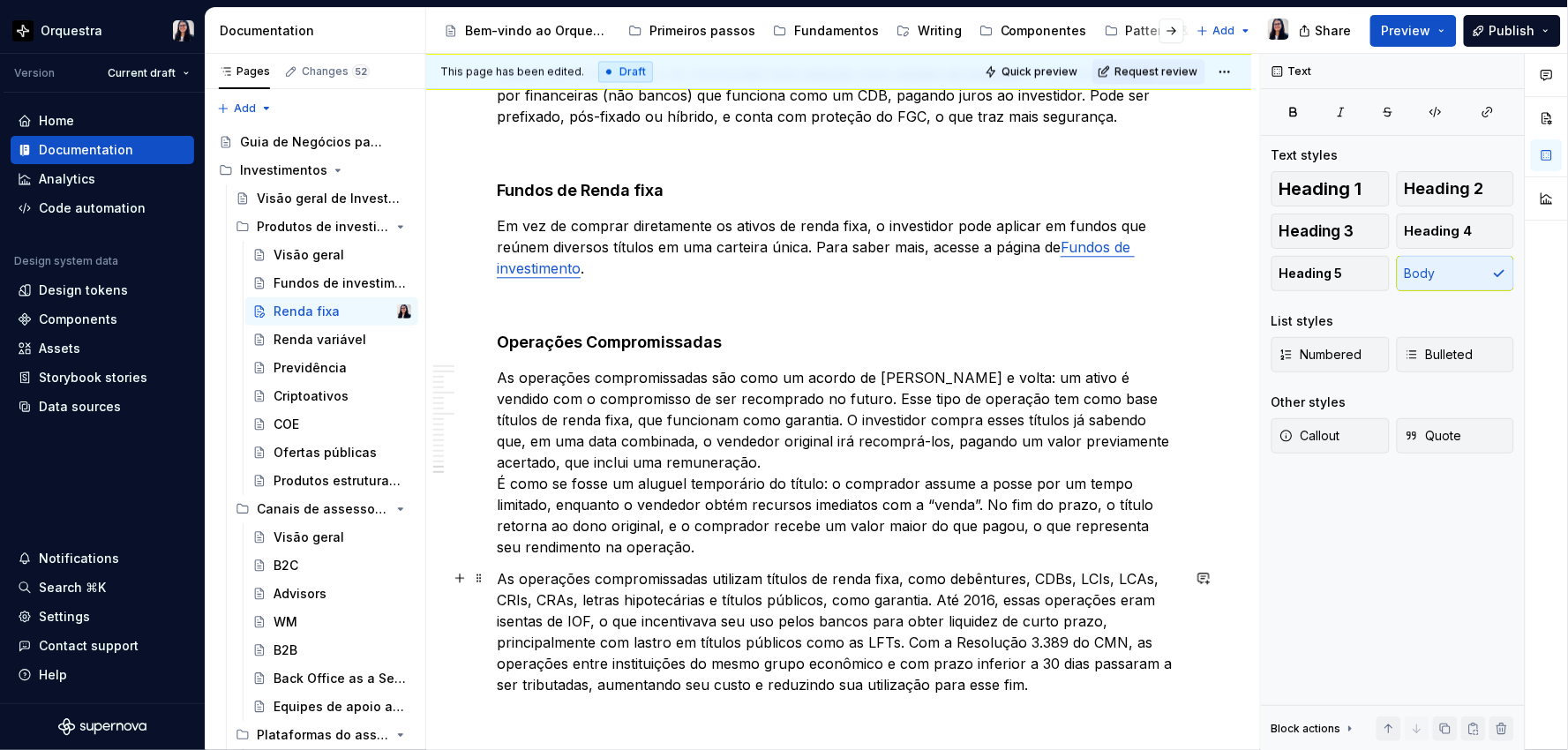
scroll to position [3250, 0]
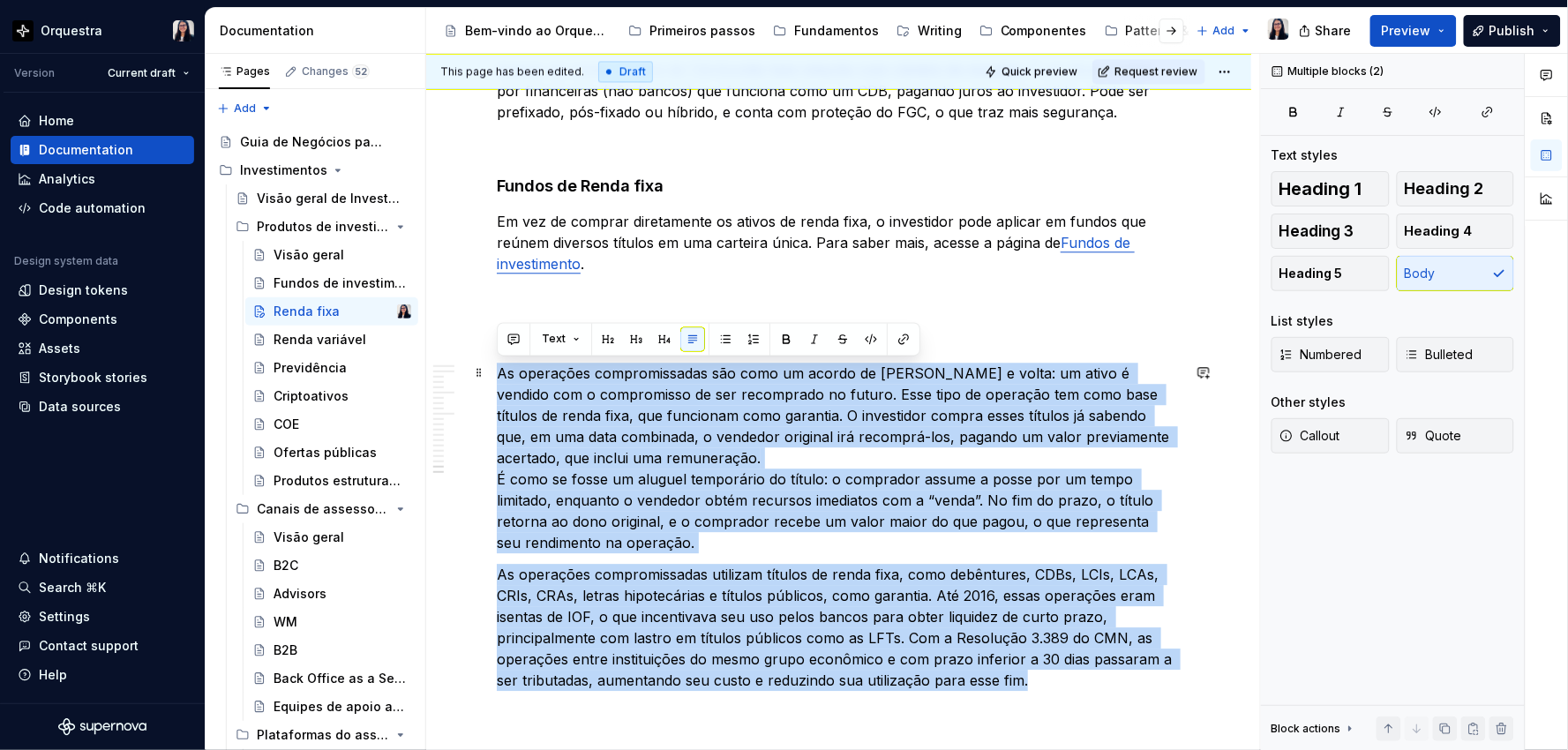
drag, startPoint x: 1053, startPoint y: 681, endPoint x: 499, endPoint y: 375, distance: 632.9
click at [1470, 265] on div "Heading 1 Heading 2 Heading 3 Heading 4 Heading 5 Body" at bounding box center [1393, 230] width 243 height 120
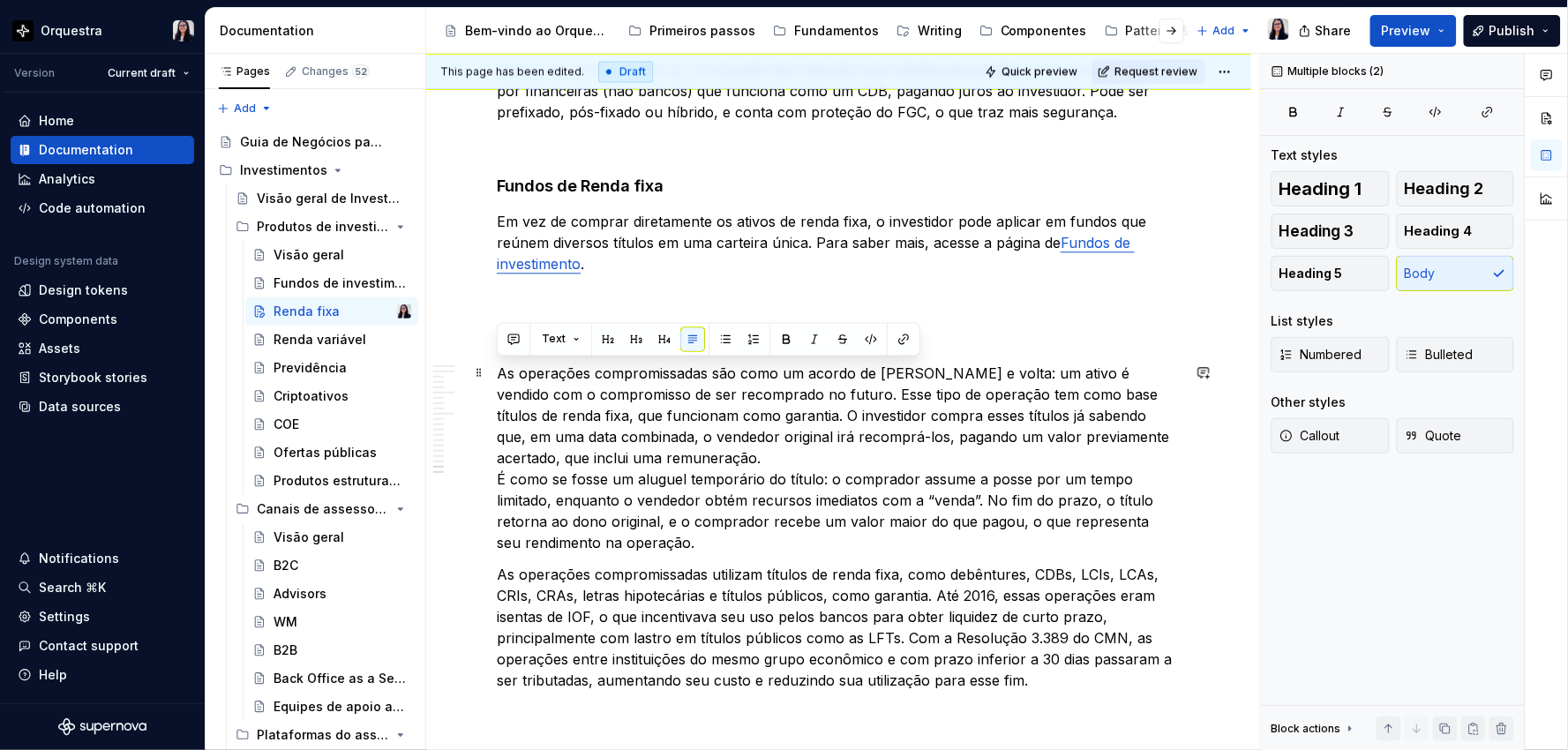
click at [640, 456] on p "As operações compromissadas são como um acordo de [PERSON_NAME] e volta: um ati…" at bounding box center [838, 458] width 683 height 191
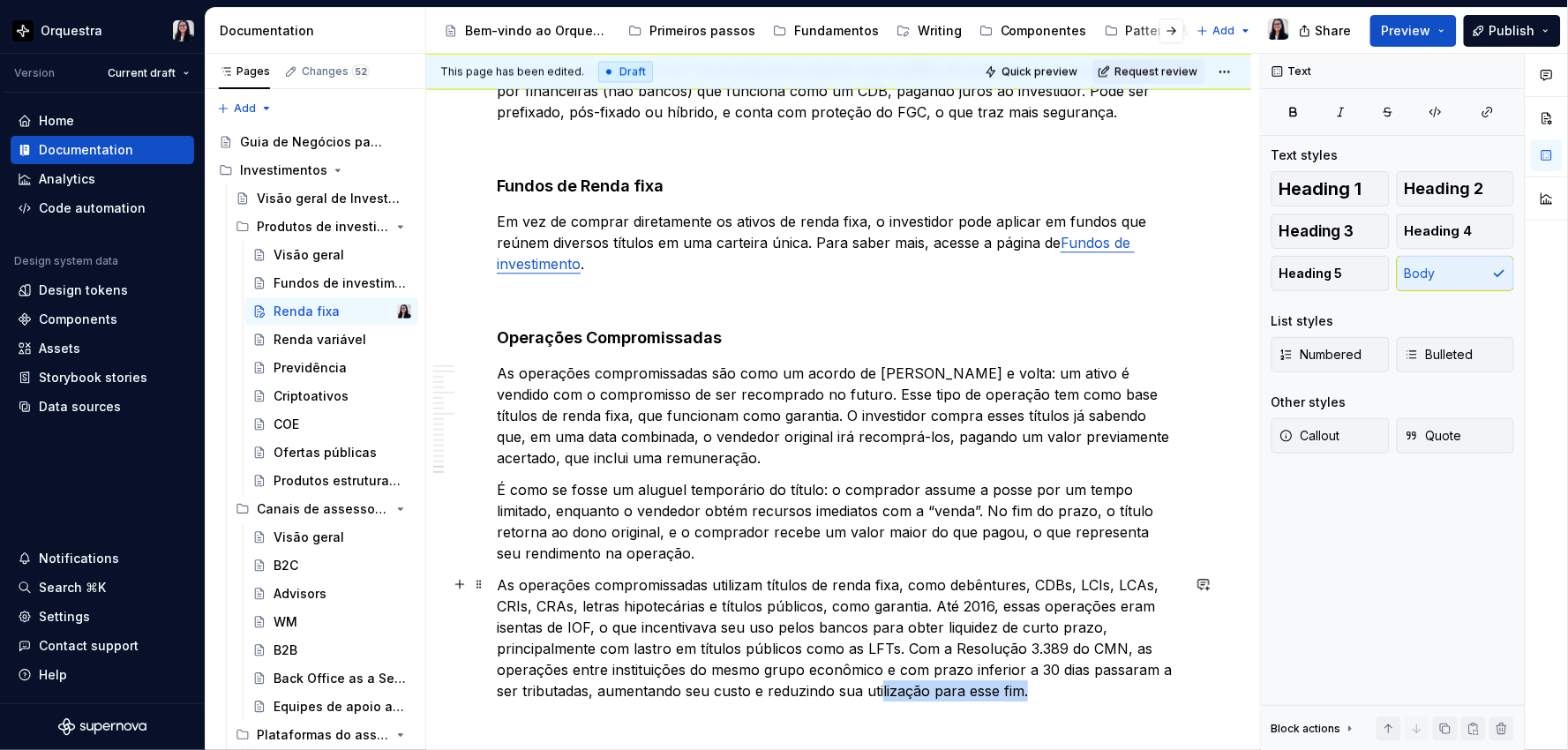
scroll to position [3322, 0]
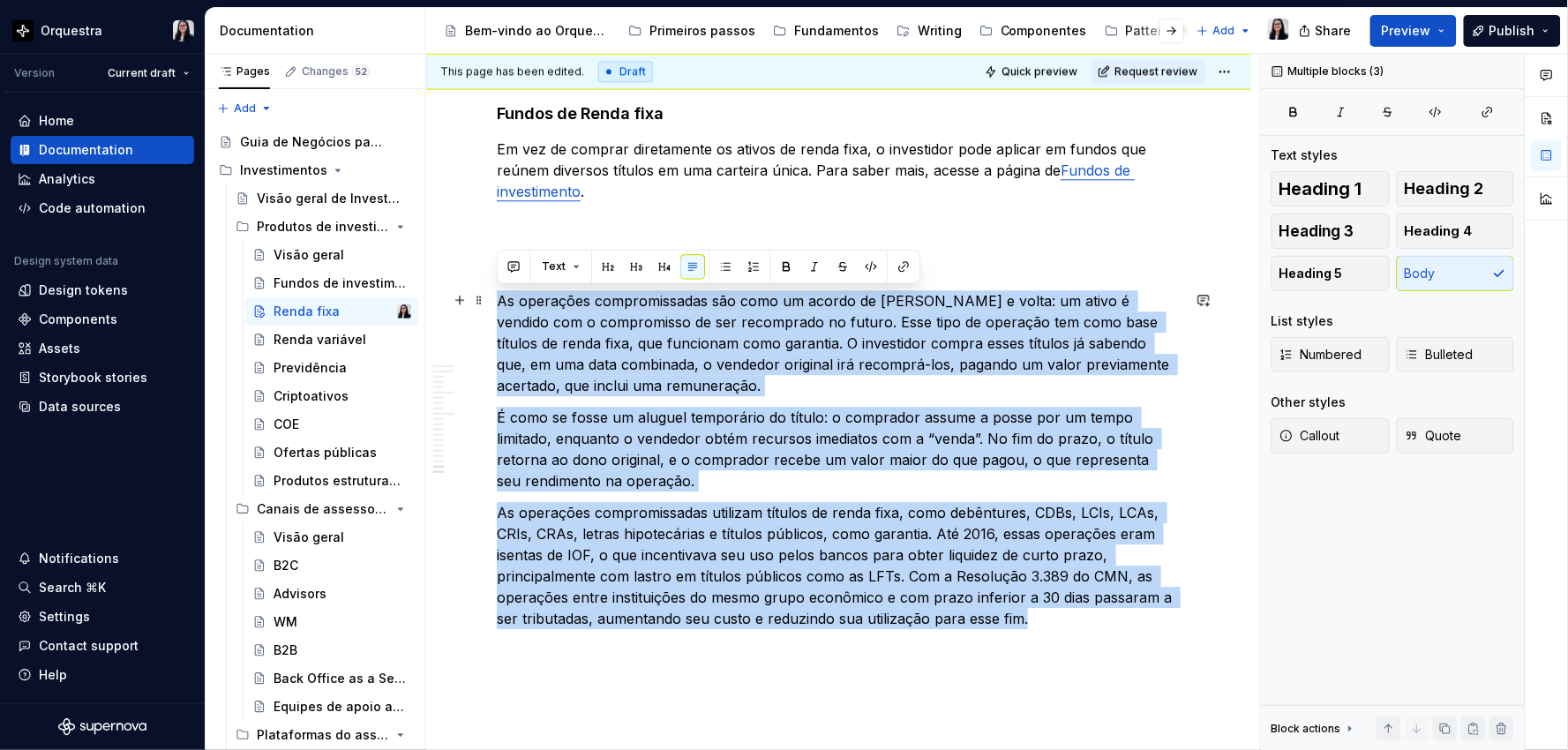
drag, startPoint x: 1026, startPoint y: 685, endPoint x: 488, endPoint y: 301, distance: 661.0
copy div "Lo ipsumdolo sitametconsect adi elit se doeius te inc u labor: et dolor m aliqu…"
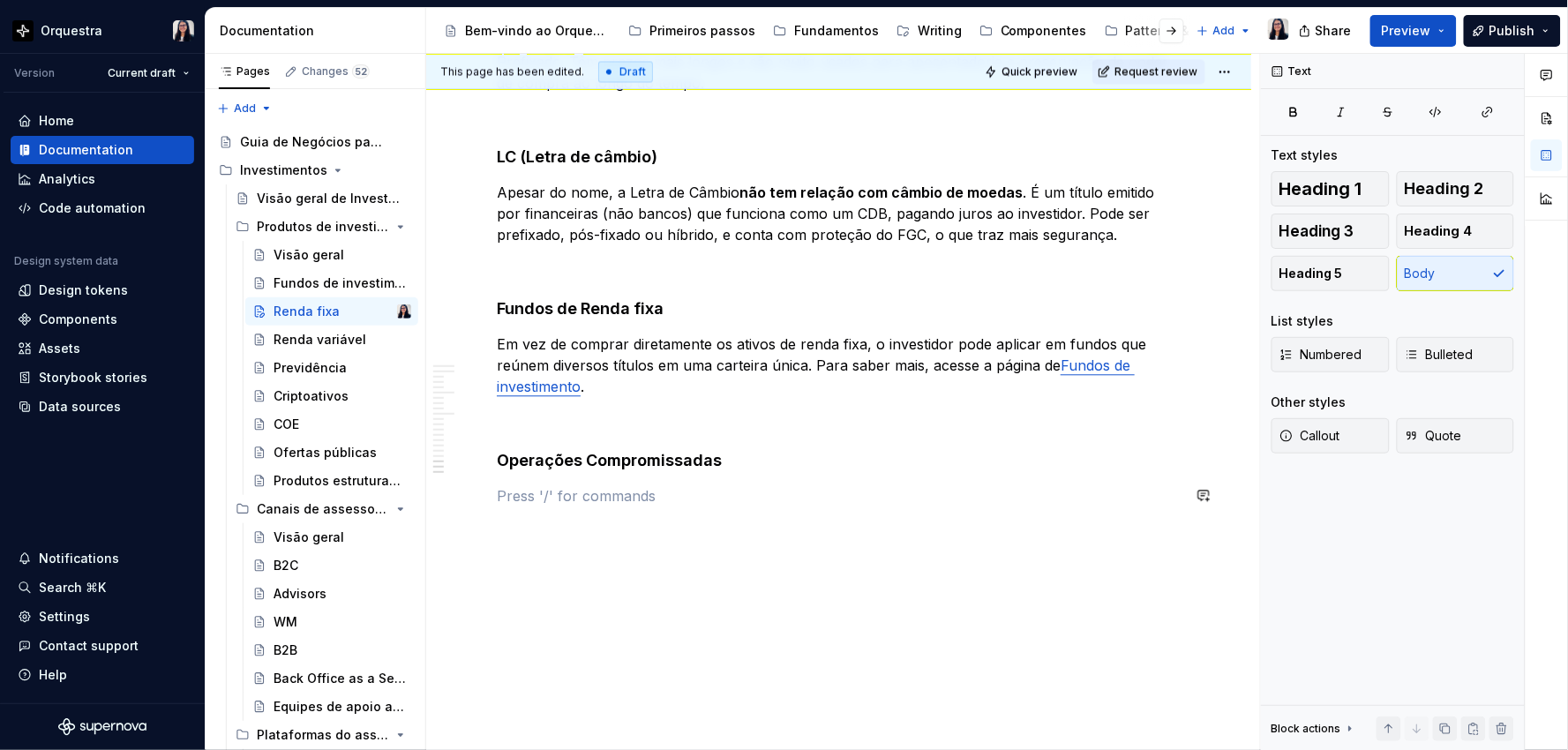
scroll to position [3318, 0]
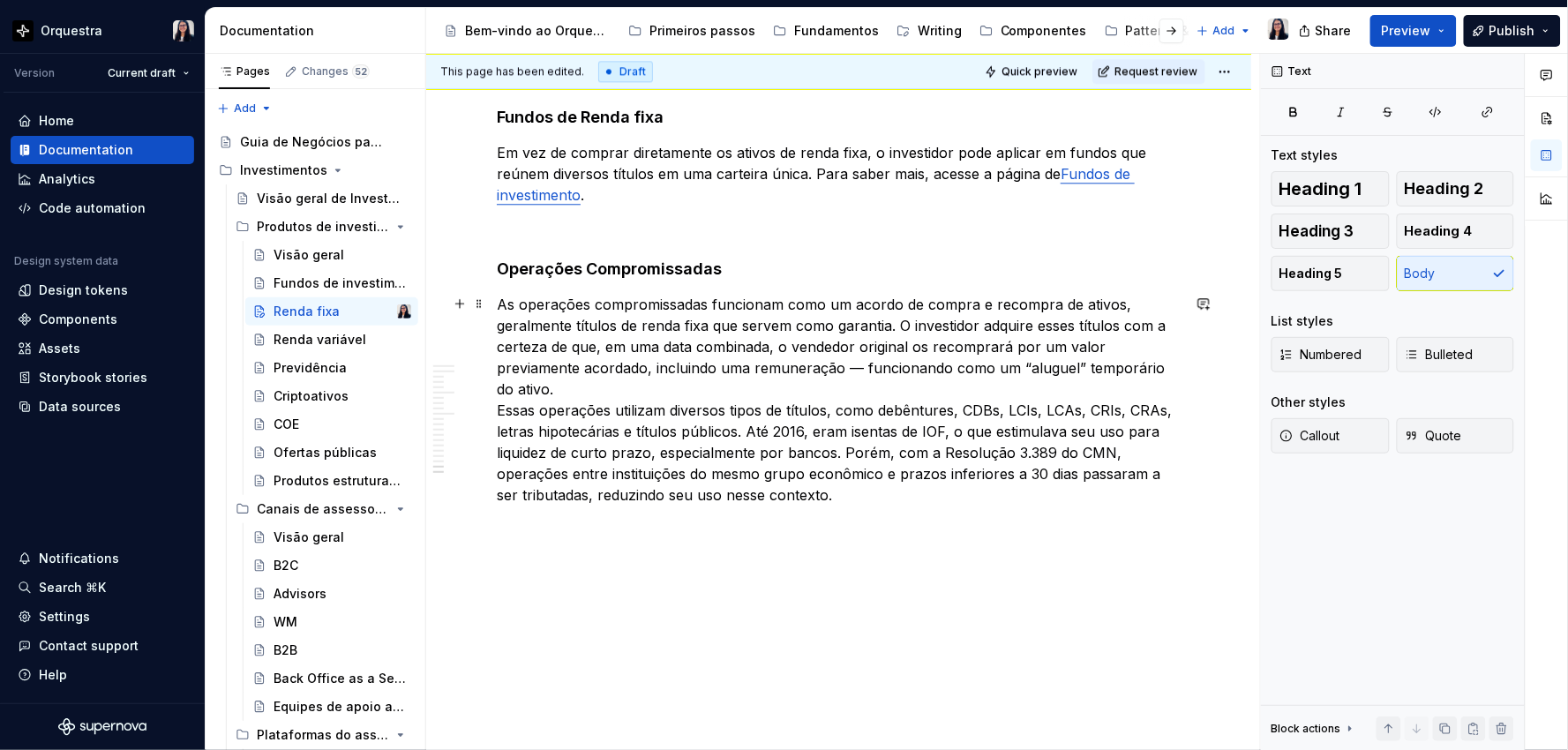
click at [666, 380] on p "As operações compromissadas funcionam como um acordo de compra e recompra de at…" at bounding box center [838, 399] width 683 height 211
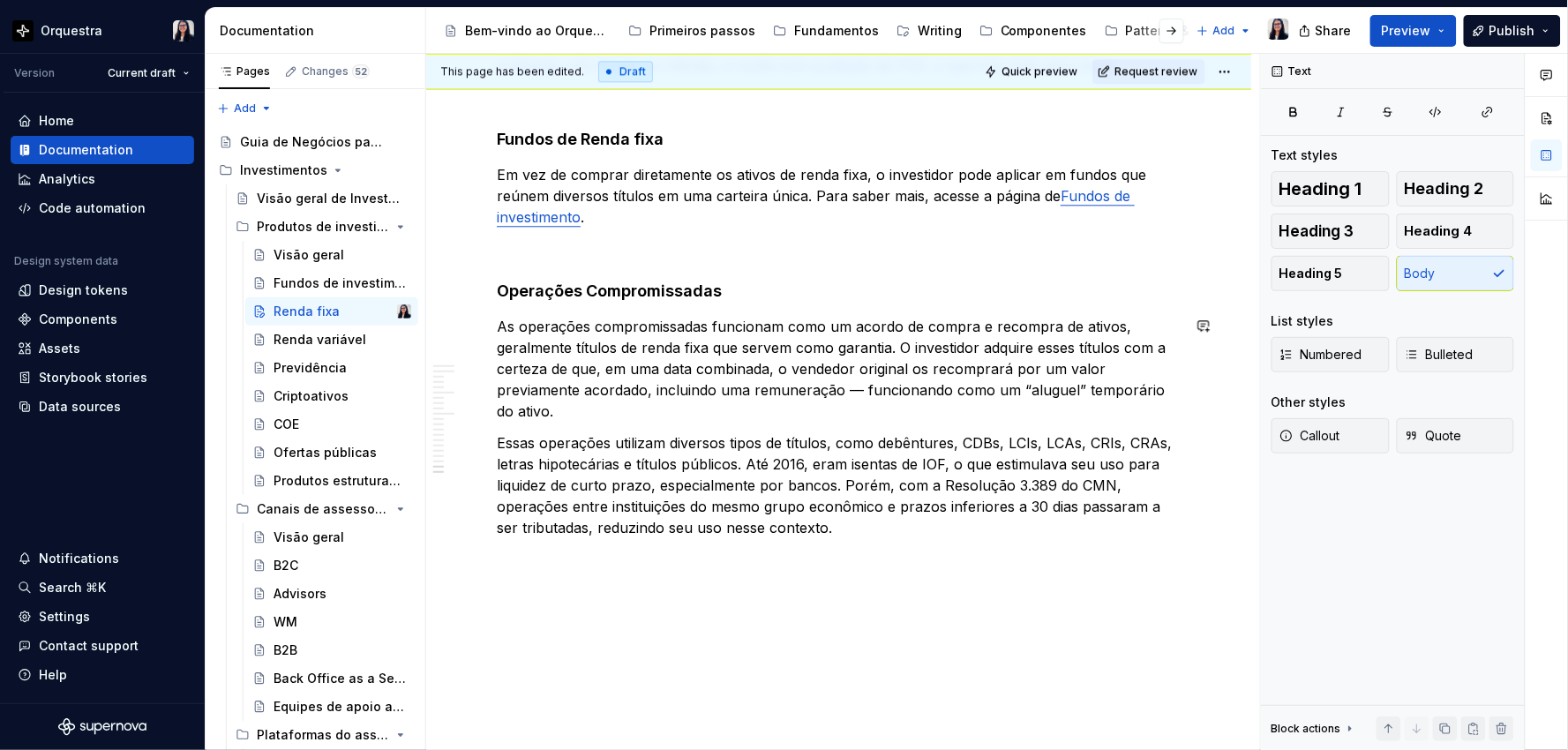
scroll to position [3322, 0]
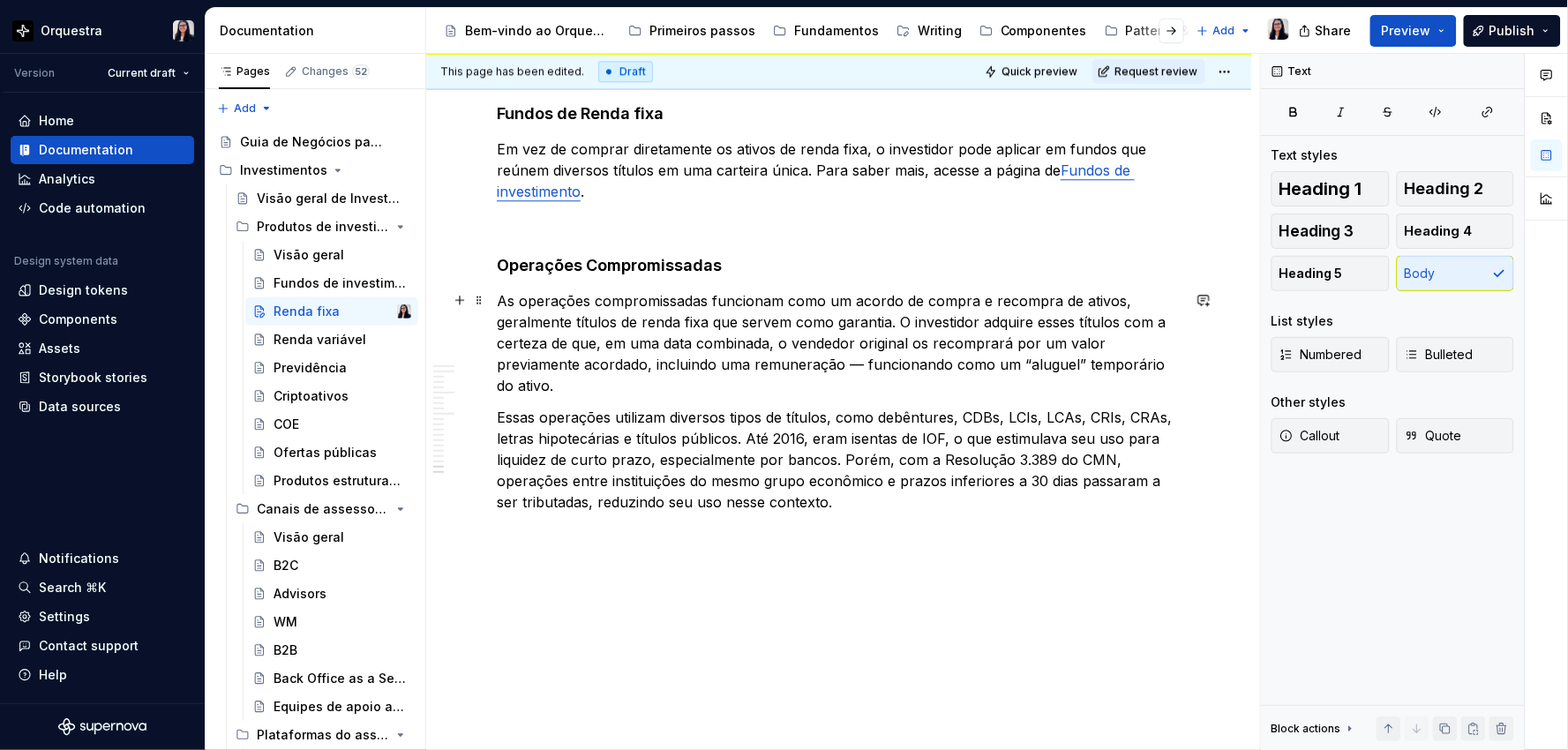
click at [849, 358] on p "As operações compromissadas funcionam como um acordo de compra e recompra de at…" at bounding box center [838, 344] width 683 height 106
click at [878, 508] on p "Essas operações utilizam diversos tipos de títulos, como debêntures, CDBs, LCIs…" at bounding box center [838, 460] width 683 height 106
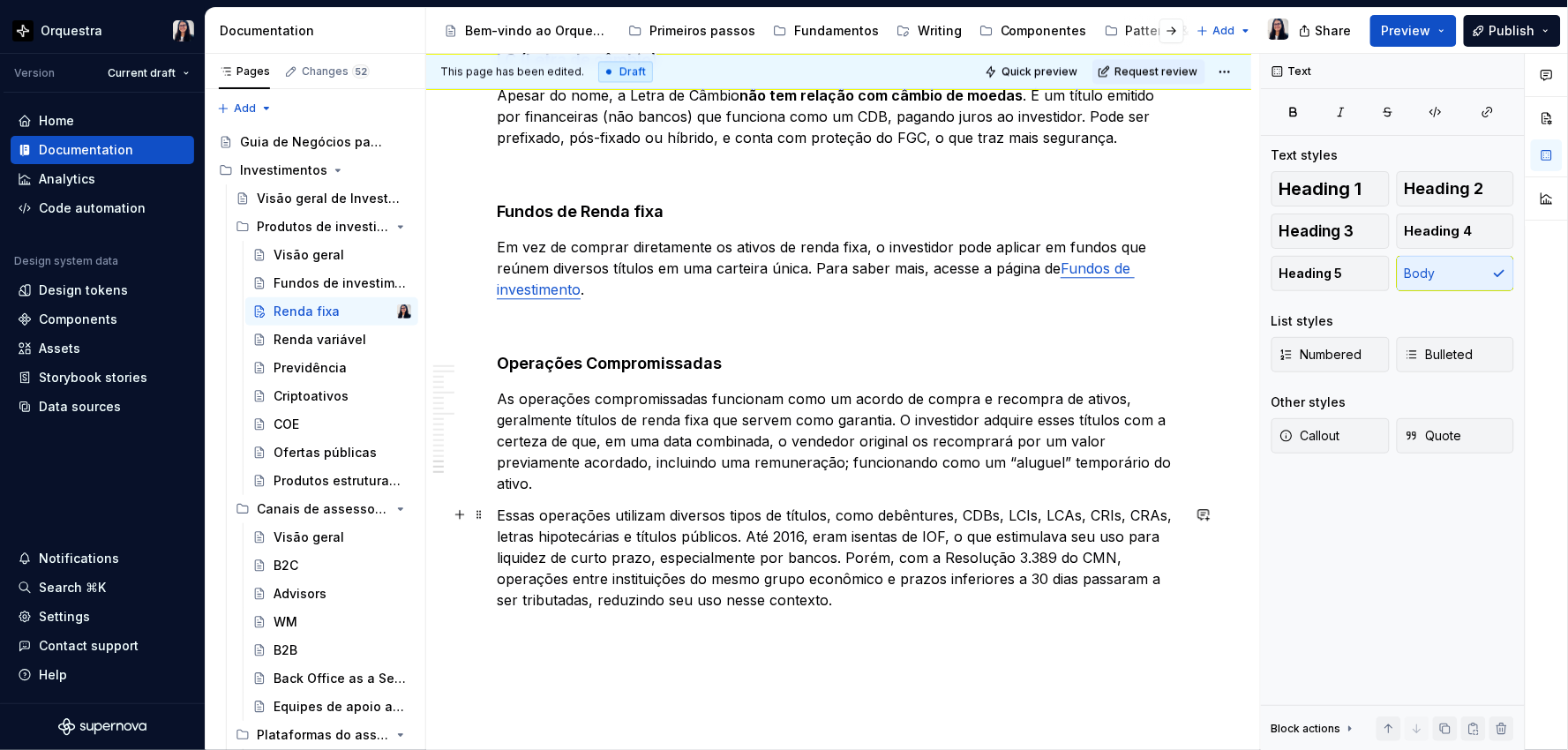
click at [824, 513] on p "Essas operações utilizam diversos tipos de títulos, como debêntures, CDBs, LCIs…" at bounding box center [838, 558] width 683 height 106
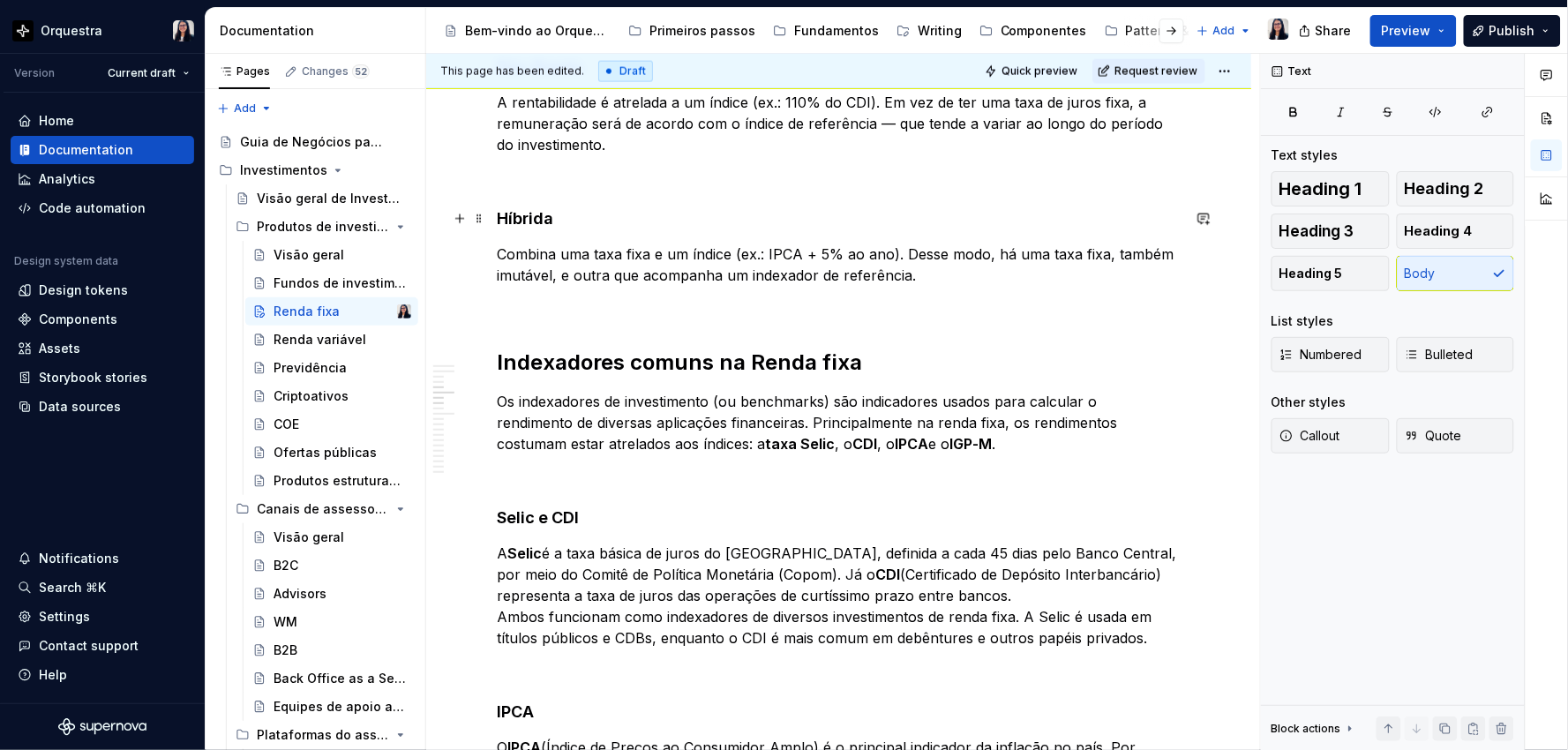
scroll to position [871, 0]
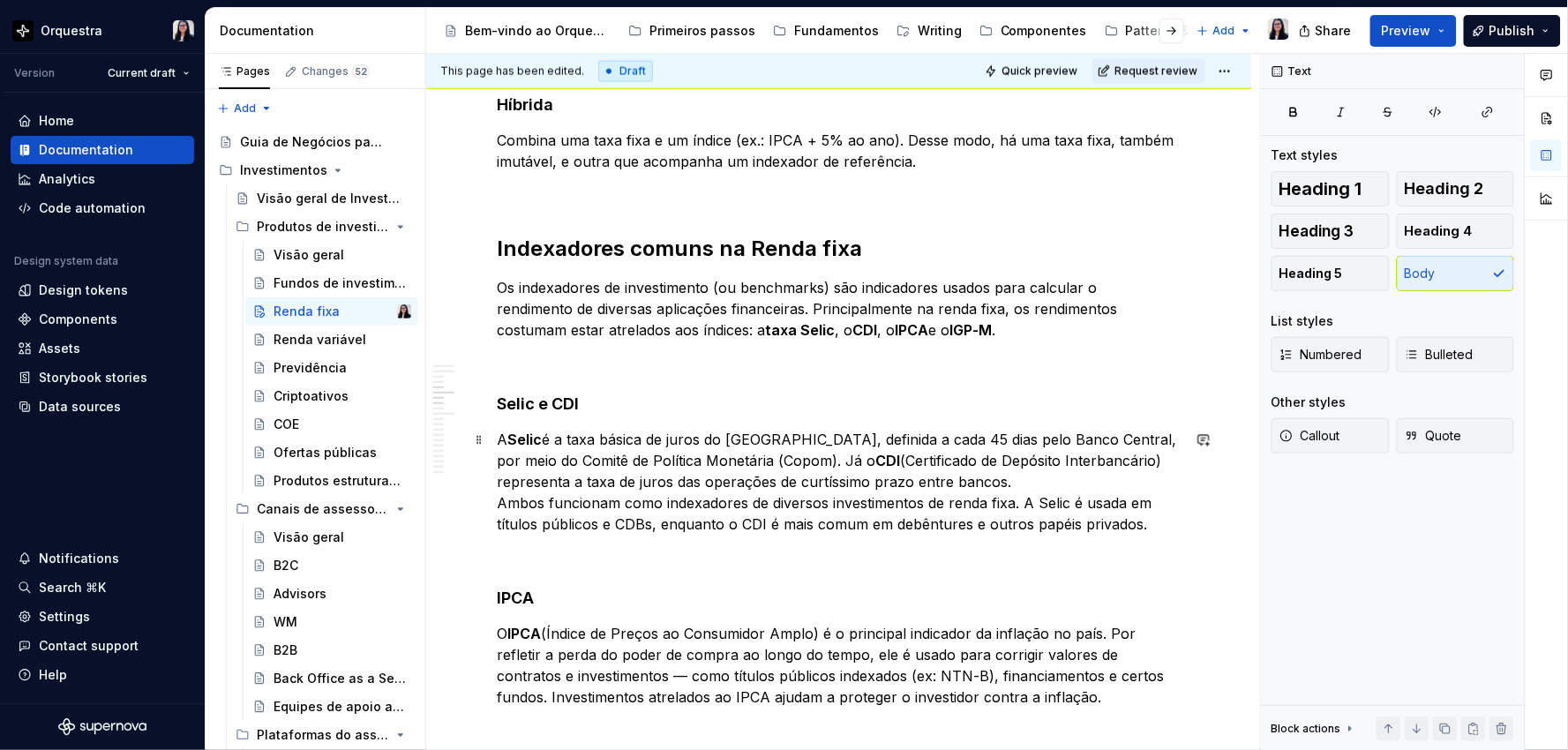
click at [936, 483] on p "A Selic é a taxa básica de juros do Brasil, definida a cada 45 dias pelo Banco …" at bounding box center [838, 483] width 683 height 106
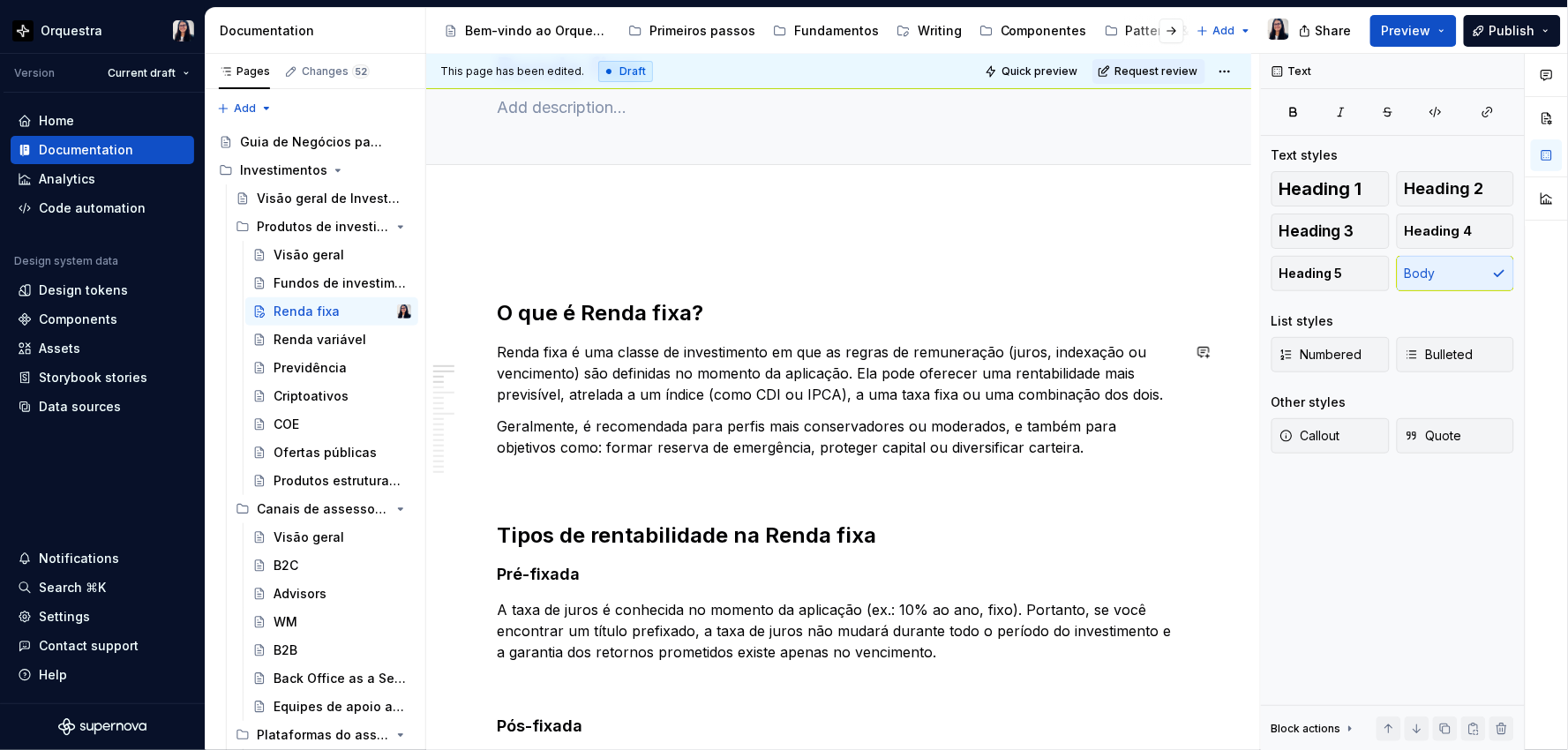
scroll to position [86, 0]
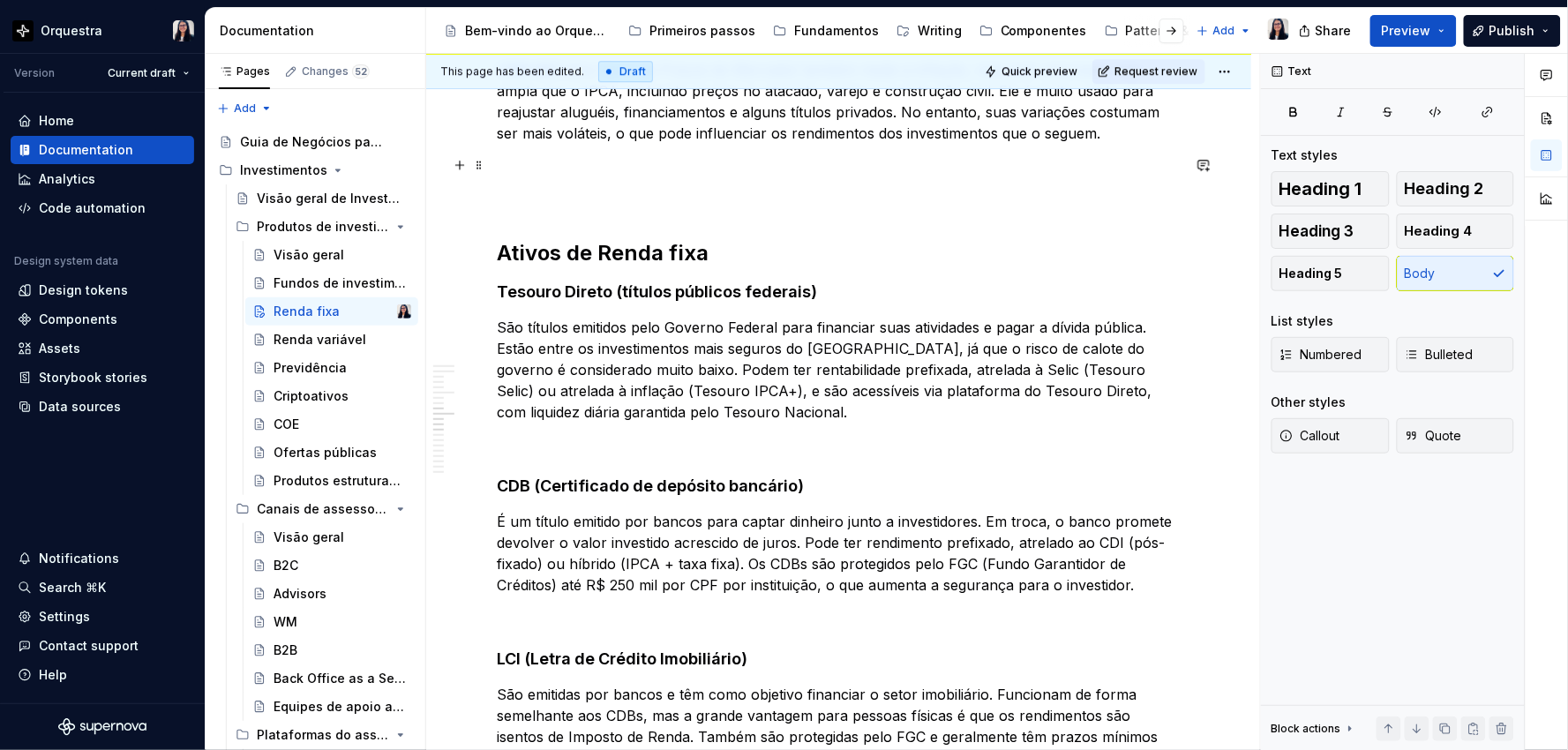
scroll to position [1656, 0]
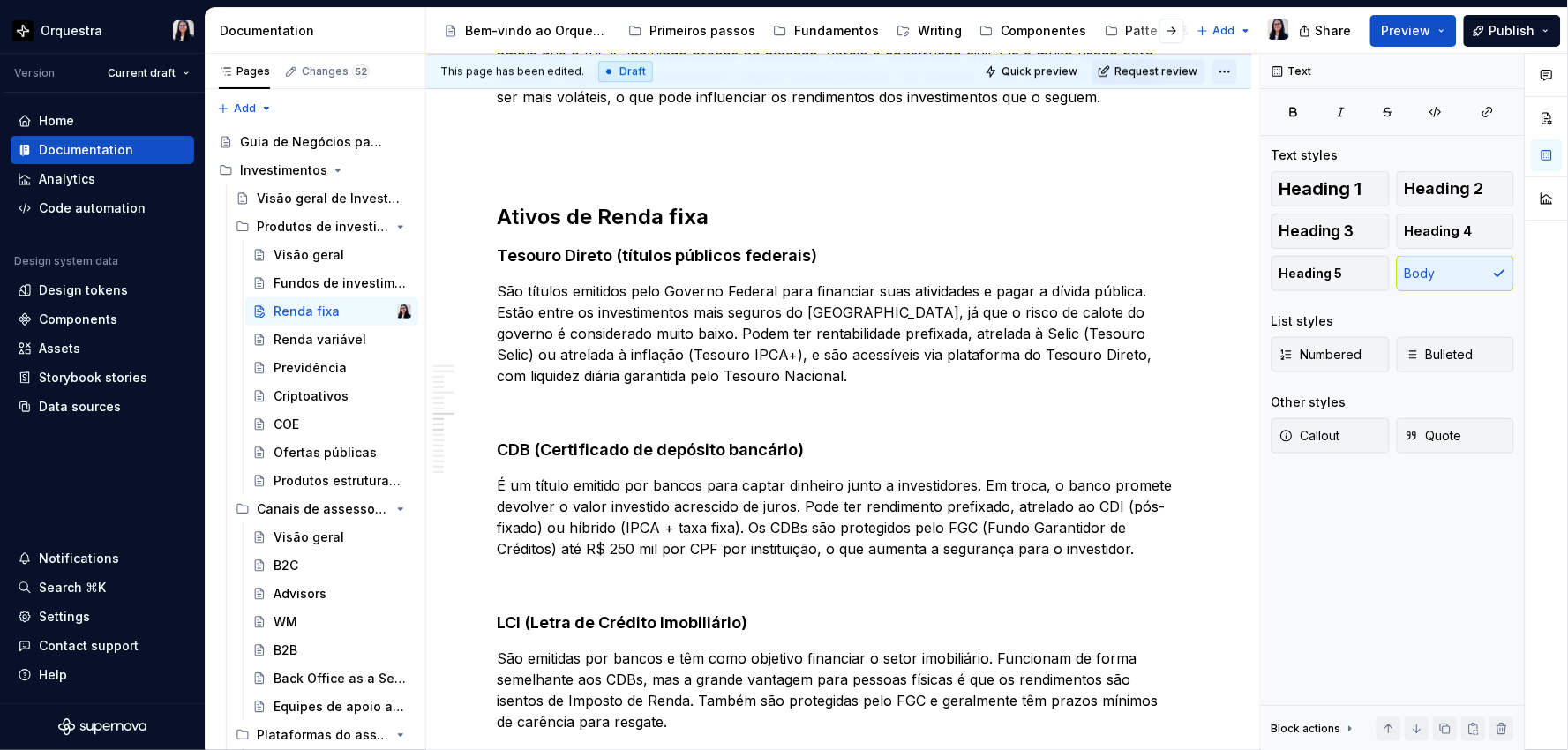
click at [1231, 67] on html "Orquestra Version Current draft Home Documentation Analytics Code automation De…" at bounding box center [784, 375] width 1568 height 750
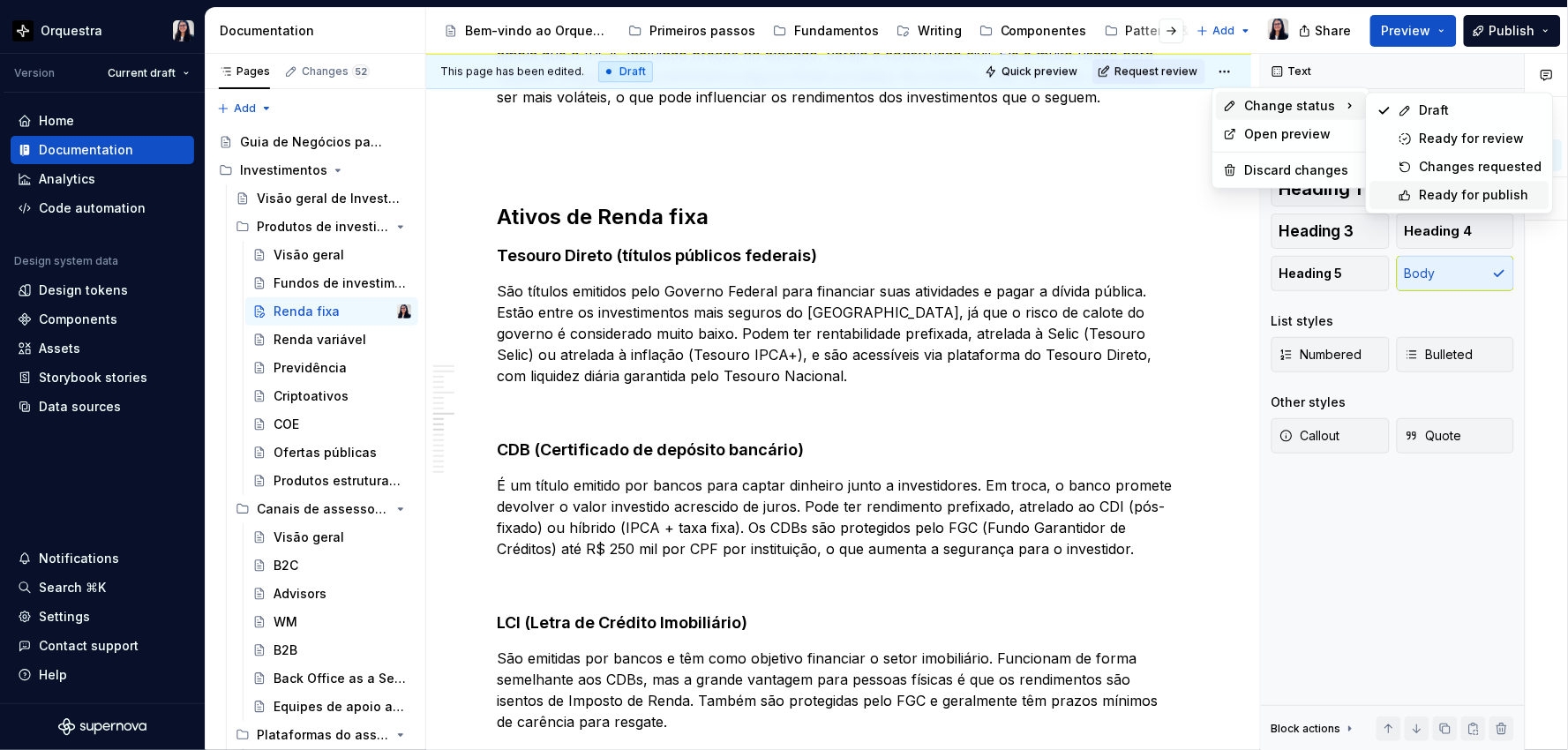
click at [1436, 203] on div "Ready for publish" at bounding box center [1481, 195] width 122 height 18
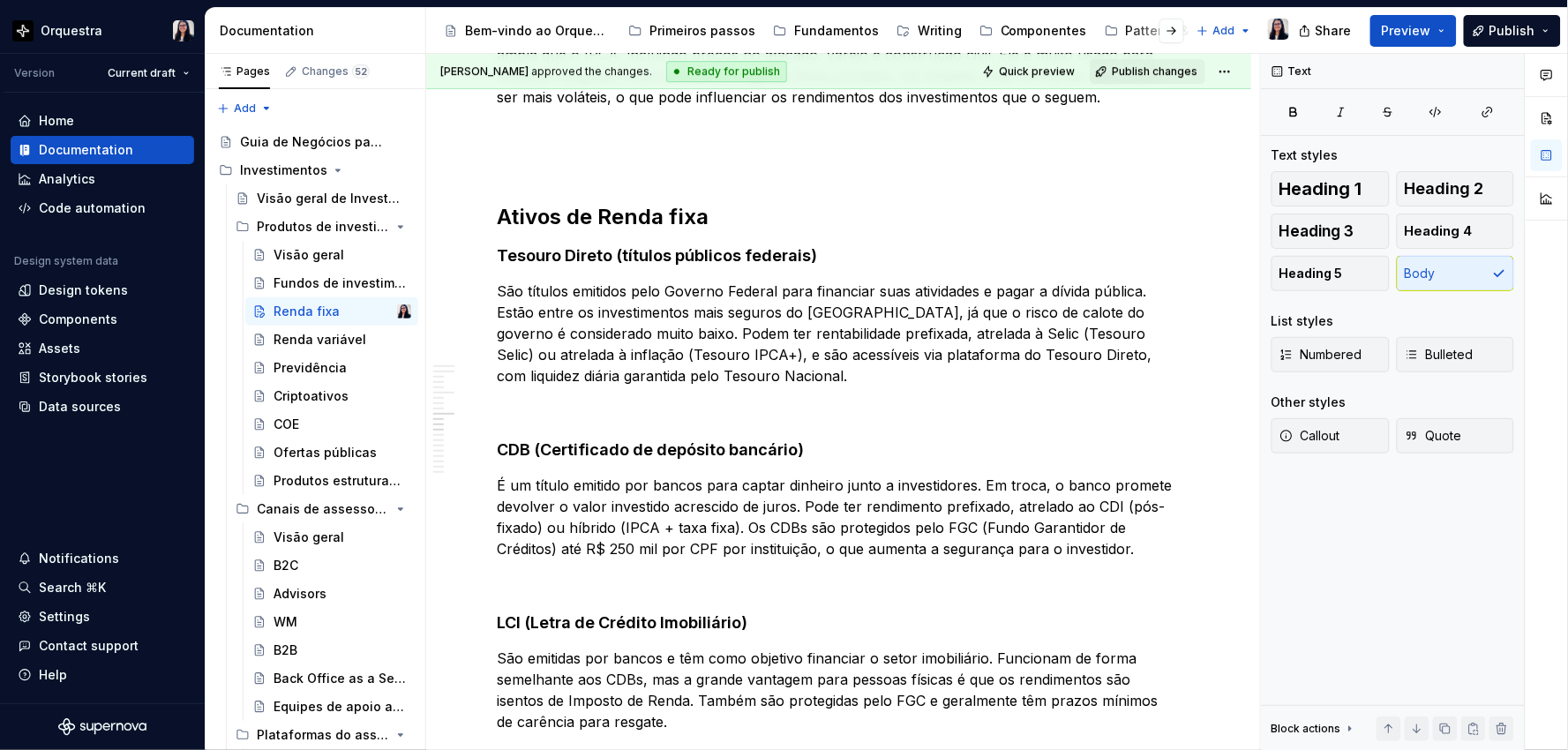
scroll to position [1325, 0]
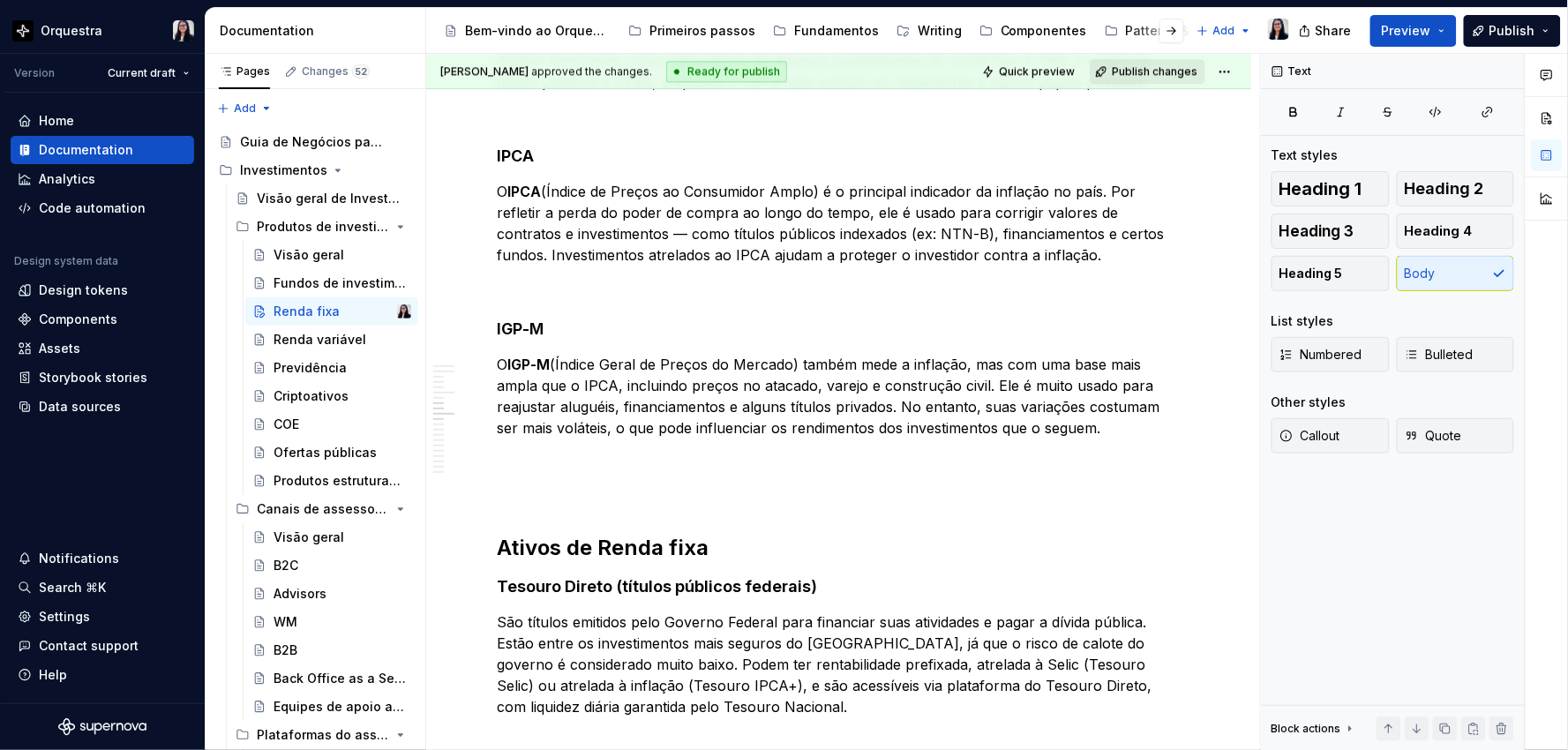
click at [1160, 77] on button "Publish changes" at bounding box center [1147, 71] width 116 height 24
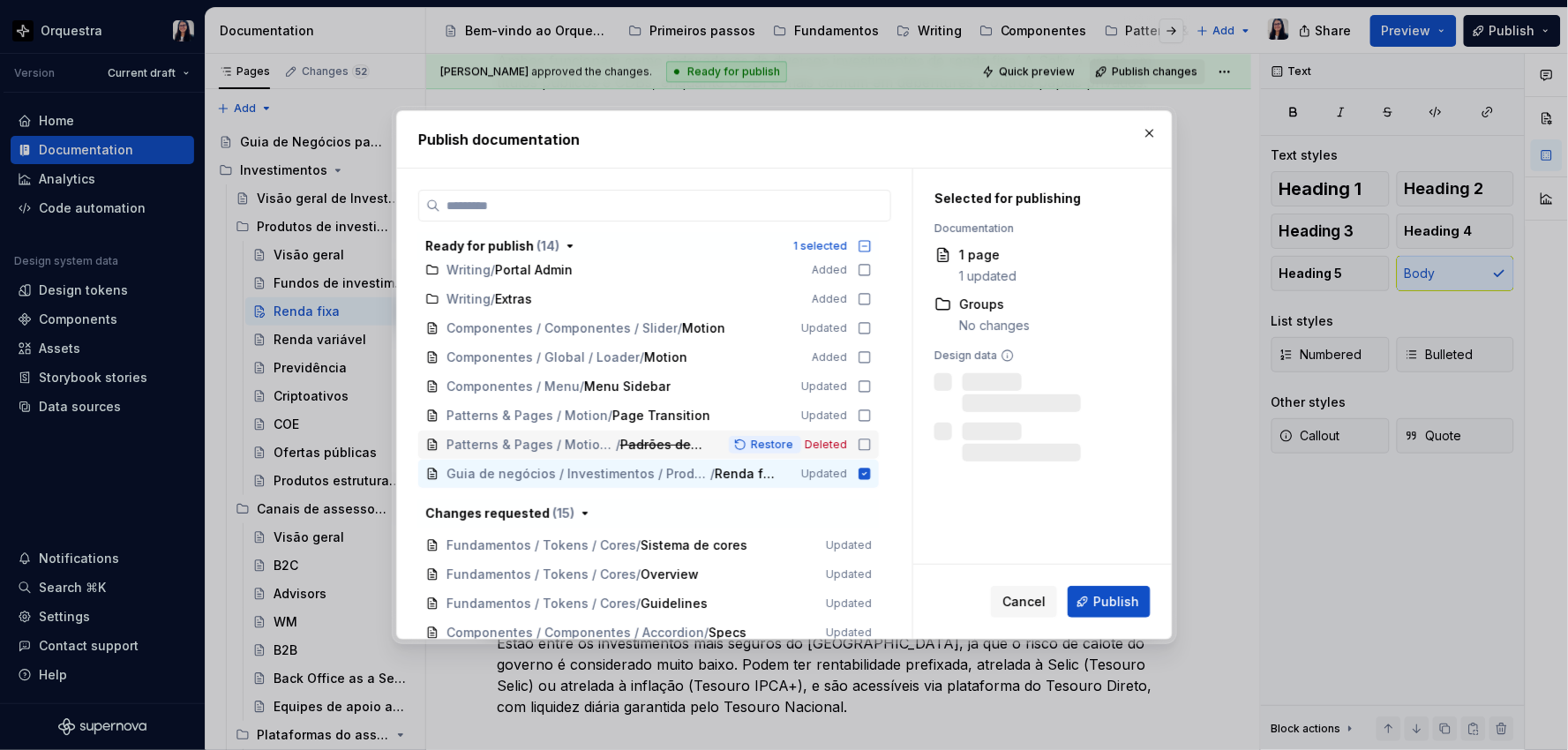
scroll to position [196, 0]
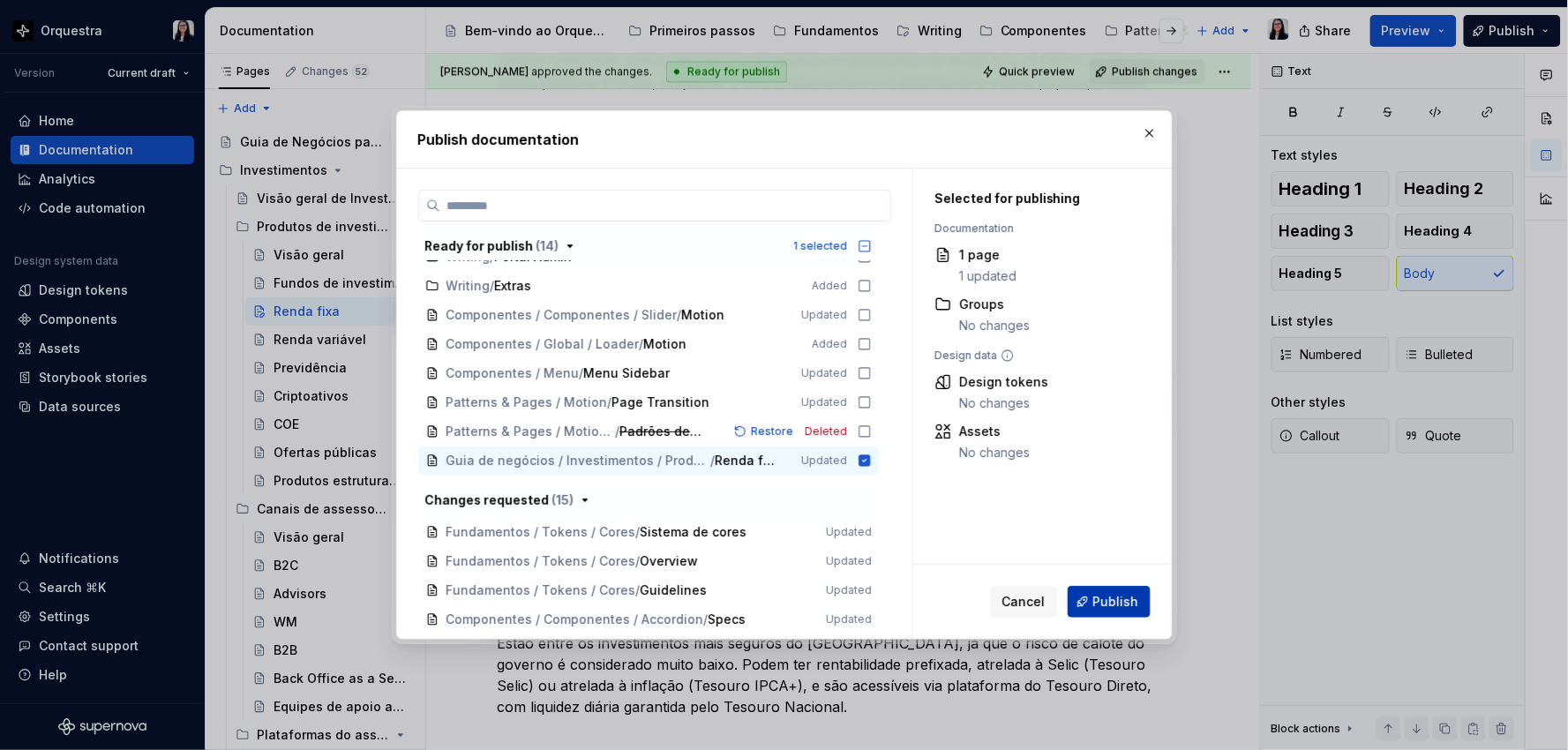
click at [1111, 598] on span "Publish" at bounding box center [1116, 602] width 46 height 18
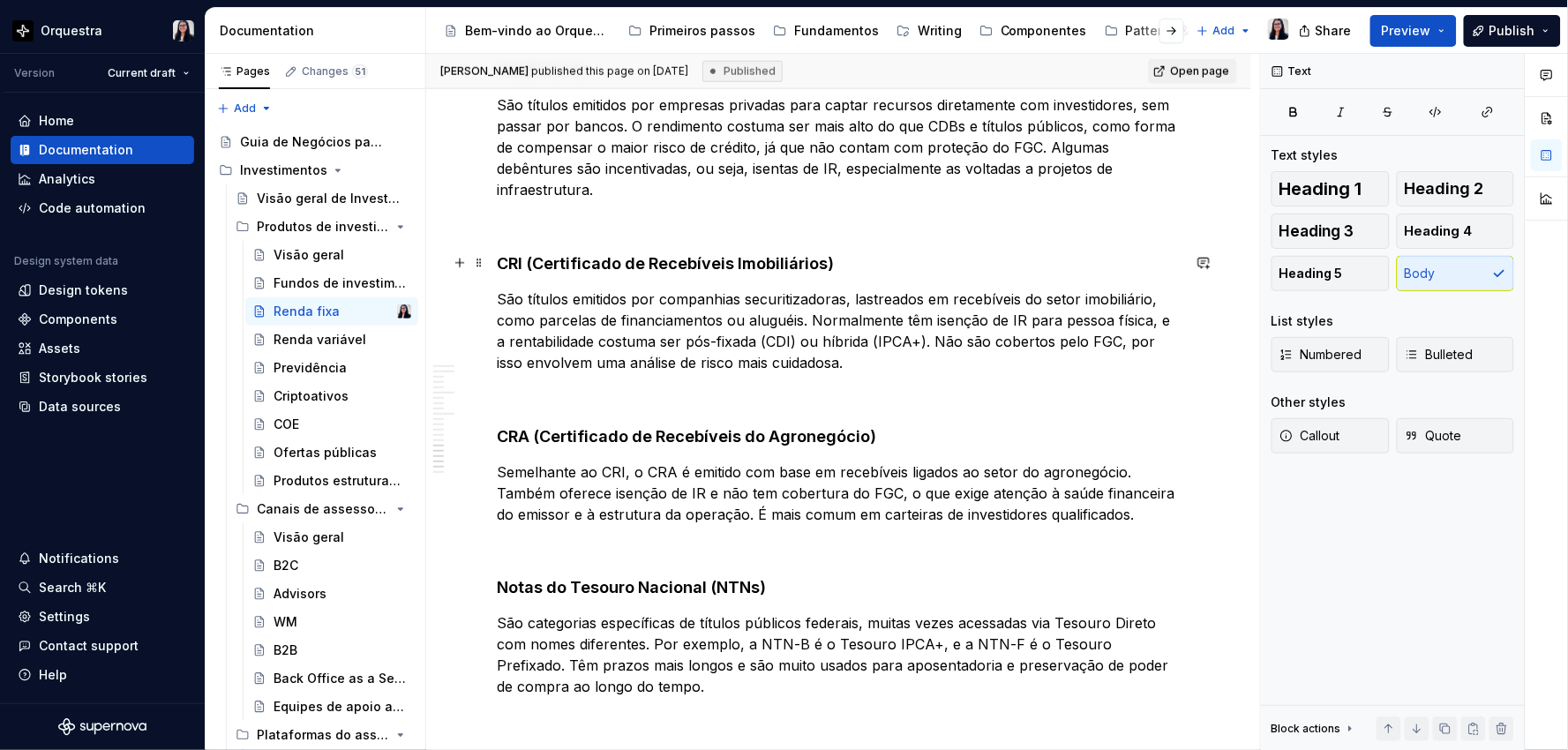
scroll to position [2795, 0]
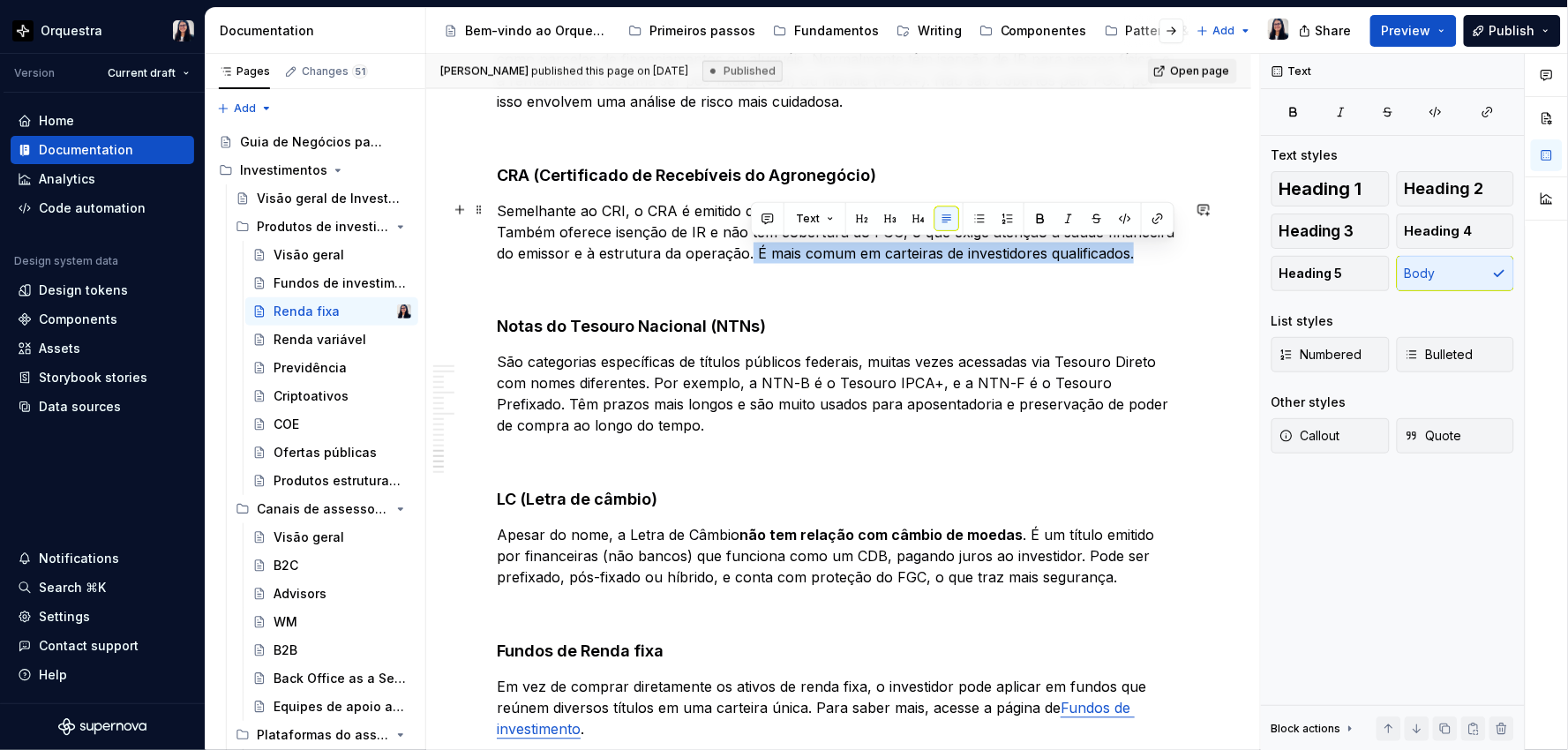
drag, startPoint x: 752, startPoint y: 251, endPoint x: 1141, endPoint y: 256, distance: 389.0
click at [1141, 256] on p "Semelhante ao CRI, o CRA é emitido com base em recebíveis ligados ao setor do a…" at bounding box center [838, 232] width 683 height 64
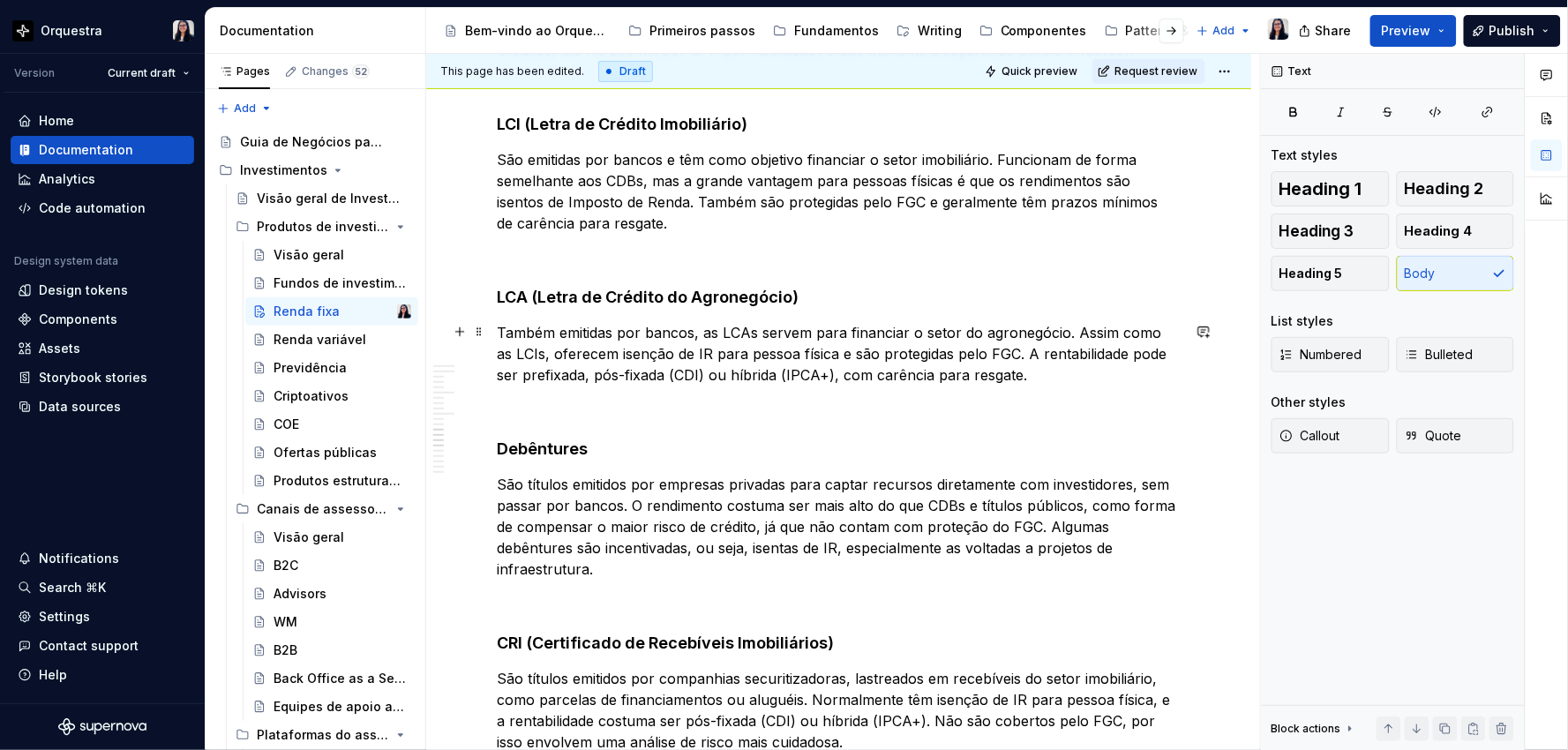
scroll to position [2109, 0]
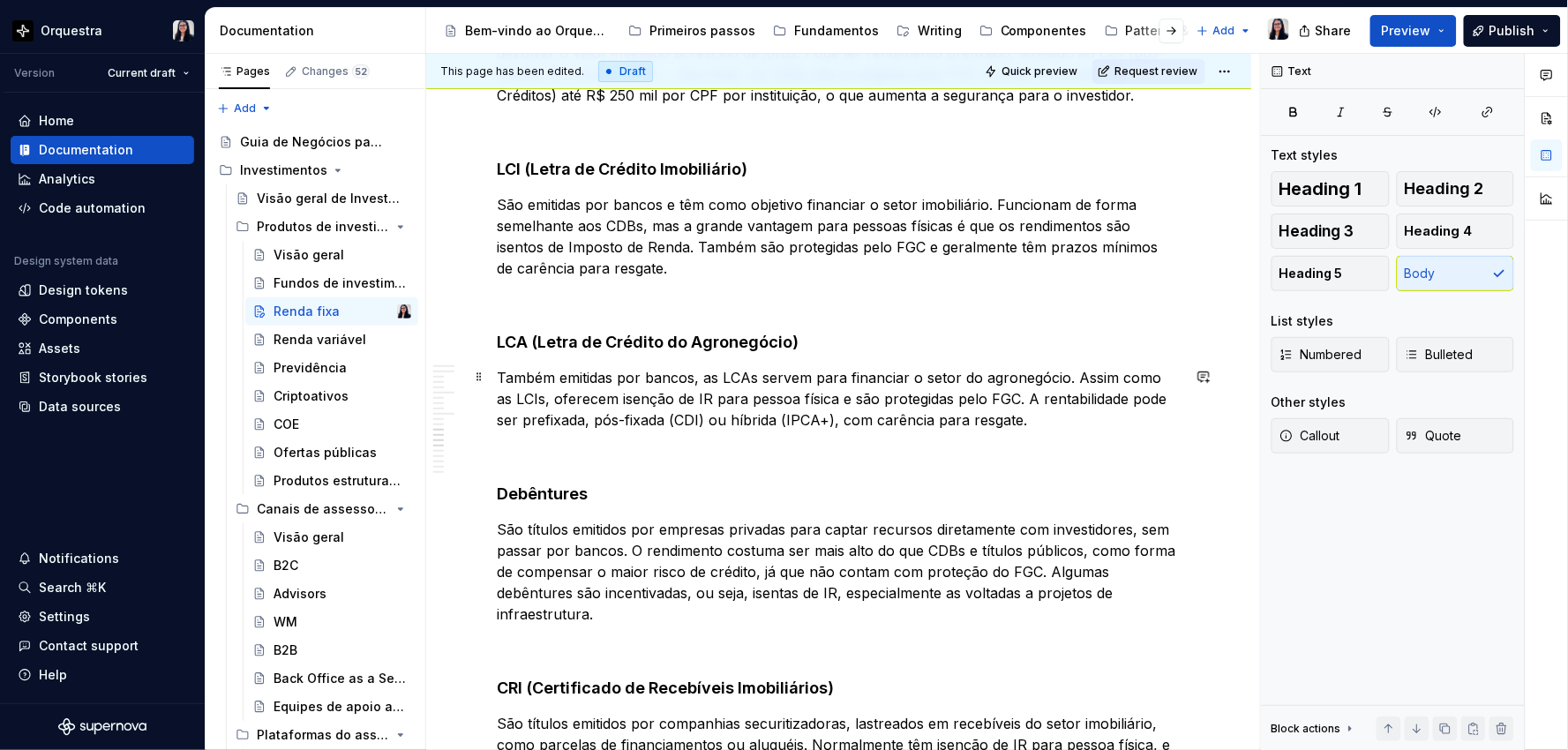
click at [607, 399] on p "Também emitidas por bancos, as LCAs servem para financiar o setor do agronegóci…" at bounding box center [838, 398] width 683 height 64
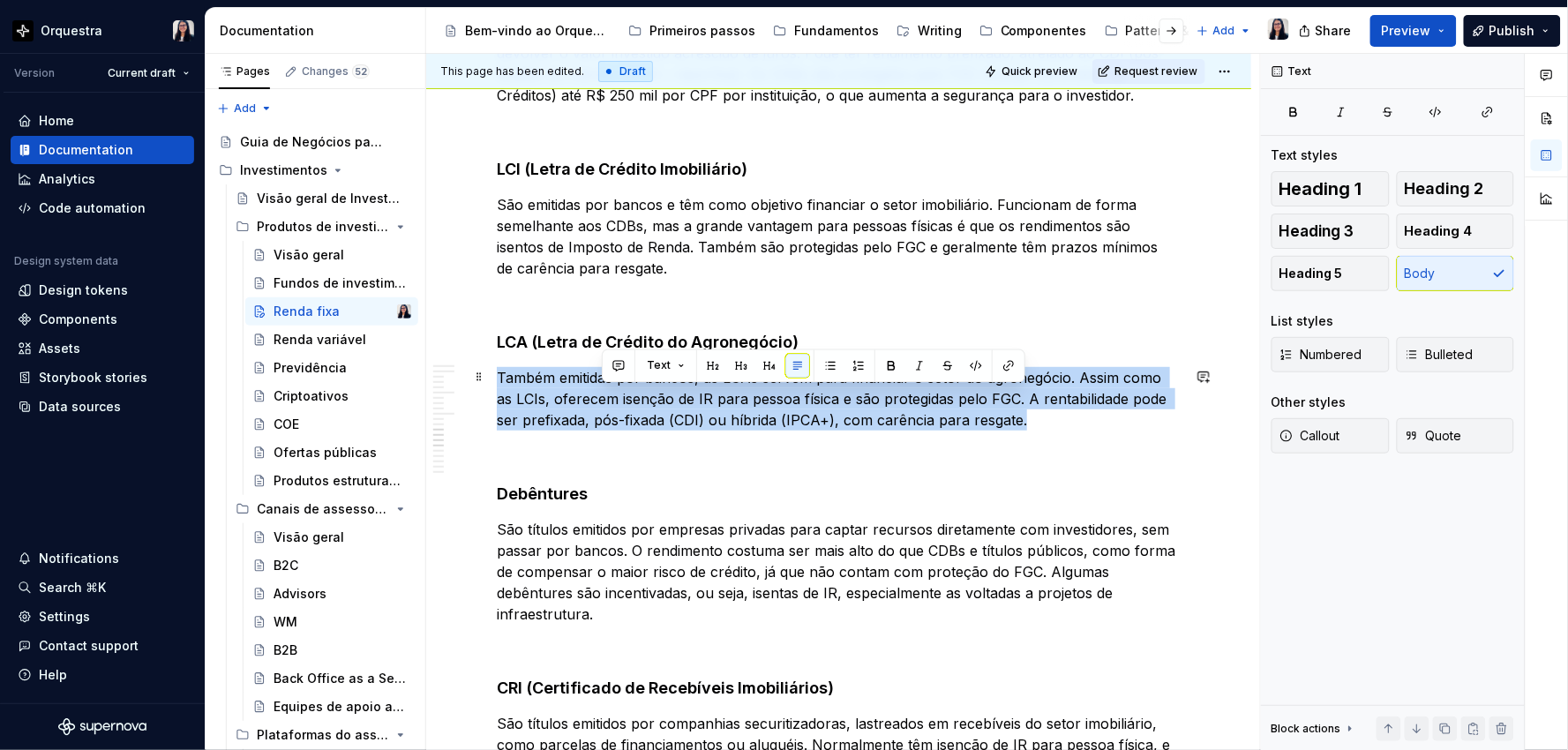
click at [607, 399] on p "Também emitidas por bancos, as LCAs servem para financiar o setor do agronegóci…" at bounding box center [838, 398] width 683 height 64
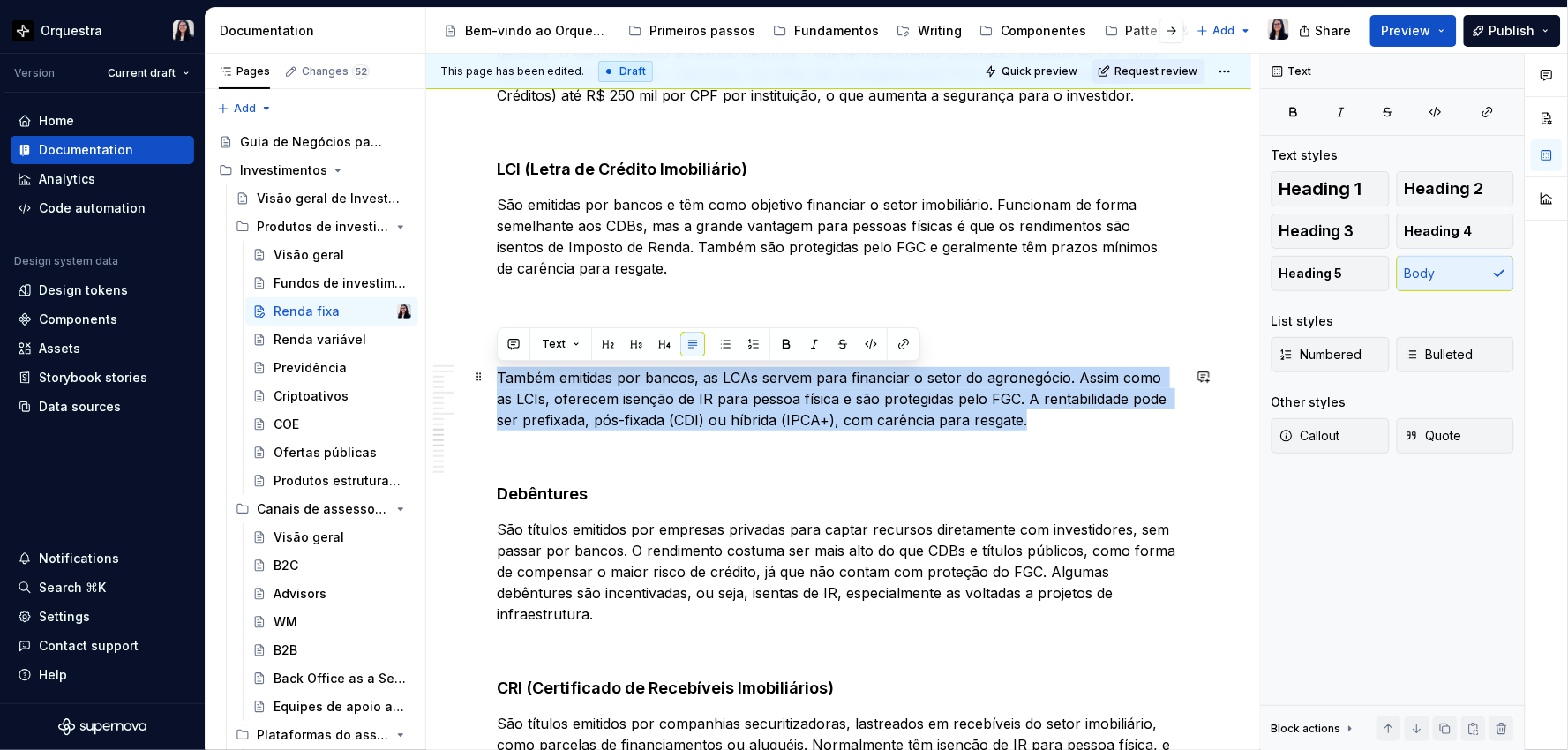
click at [962, 397] on p "Também emitidas por bancos, as LCAs servem para financiar o setor do agronegóci…" at bounding box center [838, 398] width 683 height 64
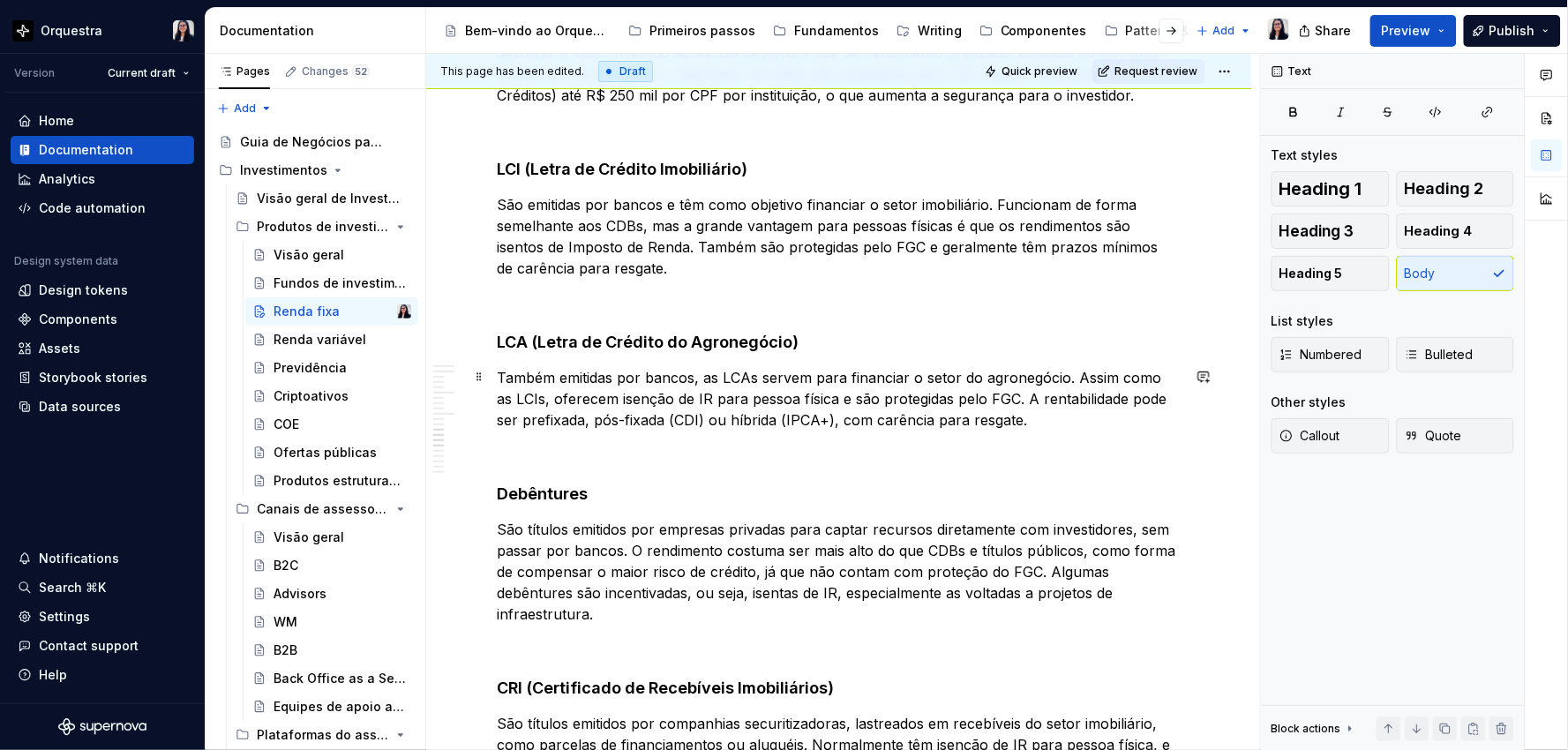
click at [853, 399] on p "Também emitidas por bancos, as LCAs servem para financiar o setor do agronegóci…" at bounding box center [838, 398] width 683 height 64
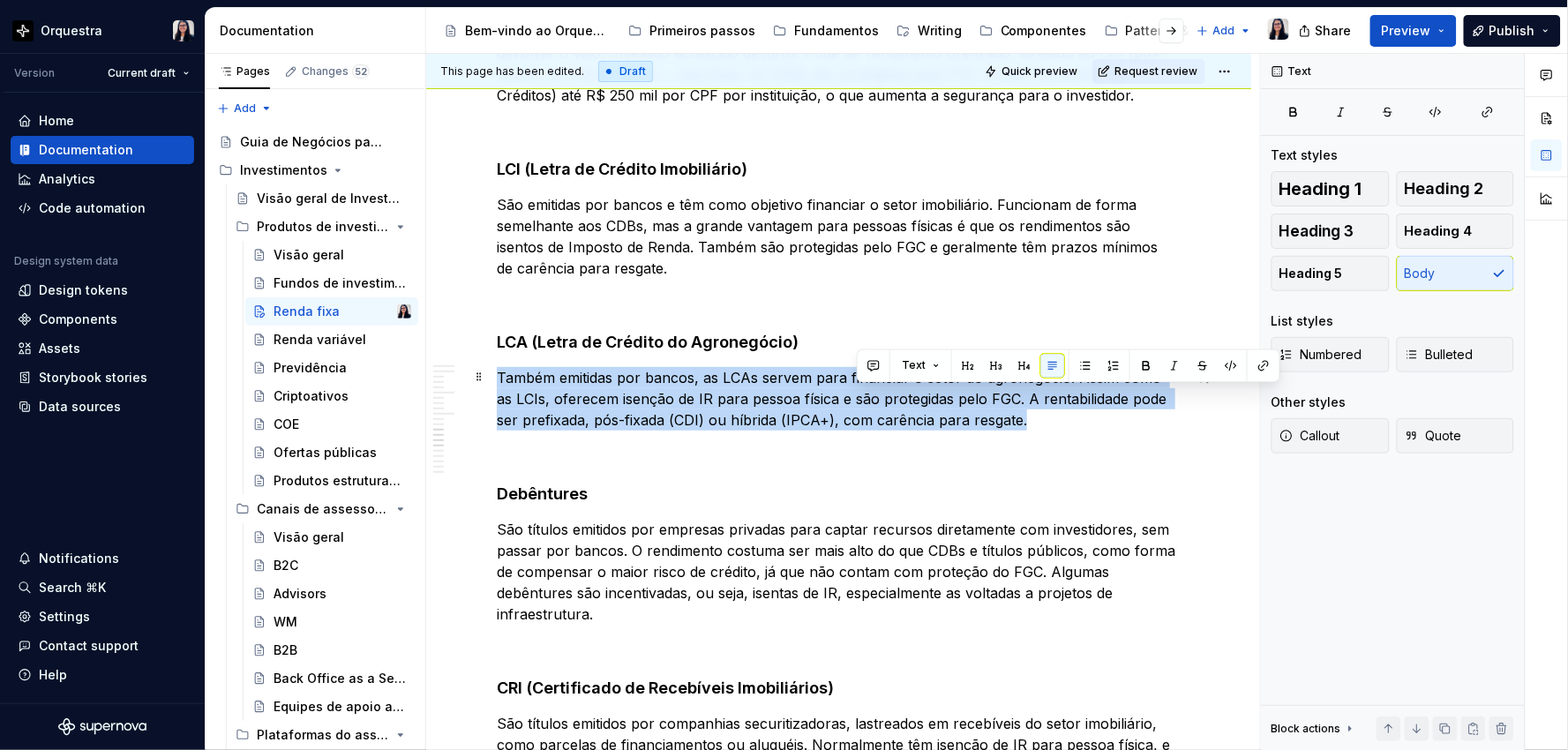
click at [853, 399] on p "Também emitidas por bancos, as LCAs servem para financiar o setor do agronegóci…" at bounding box center [838, 398] width 683 height 64
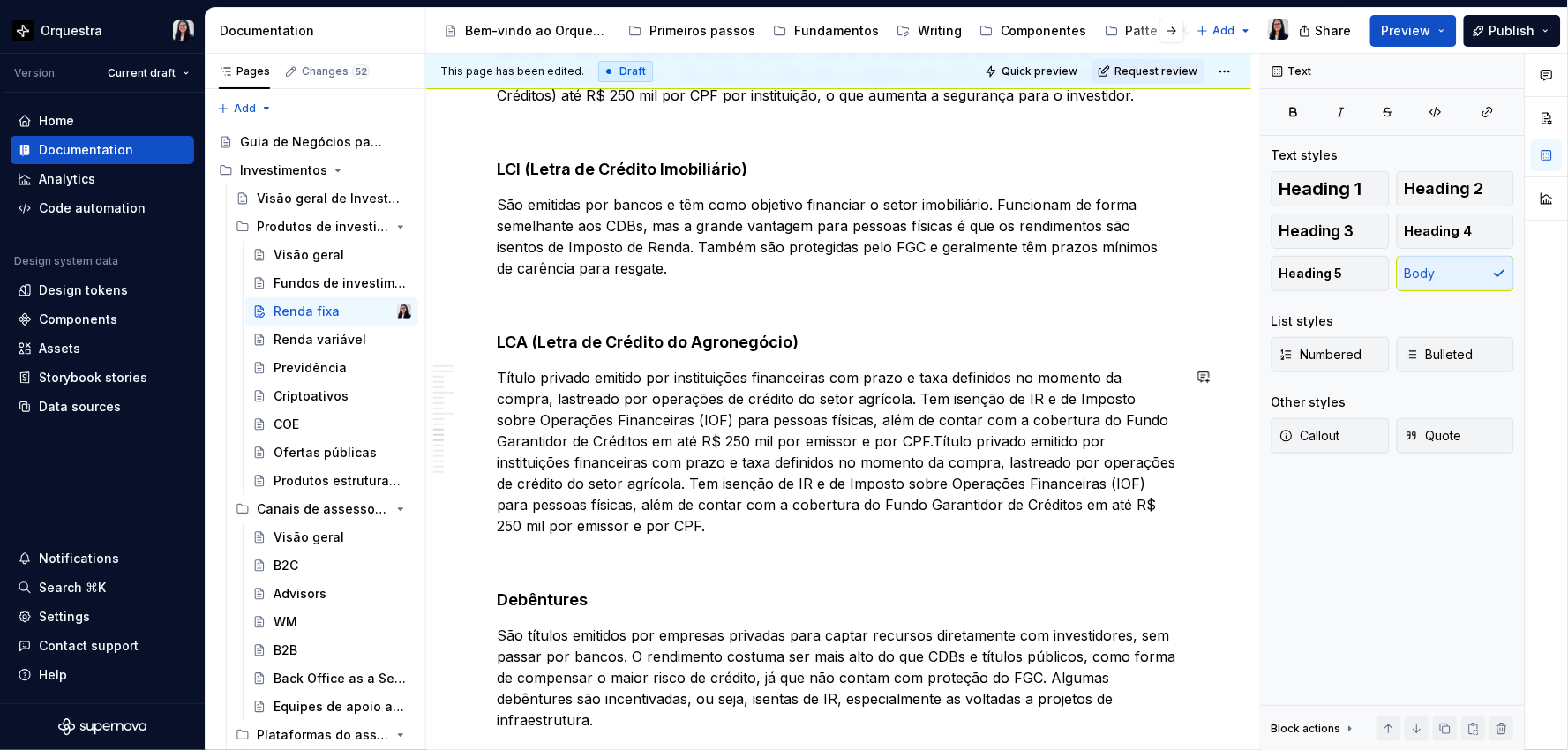
click at [930, 440] on p "Título privado emitido por instituições financeiras com prazo e taxa definidos …" at bounding box center [838, 451] width 683 height 169
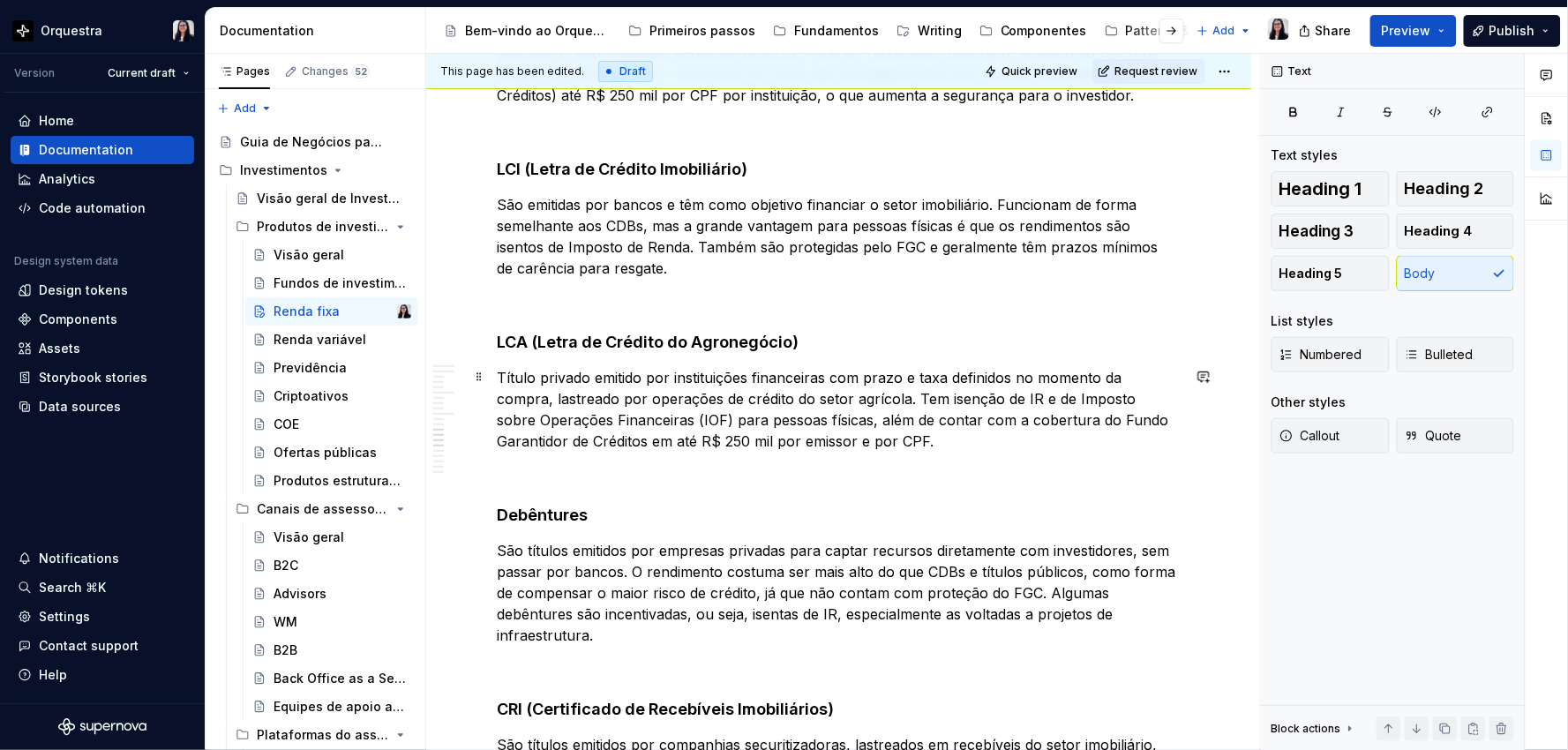
click at [817, 373] on p "Título privado emitido por instituições financeiras com prazo e taxa definidos …" at bounding box center [838, 409] width 683 height 85
click at [991, 442] on p "Título privado emitido por instituições financeiras, com prazo e taxa definidos…" at bounding box center [838, 409] width 683 height 85
click at [500, 377] on p "Título privado emitido por instituições financeiras, com prazo e taxa definidos…" at bounding box center [838, 409] width 683 height 85
click at [618, 395] on p "São títulos privados emitidos por instituições financeiras, com prazo e taxa de…" at bounding box center [838, 409] width 683 height 85
click at [929, 399] on p "São títulos privados emitidos por instituições financeiras, com prazo e taxa de…" at bounding box center [838, 409] width 683 height 85
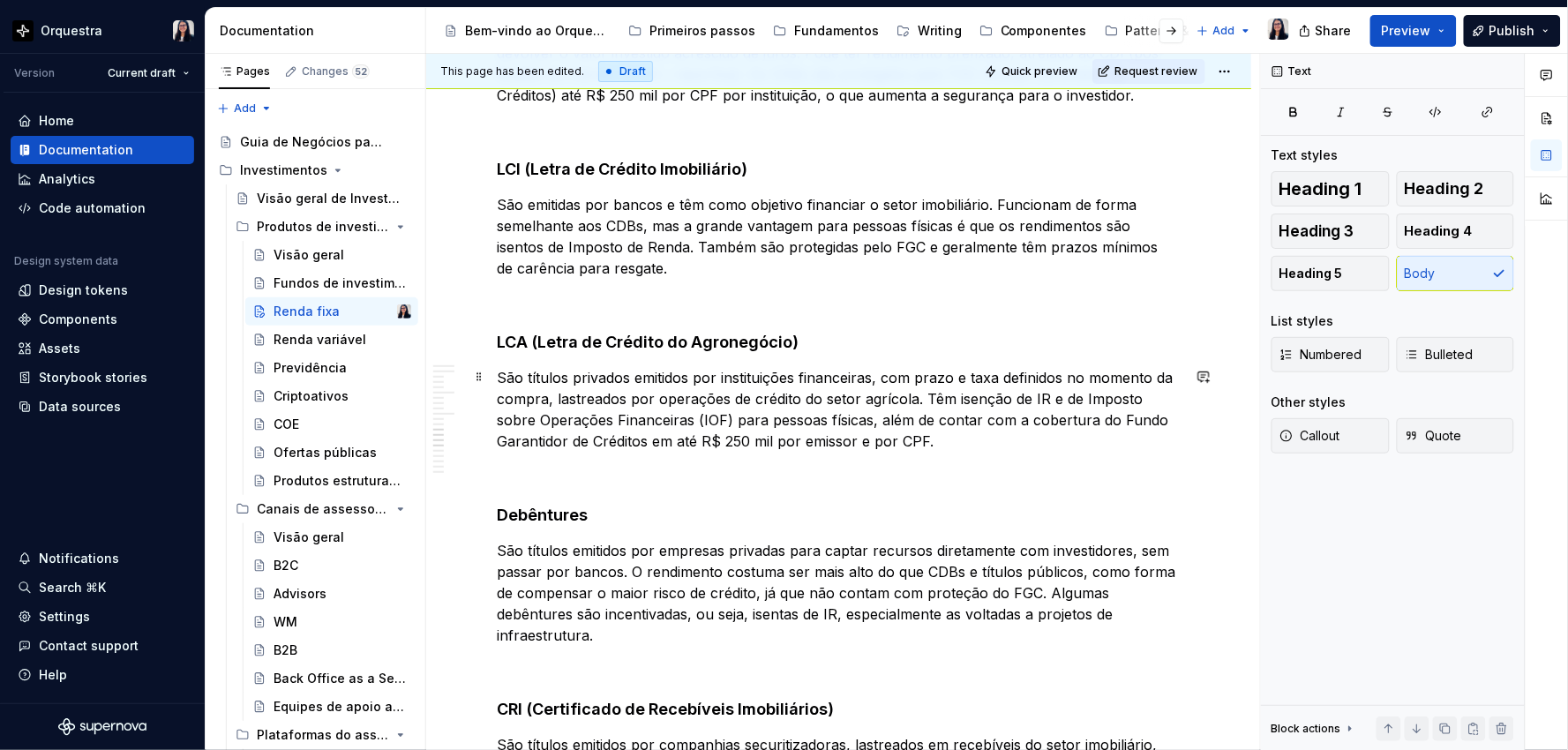
click at [646, 408] on p "São títulos privados emitidos por instituições financeiras, com prazo e taxa de…" at bounding box center [838, 409] width 683 height 85
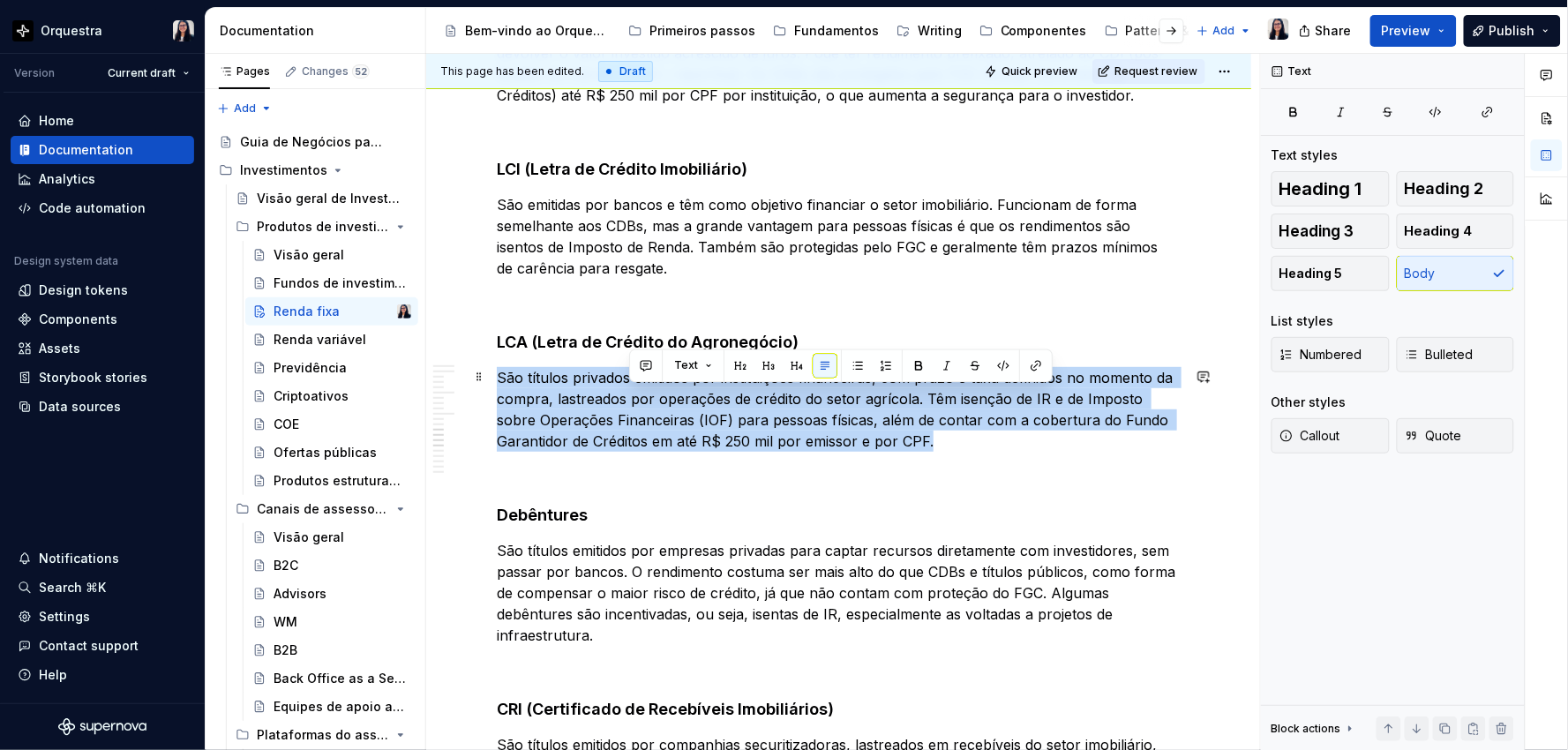
click at [646, 408] on p "São títulos privados emitidos por instituições financeiras, com prazo e taxa de…" at bounding box center [838, 409] width 683 height 85
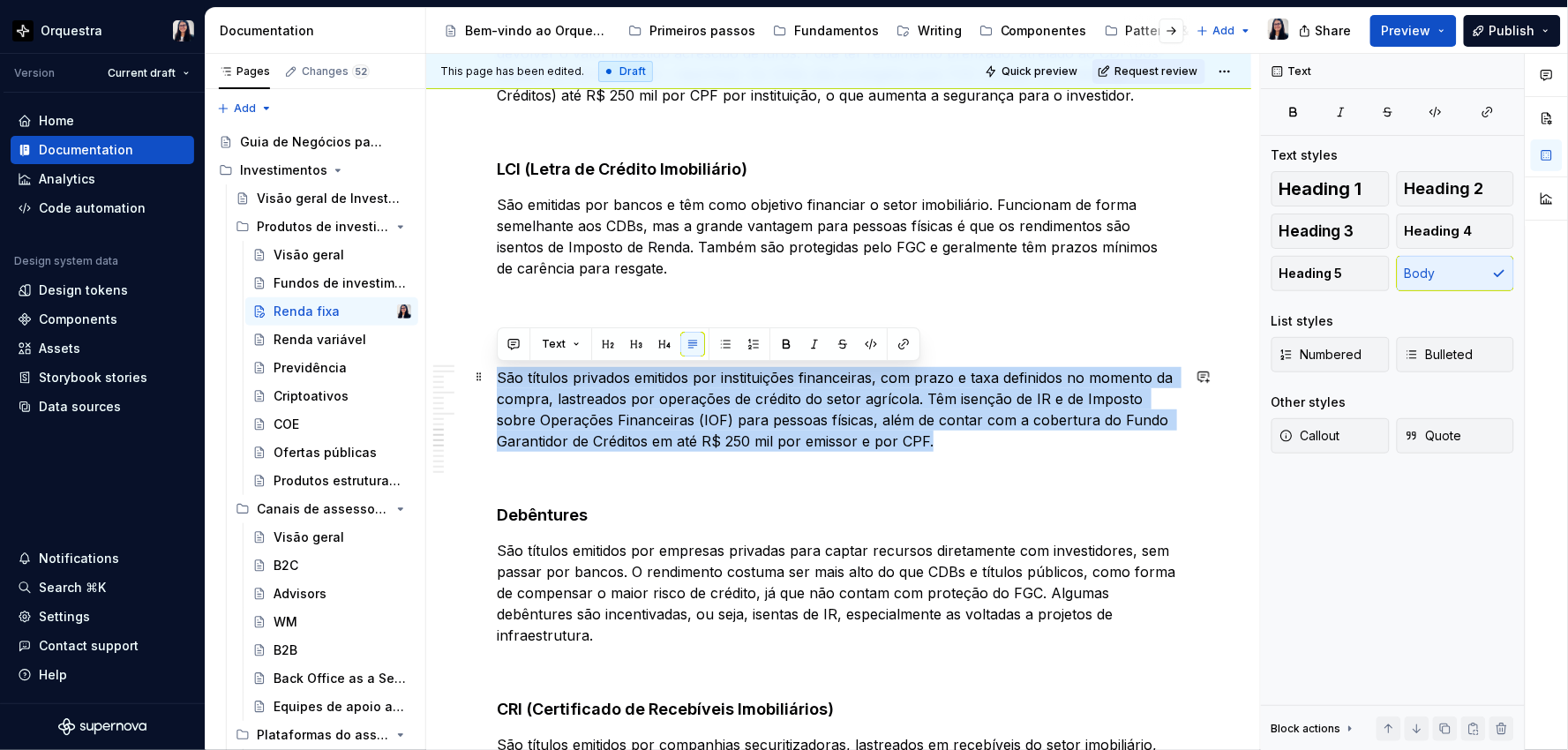
copy p "São títulos privados emitidos por instituições financeiras, com prazo e taxa de…"
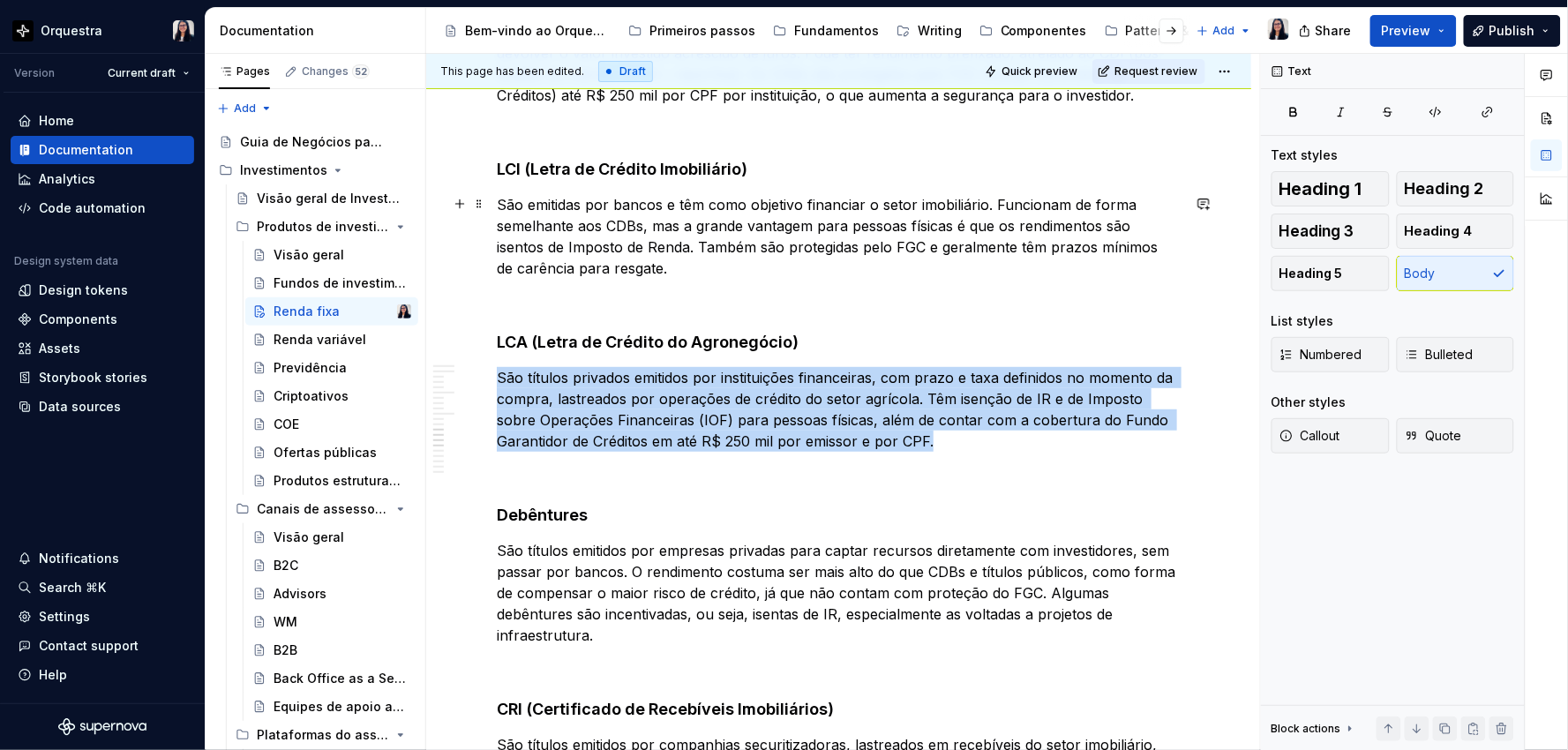
click at [667, 203] on p "São emitidas por bancos e têm como objetivo financiar o setor imobiliário. Func…" at bounding box center [838, 237] width 683 height 85
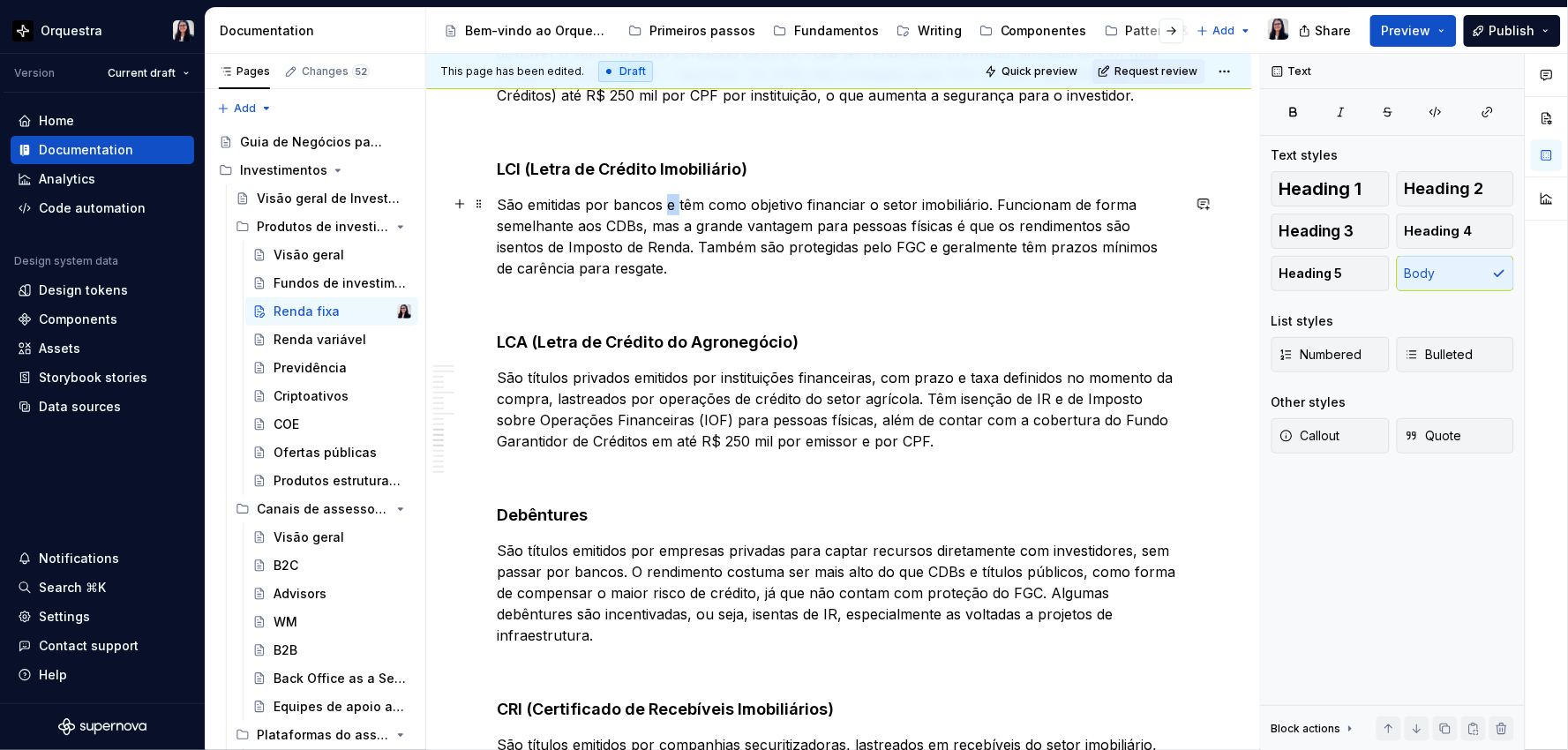
click at [667, 203] on p "São emitidas por bancos e têm como objetivo financiar o setor imobiliário. Func…" at bounding box center [838, 237] width 683 height 85
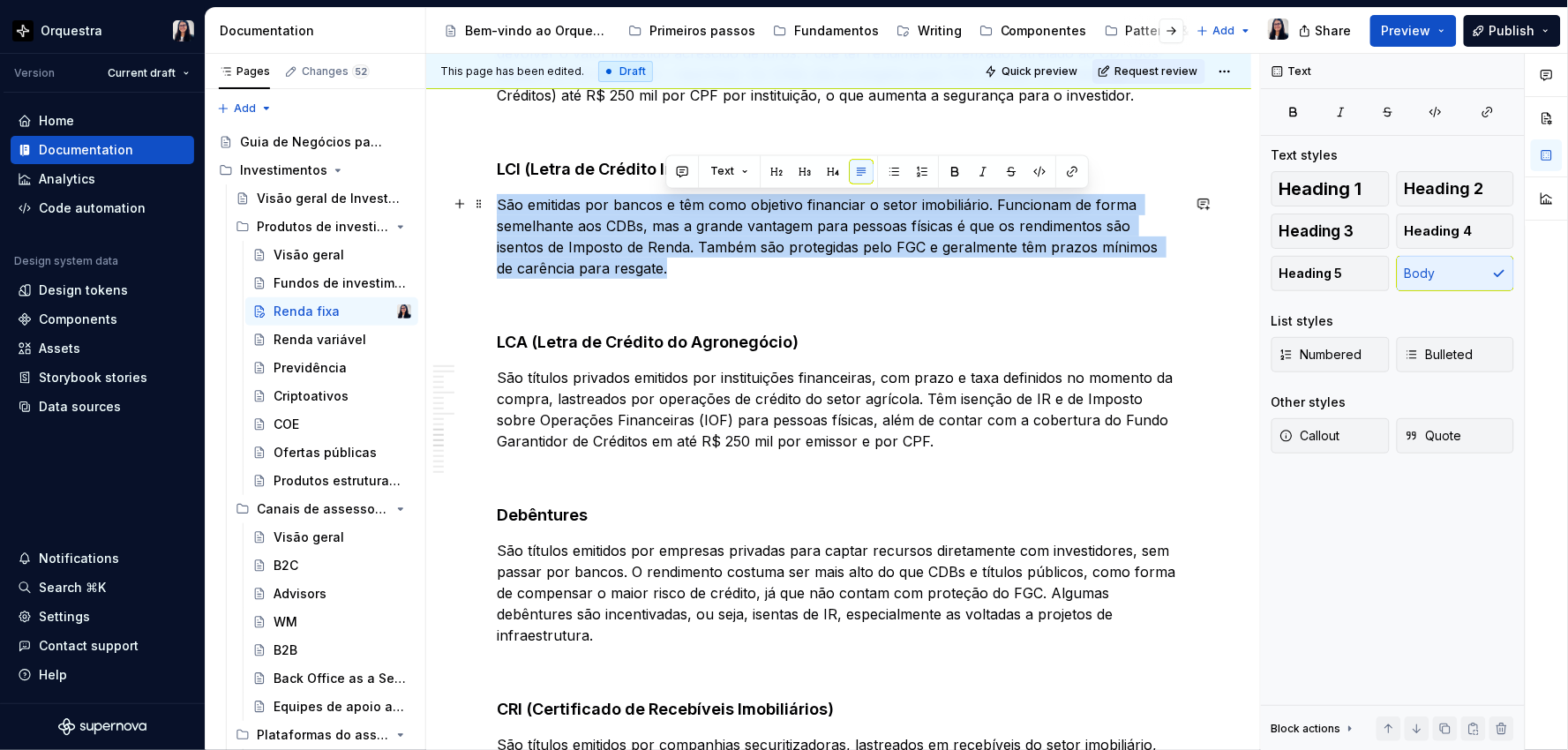
click at [667, 203] on p "São emitidas por bancos e têm como objetivo financiar o setor imobiliário. Func…" at bounding box center [838, 237] width 683 height 85
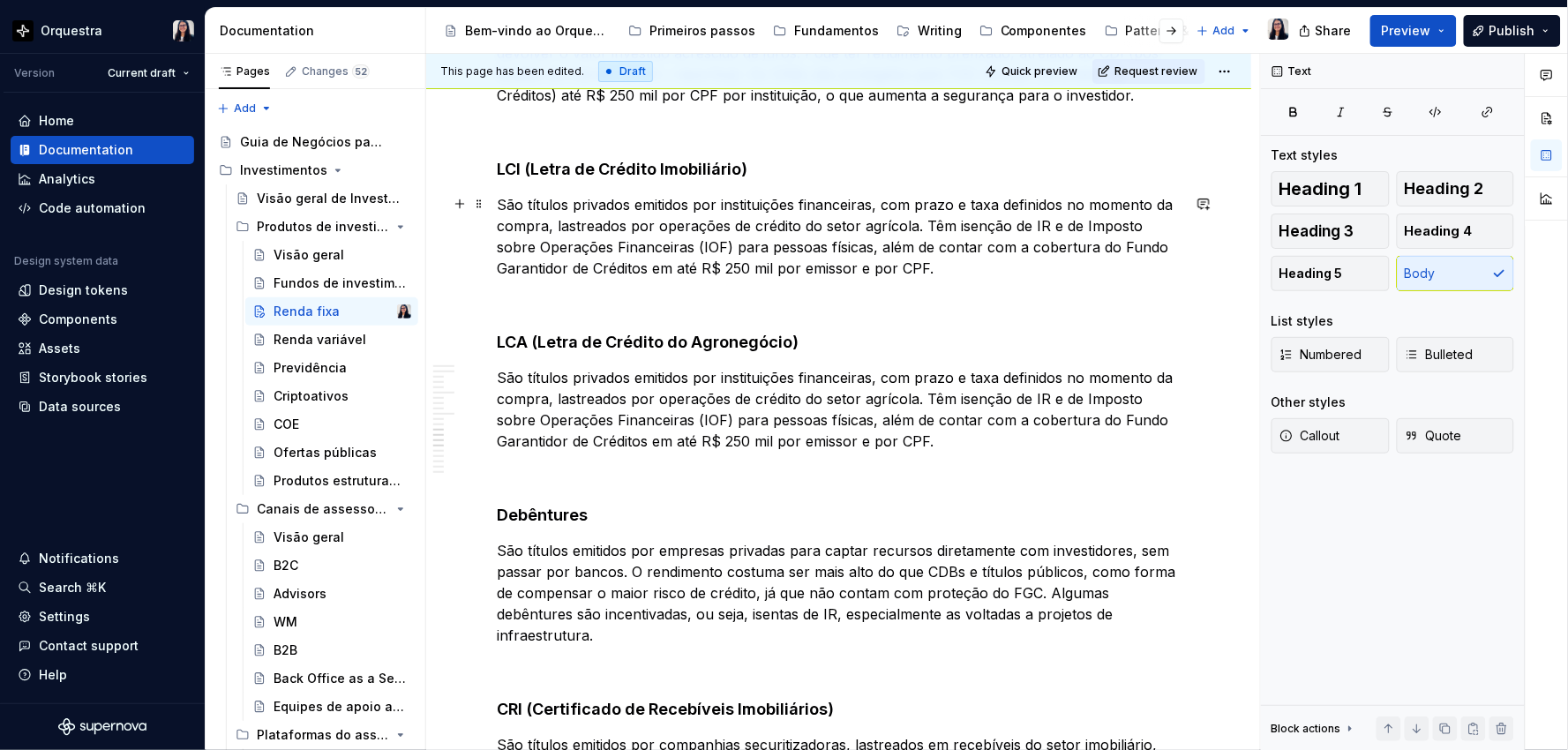
drag, startPoint x: 904, startPoint y: 238, endPoint x: 883, endPoint y: 221, distance: 27.0
click at [904, 237] on p "São títulos privados emitidos por instituições financeiras, com prazo e taxa de…" at bounding box center [838, 237] width 683 height 85
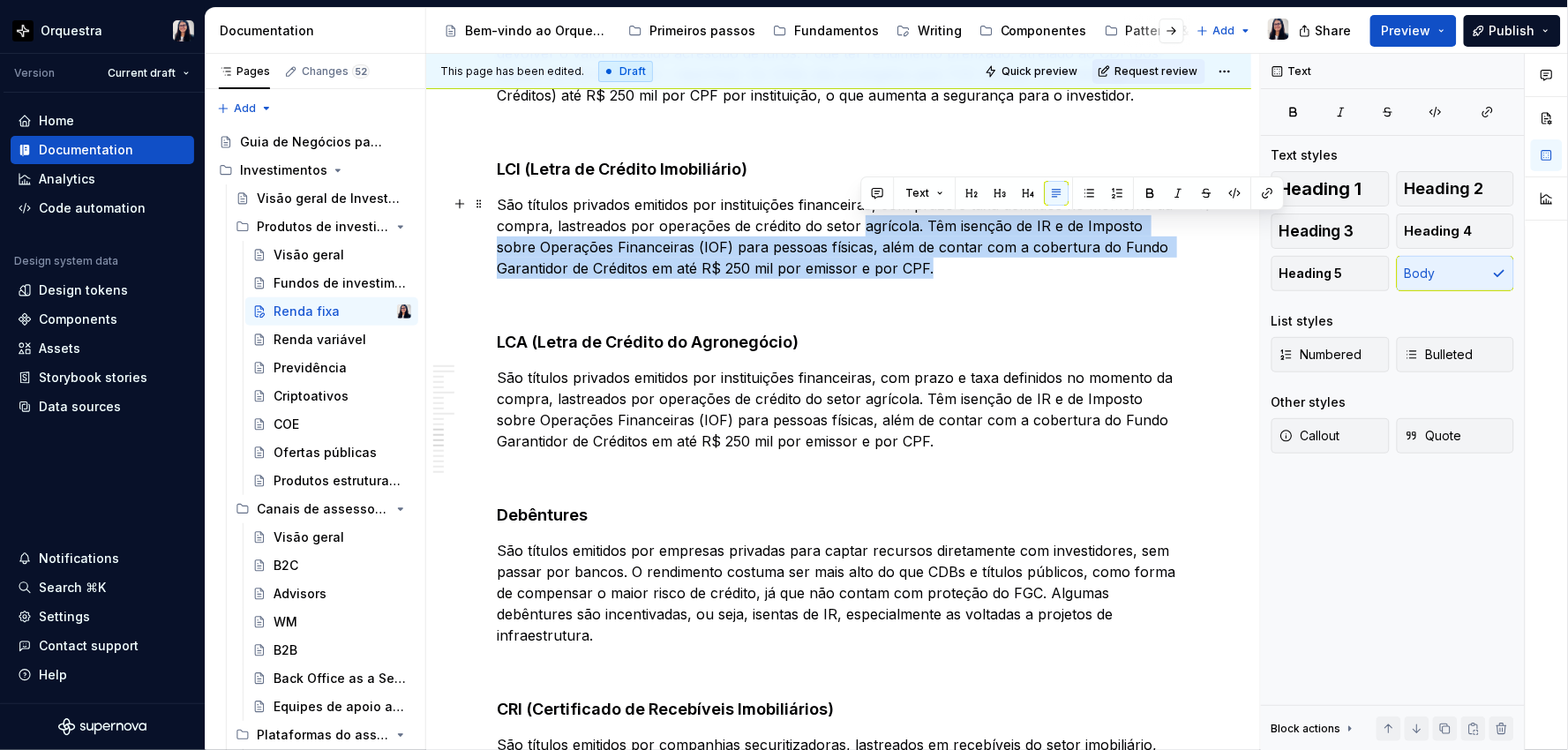
drag, startPoint x: 861, startPoint y: 223, endPoint x: 929, endPoint y: 267, distance: 81.0
click at [929, 267] on p "São títulos privados emitidos por instituições financeiras, com prazo e taxa de…" at bounding box center [838, 237] width 683 height 85
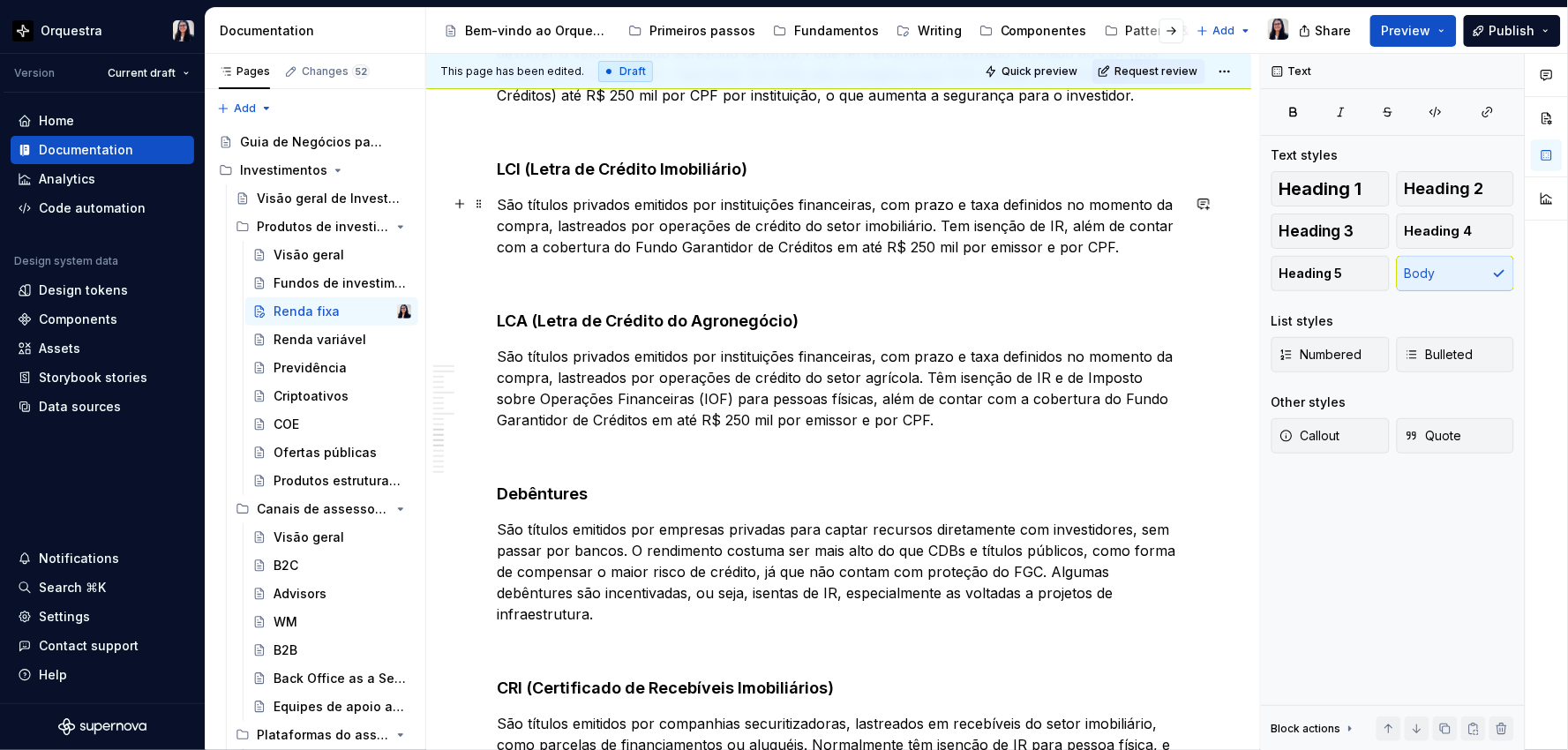
click at [949, 225] on p "São títulos privados emitidos por instituições financeiras, com prazo e taxa de…" at bounding box center [838, 226] width 683 height 64
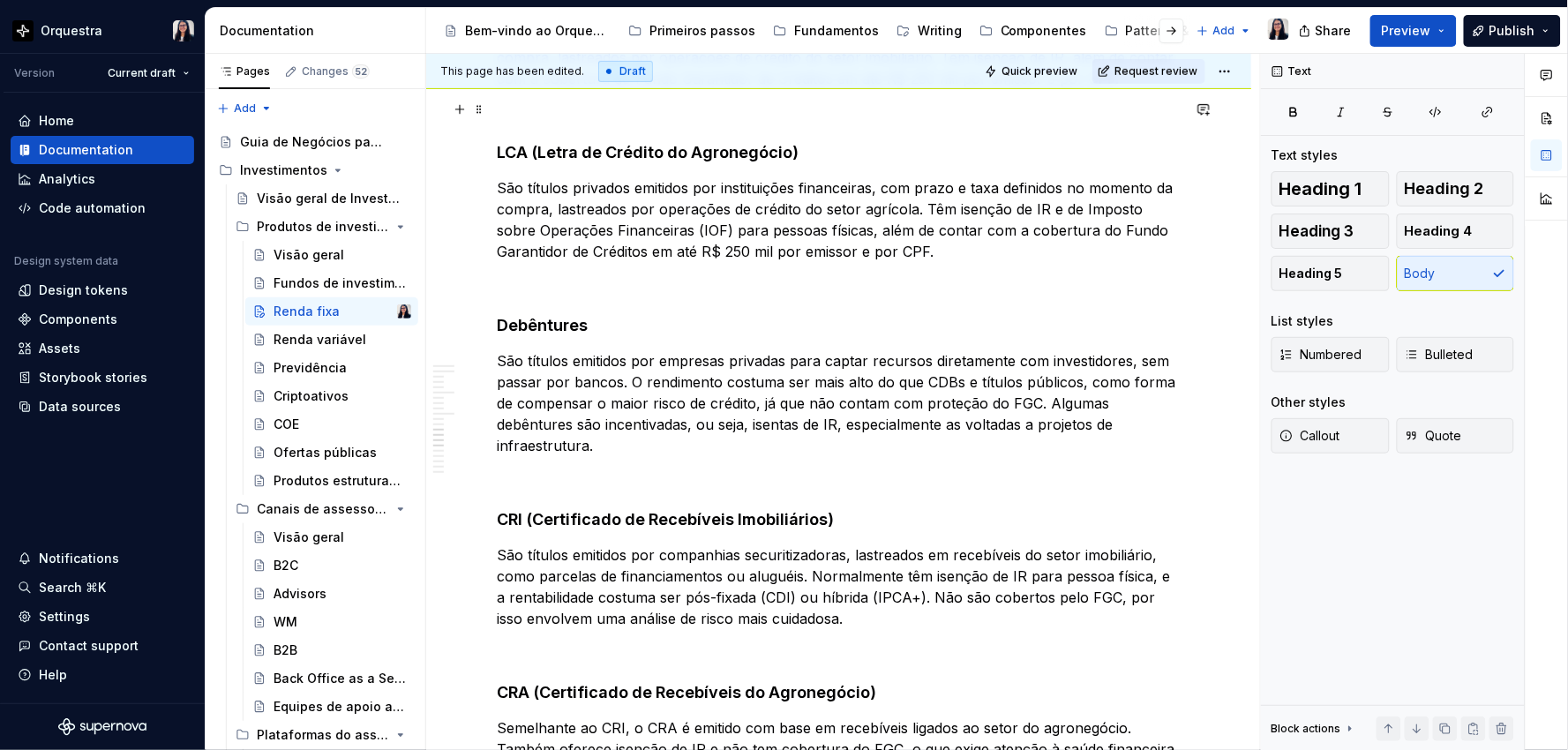
scroll to position [2305, 0]
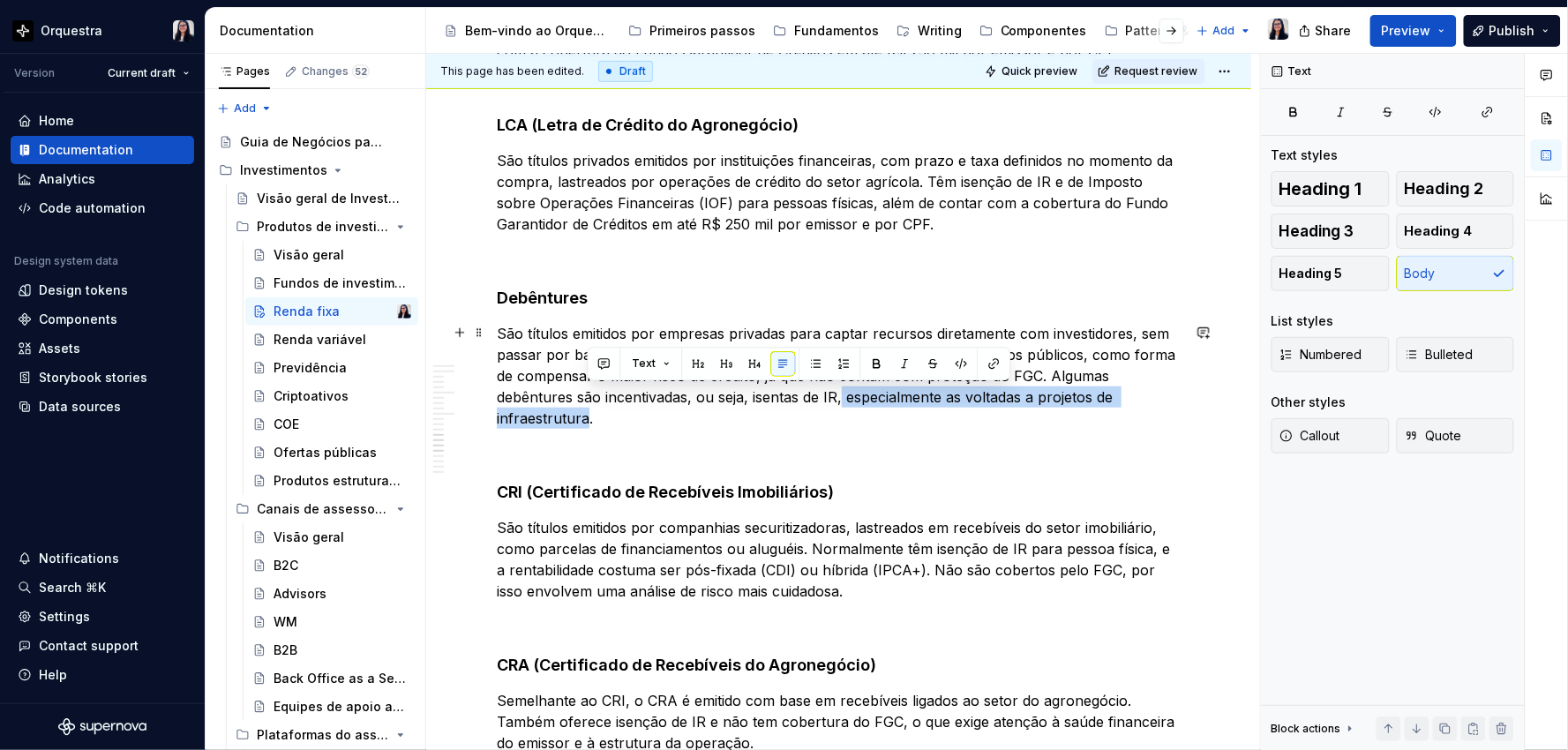
drag, startPoint x: 585, startPoint y: 415, endPoint x: 840, endPoint y: 392, distance: 256.0
click at [840, 392] on p "São títulos emitidos por empresas privadas para captar recursos diretamente com…" at bounding box center [838, 376] width 683 height 106
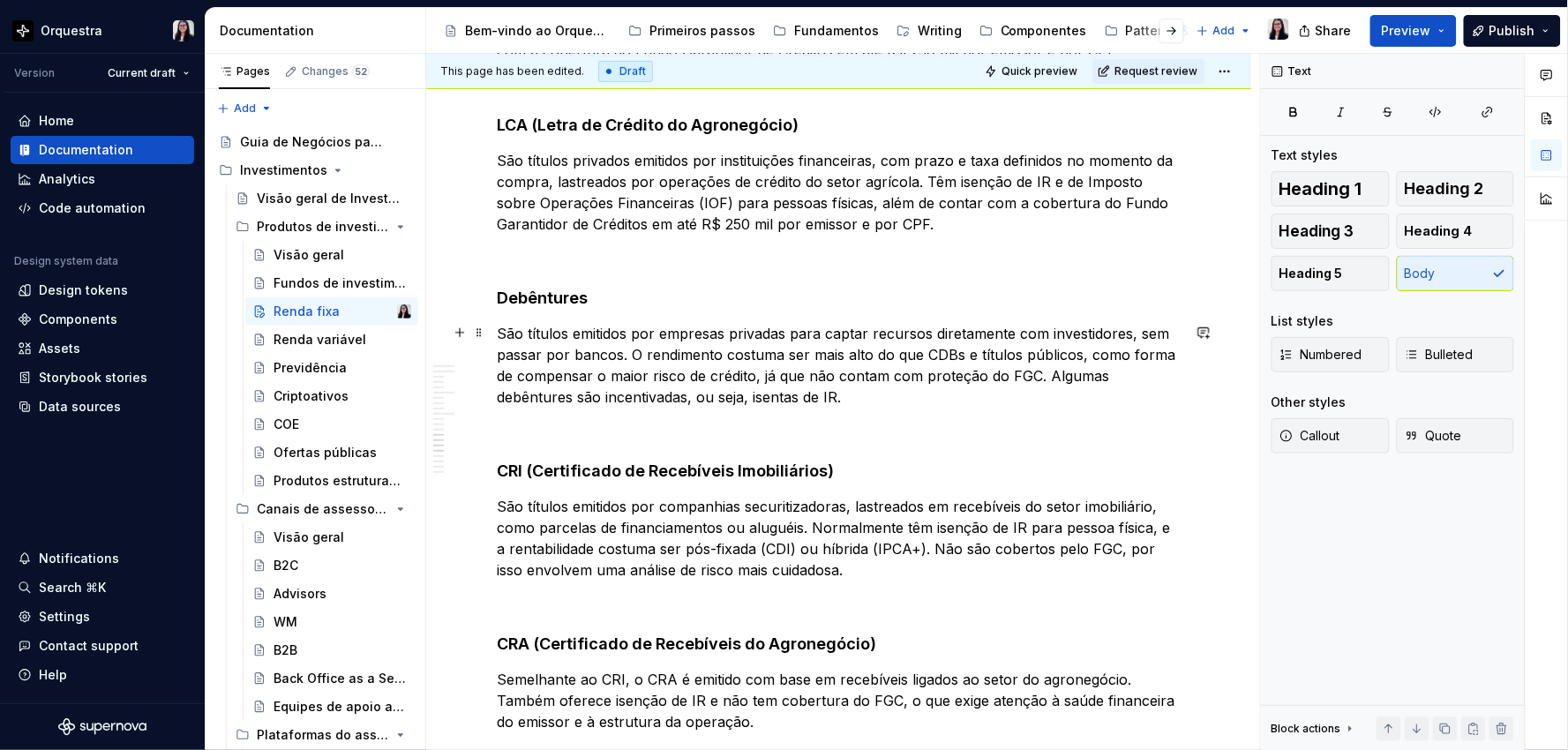
click at [967, 341] on p "São títulos emitidos por empresas privadas para captar recursos diretamente com…" at bounding box center [838, 365] width 683 height 85
click at [623, 351] on p "São títulos emitidos por empresas privadas para captar recursos diretamente com…" at bounding box center [838, 365] width 683 height 85
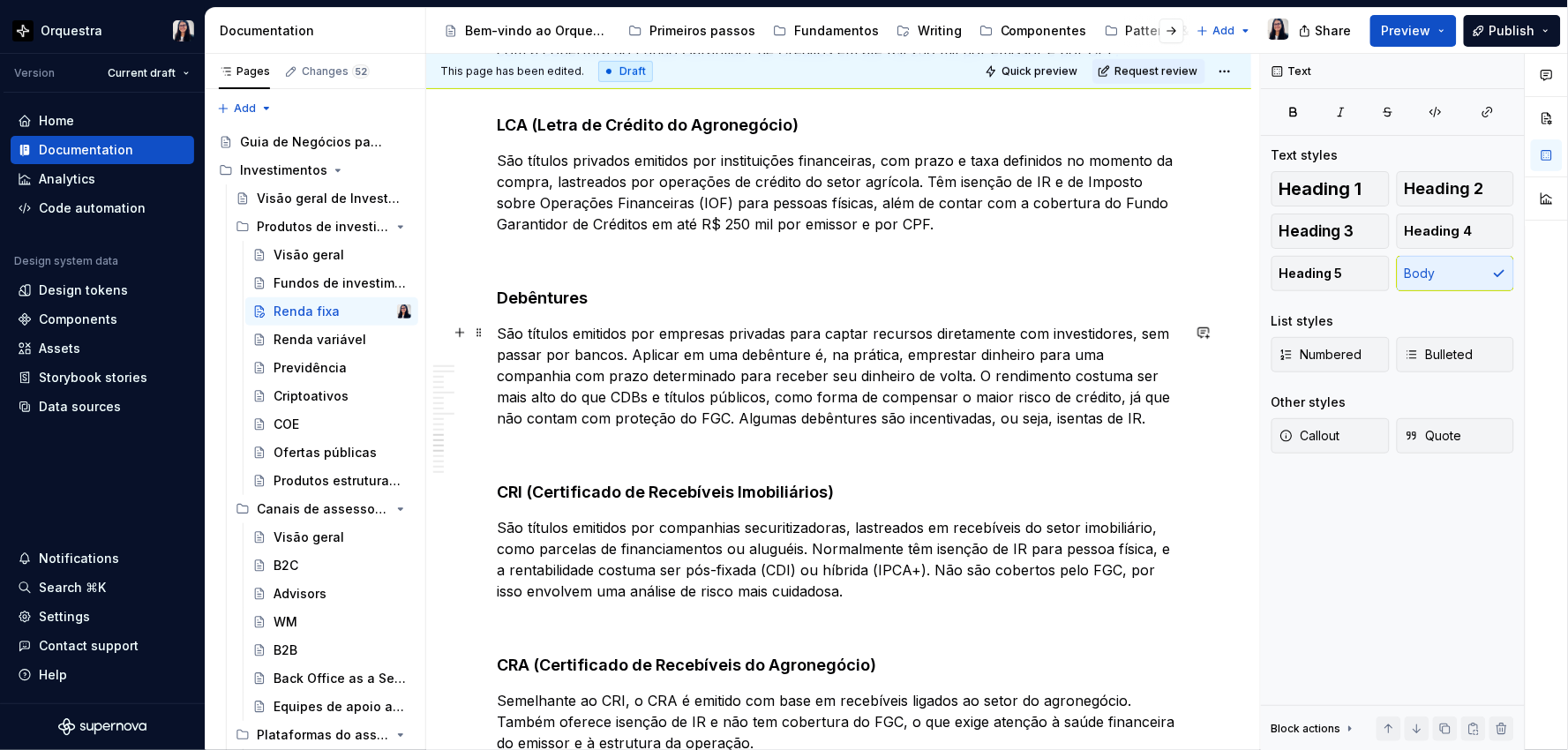
click at [1065, 421] on p "São títulos emitidos por empresas privadas para captar recursos diretamente com…" at bounding box center [838, 376] width 683 height 106
click at [1234, 68] on html "Orquestra Version Current draft Home Documentation Analytics Code automation De…" at bounding box center [784, 375] width 1568 height 750
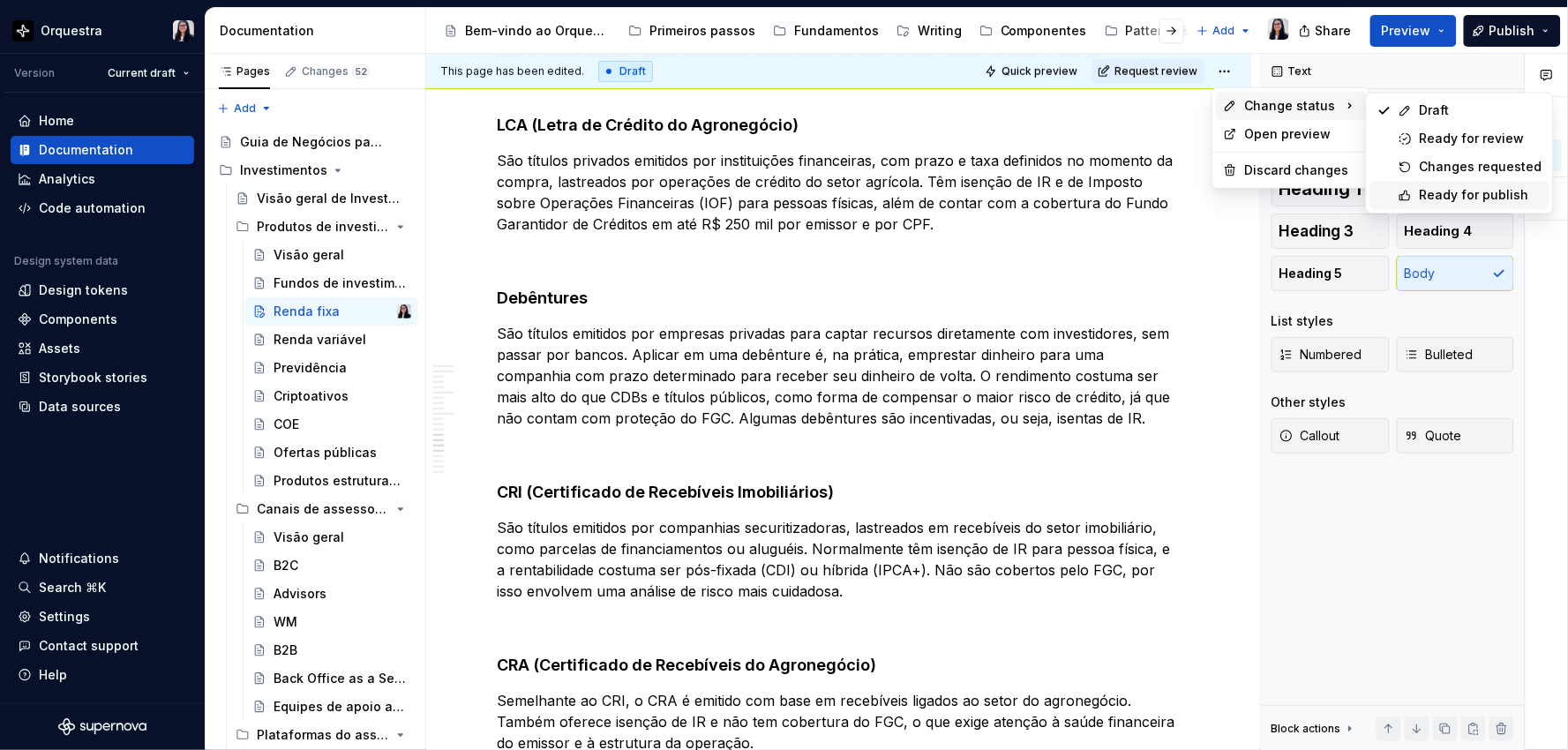
click at [1449, 198] on div "Ready for publish" at bounding box center [1481, 195] width 122 height 18
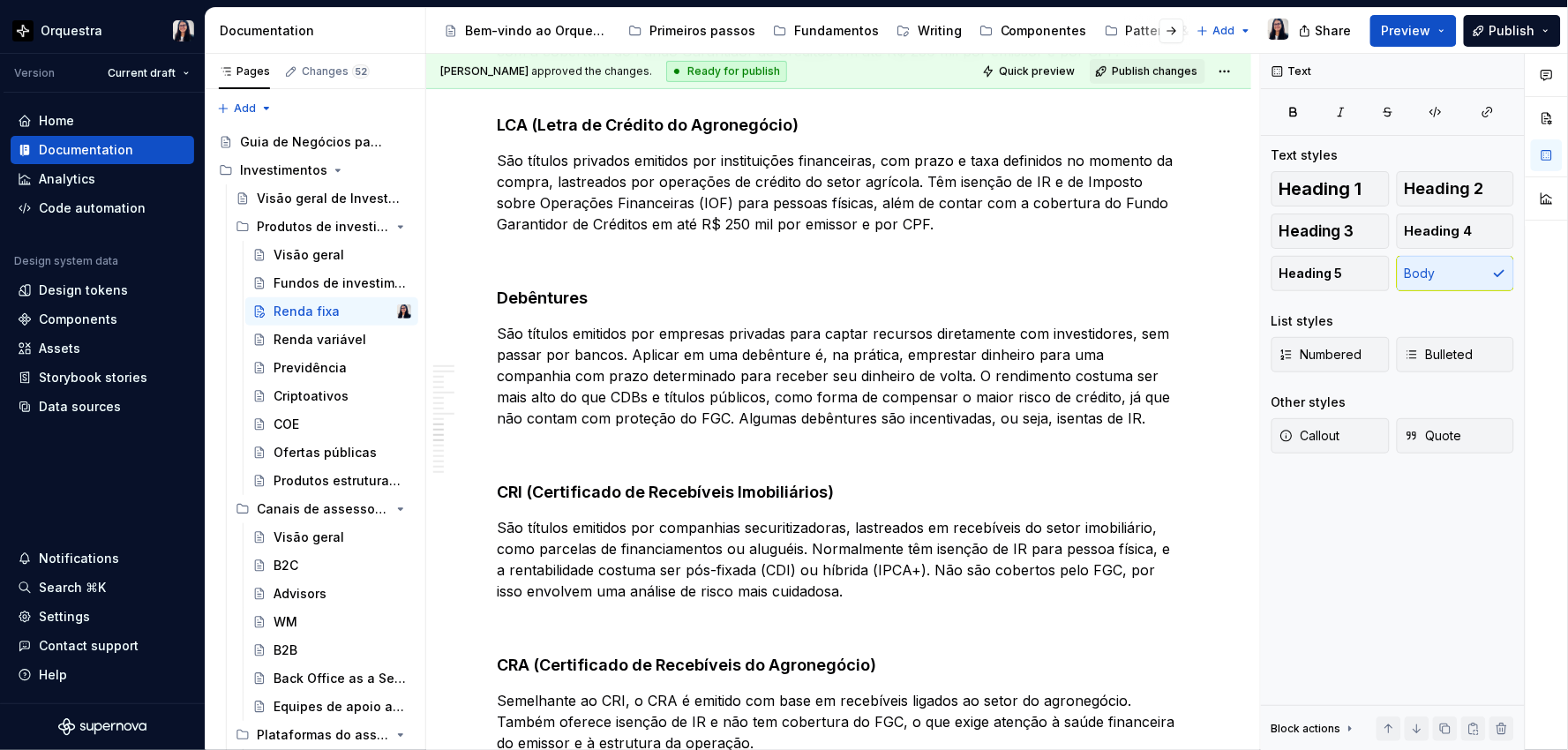
scroll to position [1973, 0]
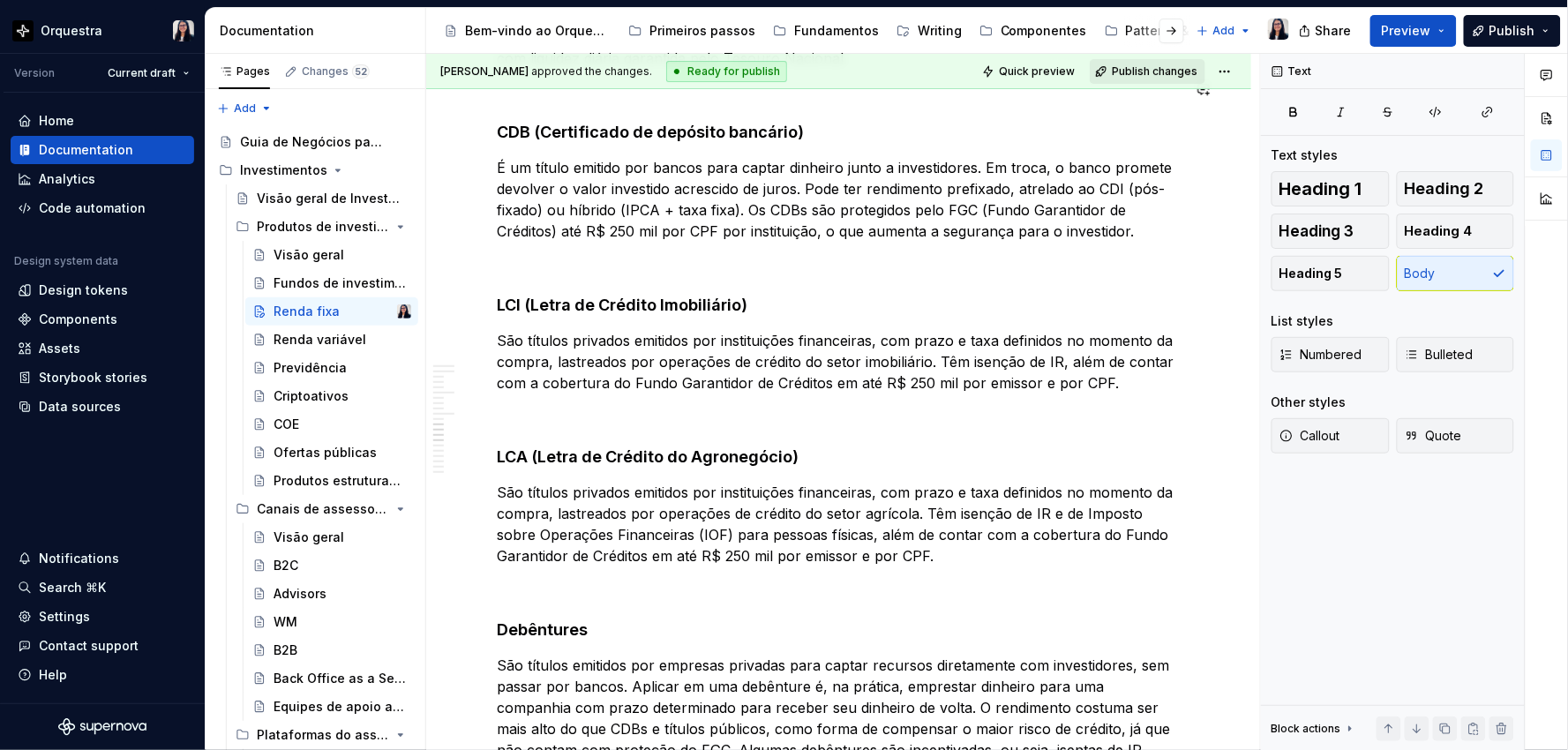
click at [1150, 68] on span "Publish changes" at bounding box center [1154, 72] width 85 height 14
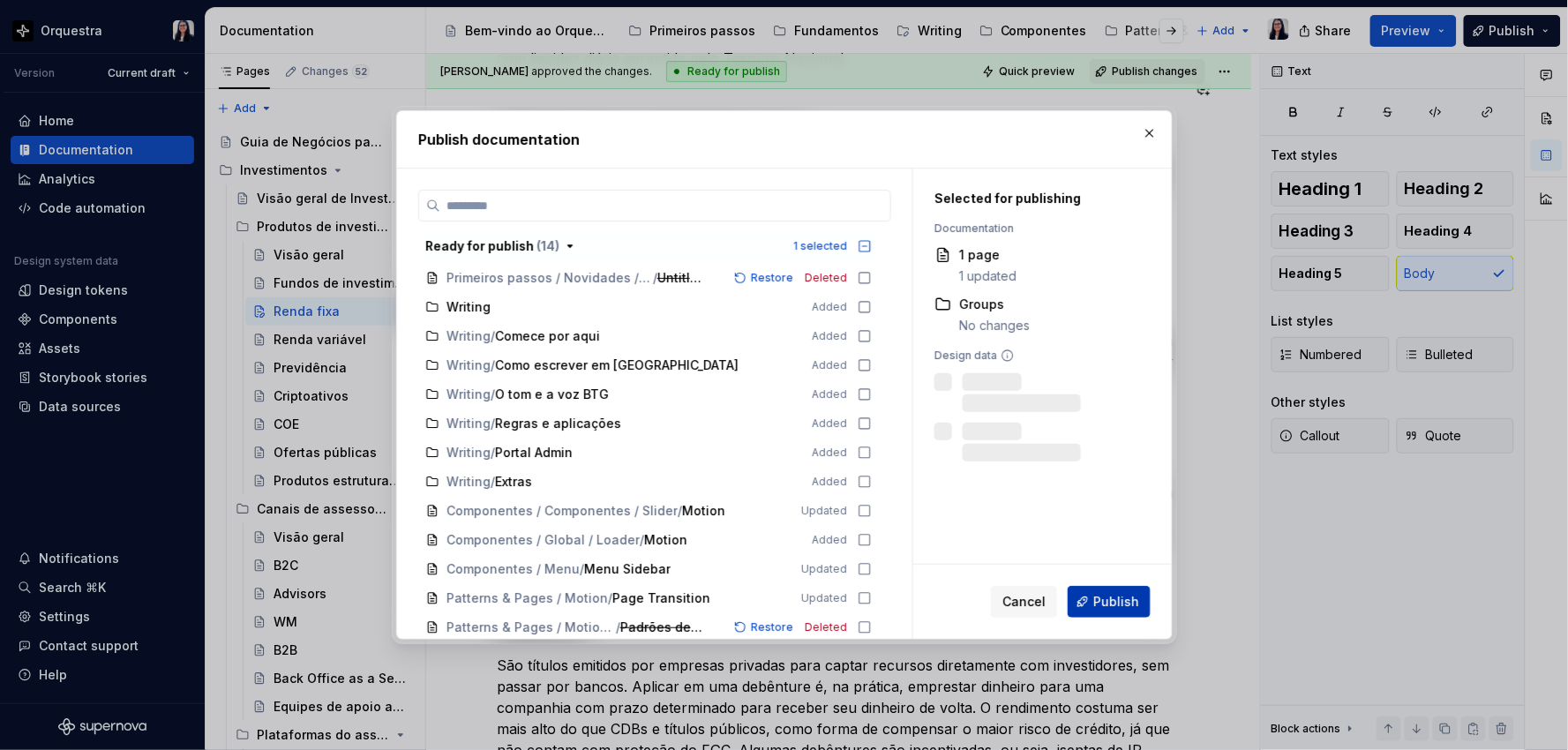
click at [1118, 610] on span "Publish" at bounding box center [1116, 602] width 46 height 18
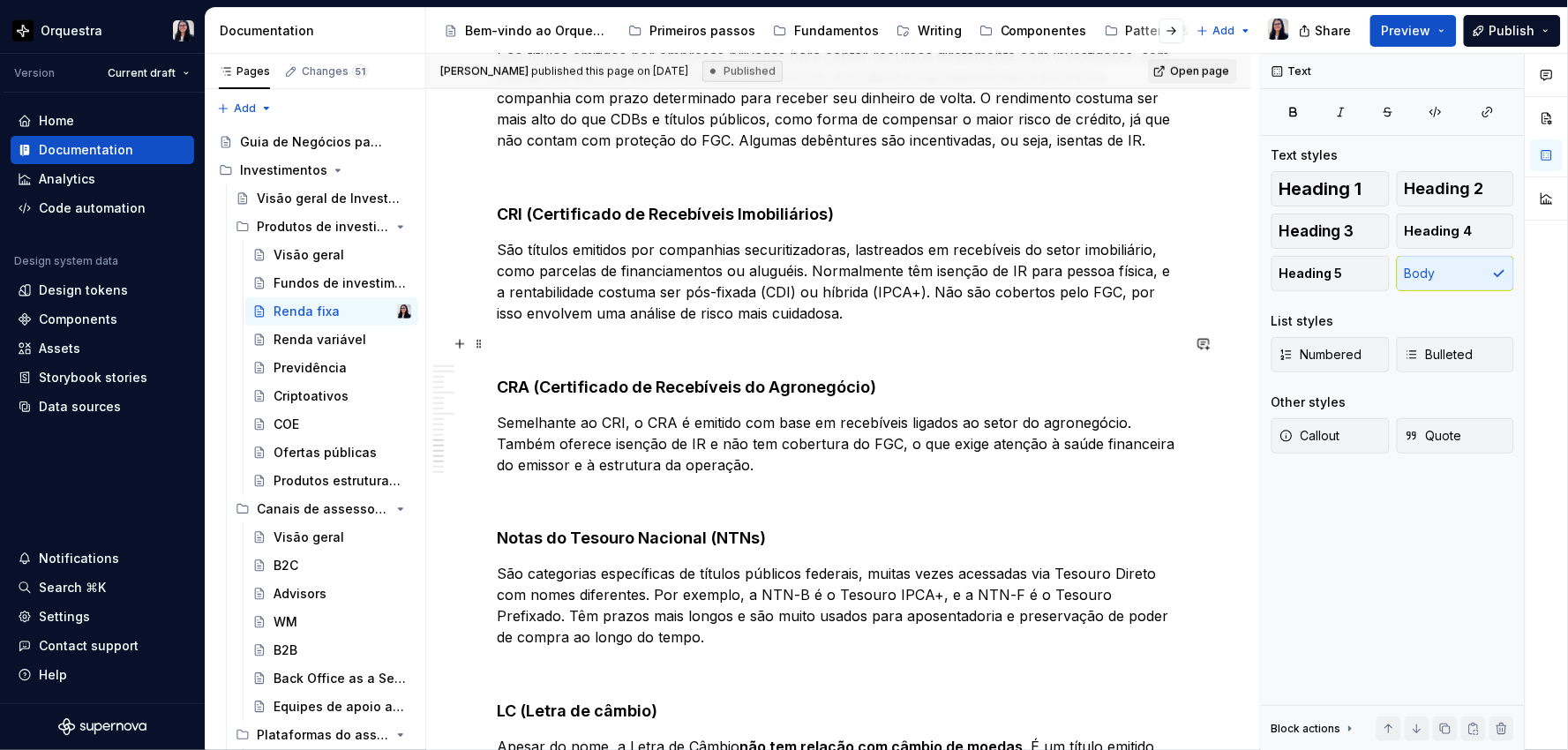
scroll to position [2555, 0]
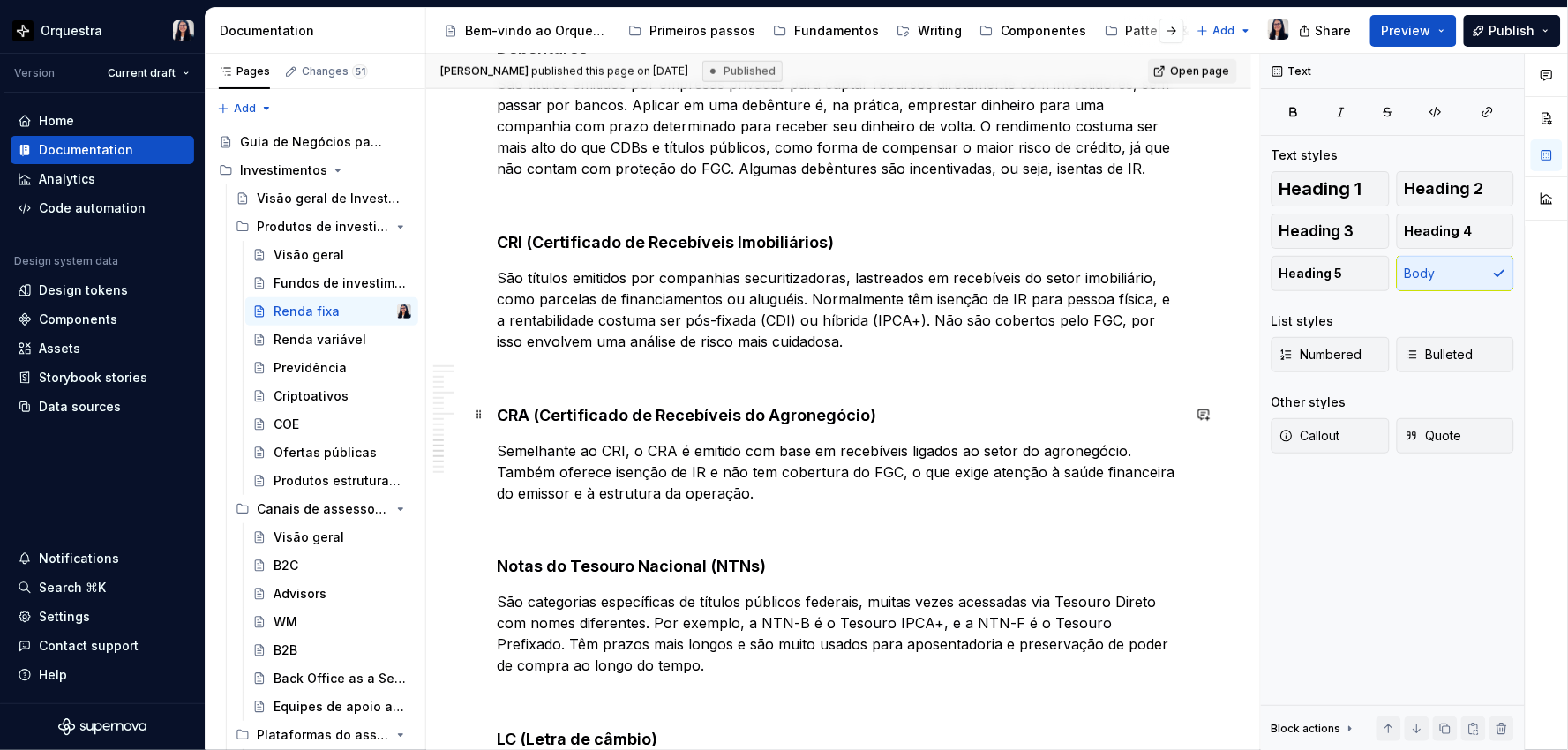
click at [496, 409] on h4 "CRA (Certificado de Recebíveis do Agronegócio)" at bounding box center [838, 415] width 683 height 22
click at [498, 276] on p "São títulos emitidos por companhias securitizadoras, lastreados em recebíveis d…" at bounding box center [838, 309] width 683 height 85
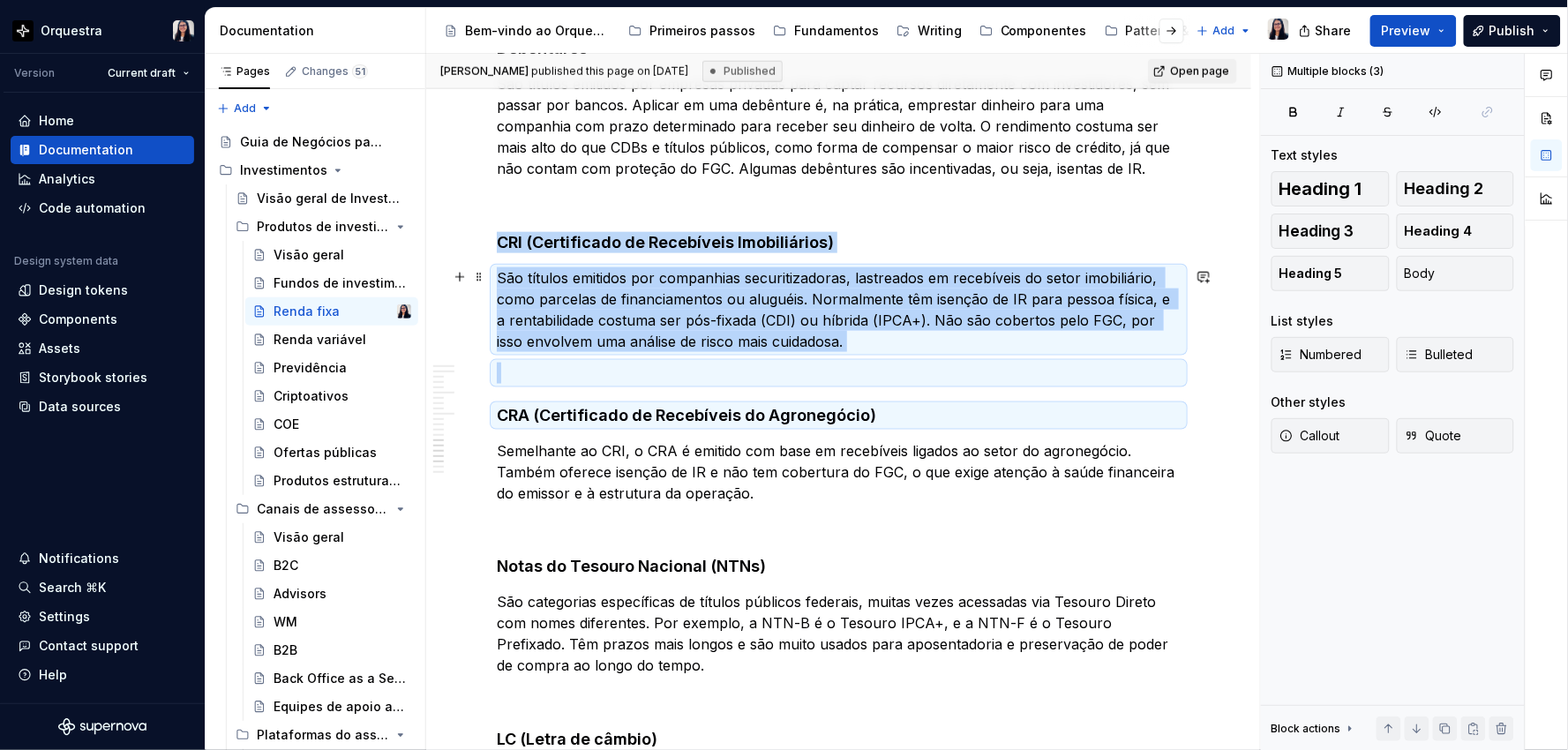
click at [565, 330] on p "São títulos emitidos por companhias securitizadoras, lastreados em recebíveis d…" at bounding box center [838, 309] width 683 height 85
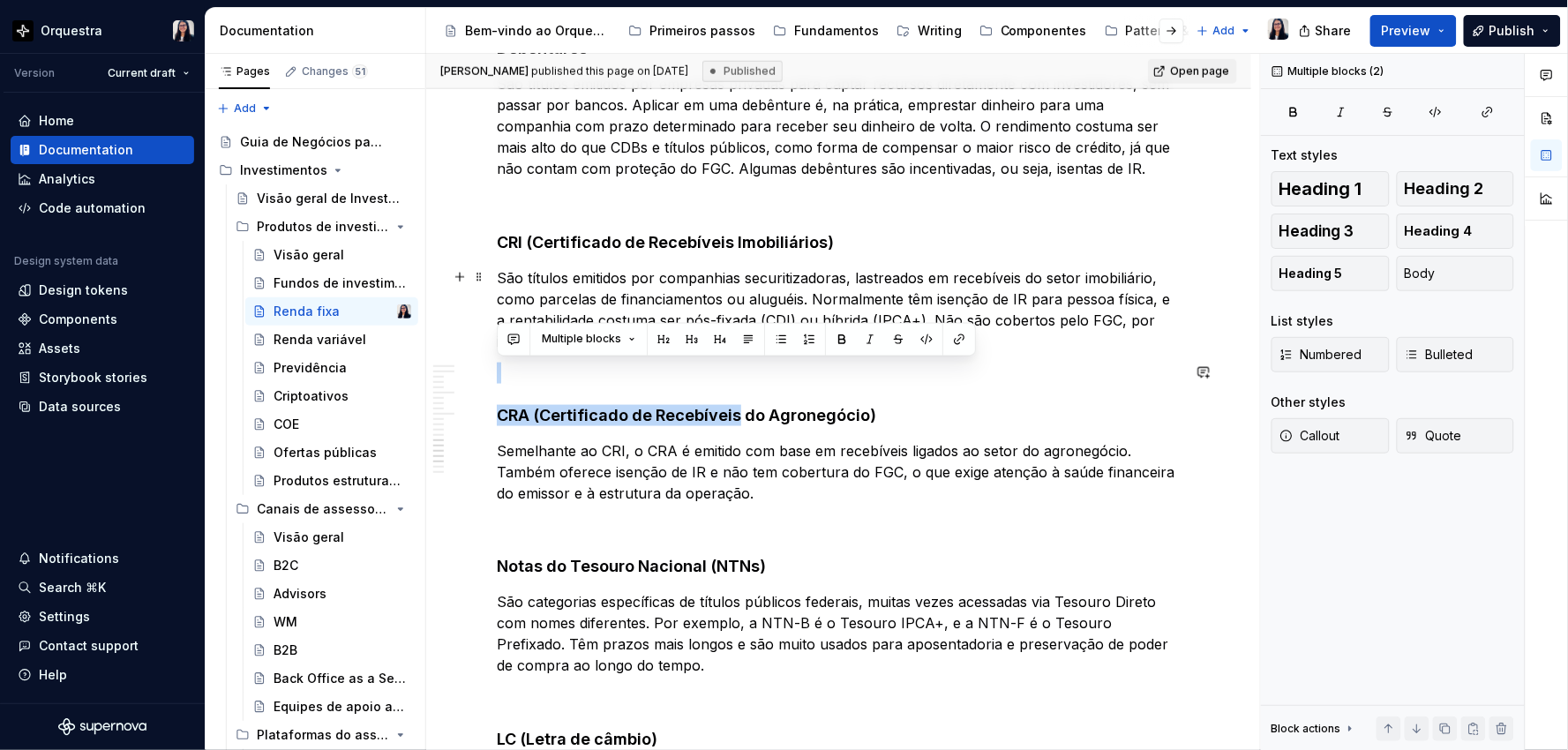
drag, startPoint x: 709, startPoint y: 379, endPoint x: 695, endPoint y: 349, distance: 33.1
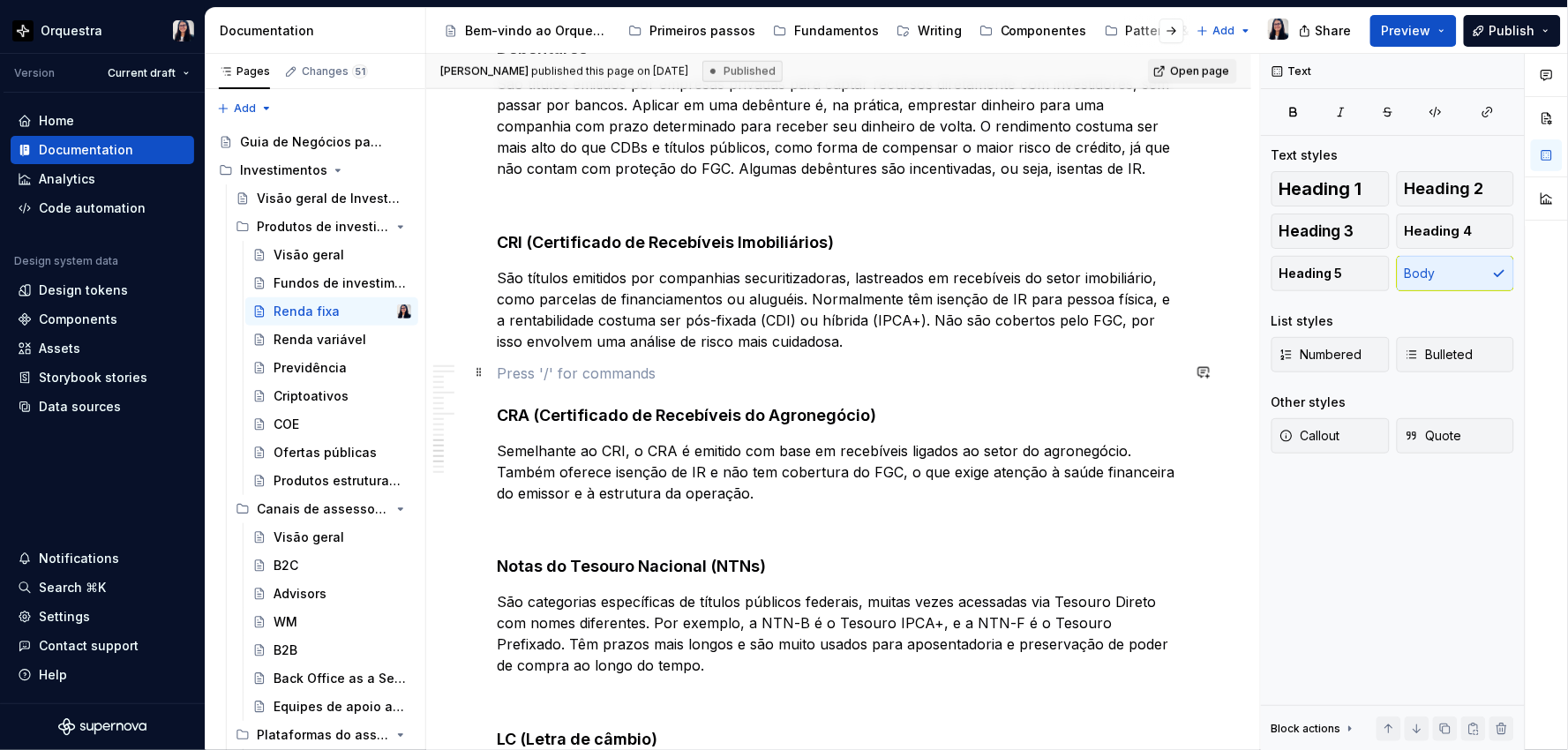
click at [824, 367] on p at bounding box center [838, 373] width 683 height 22
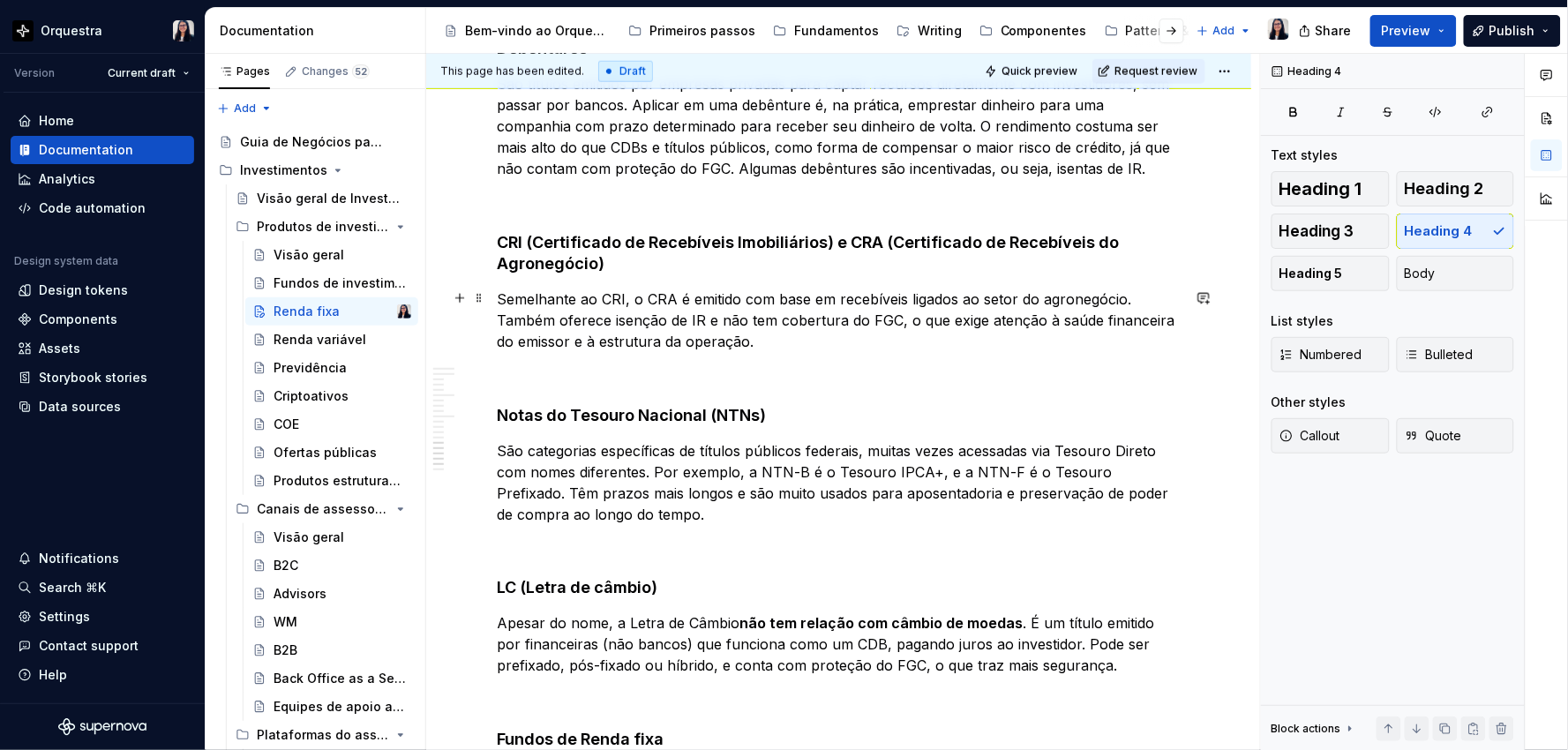
click at [636, 336] on p "Semelhante ao CRI, o CRA é emitido com base em recebíveis ligados ao setor do a…" at bounding box center [838, 320] width 683 height 64
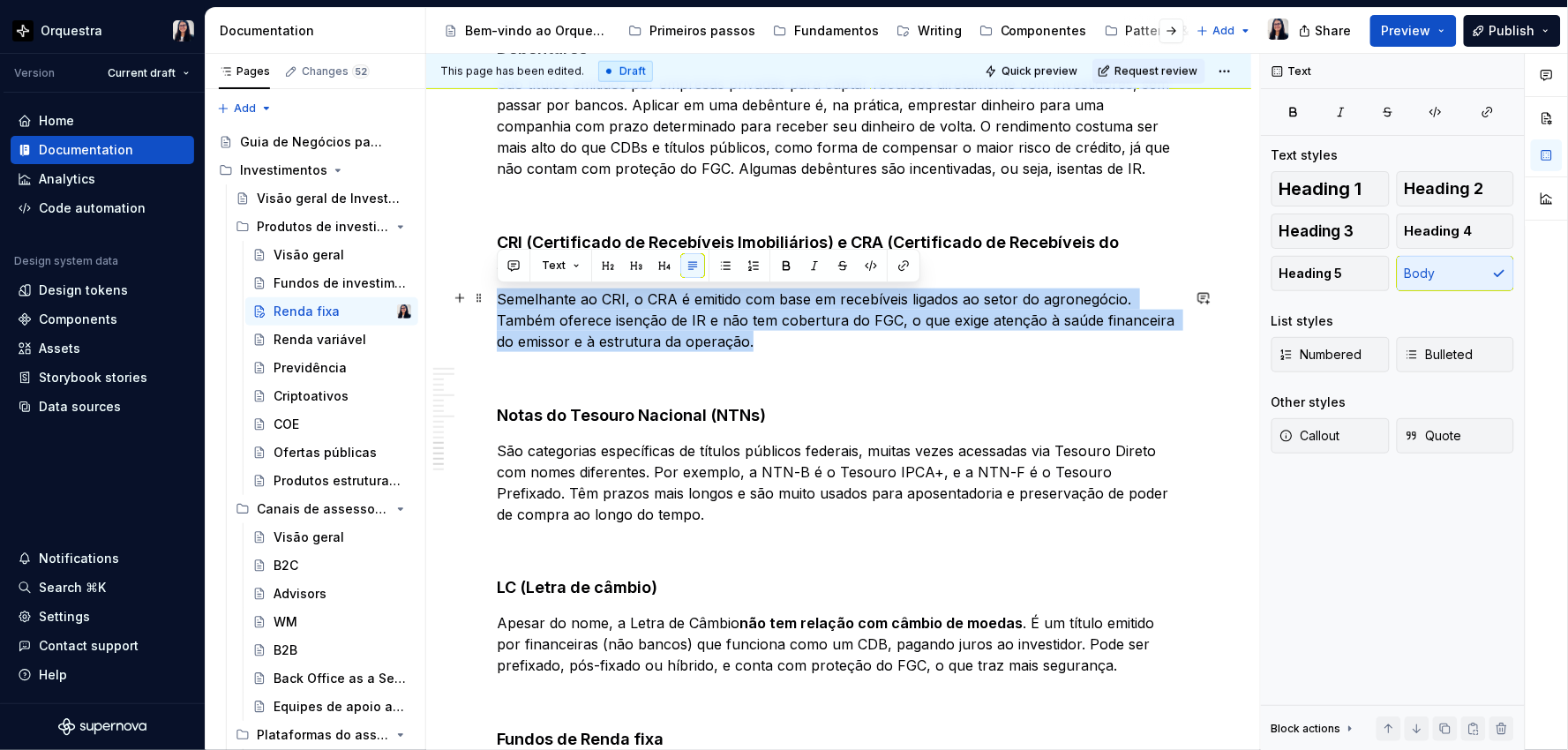
click at [636, 336] on p "Semelhante ao CRI, o CRA é emitido com base em recebíveis ligados ao setor do a…" at bounding box center [838, 320] width 683 height 64
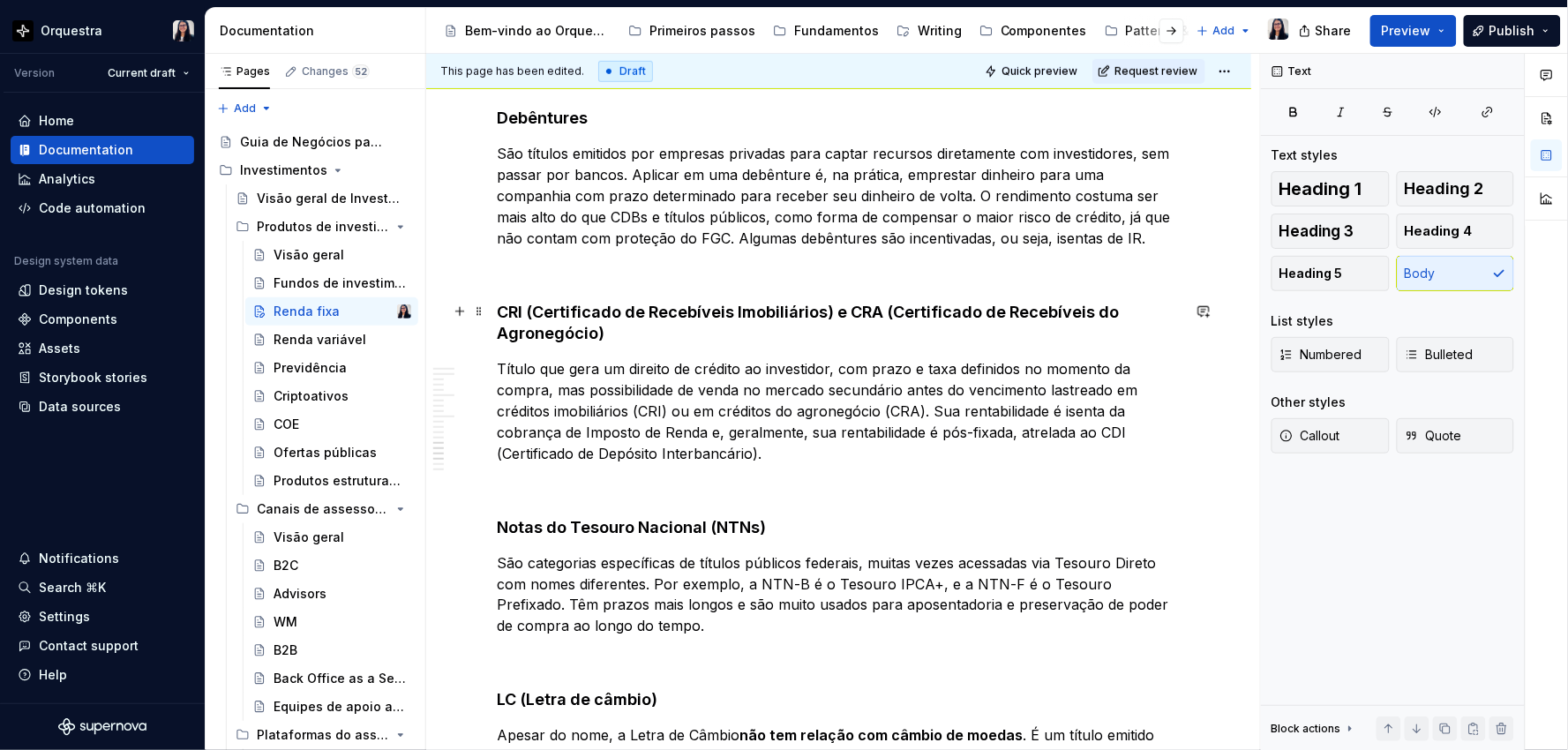
scroll to position [2457, 0]
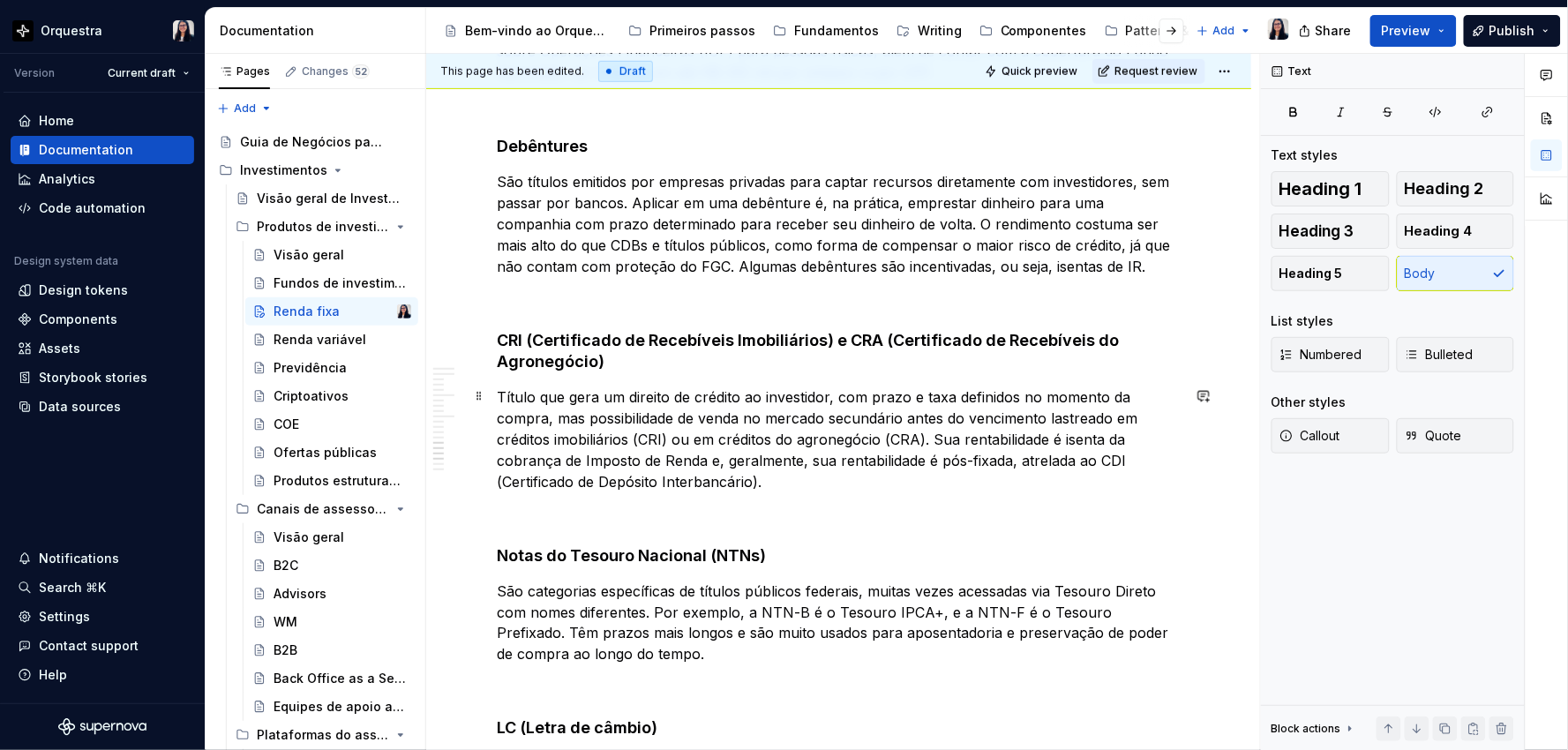
click at [500, 396] on p "Título que gera um direito de crédito ao investidor, com prazo e taxa definidos…" at bounding box center [838, 440] width 683 height 106
click at [1046, 413] on p "São títulos que geram um direito de crédito ao investidor, com prazo e taxa def…" at bounding box center [838, 440] width 683 height 106
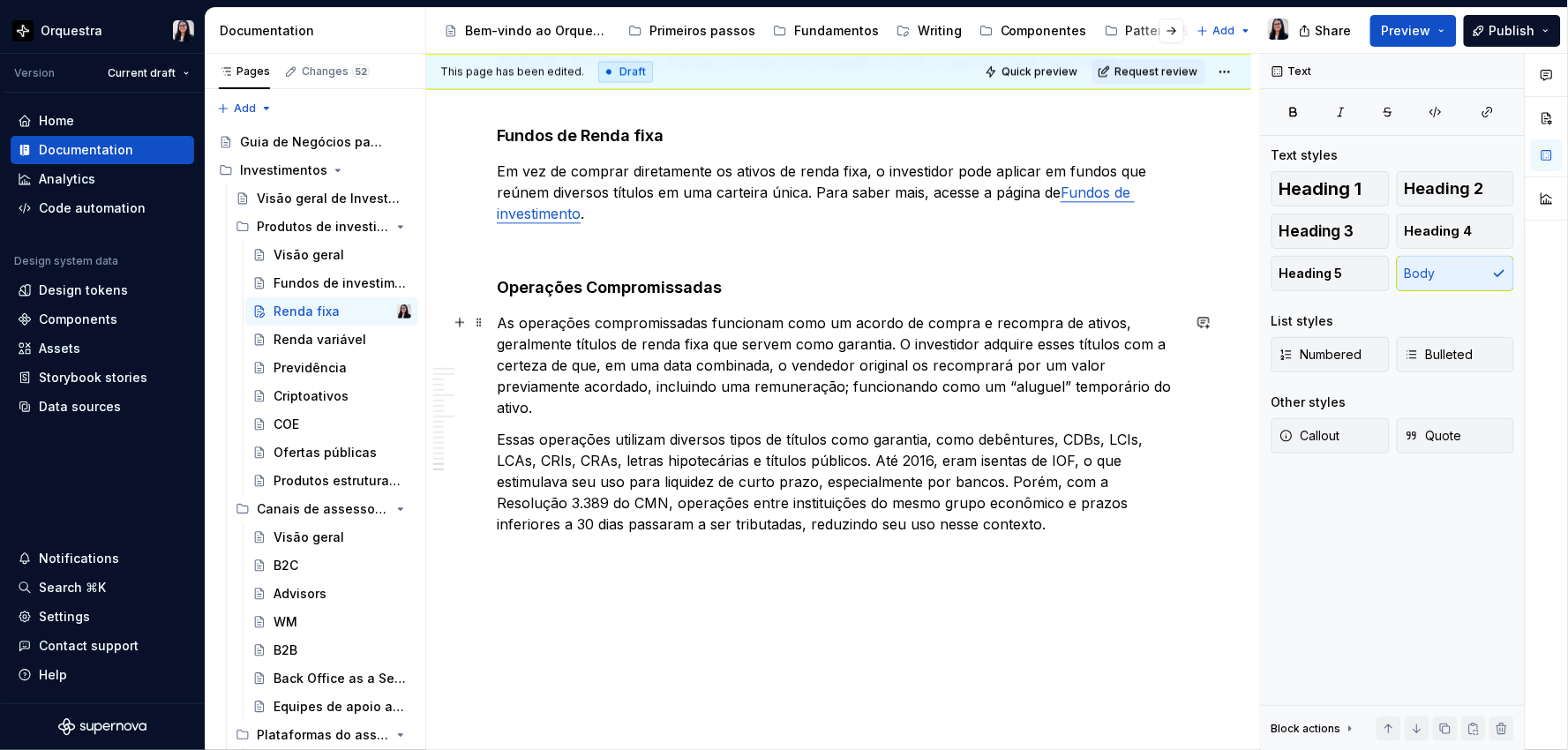
scroll to position [3230, 0]
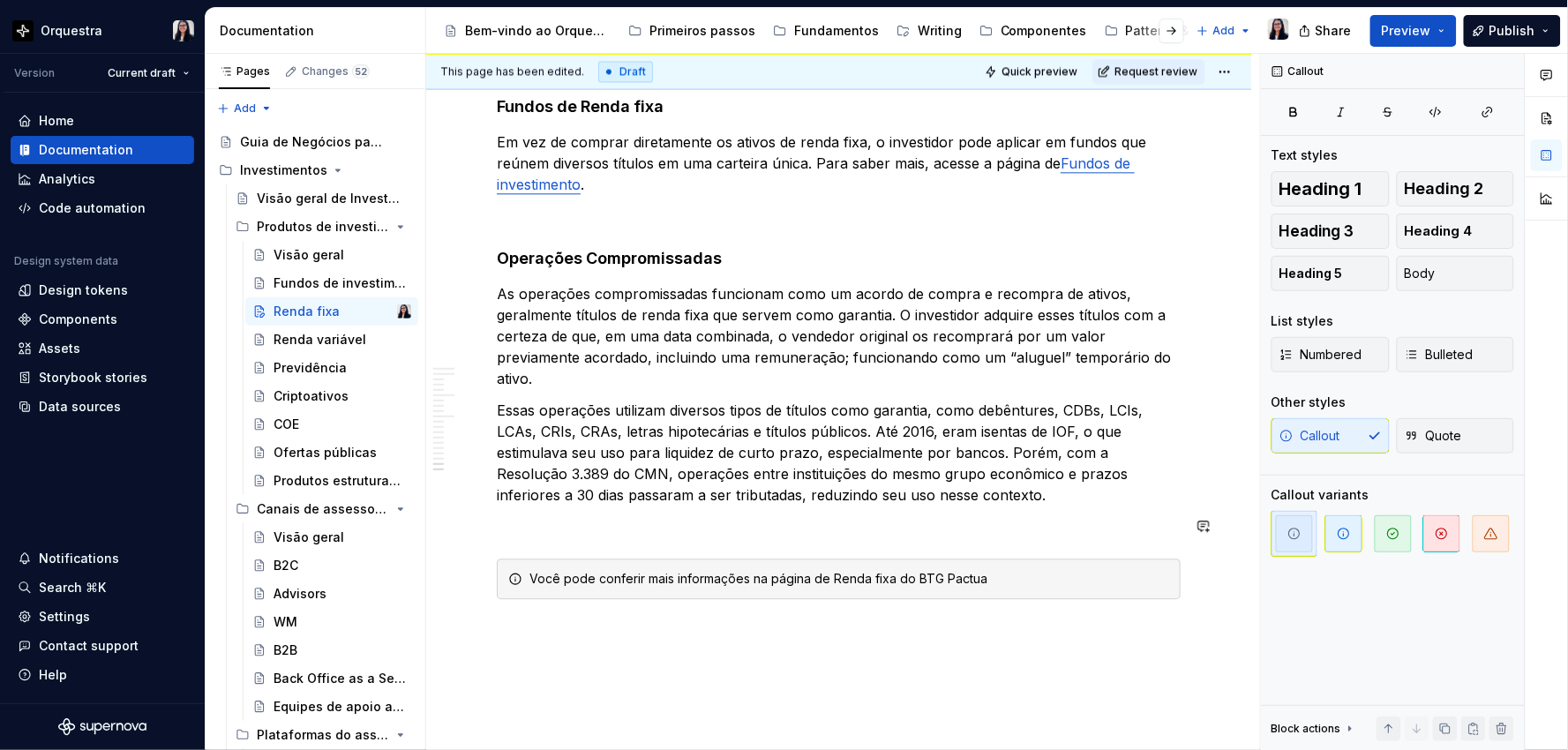
type textarea "*"
click at [787, 576] on div "Você pode conferir mais informações na página de Renda fixa do BTG Pactual." at bounding box center [849, 579] width 639 height 18
click at [1182, 542] on button "button" at bounding box center [1188, 546] width 24 height 24
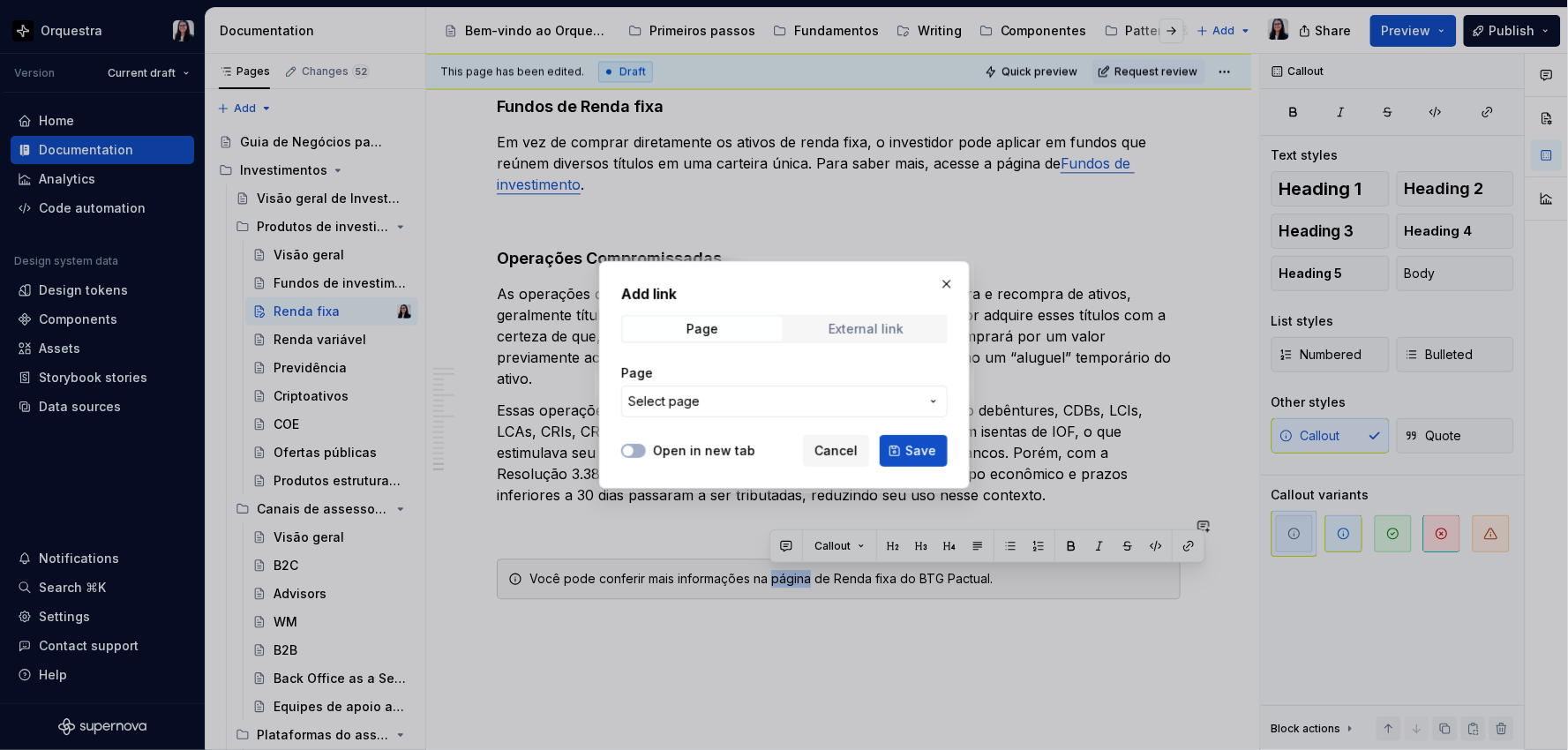
click at [830, 322] on div "External link" at bounding box center [865, 329] width 75 height 14
click at [801, 410] on input "URL" at bounding box center [784, 401] width 326 height 31
paste input "[URL][DOMAIN_NAME]"
type input "[URL][DOMAIN_NAME]"
click at [946, 454] on button "Save" at bounding box center [913, 451] width 68 height 31
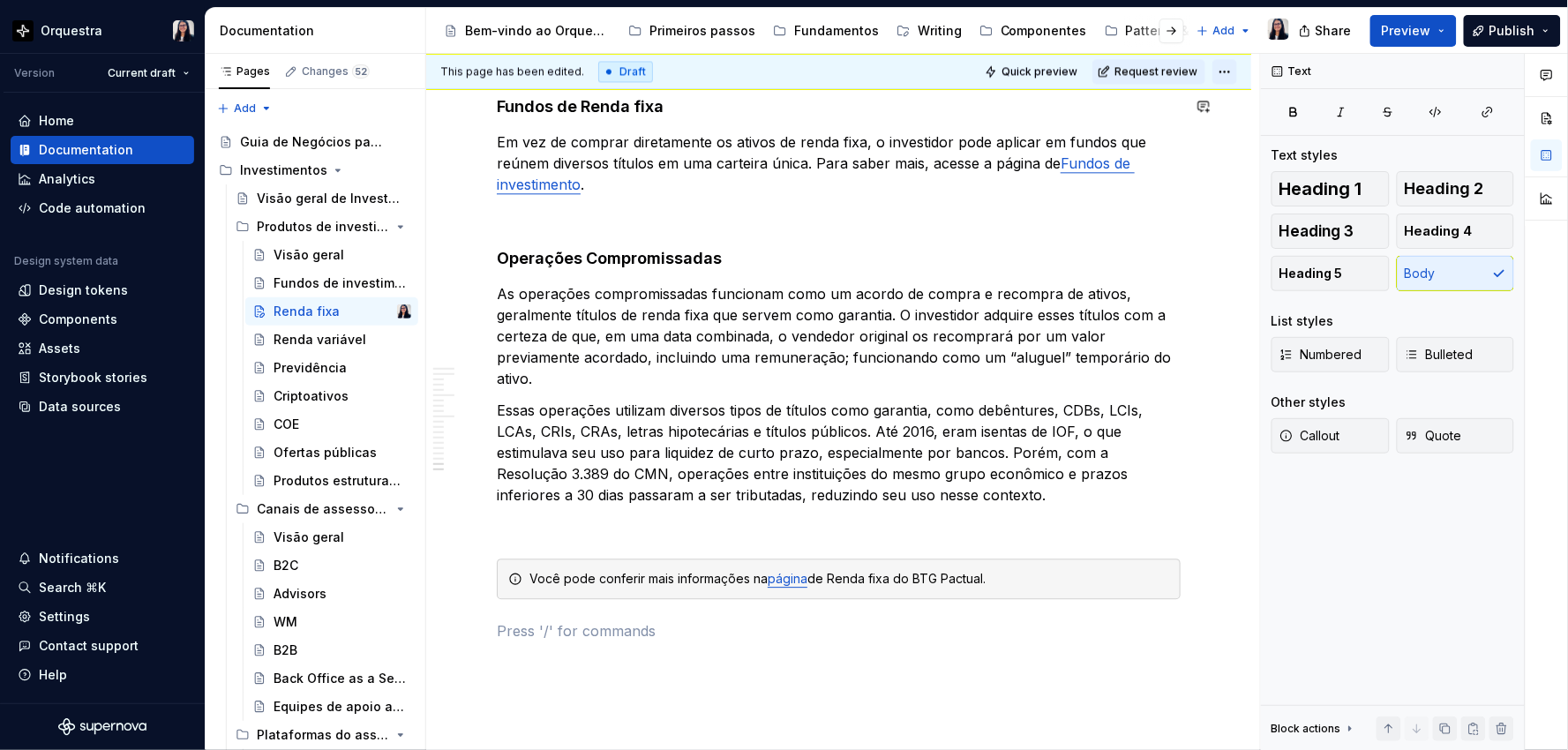
click at [1232, 59] on html "Orquestra Version Current draft Home Documentation Analytics Code automation De…" at bounding box center [784, 375] width 1568 height 750
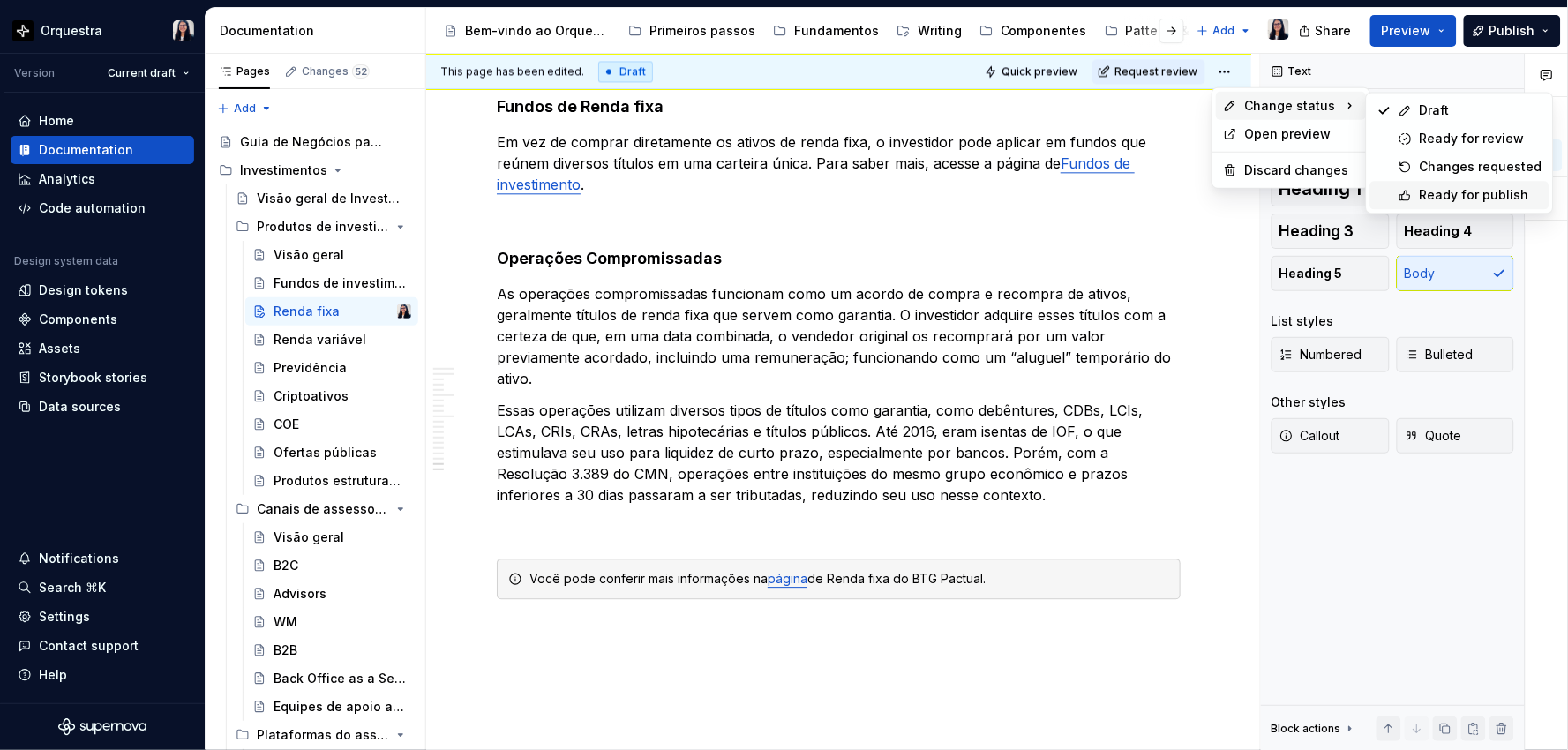
click at [1416, 187] on div "Ready for publish" at bounding box center [1459, 194] width 179 height 28
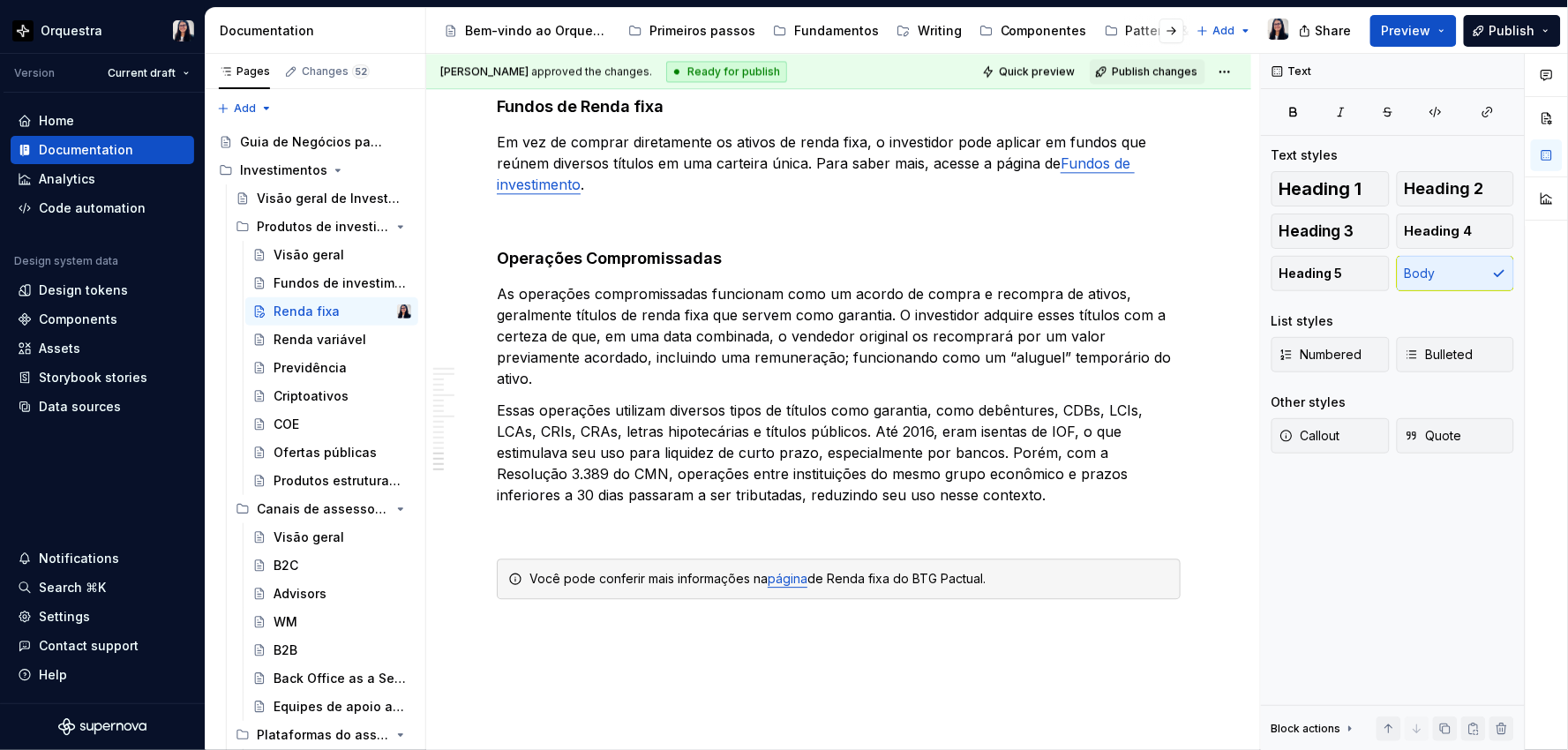
scroll to position [2898, 0]
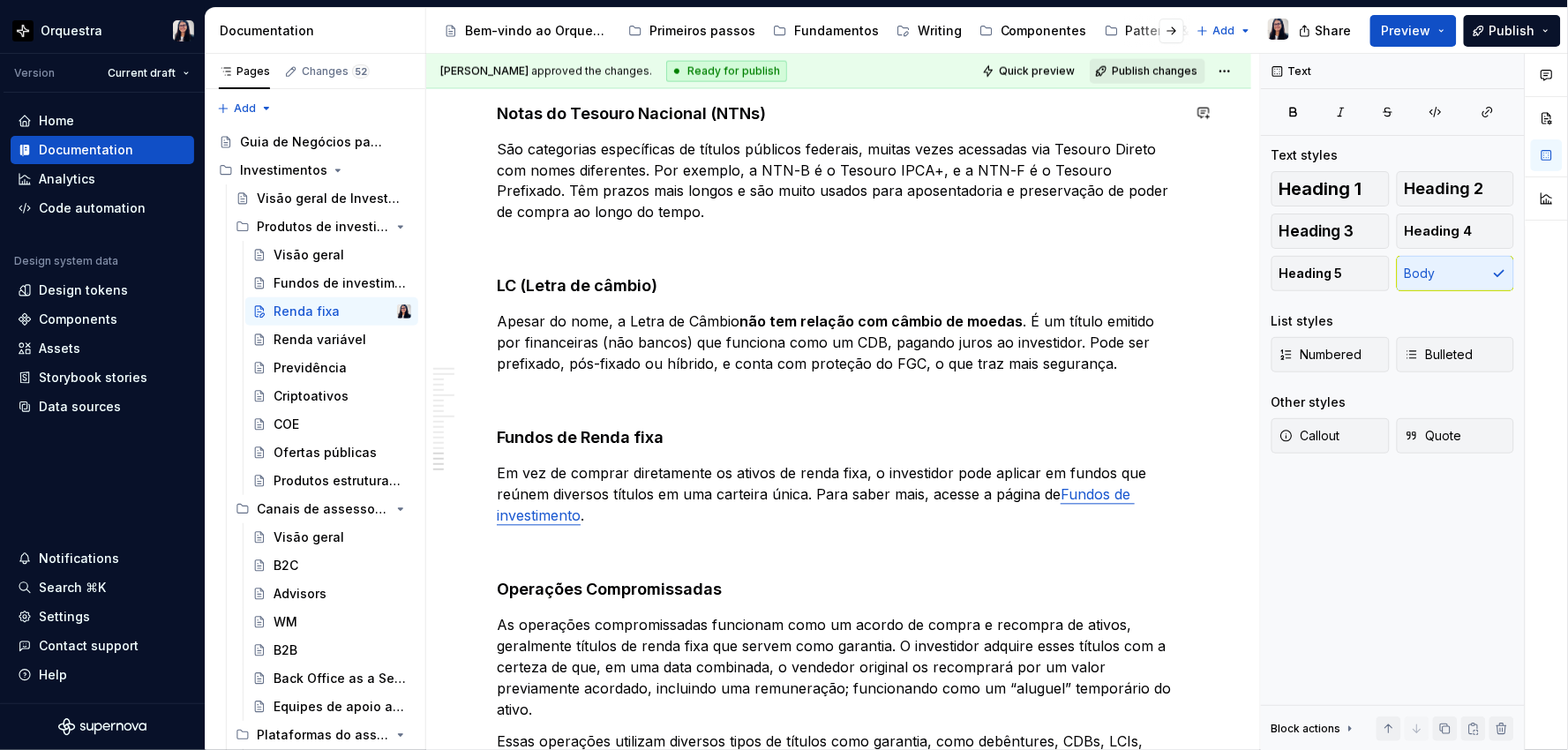
click at [1155, 70] on span "Publish changes" at bounding box center [1154, 72] width 85 height 14
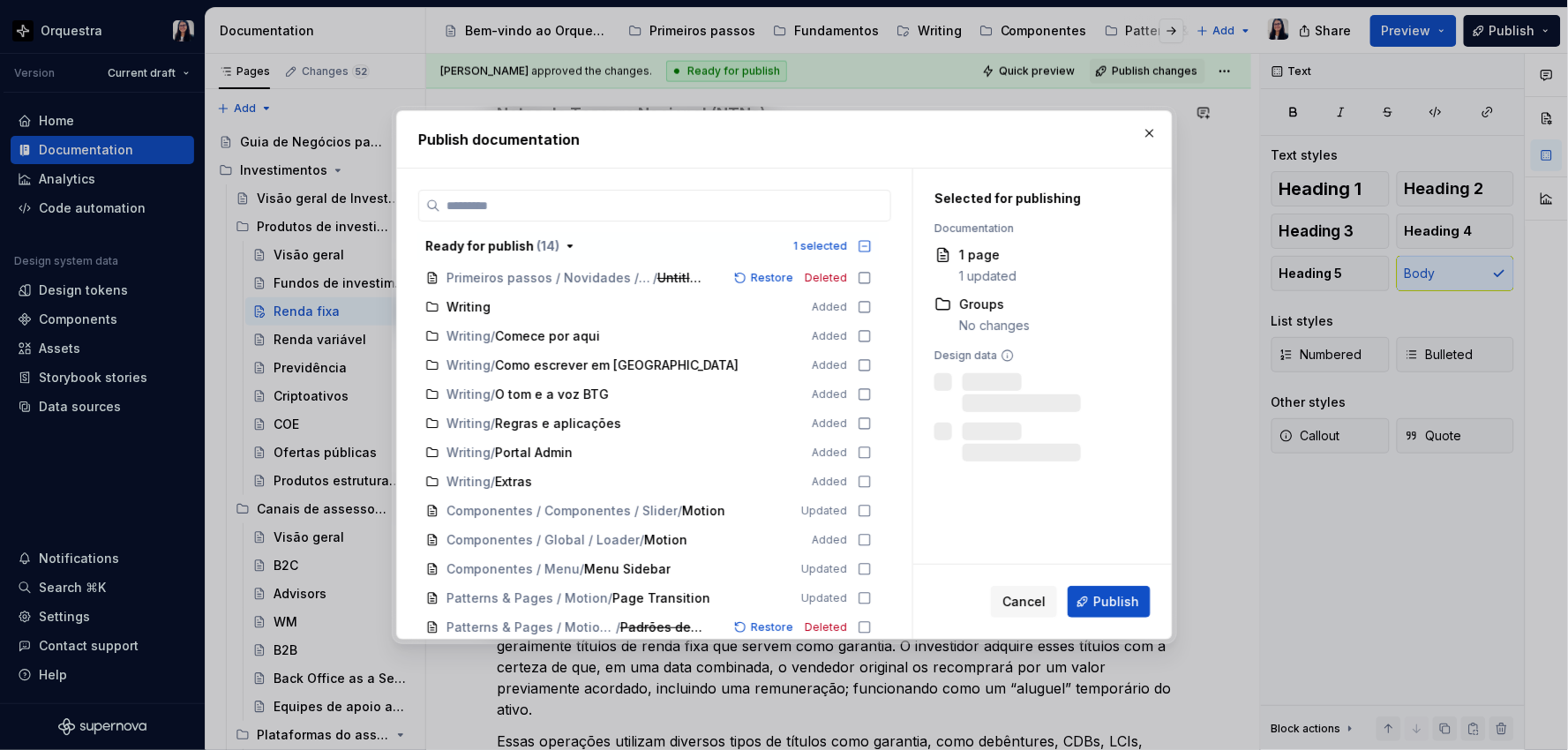
click at [1107, 593] on span "Publish" at bounding box center [1116, 602] width 46 height 18
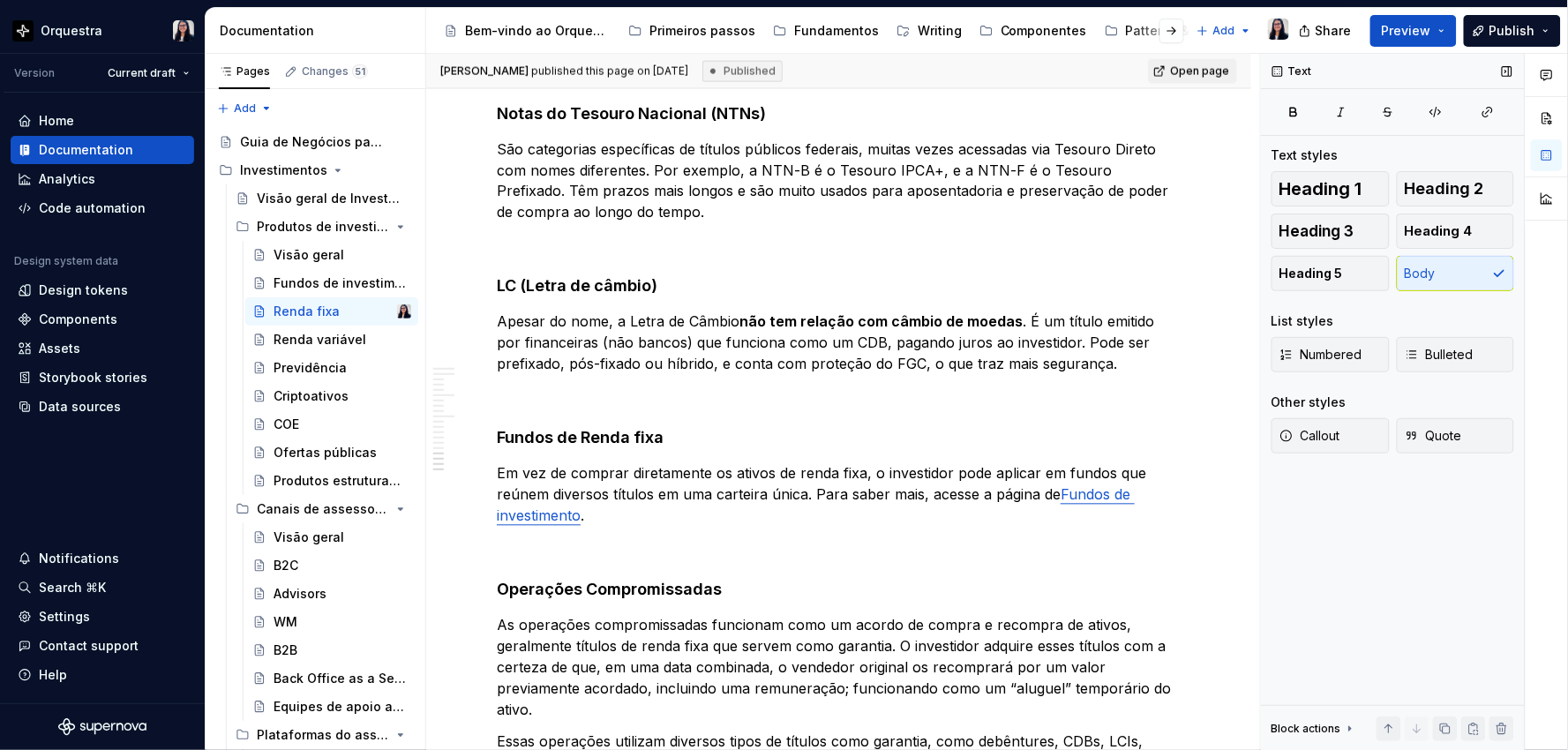
type textarea "*"
